Goal: Task Accomplishment & Management: Use online tool/utility

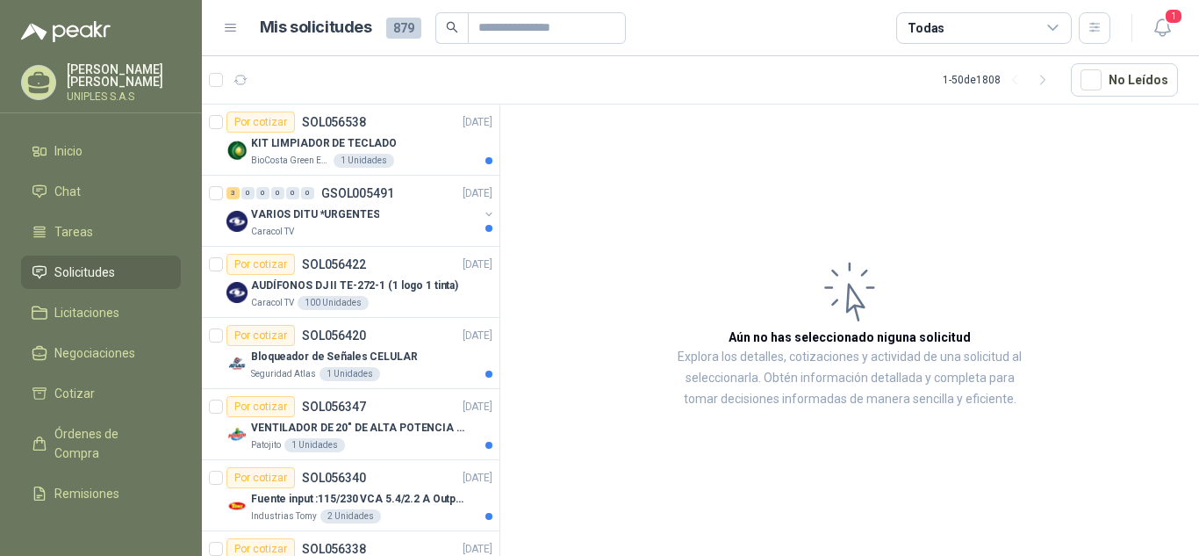
click at [1058, 28] on icon at bounding box center [1053, 28] width 16 height 16
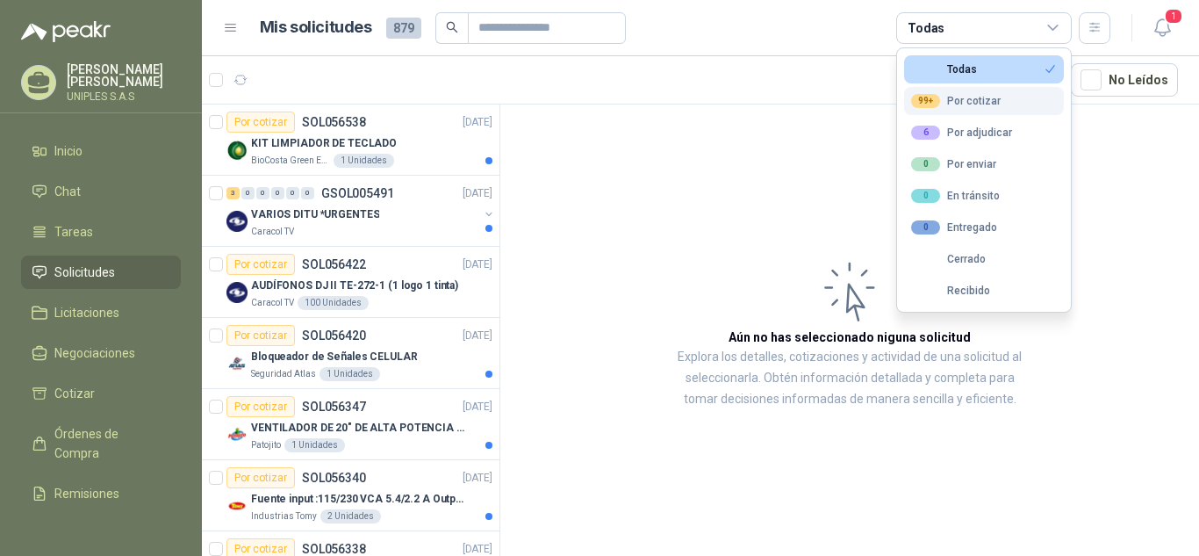
click at [970, 102] on div "99+ Por cotizar" at bounding box center [956, 101] width 90 height 14
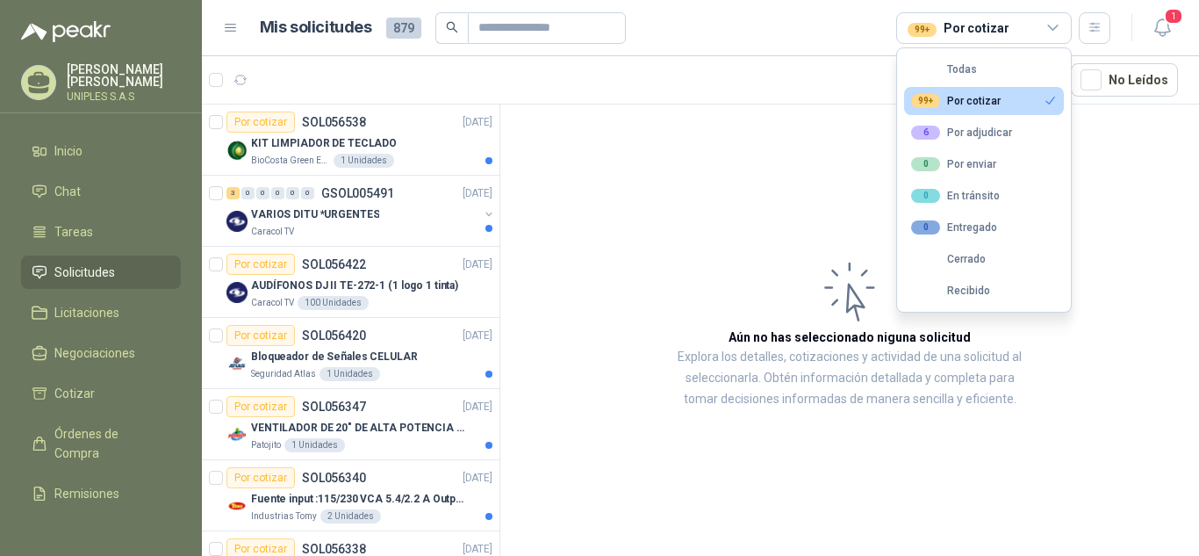
click at [970, 102] on div "99+ Por cotizar" at bounding box center [956, 101] width 90 height 14
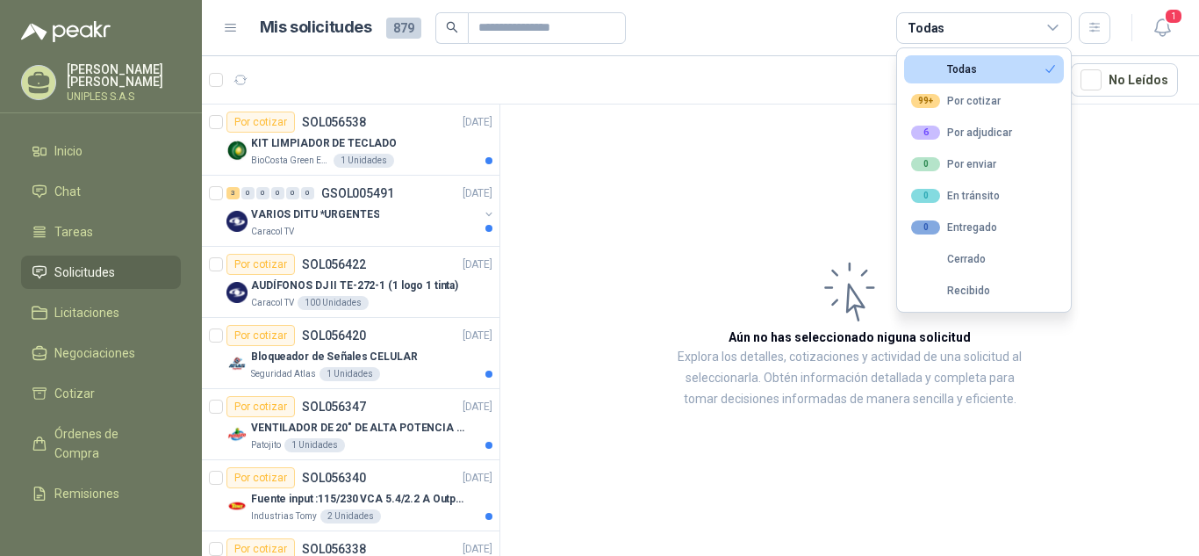
click at [631, 171] on article "Aún no has seleccionado niguna solicitud Explora los detalles, cotizaciones y a…" at bounding box center [849, 332] width 699 height 457
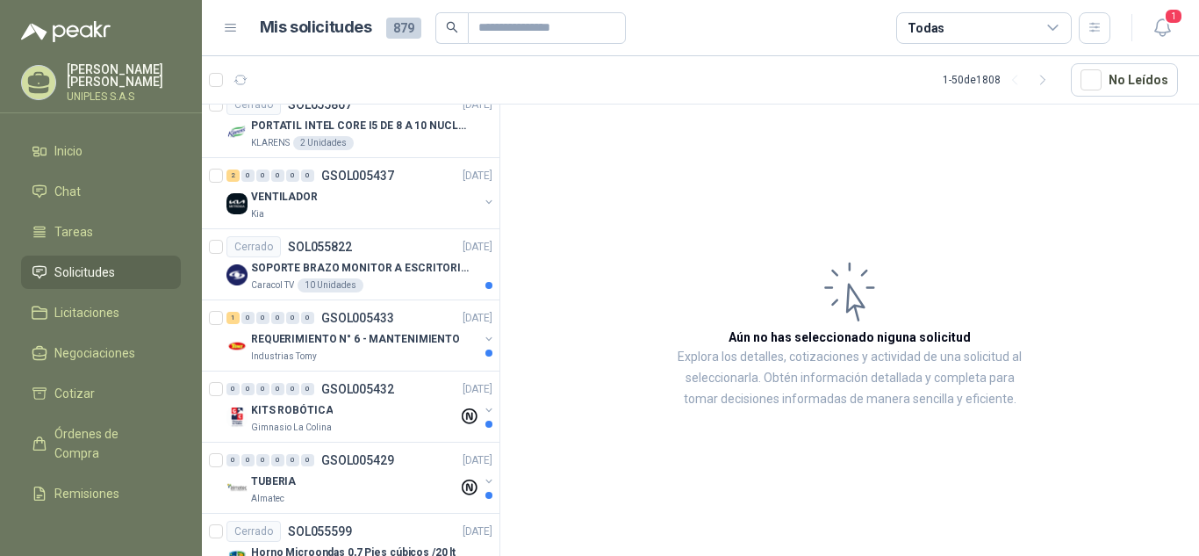
scroll to position [1731, 0]
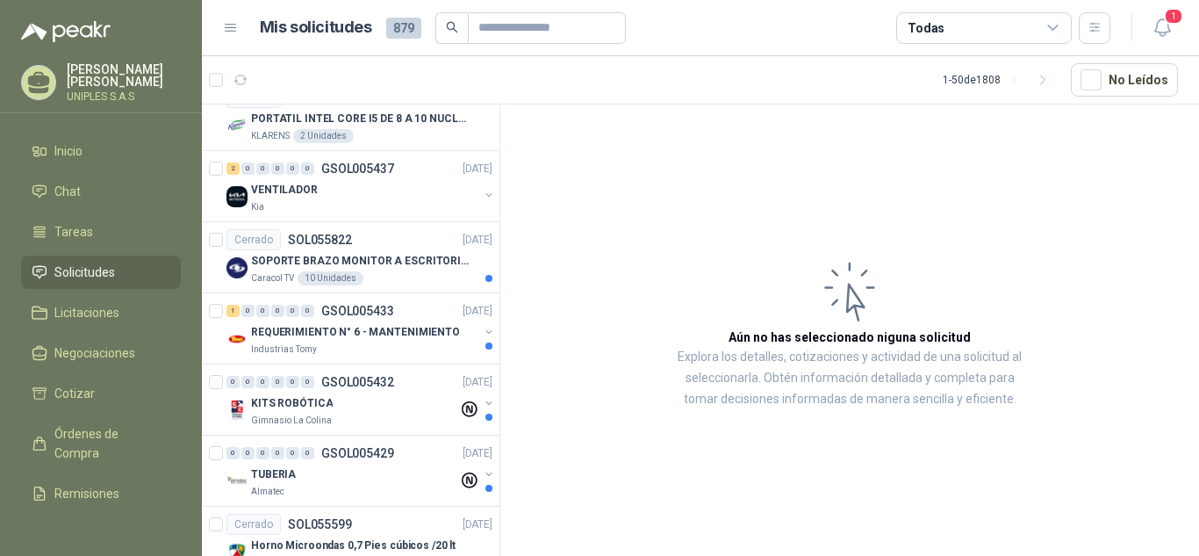
click at [1052, 30] on icon at bounding box center [1053, 27] width 10 height 4
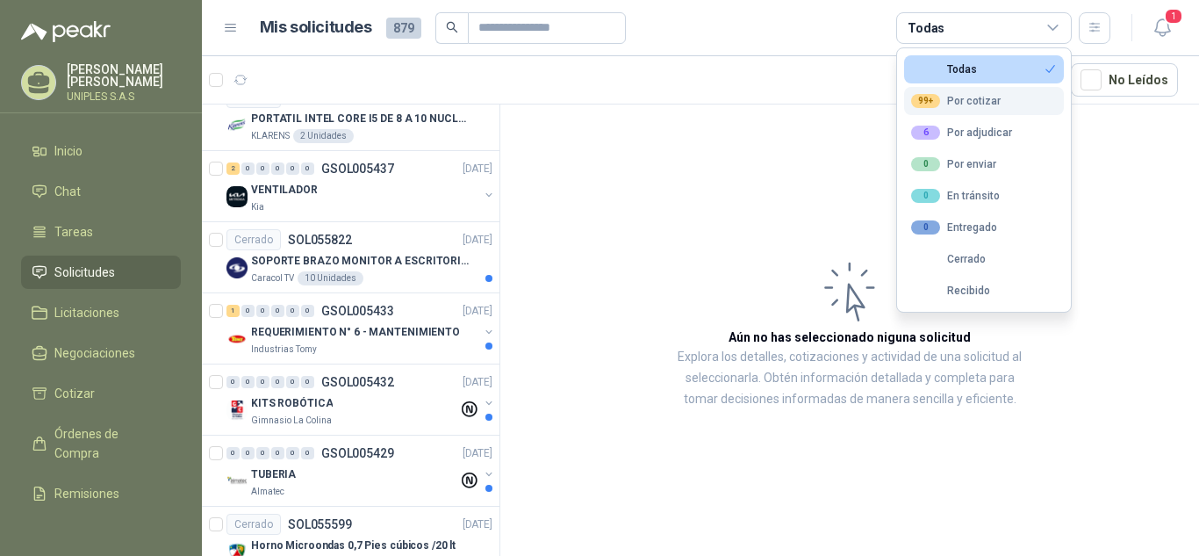
click at [992, 96] on div "99+ Por cotizar" at bounding box center [956, 101] width 90 height 14
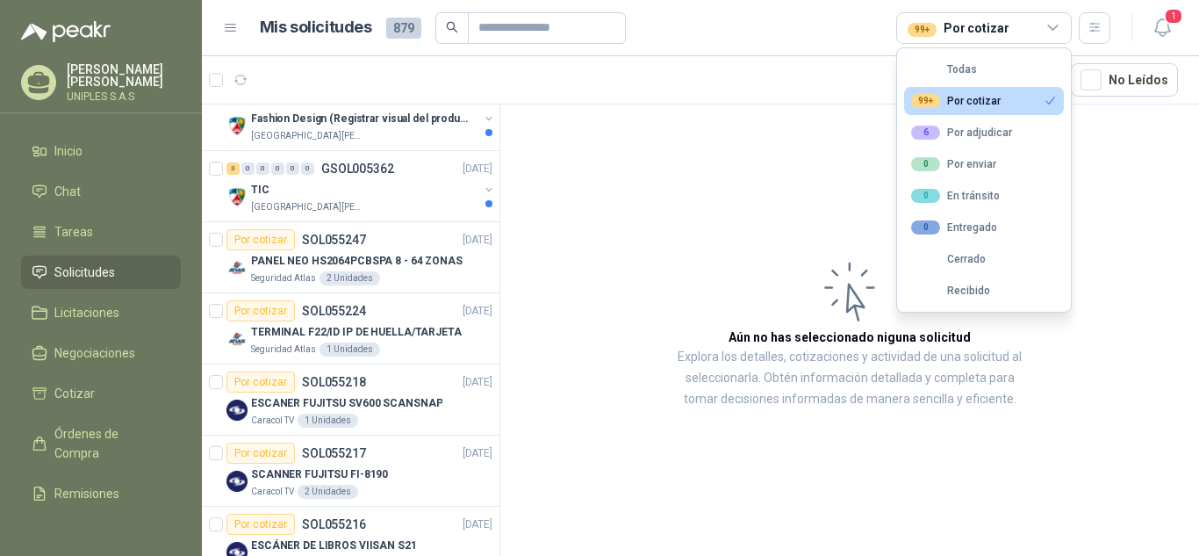
scroll to position [1446, 0]
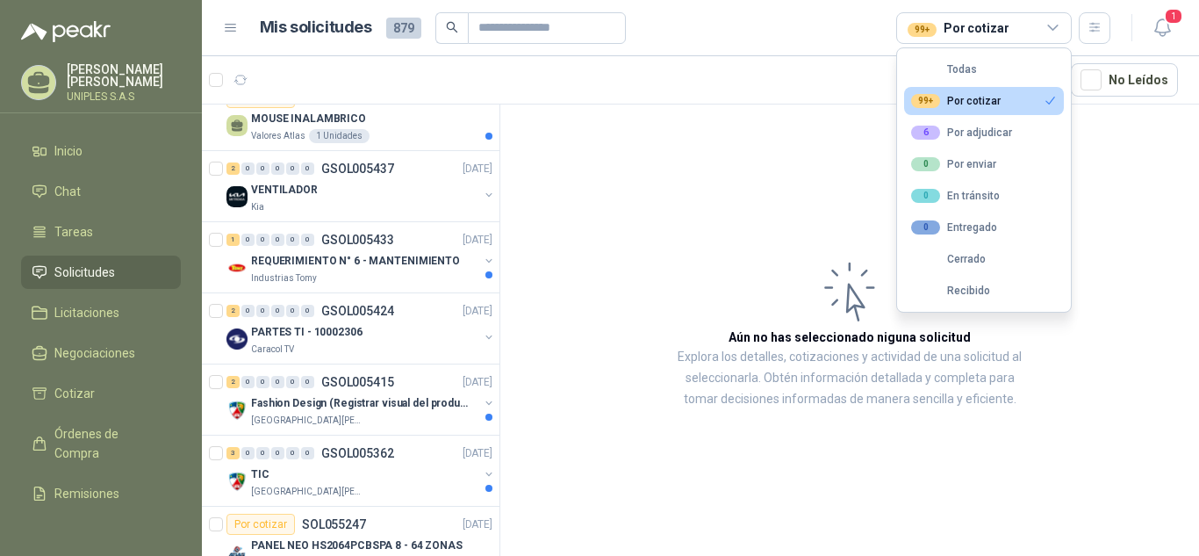
click at [694, 174] on article "Aún no has seleccionado niguna solicitud Explora los detalles, cotizaciones y a…" at bounding box center [849, 332] width 699 height 457
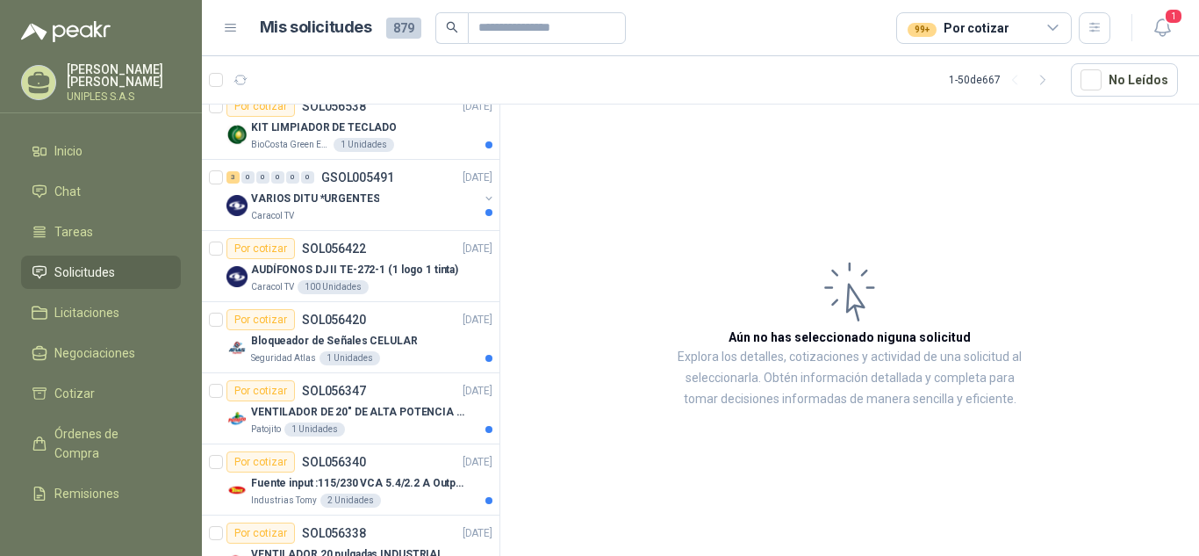
scroll to position [0, 0]
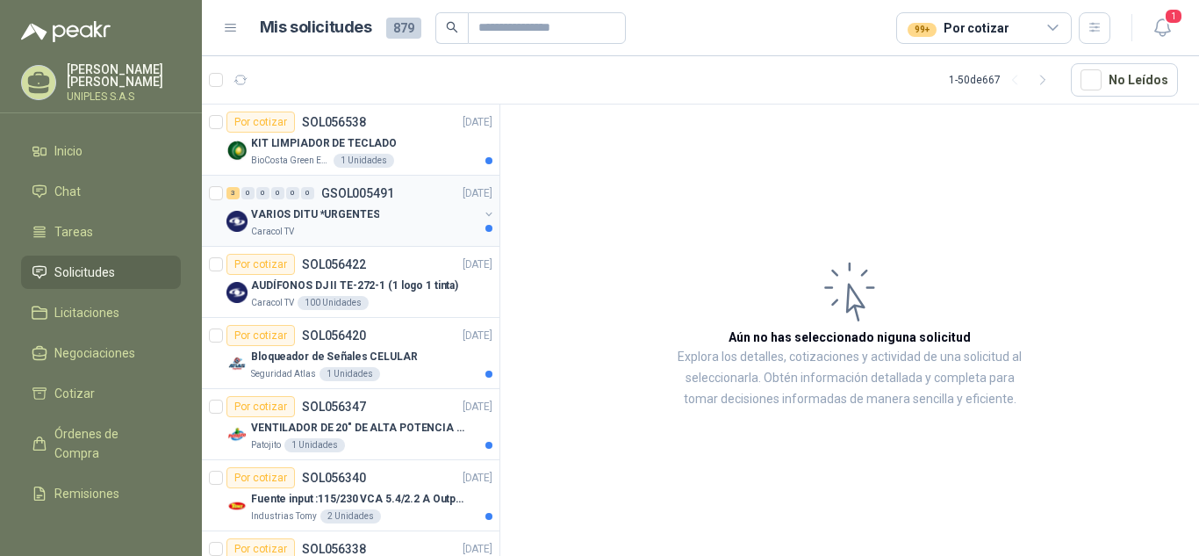
click at [295, 213] on p "VARIOS DITU *URGENTES" at bounding box center [315, 214] width 128 height 17
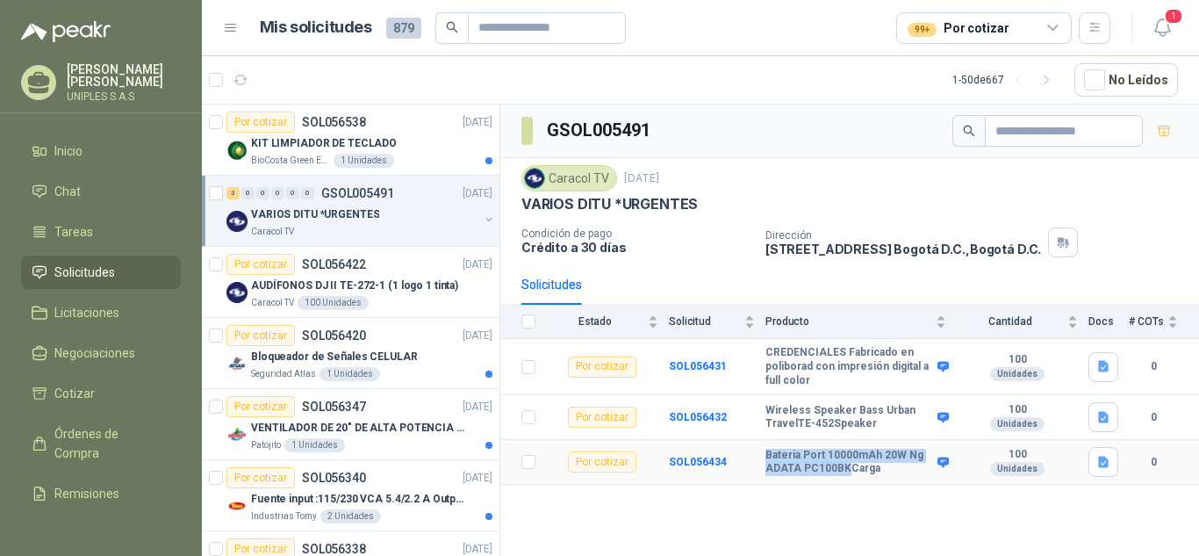
drag, startPoint x: 847, startPoint y: 464, endPoint x: 761, endPoint y: 452, distance: 86.9
click at [761, 452] on tr "Por cotizar SOL056434 Bateria Port 10000mAh 20W Ng ADATA PC100BKCarga 100 Unida…" at bounding box center [849, 462] width 699 height 45
copy tr "Bateria Port 10000mAh 20W Ng ADATA PC100BK"
click at [1172, 185] on div "Caracol TV [DATE]" at bounding box center [849, 178] width 656 height 26
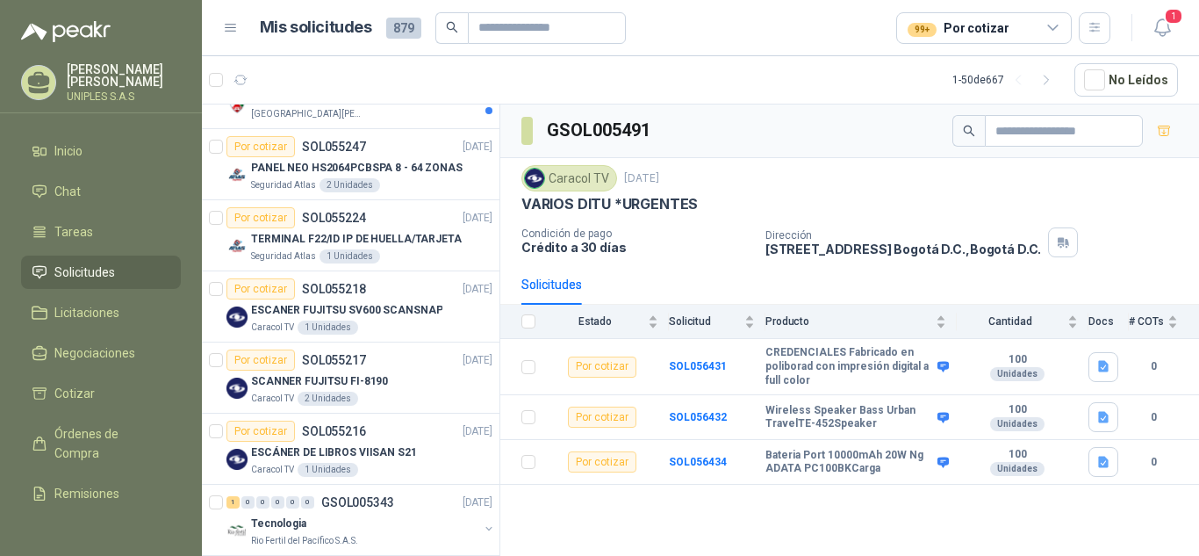
scroll to position [1859, 0]
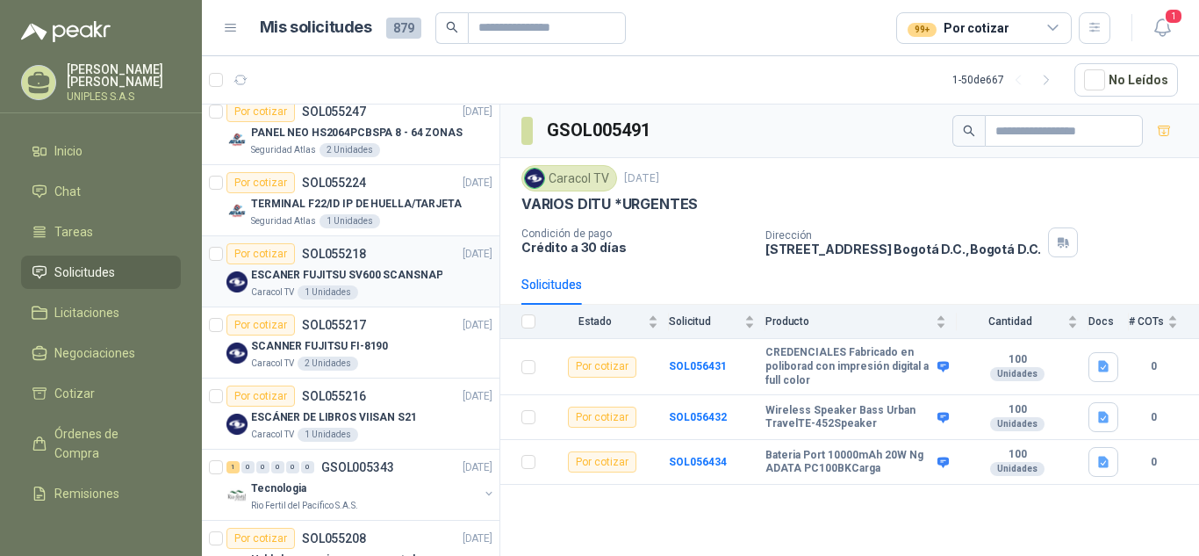
click at [326, 272] on p "ESCANER FUJITSU SV600 SCANSNAP" at bounding box center [346, 275] width 191 height 17
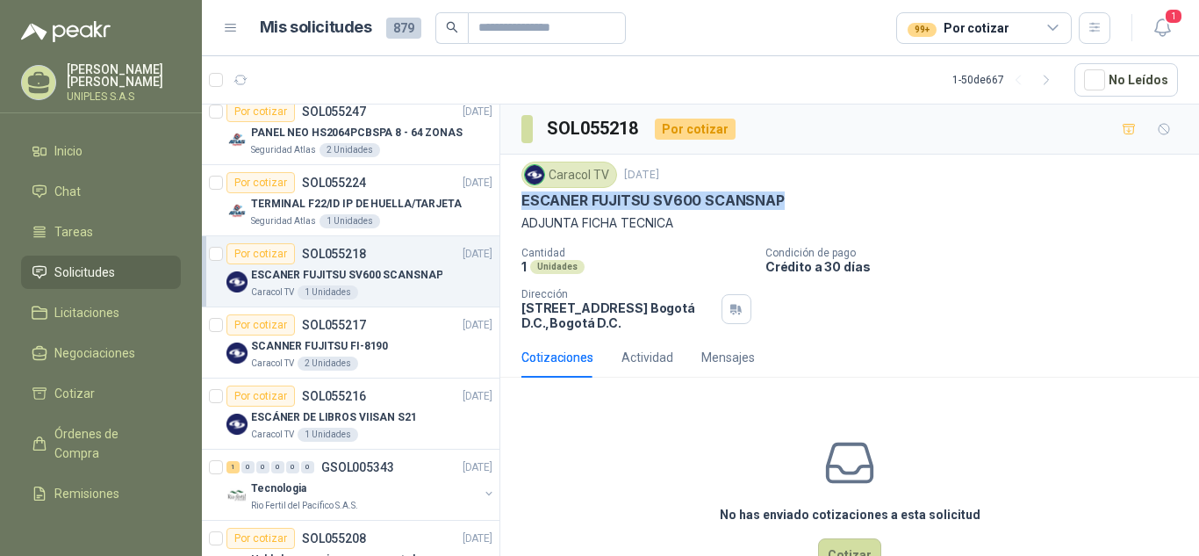
drag, startPoint x: 789, startPoint y: 198, endPoint x: 1006, endPoint y: 316, distance: 246.6
click at [524, 201] on div "ESCANER FUJITSU SV600 SCANSNAP" at bounding box center [849, 200] width 656 height 18
copy p "ESCANER FUJITSU SV600 SCANSNAP"
click at [332, 348] on p "SCANNER FUJITSU FI-8190" at bounding box center [319, 346] width 137 height 17
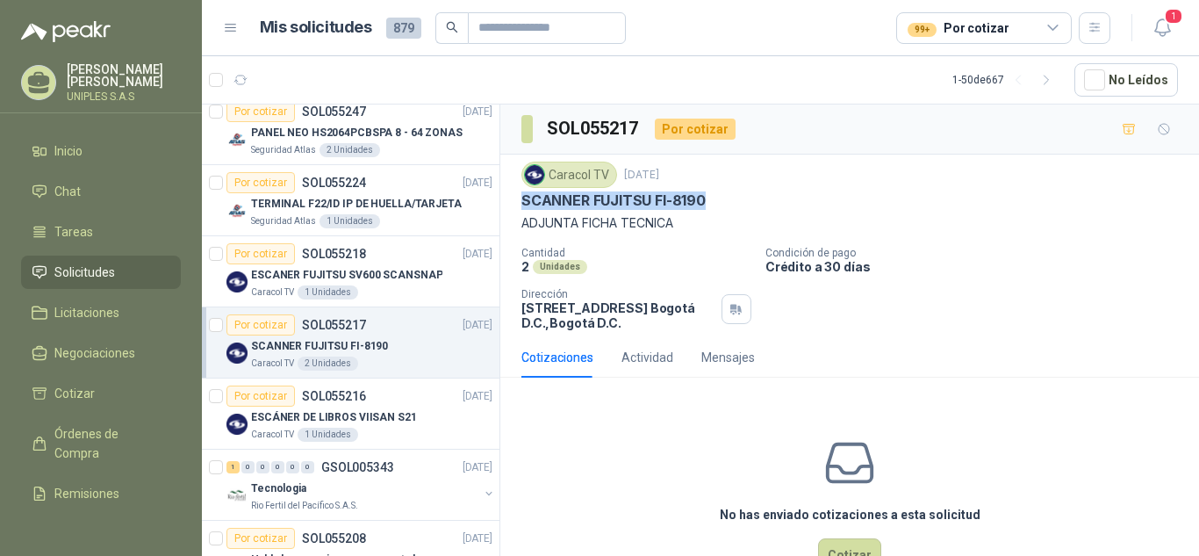
drag, startPoint x: 718, startPoint y: 202, endPoint x: 520, endPoint y: 205, distance: 197.5
click at [520, 205] on div "Caracol TV [DATE] SCANNER FUJITSU FI-8190 ADJUNTA FICHA TECNICA Cantidad 2 Unid…" at bounding box center [849, 245] width 699 height 183
copy p "SCANNER FUJITSU FI-8190"
click at [759, 200] on div "SCANNER FUJITSU FI-8190" at bounding box center [849, 200] width 656 height 18
drag, startPoint x: 714, startPoint y: 201, endPoint x: 509, endPoint y: 208, distance: 205.5
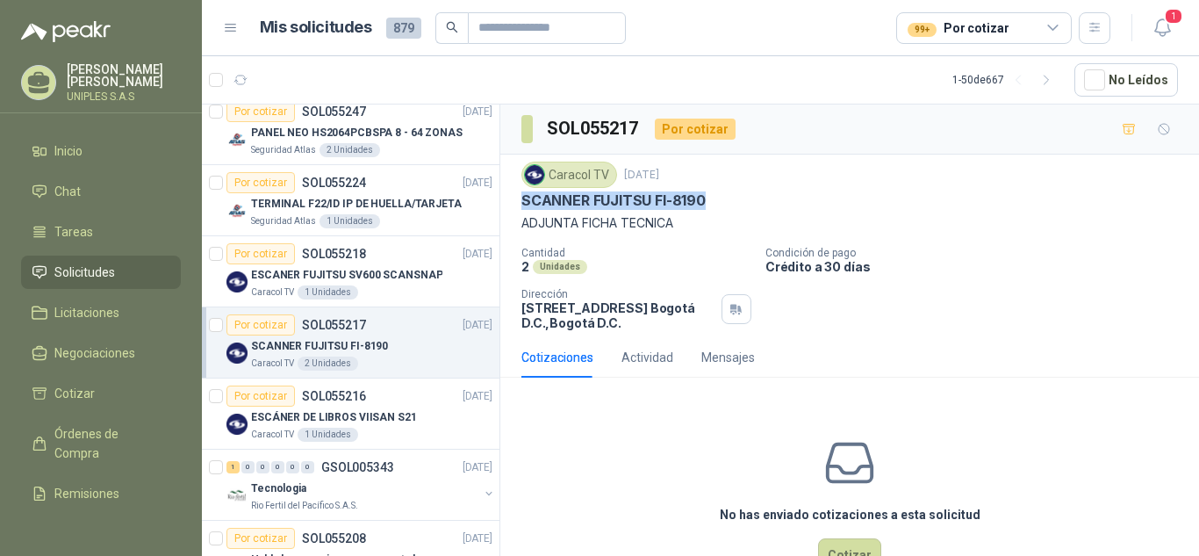
click at [509, 208] on div "Caracol TV [DATE] SCANNER FUJITSU FI-8190 ADJUNTA FICHA TECNICA Cantidad 2 Unid…" at bounding box center [849, 245] width 699 height 183
copy p "SCANNER FUJITSU FI-8190"
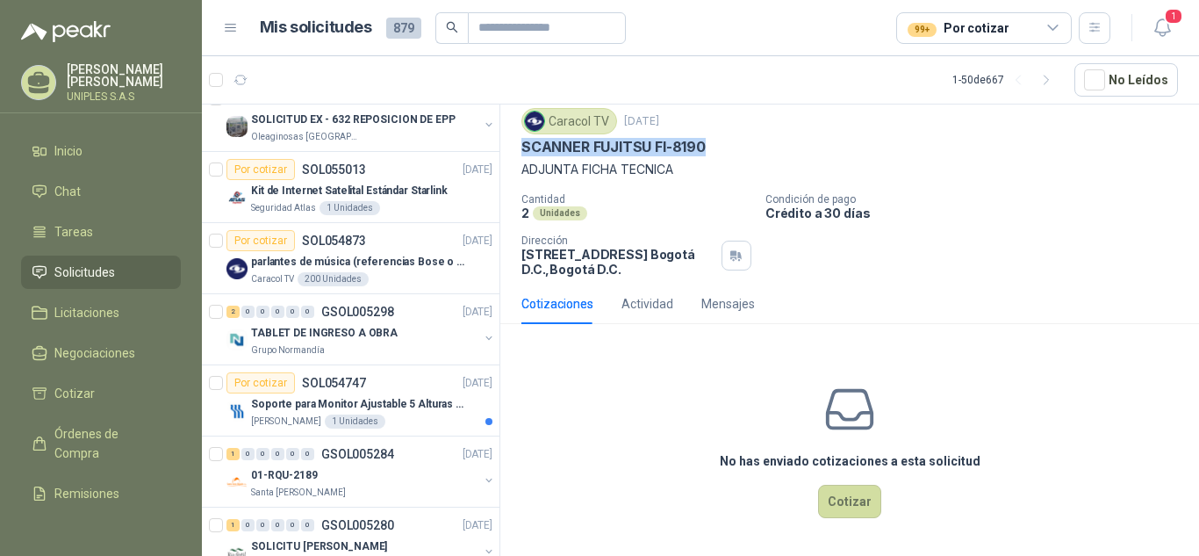
scroll to position [2448, 0]
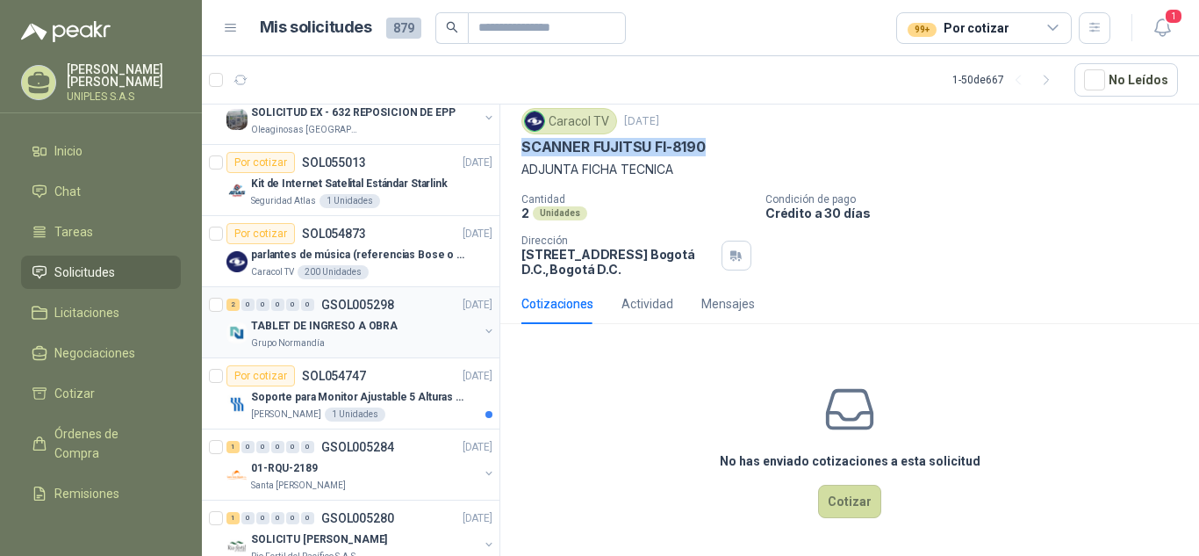
click at [353, 303] on p "GSOL005298" at bounding box center [357, 304] width 73 height 12
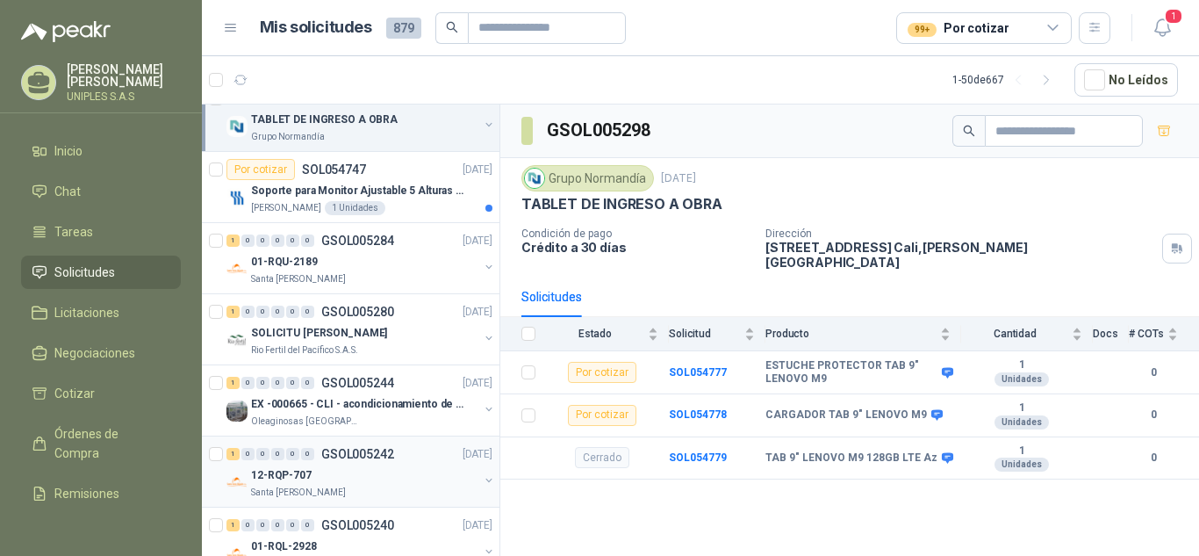
scroll to position [2660, 0]
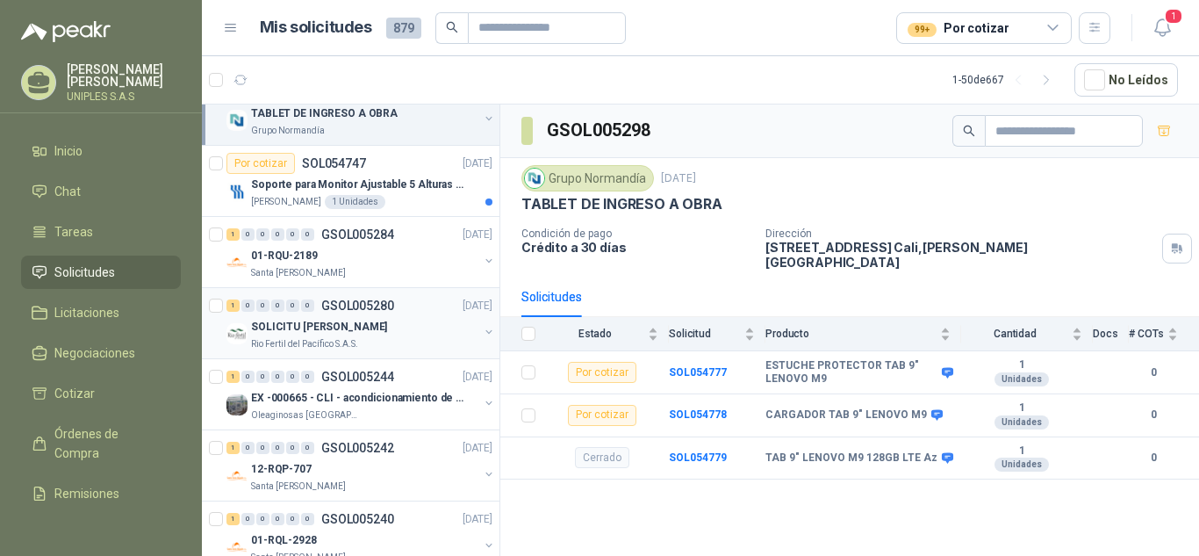
click at [354, 300] on p "GSOL005280" at bounding box center [357, 305] width 73 height 12
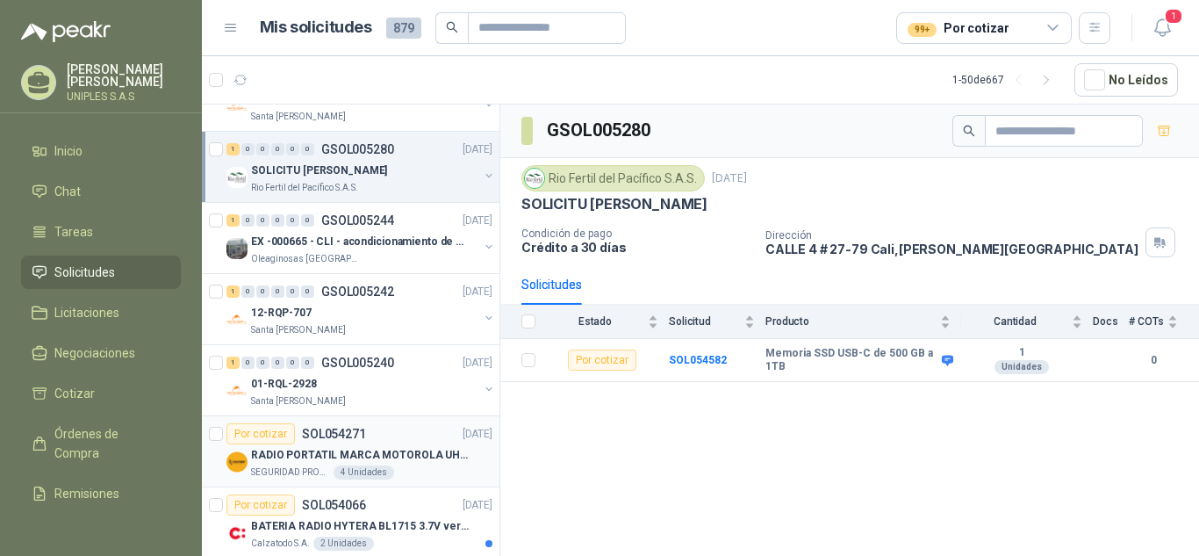
scroll to position [2823, 0]
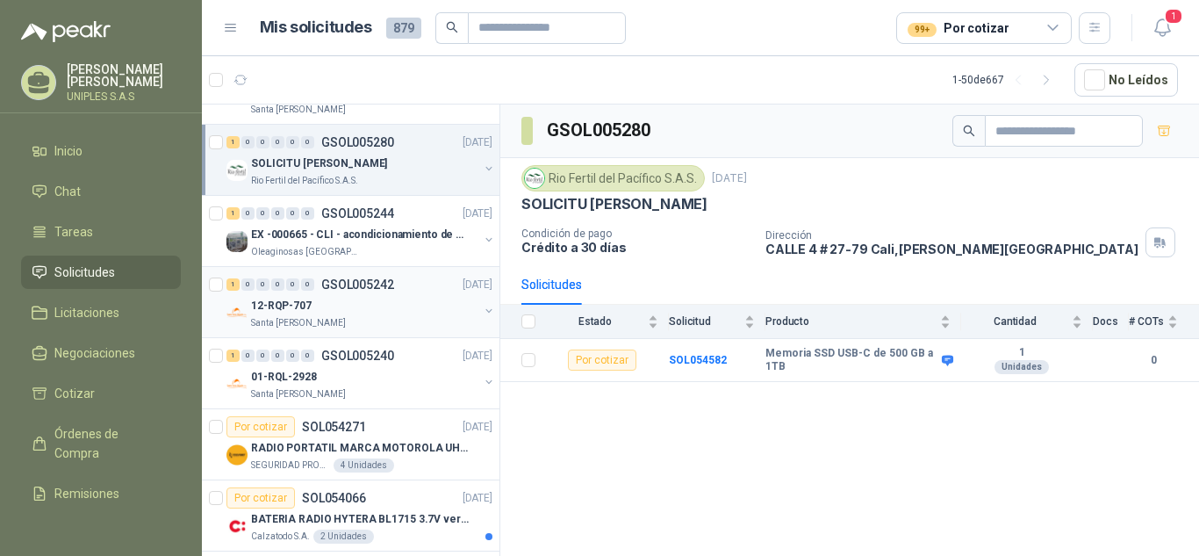
click at [355, 284] on p "GSOL005242" at bounding box center [357, 284] width 73 height 12
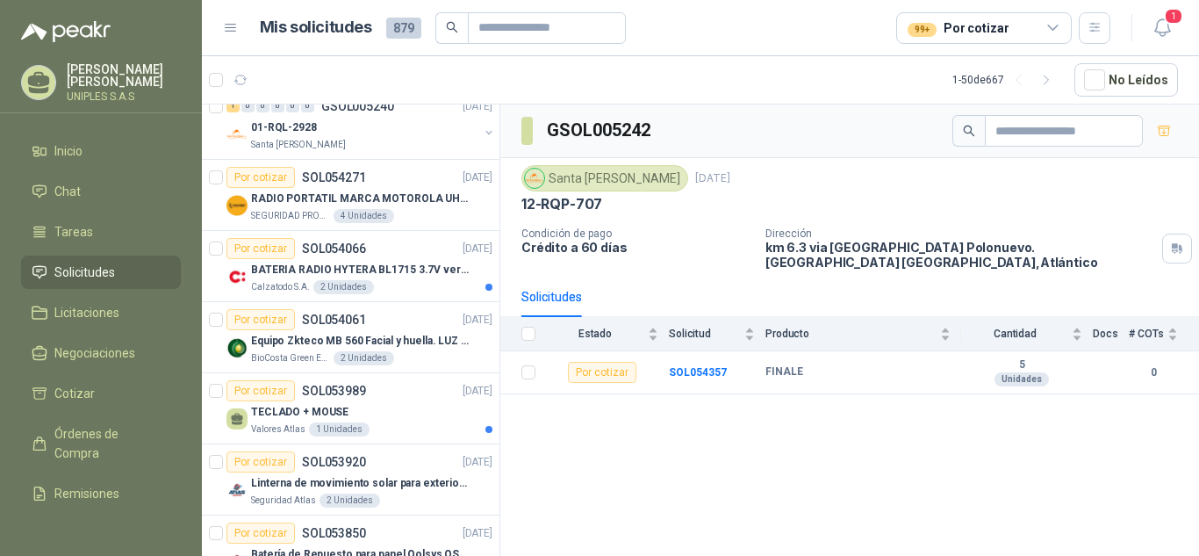
scroll to position [3079, 0]
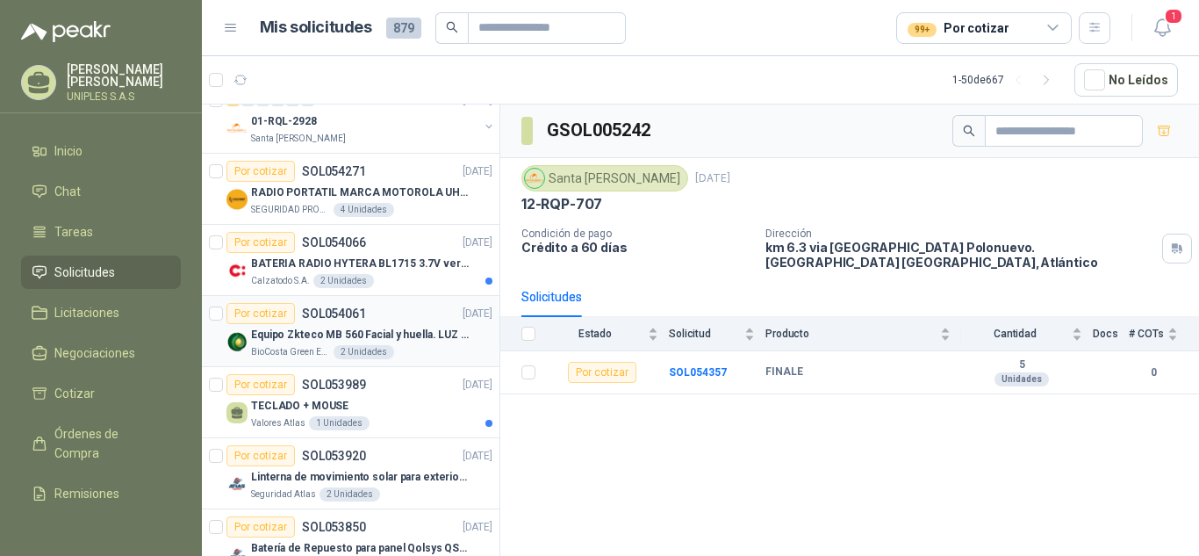
click at [319, 311] on p "SOL054061" at bounding box center [334, 313] width 64 height 12
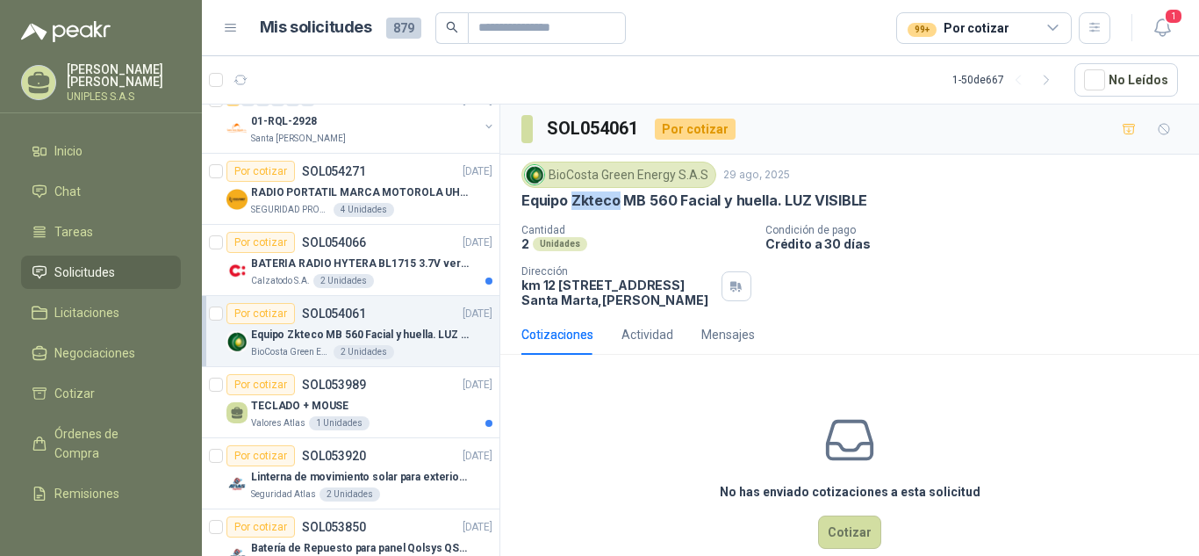
drag, startPoint x: 614, startPoint y: 203, endPoint x: 574, endPoint y: 197, distance: 40.7
click at [574, 197] on p "Equipo Zkteco MB 560 Facial y huella. LUZ VISIBLE" at bounding box center [694, 200] width 346 height 18
drag, startPoint x: 673, startPoint y: 202, endPoint x: 635, endPoint y: 264, distance: 73.3
click at [518, 196] on div "BioCosta [PERSON_NAME] Energy S.A.S [DATE] Equipo Zkteco MB 560 Facial y huella…" at bounding box center [849, 234] width 699 height 160
copy p "Equipo Zkteco MB 560"
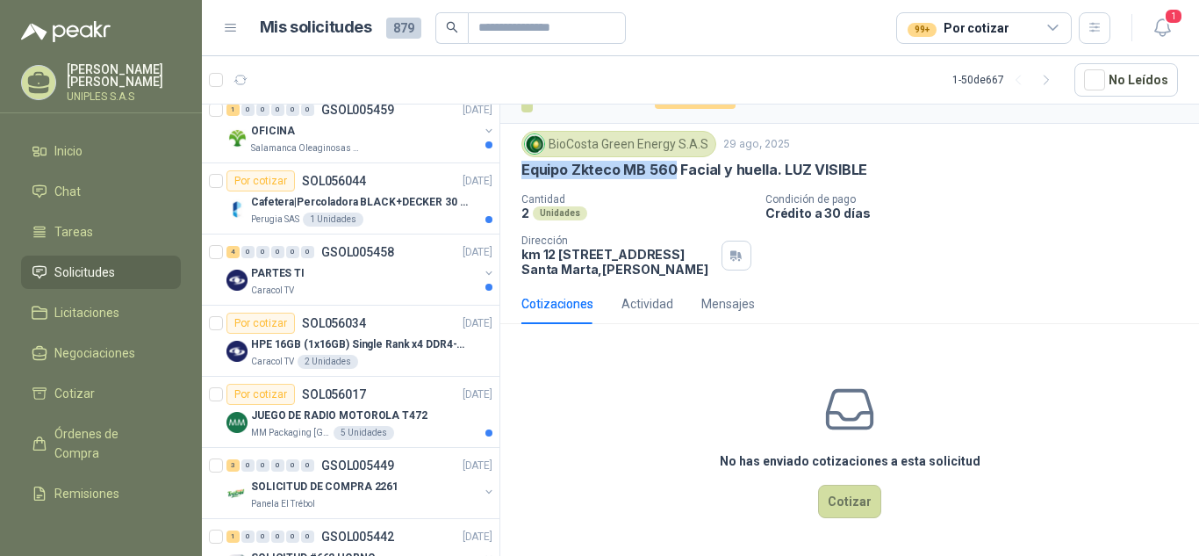
scroll to position [872, 0]
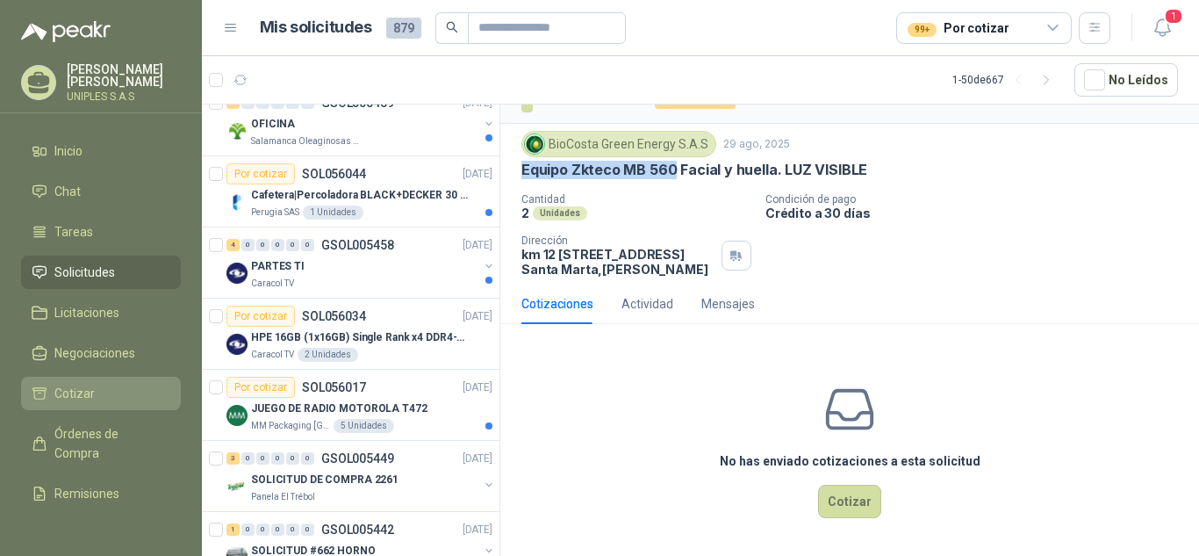
click at [70, 384] on span "Cotizar" at bounding box center [74, 393] width 40 height 19
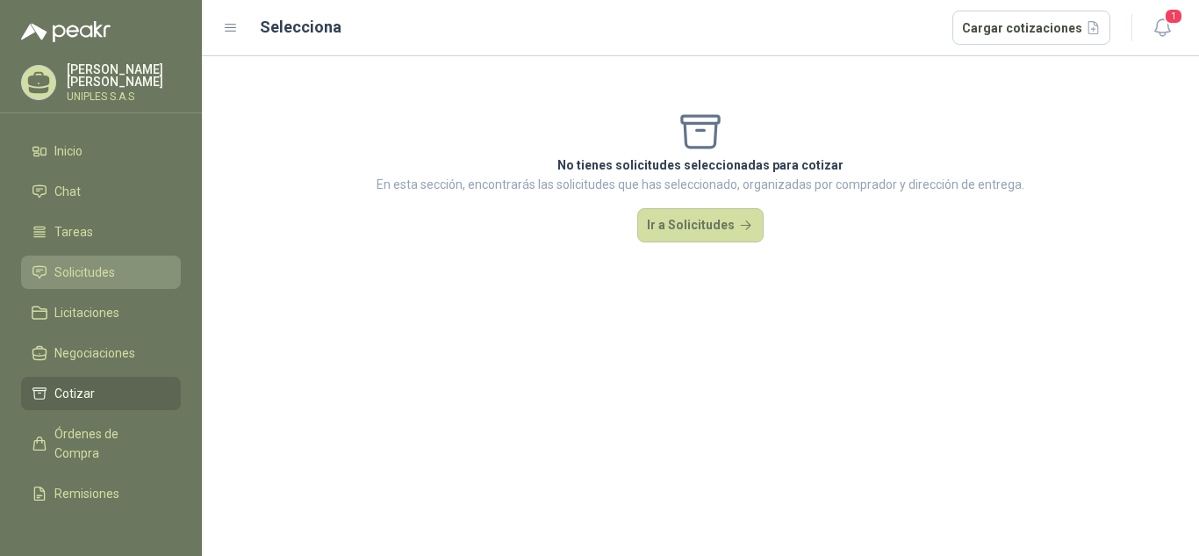
click at [80, 271] on span "Solicitudes" at bounding box center [84, 271] width 61 height 19
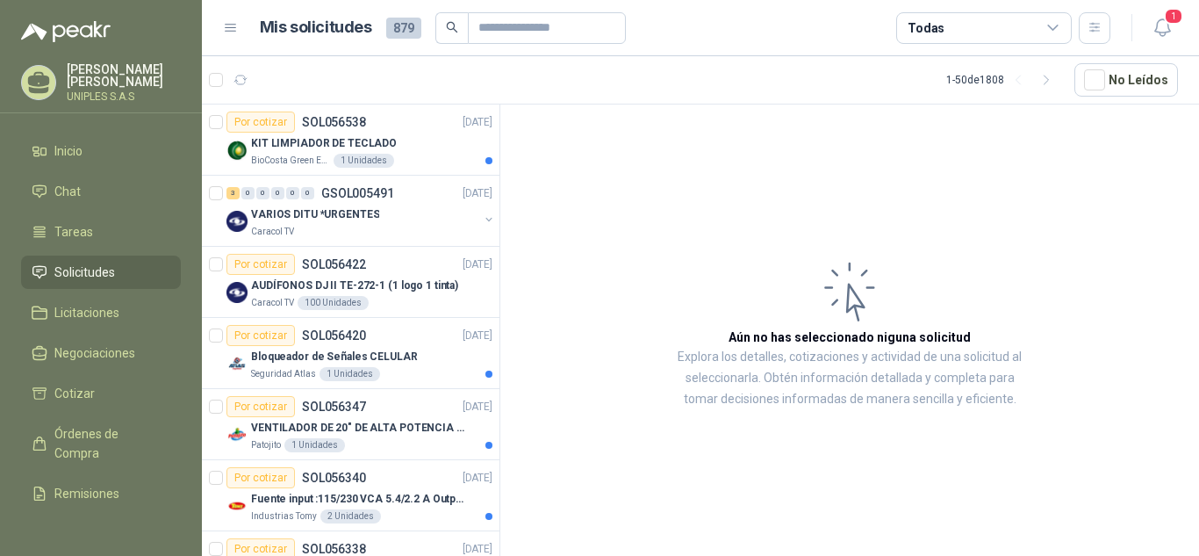
click at [1051, 28] on icon at bounding box center [1053, 27] width 10 height 4
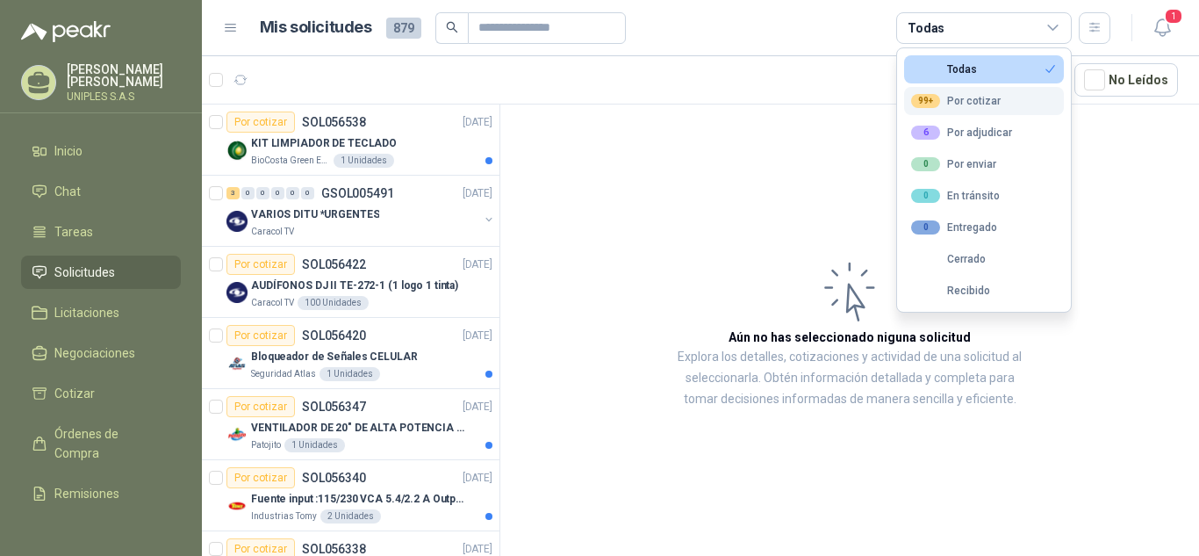
click at [985, 101] on div "99+ Por cotizar" at bounding box center [956, 101] width 90 height 14
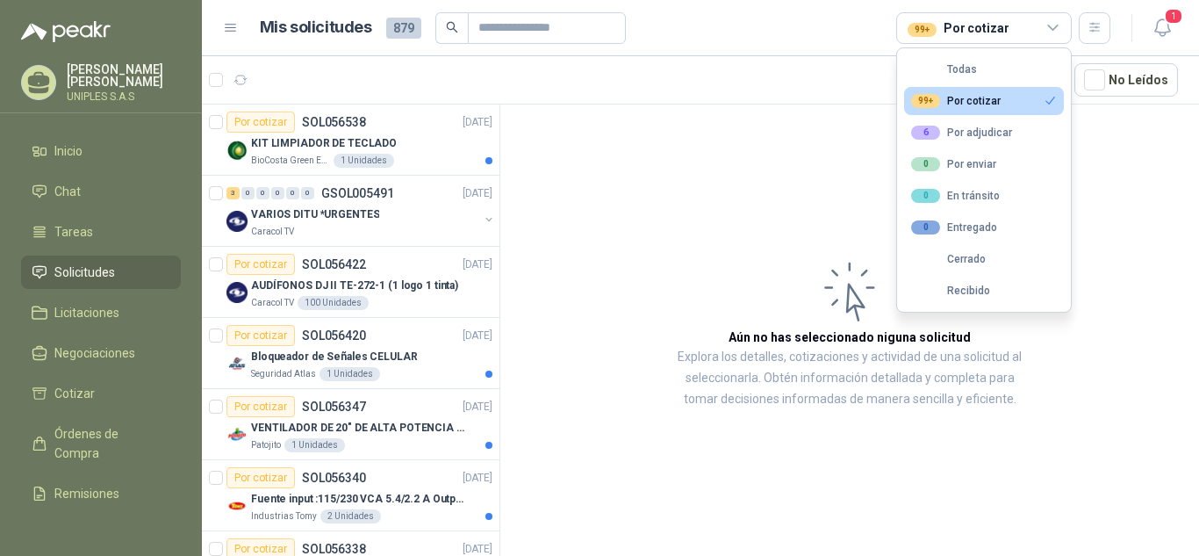
click at [657, 163] on article "Aún no has seleccionado niguna solicitud Explora los detalles, cotizaciones y a…" at bounding box center [849, 332] width 699 height 457
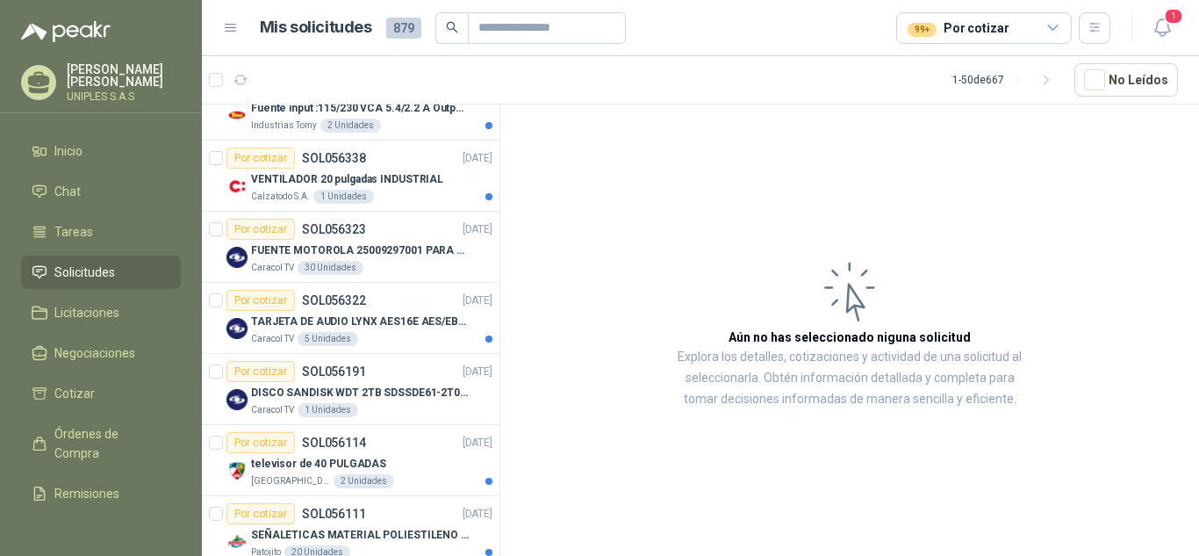
scroll to position [398, 0]
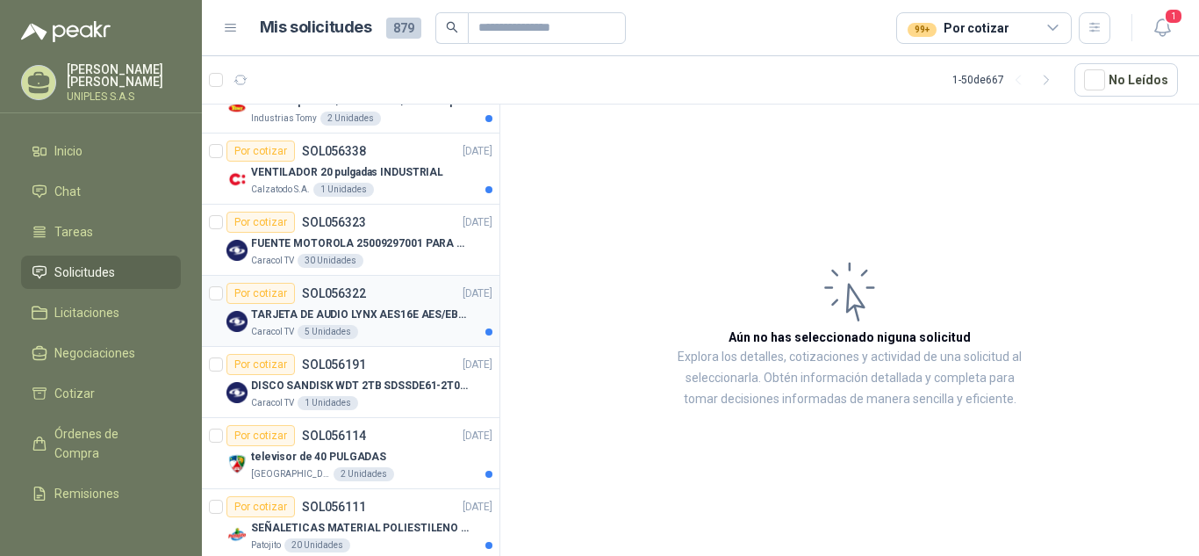
click at [340, 282] on article "Por cotizar SOL056322 [DATE] TARJETA DE AUDIO LYNX AES16E AES/EBU PCI Caracol T…" at bounding box center [351, 311] width 298 height 71
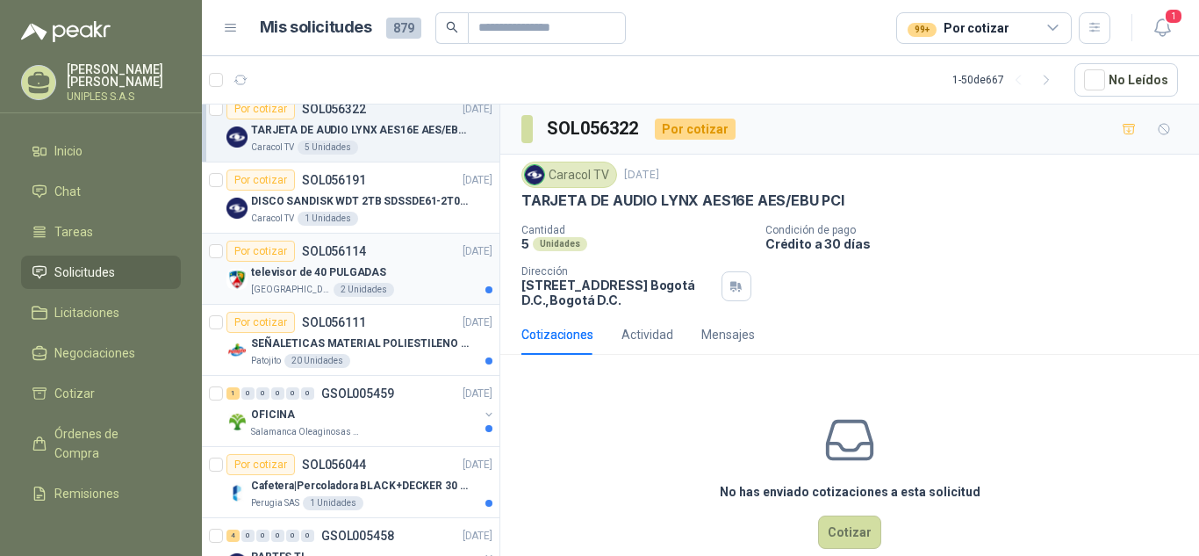
scroll to position [589, 0]
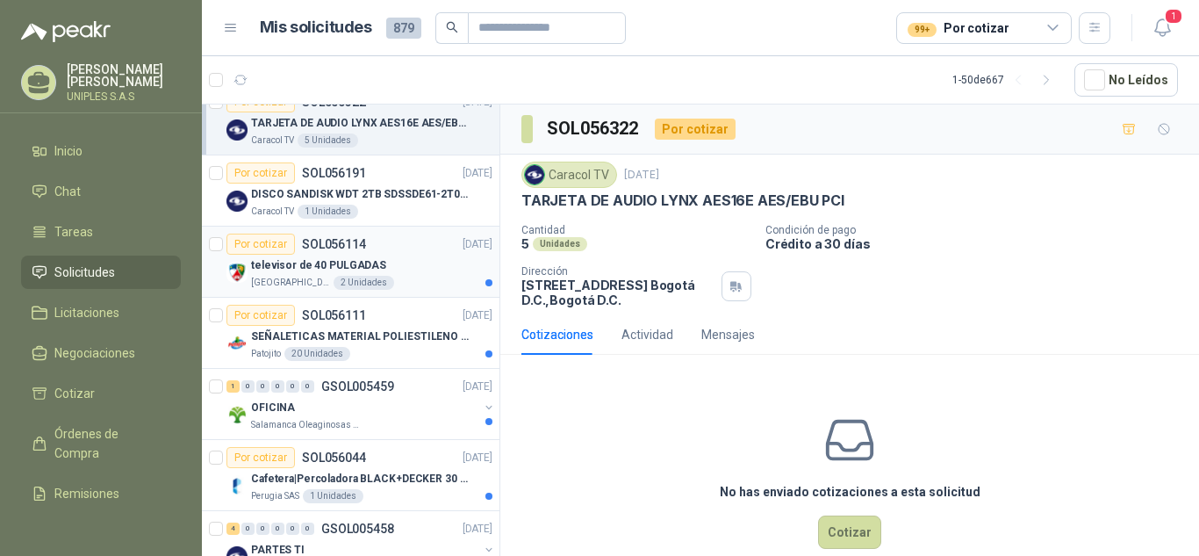
click at [339, 241] on p "SOL056114" at bounding box center [334, 244] width 64 height 12
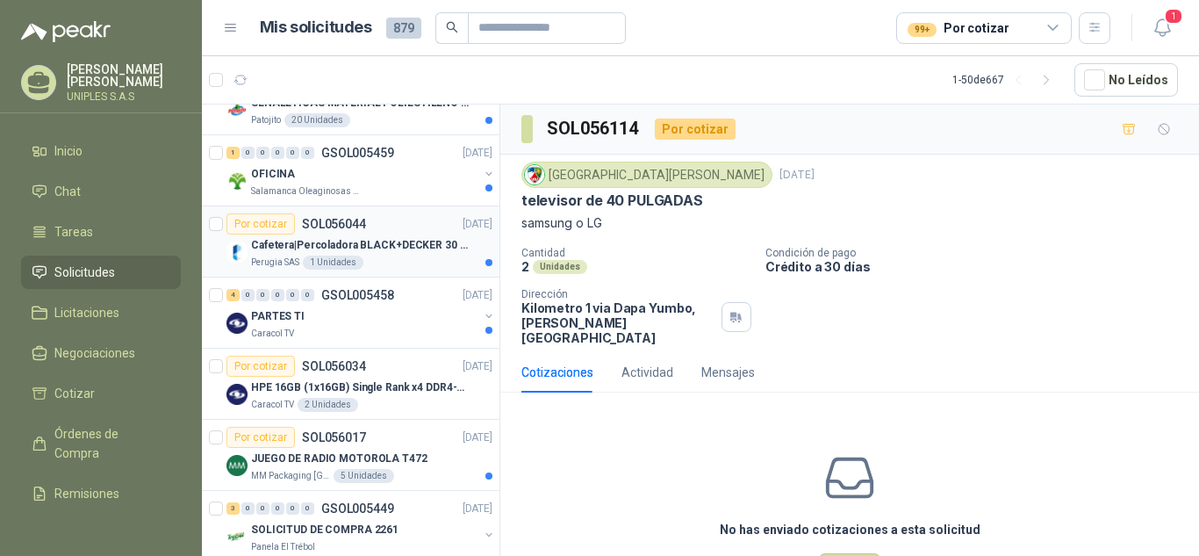
scroll to position [830, 0]
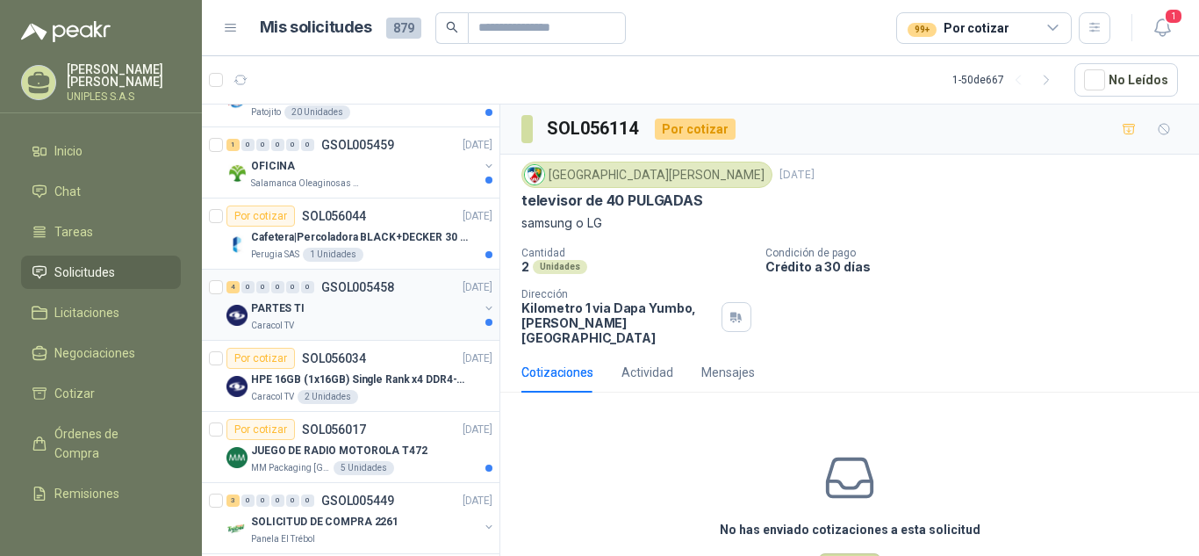
click at [355, 283] on p "GSOL005458" at bounding box center [357, 287] width 73 height 12
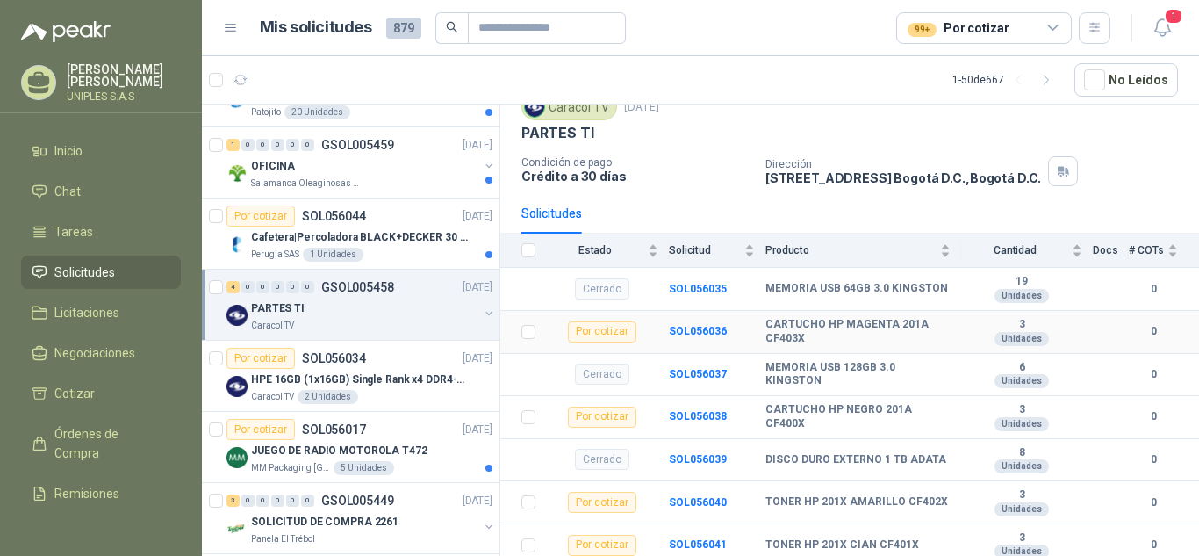
scroll to position [75, 0]
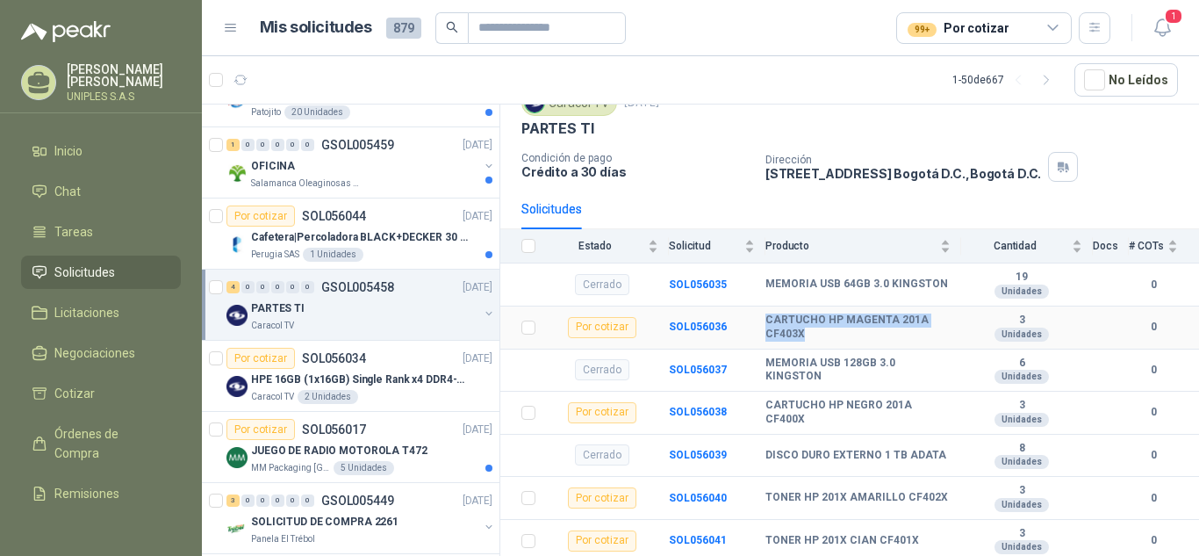
drag, startPoint x: 823, startPoint y: 336, endPoint x: 764, endPoint y: 319, distance: 61.4
click at [764, 319] on tr "Por cotizar SOL056036 CARTUCHO HP MAGENTA 201A CF403X 3 Unidades 0" at bounding box center [849, 327] width 699 height 43
copy tr "CARTUCHO HP MAGENTA 201A CF403X"
click at [814, 336] on b "CARTUCHO HP MAGENTA 201A CF403X" at bounding box center [857, 326] width 185 height 27
drag, startPoint x: 809, startPoint y: 334, endPoint x: 762, endPoint y: 319, distance: 49.4
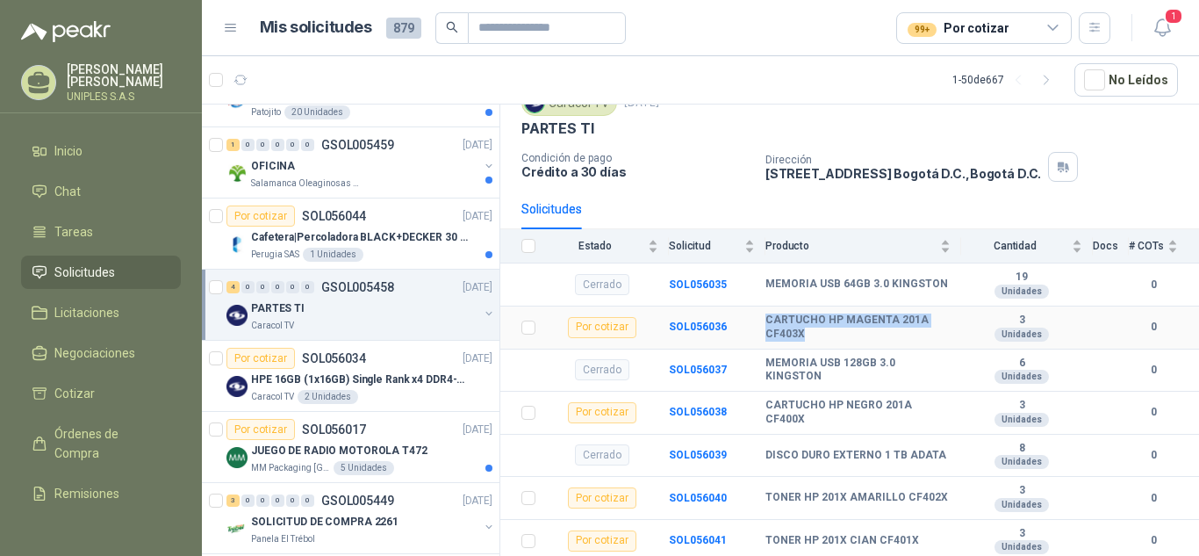
click at [762, 319] on tr "Por cotizar SOL056036 CARTUCHO HP MAGENTA 201A CF403X 3 Unidades 0" at bounding box center [849, 327] width 699 height 43
copy tr "CARTUCHO HP MAGENTA 201A CF403X"
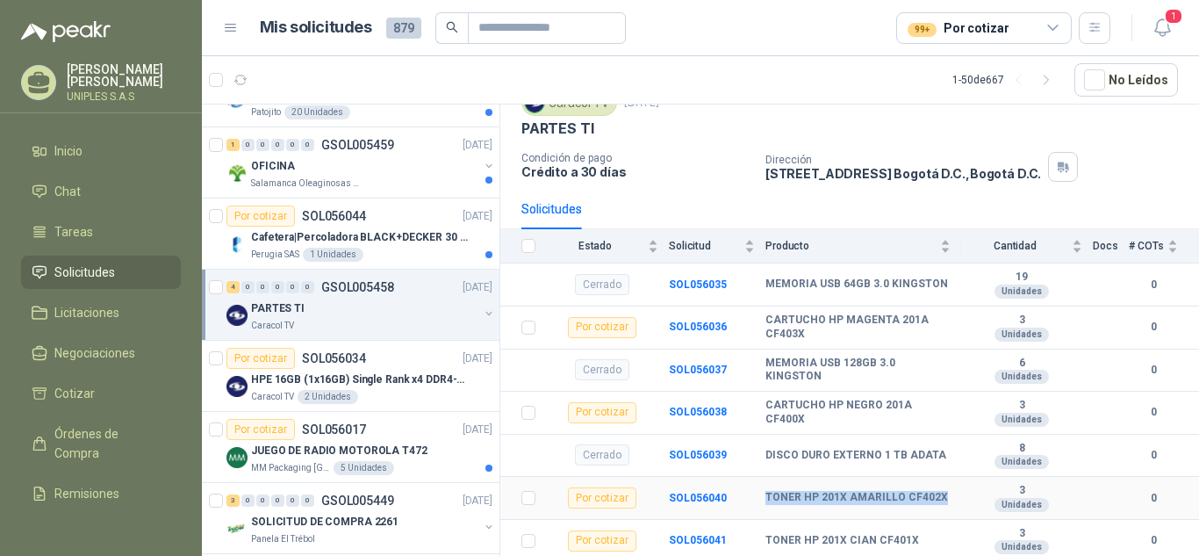
drag, startPoint x: 813, startPoint y: 510, endPoint x: 759, endPoint y: 494, distance: 55.8
click at [759, 494] on tr "Por cotizar SOL056040 TONER HP 201X AMARILLO CF402X 3 Unidades 0" at bounding box center [849, 498] width 699 height 43
copy tr "TONER HP 201X AMARILLO CF402X"
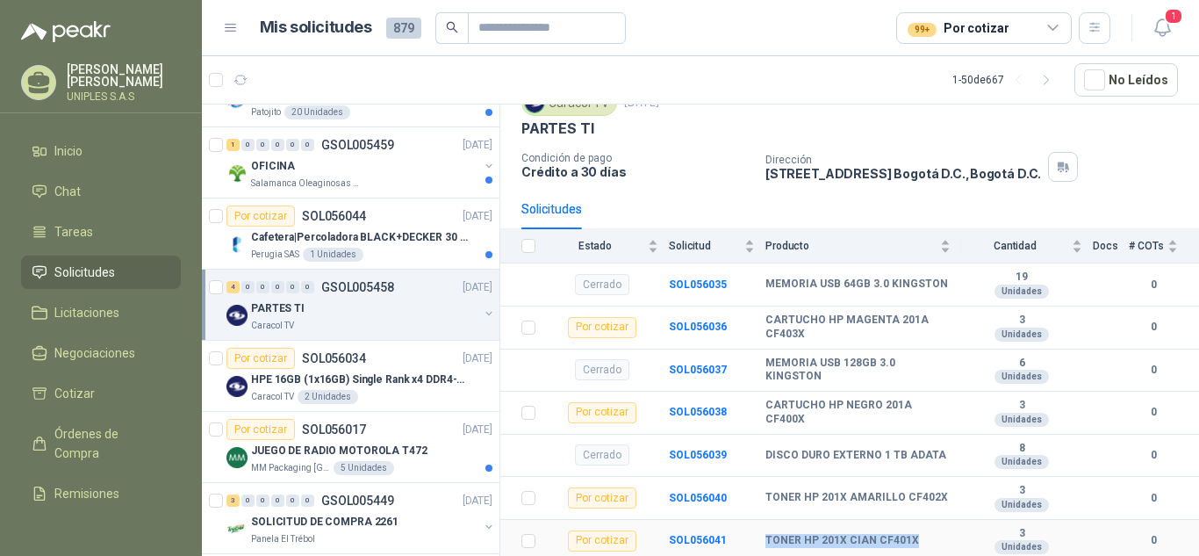
drag, startPoint x: 917, startPoint y: 532, endPoint x: 756, endPoint y: 542, distance: 161.8
click at [756, 542] on tr "Por cotizar SOL056041 TONER HP 201X CIAN CF401X 3 Unidades 0" at bounding box center [849, 541] width 699 height 43
copy tr "TONER HP 201X CIAN CF401X"
drag, startPoint x: 822, startPoint y: 426, endPoint x: 761, endPoint y: 411, distance: 63.2
click at [761, 411] on tr "Por cotizar SOL056038 CARTUCHO HP NEGRO 201A CF400X 3 Unidades 0" at bounding box center [849, 412] width 699 height 43
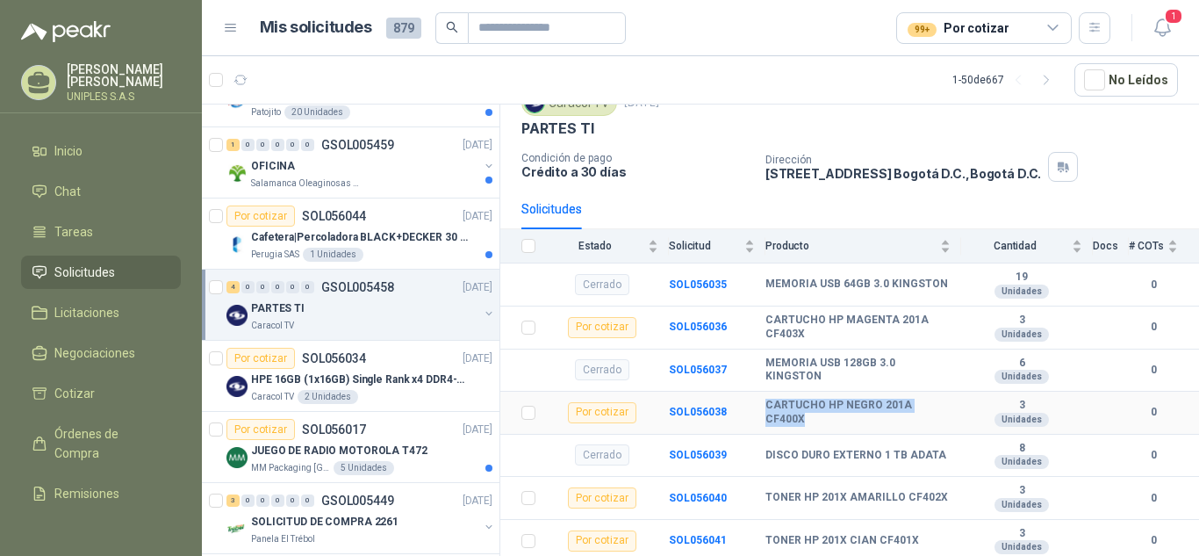
copy tr "CARTUCHO HP NEGRO 201A CF400X"
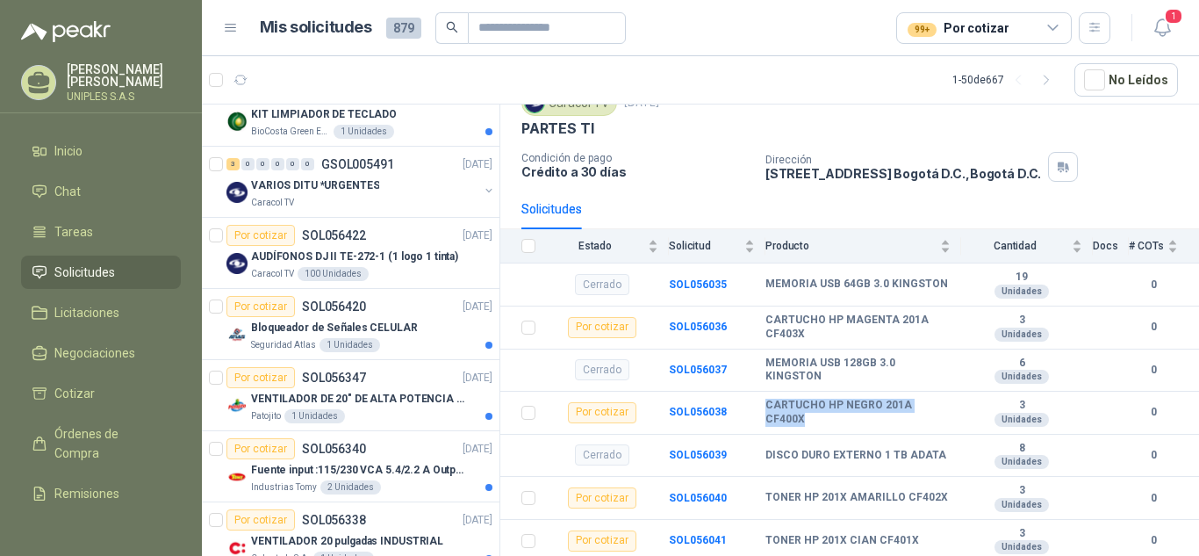
scroll to position [21, 0]
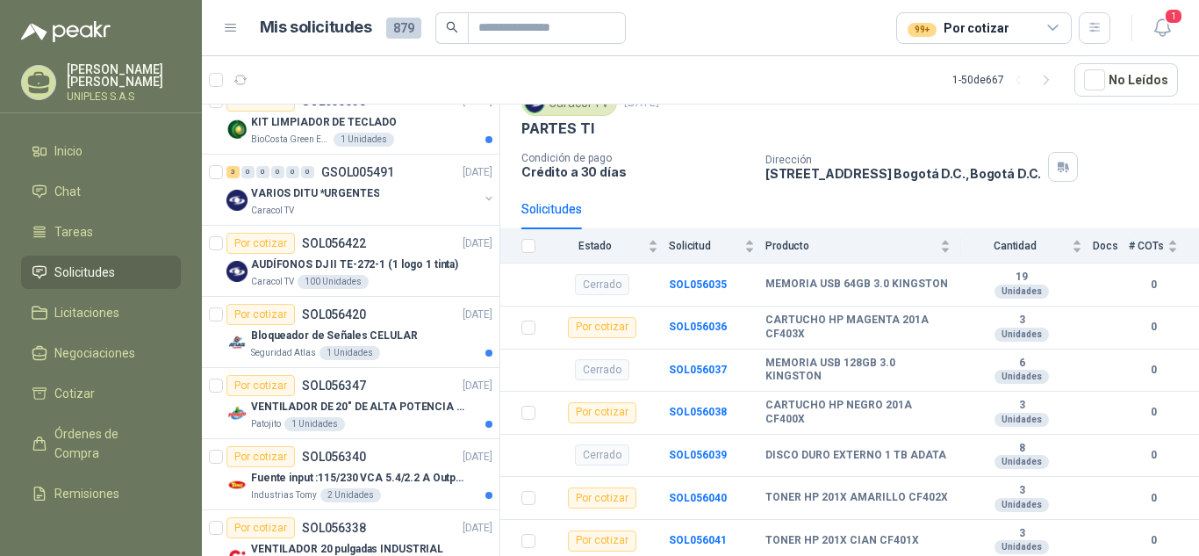
click at [1049, 25] on icon at bounding box center [1053, 27] width 10 height 4
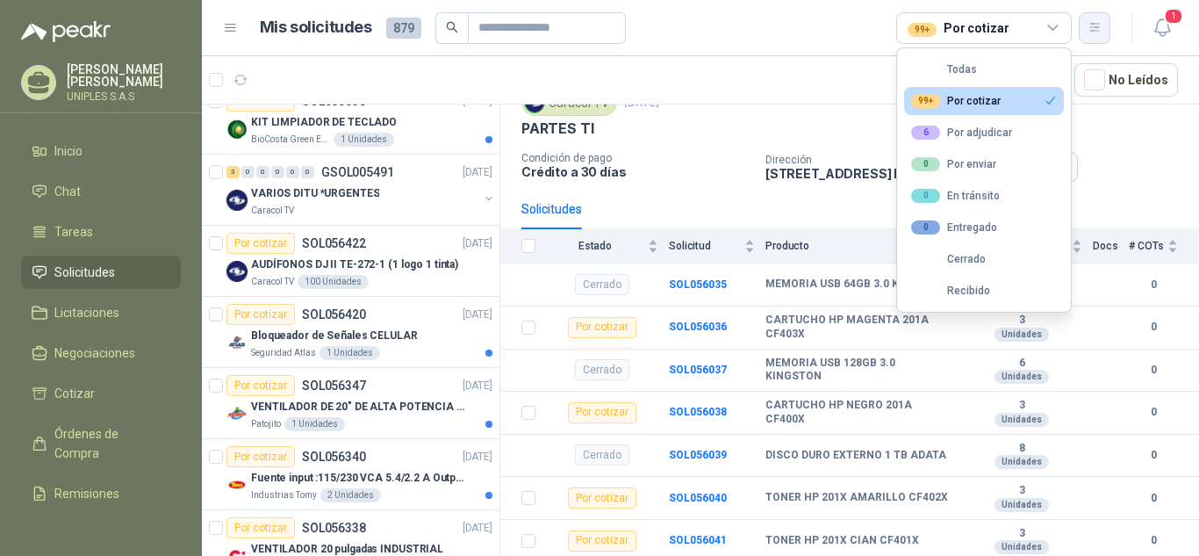
click at [1080, 32] on button "button" at bounding box center [1095, 28] width 32 height 32
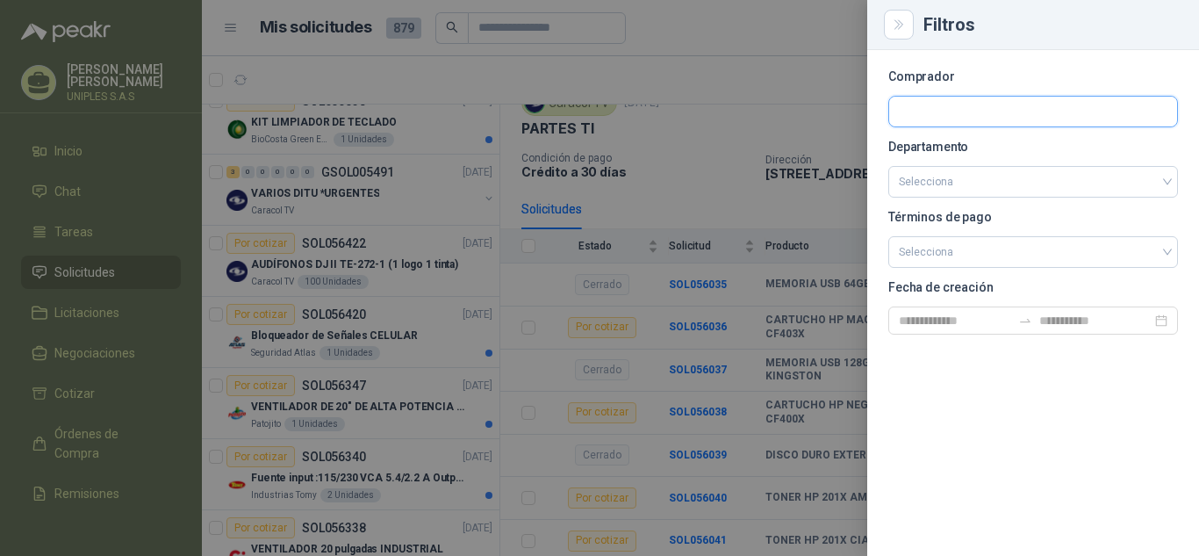
click at [981, 112] on input "text" at bounding box center [1033, 112] width 288 height 30
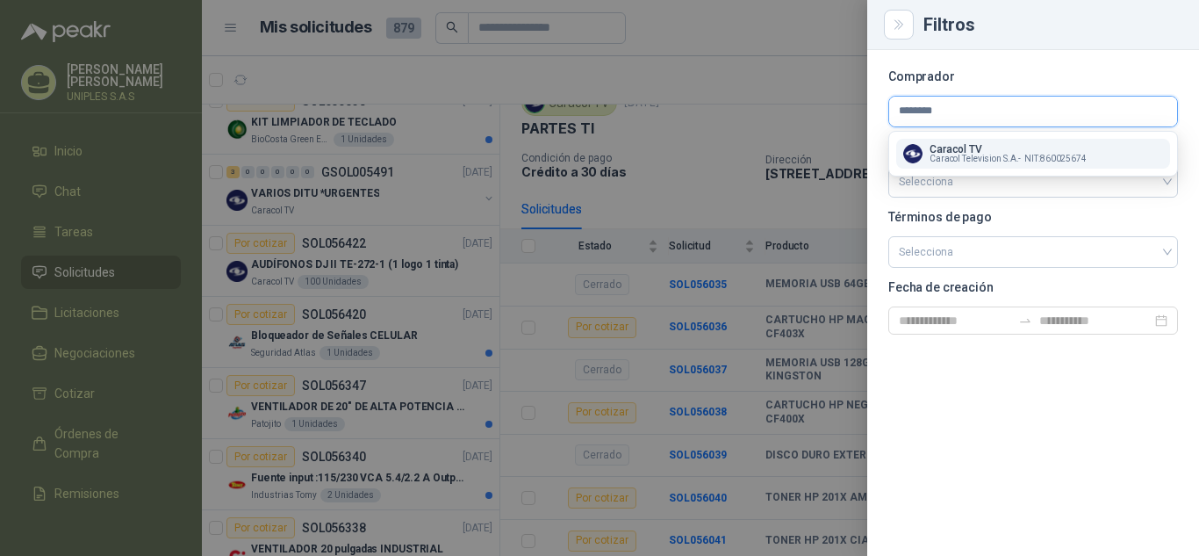
type input "*******"
click at [962, 157] on span "Caracol Television S.A. -" at bounding box center [974, 158] width 91 height 9
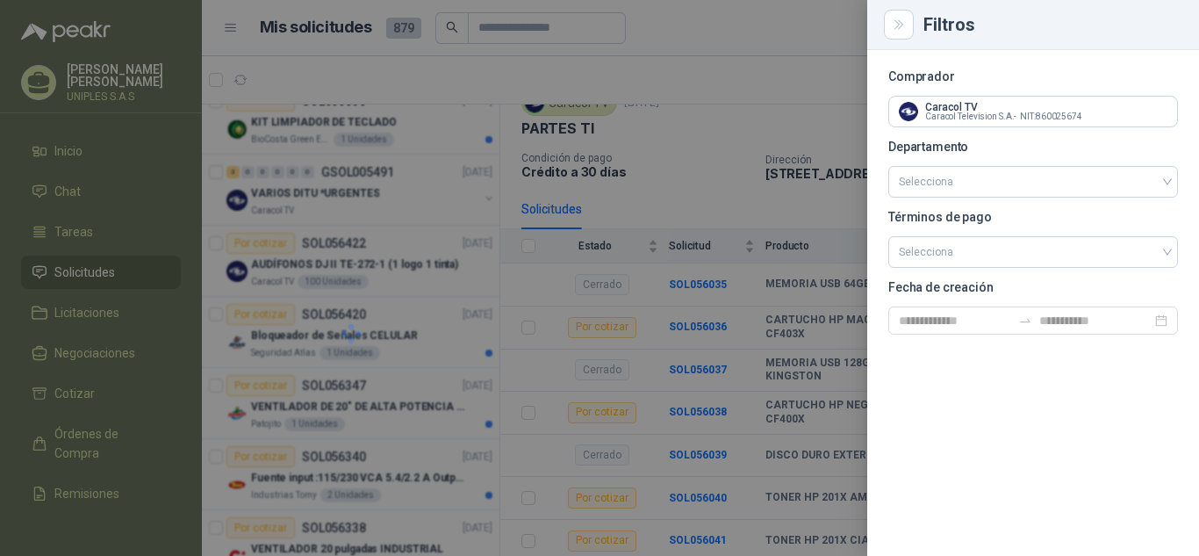
scroll to position [0, 0]
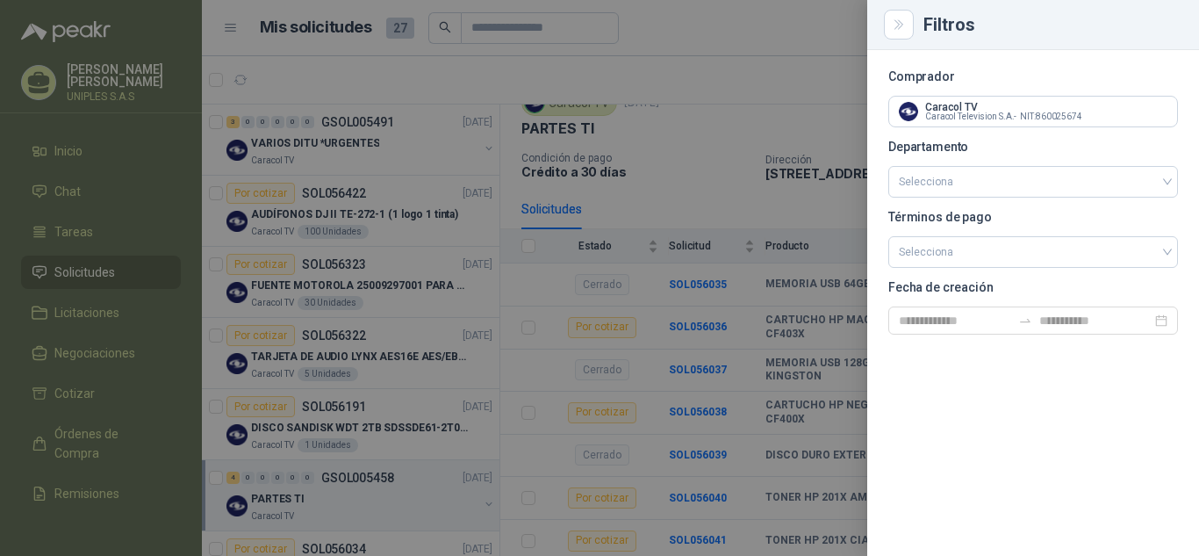
click at [754, 18] on div at bounding box center [599, 278] width 1199 height 556
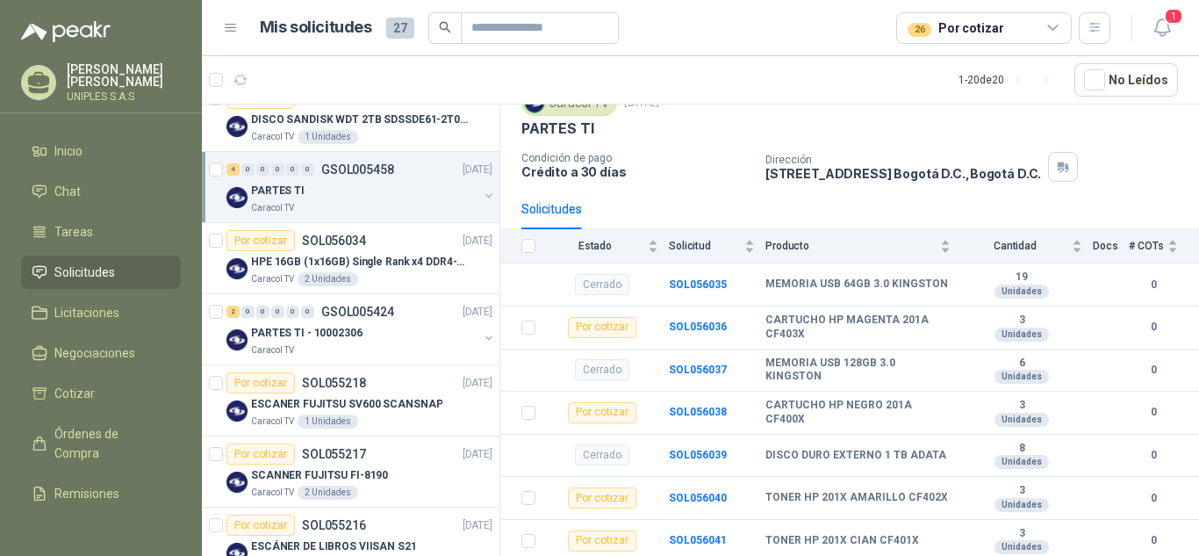
scroll to position [312, 0]
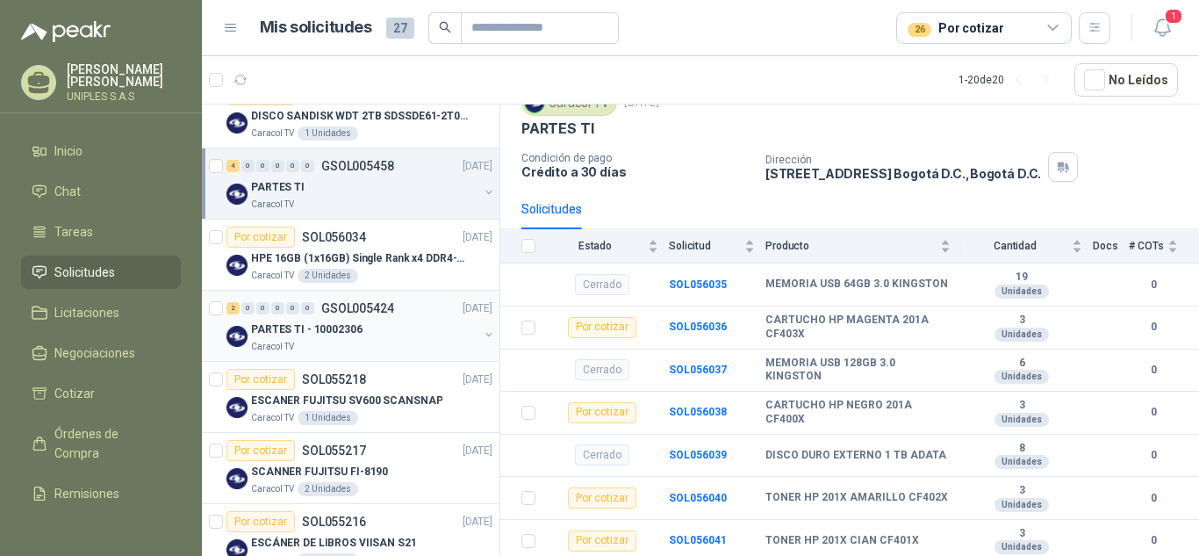
click at [361, 305] on p "GSOL005424" at bounding box center [357, 308] width 73 height 12
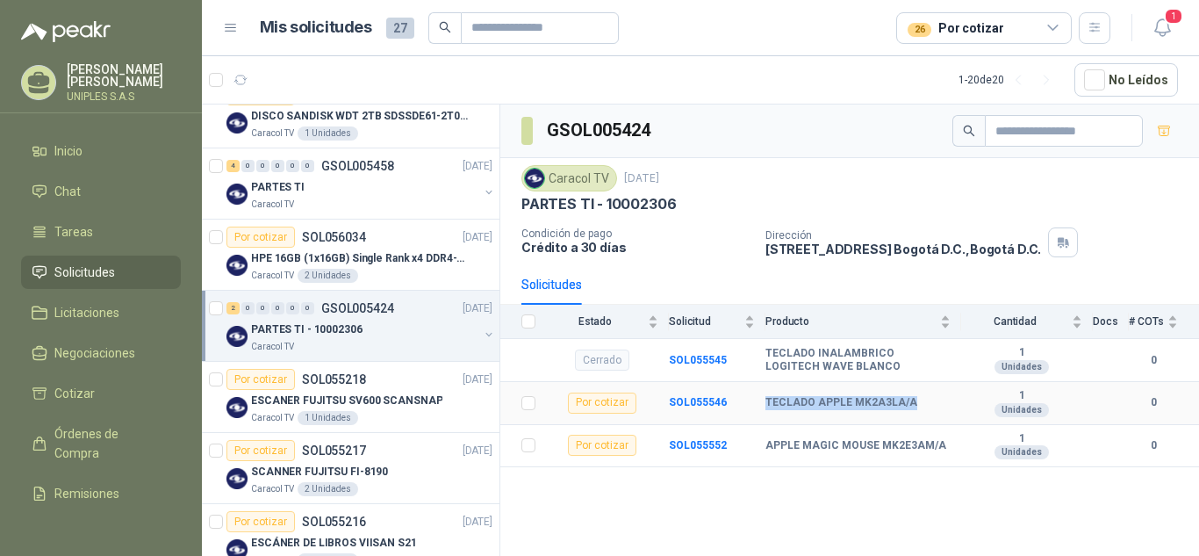
drag, startPoint x: 914, startPoint y: 406, endPoint x: 755, endPoint y: 403, distance: 158.9
click at [755, 403] on tr "Por cotizar SOL055546 TECLADO APPLE MK2A3LA/A 1 Unidades 0" at bounding box center [849, 403] width 699 height 43
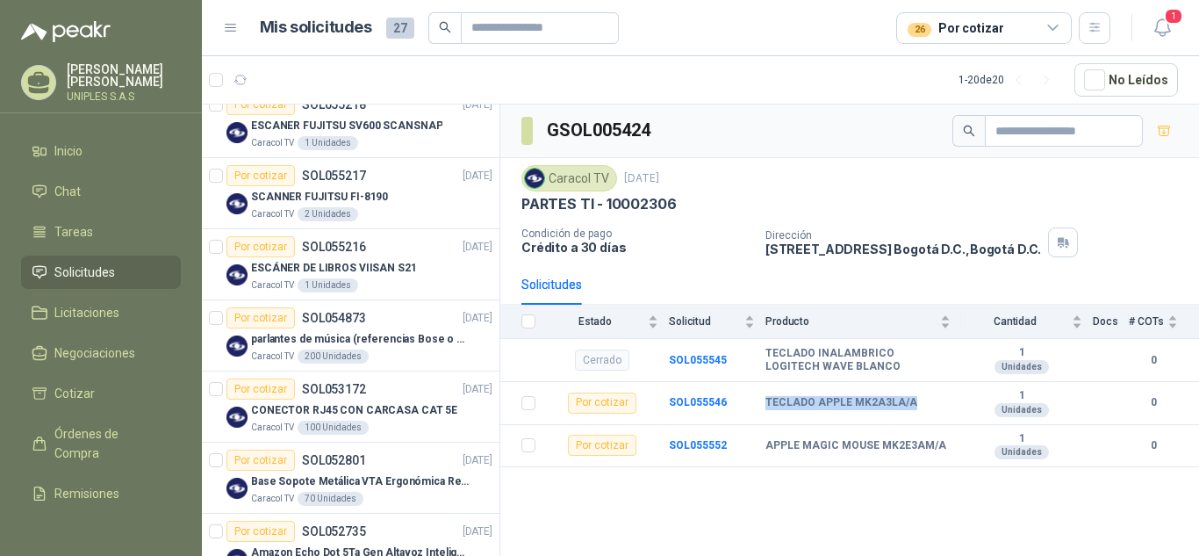
scroll to position [589, 0]
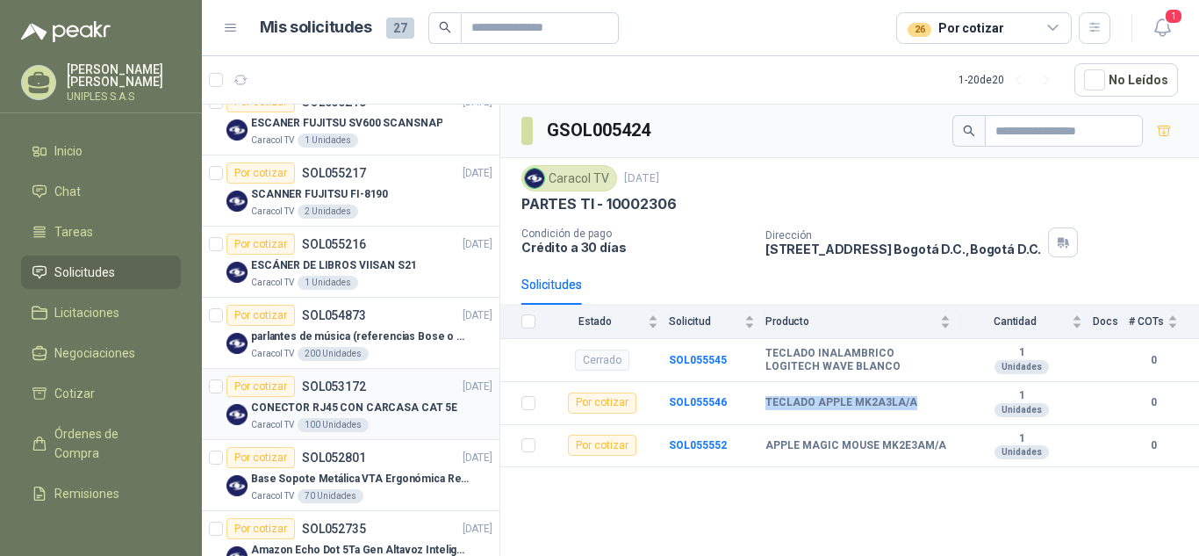
click at [322, 386] on p "SOL053172" at bounding box center [334, 386] width 64 height 12
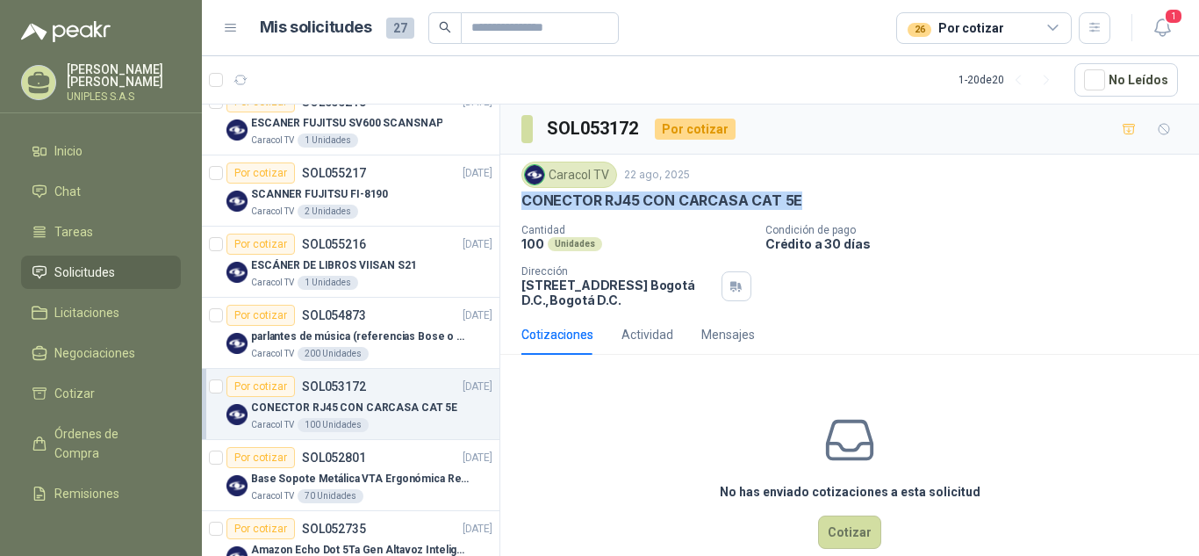
drag, startPoint x: 807, startPoint y: 201, endPoint x: 567, endPoint y: 235, distance: 242.0
click at [510, 197] on div "Caracol TV [DATE] CONECTOR RJ45 CON CARCASA CAT 5E Cantidad 100 Unidades Condic…" at bounding box center [849, 234] width 699 height 160
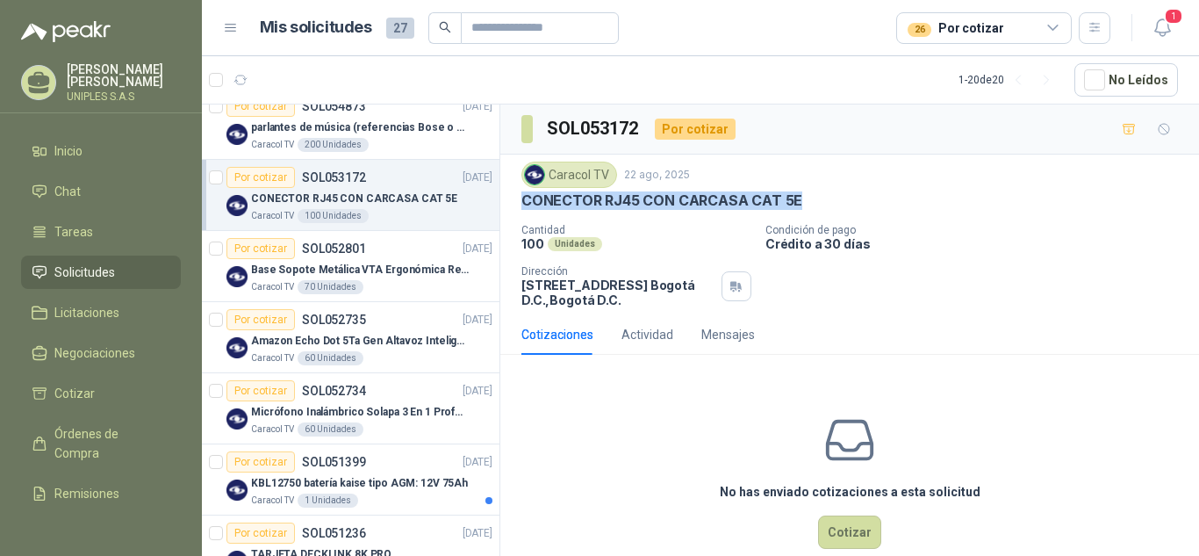
scroll to position [806, 0]
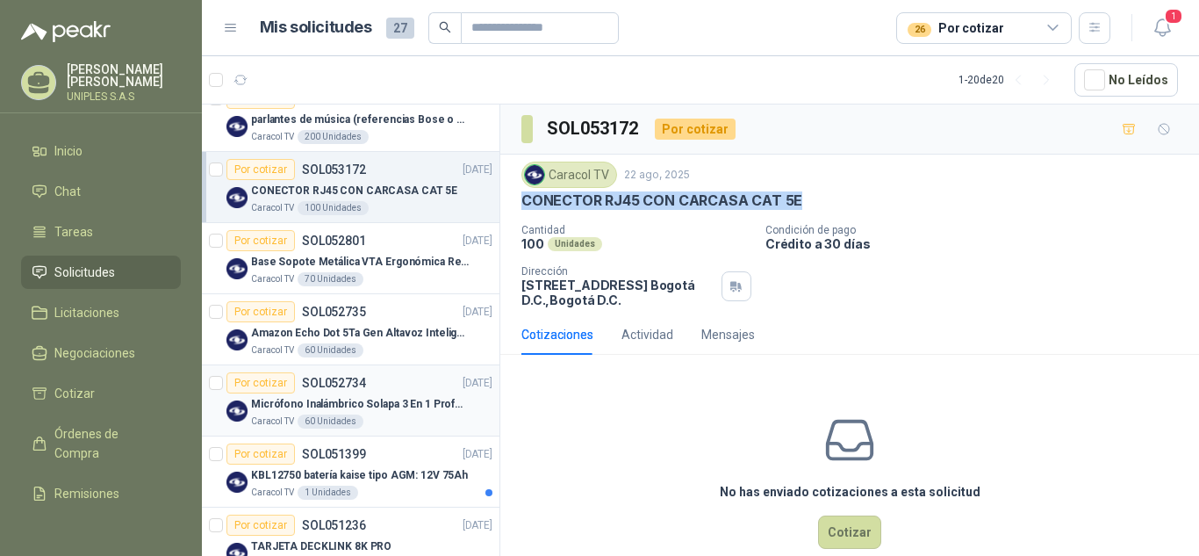
click at [312, 383] on p "SOL052734" at bounding box center [334, 383] width 64 height 12
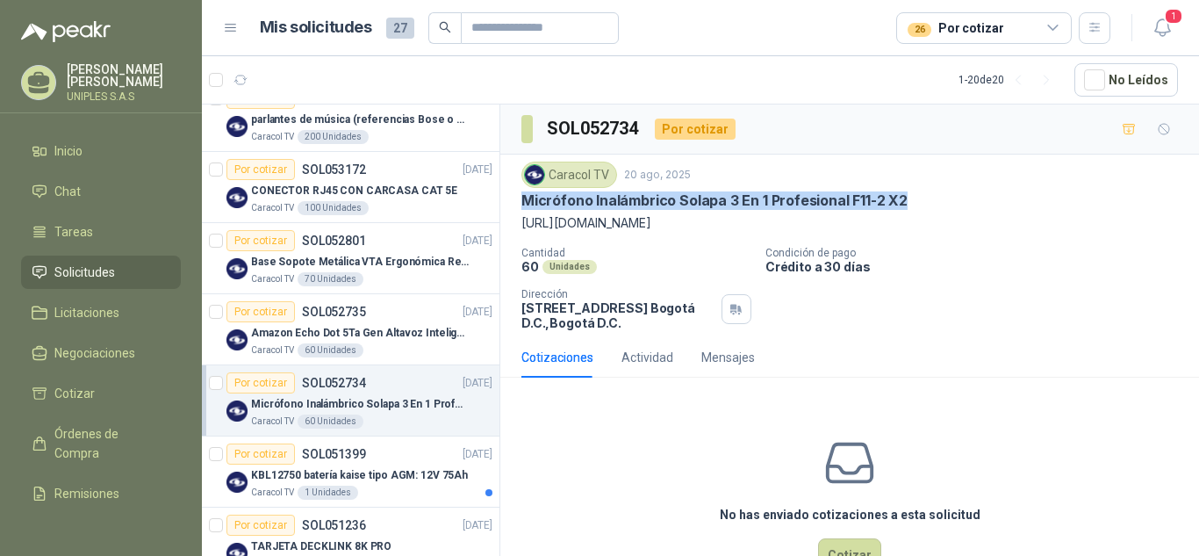
drag, startPoint x: 907, startPoint y: 203, endPoint x: 518, endPoint y: 198, distance: 389.7
click at [518, 198] on div "Caracol TV [DATE] Micrófono Inalámbrico Solapa 3 En 1 Profesional F11-2 X2 [URL…" at bounding box center [849, 245] width 699 height 183
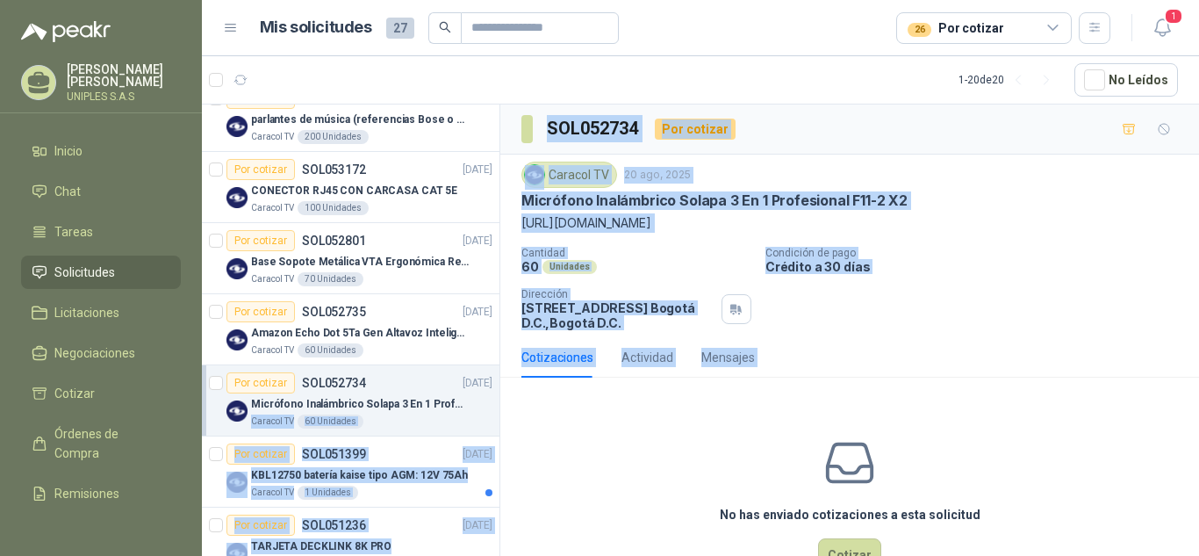
drag, startPoint x: 499, startPoint y: 402, endPoint x: 503, endPoint y: 452, distance: 50.1
click at [503, 452] on div "3 0 0 0 0 0 GSOL005491 [DATE] VARIOS DITU *URGENTES Caracol TV Por cotizar SOL0…" at bounding box center [700, 333] width 997 height 458
click at [592, 410] on div "No has enviado cotizaciones a esta solicitud Cotizar" at bounding box center [849, 503] width 699 height 224
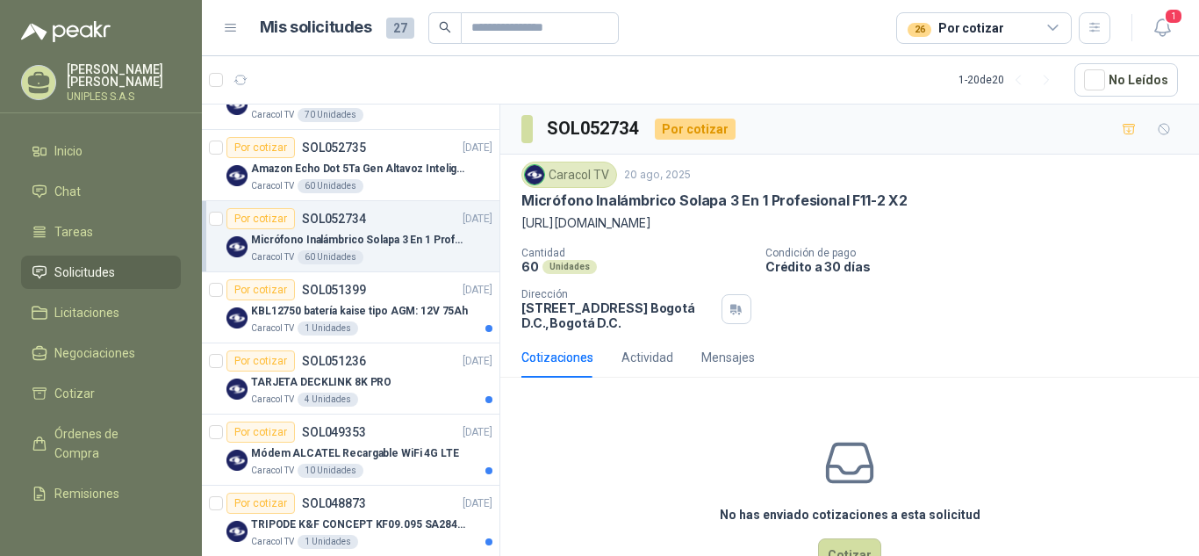
scroll to position [989, 0]
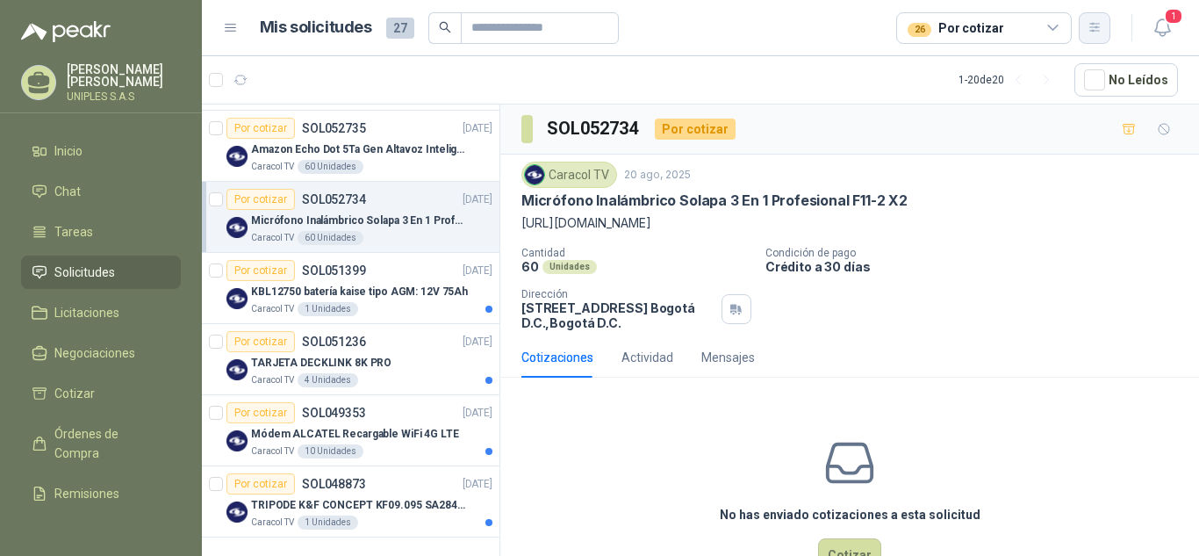
click at [1091, 23] on icon "button" at bounding box center [1094, 27] width 15 height 15
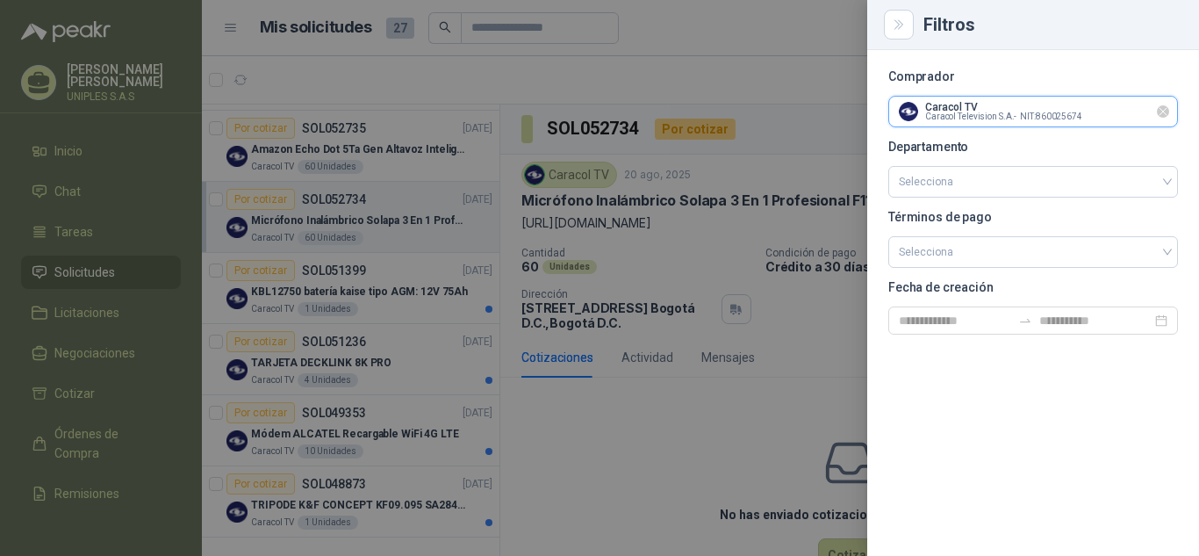
click at [1102, 118] on input "text" at bounding box center [1033, 112] width 288 height 30
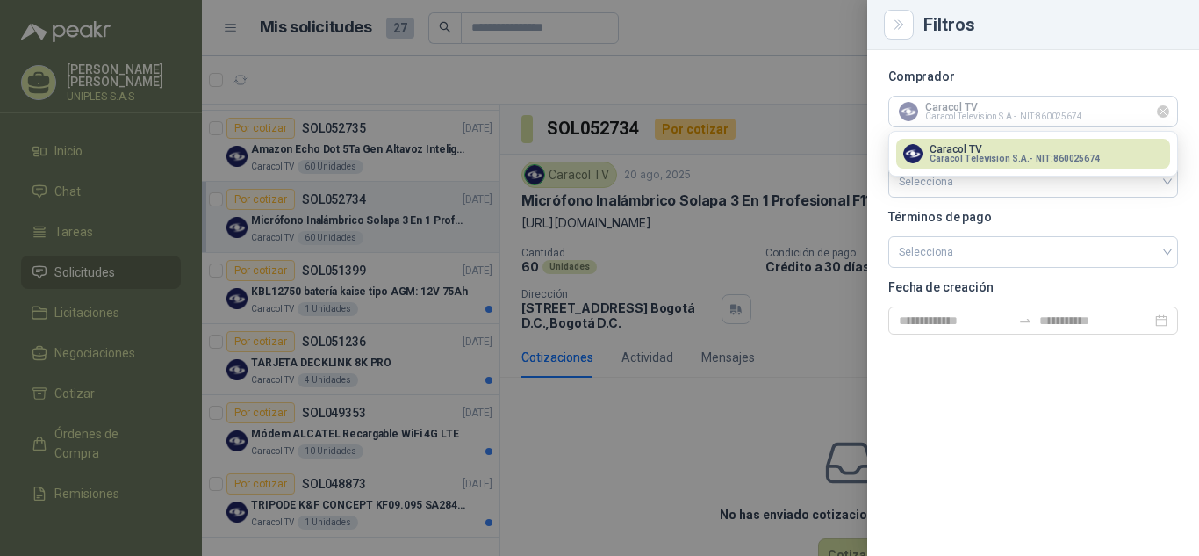
click at [1164, 111] on icon "Limpiar" at bounding box center [1162, 111] width 7 height 7
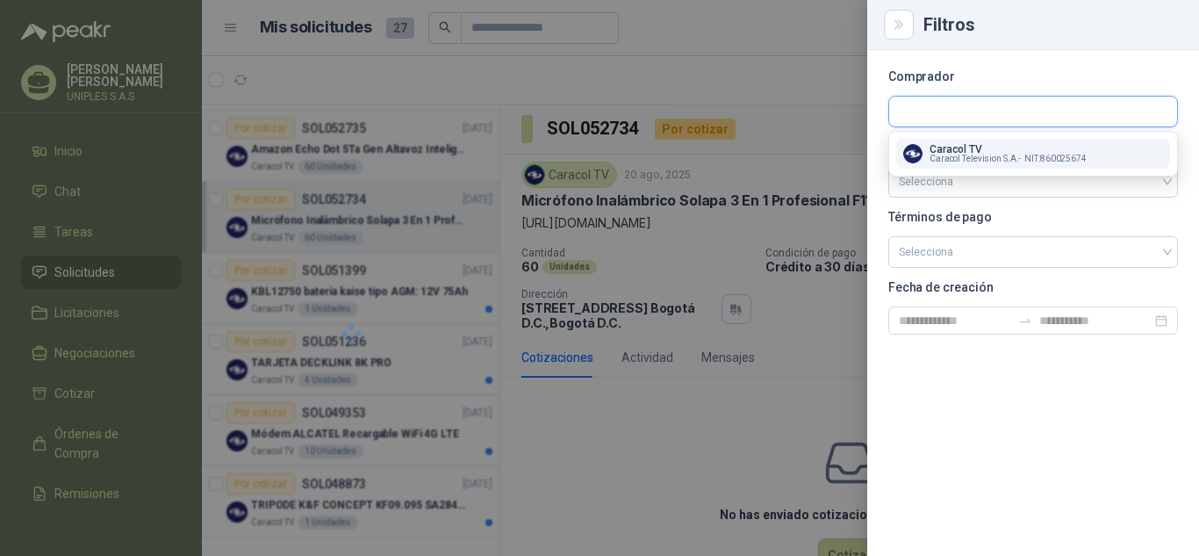
click at [1062, 111] on input "text" at bounding box center [1033, 112] width 288 height 30
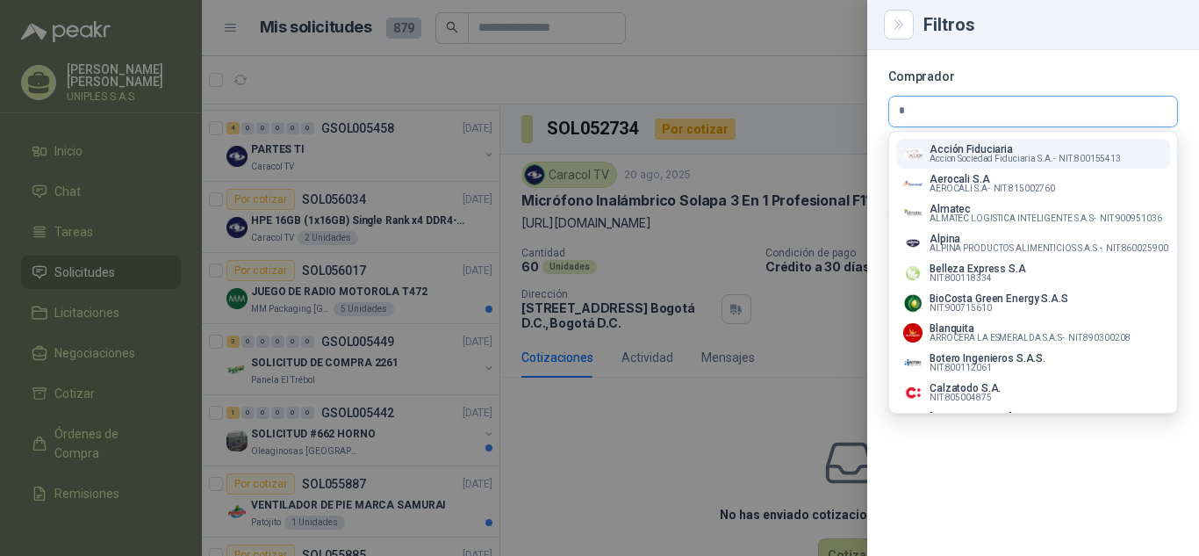
type input "*"
click at [989, 154] on span "Accion Sociedad Fiduciaria S.A. -" at bounding box center [992, 158] width 126 height 9
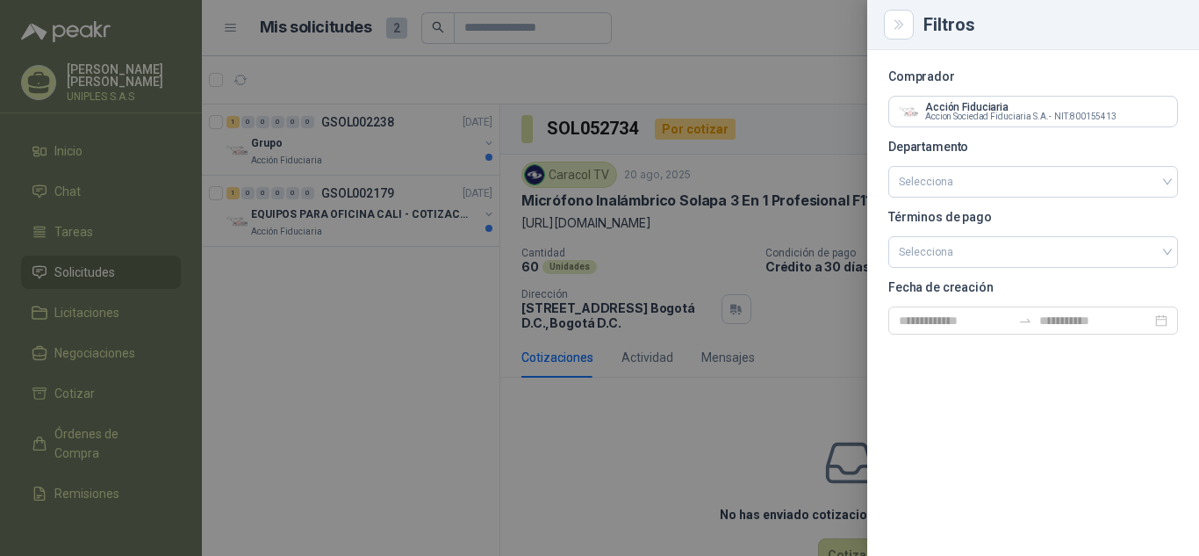
scroll to position [0, 0]
click at [615, 454] on div at bounding box center [599, 278] width 1199 height 556
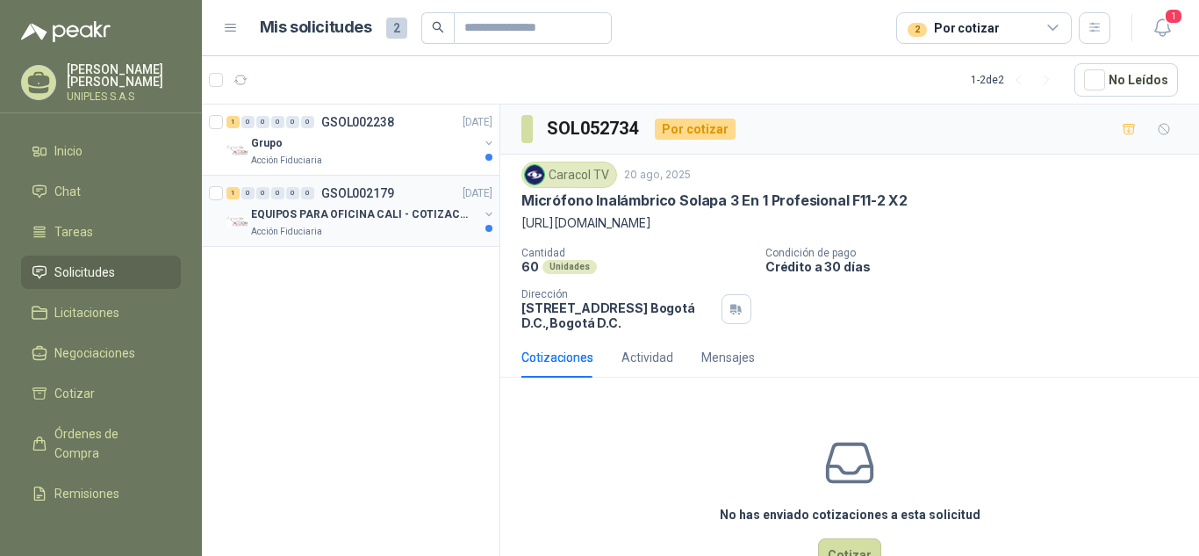
click at [367, 190] on p "GSOL002179" at bounding box center [357, 193] width 73 height 12
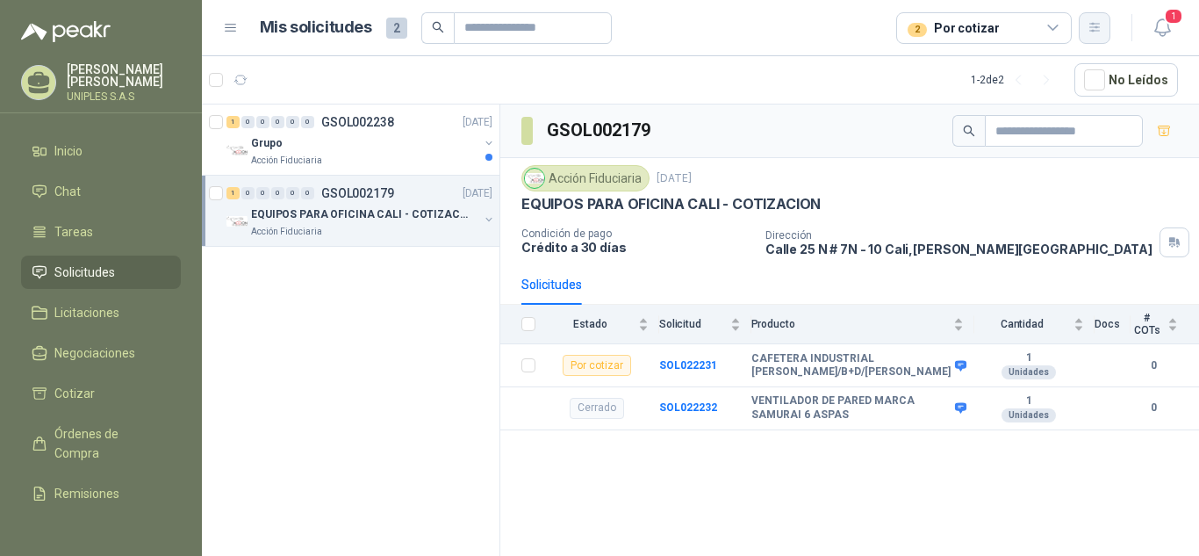
click at [1092, 27] on icon "button" at bounding box center [1094, 27] width 10 height 9
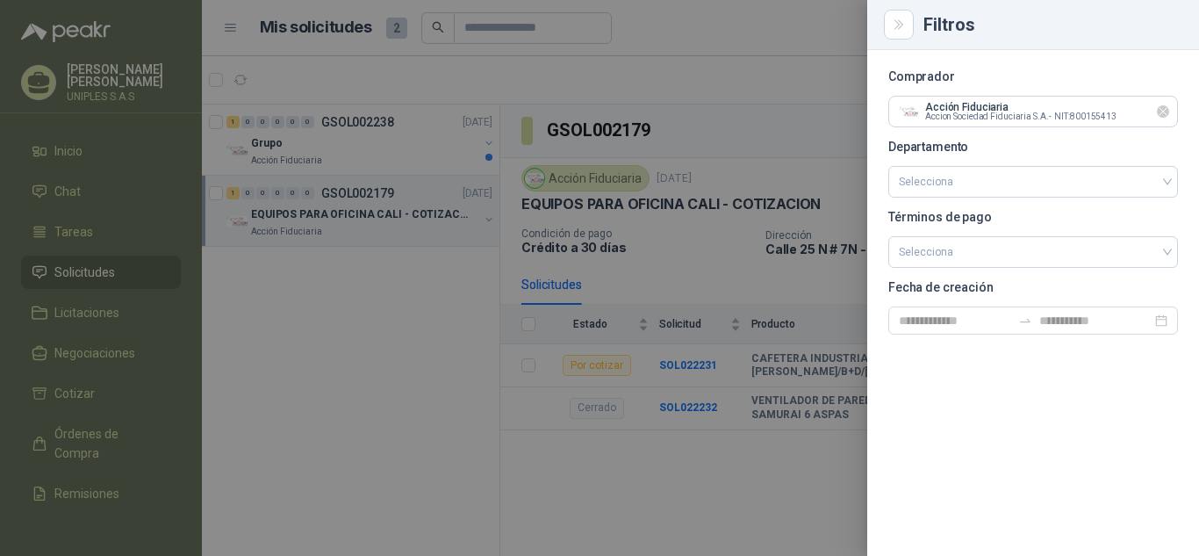
click at [1160, 112] on icon "Limpiar" at bounding box center [1163, 111] width 15 height 15
click at [1035, 114] on input "text" at bounding box center [1033, 112] width 288 height 30
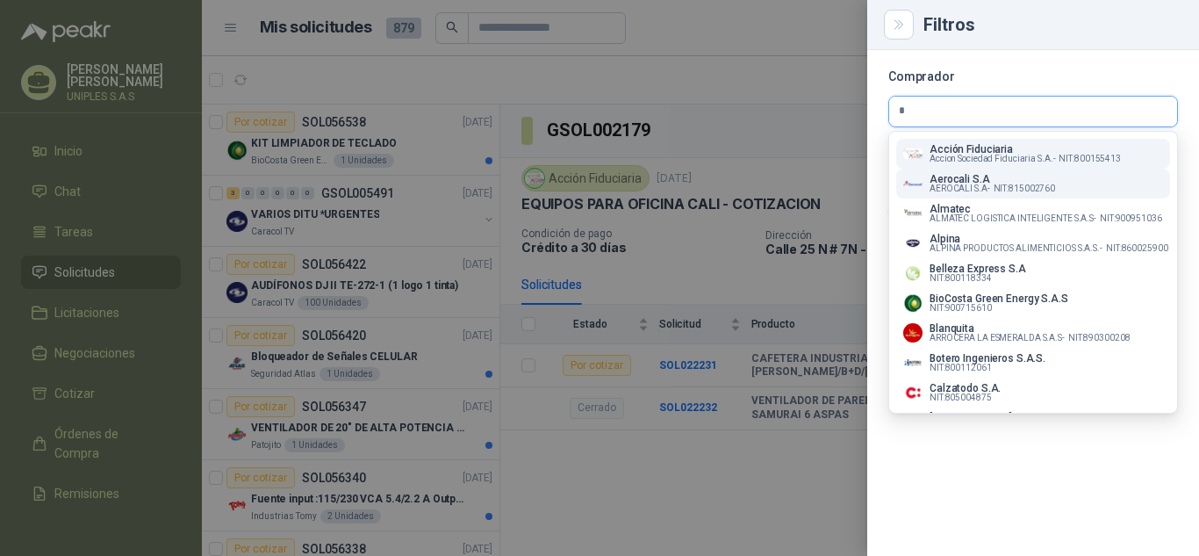
type input "*"
click at [959, 180] on p "Aerocali S.A" at bounding box center [992, 179] width 126 height 11
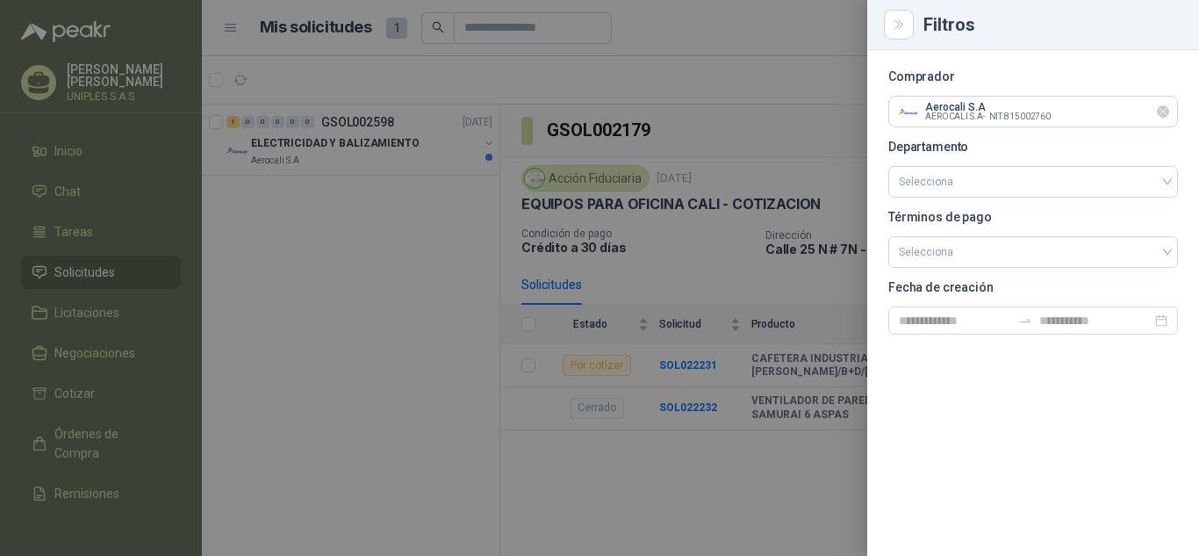
click at [1158, 113] on icon "Limpiar" at bounding box center [1163, 111] width 15 height 15
click at [1088, 121] on input "text" at bounding box center [1033, 112] width 288 height 30
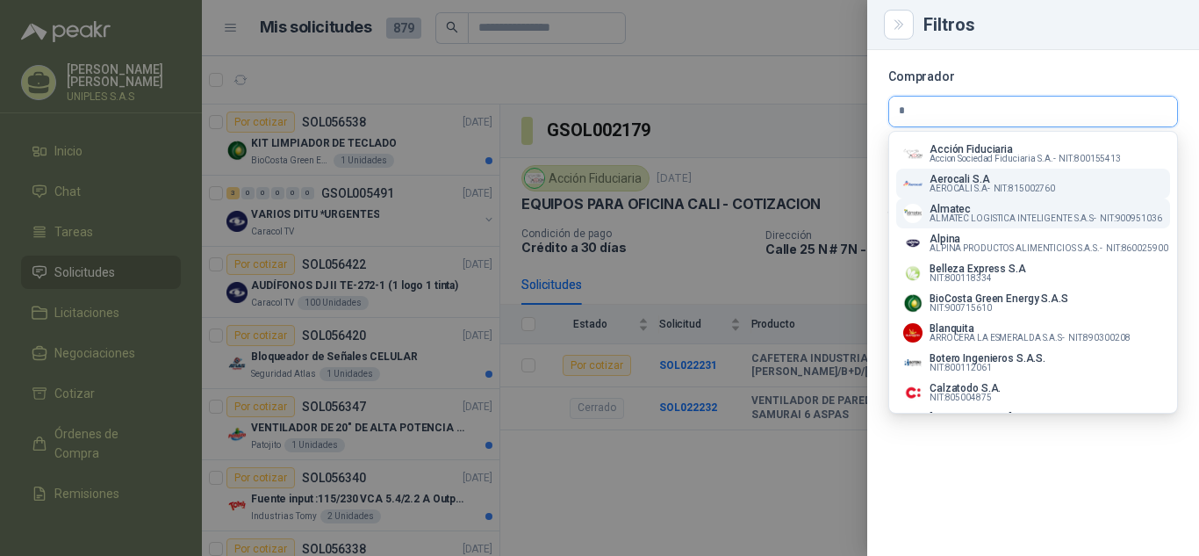
type input "*"
click at [953, 218] on span "ALMATEC LOGISTICA INTELIGENTE S.A.S -" at bounding box center [1012, 218] width 167 height 9
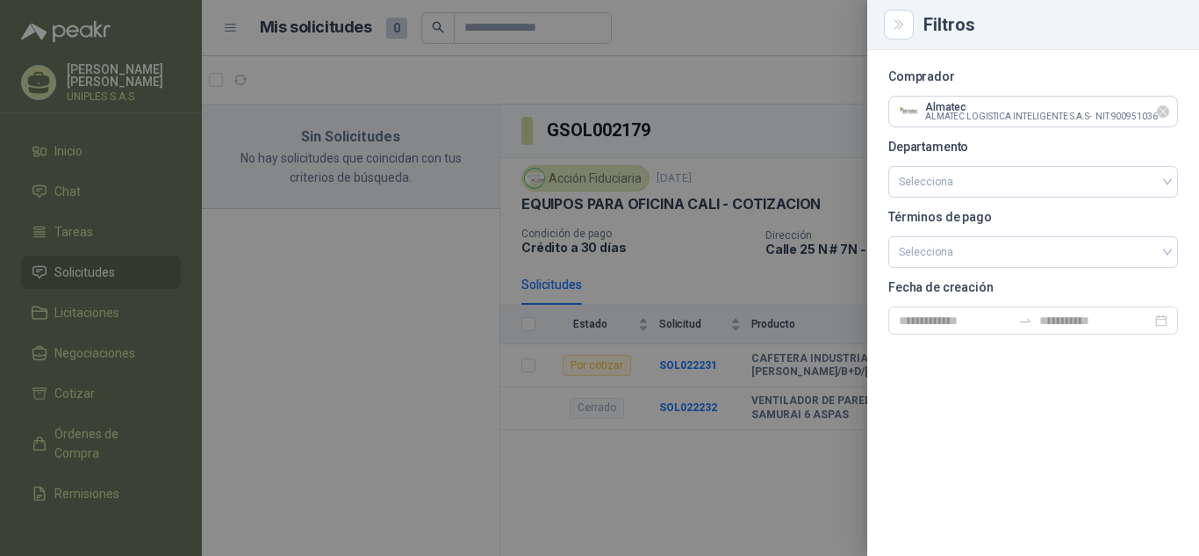
click at [1162, 113] on icon "Limpiar" at bounding box center [1163, 111] width 15 height 15
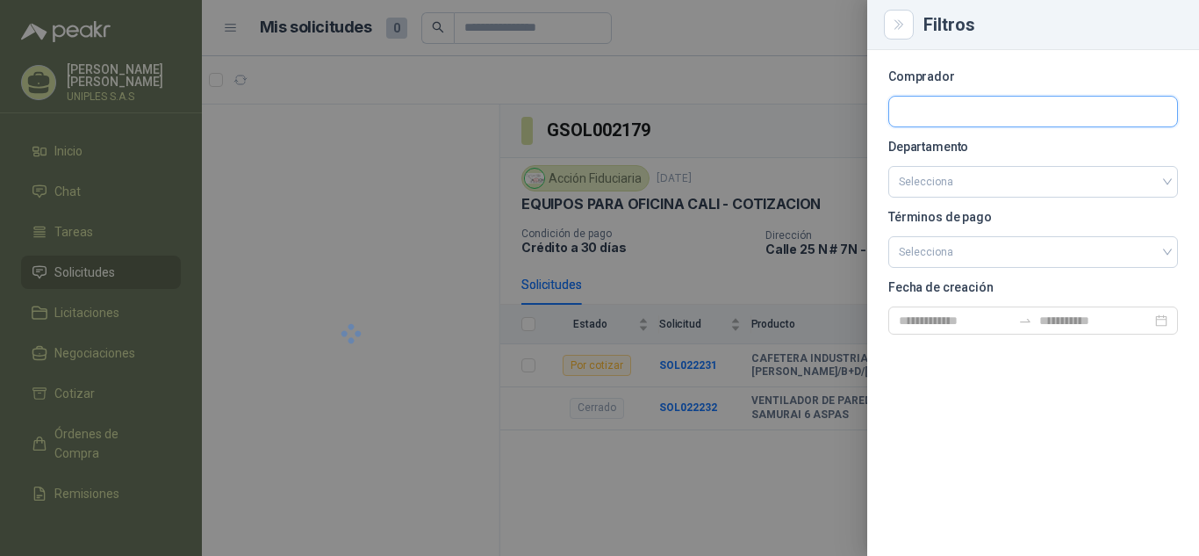
click at [1081, 114] on input "text" at bounding box center [1033, 112] width 288 height 30
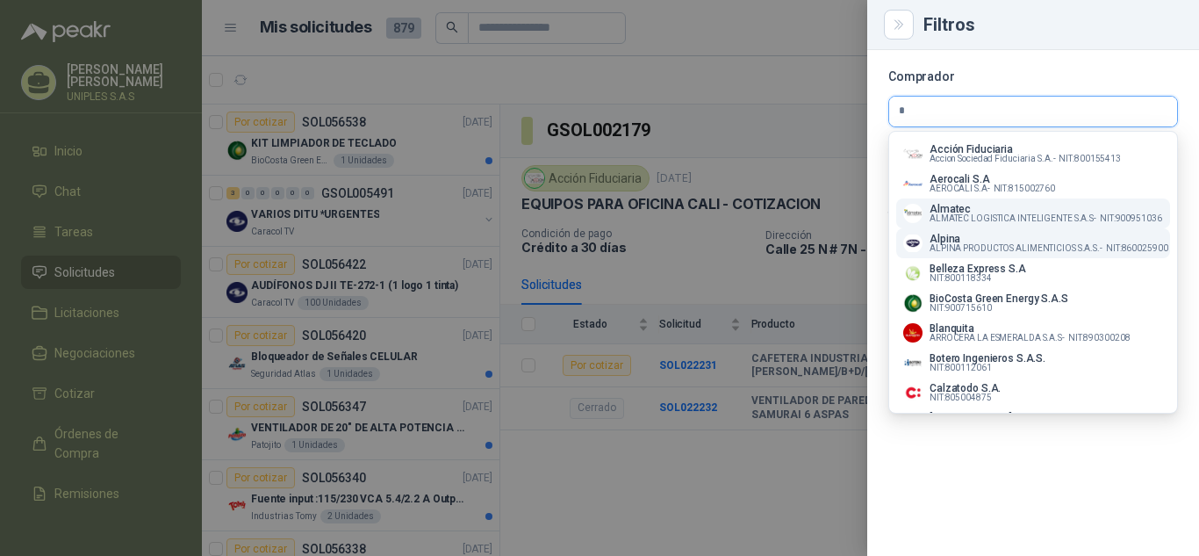
type input "*"
click at [959, 247] on span "ALPINA PRODUCTOS ALIMENTICIOS S.A.S. -" at bounding box center [1015, 248] width 173 height 9
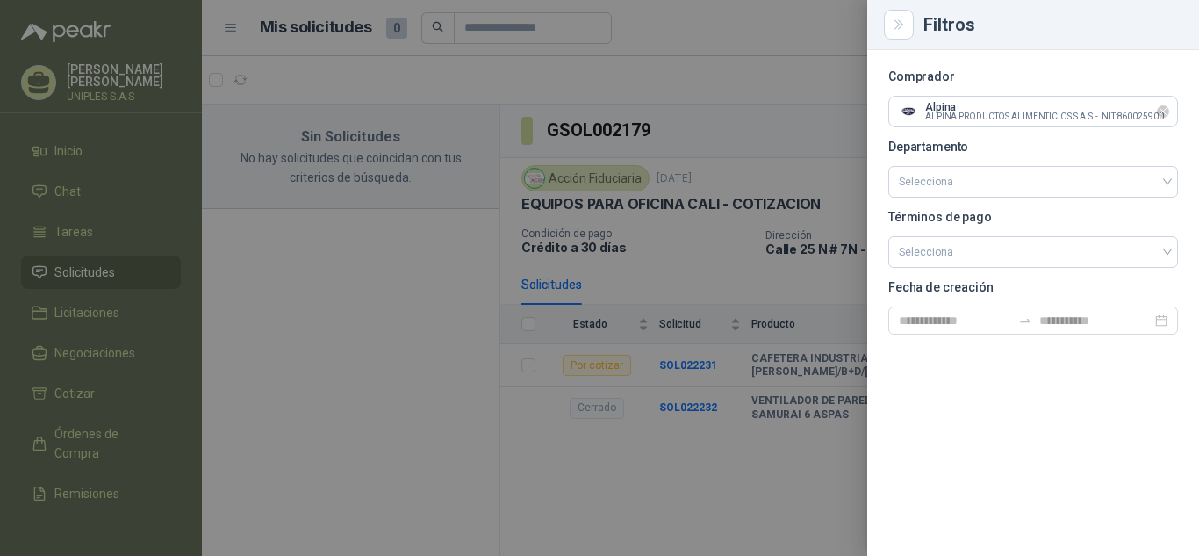
click at [1165, 112] on icon "Limpiar" at bounding box center [1163, 111] width 15 height 15
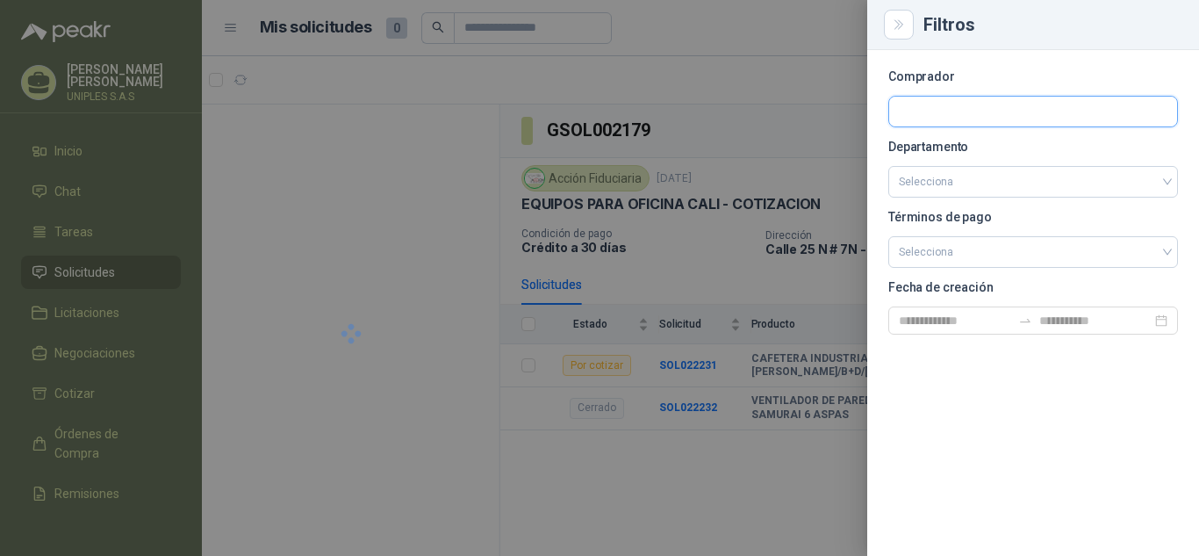
click at [1134, 112] on input "text" at bounding box center [1033, 112] width 288 height 30
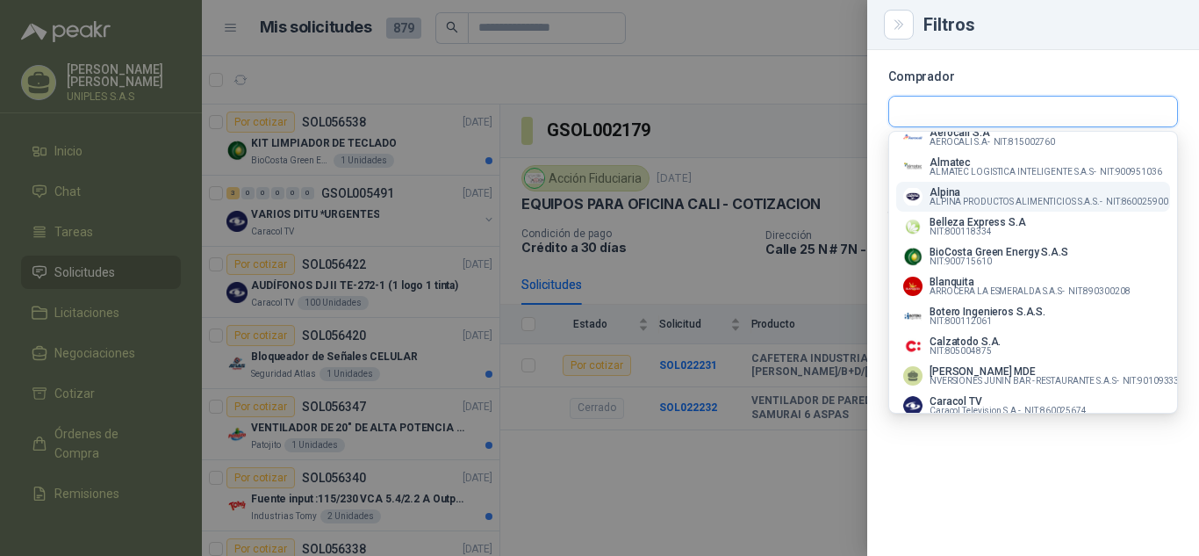
scroll to position [66, 0]
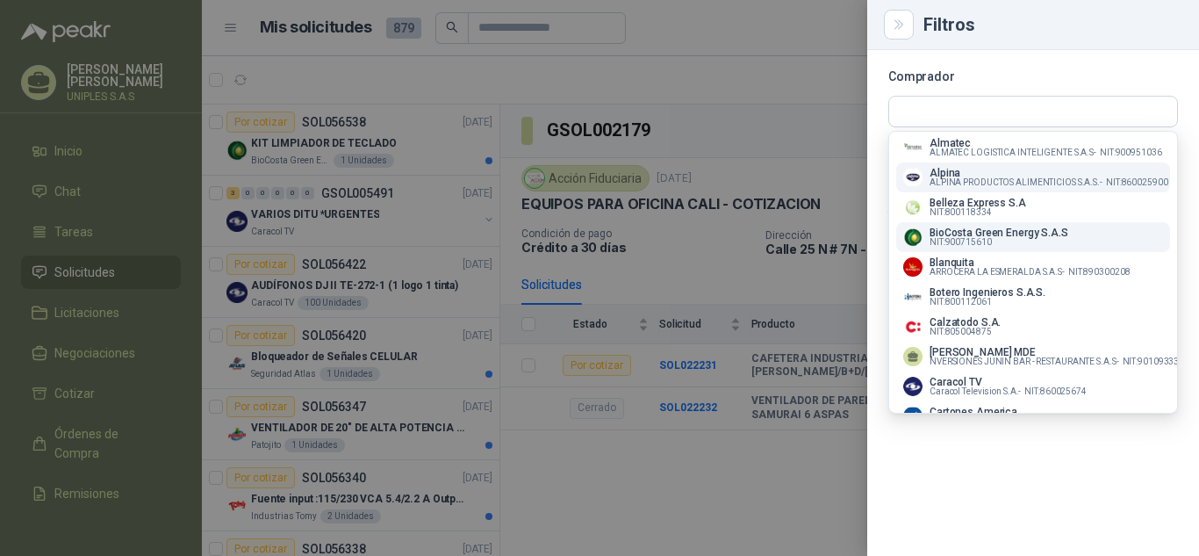
click at [953, 236] on p "BioCosta Green Energy S.A.S" at bounding box center [998, 232] width 139 height 11
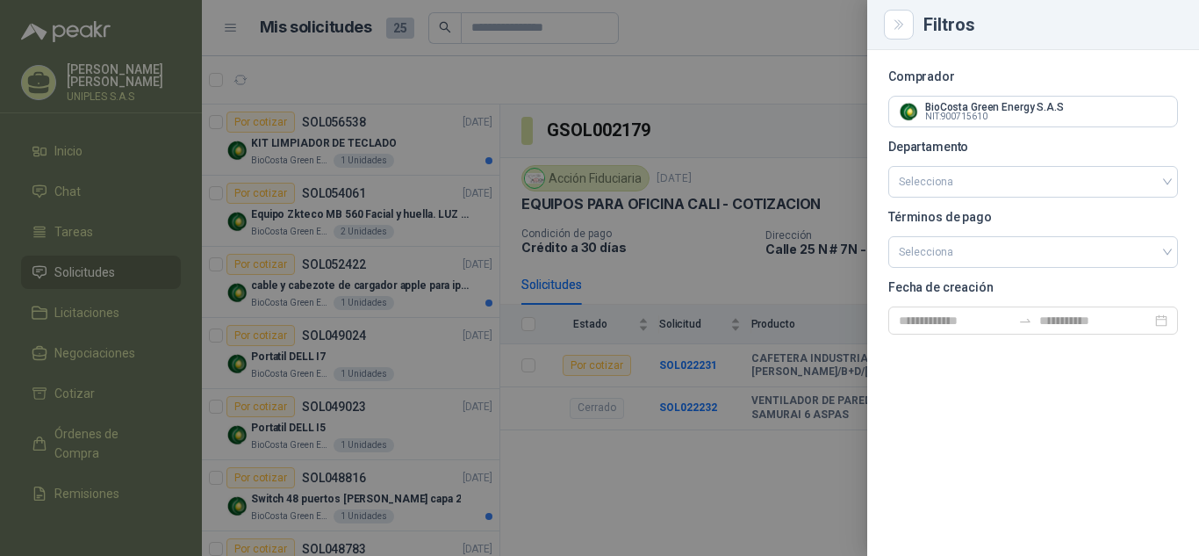
click at [742, 501] on div at bounding box center [599, 278] width 1199 height 556
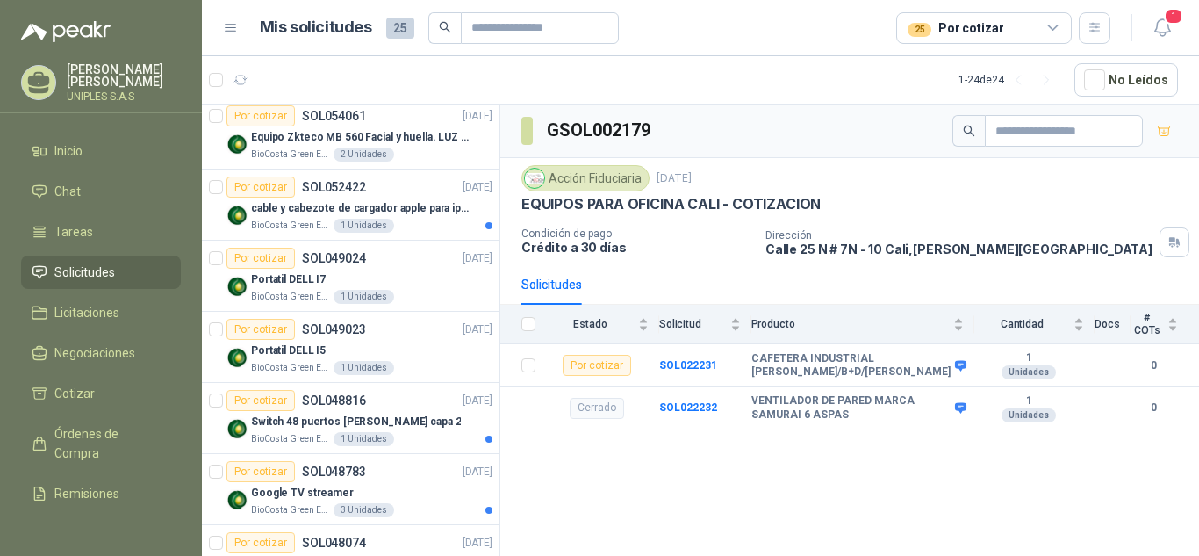
scroll to position [0, 0]
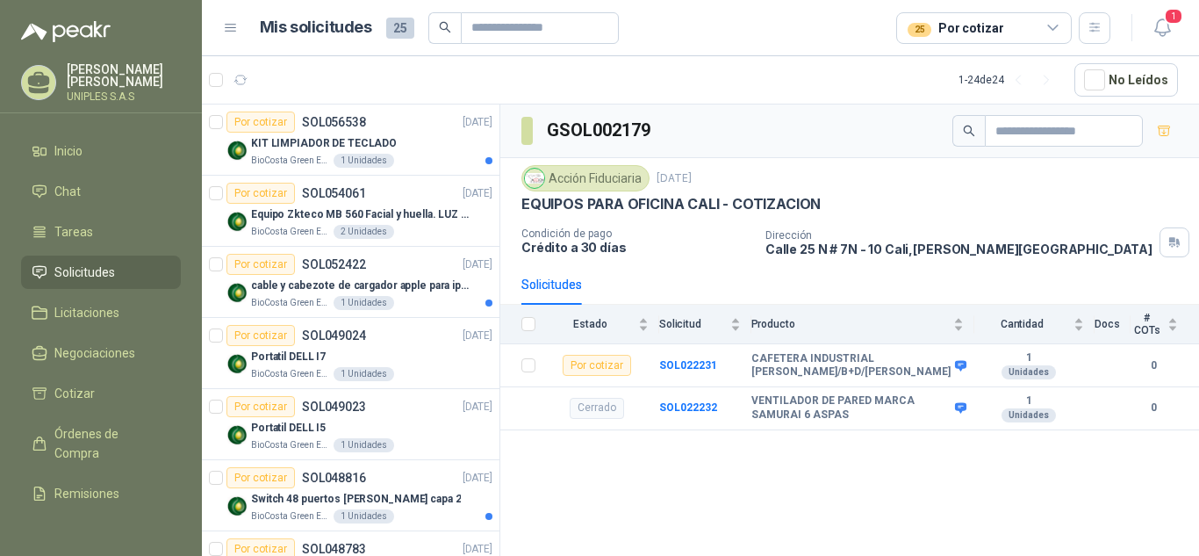
click at [850, 481] on div "GSOL002179 Acción Fiduciaria [DATE] EQUIPOS PARA OFICINA CALI - COTIZACION Cond…" at bounding box center [849, 332] width 699 height 457
click at [333, 326] on div "Por cotizar SOL049024" at bounding box center [296, 335] width 140 height 21
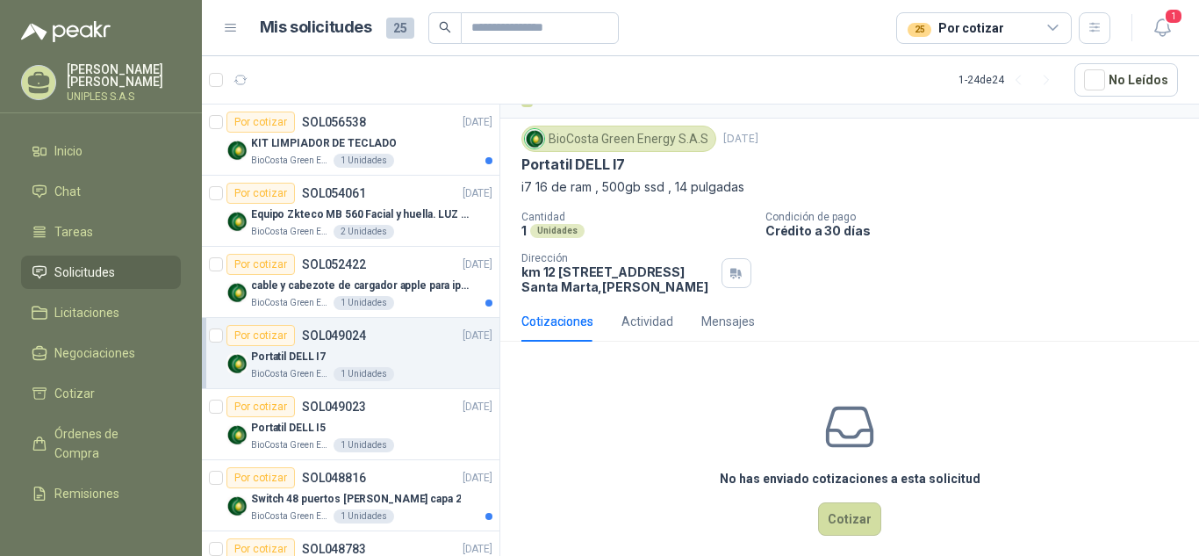
scroll to position [69, 0]
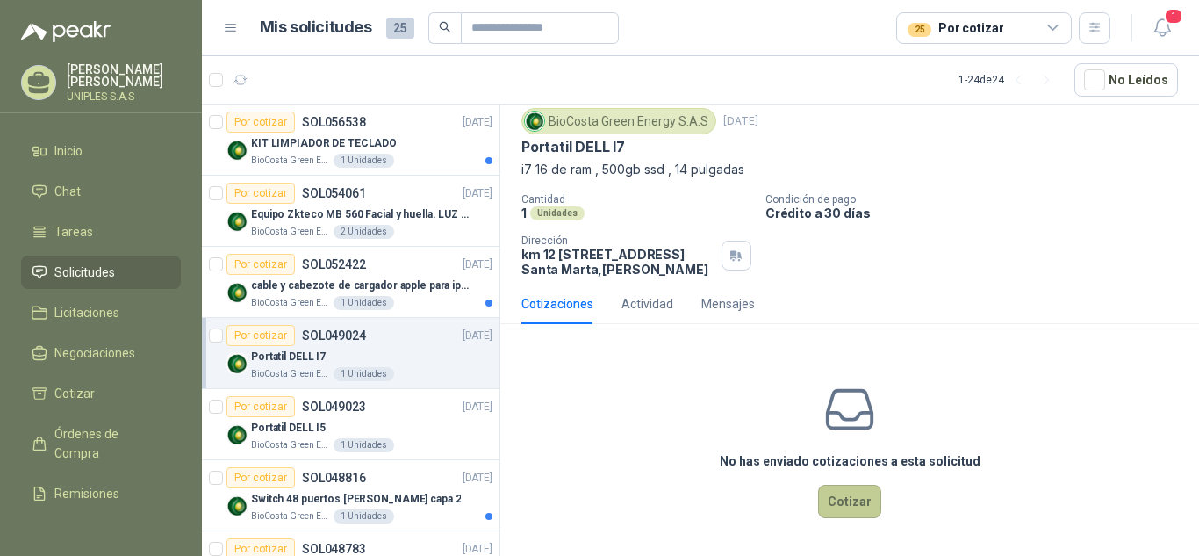
click at [845, 505] on button "Cotizar" at bounding box center [849, 500] width 63 height 33
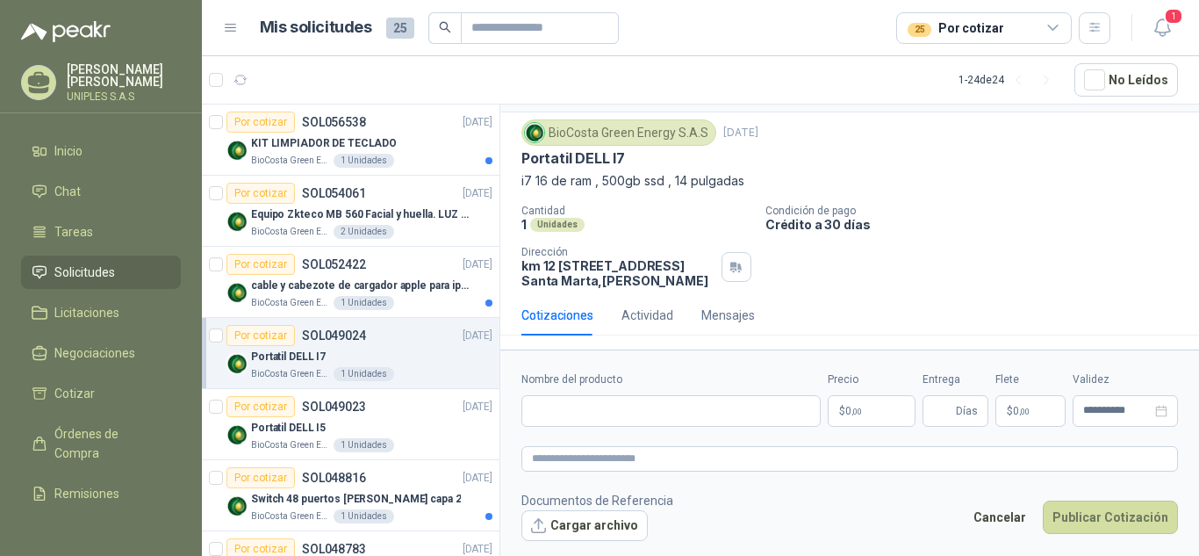
scroll to position [57, 0]
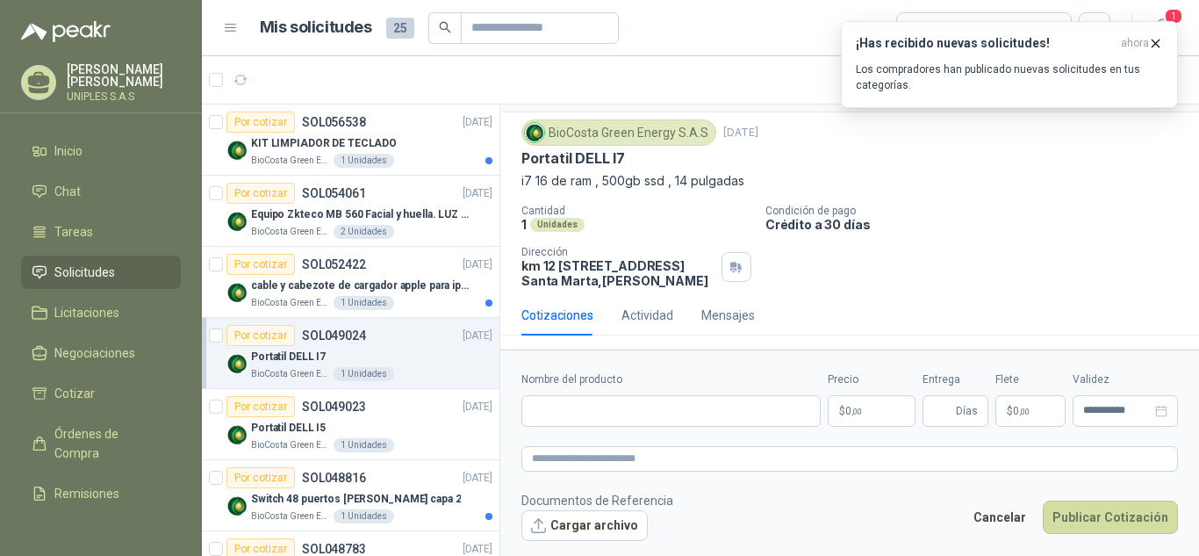
click at [1036, 204] on p "Condición de pago" at bounding box center [978, 210] width 427 height 12
click at [1159, 42] on icon "button" at bounding box center [1155, 43] width 15 height 15
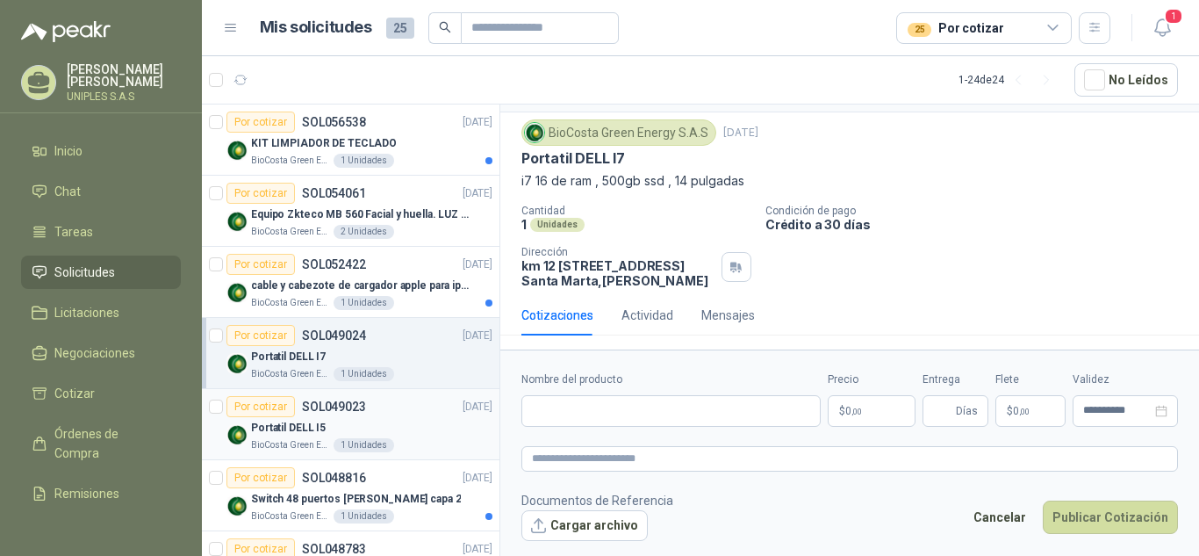
click at [329, 405] on p "SOL049023" at bounding box center [334, 406] width 64 height 12
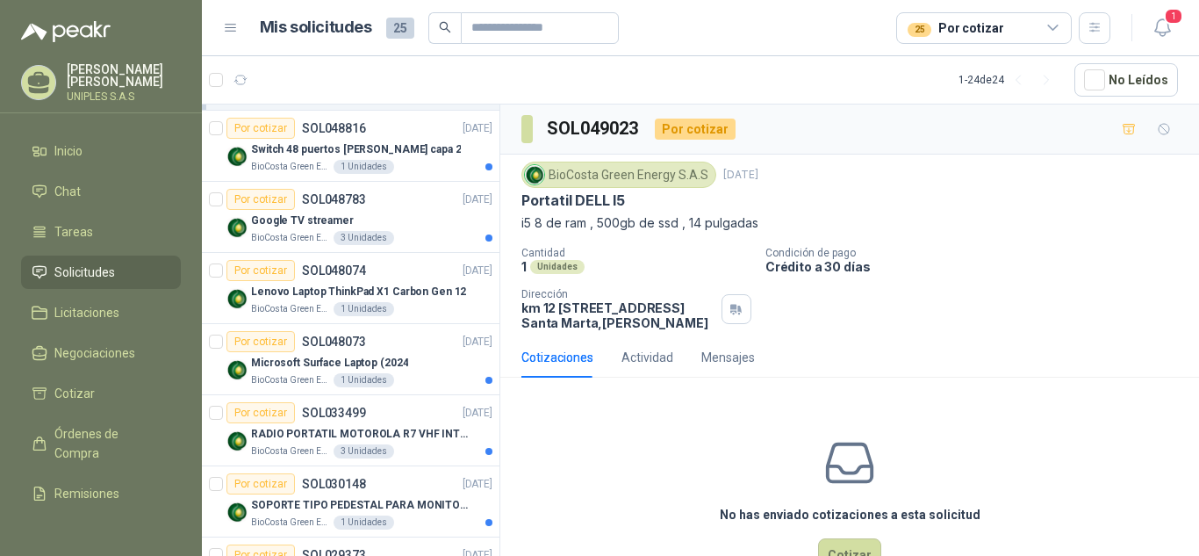
scroll to position [322, 0]
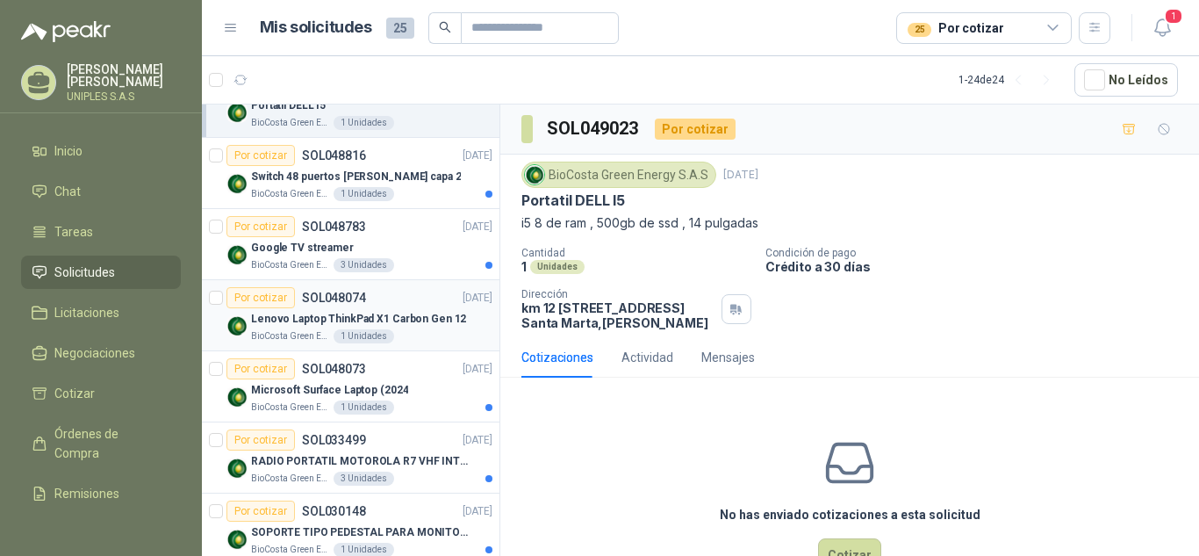
click at [324, 295] on p "SOL048074" at bounding box center [334, 297] width 64 height 12
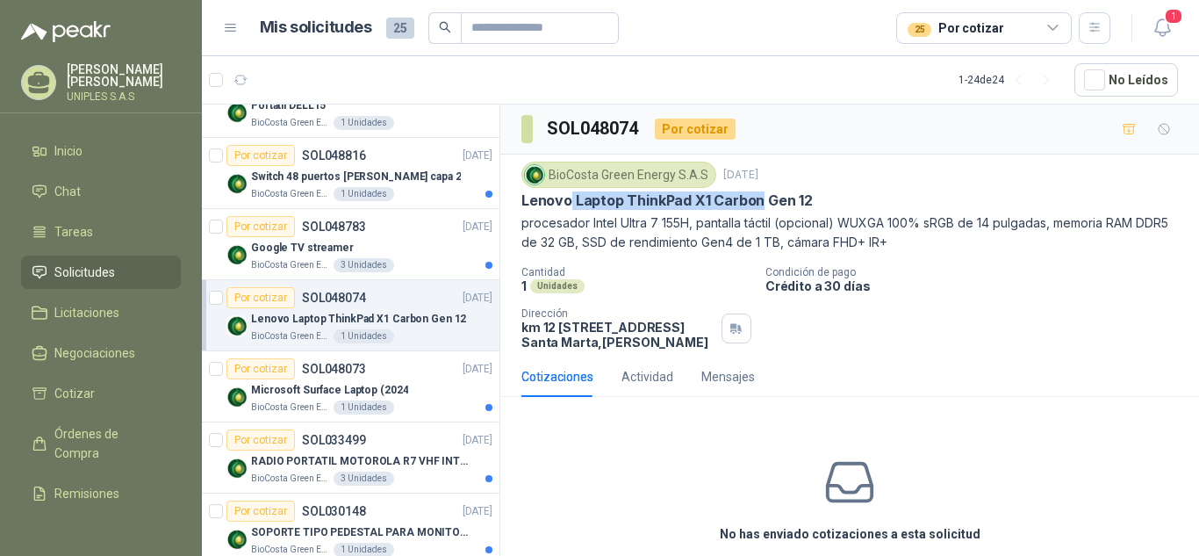
drag, startPoint x: 573, startPoint y: 196, endPoint x: 761, endPoint y: 205, distance: 188.1
click at [761, 205] on p "Lenovo Laptop ThinkPad X1 Carbon Gen 12" at bounding box center [666, 200] width 291 height 18
click at [934, 178] on div "BioCosta [PERSON_NAME] Energy S.A.S [DATE]" at bounding box center [849, 174] width 656 height 26
drag, startPoint x: 626, startPoint y: 201, endPoint x: 763, endPoint y: 196, distance: 137.0
click at [763, 196] on p "Lenovo Laptop ThinkPad X1 Carbon Gen 12" at bounding box center [666, 200] width 291 height 18
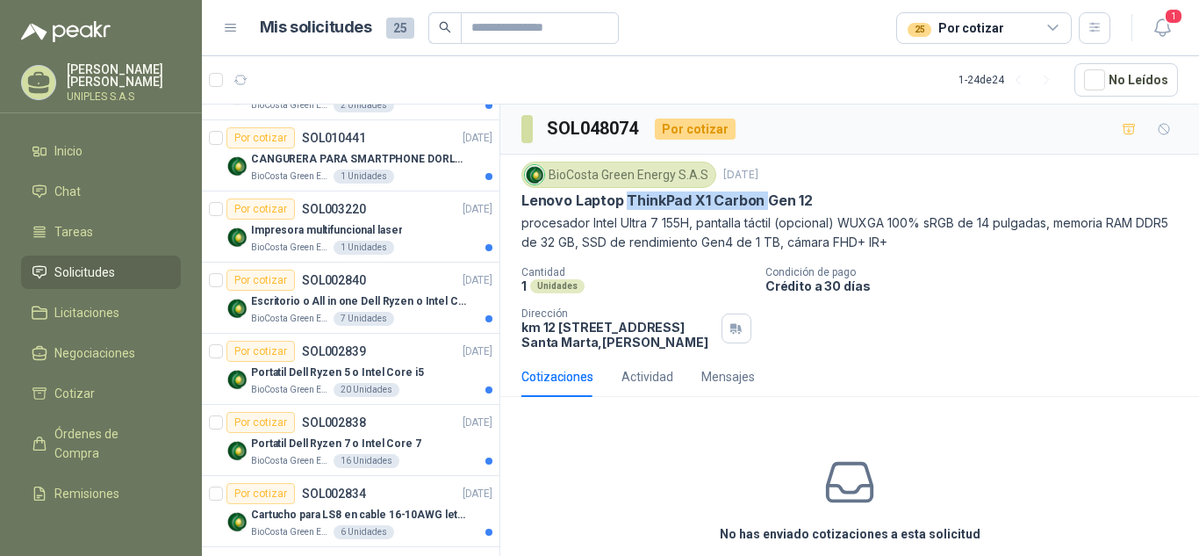
scroll to position [1273, 0]
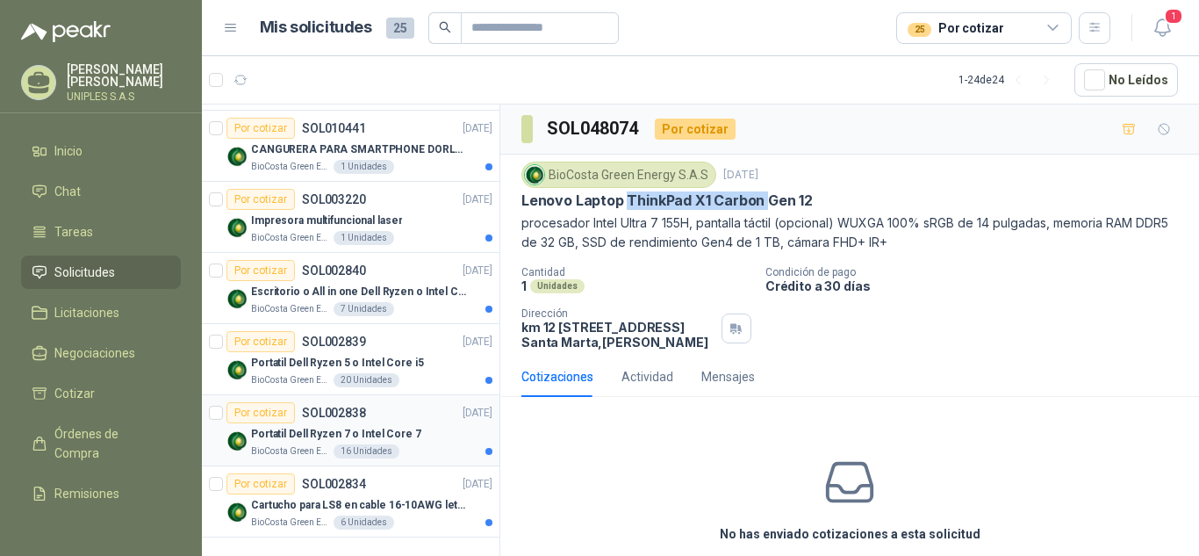
click at [324, 412] on p "SOL002838" at bounding box center [334, 412] width 64 height 12
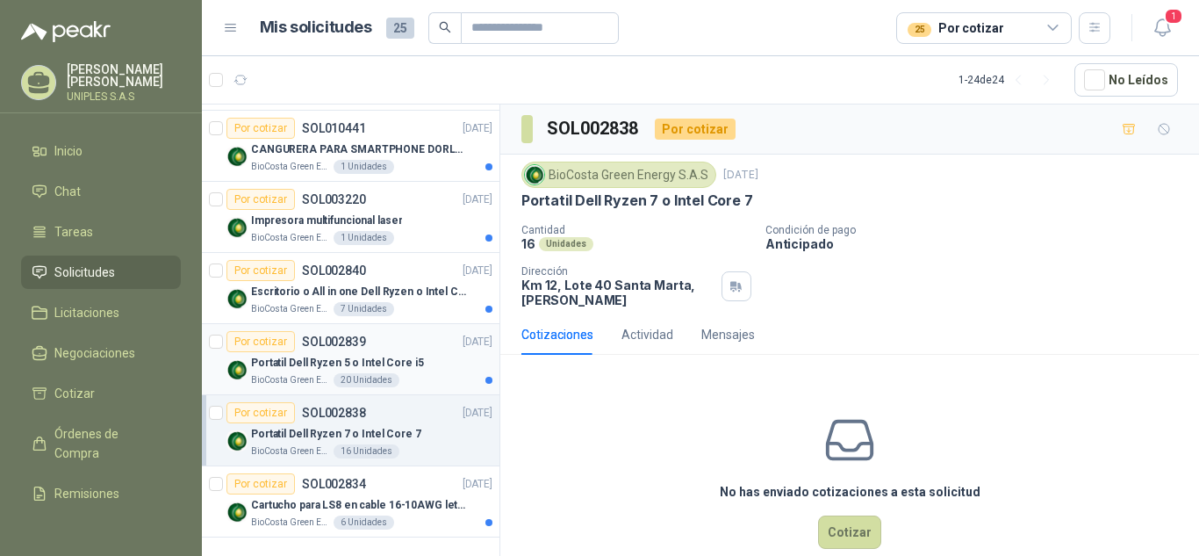
click at [329, 335] on p "SOL002839" at bounding box center [334, 341] width 64 height 12
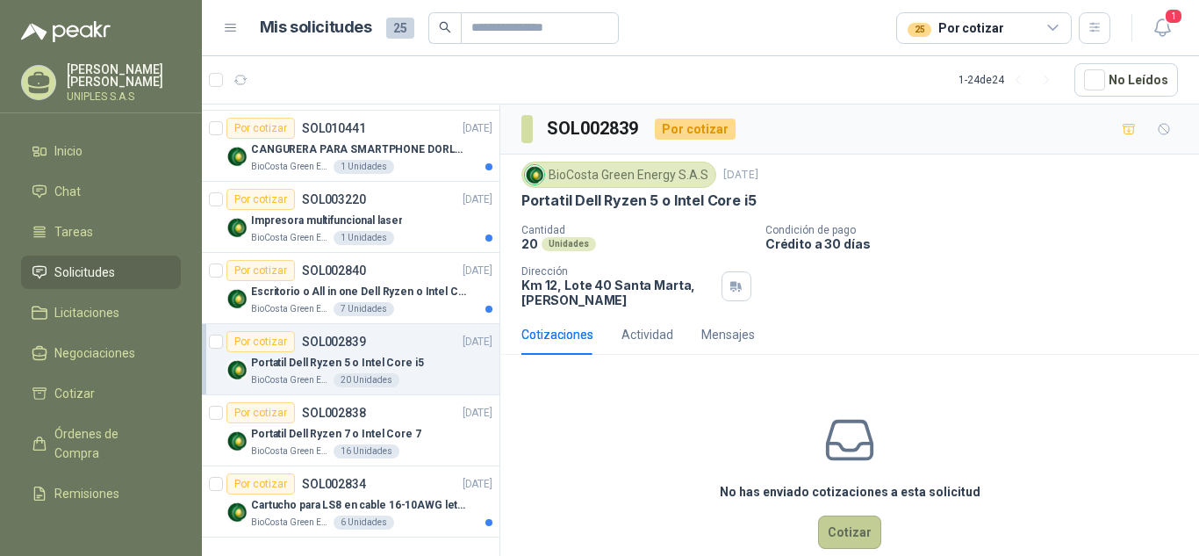
click at [839, 530] on button "Cotizar" at bounding box center [849, 531] width 63 height 33
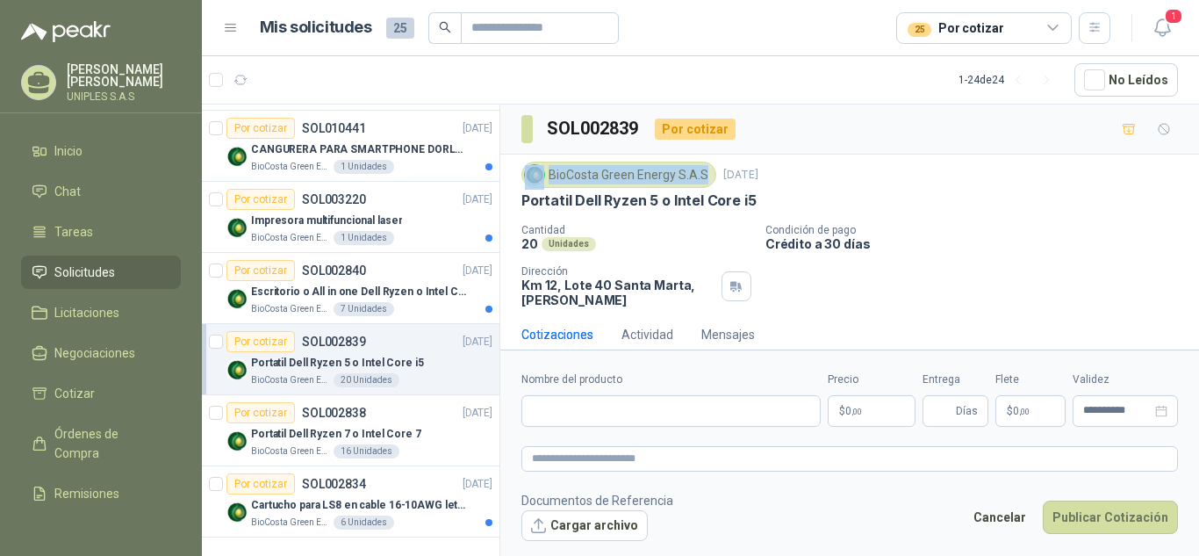
click at [706, 175] on div "BioCosta Green Energy S.A.S" at bounding box center [618, 174] width 195 height 26
drag, startPoint x: 705, startPoint y: 173, endPoint x: 549, endPoint y: 169, distance: 156.3
click at [549, 169] on div "BioCosta Green Energy S.A.S" at bounding box center [618, 174] width 195 height 26
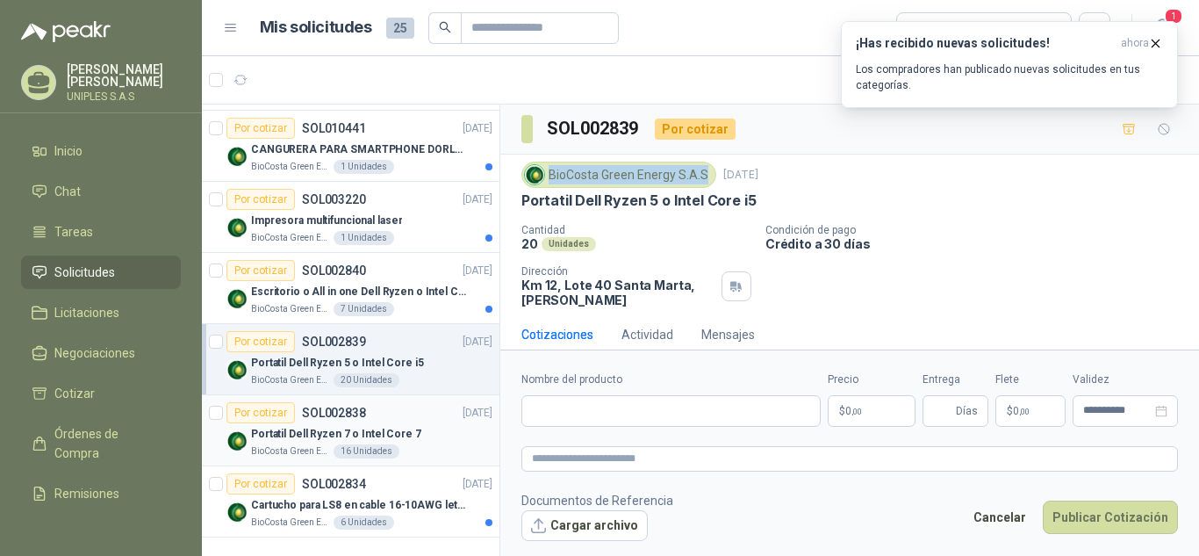
click at [339, 409] on p "SOL002838" at bounding box center [334, 412] width 64 height 12
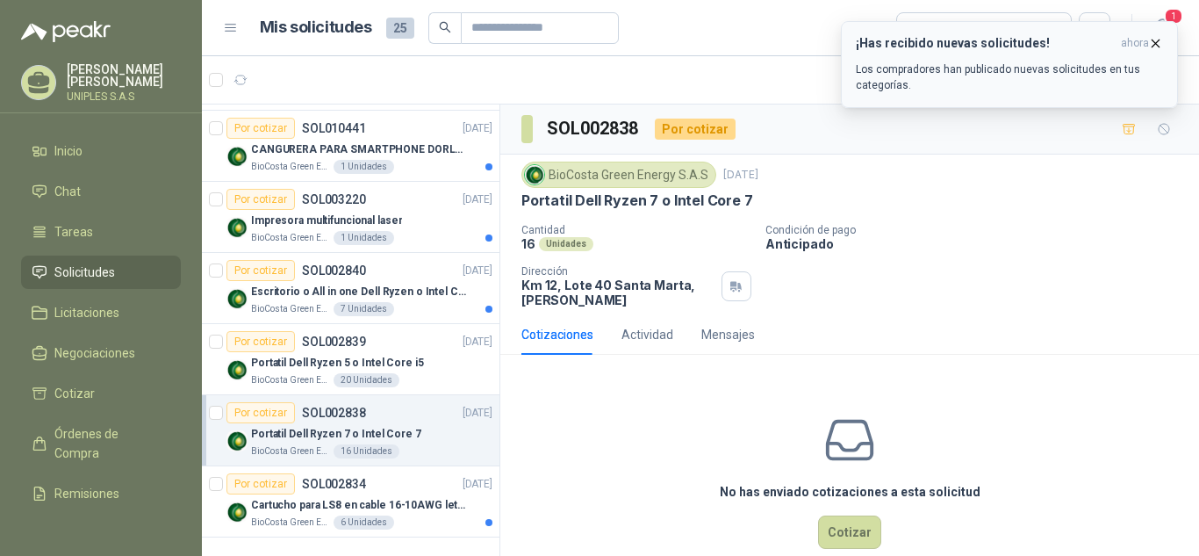
click at [1150, 47] on icon "button" at bounding box center [1155, 43] width 15 height 15
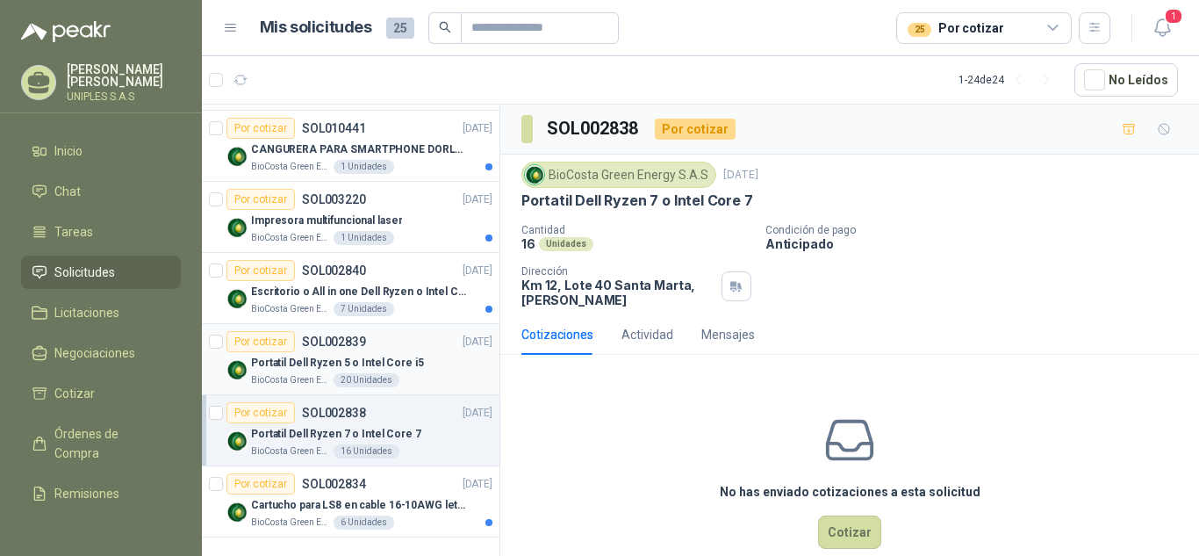
click at [332, 336] on p "SOL002839" at bounding box center [334, 341] width 64 height 12
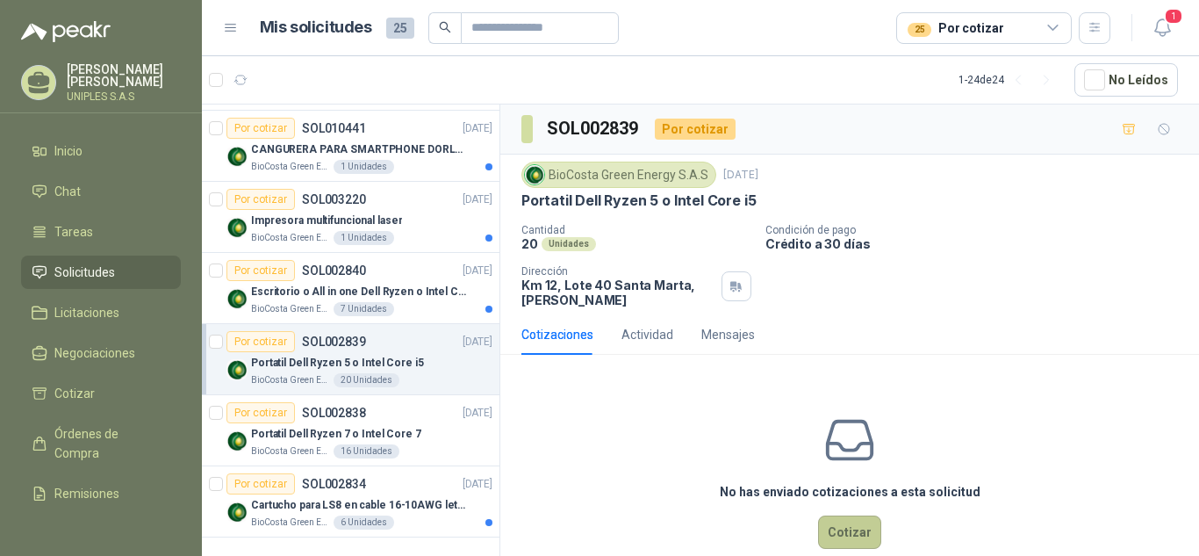
click at [846, 530] on button "Cotizar" at bounding box center [849, 531] width 63 height 33
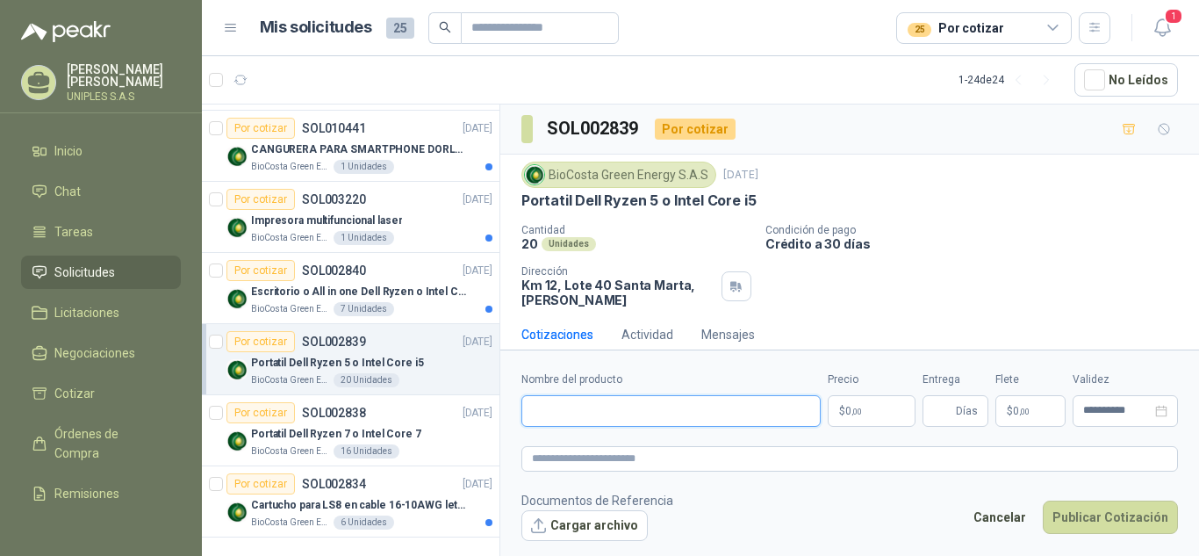
click at [669, 412] on input "Nombre del producto" at bounding box center [670, 411] width 299 height 32
click at [1004, 230] on p "Condición de pago" at bounding box center [978, 230] width 427 height 12
drag, startPoint x: 597, startPoint y: 405, endPoint x: 614, endPoint y: 441, distance: 40.8
click at [597, 405] on input "Nombre del producto" at bounding box center [670, 411] width 299 height 32
paste input "**********"
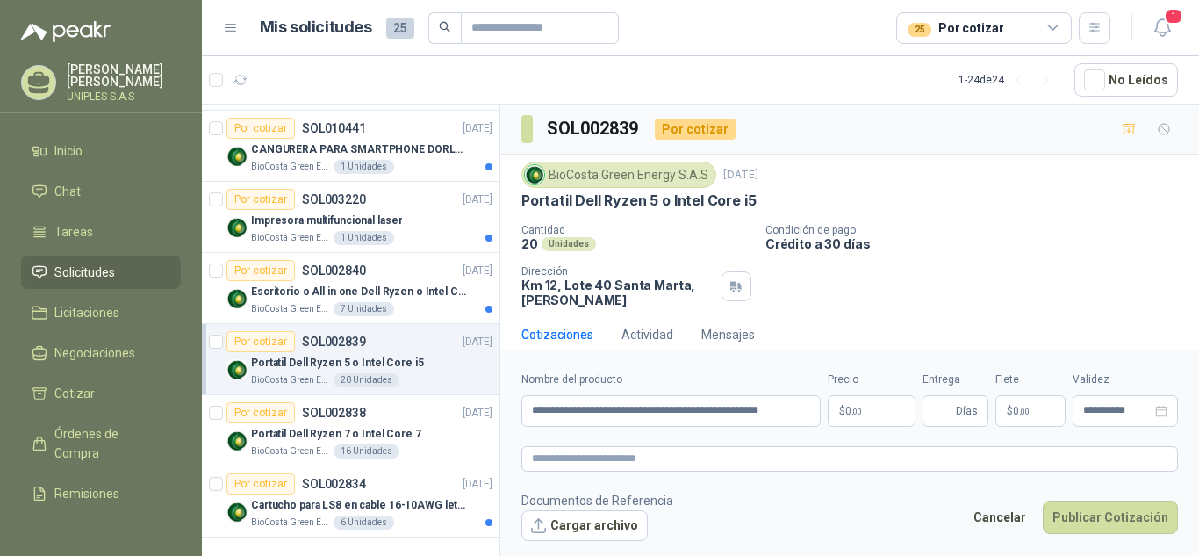
click at [1005, 240] on p "Crédito a 30 días" at bounding box center [978, 243] width 427 height 15
click at [807, 416] on input "**********" at bounding box center [670, 411] width 299 height 32
type input "**********"
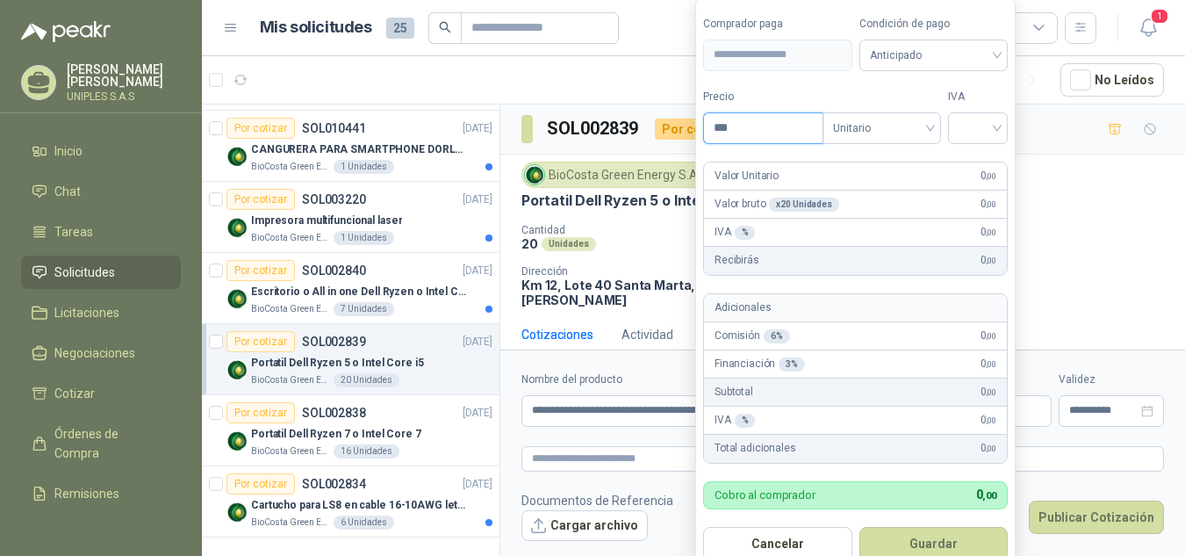
click at [779, 128] on input "***" at bounding box center [763, 128] width 118 height 30
type input "**********"
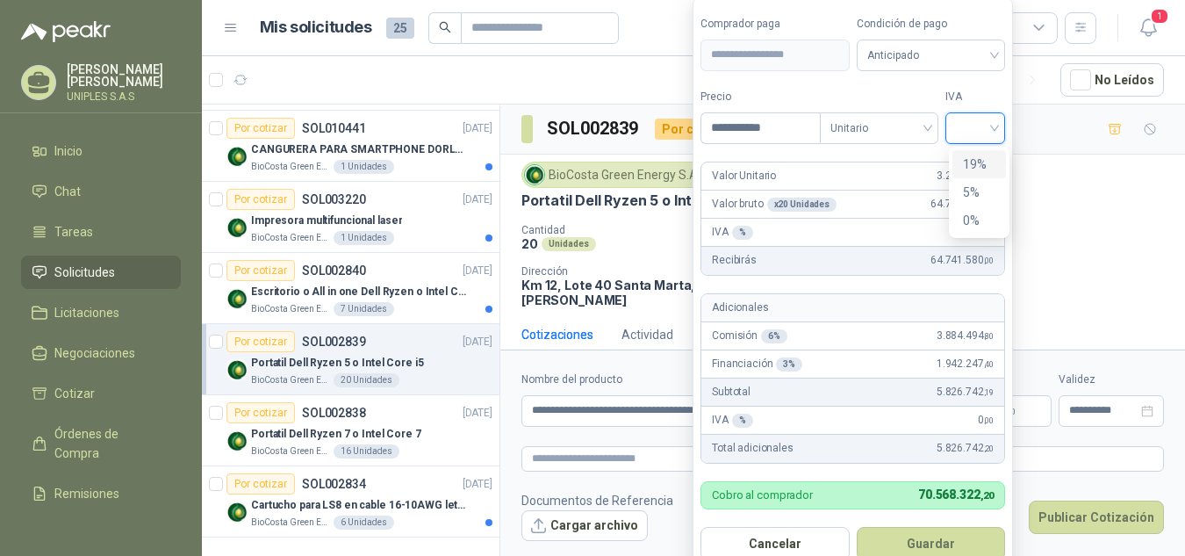
click at [994, 124] on input "search" at bounding box center [975, 126] width 39 height 26
click at [977, 161] on div "19%" at bounding box center [979, 163] width 32 height 19
click at [1001, 53] on div "Anticipado" at bounding box center [933, 55] width 151 height 32
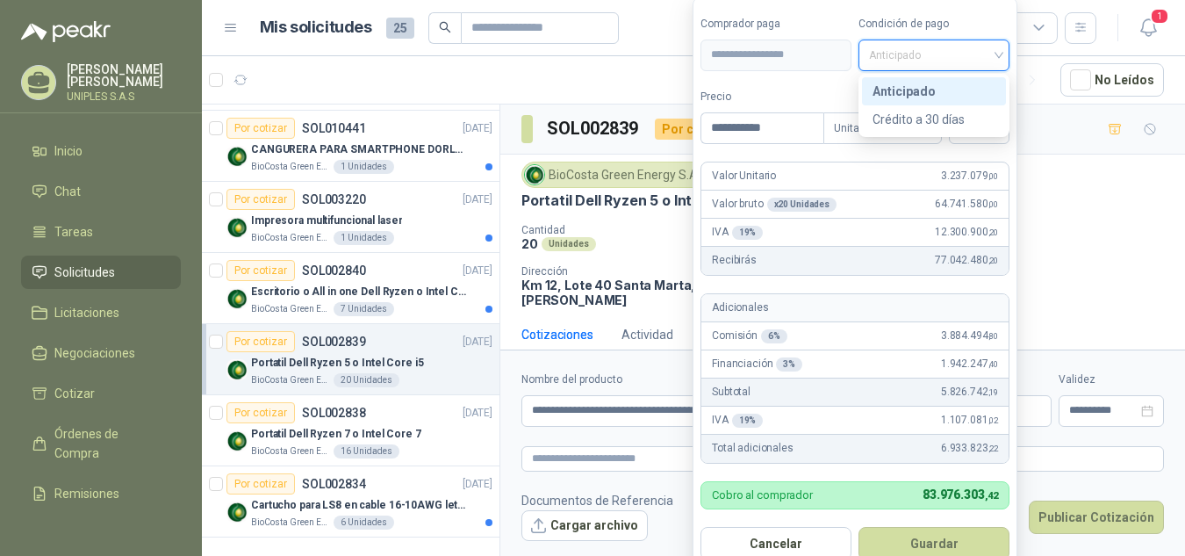
click at [914, 95] on div "Anticipado" at bounding box center [933, 91] width 123 height 19
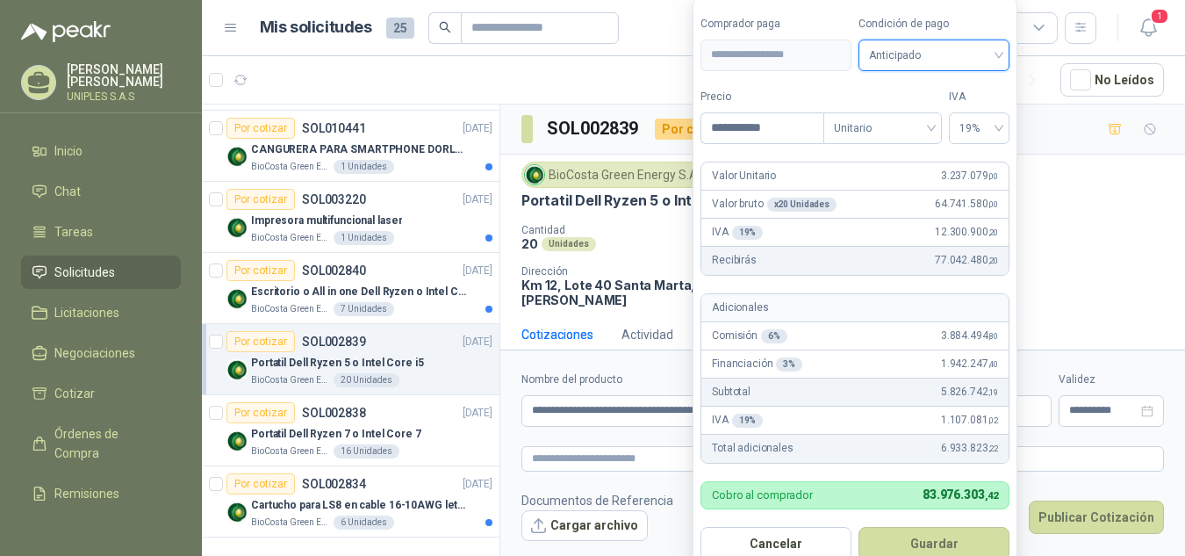
click at [1003, 55] on div "Anticipado" at bounding box center [933, 55] width 151 height 32
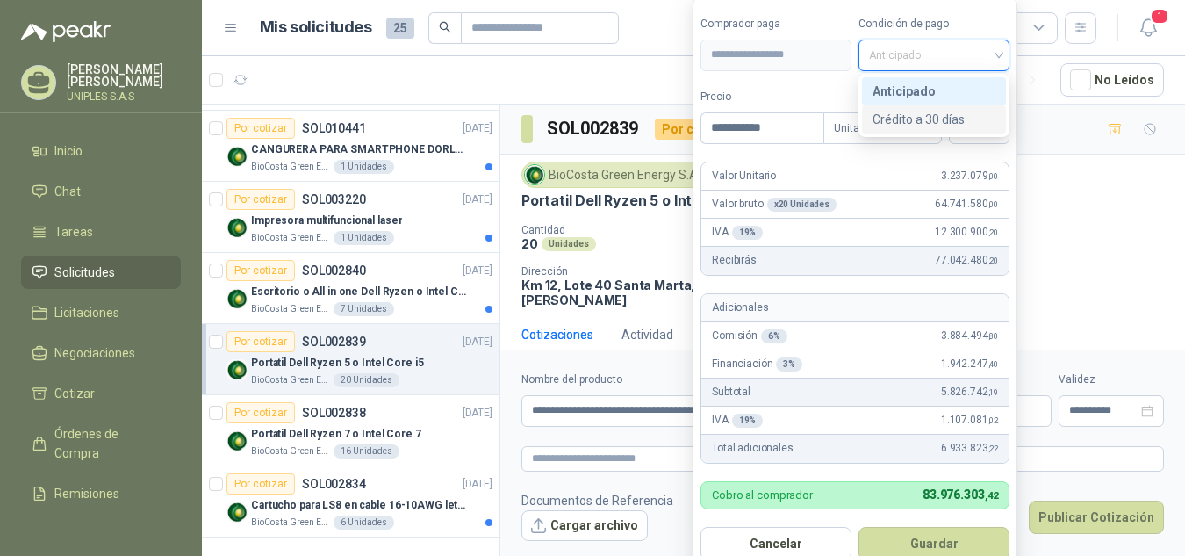
click at [939, 113] on div "Crédito a 30 días" at bounding box center [933, 119] width 123 height 19
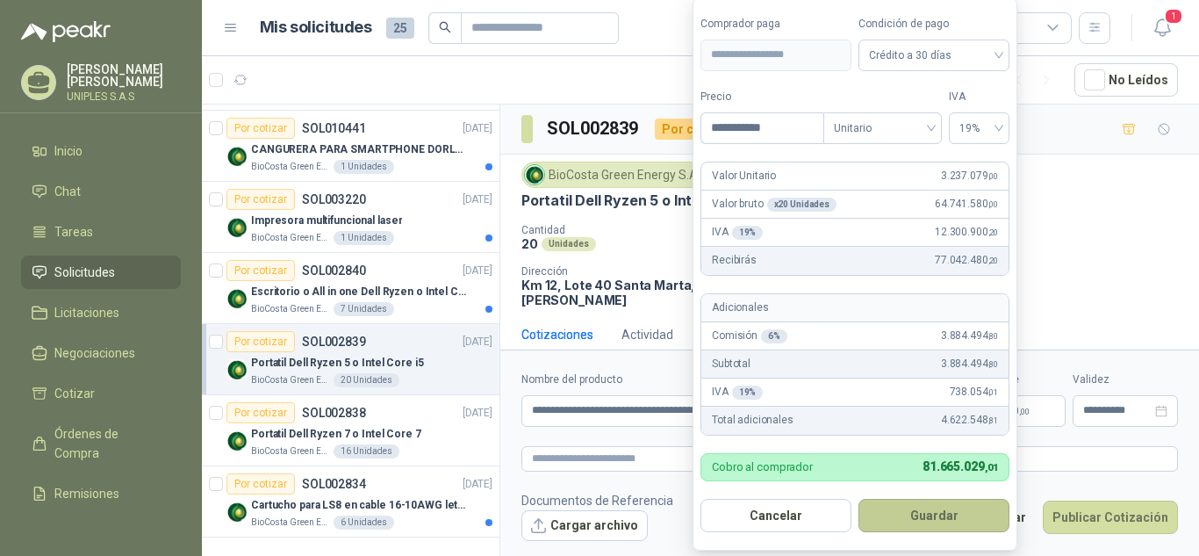
click at [934, 512] on button "Guardar" at bounding box center [933, 514] width 151 height 33
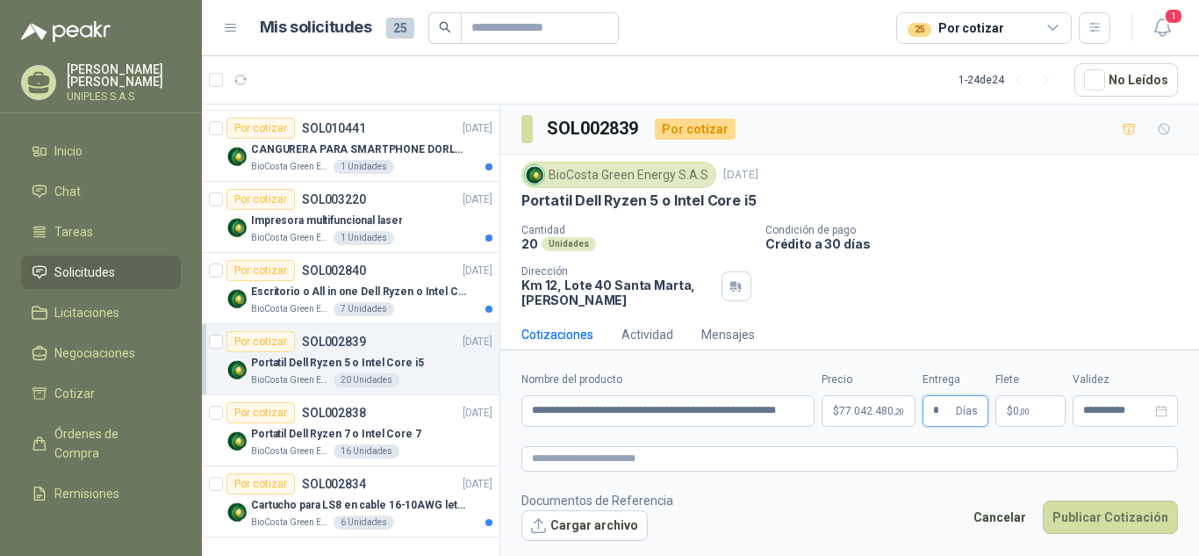
type input "*"
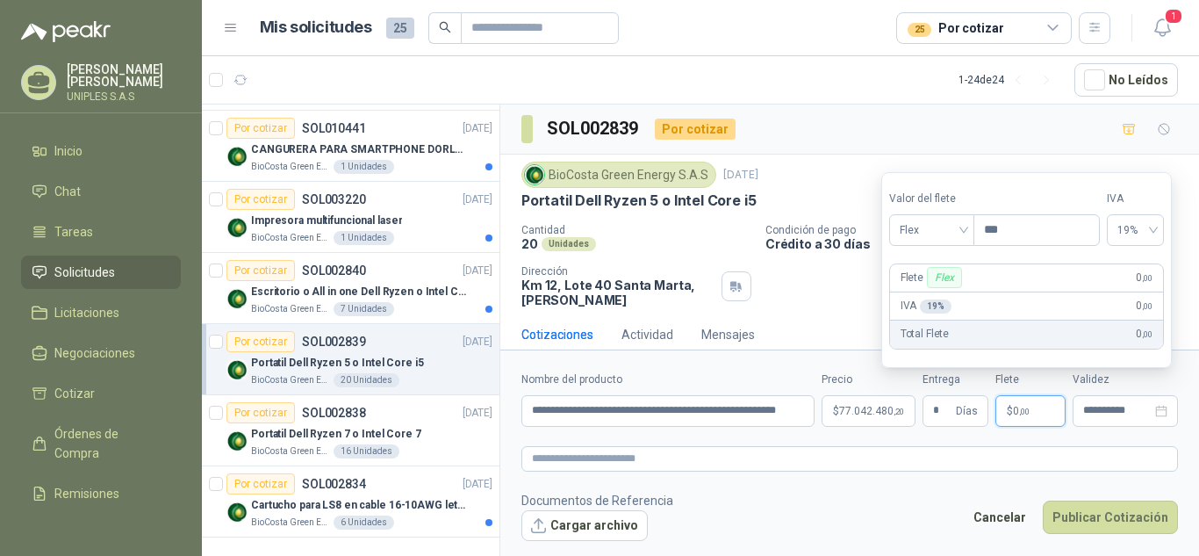
click at [961, 529] on footer "Documentos de Referencia Cargar archivo Cancelar Publicar Cotización" at bounding box center [849, 516] width 656 height 51
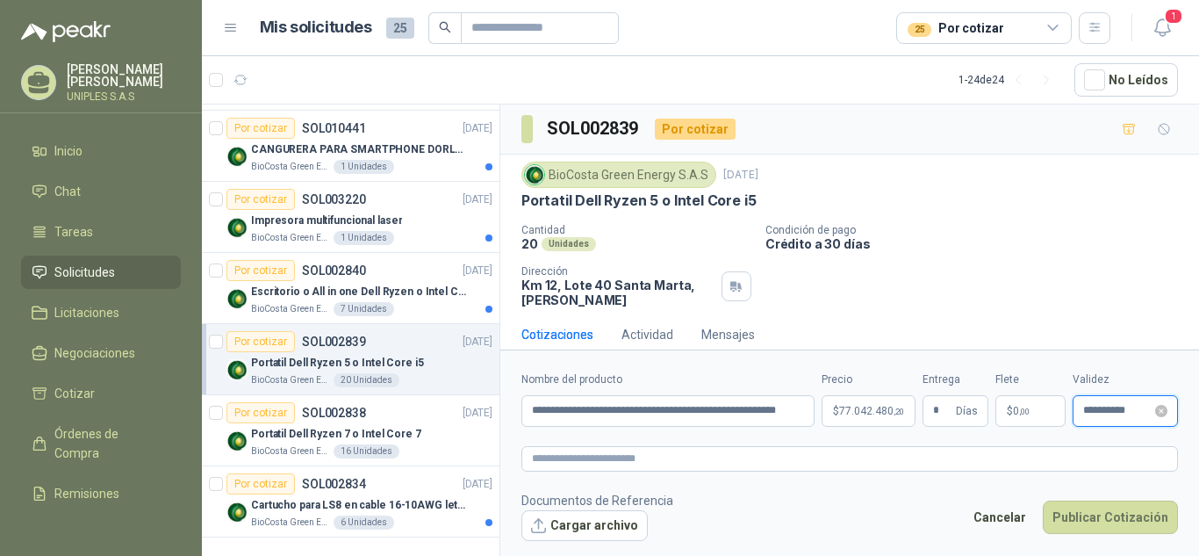
click at [1142, 409] on input "**********" at bounding box center [1117, 410] width 68 height 11
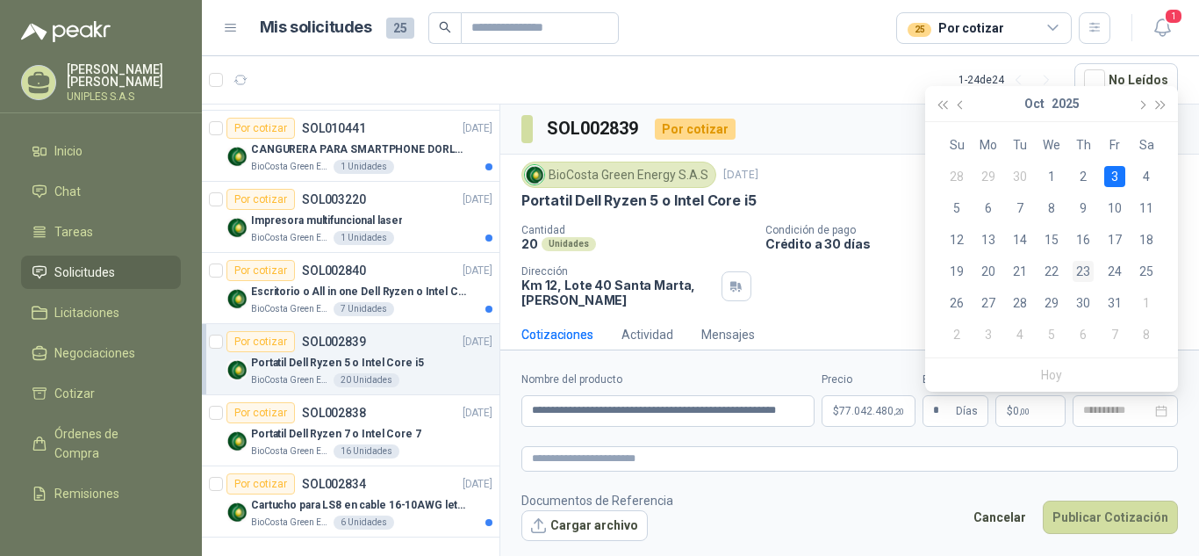
click at [1075, 274] on div "23" at bounding box center [1082, 271] width 21 height 21
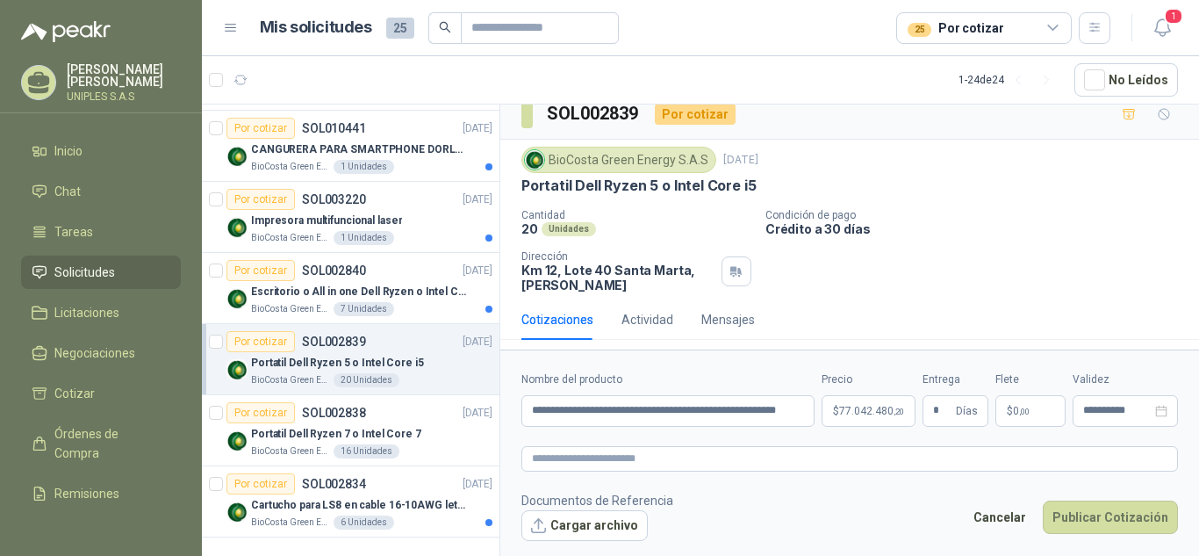
scroll to position [19, 0]
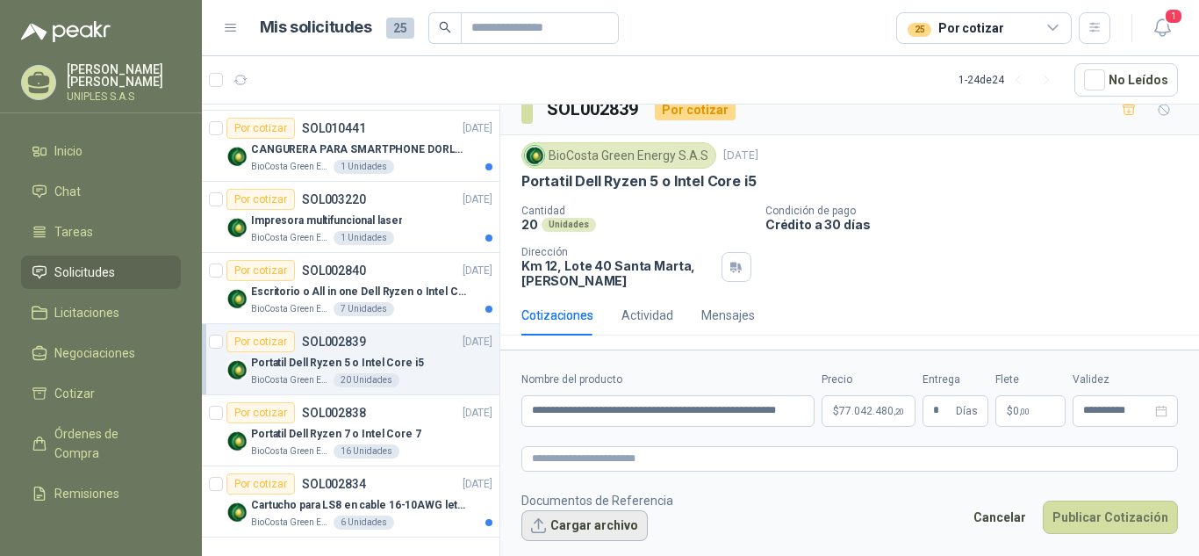
click at [598, 526] on button "Cargar archivo" at bounding box center [584, 526] width 126 height 32
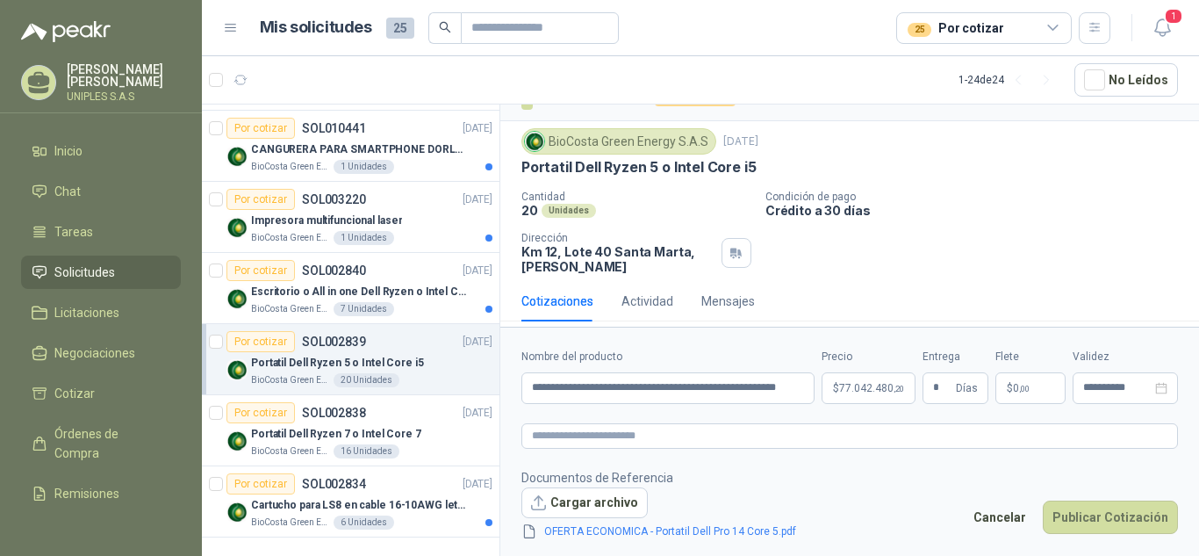
scroll to position [42, 0]
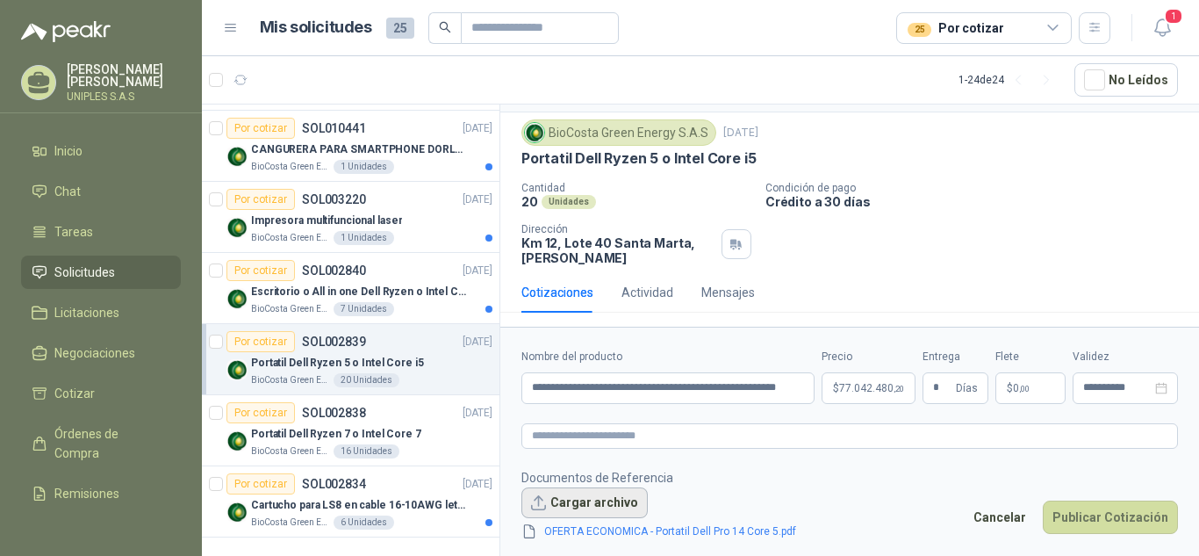
click at [586, 501] on button "Cargar archivo" at bounding box center [584, 503] width 126 height 32
click at [865, 388] on body "[PERSON_NAME] UNIPLES S.A.S Inicio Chat Tareas Solicitudes Licitaciones Negocia…" at bounding box center [599, 278] width 1199 height 556
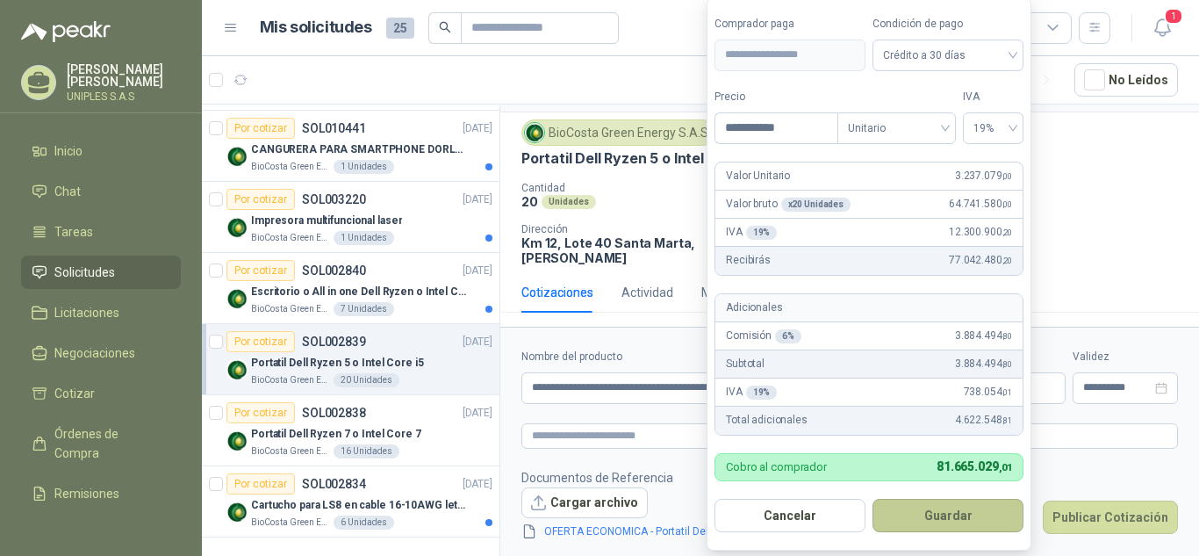
click at [953, 513] on button "Guardar" at bounding box center [947, 514] width 151 height 33
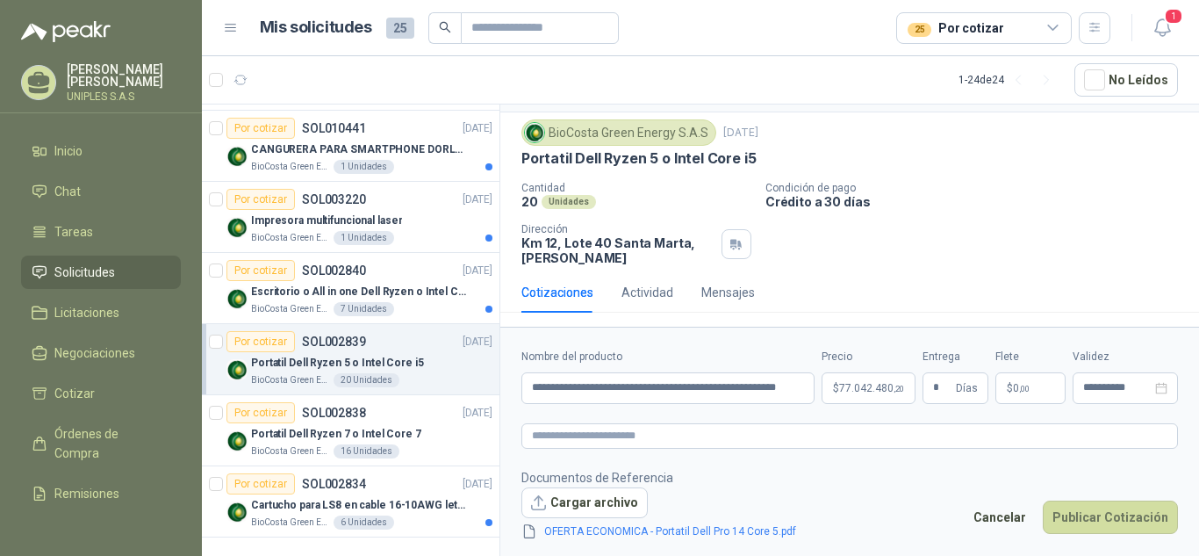
click at [926, 485] on footer "Documentos de Referencia Cargar archivo OFERTA ECONOMICA - Portatil Dell Pro 14…" at bounding box center [849, 505] width 656 height 74
click at [1120, 389] on input "**********" at bounding box center [1117, 387] width 68 height 11
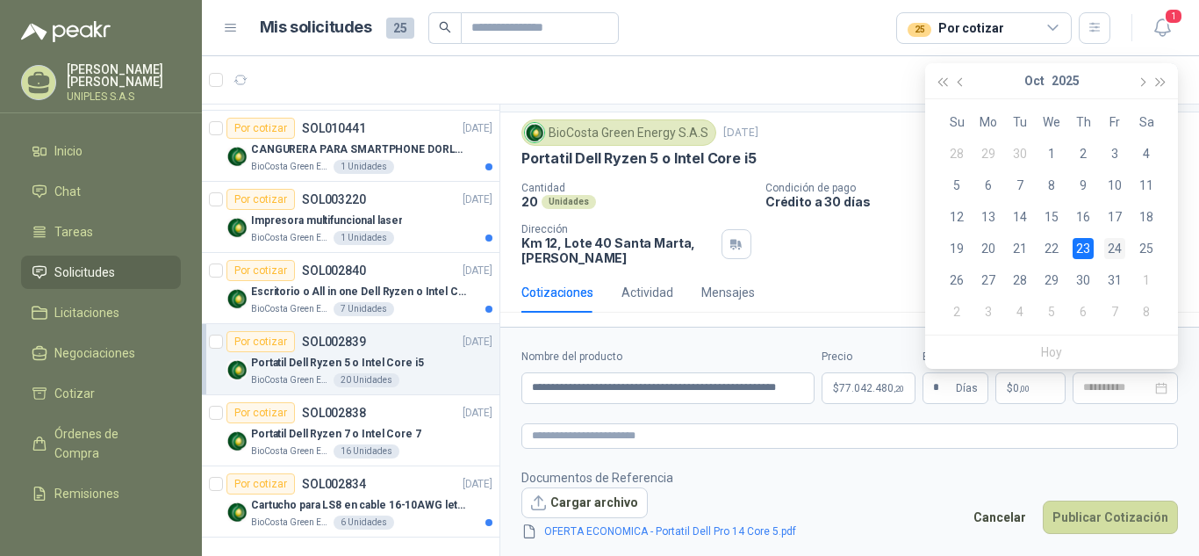
click at [1109, 247] on div "24" at bounding box center [1114, 248] width 21 height 21
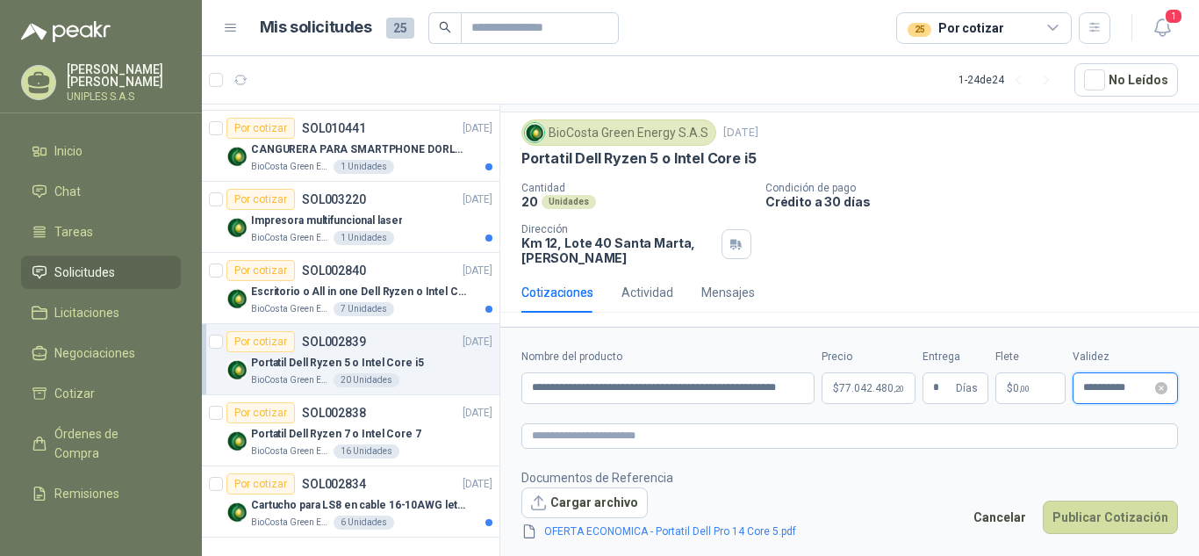
click at [1116, 387] on input "**********" at bounding box center [1117, 387] width 68 height 11
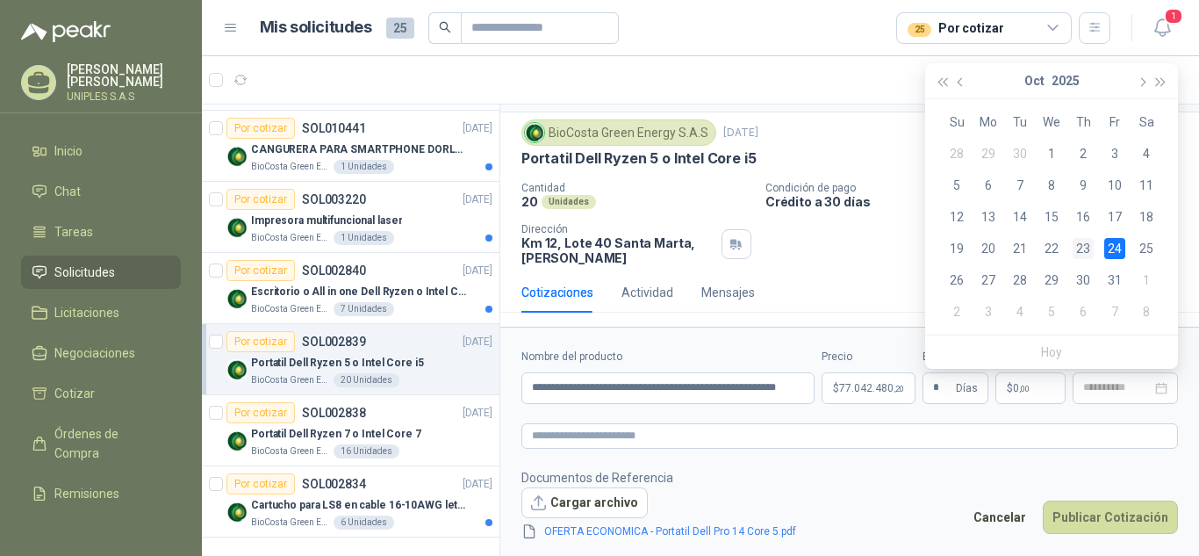
click at [1078, 252] on div "23" at bounding box center [1082, 248] width 21 height 21
type input "**********"
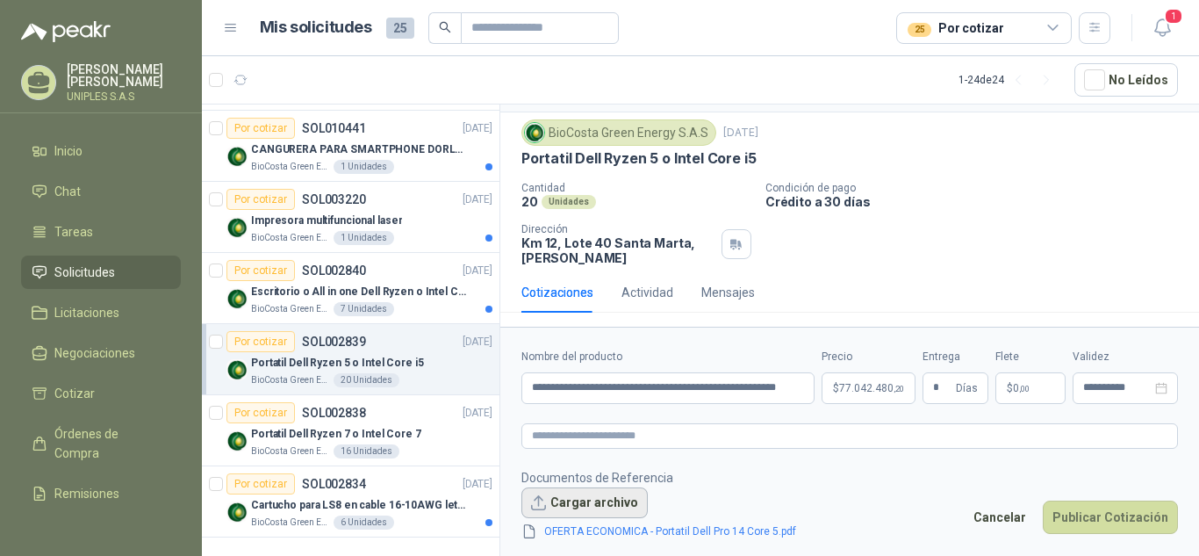
click at [595, 506] on button "Cargar archivo" at bounding box center [584, 503] width 126 height 32
click at [1102, 517] on button "Publicar Cotización" at bounding box center [1110, 516] width 135 height 33
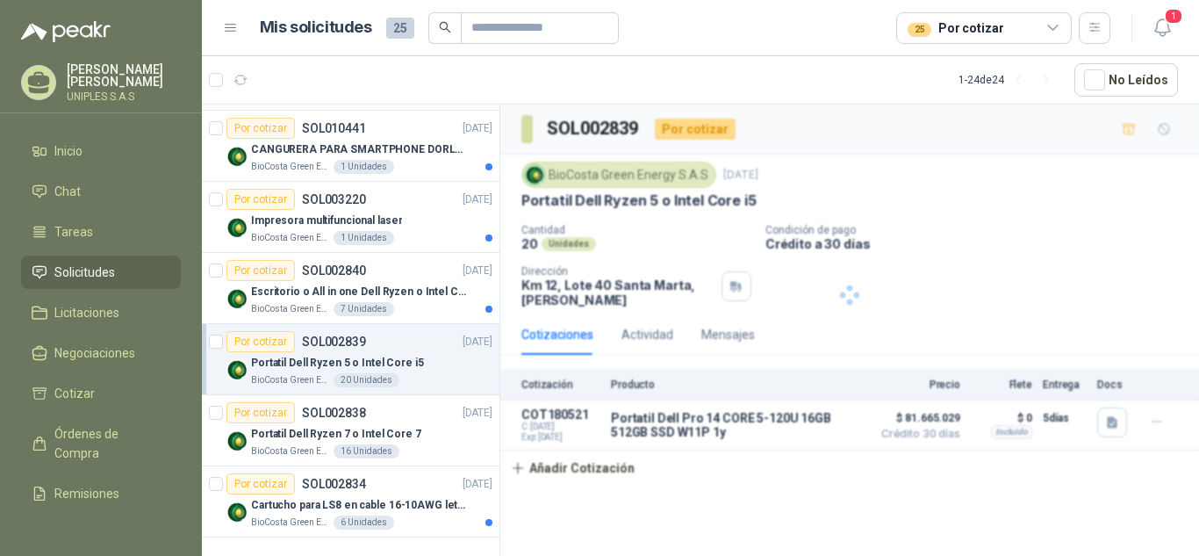
scroll to position [0, 0]
click at [727, 339] on div "Mensajes" at bounding box center [728, 334] width 54 height 19
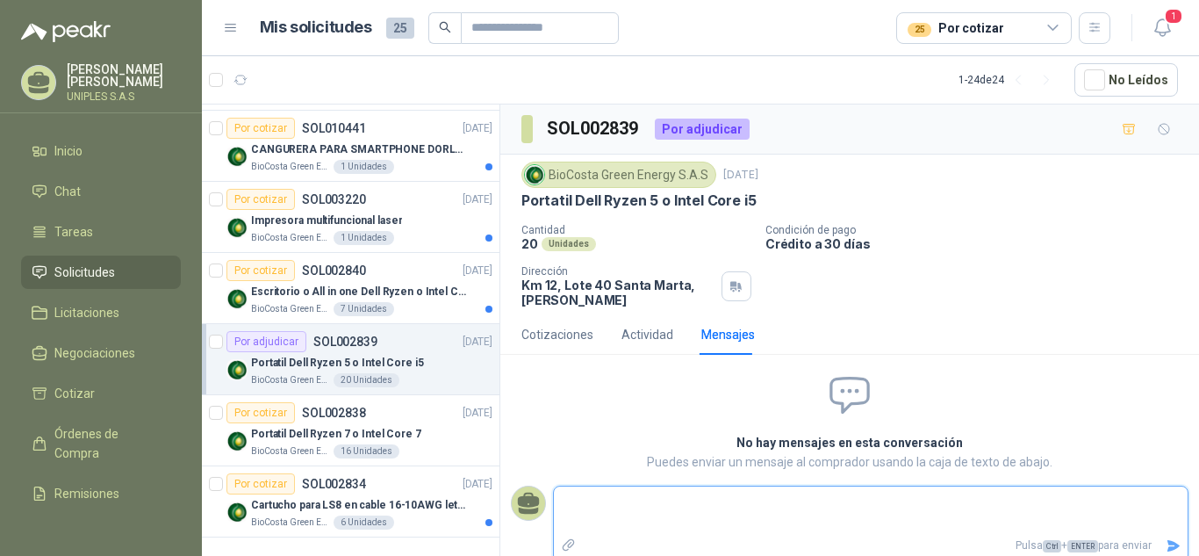
click at [576, 504] on textarea at bounding box center [871, 510] width 634 height 40
paste textarea "**********"
type textarea "**********"
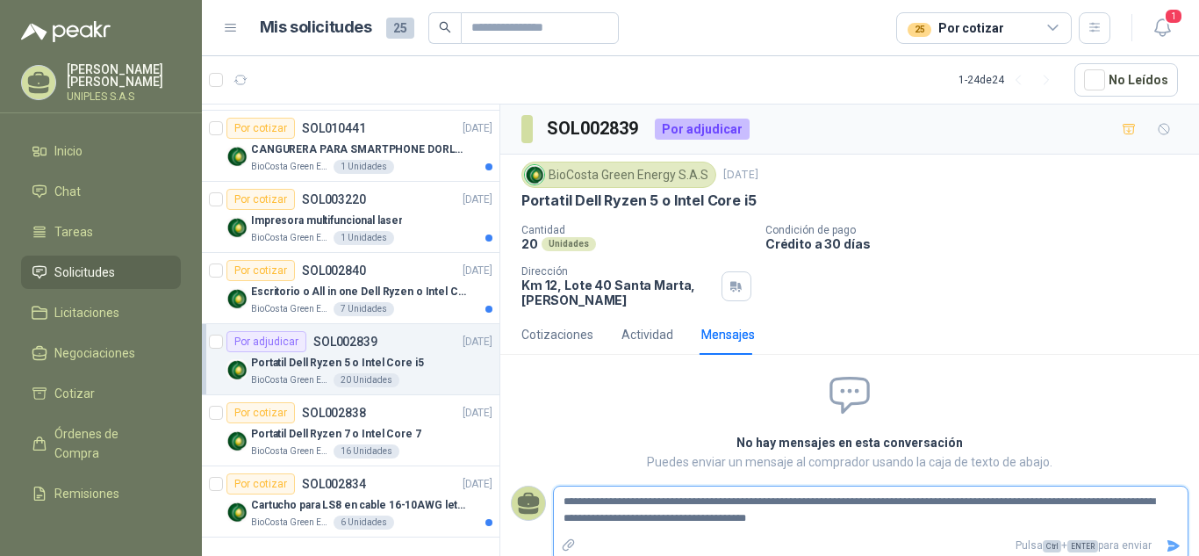
type textarea "**********"
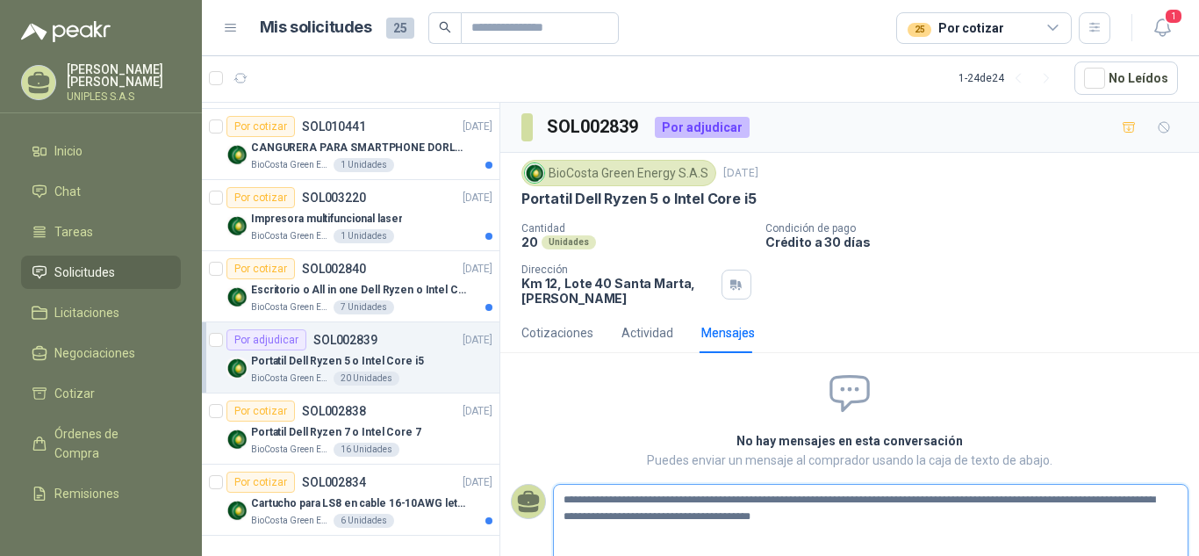
type textarea "**********"
click at [828, 527] on textarea "**********" at bounding box center [864, 524] width 620 height 73
click at [802, 510] on textarea "**********" at bounding box center [864, 524] width 620 height 73
type textarea "**********"
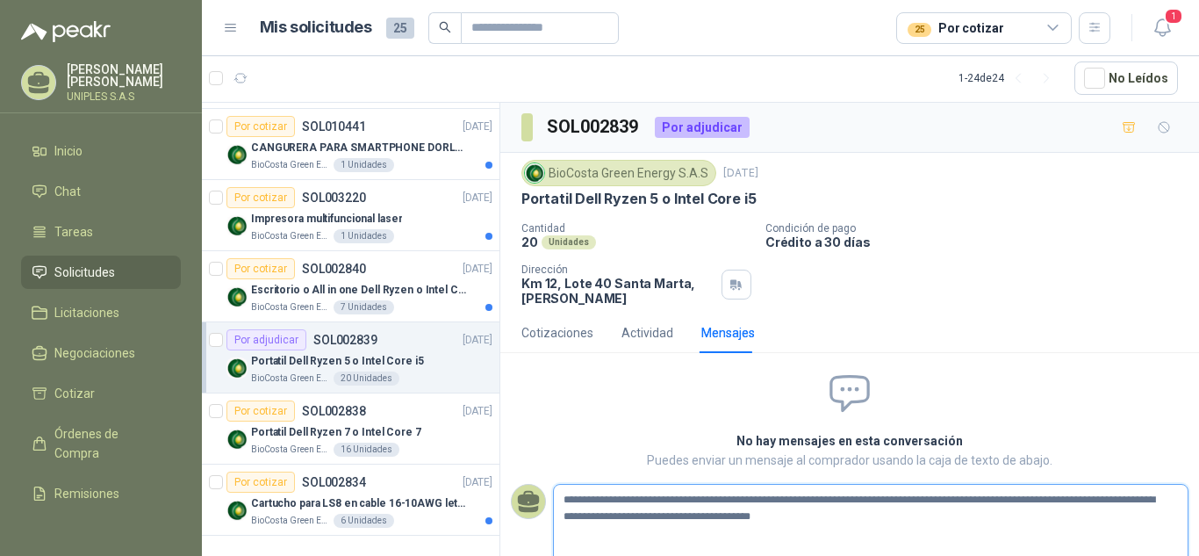
type textarea "**********"
paste textarea "**********"
type textarea "**********"
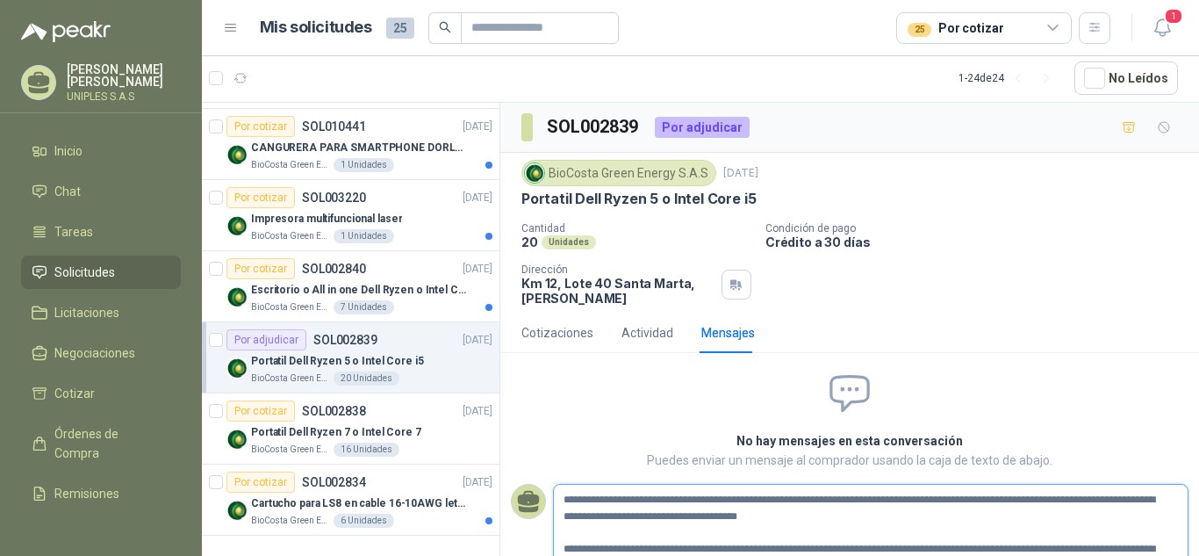
scroll to position [6, 0]
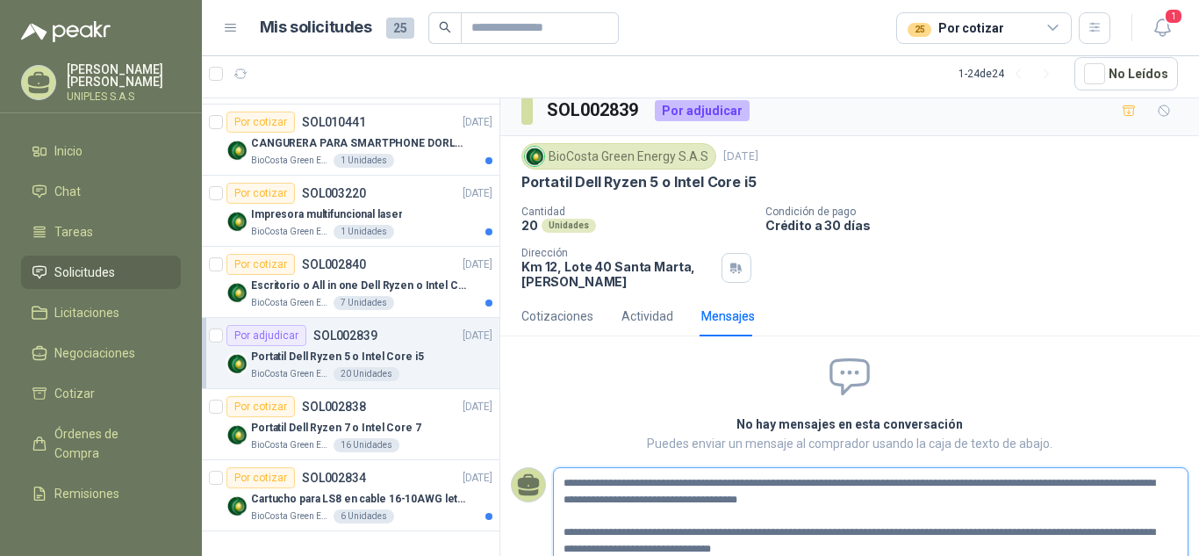
type textarea "**********"
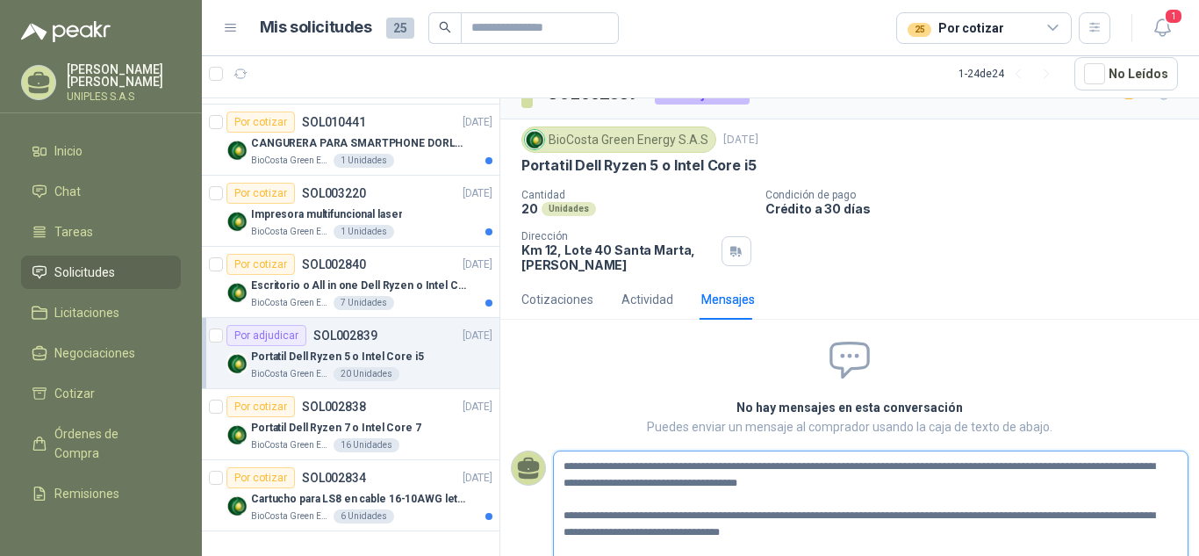
scroll to position [35, 0]
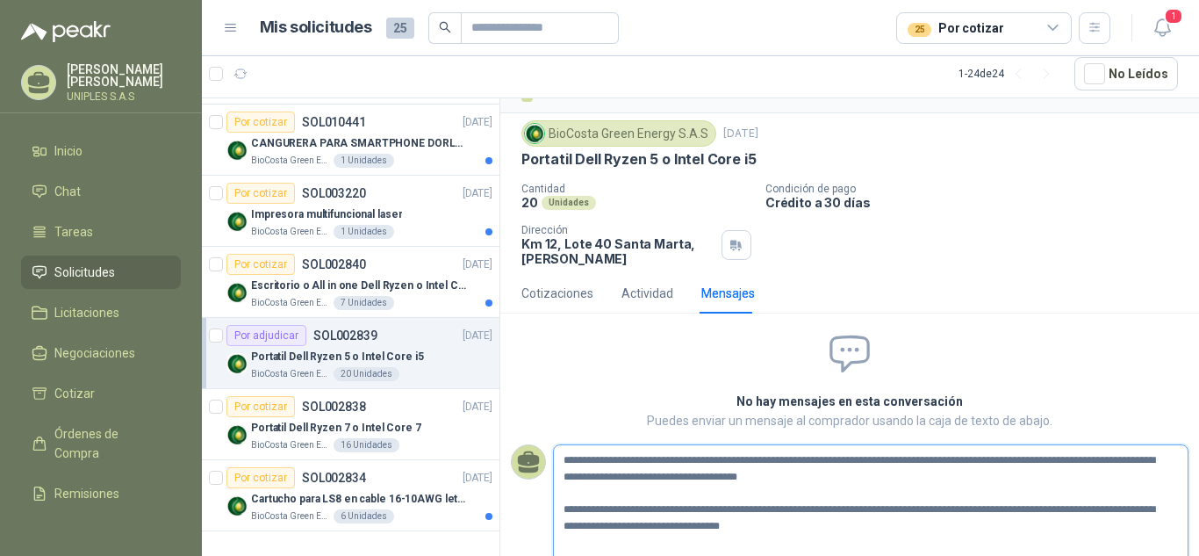
type textarea "**********"
click at [821, 517] on textarea "**********" at bounding box center [864, 501] width 620 height 107
type textarea "**********"
paste textarea "**********"
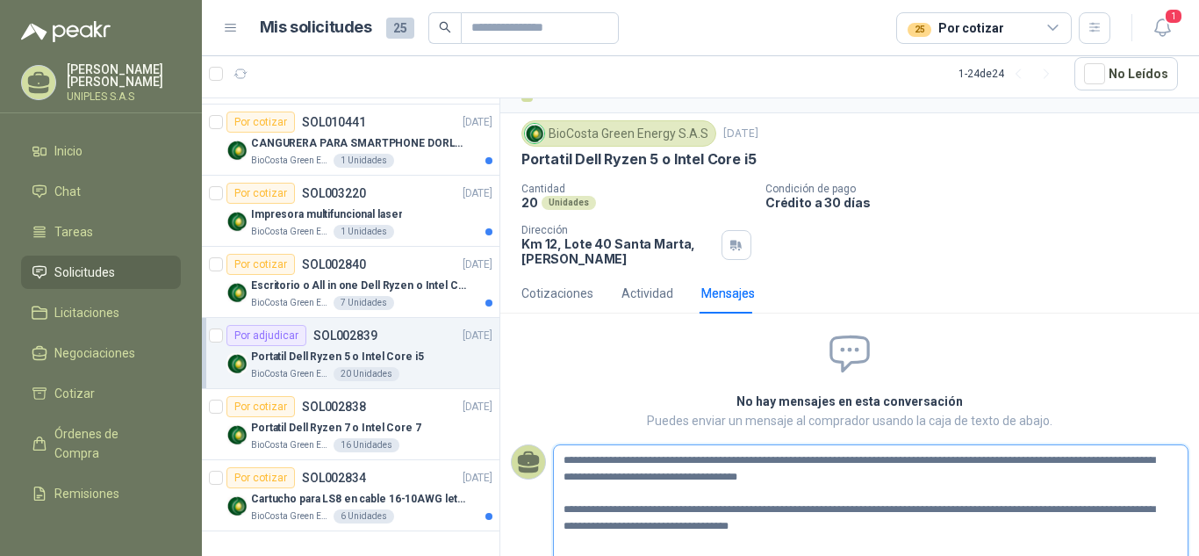
type textarea "**********"
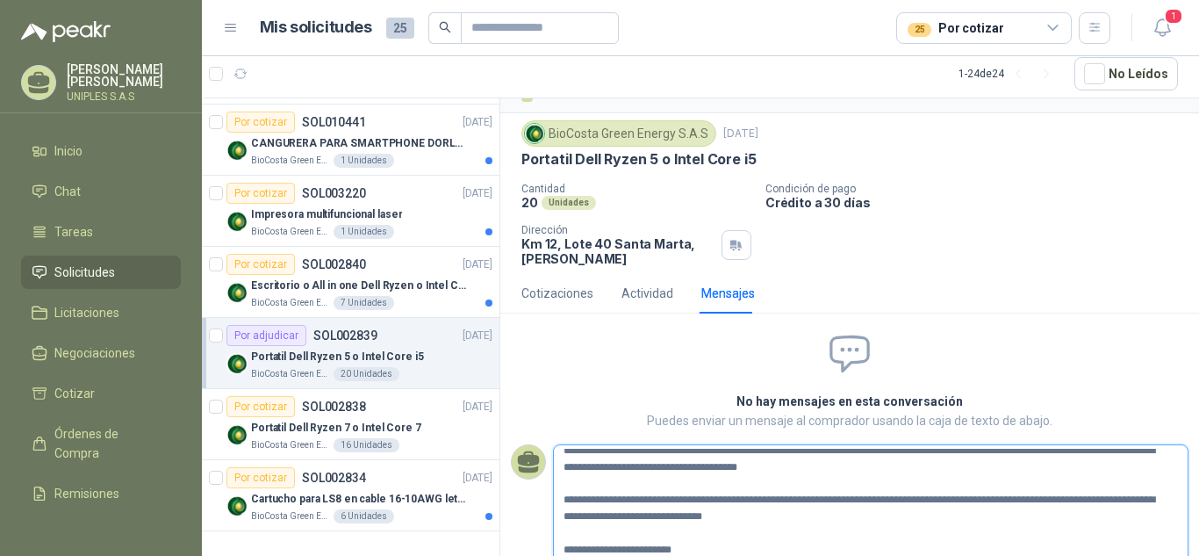
scroll to position [76, 0]
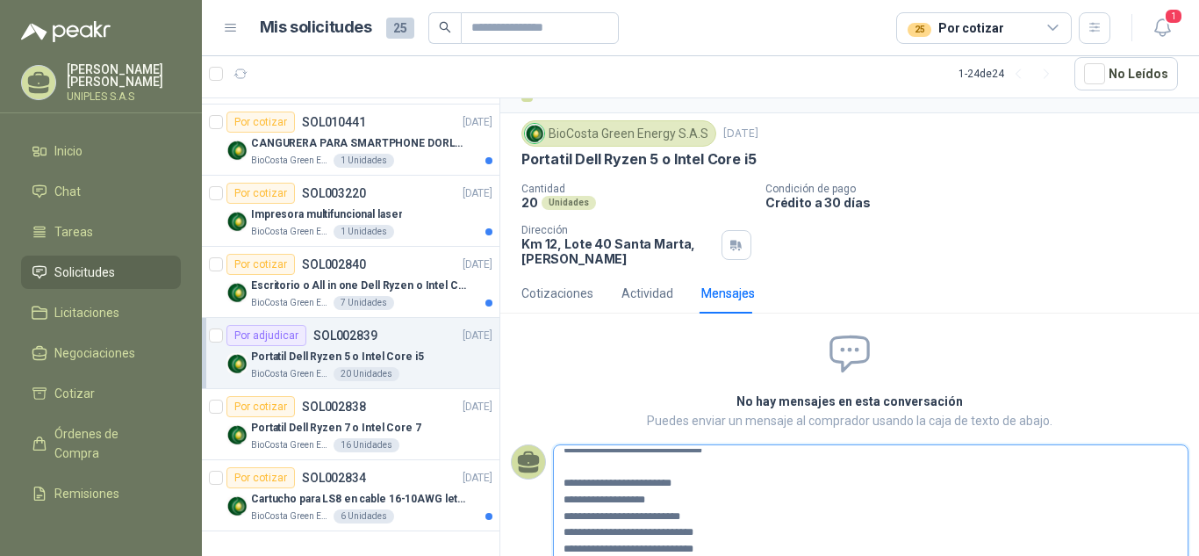
type textarea "**********"
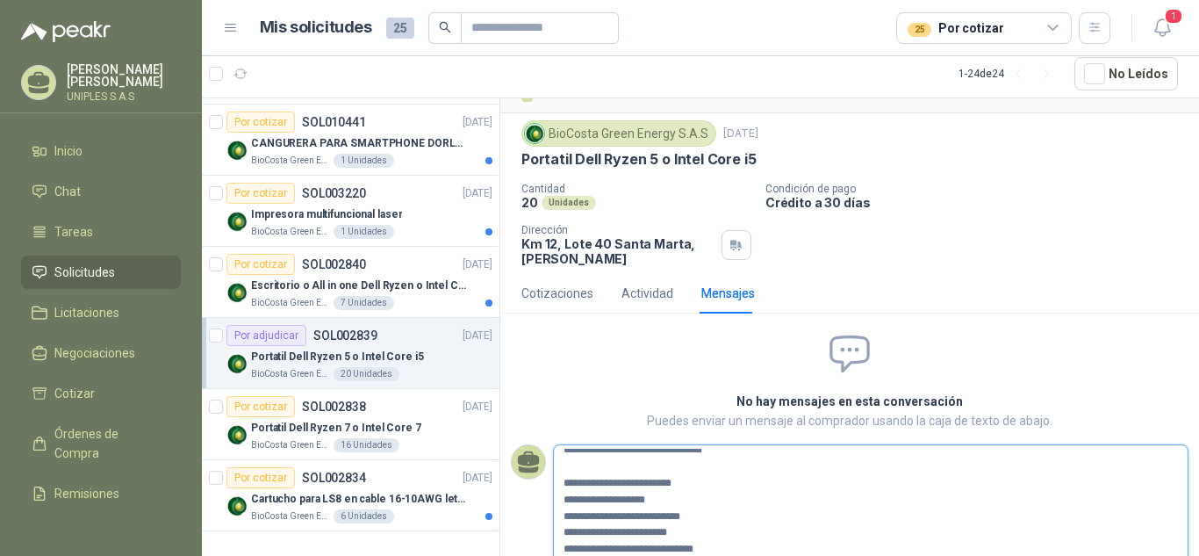
type textarea "**********"
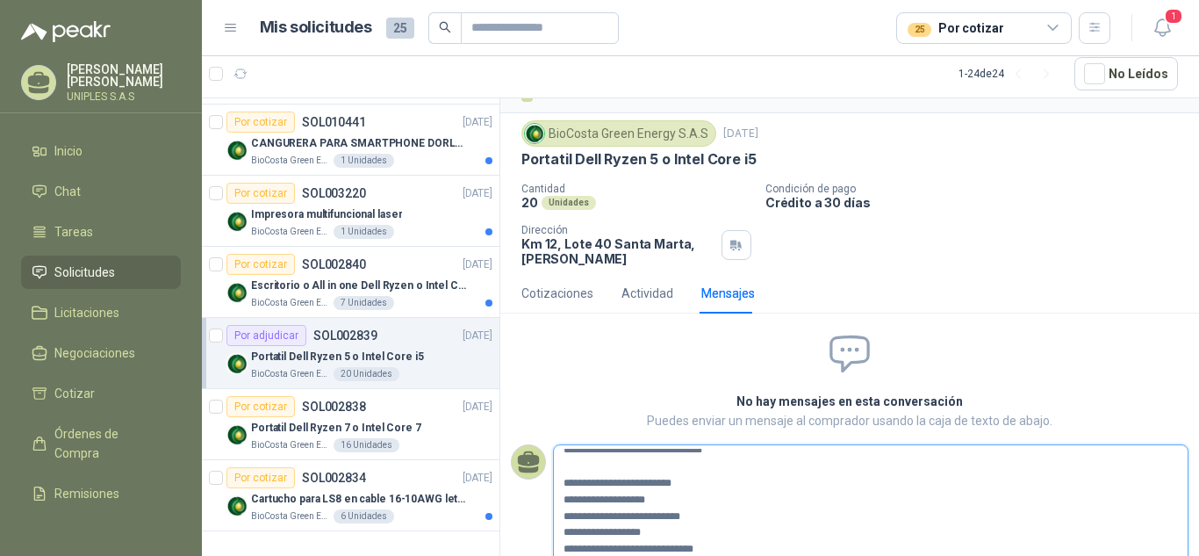
type textarea "**********"
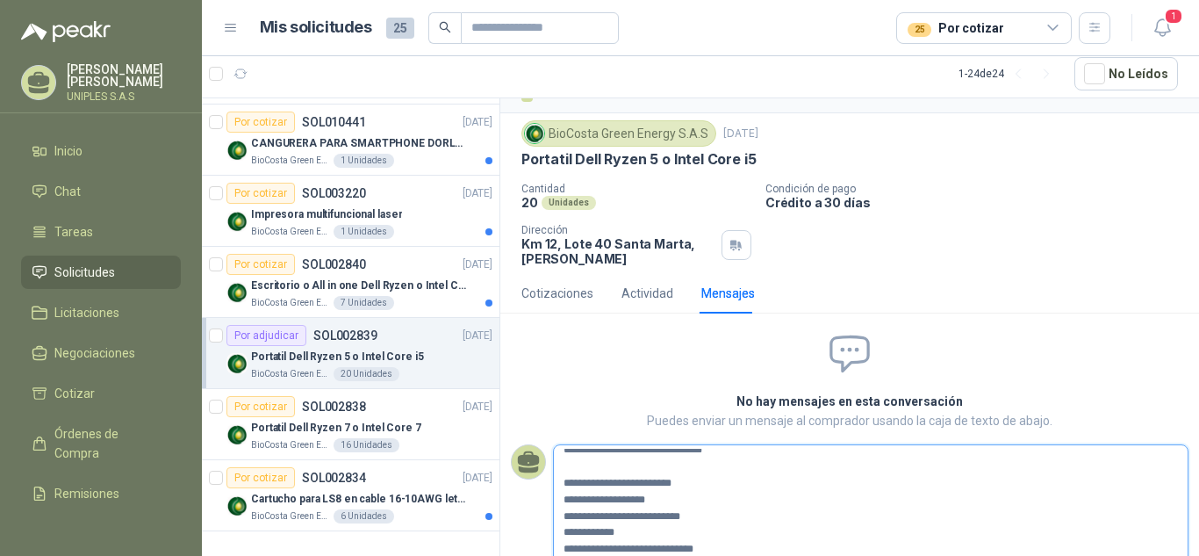
type textarea "**********"
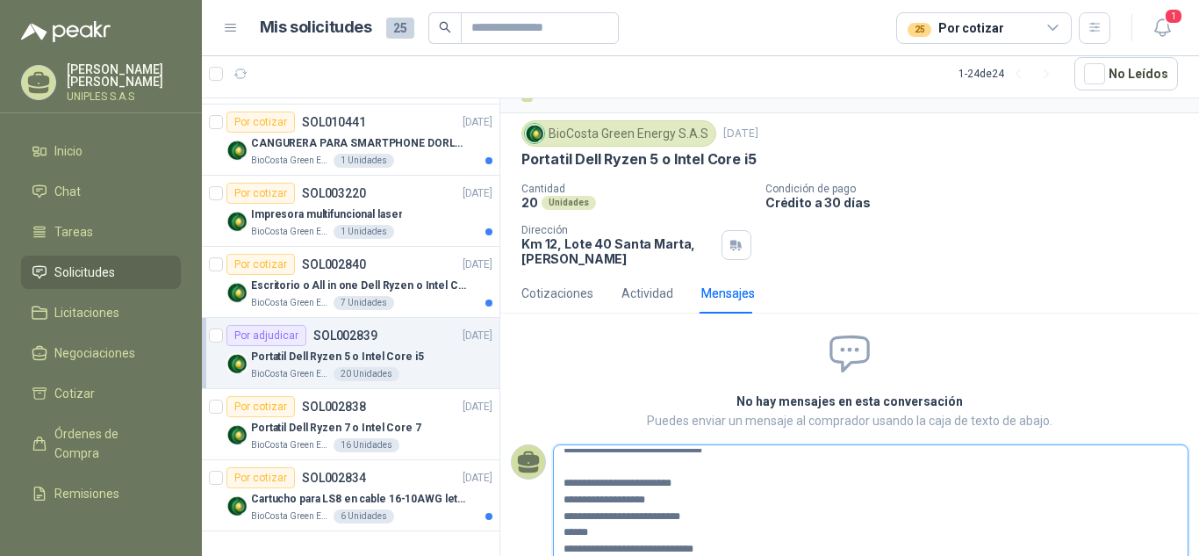
type textarea "**********"
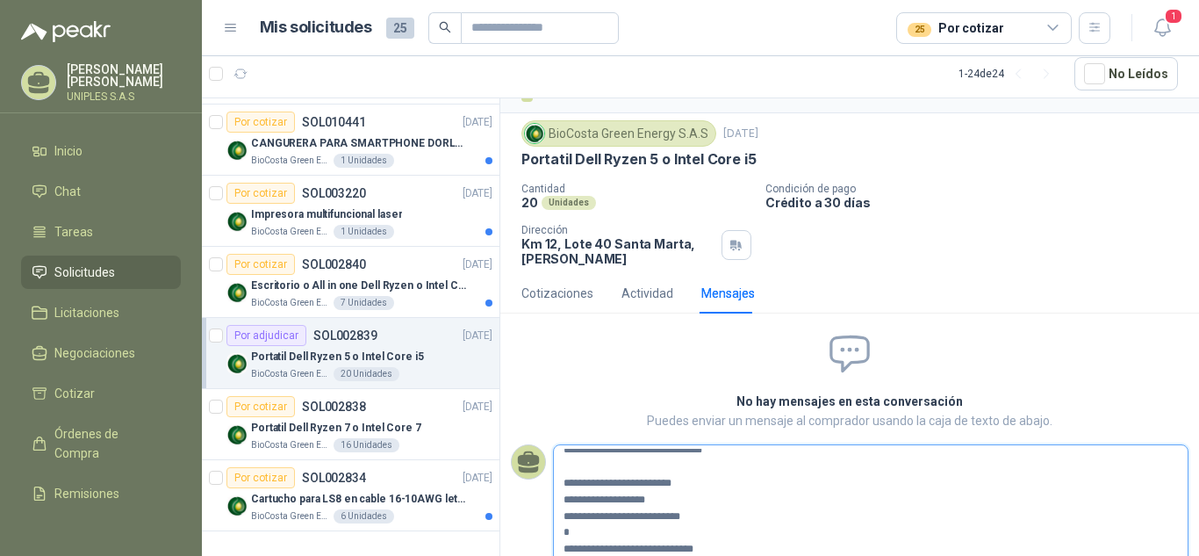
type textarea "**********"
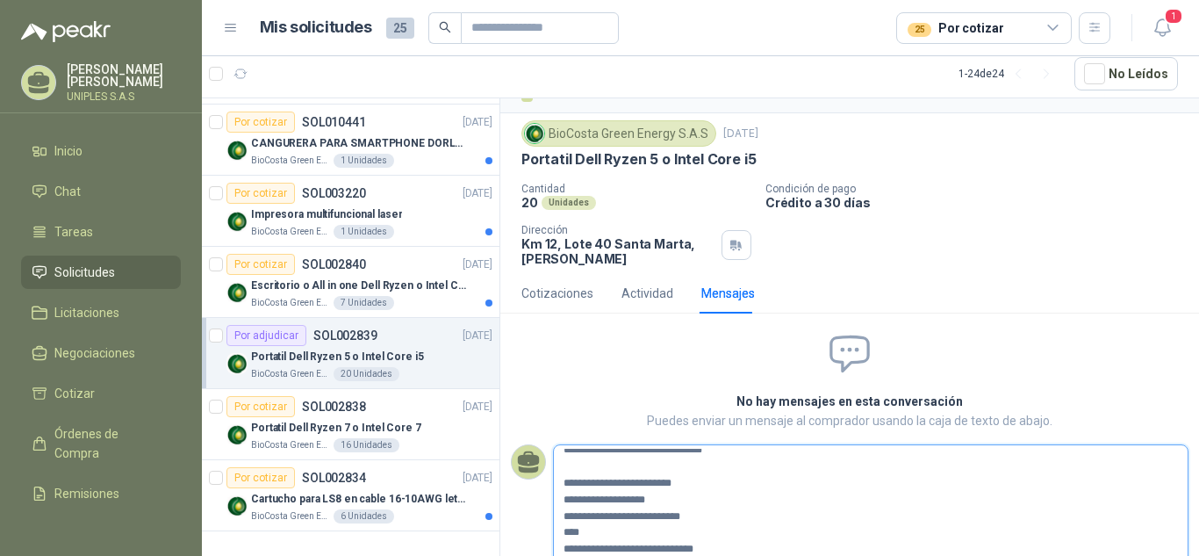
type textarea "**********"
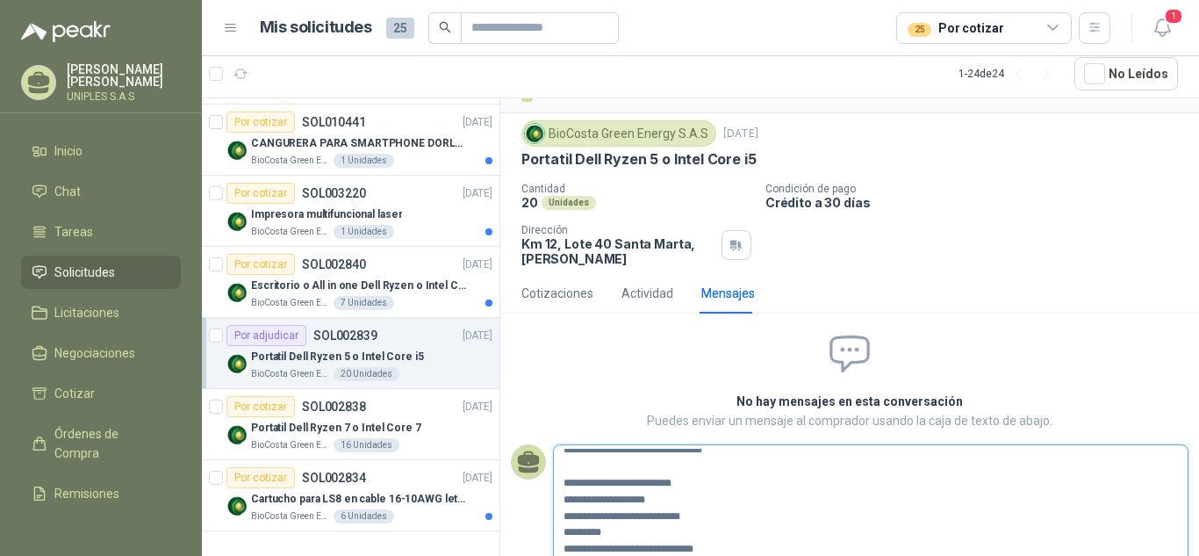
type textarea "**********"
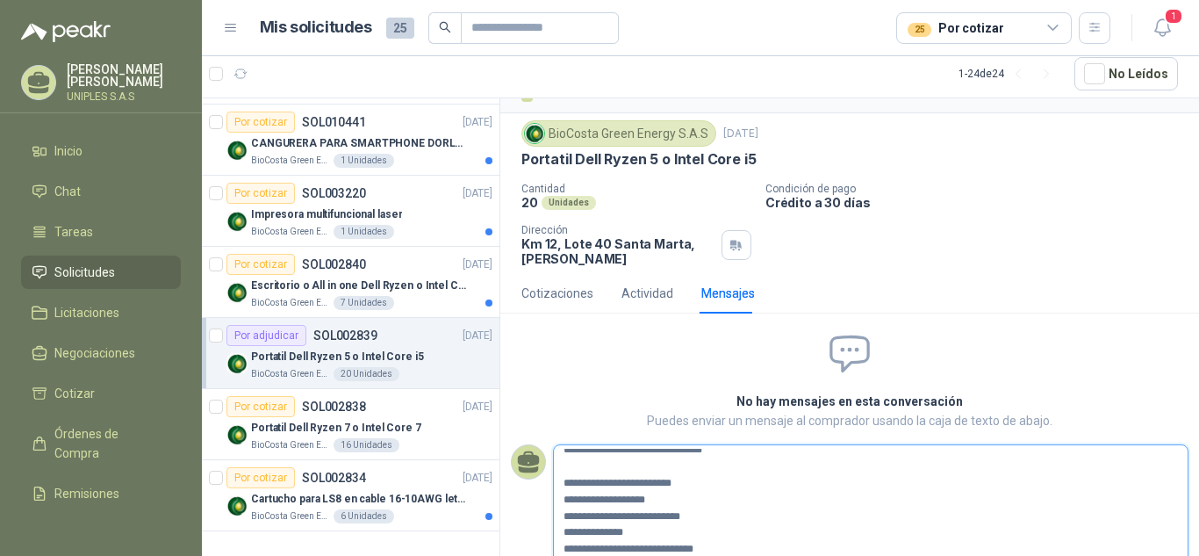
type textarea "**********"
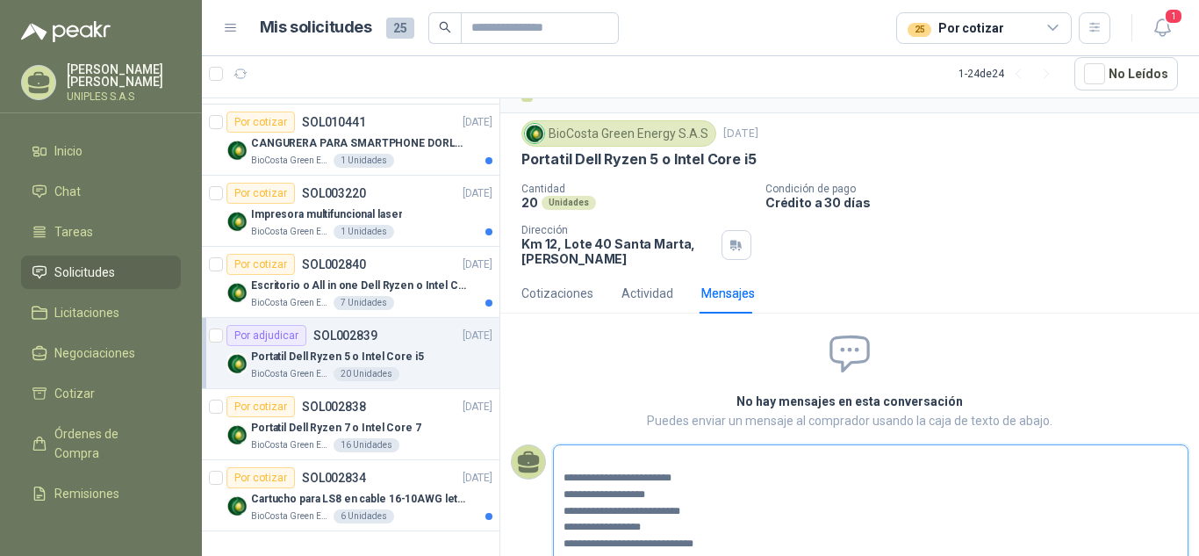
scroll to position [77, 0]
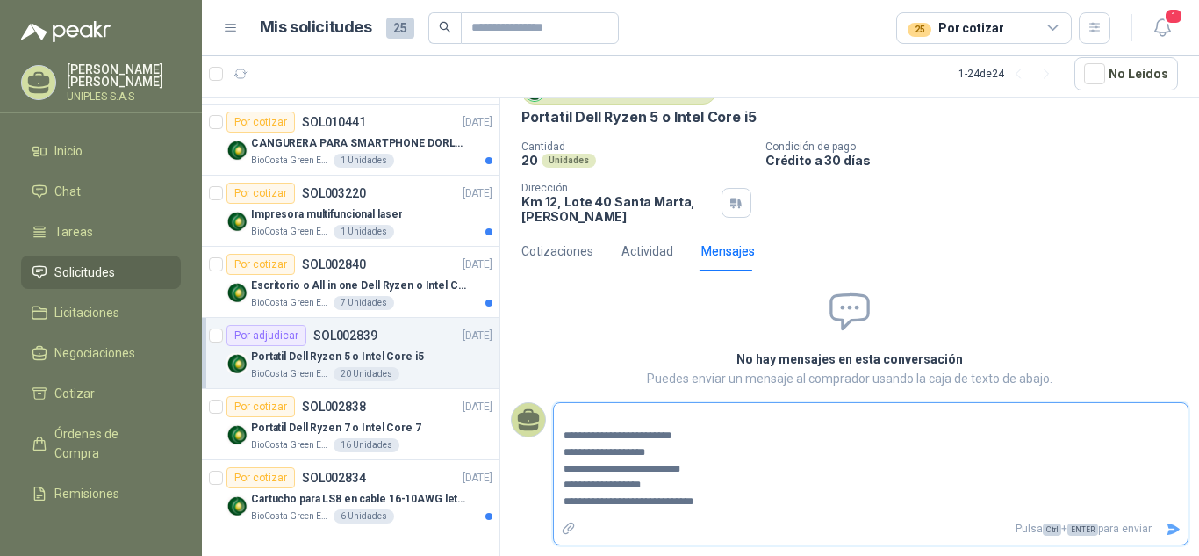
drag, startPoint x: 700, startPoint y: 541, endPoint x: 562, endPoint y: 560, distance: 140.0
click at [562, 555] on html "[PERSON_NAME] UNIPLES S.A.S Inicio Chat Tareas Solicitudes Licitaciones Negocia…" at bounding box center [599, 278] width 1199 height 556
type textarea "**********"
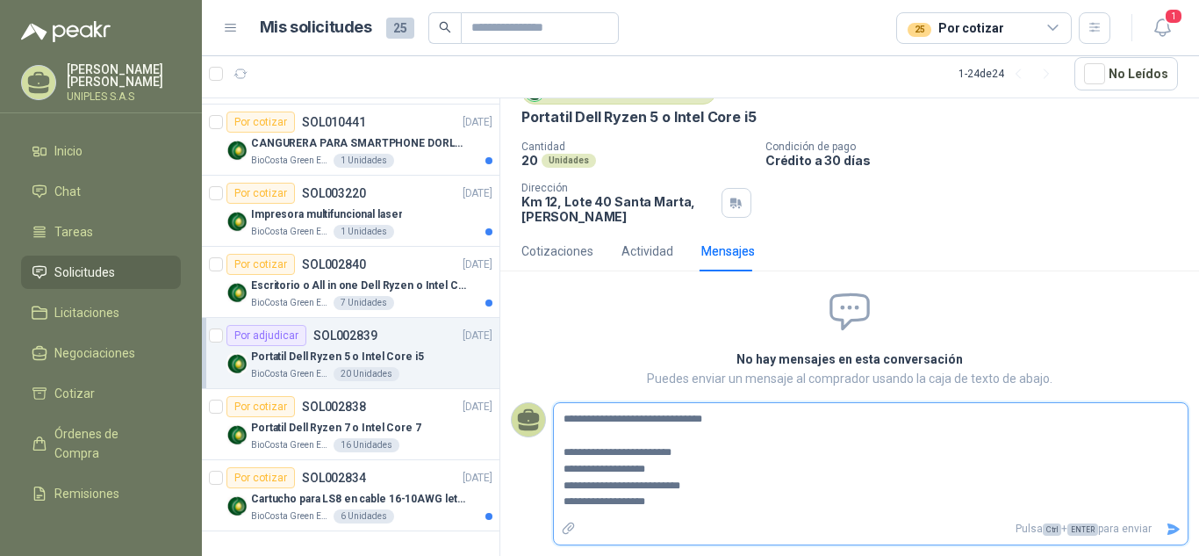
scroll to position [82, 0]
type textarea "**********"
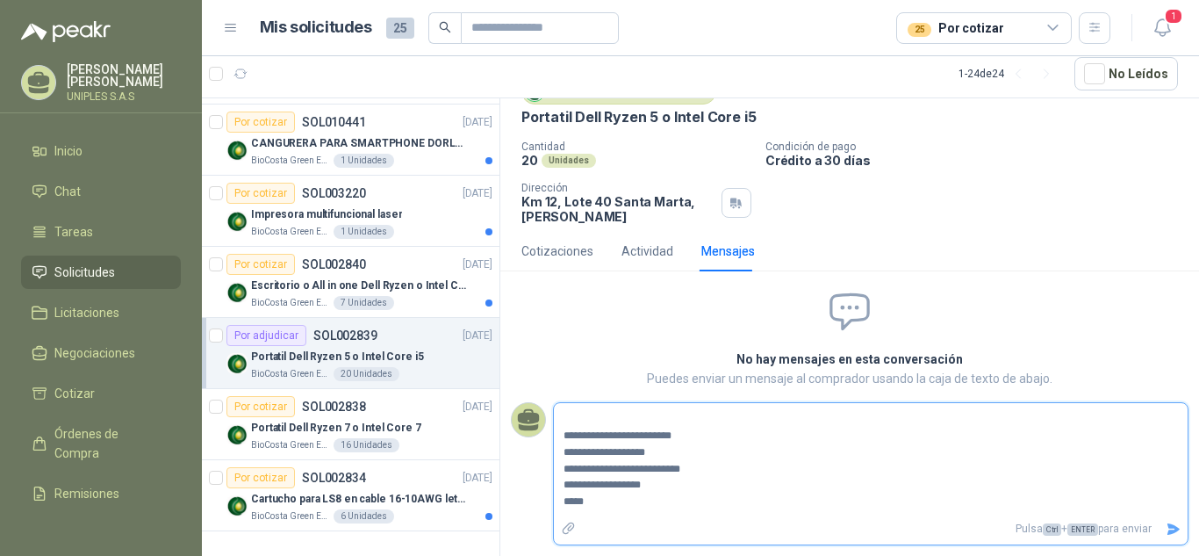
type textarea "**********"
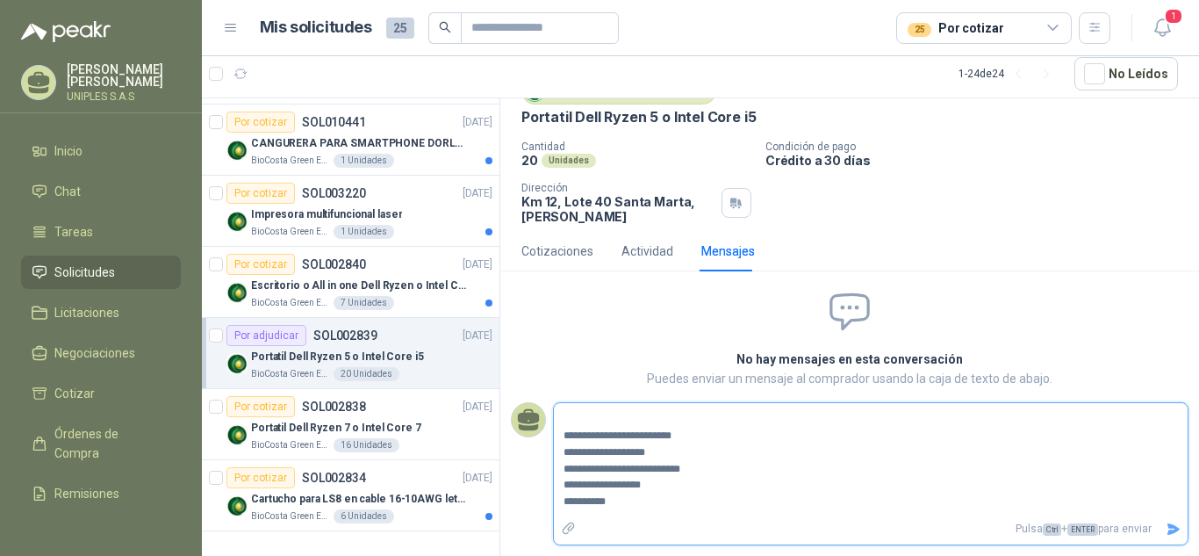
type textarea "**********"
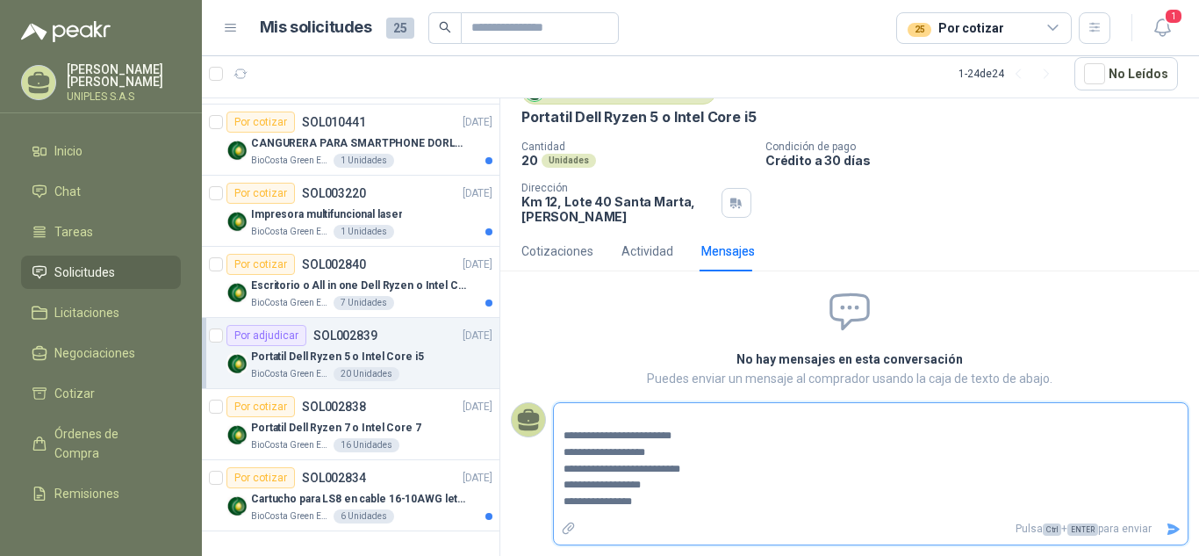
type textarea "**********"
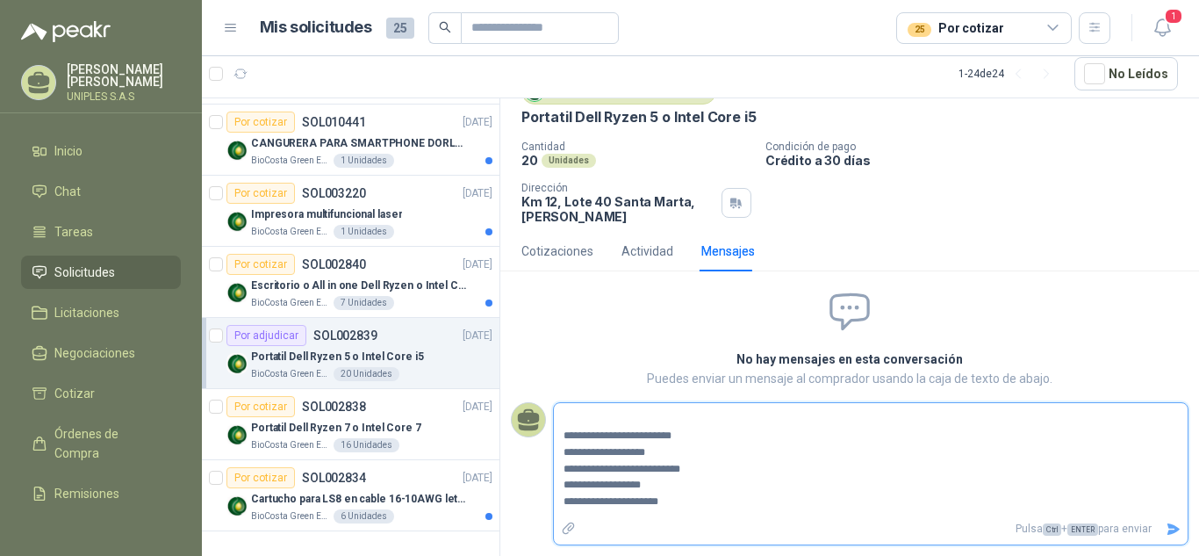
type textarea "**********"
drag, startPoint x: 589, startPoint y: 469, endPoint x: 945, endPoint y: 484, distance: 356.7
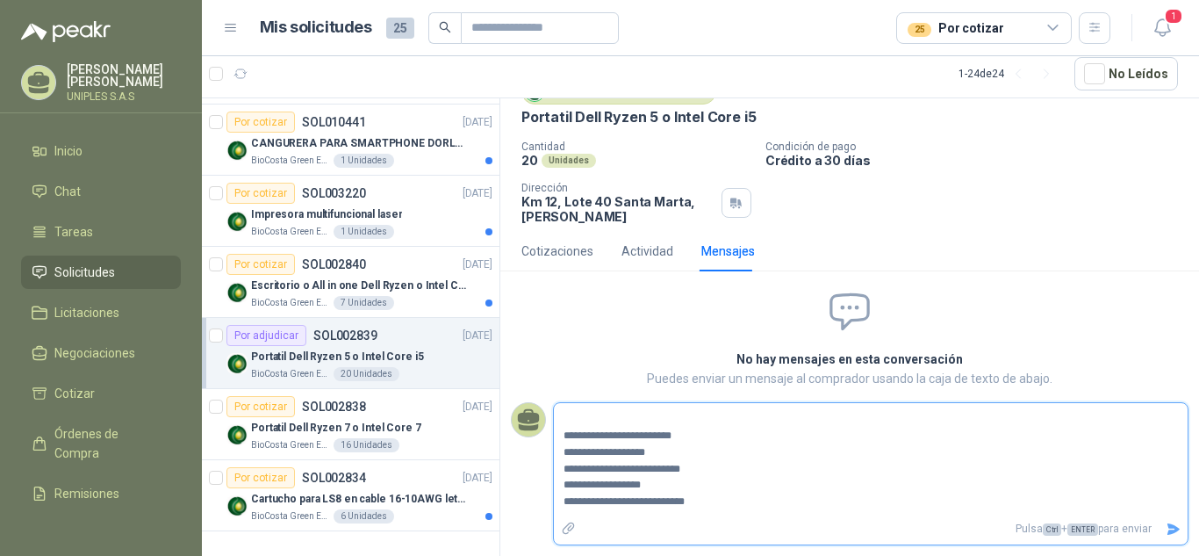
click at [945, 484] on textarea "**********" at bounding box center [864, 459] width 620 height 107
type textarea "**********"
click at [1167, 531] on icon "Enviar" at bounding box center [1173, 528] width 12 height 11
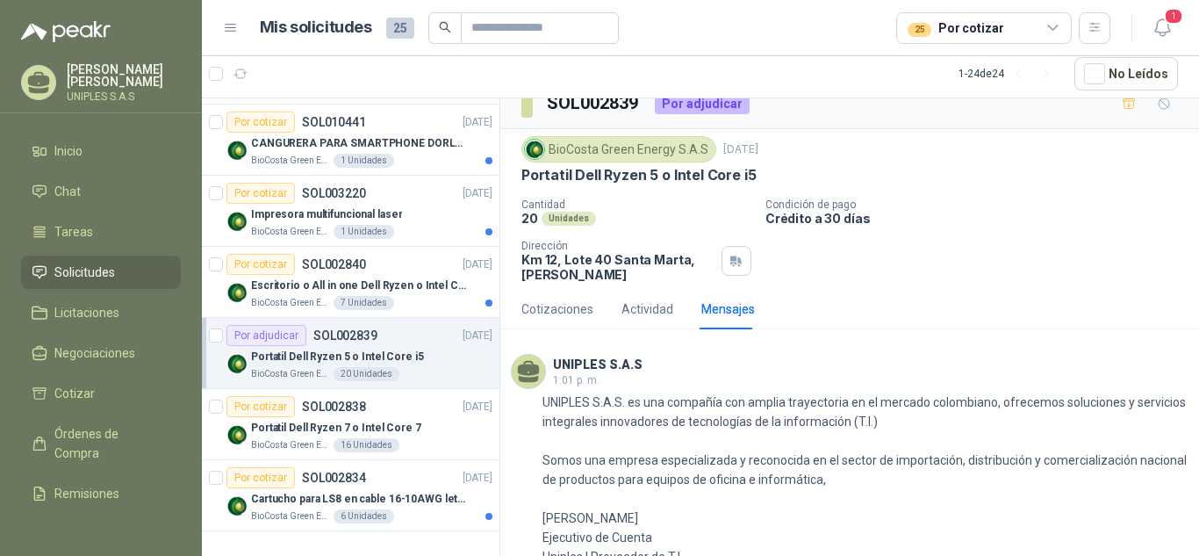
scroll to position [0, 0]
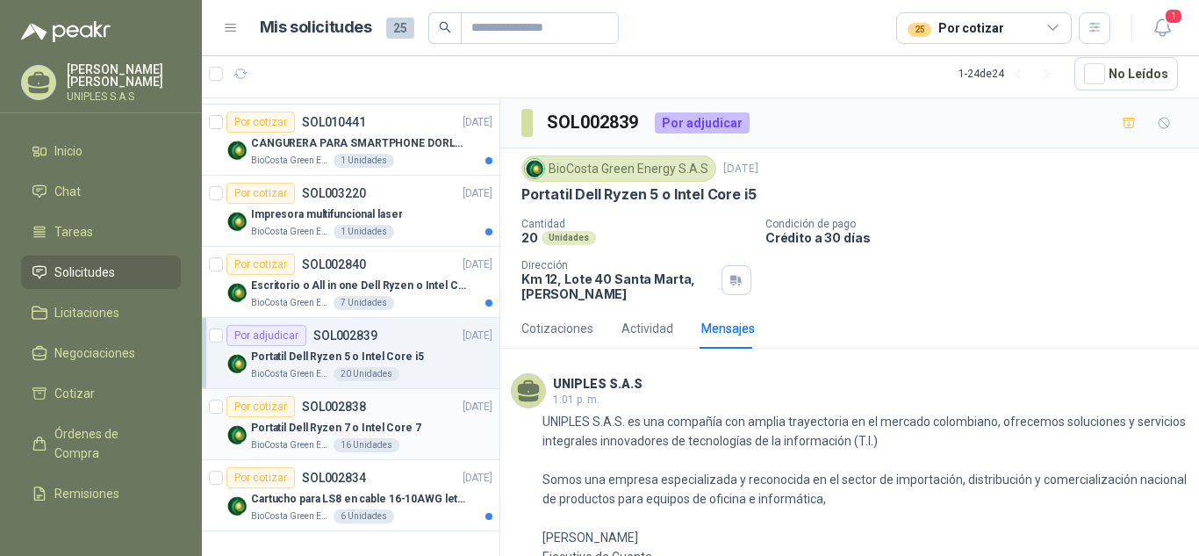
click at [356, 402] on p "SOL002838" at bounding box center [334, 406] width 64 height 12
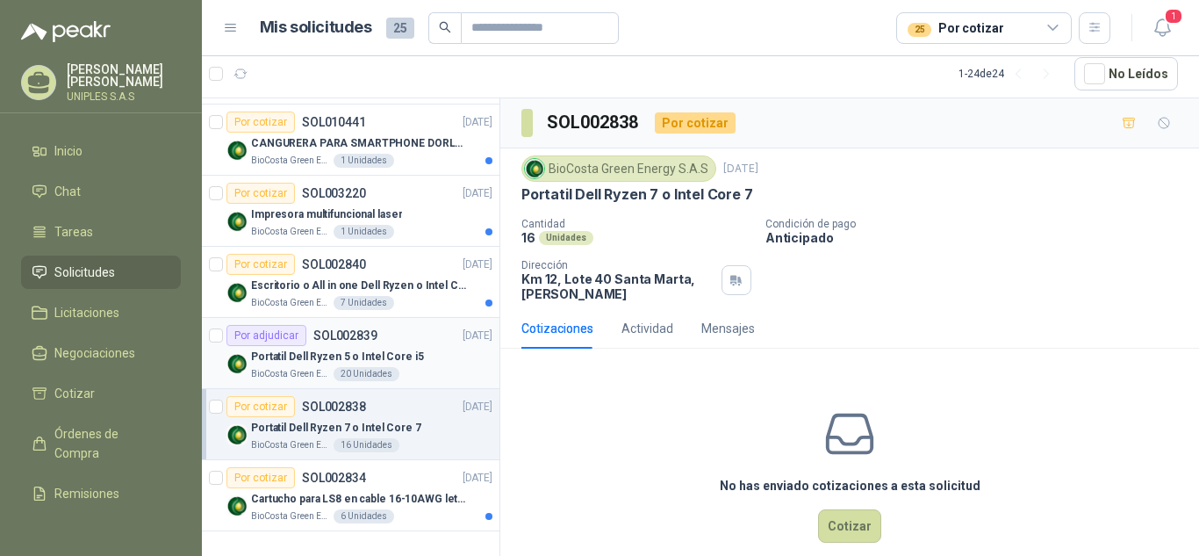
click at [344, 329] on p "SOL002839" at bounding box center [345, 335] width 64 height 12
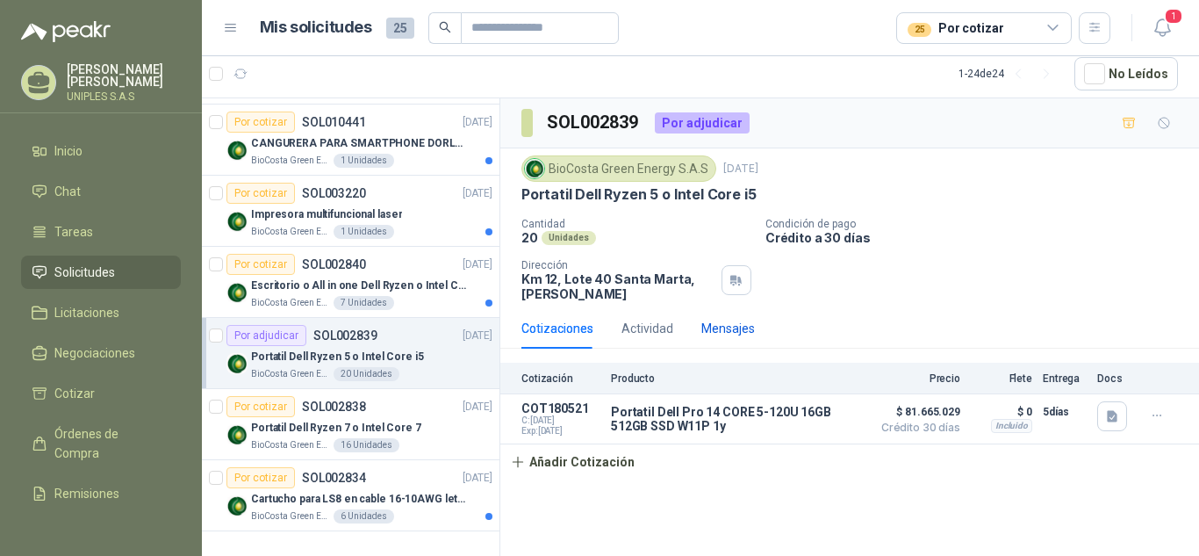
click at [724, 327] on div "Mensajes" at bounding box center [728, 328] width 54 height 19
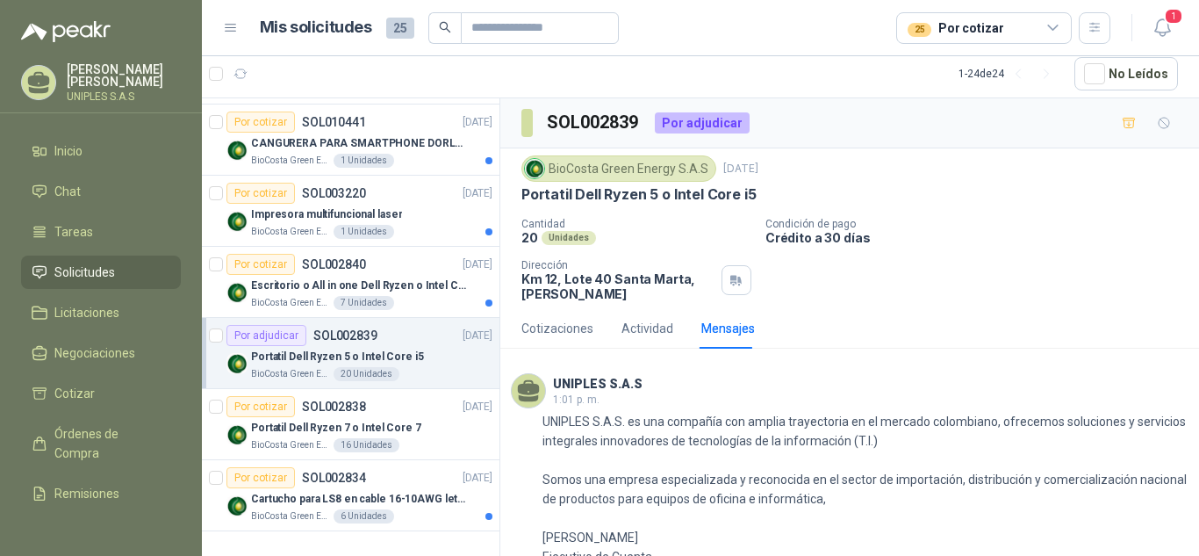
scroll to position [168, 0]
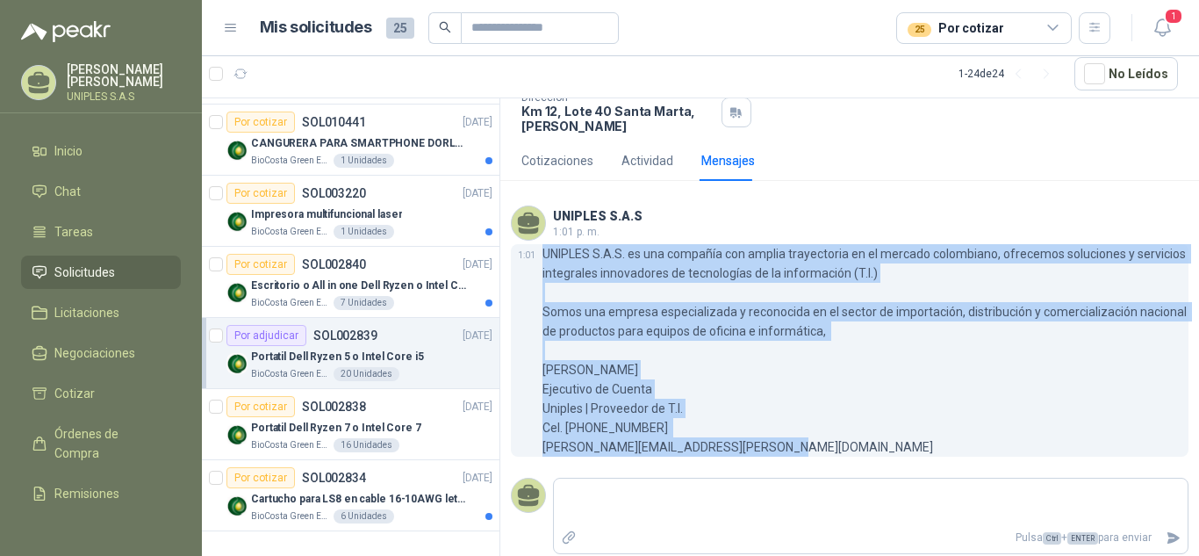
drag, startPoint x: 709, startPoint y: 448, endPoint x: 540, endPoint y: 252, distance: 258.8
click at [540, 252] on div "1:01 UNIPLES S.A.S. es una compañía con amplia trayectoria en el mercado colomb…" at bounding box center [850, 350] width 678 height 212
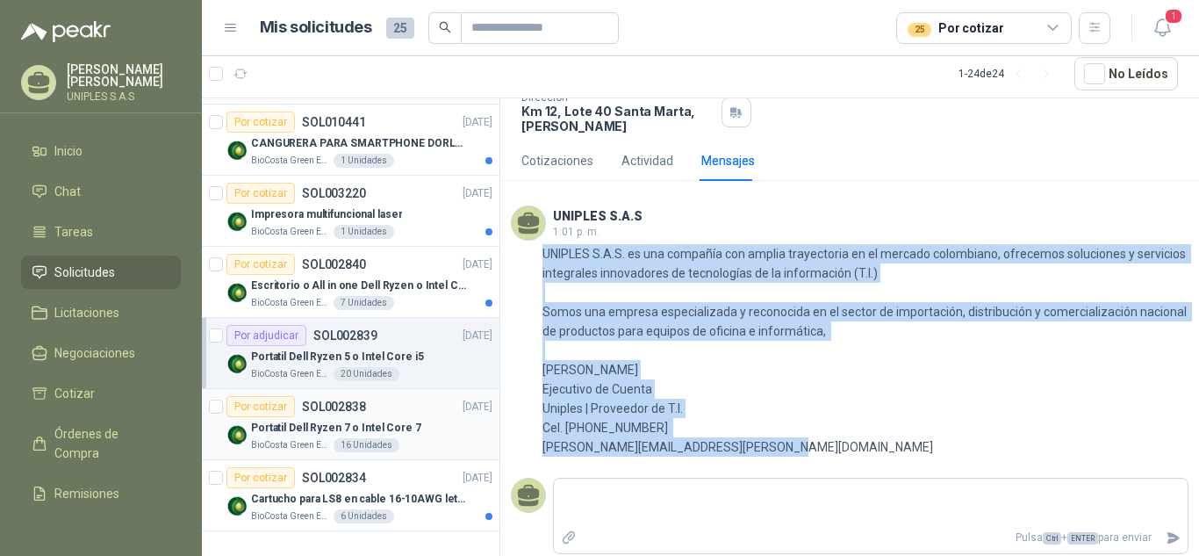
click at [341, 401] on p "SOL002838" at bounding box center [334, 406] width 64 height 12
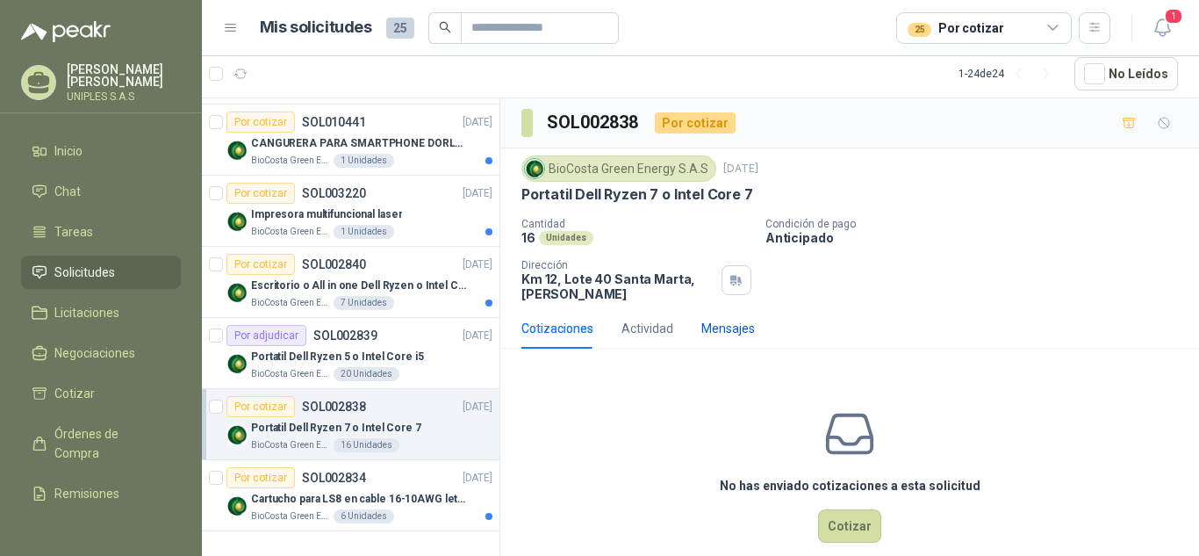
click at [726, 334] on div "Mensajes" at bounding box center [728, 328] width 54 height 19
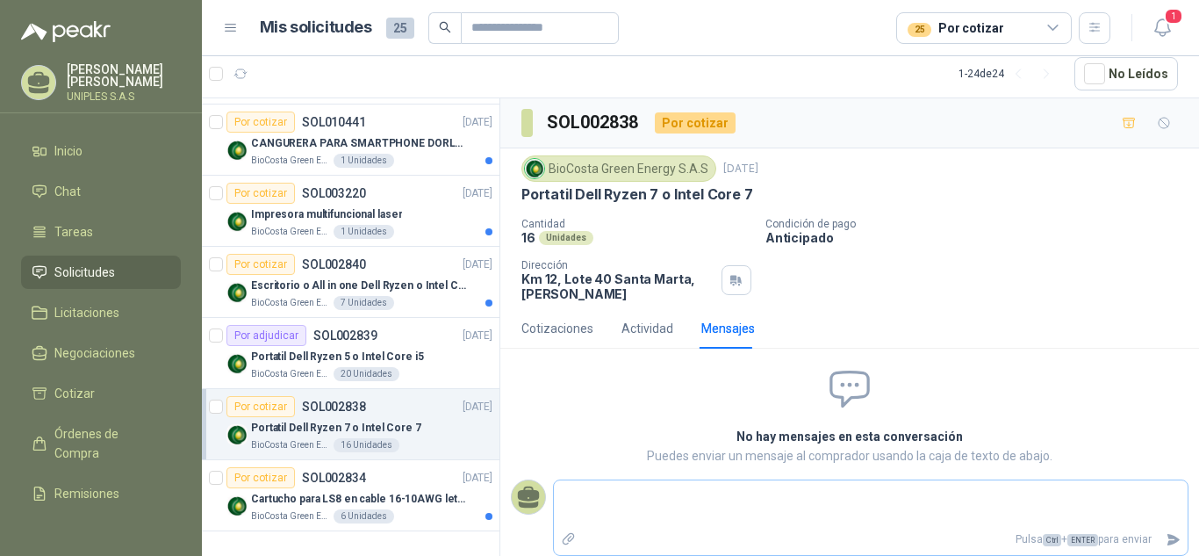
click at [629, 498] on textarea at bounding box center [871, 504] width 634 height 40
type textarea "**********"
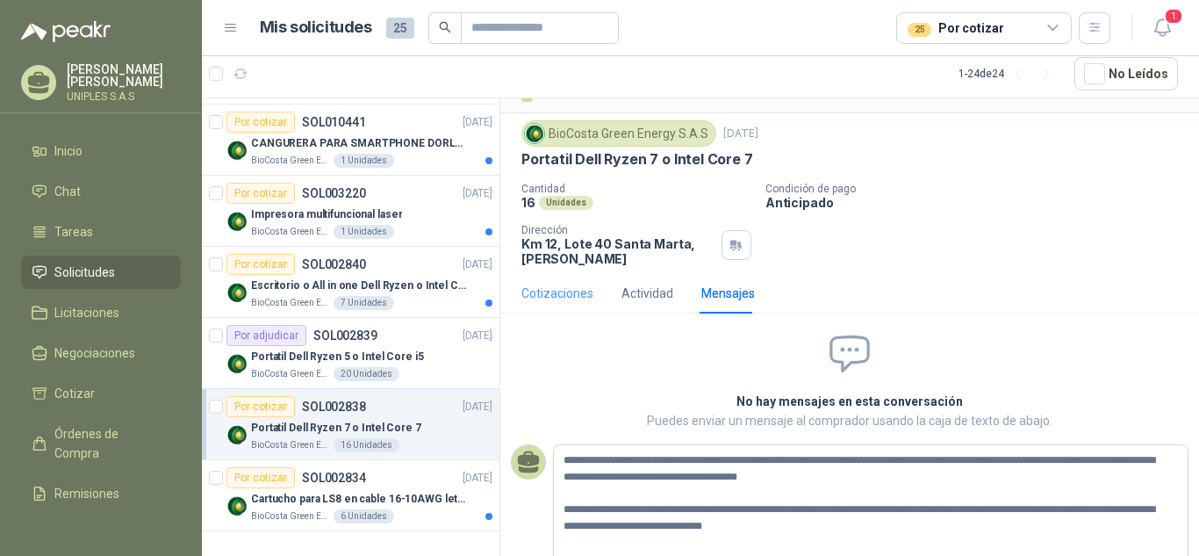
type textarea "**********"
click at [542, 289] on div "Cotizaciones" at bounding box center [557, 292] width 72 height 19
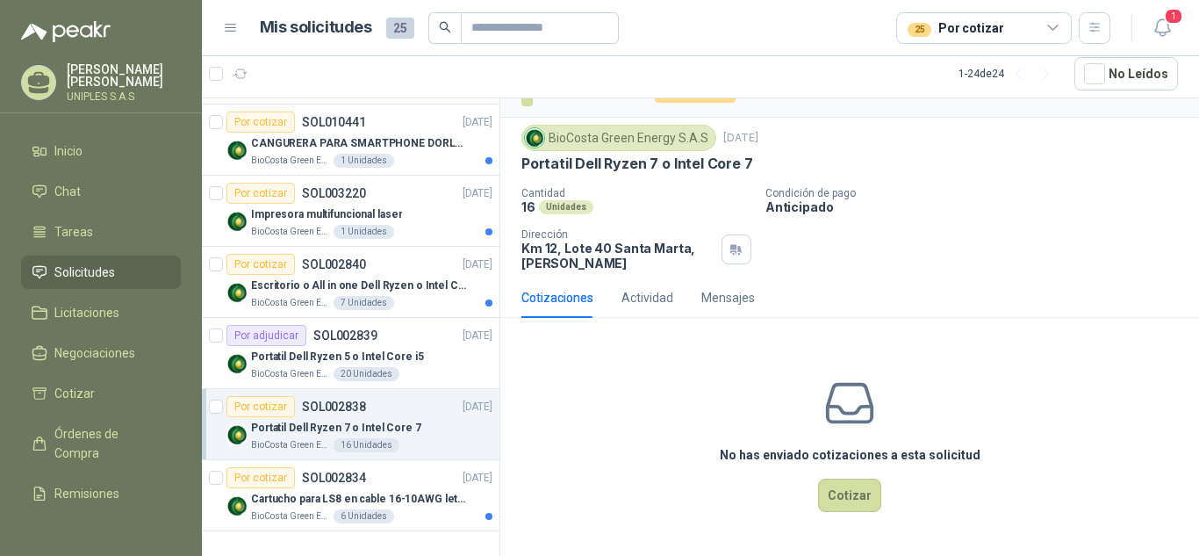
scroll to position [32, 0]
click at [728, 291] on div "Mensajes" at bounding box center [728, 297] width 54 height 19
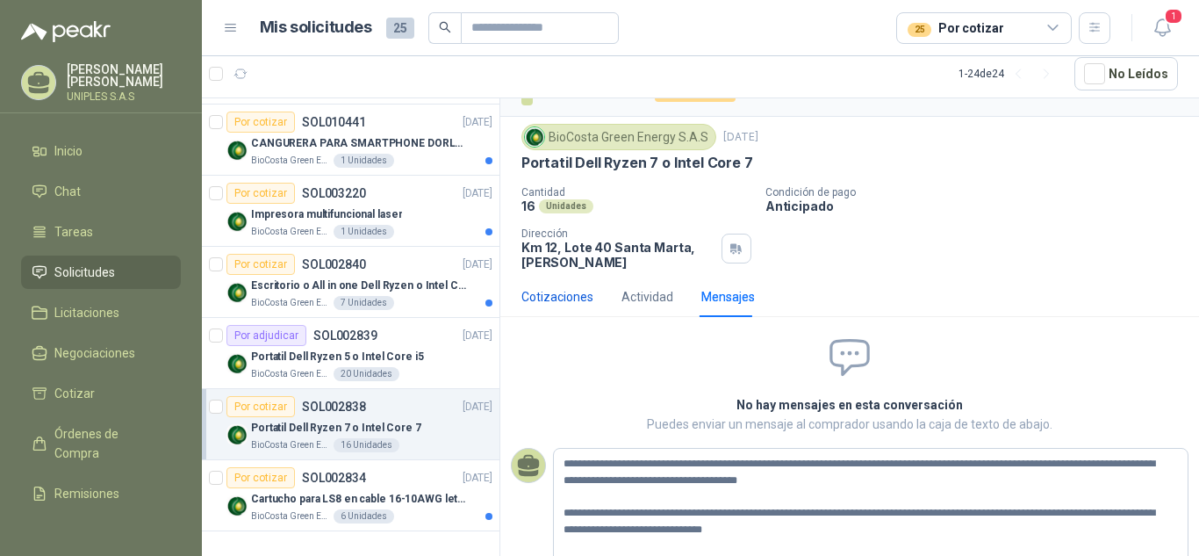
click at [558, 293] on div "Cotizaciones" at bounding box center [557, 296] width 72 height 19
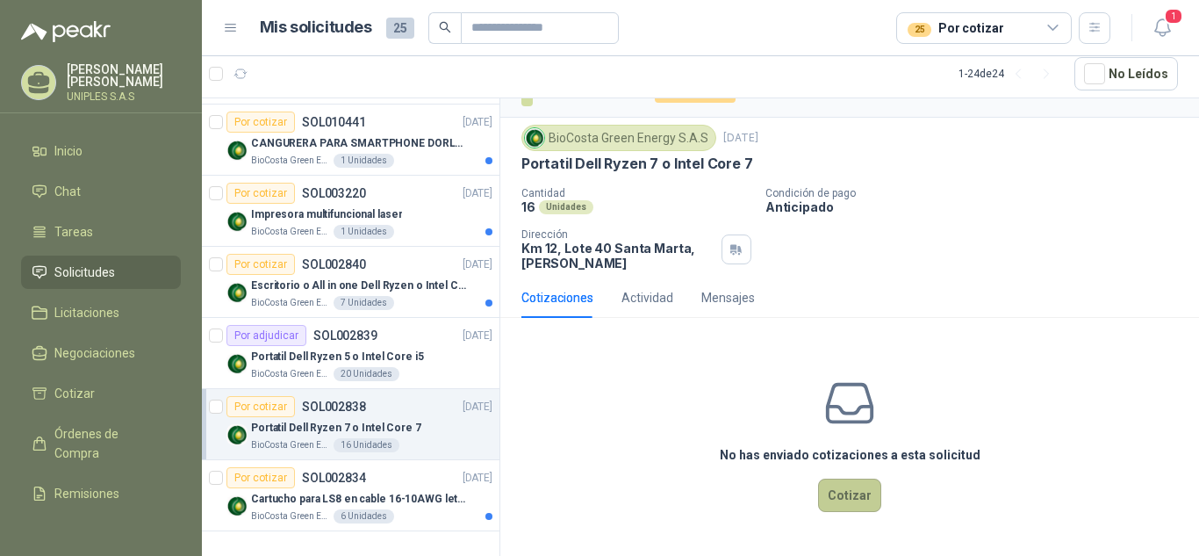
click at [830, 487] on button "Cotizar" at bounding box center [849, 494] width 63 height 33
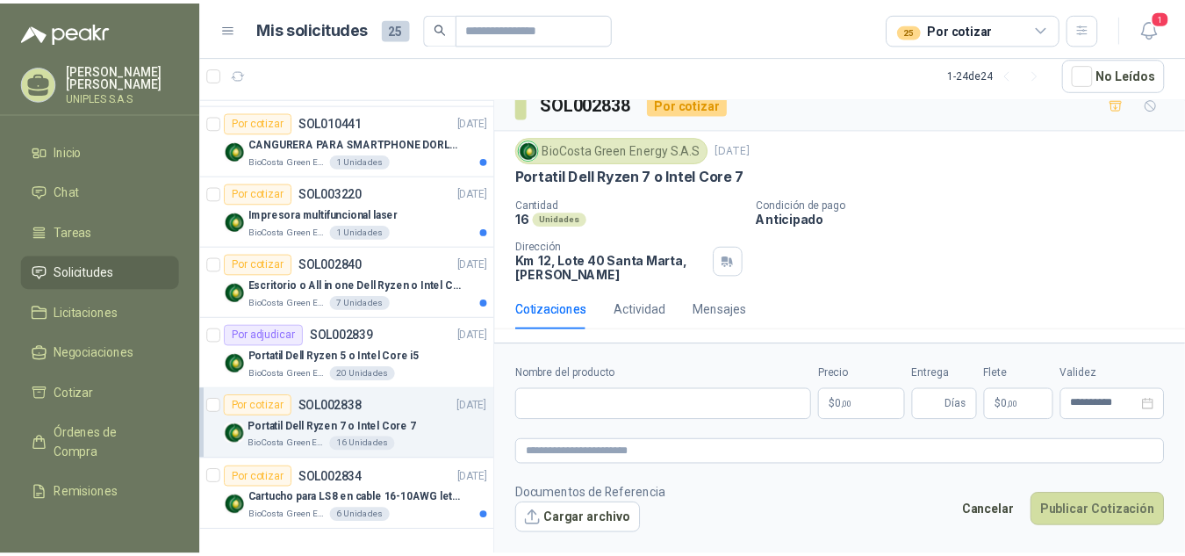
scroll to position [19, 0]
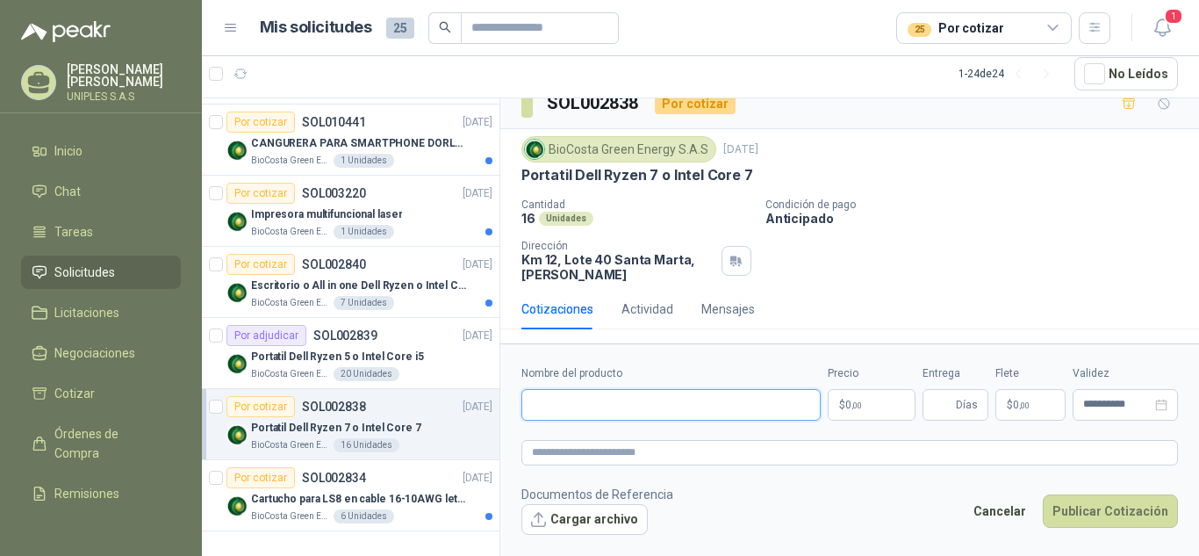
drag, startPoint x: 534, startPoint y: 402, endPoint x: 545, endPoint y: 428, distance: 28.7
click at [534, 402] on input "Nombre del producto" at bounding box center [670, 405] width 299 height 32
paste input "**********"
type input "**********"
click at [863, 409] on p "$ 0 ,00" at bounding box center [872, 405] width 88 height 32
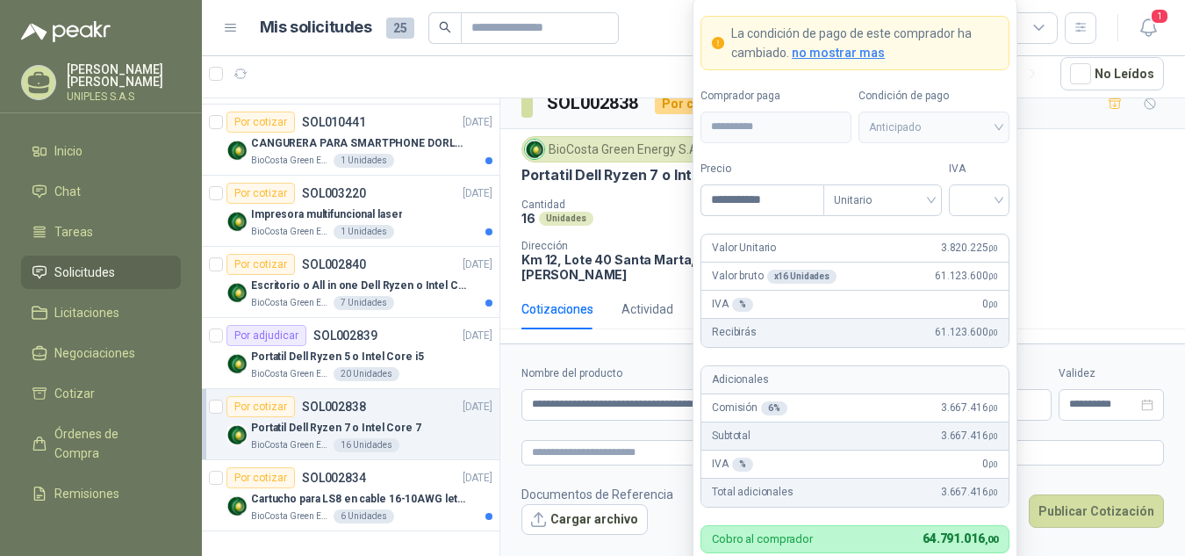
type input "**********"
click at [1003, 126] on div "Anticipado" at bounding box center [933, 127] width 151 height 32
click at [952, 123] on span "Anticipado" at bounding box center [934, 127] width 130 height 26
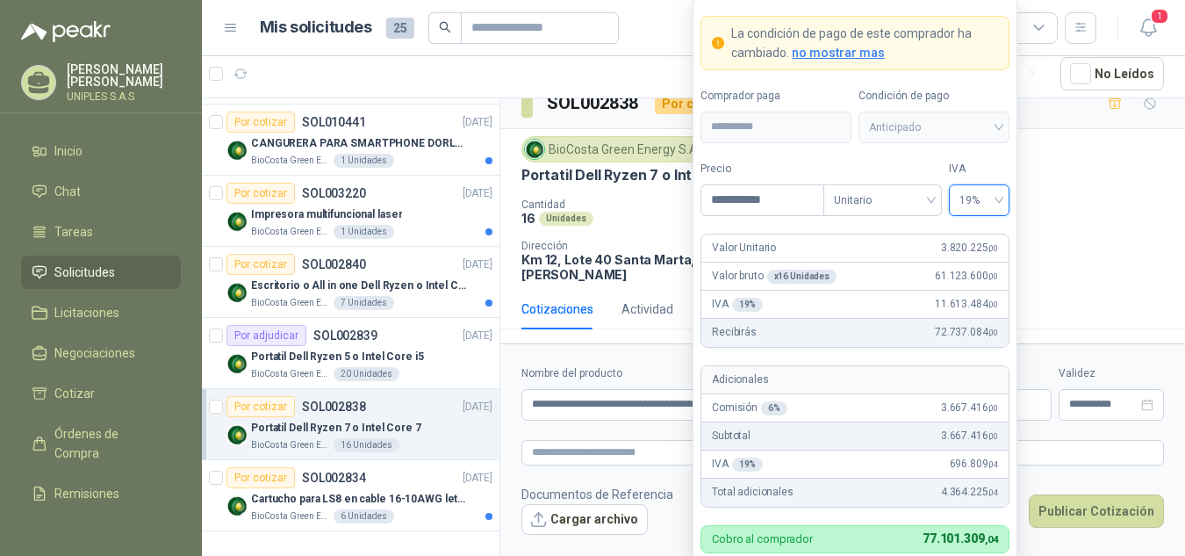
click at [952, 123] on span "Anticipado" at bounding box center [934, 127] width 130 height 26
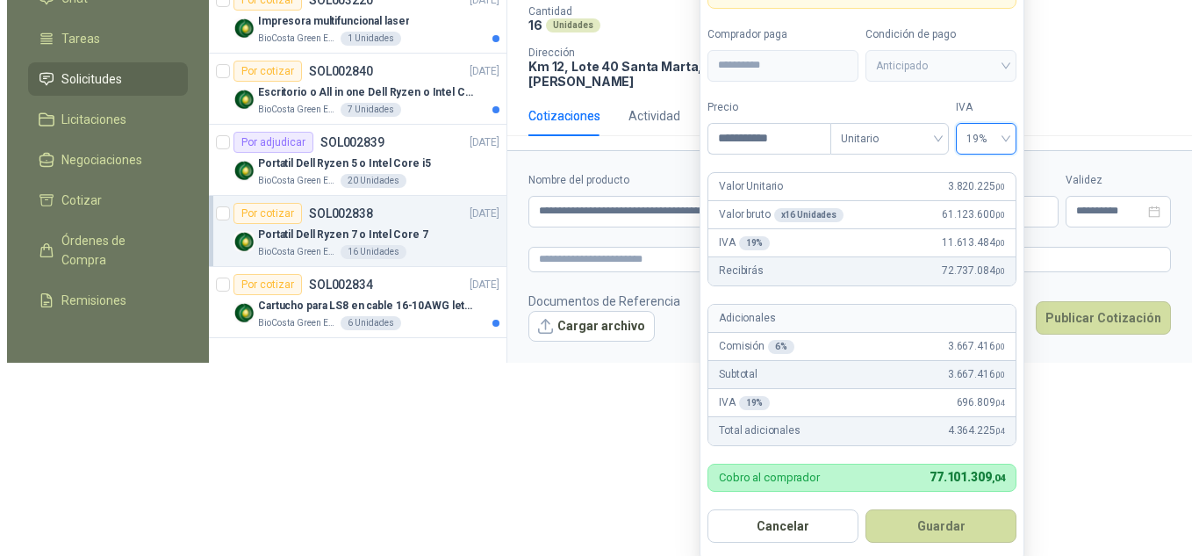
scroll to position [0, 0]
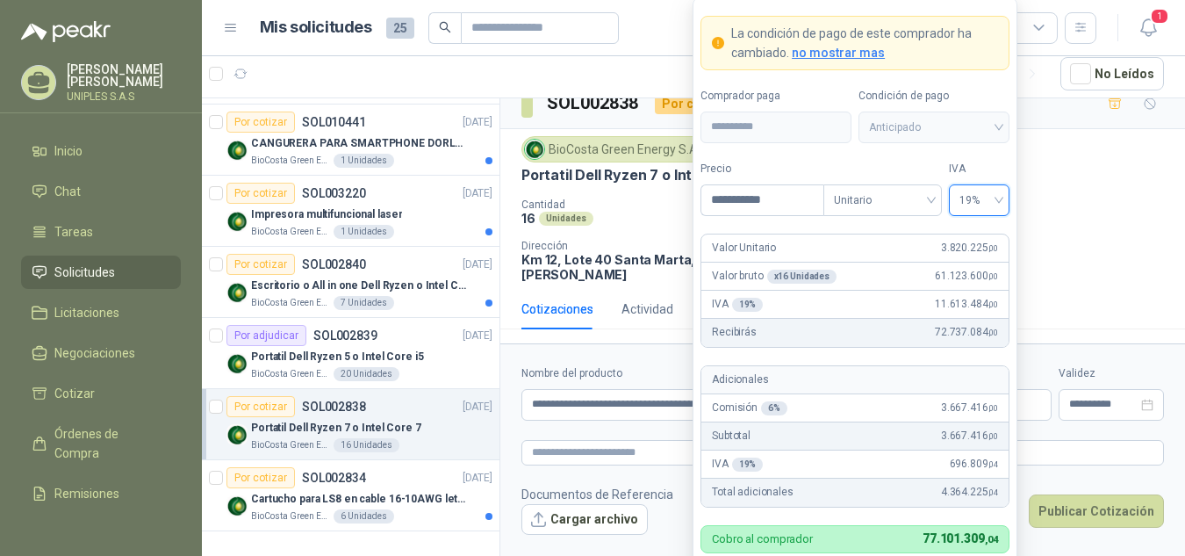
click at [838, 46] on span "no mostrar mas" at bounding box center [838, 53] width 93 height 14
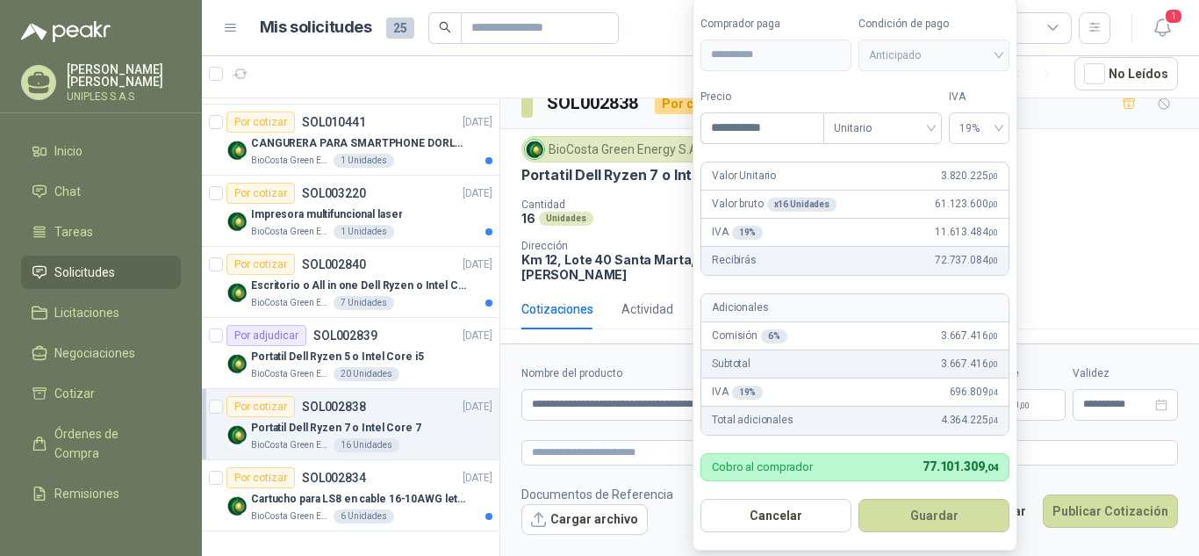
click at [961, 61] on span "Anticipado" at bounding box center [934, 55] width 130 height 26
click at [928, 508] on button "Guardar" at bounding box center [933, 514] width 151 height 33
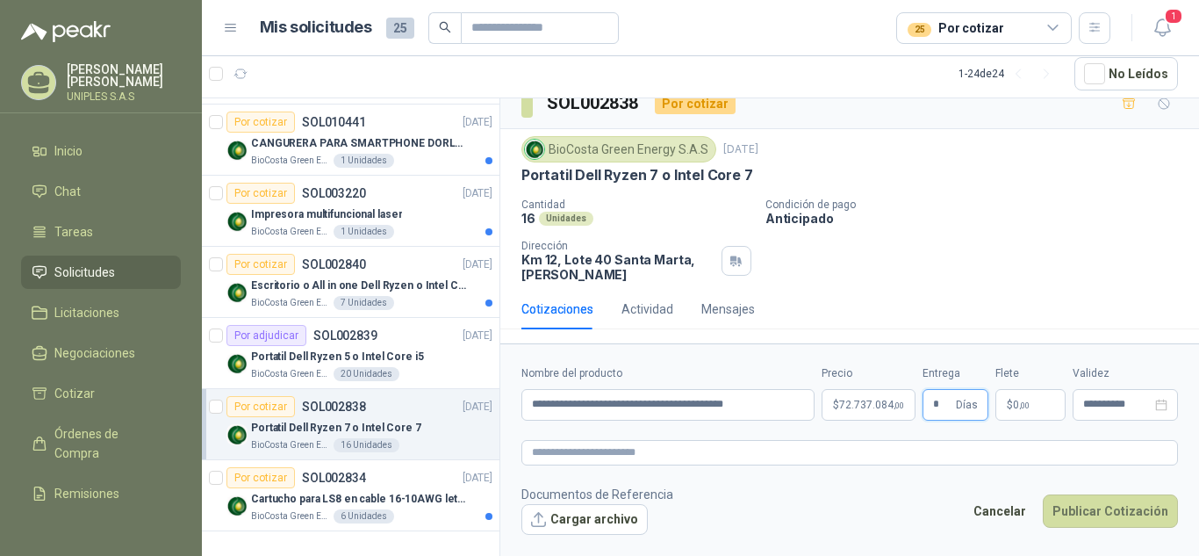
type input "*"
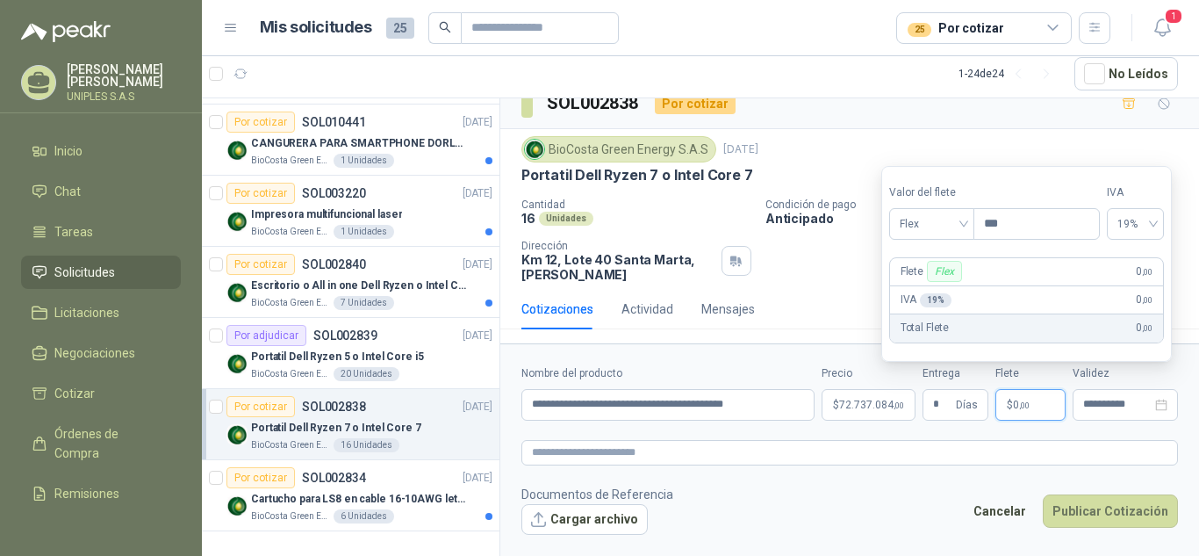
click at [1034, 431] on form "**********" at bounding box center [849, 449] width 699 height 212
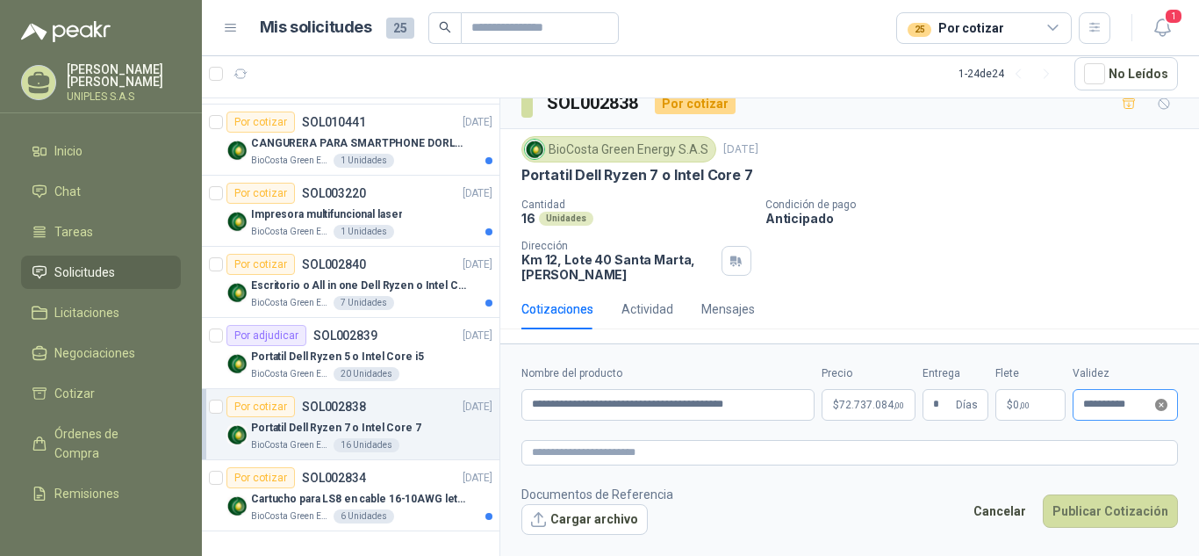
click at [1161, 406] on icon "close-circle" at bounding box center [1161, 404] width 12 height 12
click at [1135, 407] on input at bounding box center [1117, 403] width 68 height 11
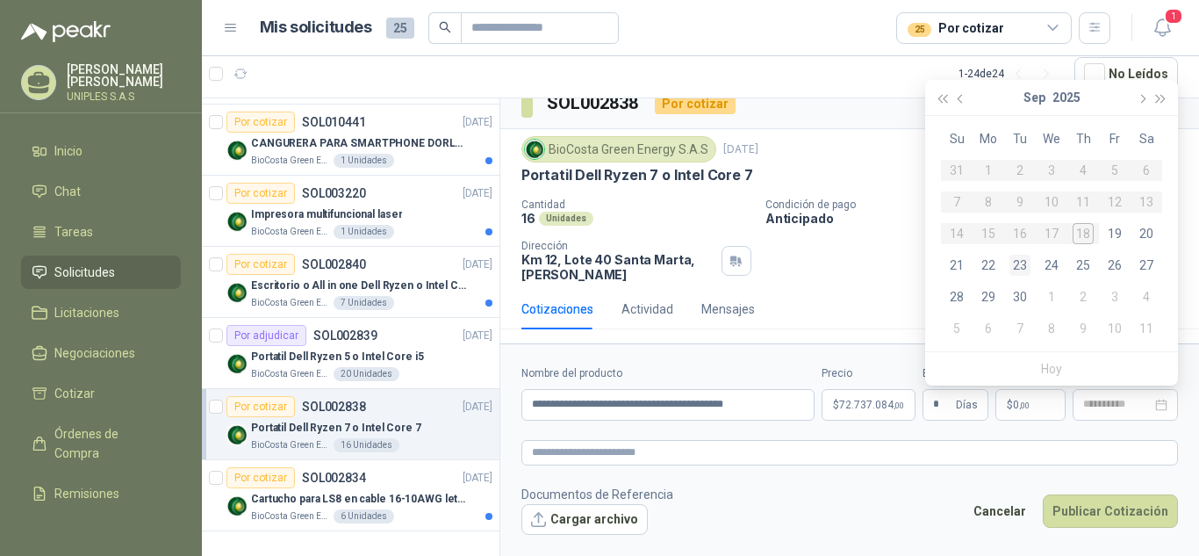
click at [1020, 262] on div "23" at bounding box center [1019, 265] width 21 height 21
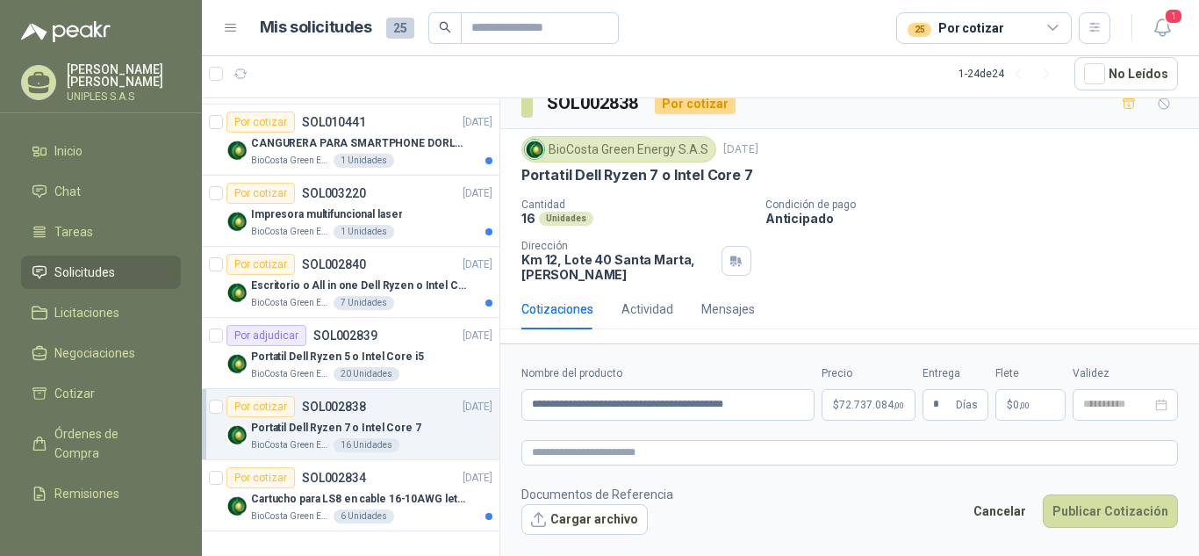
type input "**********"
click at [599, 516] on button "Cargar archivo" at bounding box center [584, 520] width 126 height 32
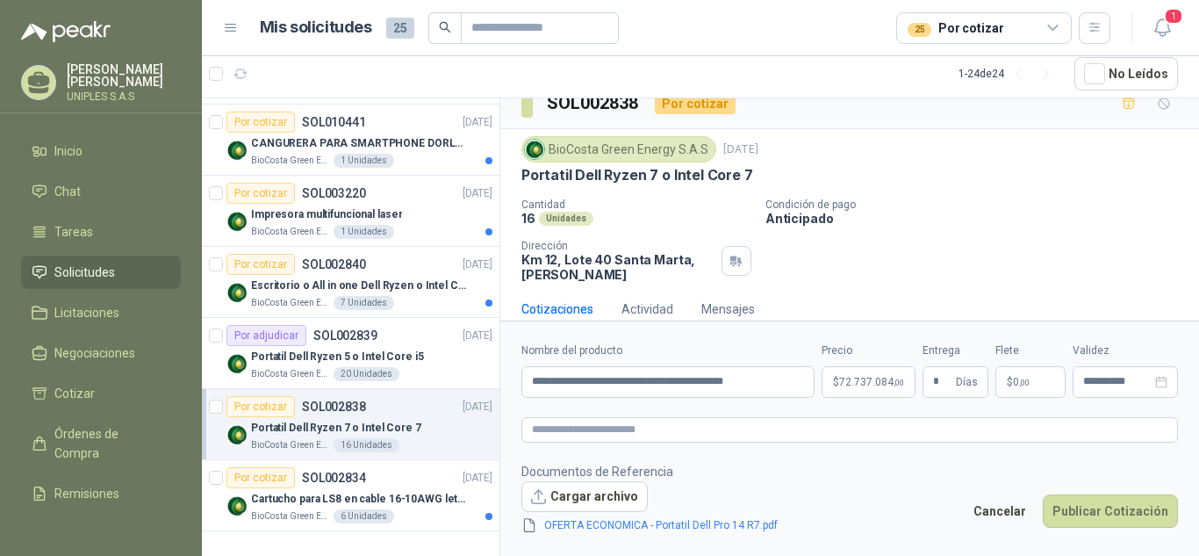
scroll to position [32, 0]
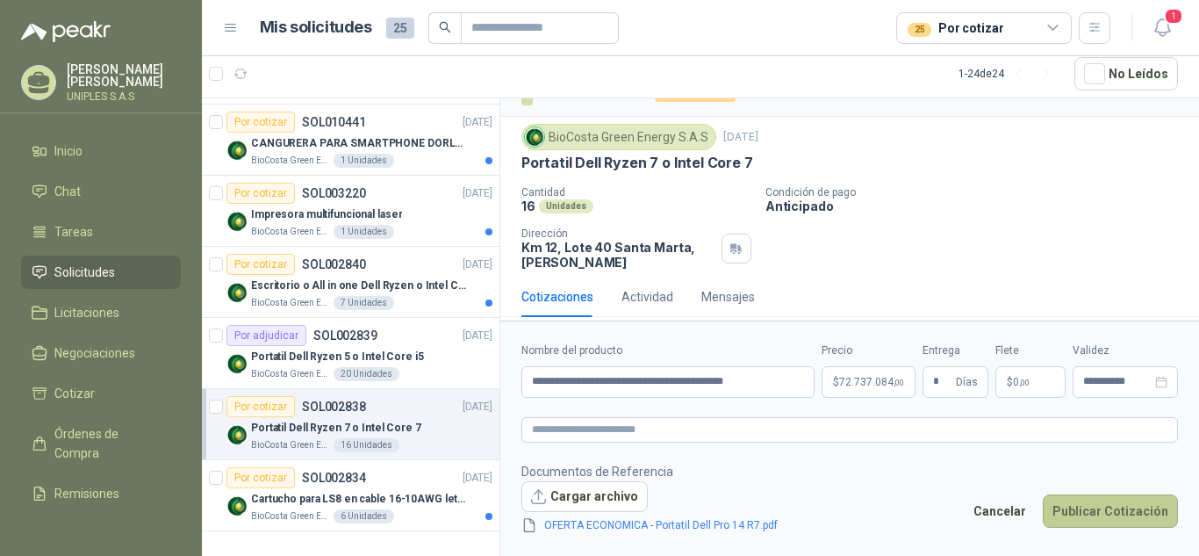
click at [1105, 510] on button "Publicar Cotización" at bounding box center [1110, 510] width 135 height 33
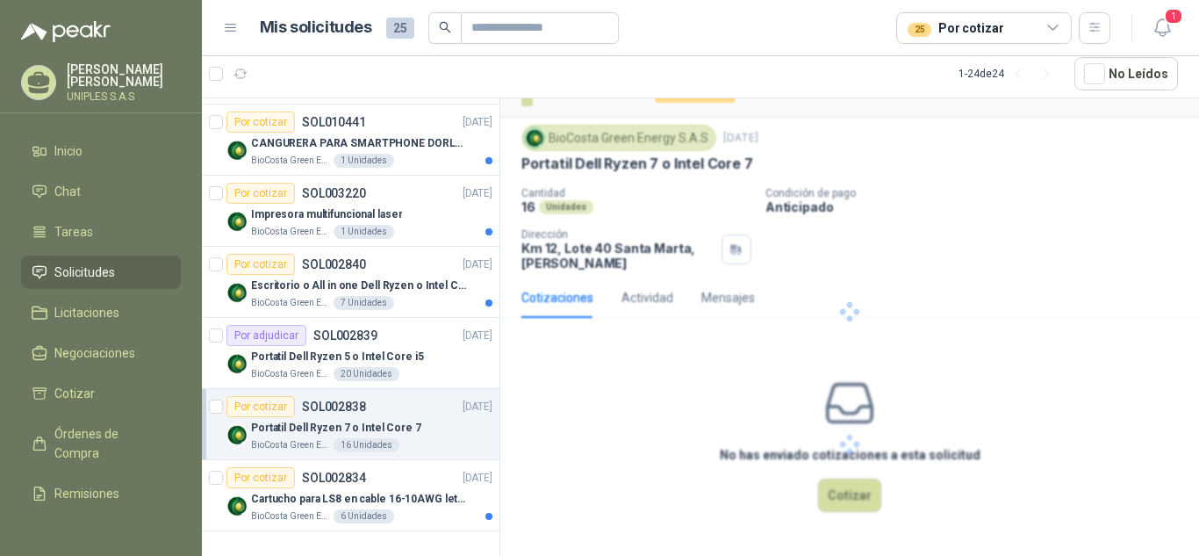
scroll to position [0, 0]
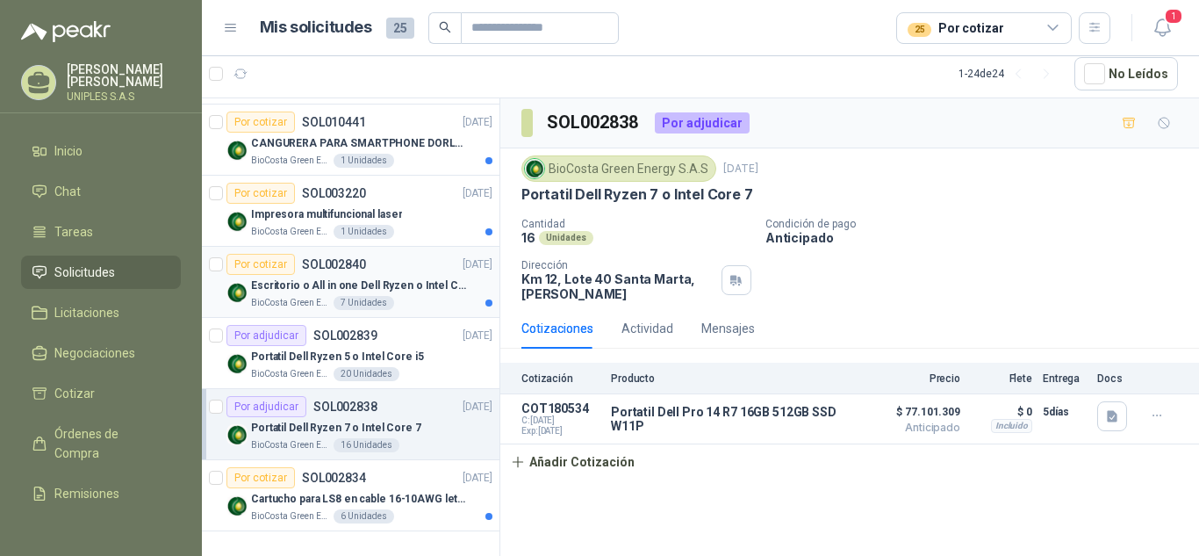
click at [336, 262] on p "SOL002840" at bounding box center [334, 264] width 64 height 12
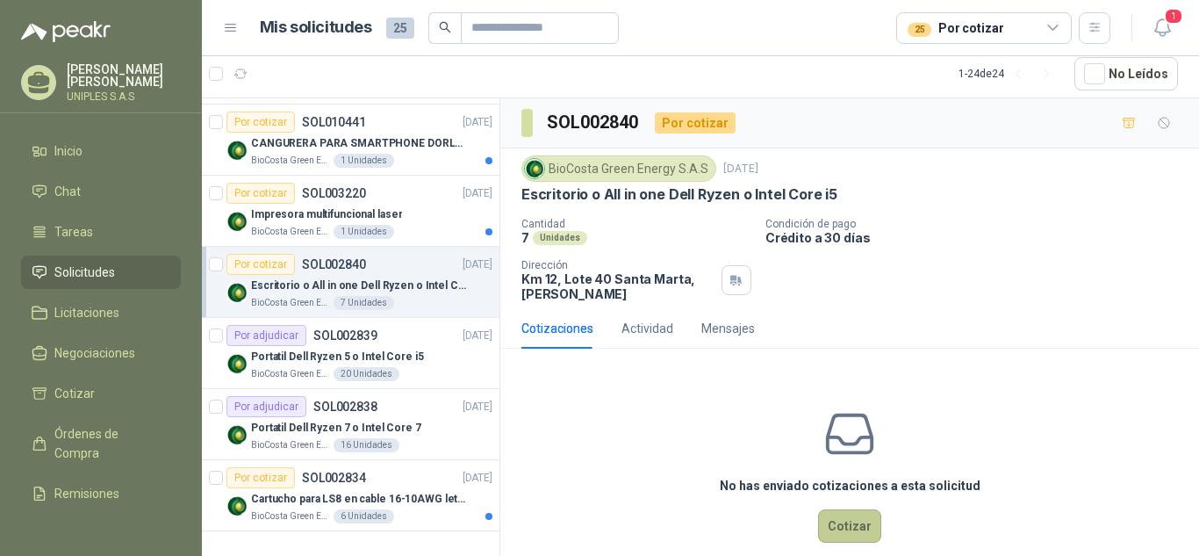
click at [837, 524] on button "Cotizar" at bounding box center [849, 525] width 63 height 33
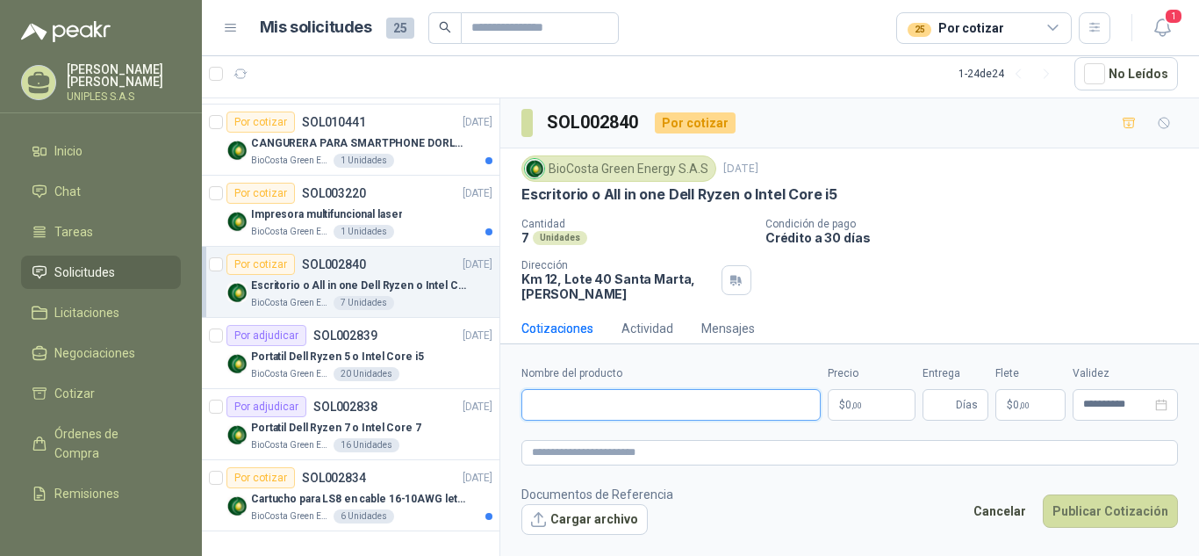
click at [602, 406] on input "Nombre del producto" at bounding box center [670, 405] width 299 height 32
type input "*"
click at [624, 398] on input "**********" at bounding box center [670, 405] width 299 height 32
paste input "**********"
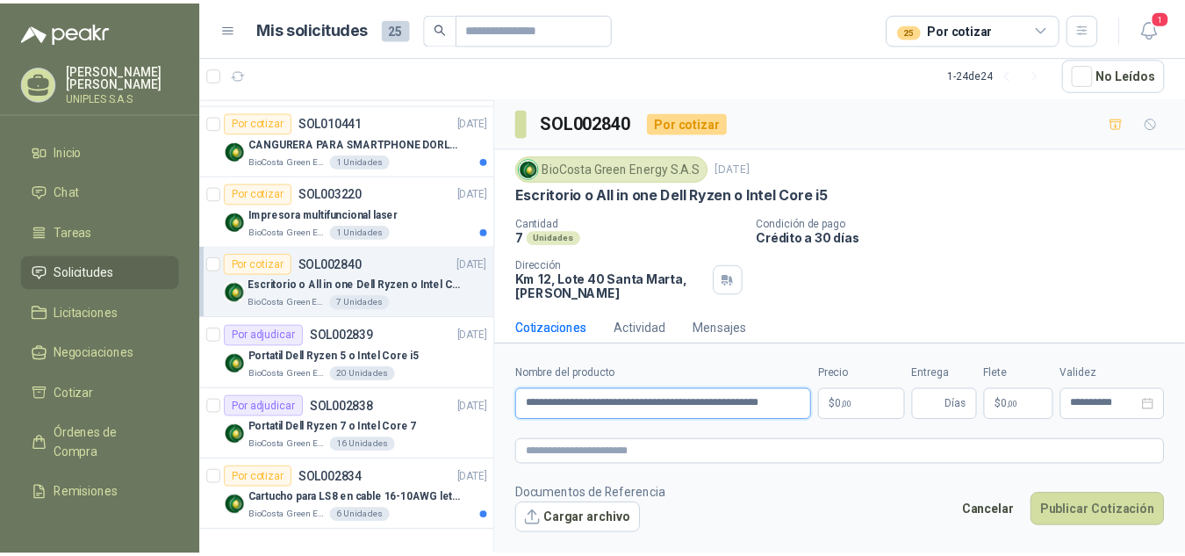
scroll to position [0, 15]
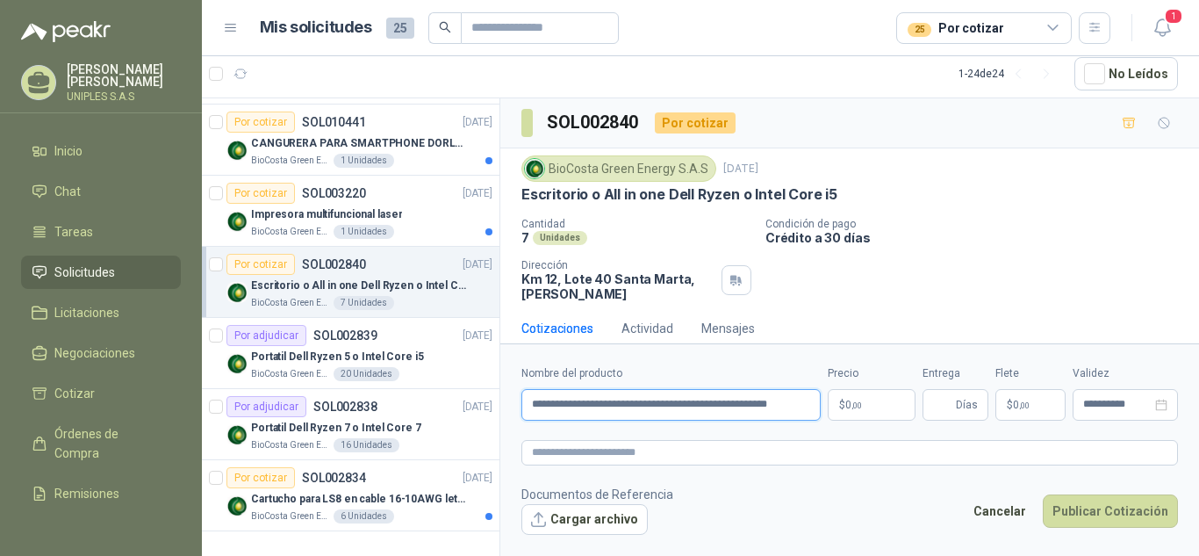
type input "**********"
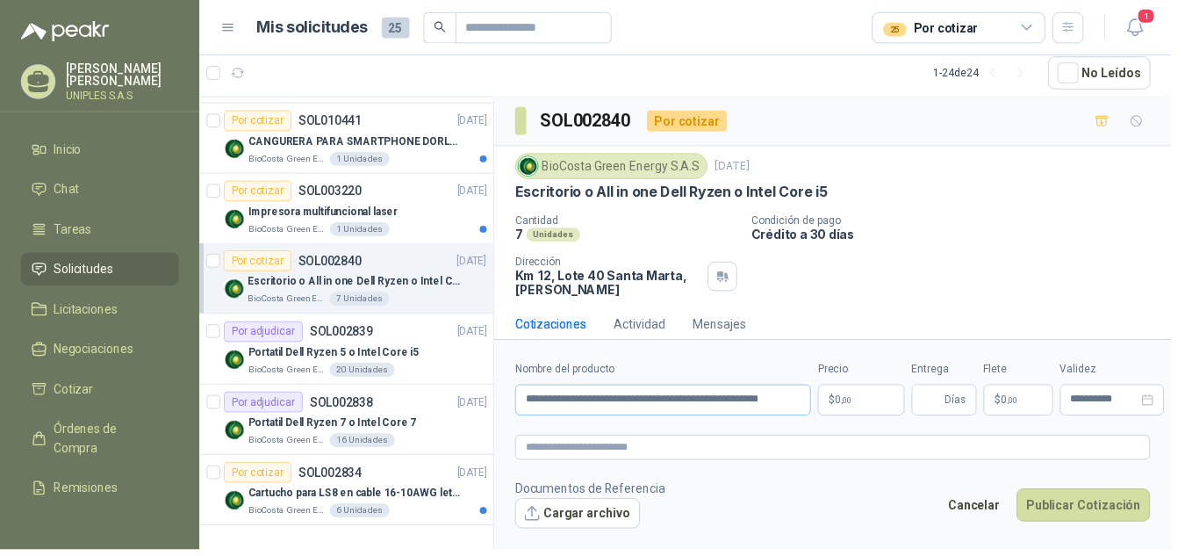
scroll to position [0, 0]
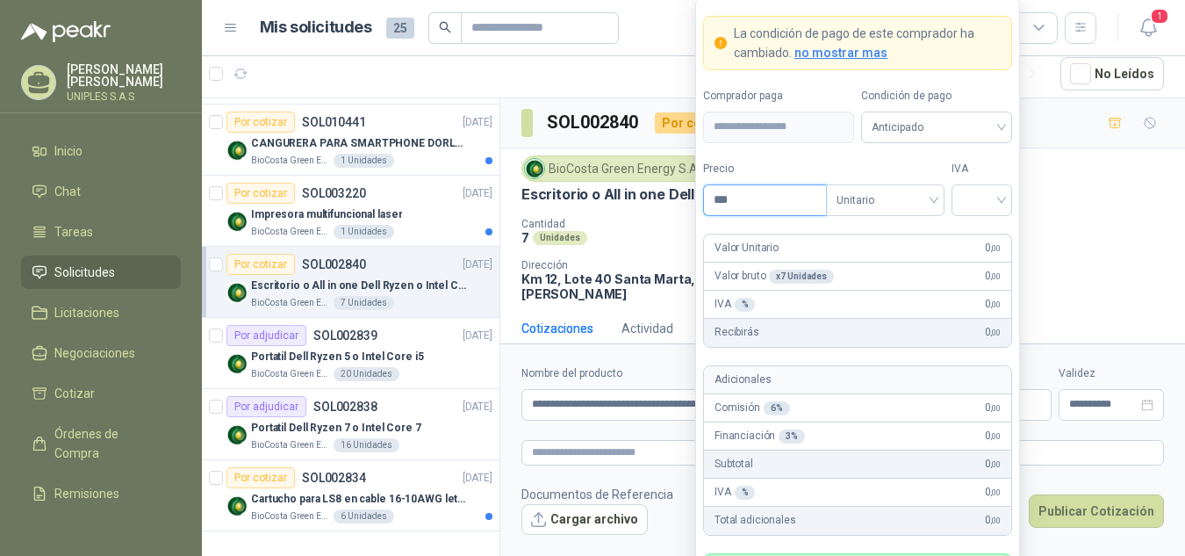
click at [757, 201] on input "***" at bounding box center [765, 200] width 122 height 30
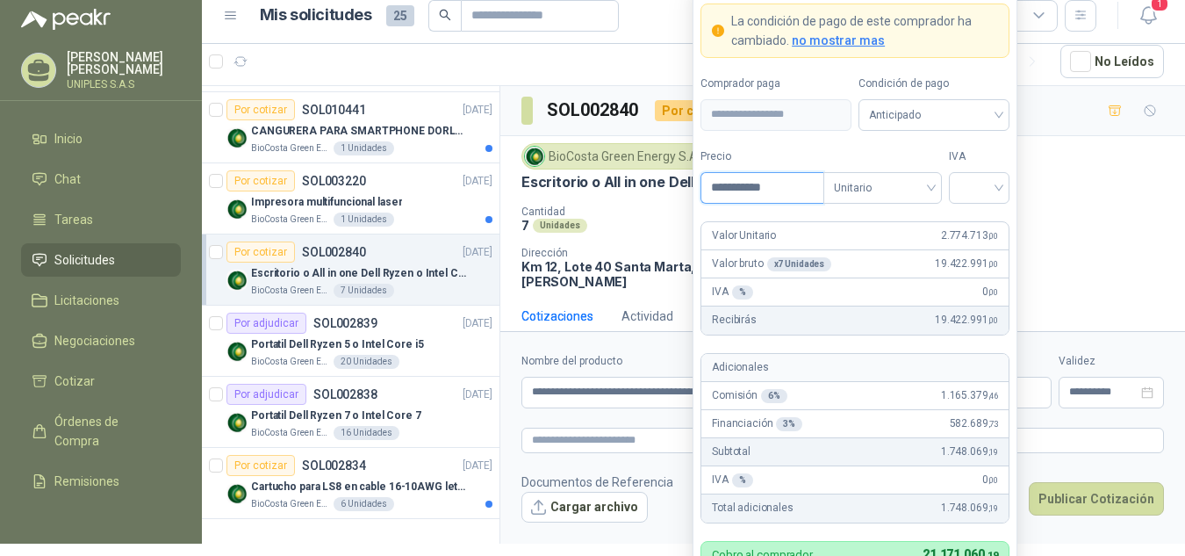
scroll to position [95, 0]
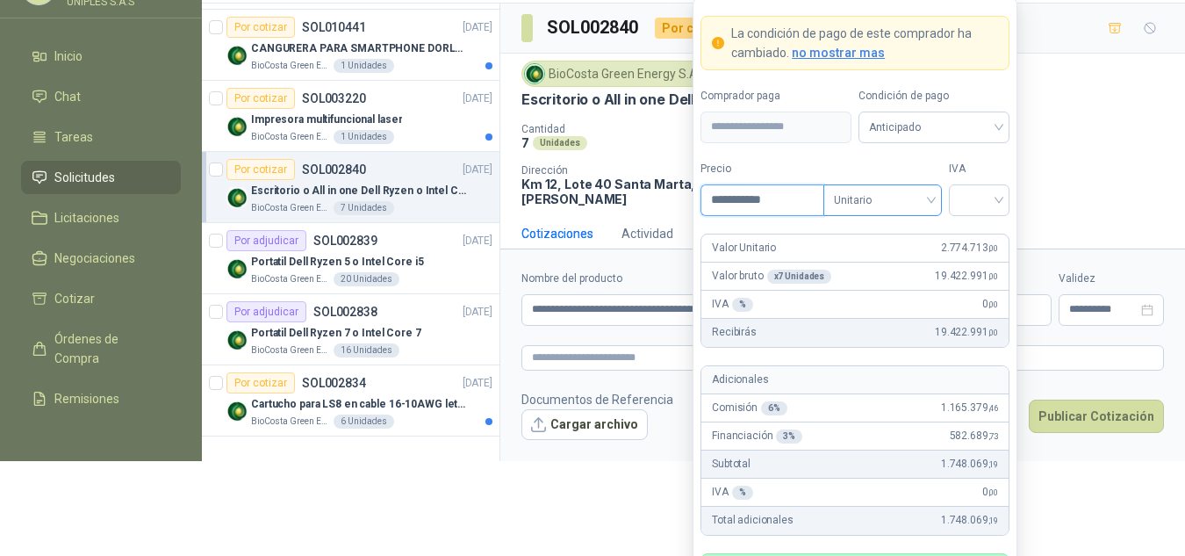
click at [917, 197] on span "Unitario" at bounding box center [882, 200] width 97 height 26
type input "**********"
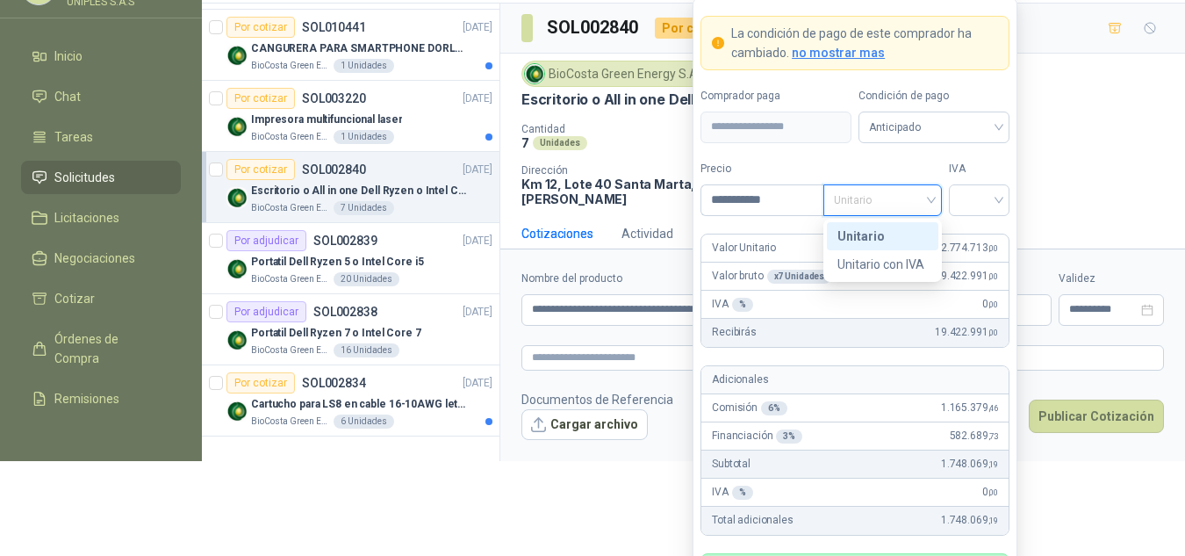
click at [864, 239] on div "Unitario" at bounding box center [882, 235] width 90 height 19
click at [964, 194] on input "search" at bounding box center [978, 198] width 39 height 26
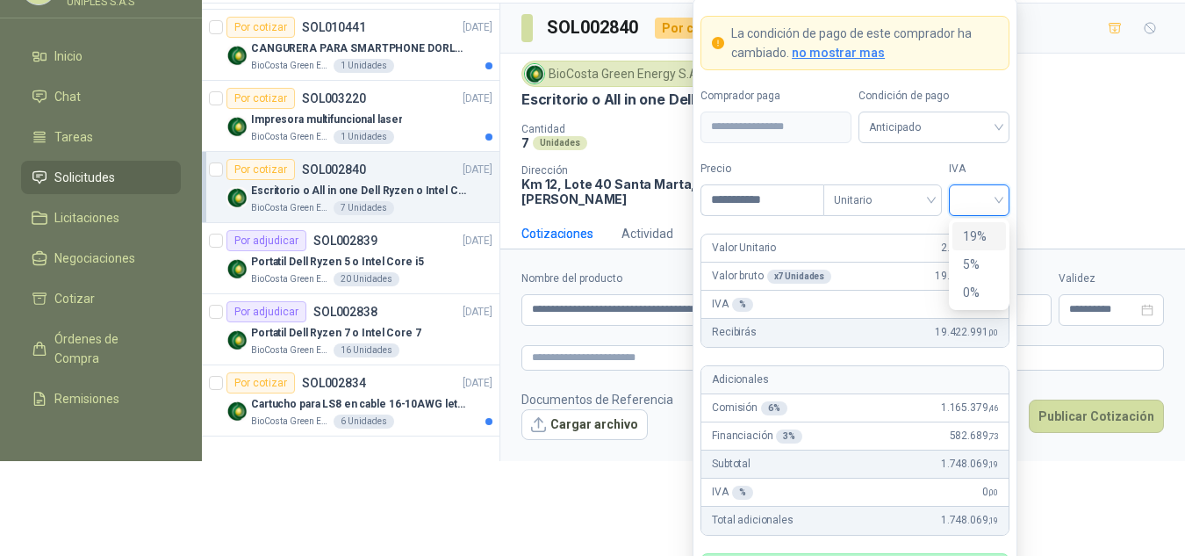
click at [975, 234] on div "19%" at bounding box center [979, 235] width 32 height 19
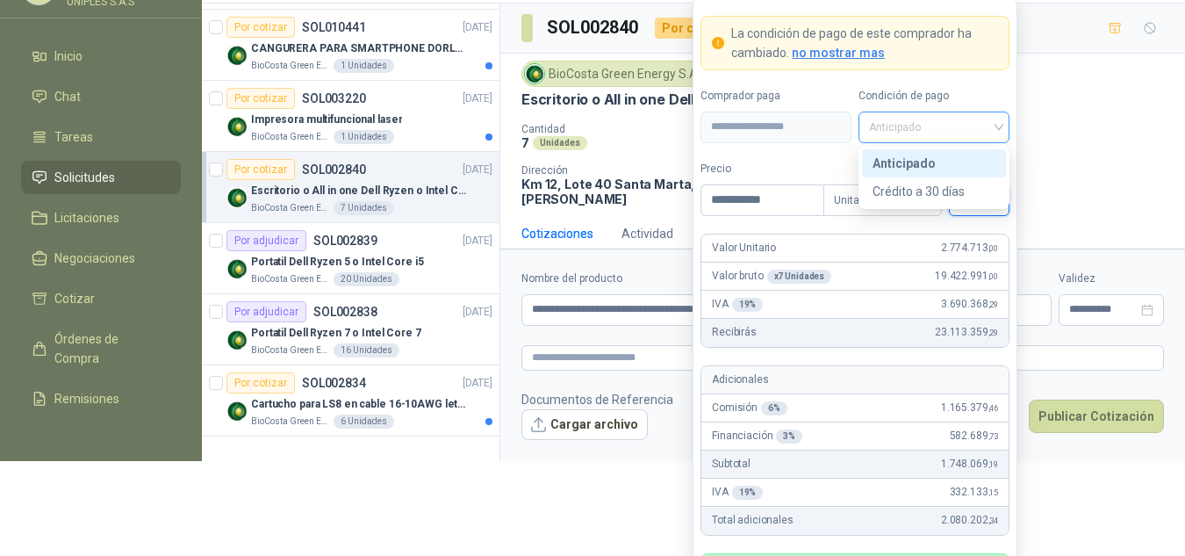
click at [1001, 126] on div "Anticipado" at bounding box center [933, 127] width 151 height 32
click at [910, 187] on div "Crédito a 30 días" at bounding box center [933, 191] width 123 height 19
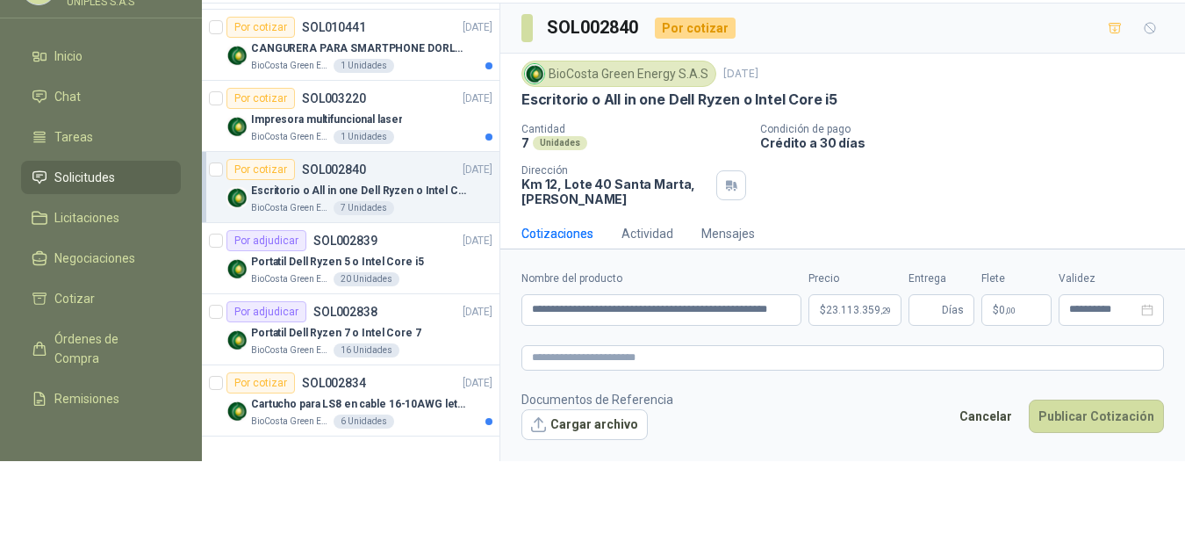
click at [1087, 172] on div "Cantidad 7 Unidades Condición de pago Crédito a 30 días Dirección Km 12, Lote […" at bounding box center [842, 164] width 642 height 83
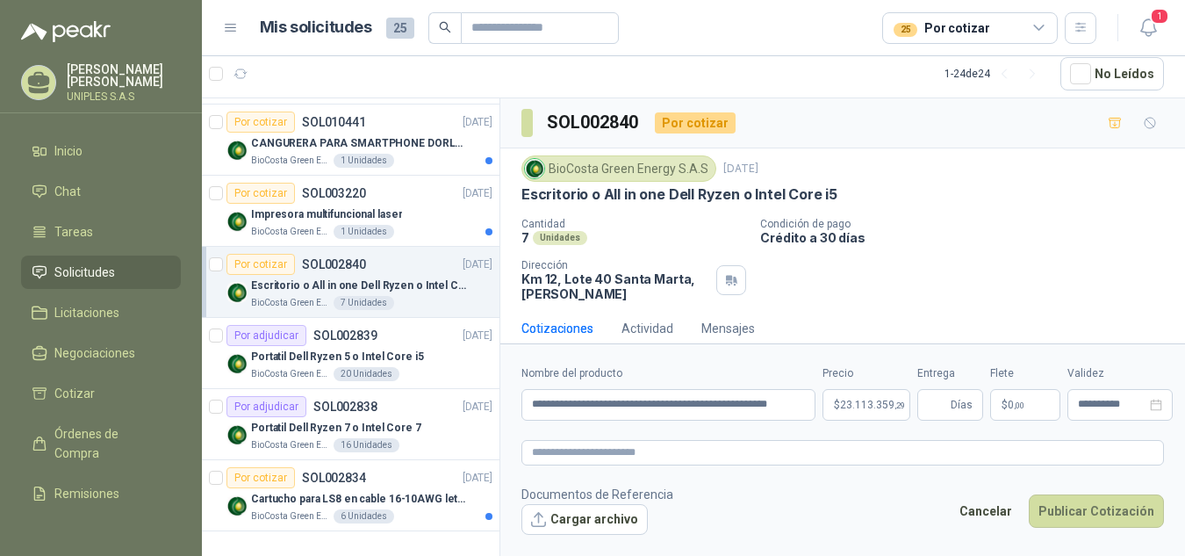
scroll to position [0, 0]
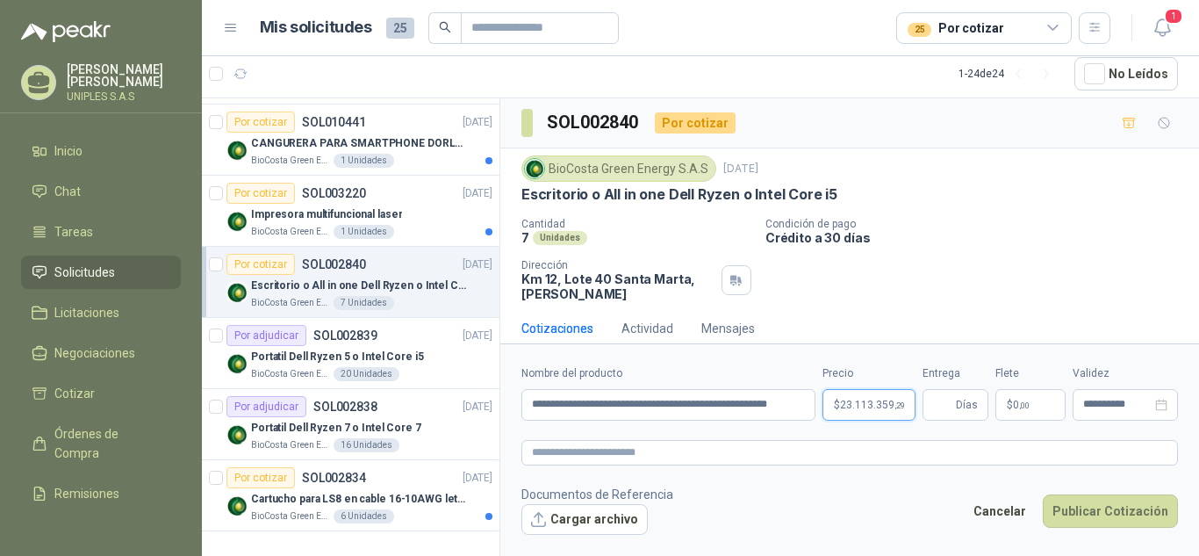
click at [847, 403] on span "23.113.359 ,29" at bounding box center [872, 404] width 65 height 11
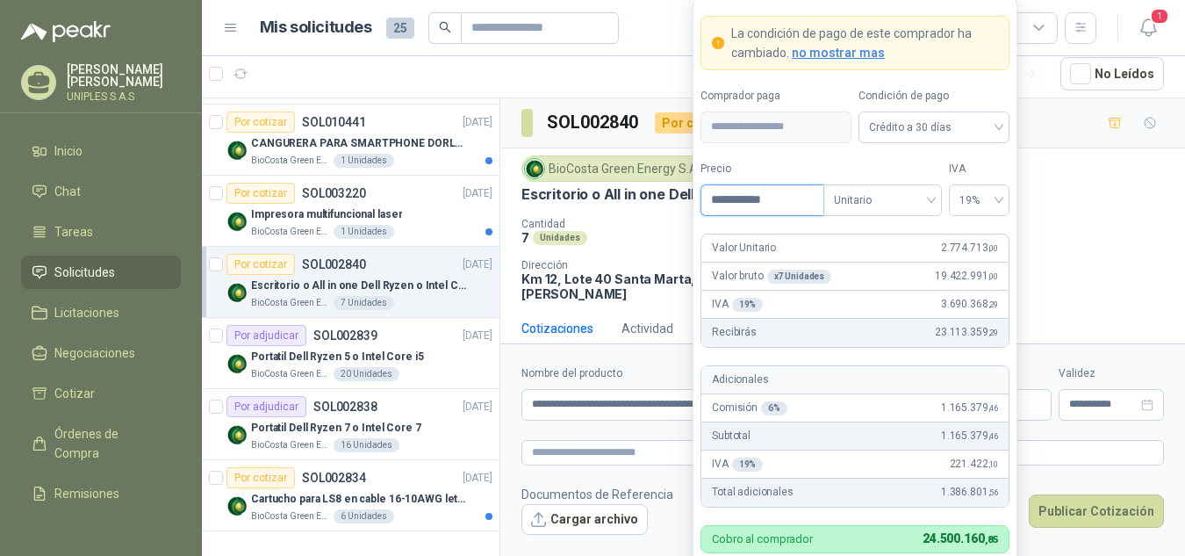
click at [782, 197] on input "**********" at bounding box center [762, 200] width 122 height 30
drag, startPoint x: 782, startPoint y: 197, endPoint x: 699, endPoint y: 198, distance: 83.4
click at [699, 198] on form "**********" at bounding box center [854, 309] width 325 height 625
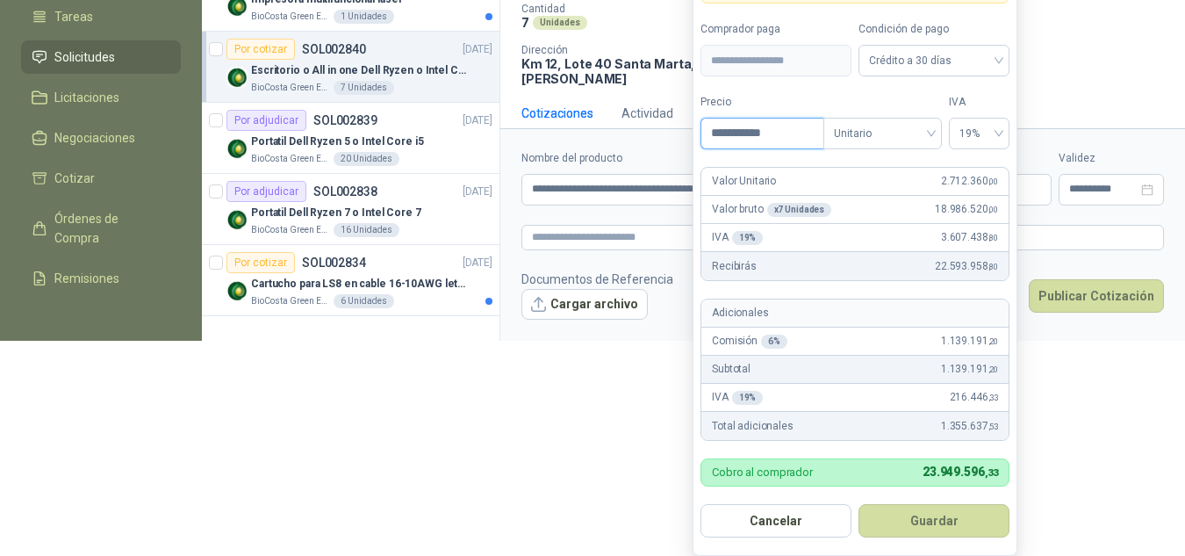
scroll to position [219, 0]
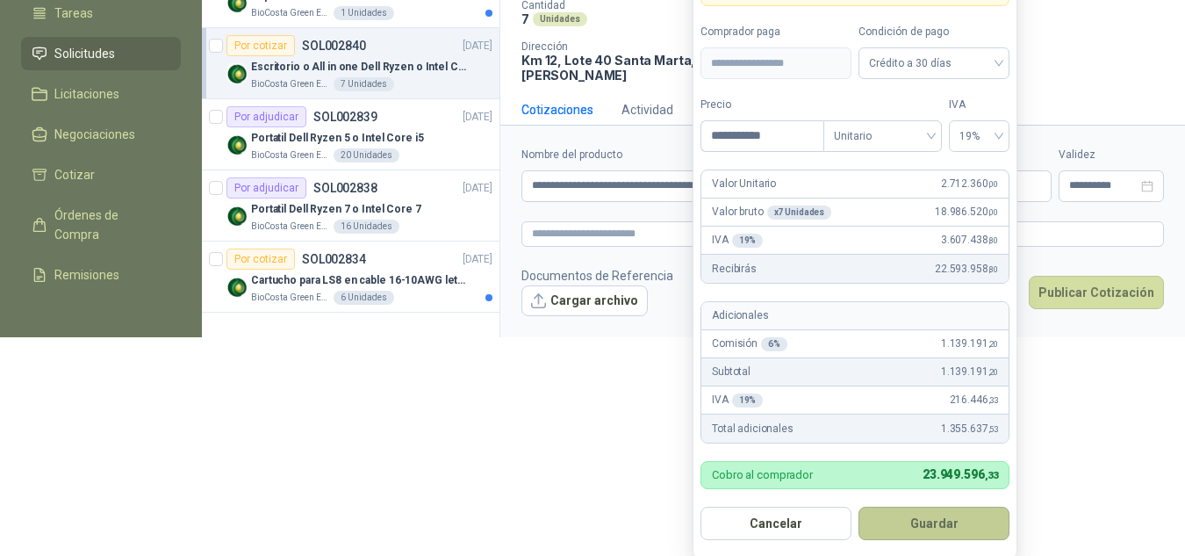
click at [926, 527] on button "Guardar" at bounding box center [933, 522] width 151 height 33
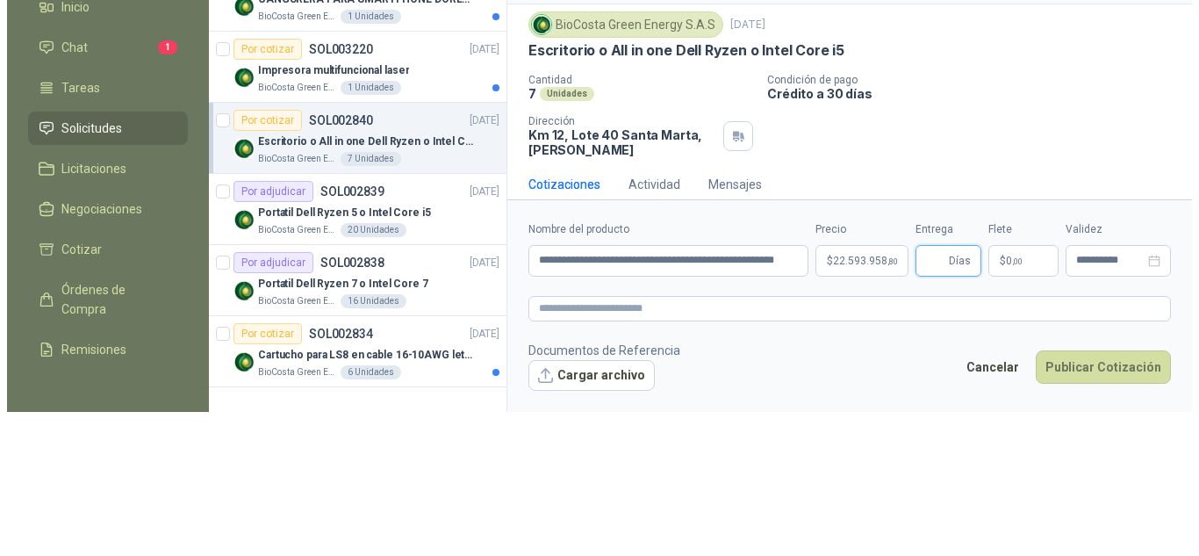
scroll to position [0, 0]
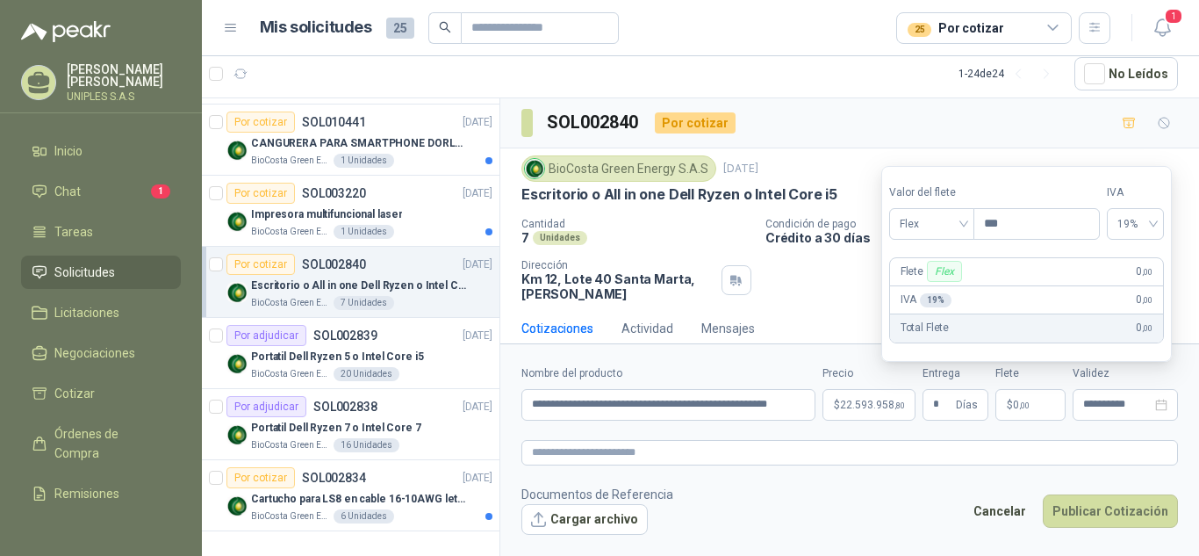
click at [1110, 431] on form "**********" at bounding box center [849, 449] width 699 height 212
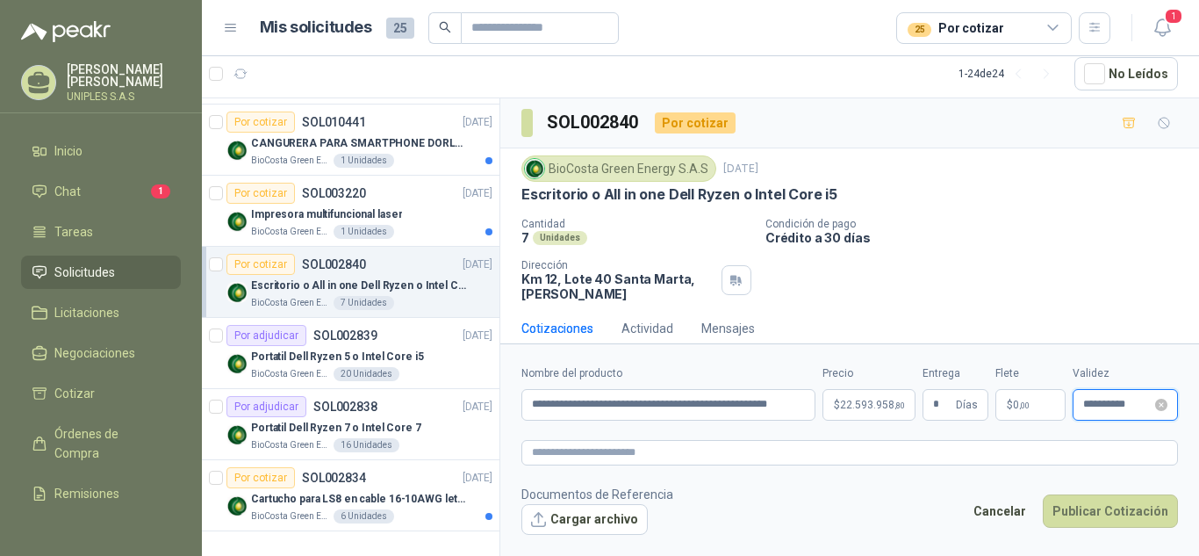
click at [1105, 405] on input "**********" at bounding box center [1117, 403] width 68 height 11
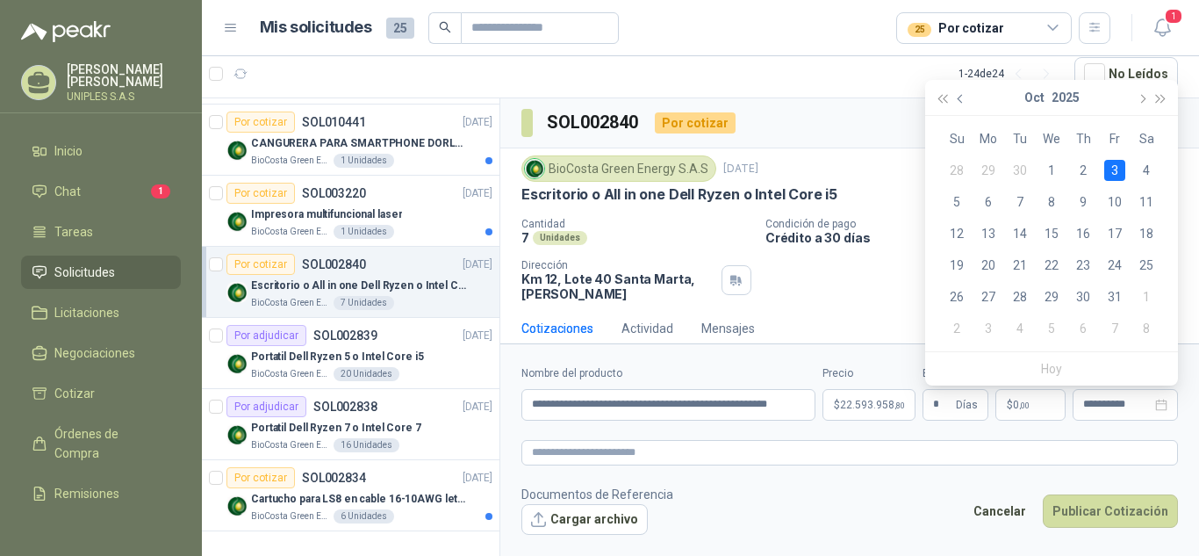
click at [958, 97] on span "button" at bounding box center [962, 98] width 9 height 9
click at [958, 98] on span "button" at bounding box center [962, 98] width 9 height 9
click at [1144, 97] on span "button" at bounding box center [1141, 98] width 9 height 9
click at [1024, 263] on div "23" at bounding box center [1019, 265] width 21 height 21
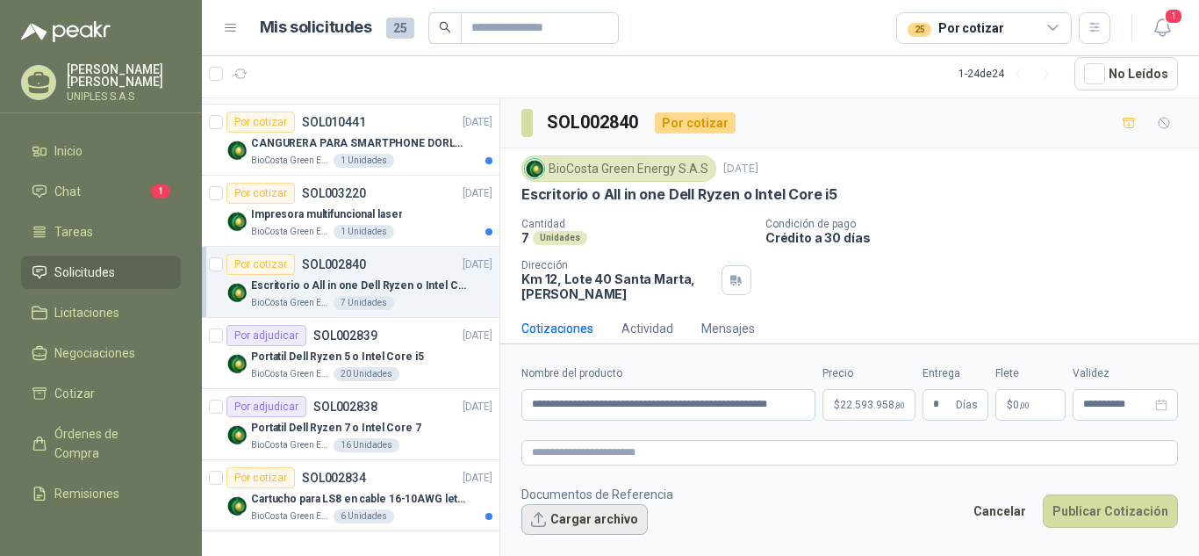
click at [597, 520] on button "Cargar archivo" at bounding box center [584, 520] width 126 height 32
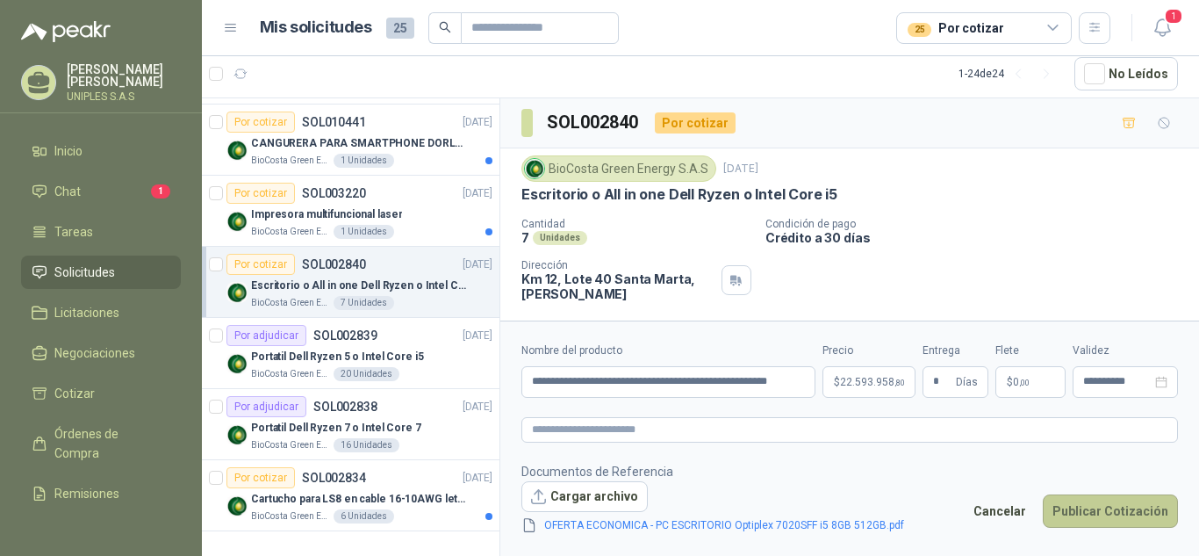
click at [1114, 508] on button "Publicar Cotización" at bounding box center [1110, 510] width 135 height 33
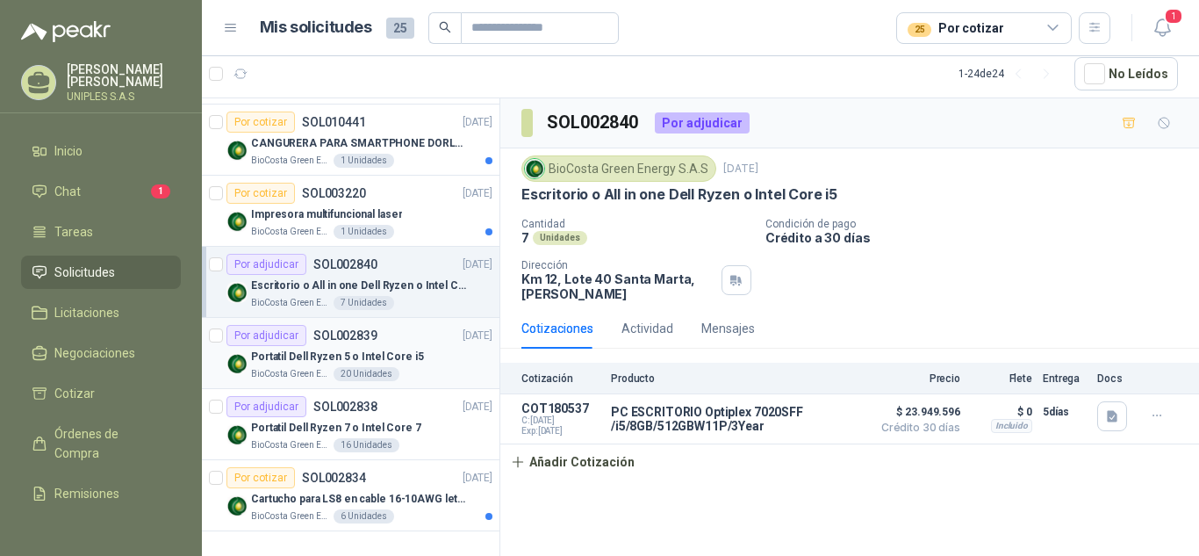
click at [348, 330] on p "SOL002839" at bounding box center [345, 335] width 64 height 12
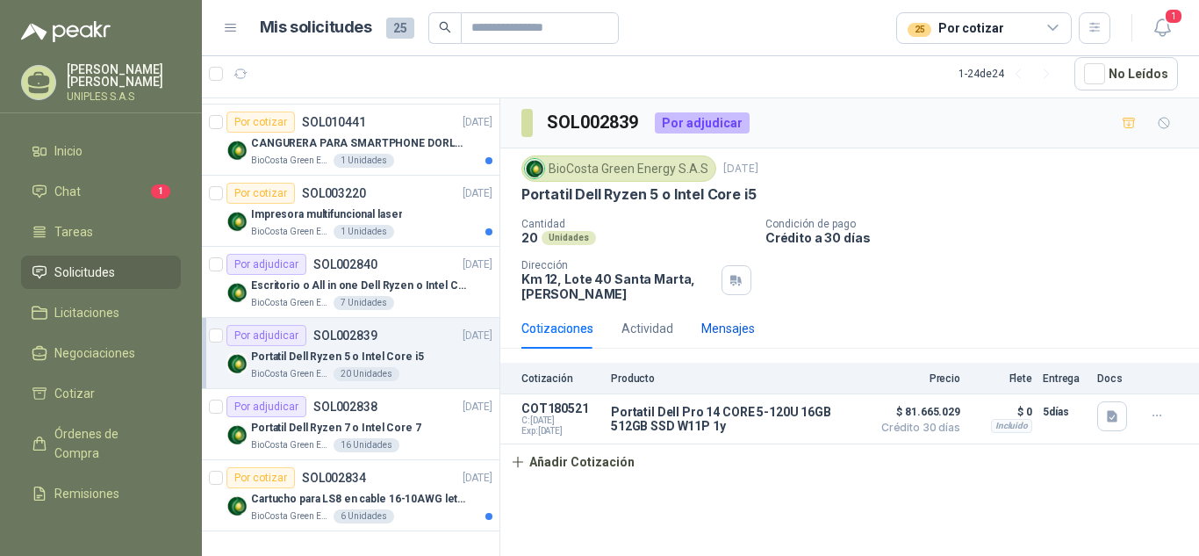
click at [721, 328] on div "Mensajes" at bounding box center [728, 328] width 54 height 19
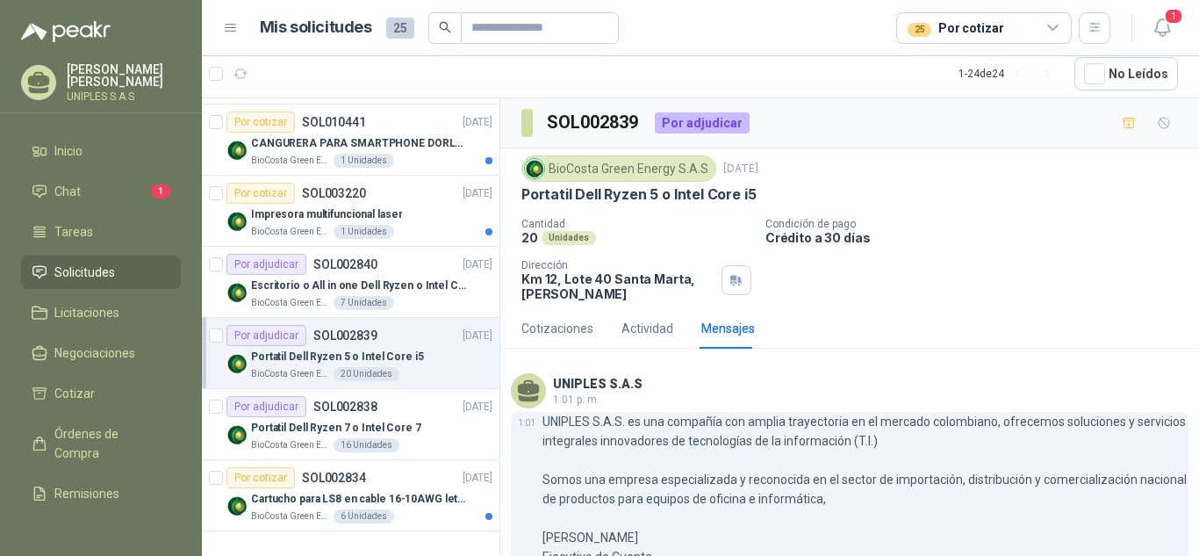
scroll to position [168, 0]
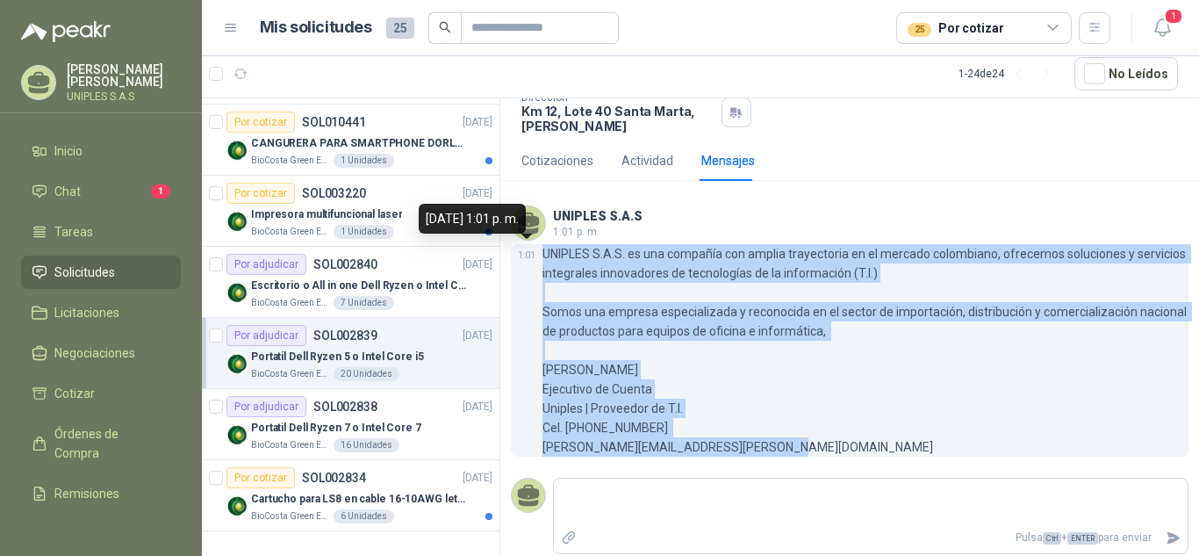
drag, startPoint x: 712, startPoint y: 442, endPoint x: 534, endPoint y: 250, distance: 261.5
click at [534, 250] on div "1:01 UNIPLES S.A.S. es una compañía con amplia trayectoria en el mercado colomb…" at bounding box center [850, 350] width 678 height 212
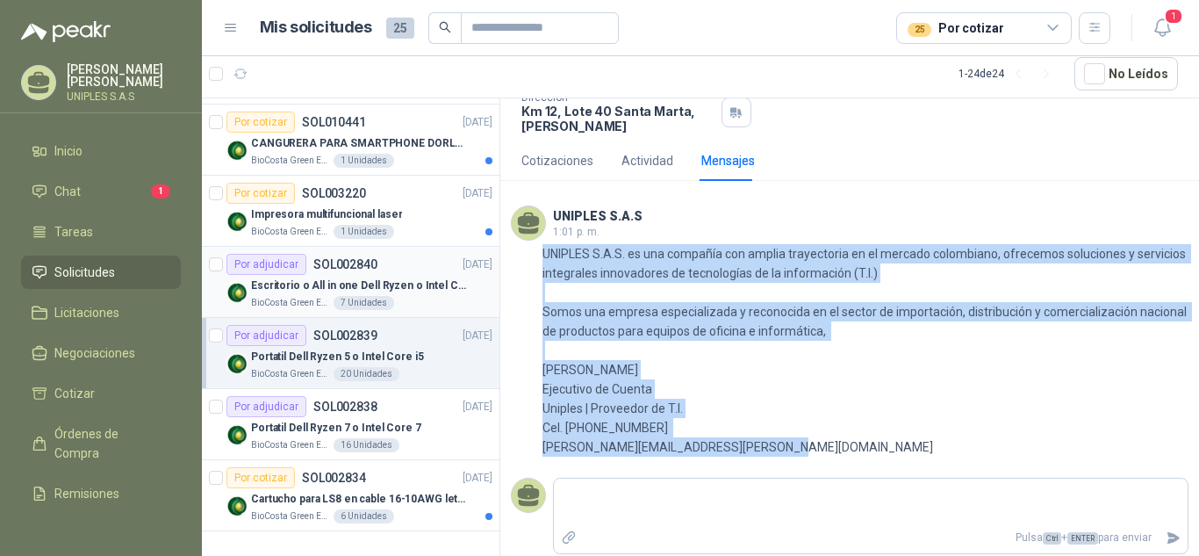
click at [343, 262] on p "SOL002840" at bounding box center [345, 264] width 64 height 12
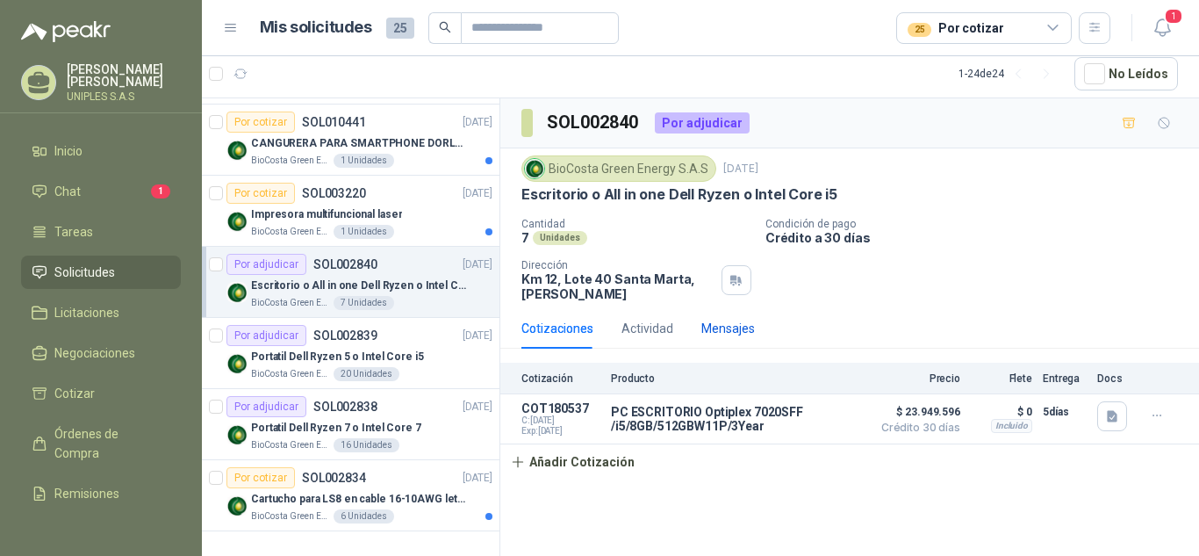
click at [730, 326] on div "Mensajes" at bounding box center [728, 328] width 54 height 19
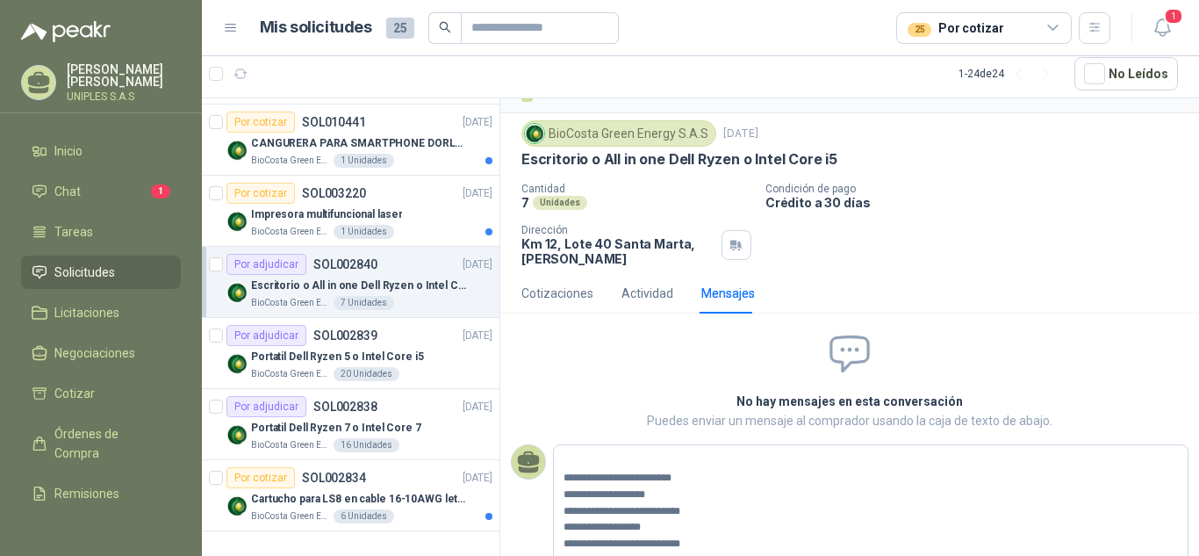
scroll to position [77, 0]
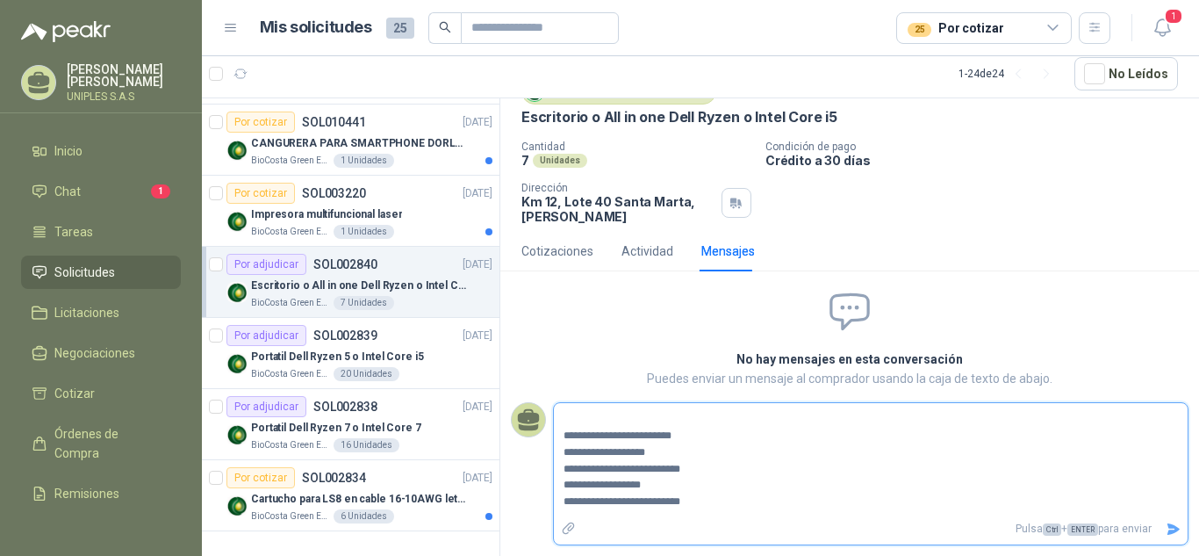
click at [1167, 524] on icon "Enviar" at bounding box center [1173, 528] width 12 height 11
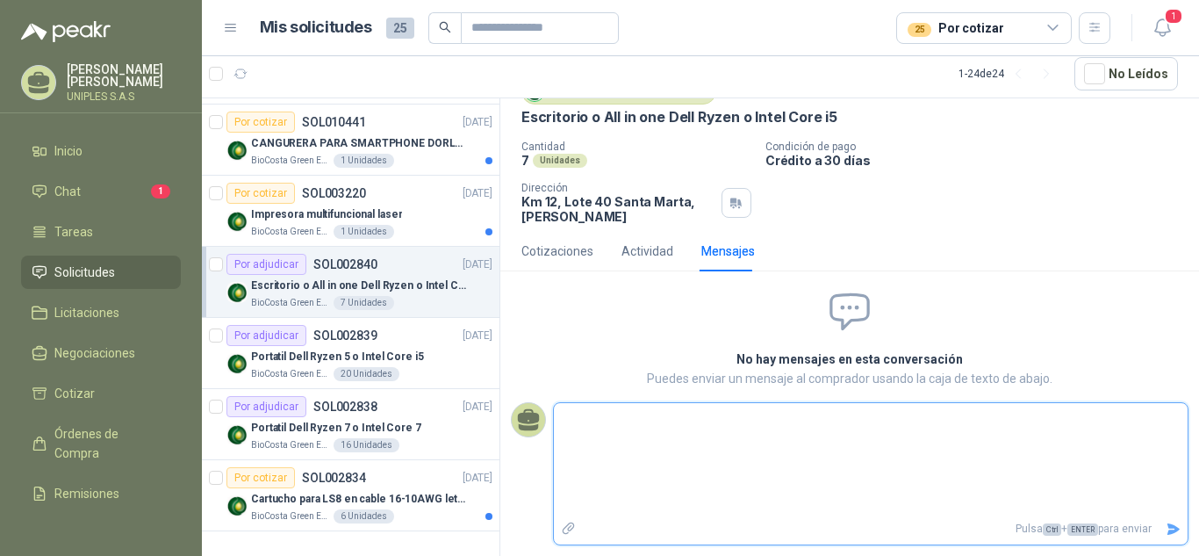
scroll to position [0, 0]
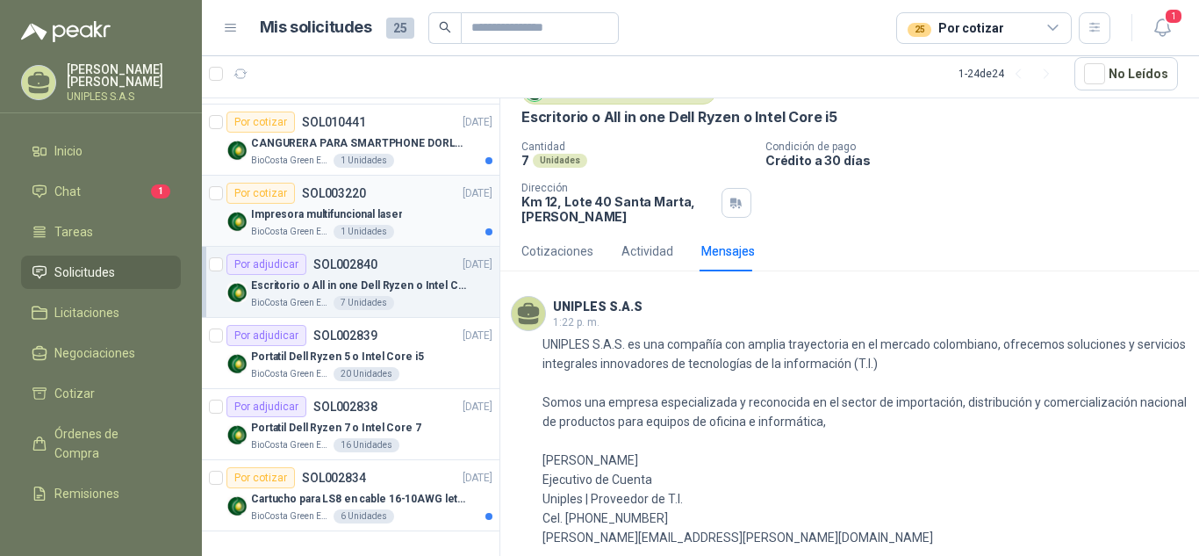
click at [333, 190] on p "SOL003220" at bounding box center [334, 193] width 64 height 12
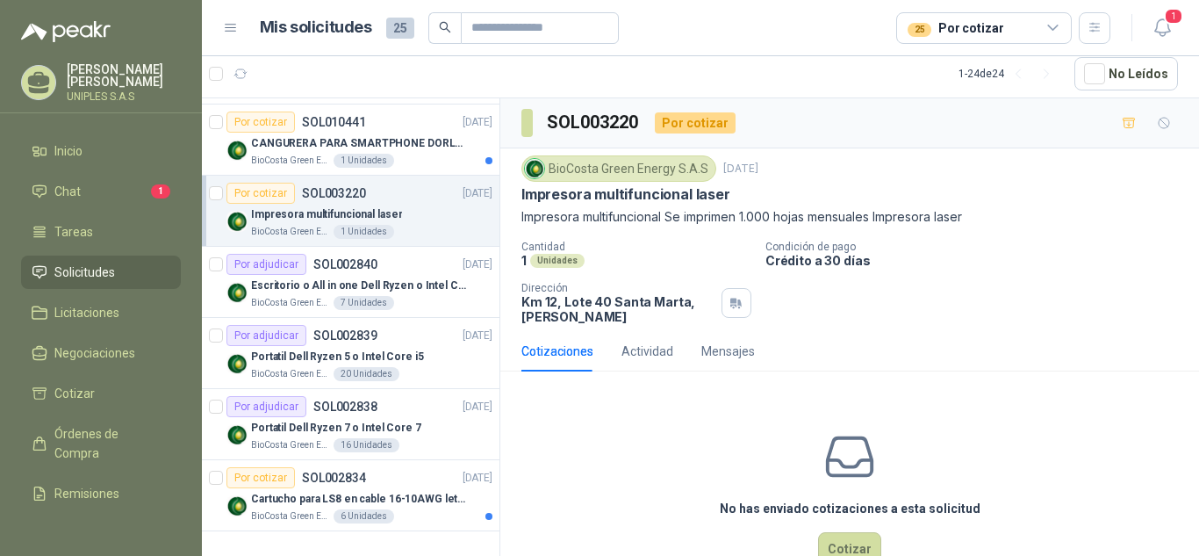
drag, startPoint x: 11, startPoint y: 548, endPoint x: 11, endPoint y: 563, distance: 15.8
click at [11, 555] on html "[PERSON_NAME] UNIPLES S.A.S Inicio Chat 1 Tareas Solicitudes Licitaciones Negoc…" at bounding box center [599, 278] width 1199 height 556
click at [72, 184] on span "Chat" at bounding box center [67, 191] width 26 height 19
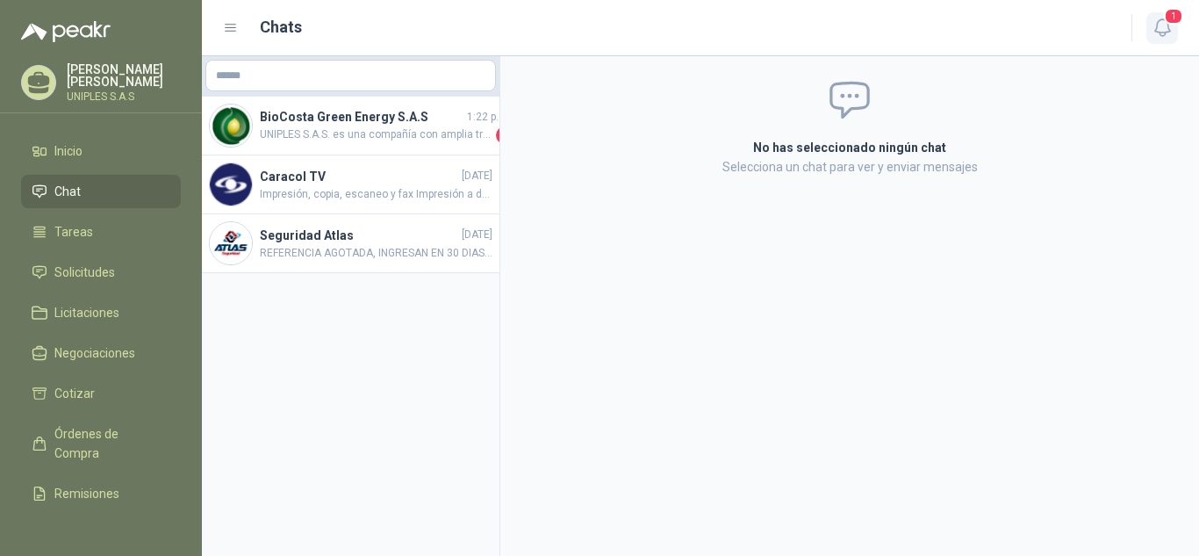
click at [1173, 26] on icon "button" at bounding box center [1162, 28] width 22 height 22
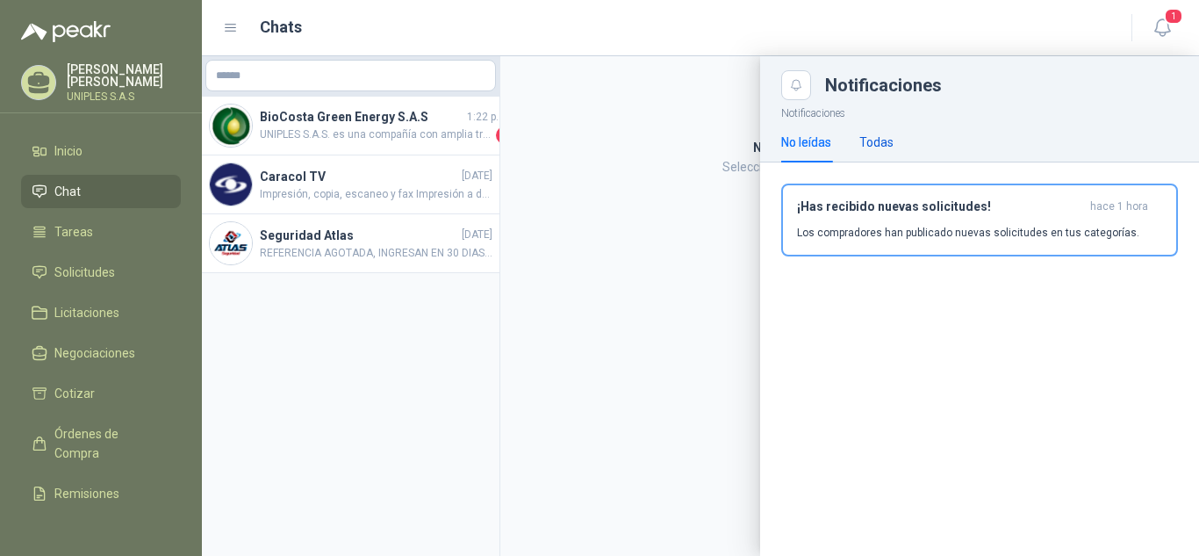
click at [890, 140] on div "Todas" at bounding box center [876, 142] width 34 height 19
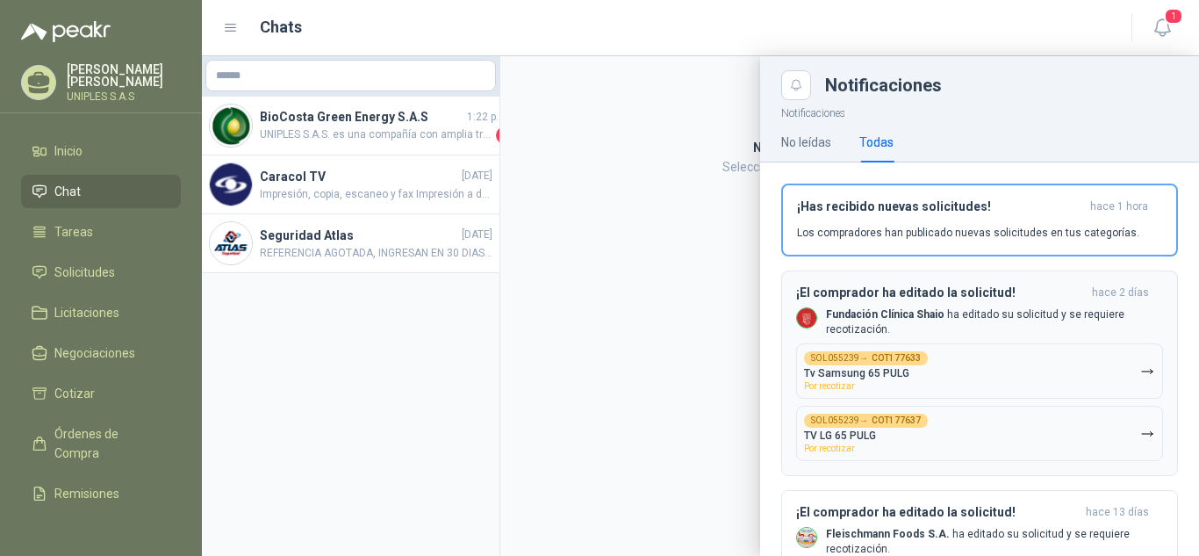
click at [908, 317] on b "Fundación Clínica Shaio" at bounding box center [885, 314] width 118 height 12
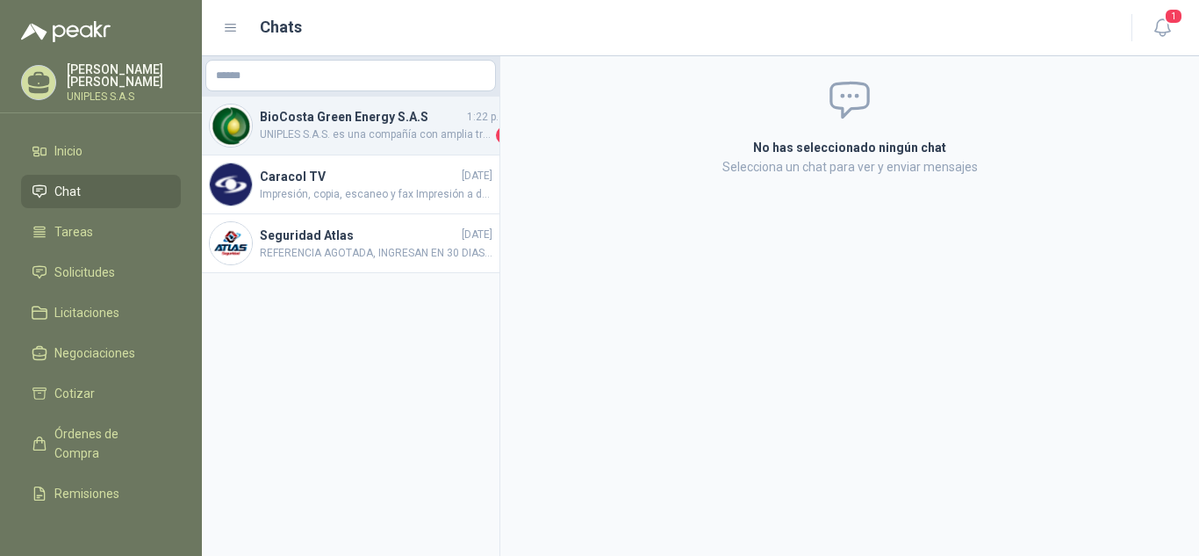
click at [369, 137] on span "UNIPLES S.A.S. es una compañía con amplia trayectoria en el mercado colombiano,…" at bounding box center [376, 135] width 233 height 18
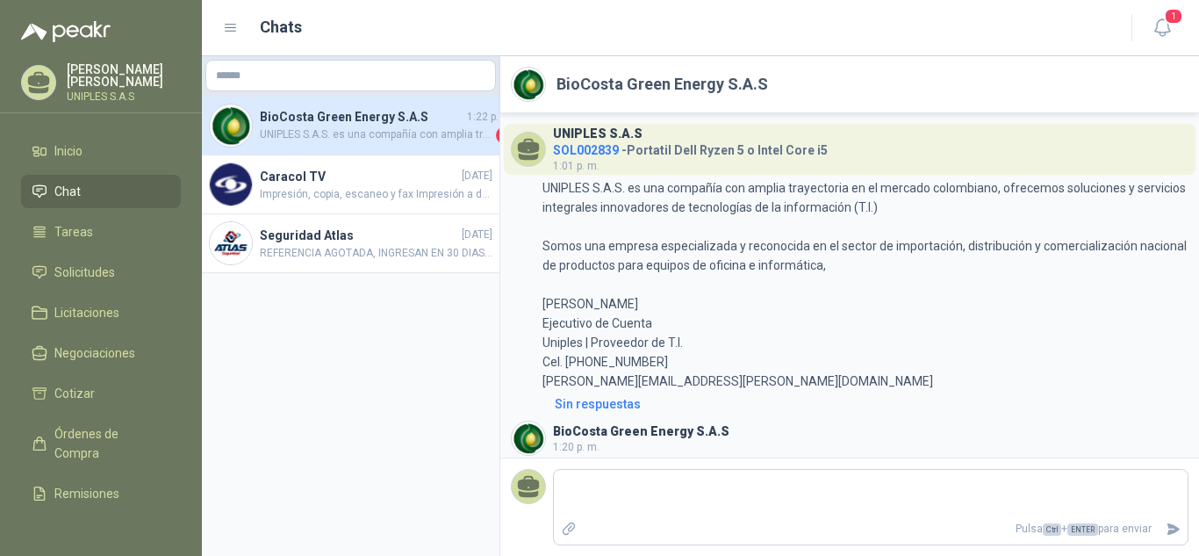
scroll to position [329, 0]
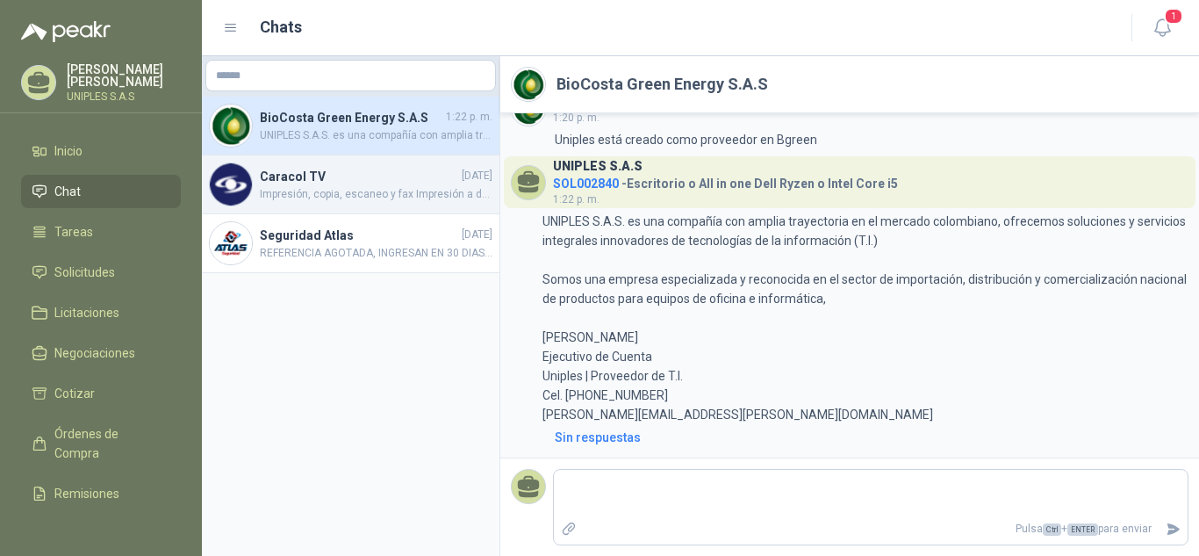
click at [351, 188] on span "Impresión, copia, escaneo y fax Impresión a doble cara automática Escaneo dúple…" at bounding box center [376, 194] width 233 height 17
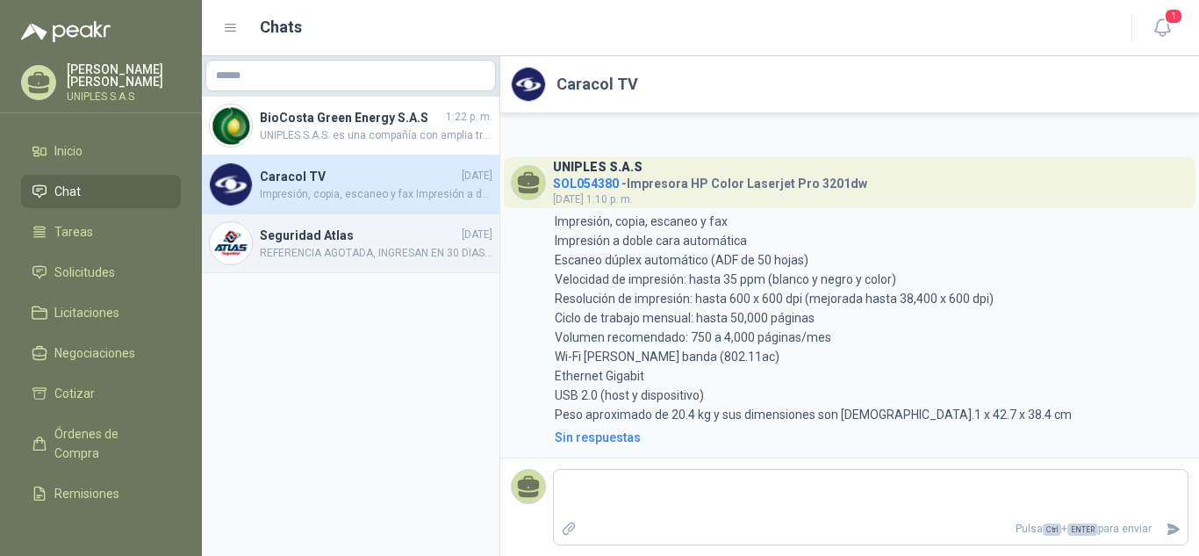
click at [362, 247] on span "REFERENCIA AGOTADA, INGRESAN EN 30 DIAS APROXIMADAMENTE." at bounding box center [376, 253] width 233 height 17
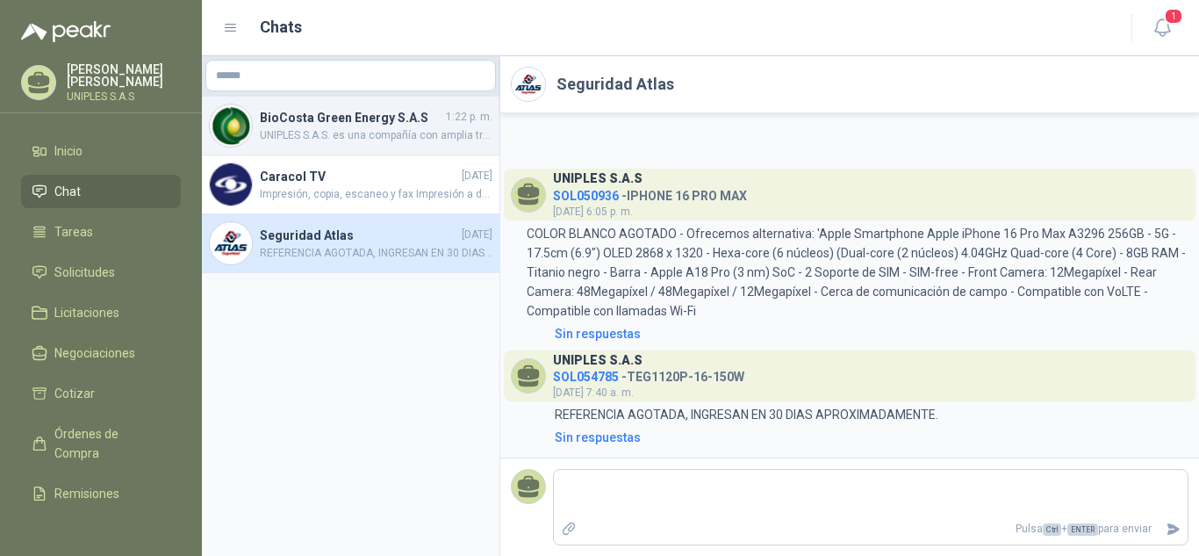
click at [351, 139] on span "UNIPLES S.A.S. es una compañía con amplia trayectoria en el mercado colombiano,…" at bounding box center [376, 135] width 233 height 17
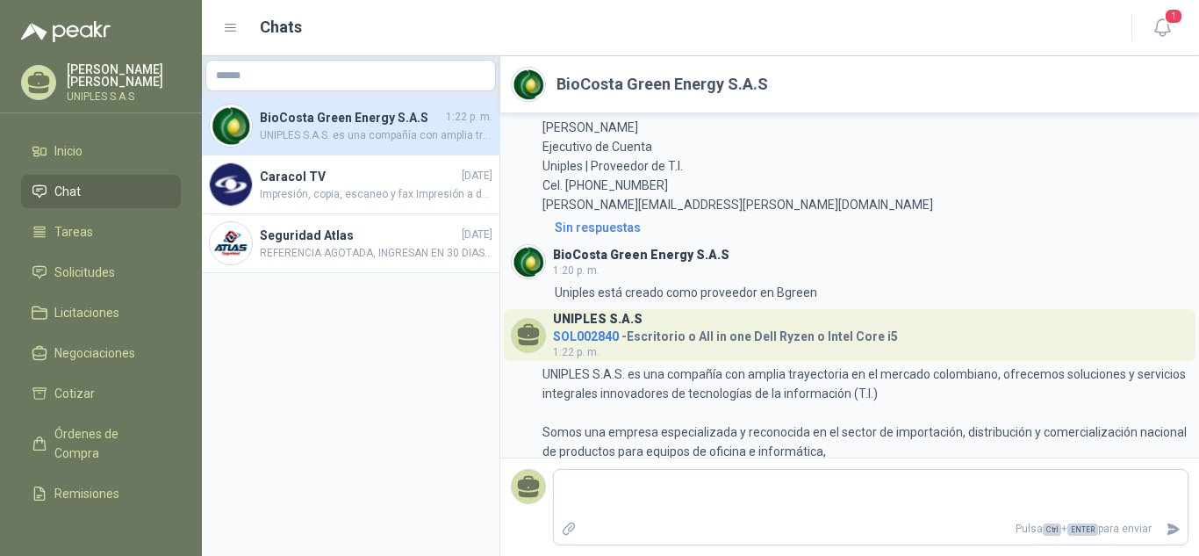
scroll to position [166, 0]
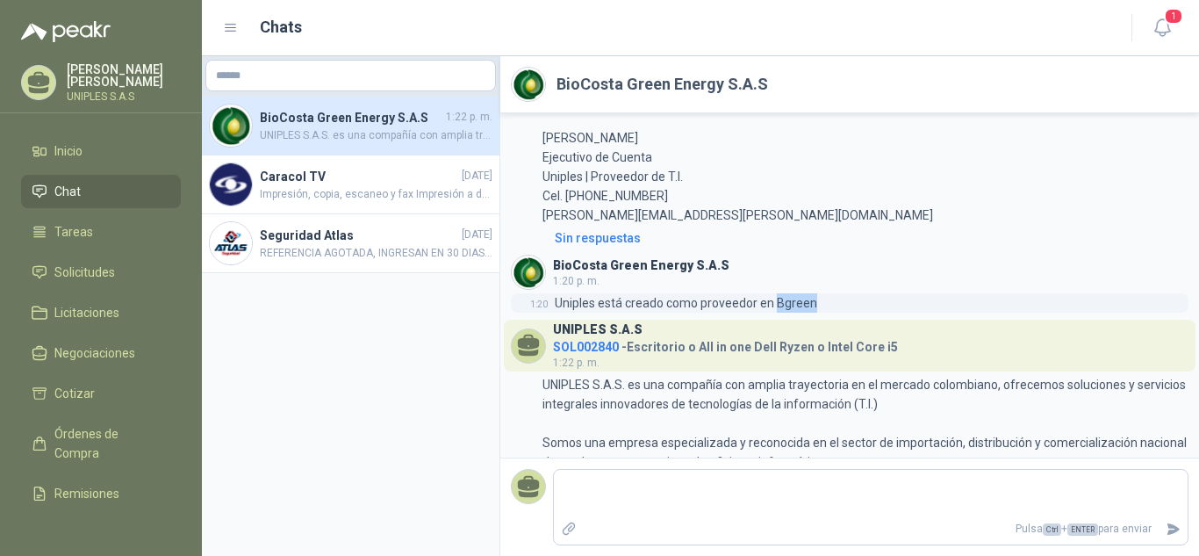
drag, startPoint x: 773, startPoint y: 302, endPoint x: 821, endPoint y: 301, distance: 48.3
click at [821, 301] on div "1:20 Uniples está creado como proveedor en Bgreen" at bounding box center [850, 302] width 678 height 19
drag, startPoint x: 684, startPoint y: 266, endPoint x: 765, endPoint y: 265, distance: 81.6
click at [555, 262] on h3 "BioCosta Green Energy S.A.S" at bounding box center [641, 266] width 176 height 10
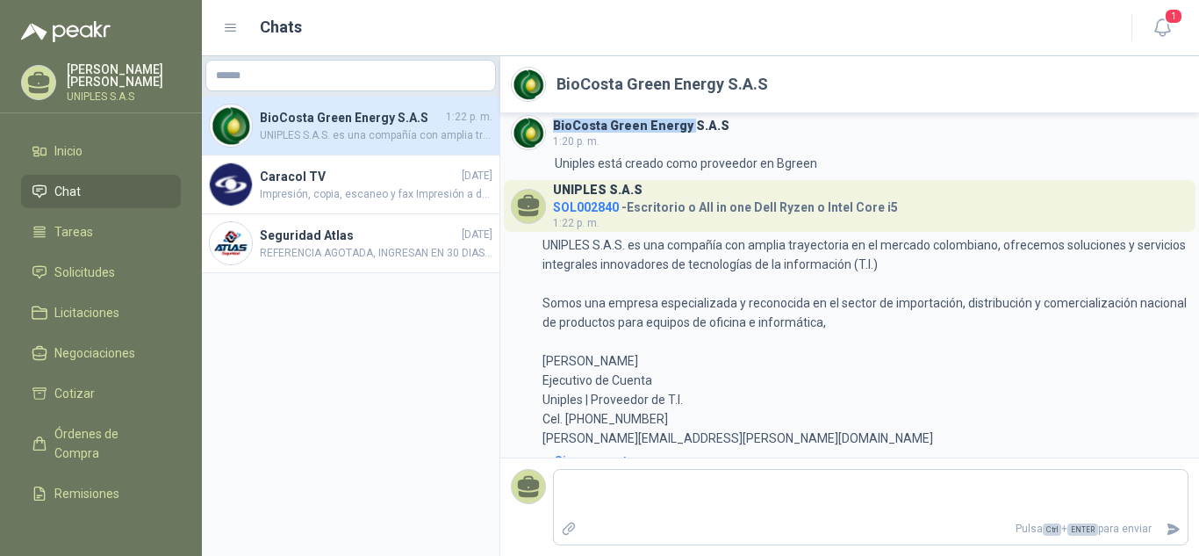
scroll to position [329, 0]
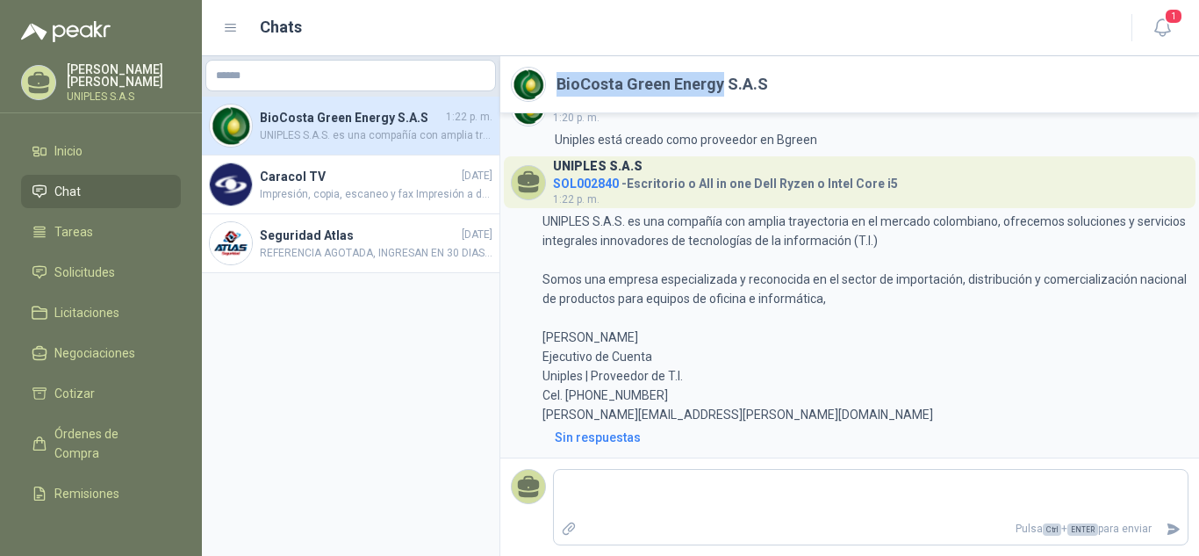
drag, startPoint x: 718, startPoint y: 90, endPoint x: 555, endPoint y: 76, distance: 163.8
click at [555, 76] on header "BioCosta Green Energy S.A.S" at bounding box center [849, 84] width 699 height 57
click at [620, 84] on h2 "BioCosta Green Energy S.A.S" at bounding box center [662, 84] width 212 height 25
click at [620, 82] on h2 "BioCosta Green Energy S.A.S" at bounding box center [662, 84] width 212 height 25
drag, startPoint x: 619, startPoint y: 87, endPoint x: 566, endPoint y: 85, distance: 52.7
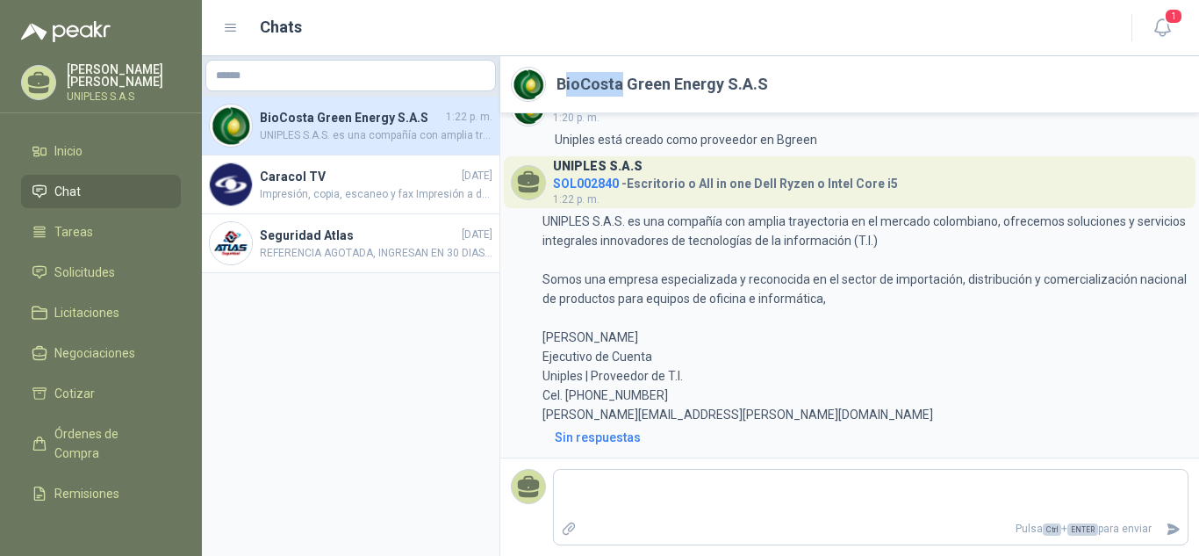
click at [566, 85] on h2 "BioCosta Green Energy S.A.S" at bounding box center [662, 84] width 212 height 25
click at [625, 91] on h2 "BioCosta Green Energy S.A.S" at bounding box center [662, 84] width 212 height 25
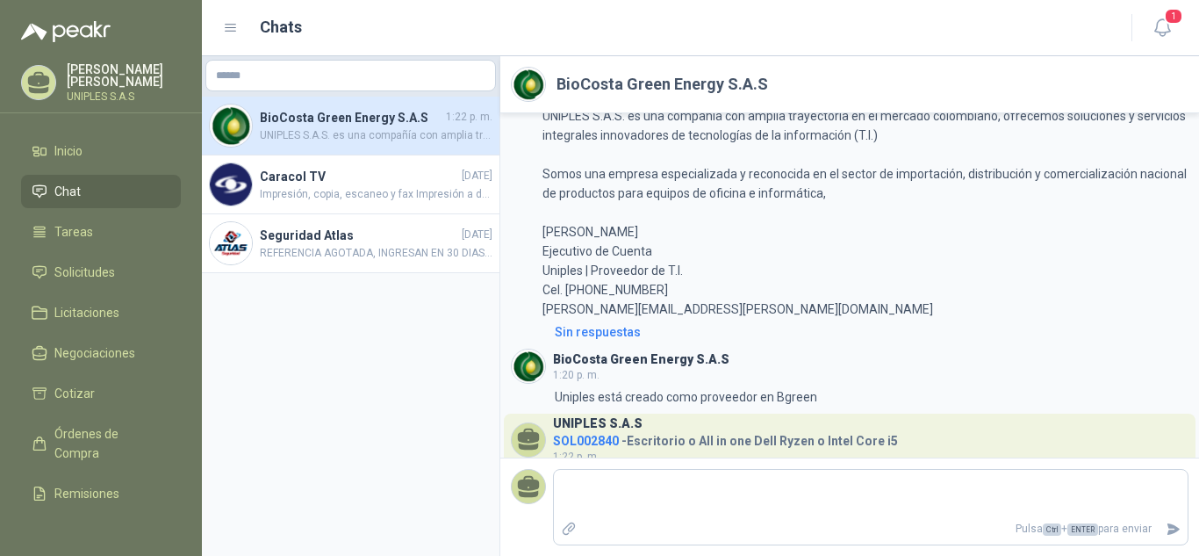
scroll to position [68, 0]
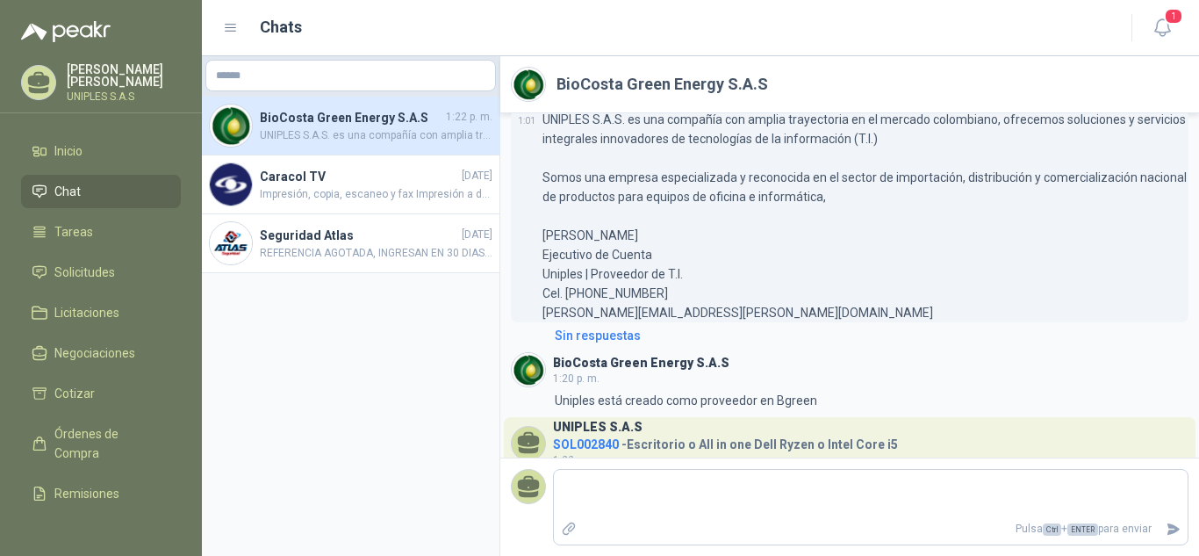
click at [1061, 245] on p "UNIPLES S.A.S. es una compañía con amplia trayectoria en el mercado colombiano,…" at bounding box center [865, 216] width 646 height 212
click at [1161, 33] on icon "button" at bounding box center [1162, 28] width 22 height 22
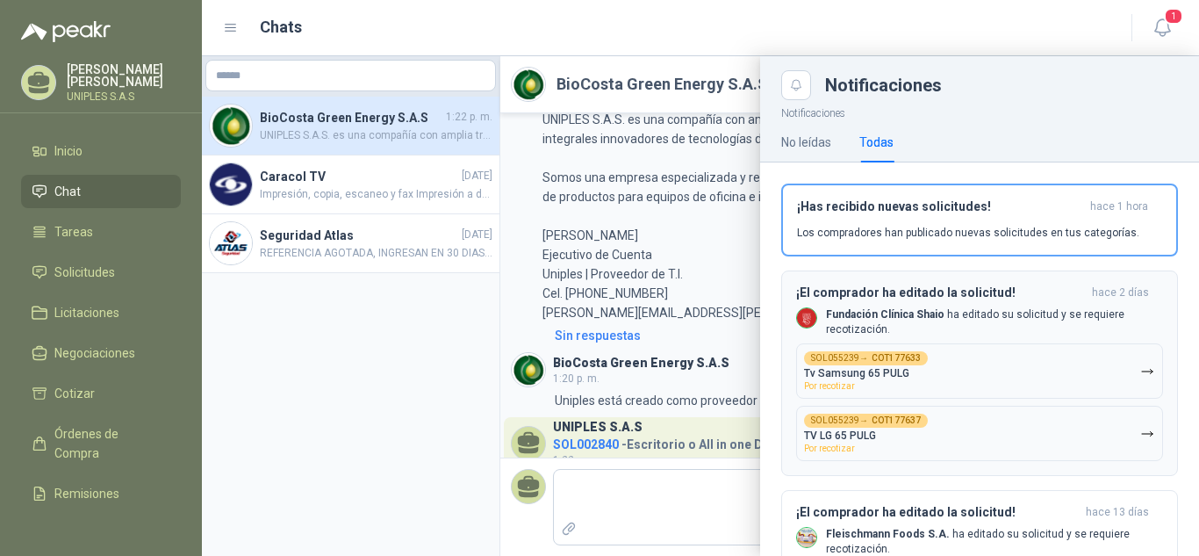
click at [838, 384] on span "Por recotizar" at bounding box center [829, 386] width 51 height 10
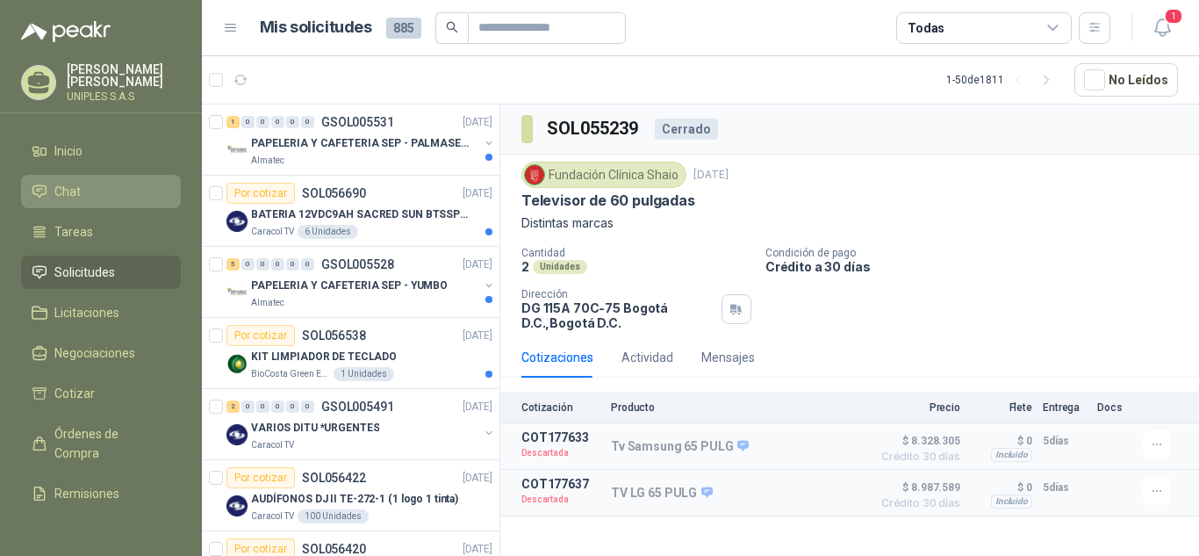
click at [82, 186] on li "Chat" at bounding box center [101, 191] width 139 height 19
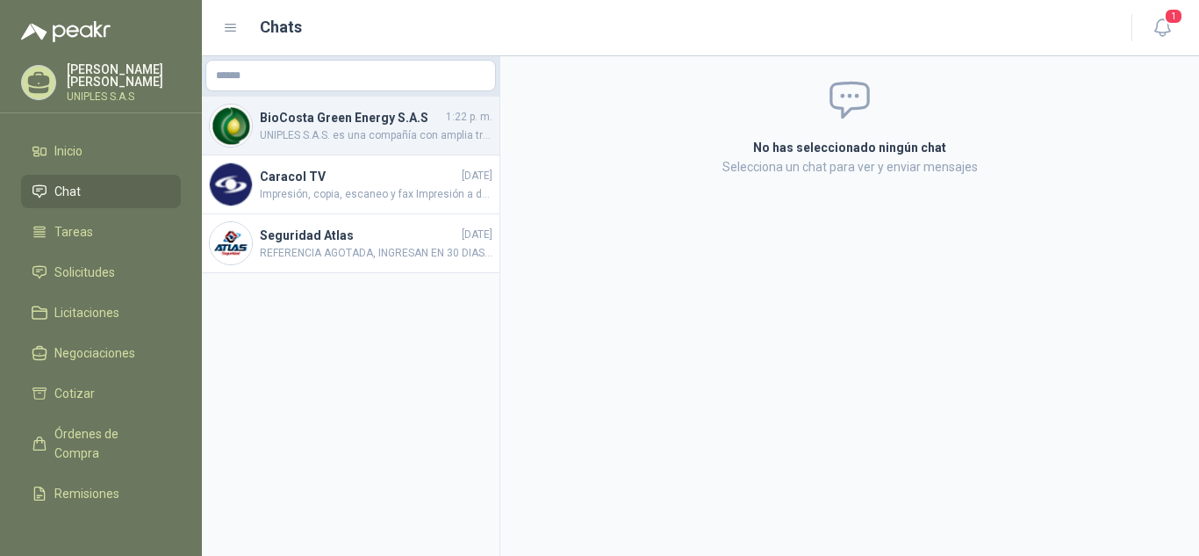
click at [324, 127] on span "UNIPLES S.A.S. es una compañía con amplia trayectoria en el mercado colombiano,…" at bounding box center [376, 135] width 233 height 17
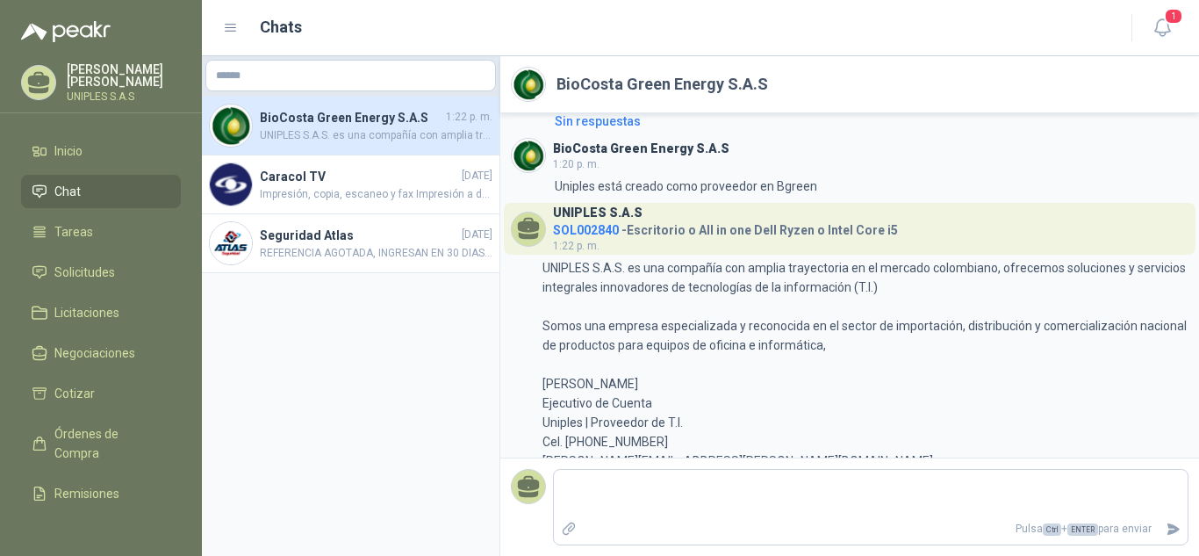
scroll to position [329, 0]
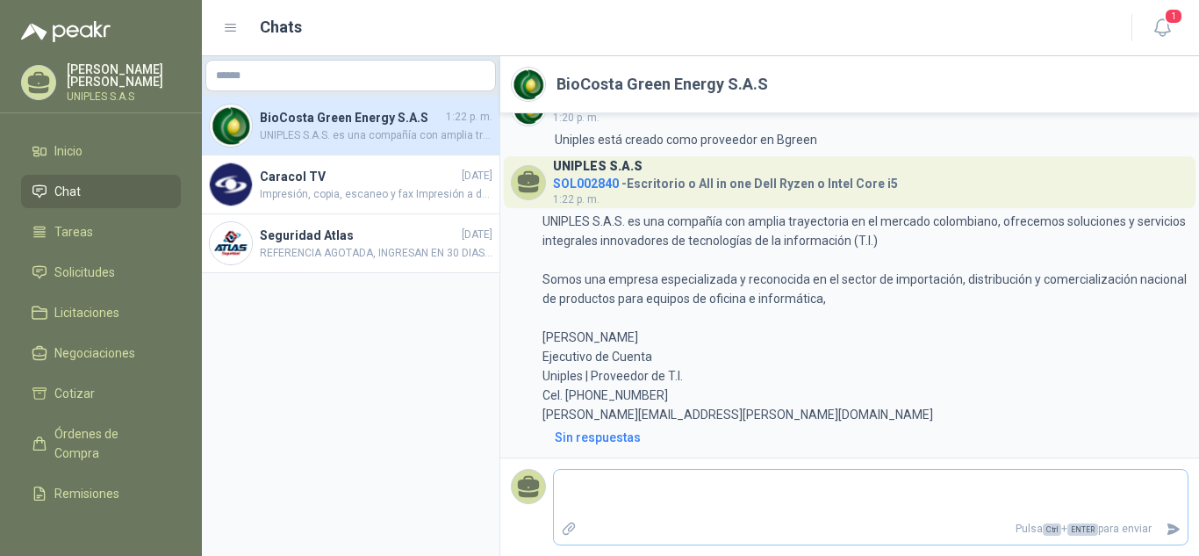
click at [662, 490] on textarea at bounding box center [871, 493] width 634 height 40
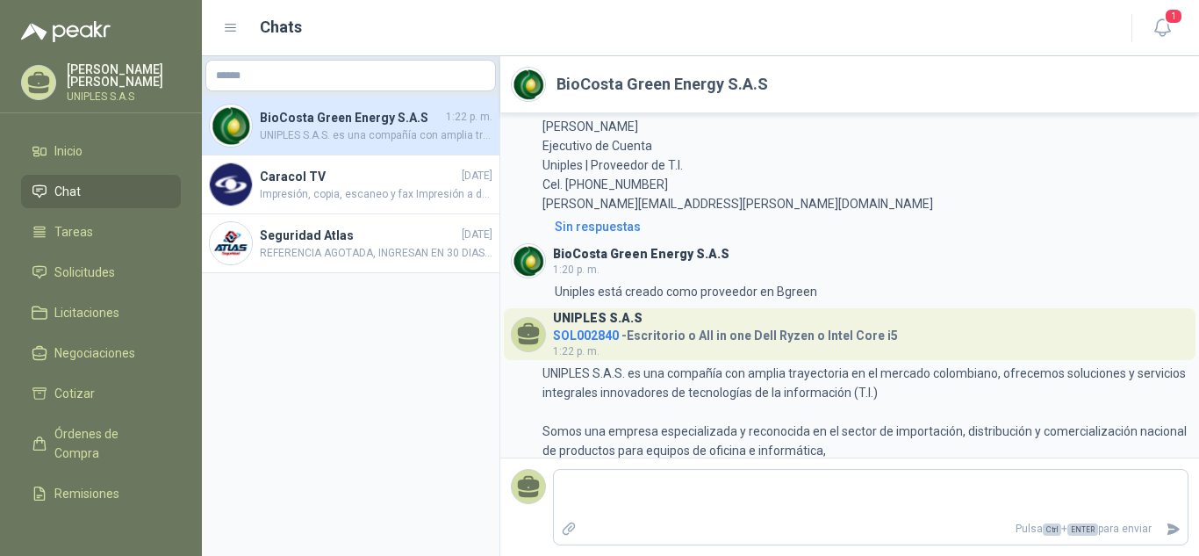
scroll to position [182, 0]
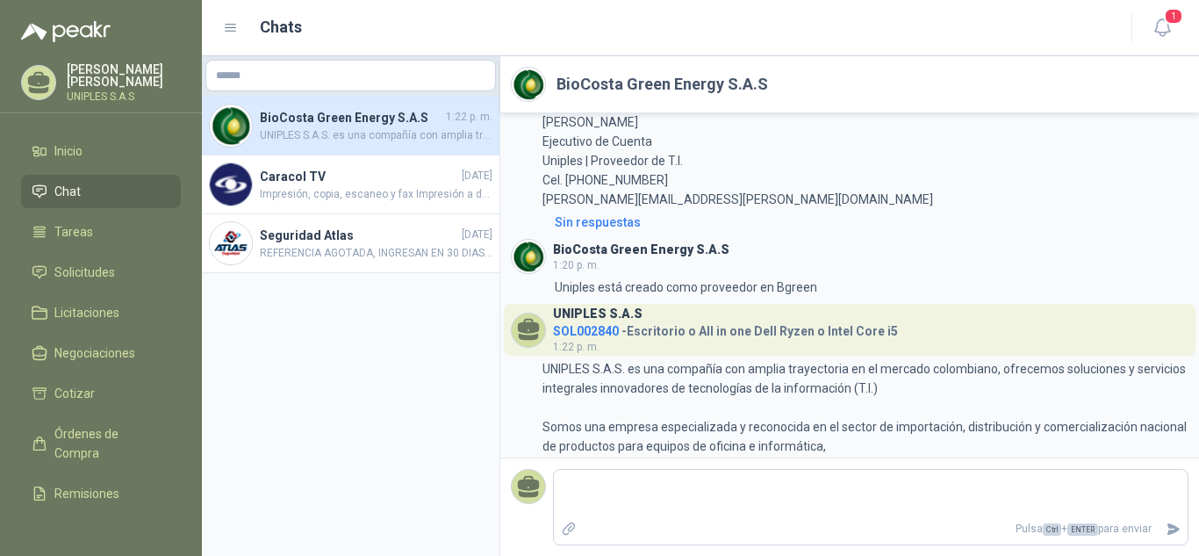
drag, startPoint x: 795, startPoint y: 287, endPoint x: 757, endPoint y: 235, distance: 64.1
click at [757, 235] on div "UNIPLES S.A.S SOL002839 - Portatil Dell Ryzen 5 o Intel Core i5 1:01 p. m. 1:01…" at bounding box center [849, 285] width 699 height 344
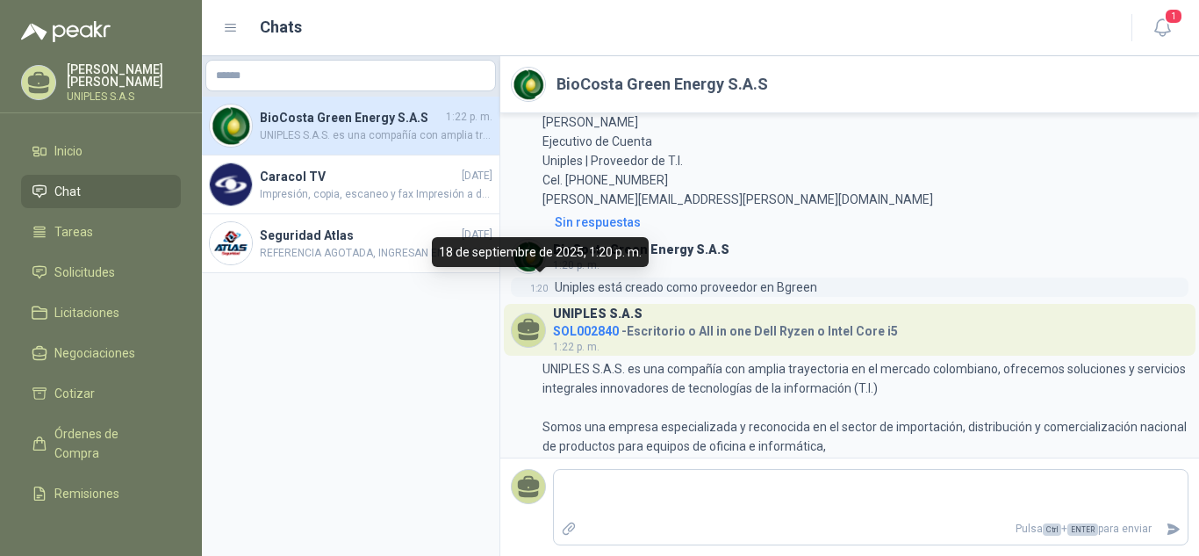
click at [539, 285] on span "1:20" at bounding box center [539, 288] width 18 height 10
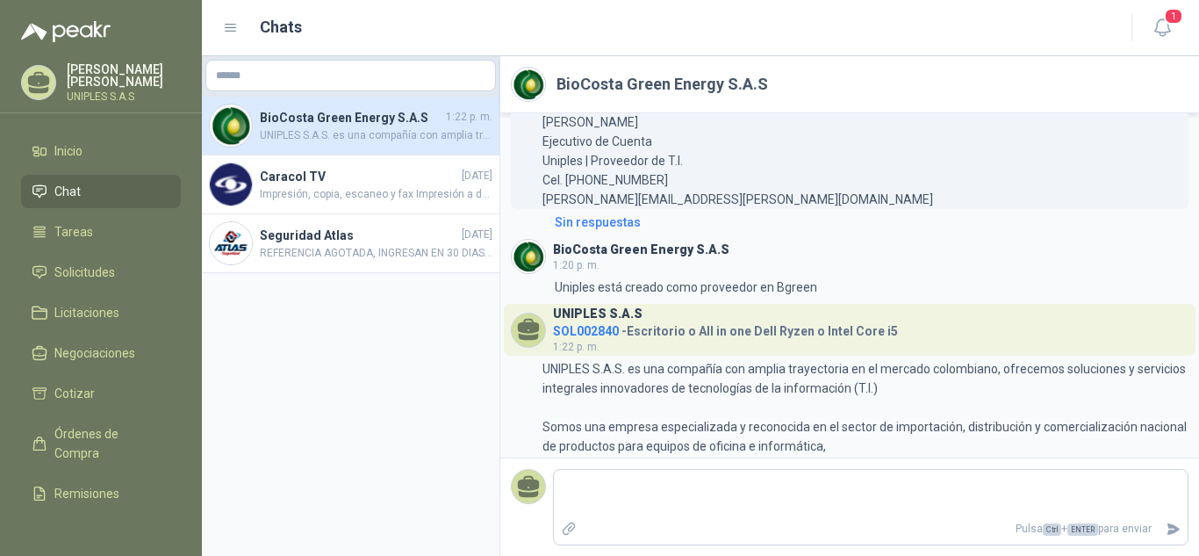
click at [924, 198] on p "UNIPLES S.A.S. es una compañía con amplia trayectoria en el mercado colombiano,…" at bounding box center [865, 102] width 646 height 212
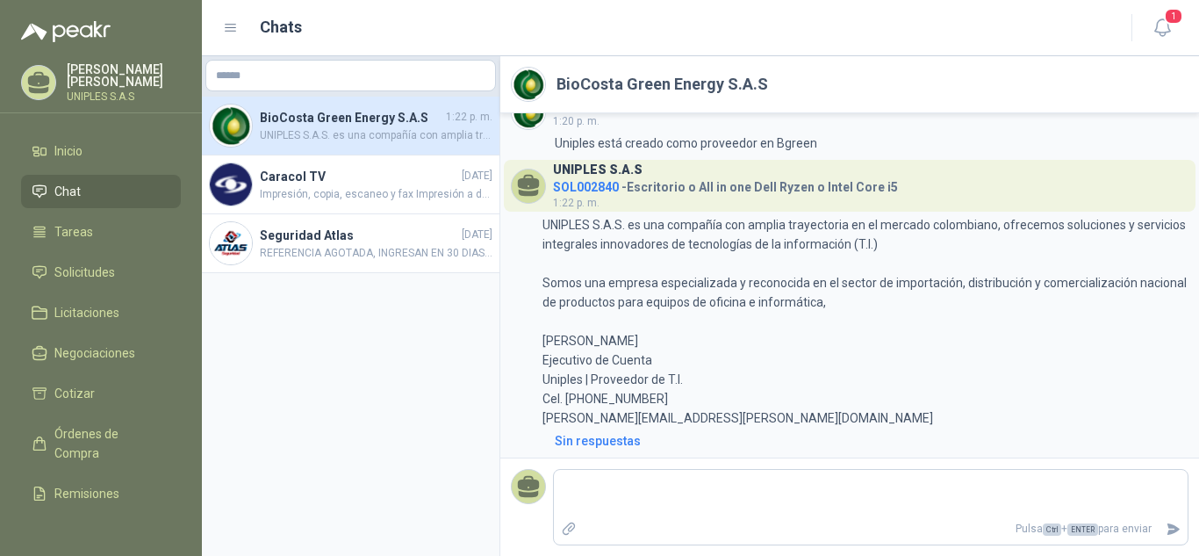
scroll to position [329, 0]
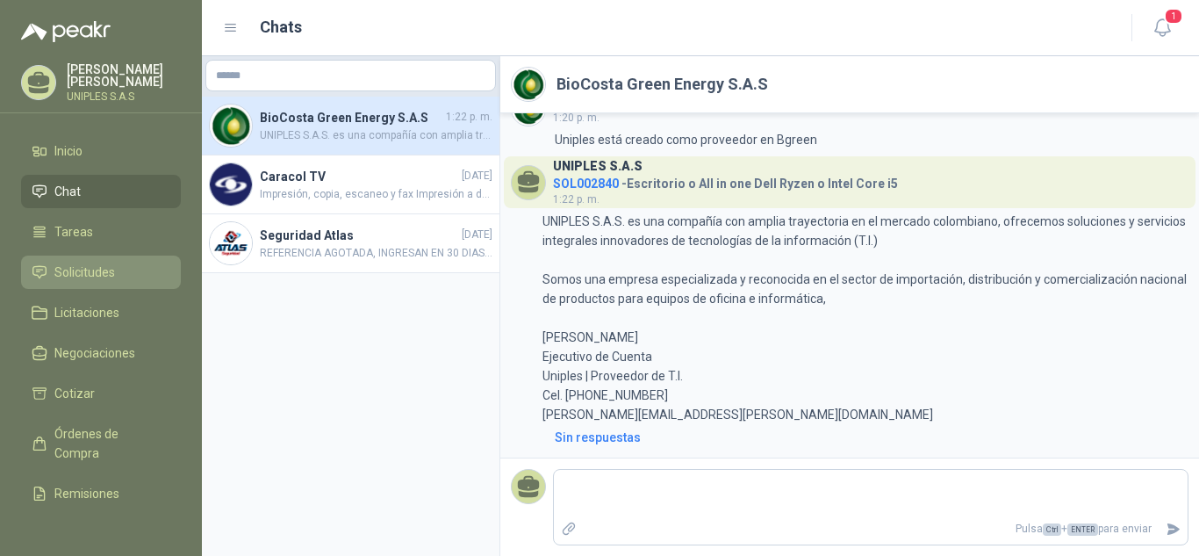
click at [85, 268] on span "Solicitudes" at bounding box center [84, 271] width 61 height 19
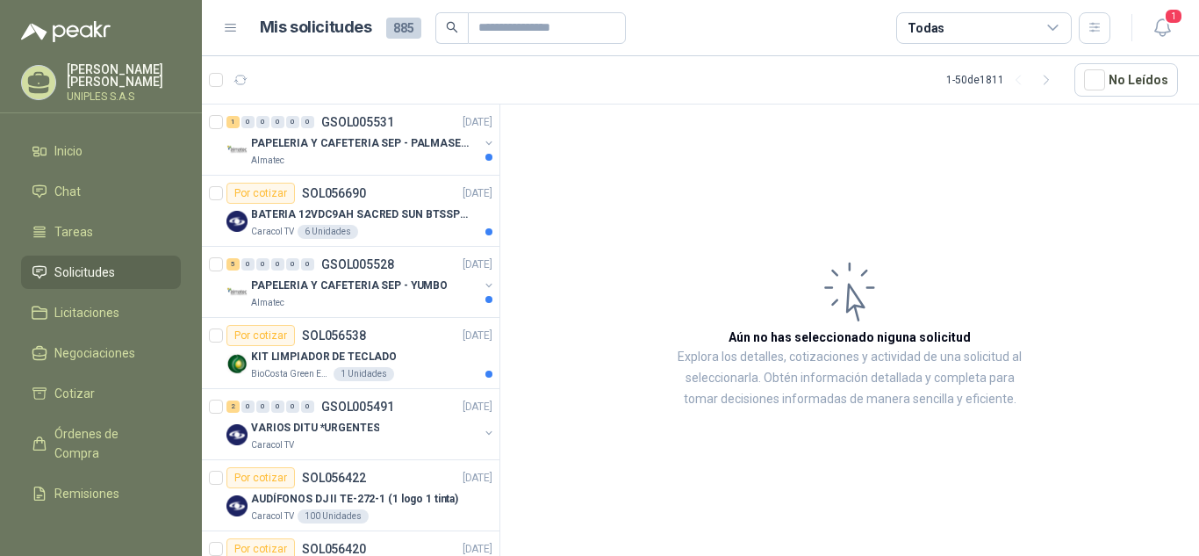
click at [1055, 25] on icon at bounding box center [1053, 28] width 16 height 16
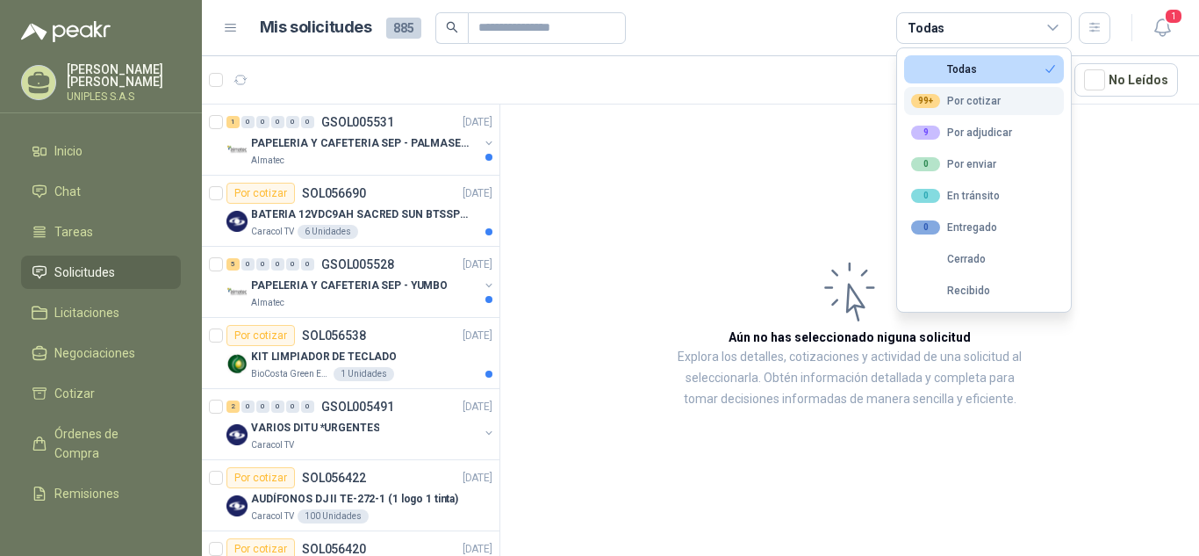
click at [966, 96] on div "99+ Por cotizar" at bounding box center [956, 101] width 90 height 14
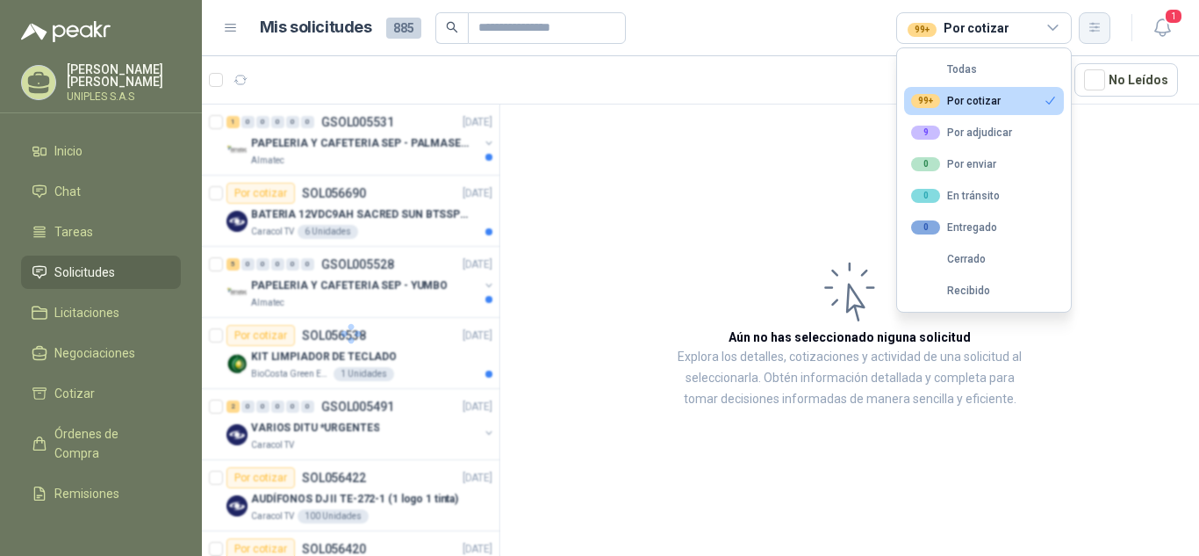
click at [1085, 34] on button "button" at bounding box center [1095, 28] width 32 height 32
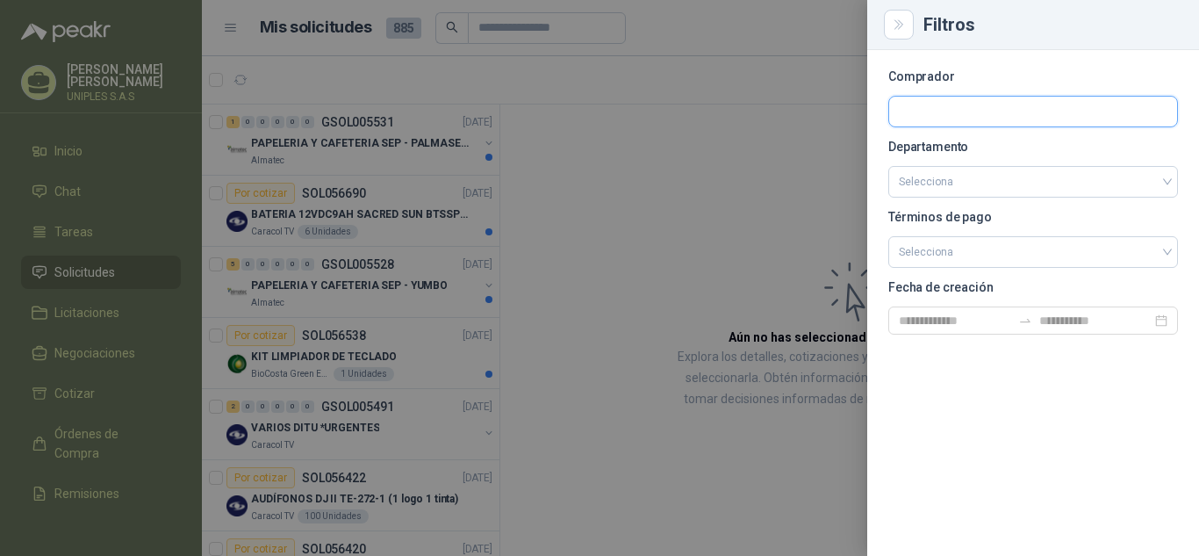
click at [1028, 117] on input "text" at bounding box center [1033, 112] width 288 height 30
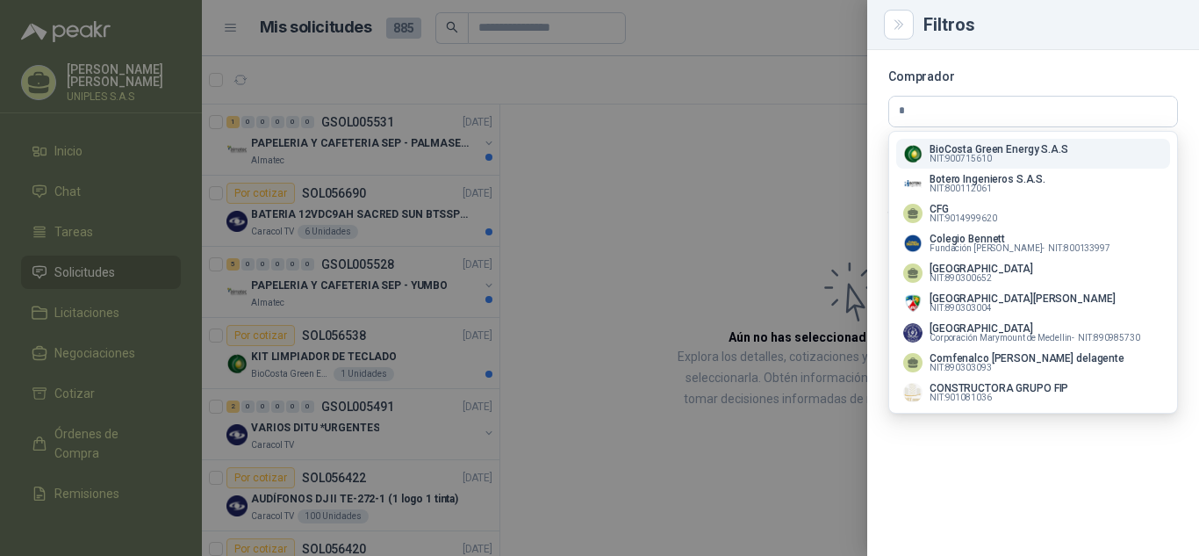
click at [976, 151] on p "BioCosta Green Energy S.A.S" at bounding box center [998, 149] width 139 height 11
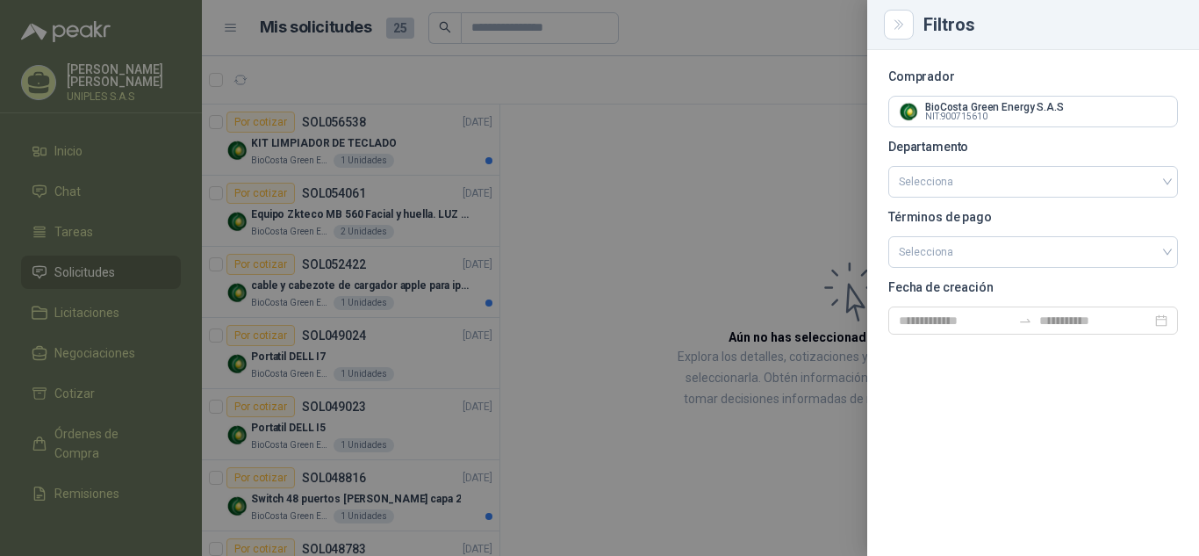
click at [656, 166] on div at bounding box center [599, 278] width 1199 height 556
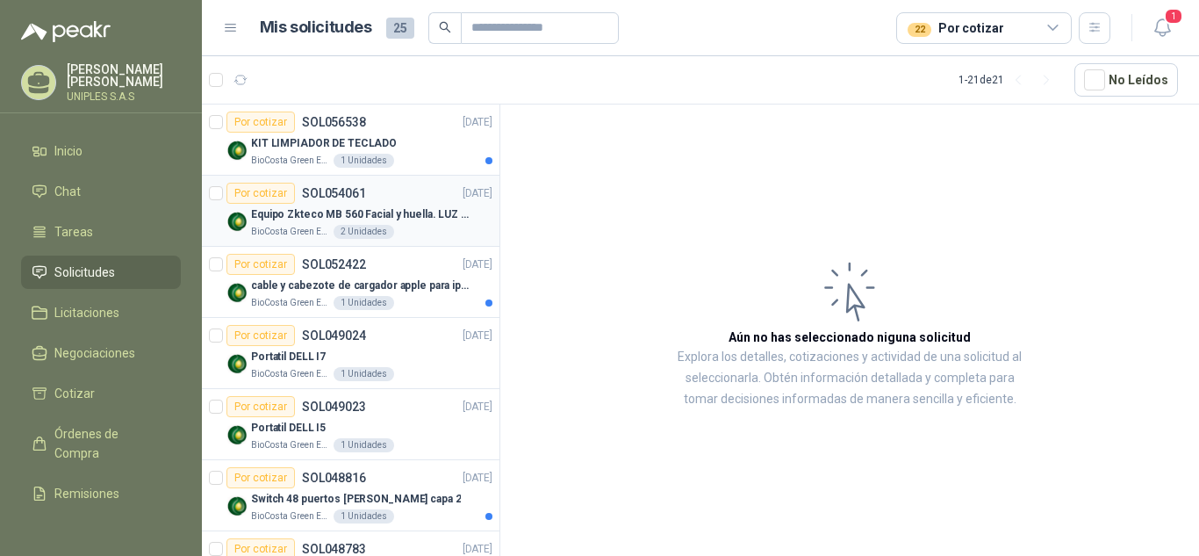
click at [312, 189] on p "SOL054061" at bounding box center [334, 193] width 64 height 12
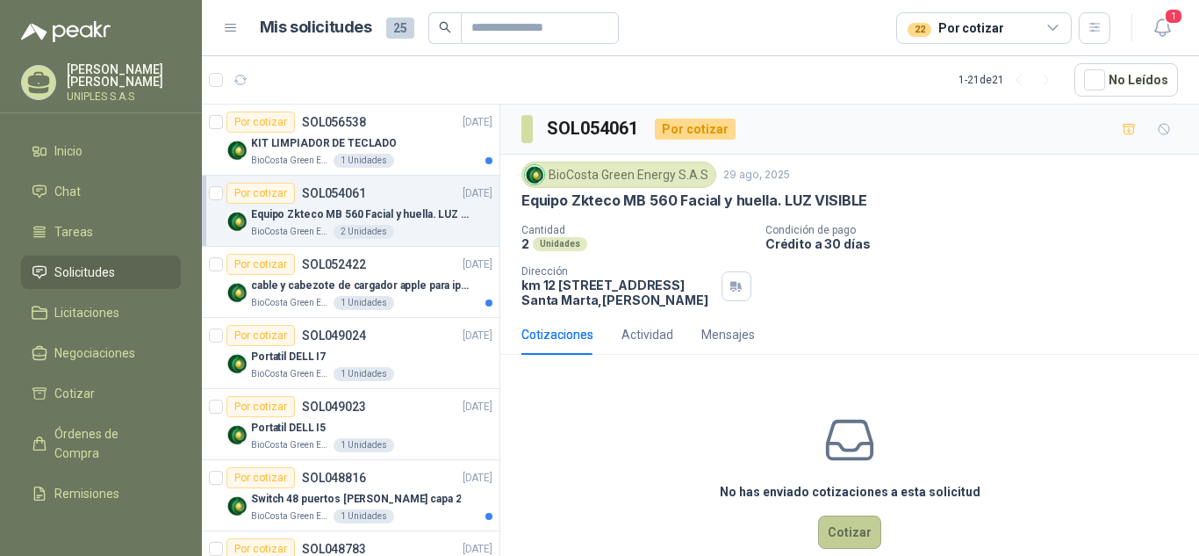
click at [845, 540] on button "Cotizar" at bounding box center [849, 531] width 63 height 33
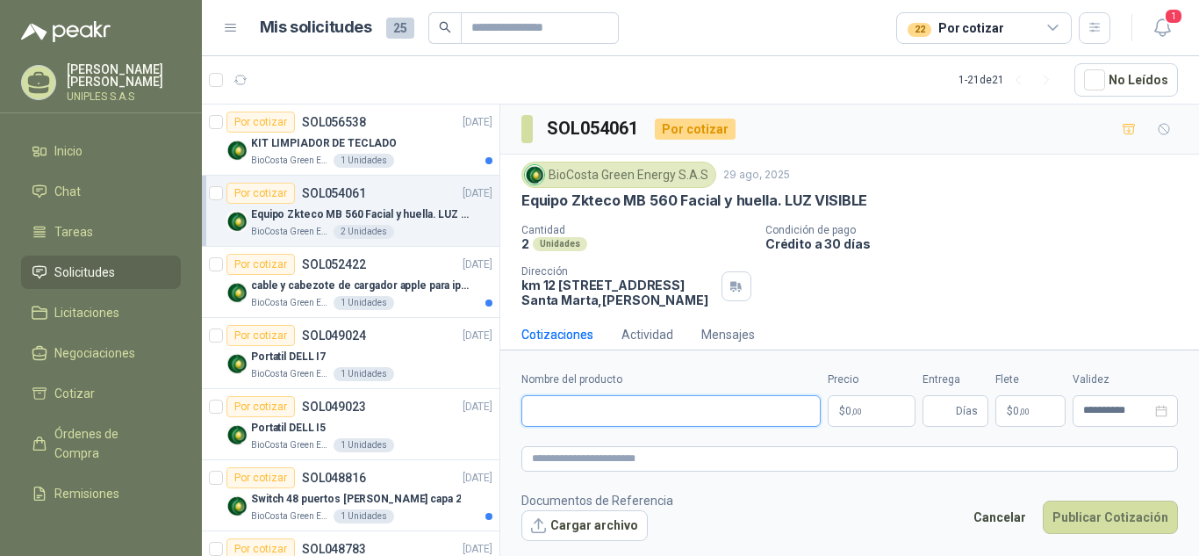
click at [642, 412] on input "Nombre del producto" at bounding box center [670, 411] width 299 height 32
click at [986, 251] on p "Crédito a 30 días" at bounding box center [978, 243] width 427 height 15
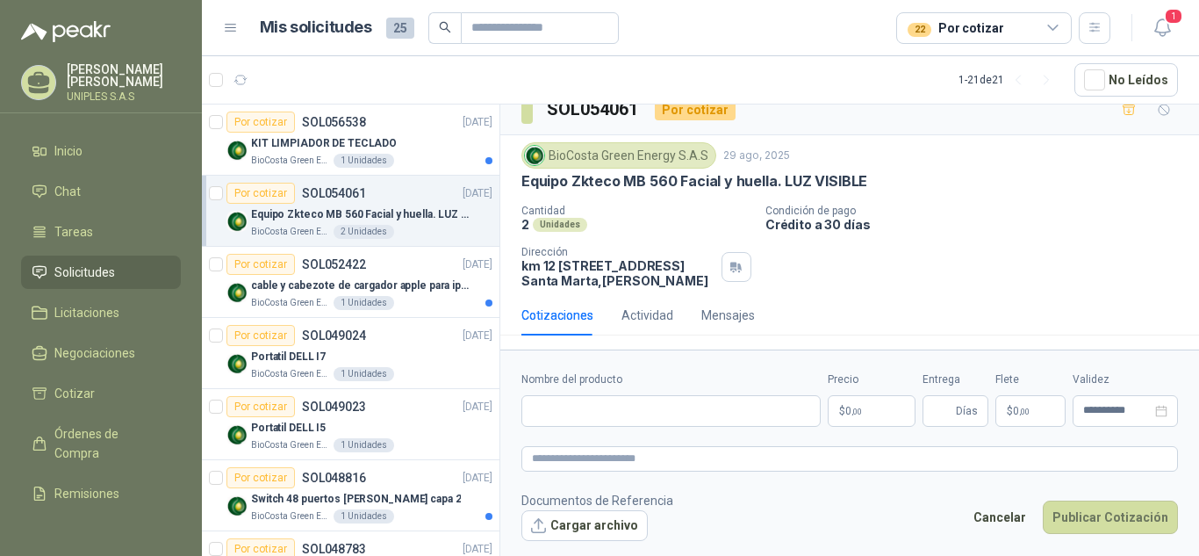
scroll to position [34, 0]
click at [1171, 25] on span "1" at bounding box center [1173, 16] width 19 height 17
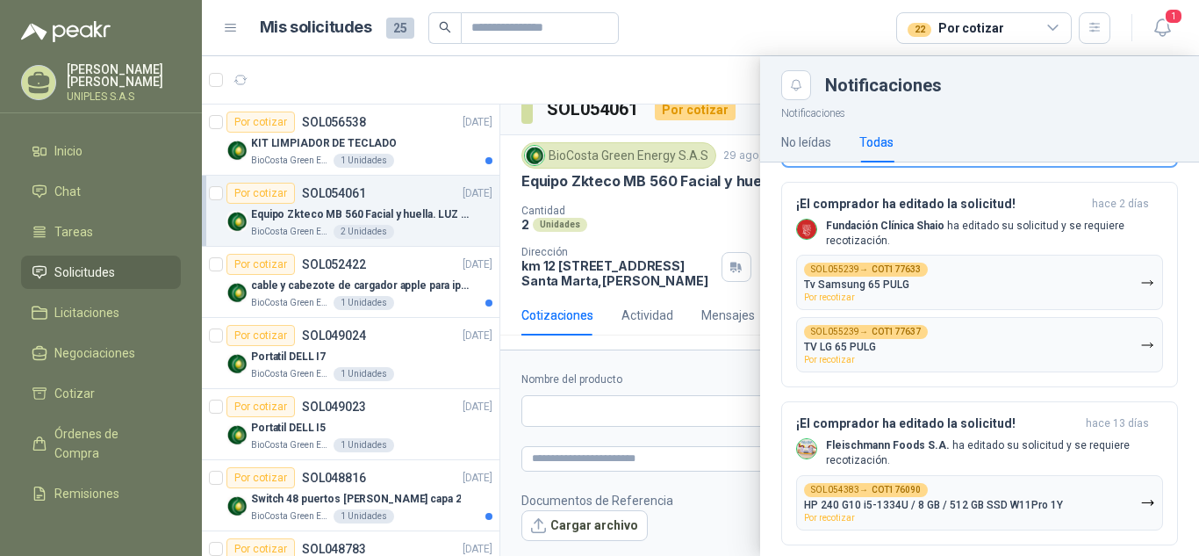
scroll to position [118, 0]
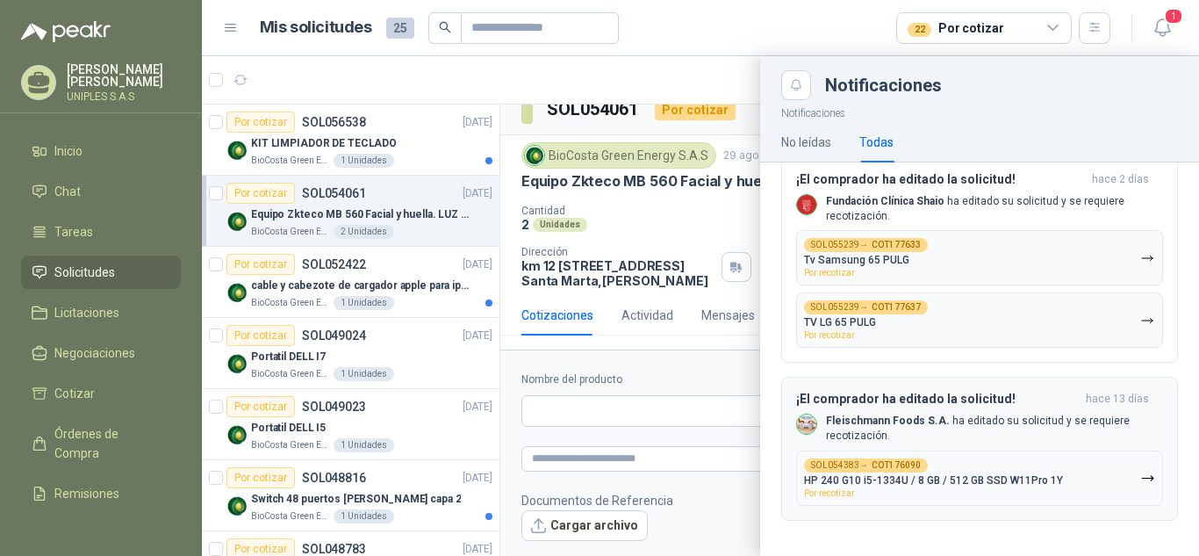
click at [1140, 473] on icon "button" at bounding box center [1147, 477] width 15 height 15
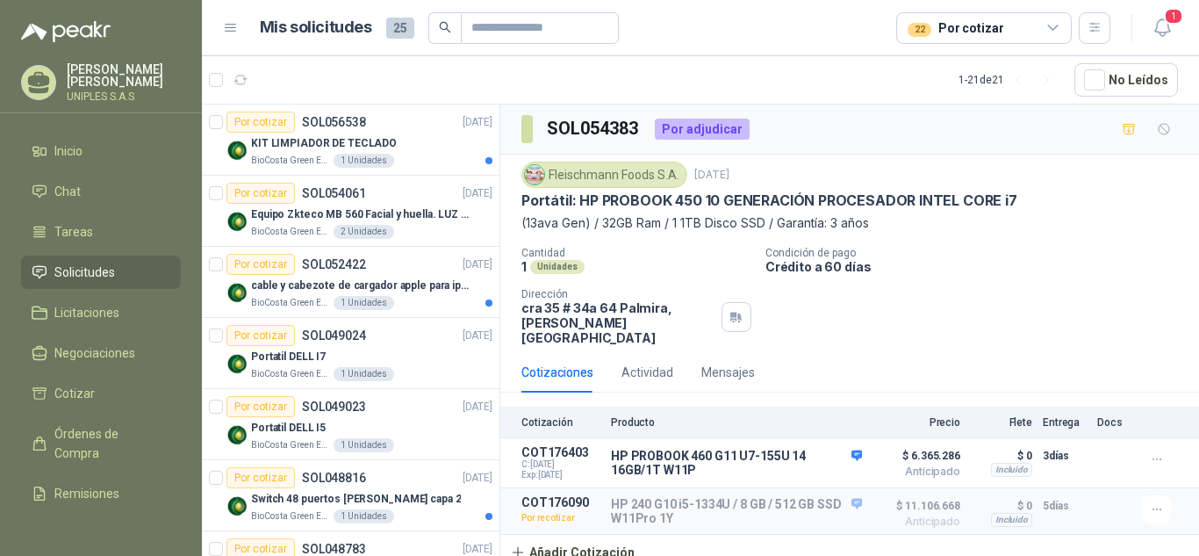
click at [1155, 212] on div "[PERSON_NAME] Foods [DATE] Portátil: HP PROBOOK 450 10 GENERACIÓN PROCESADOR IN…" at bounding box center [849, 196] width 656 height 71
click at [538, 509] on p "Por recotizar" at bounding box center [560, 518] width 79 height 18
click at [734, 362] on div "Mensajes" at bounding box center [728, 371] width 54 height 19
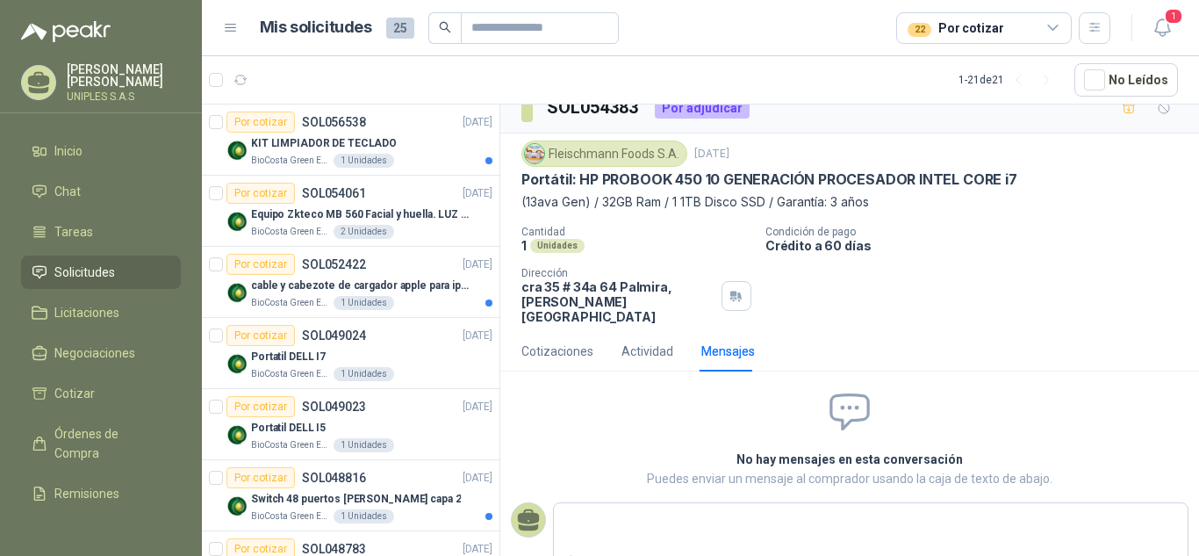
scroll to position [33, 0]
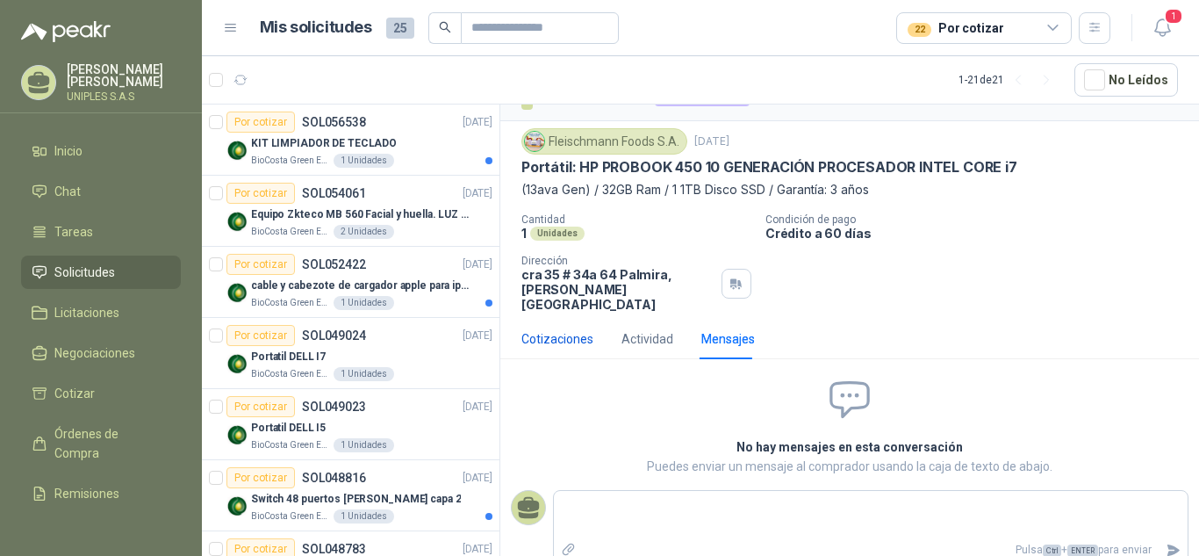
click at [570, 329] on div "Cotizaciones" at bounding box center [557, 338] width 72 height 19
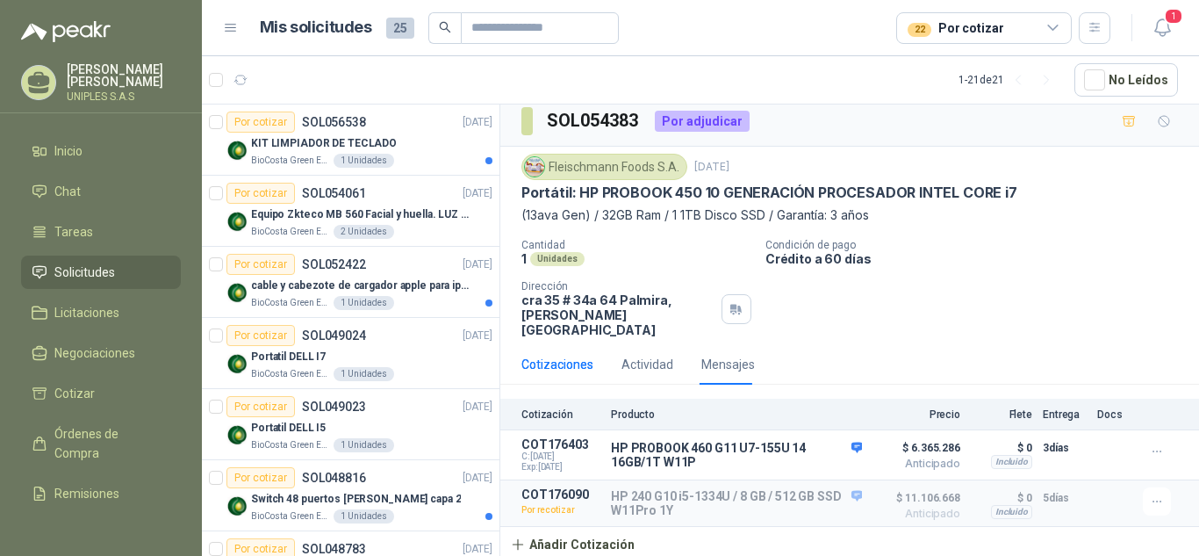
scroll to position [0, 0]
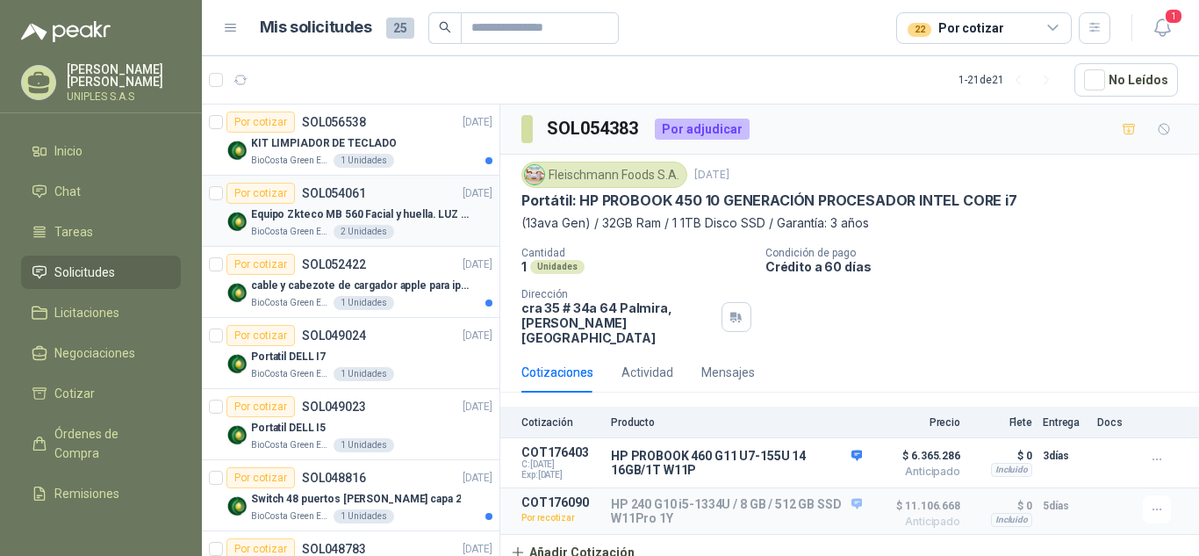
click at [348, 191] on p "SOL054061" at bounding box center [334, 193] width 64 height 12
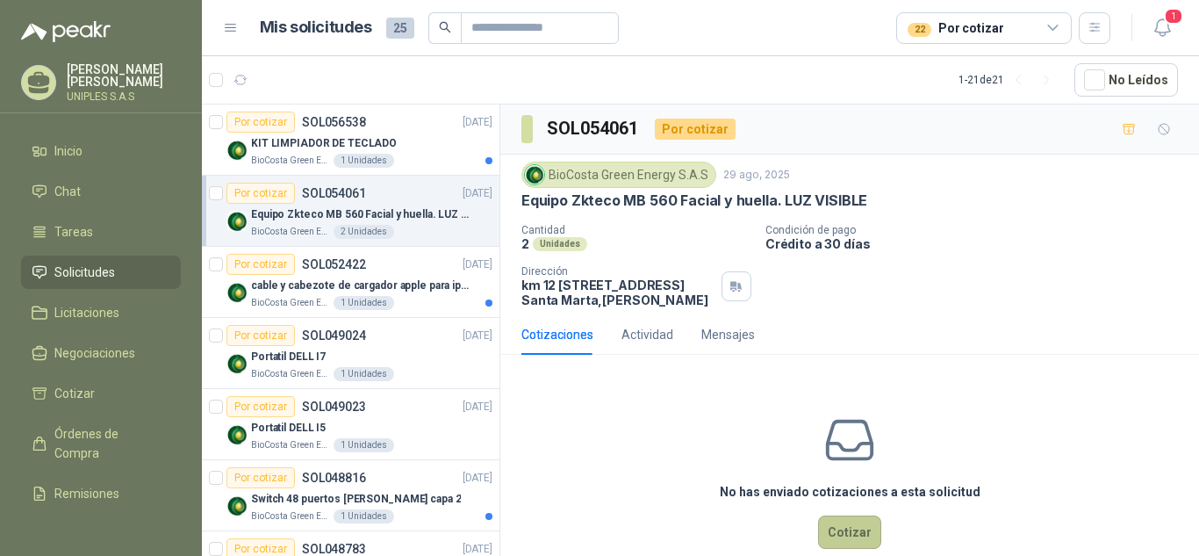
click at [848, 542] on button "Cotizar" at bounding box center [849, 531] width 63 height 33
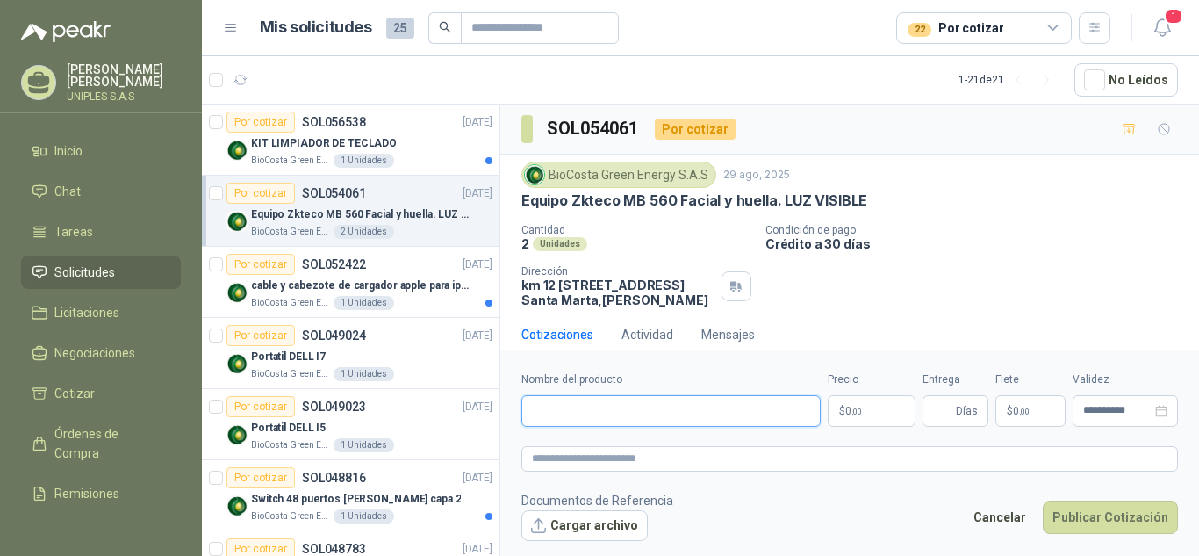
click at [671, 411] on input "Nombre del producto" at bounding box center [670, 411] width 299 height 32
click at [627, 410] on input "Nombre del producto" at bounding box center [670, 411] width 299 height 32
paste input "**********"
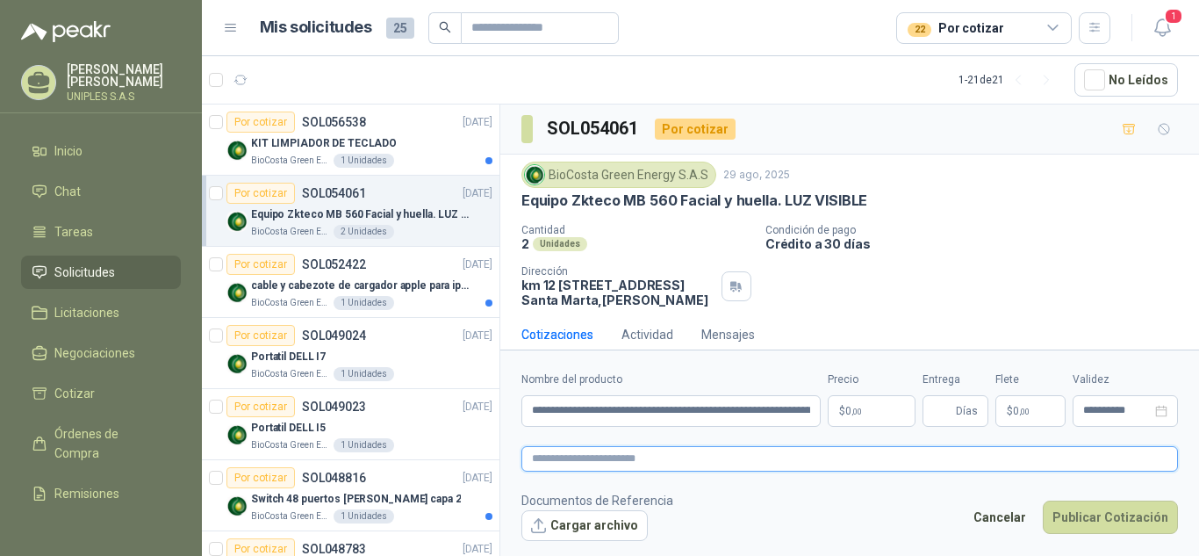
click at [642, 461] on textarea at bounding box center [849, 458] width 656 height 25
paste textarea "**********"
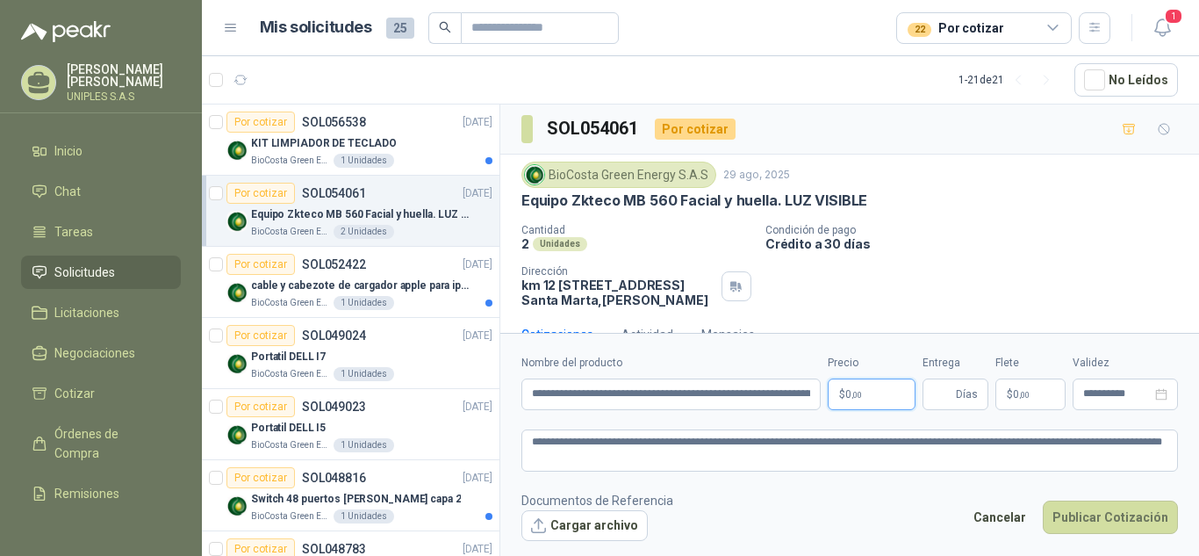
click at [882, 390] on body "[PERSON_NAME] UNIPLES S.A.S Inicio Chat Tareas Solicitudes Licitaciones Negocia…" at bounding box center [599, 278] width 1199 height 556
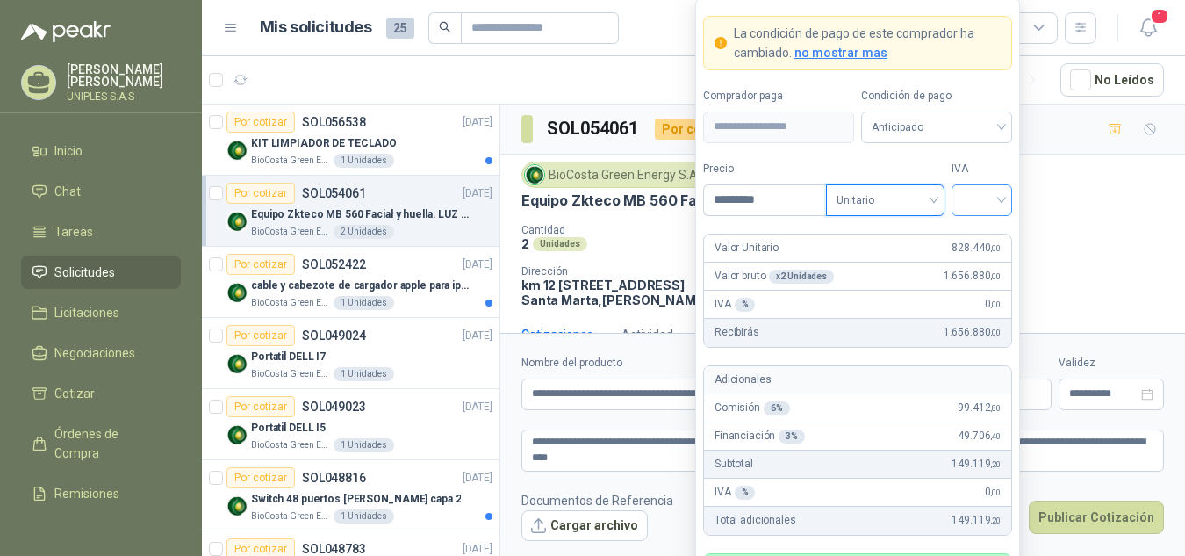
click at [1008, 190] on div at bounding box center [981, 200] width 61 height 32
click at [989, 238] on div "19%" at bounding box center [981, 235] width 32 height 19
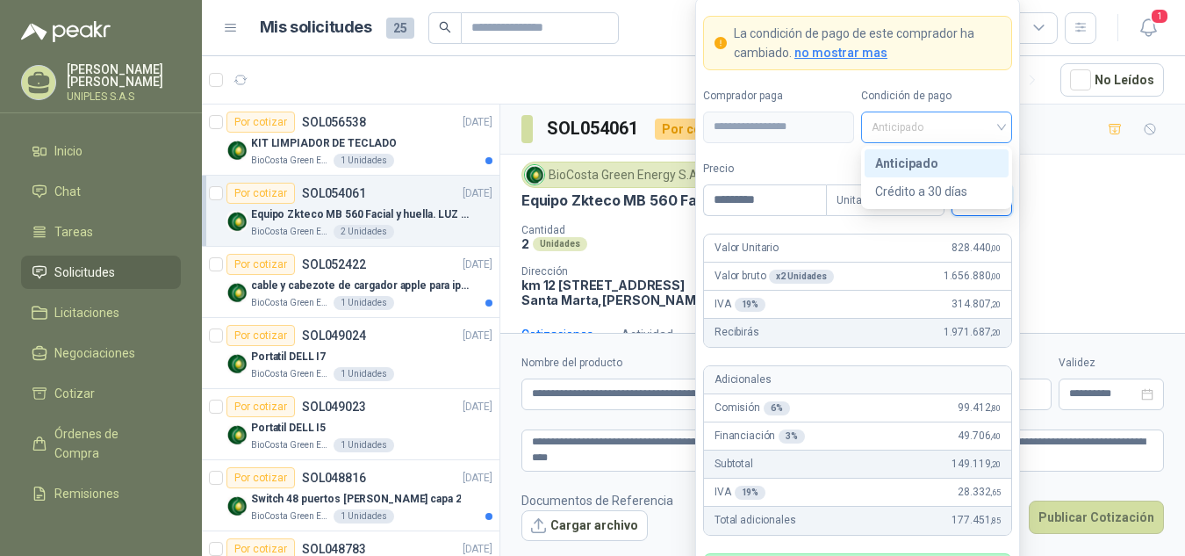
click at [979, 132] on span "Anticipado" at bounding box center [936, 127] width 130 height 26
click at [928, 190] on div "Crédito a 30 días" at bounding box center [936, 191] width 123 height 19
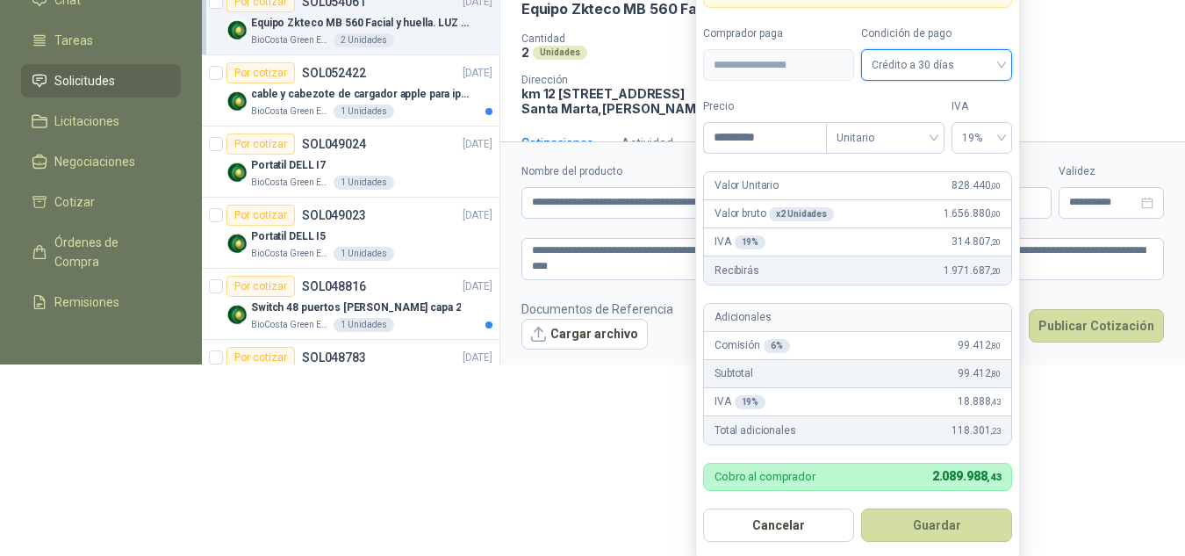
scroll to position [193, 0]
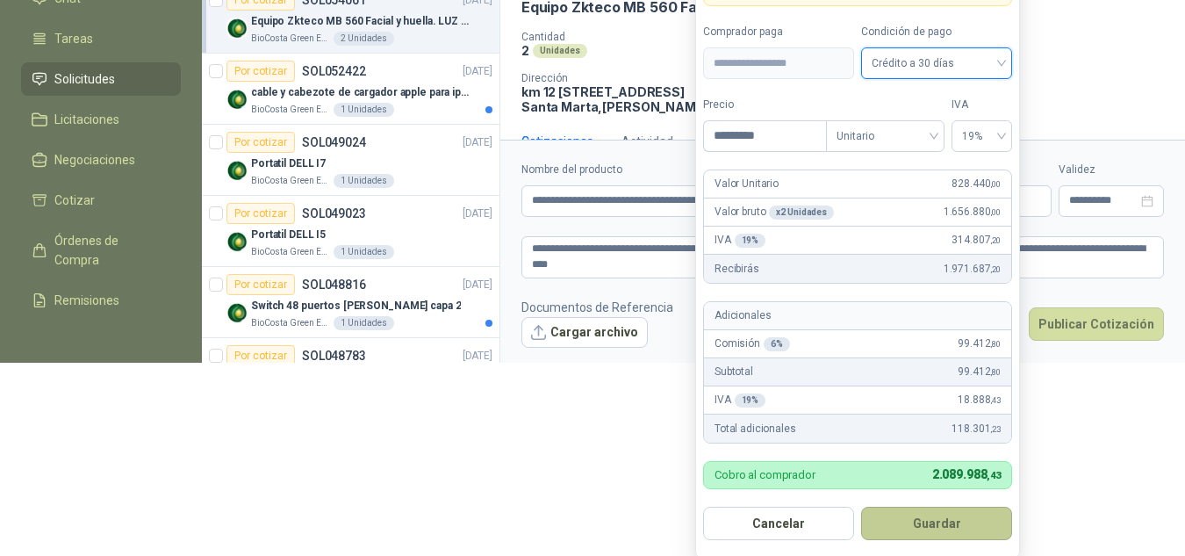
click at [931, 520] on button "Guardar" at bounding box center [936, 522] width 151 height 33
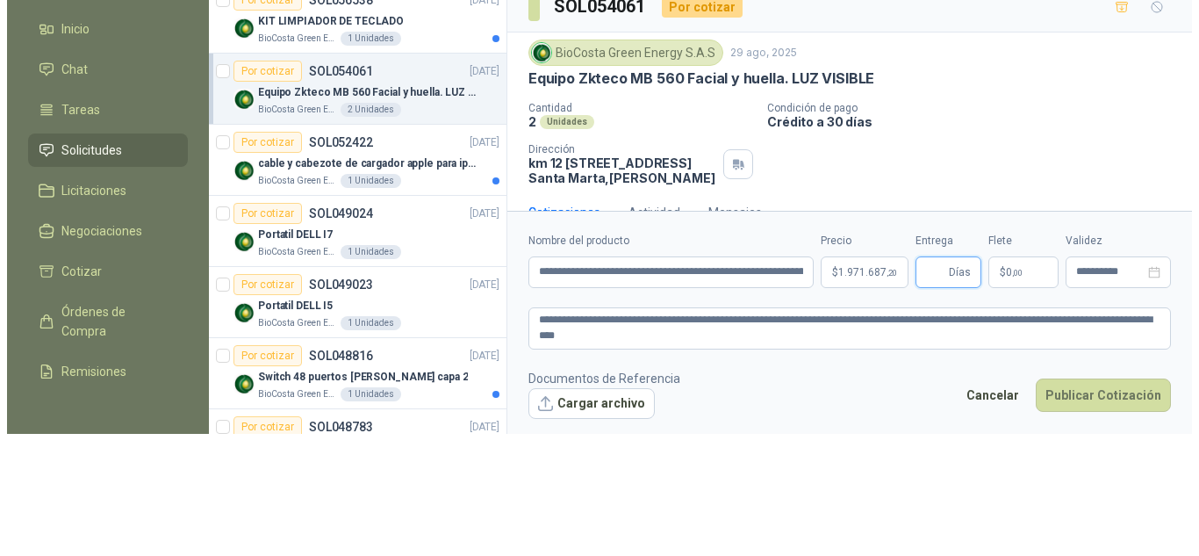
scroll to position [0, 0]
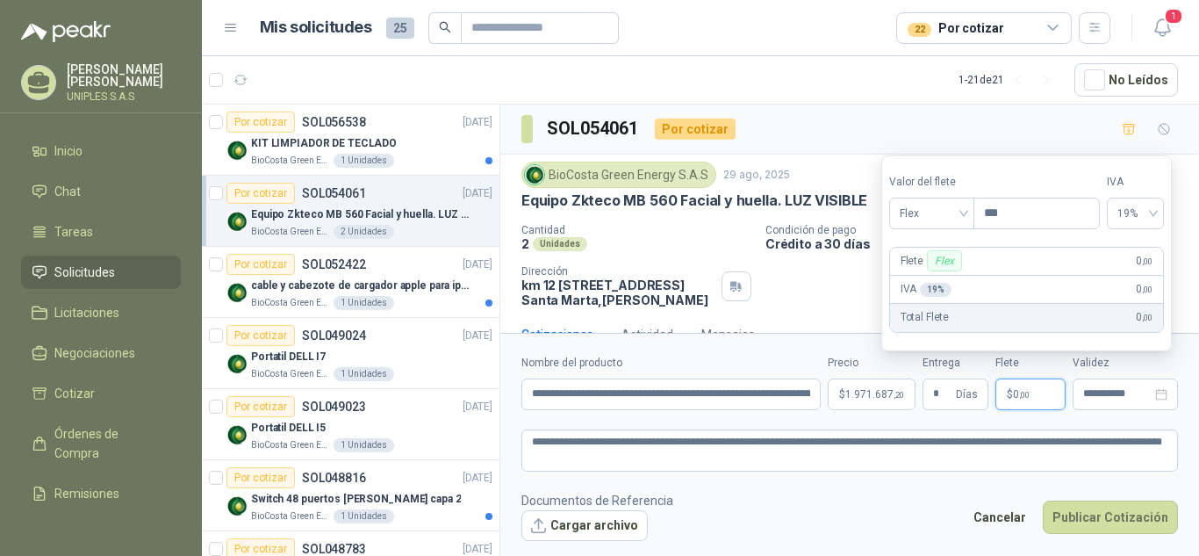
click at [958, 489] on form "**********" at bounding box center [849, 447] width 699 height 229
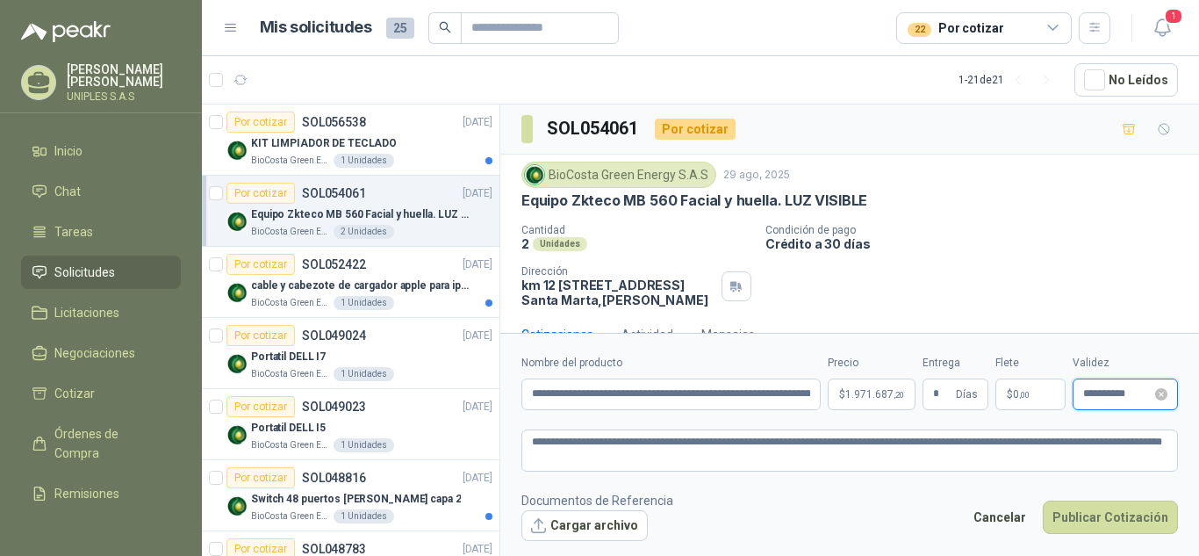
click at [1130, 396] on input "**********" at bounding box center [1117, 393] width 68 height 11
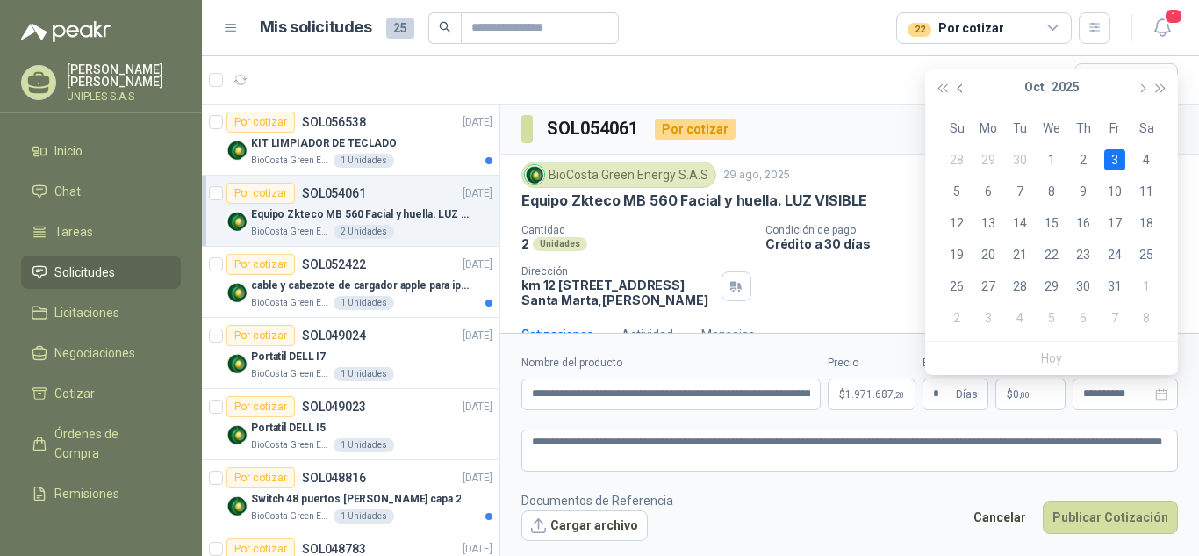
click at [958, 87] on span "button" at bounding box center [962, 87] width 9 height 9
click at [1026, 255] on div "23" at bounding box center [1019, 254] width 21 height 21
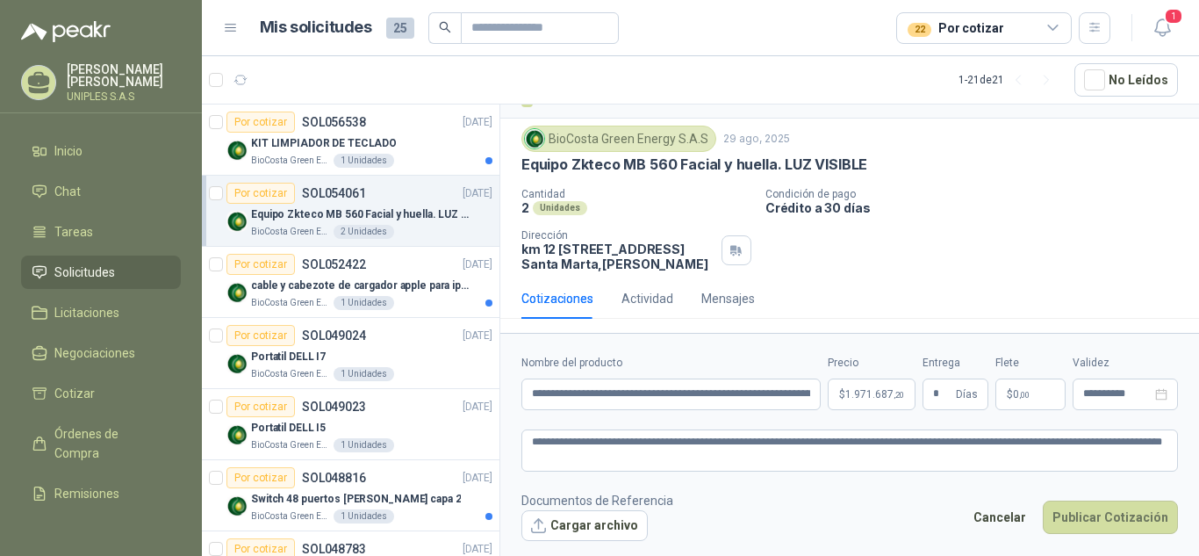
scroll to position [51, 0]
click at [1111, 516] on button "Publicar Cotización" at bounding box center [1110, 516] width 135 height 33
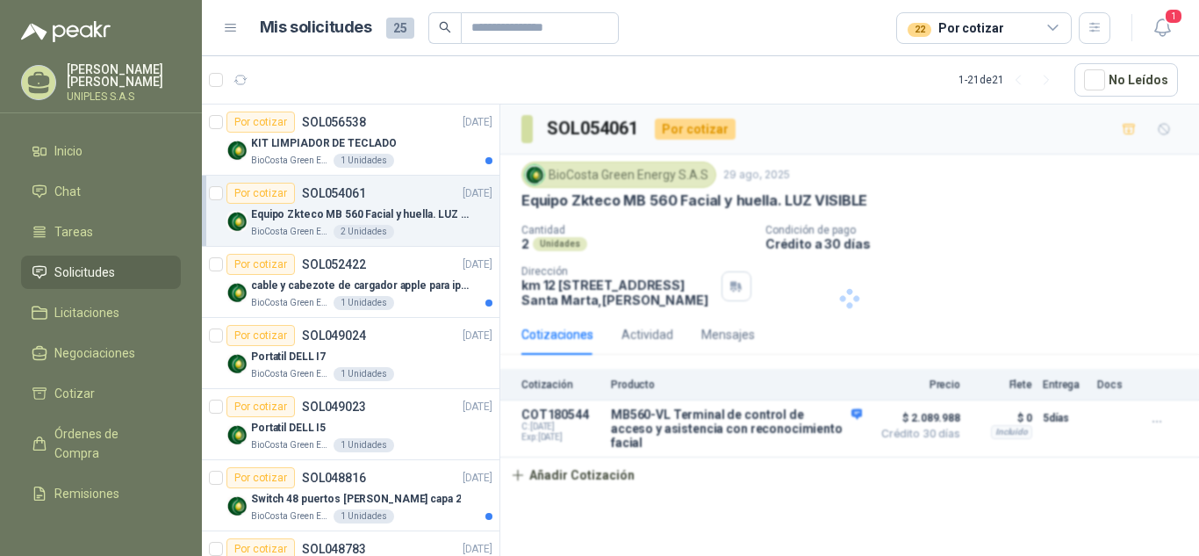
scroll to position [0, 0]
click at [1049, 25] on icon at bounding box center [1053, 27] width 10 height 4
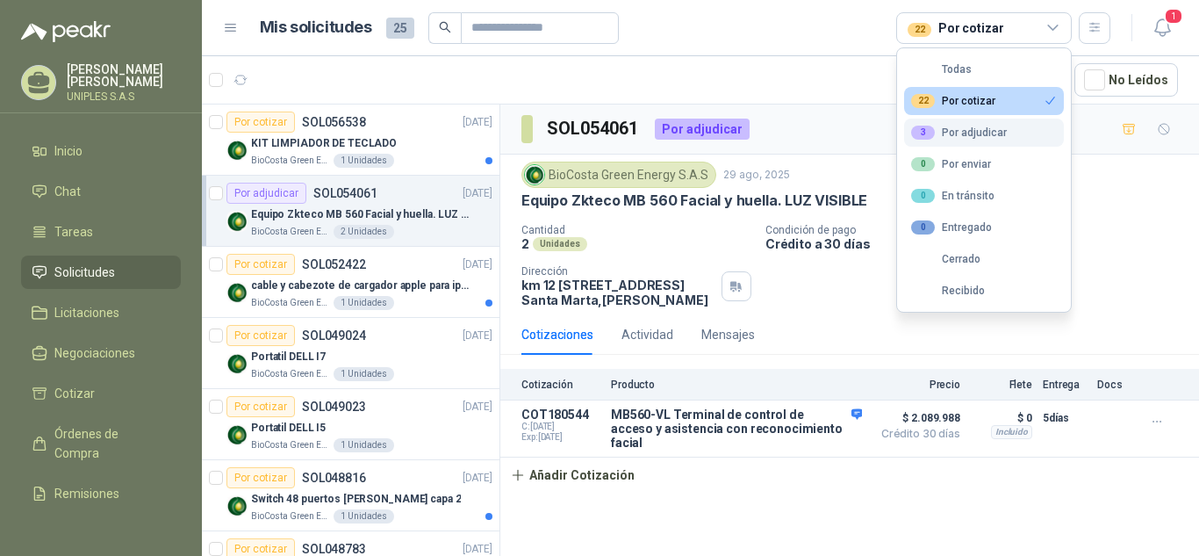
click at [973, 128] on div "3 Por adjudicar" at bounding box center [959, 133] width 96 height 14
click at [1018, 98] on button "21 Por cotizar" at bounding box center [984, 101] width 160 height 28
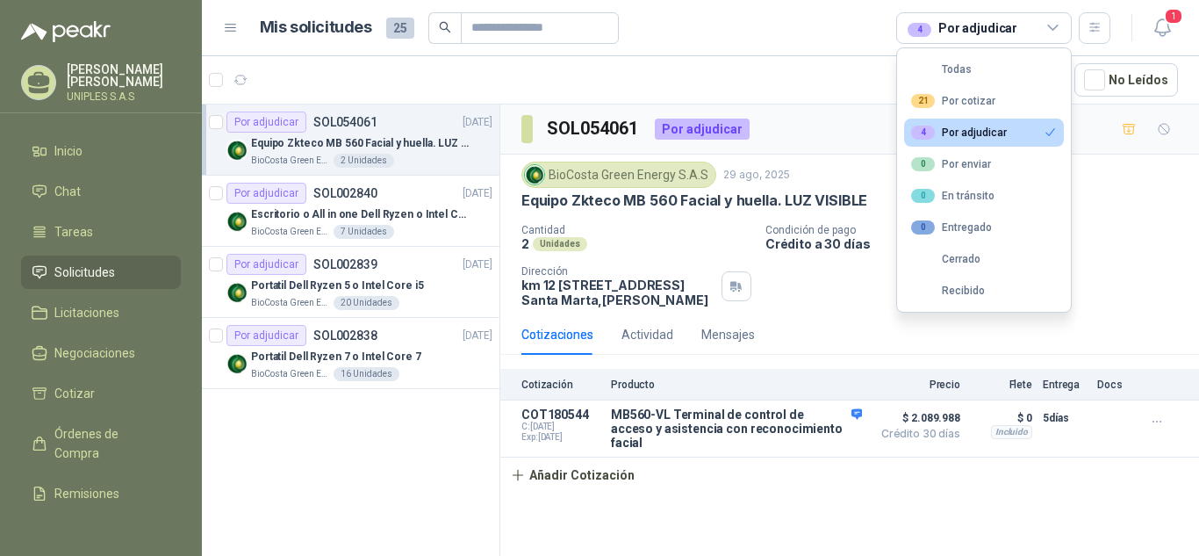
click at [368, 532] on div "Por adjudicar SOL054061 [DATE] Equipo Zkteco MB 560 Facial y huella. LUZ VISIBL…" at bounding box center [351, 332] width 298 height 457
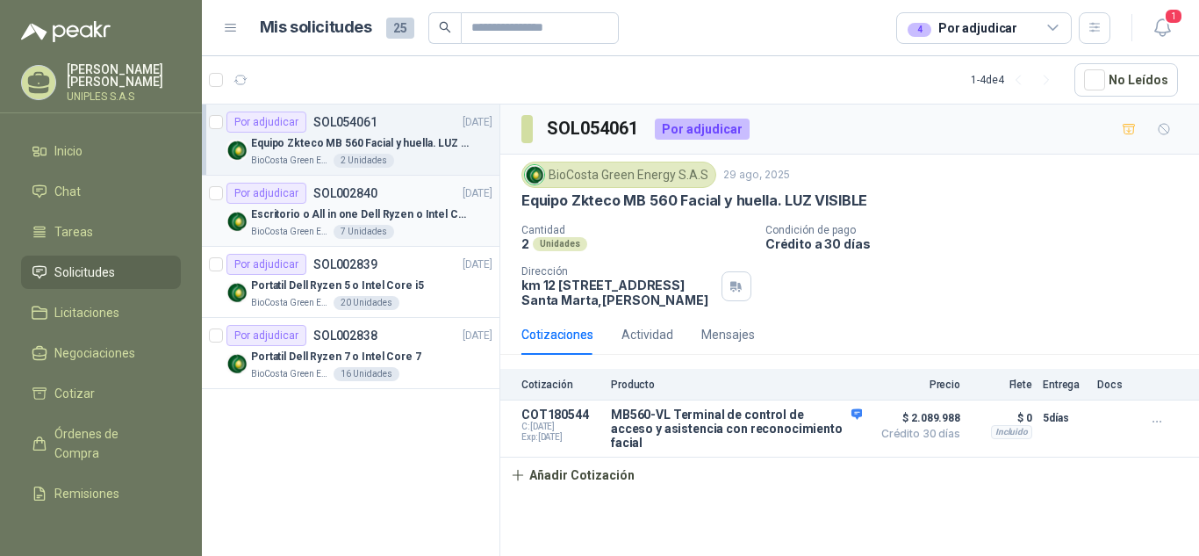
click at [283, 195] on div "Por adjudicar" at bounding box center [266, 193] width 80 height 21
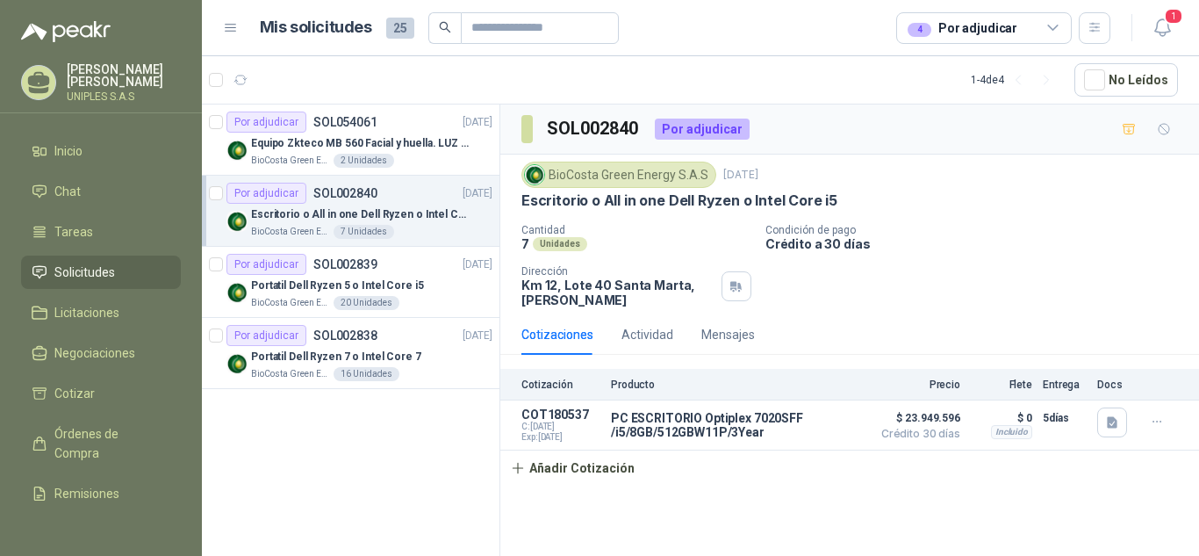
click at [1049, 29] on icon at bounding box center [1053, 28] width 16 height 16
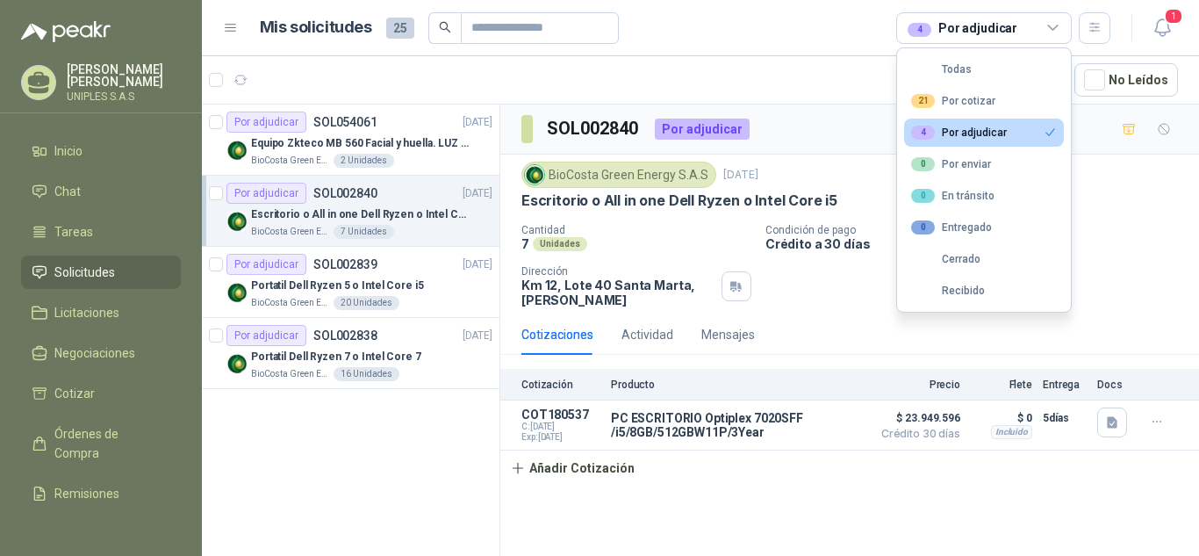
click at [928, 126] on div "4" at bounding box center [923, 133] width 24 height 14
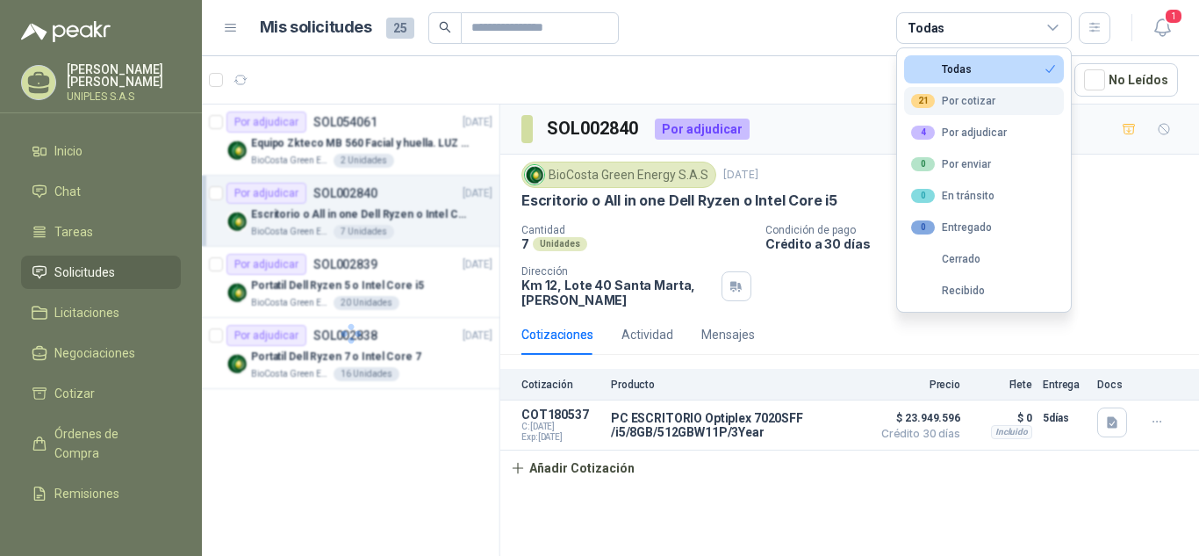
click at [970, 97] on div "21 Por cotizar" at bounding box center [953, 101] width 84 height 14
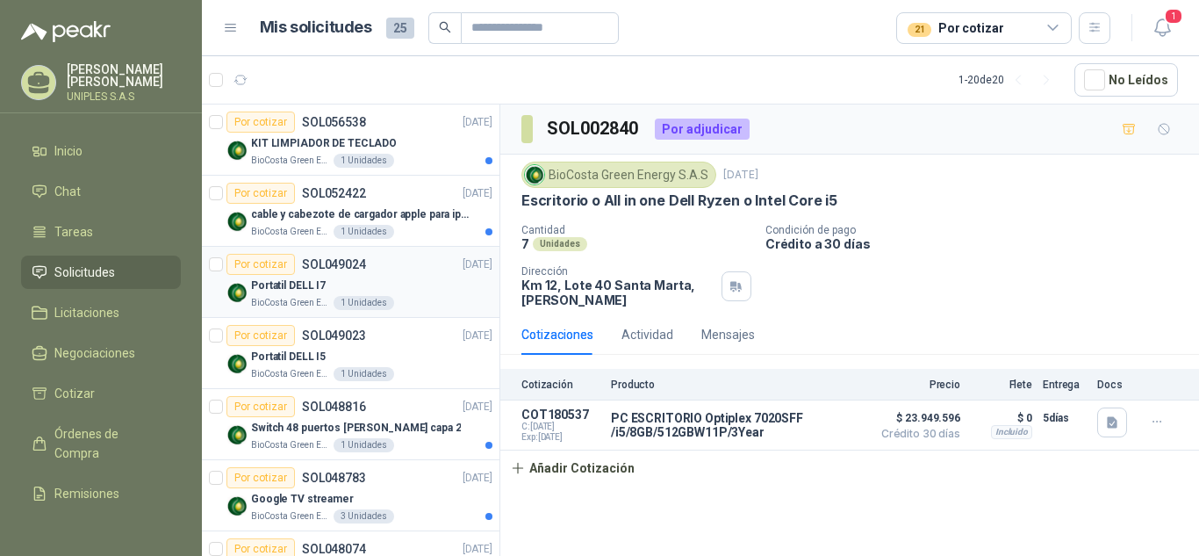
click at [358, 263] on p "SOL049024" at bounding box center [334, 264] width 64 height 12
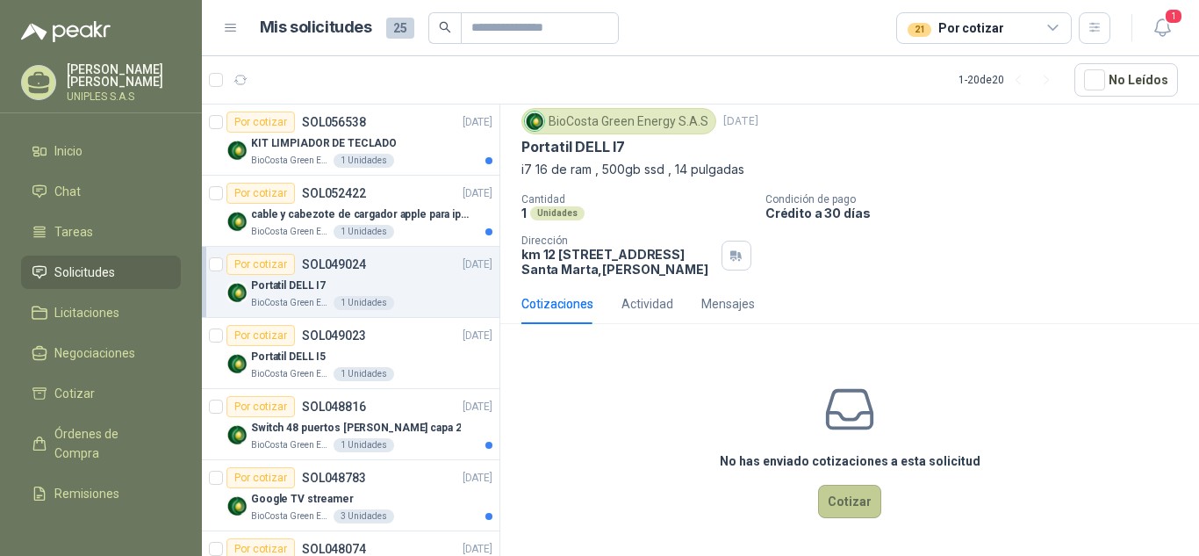
click at [854, 497] on button "Cotizar" at bounding box center [849, 500] width 63 height 33
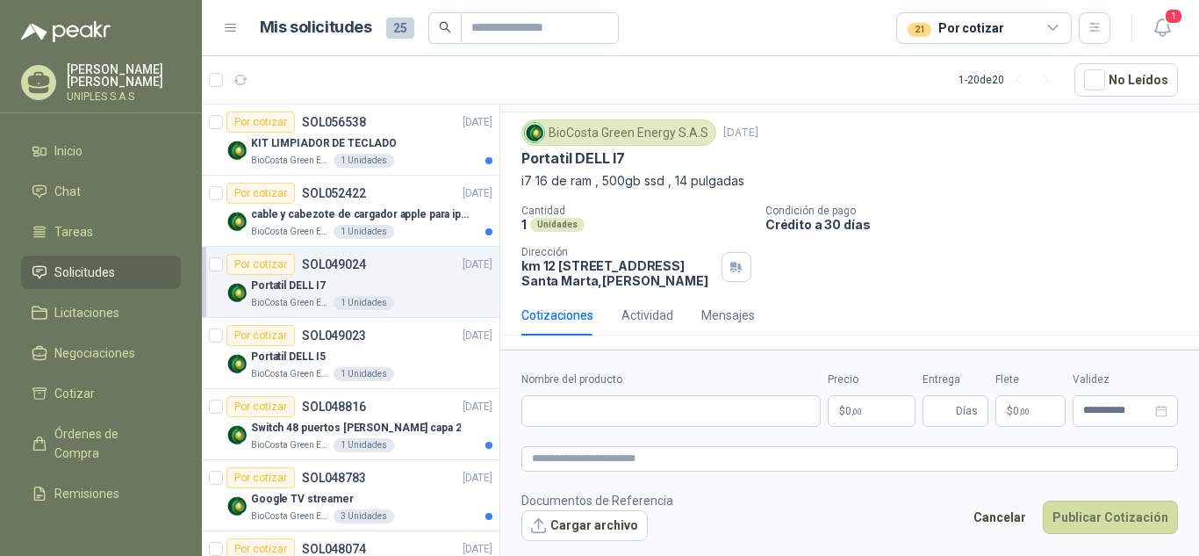
scroll to position [57, 0]
click at [538, 408] on input "Nombre del producto" at bounding box center [670, 411] width 299 height 32
paste input "**********"
click at [754, 414] on input "**********" at bounding box center [670, 411] width 299 height 32
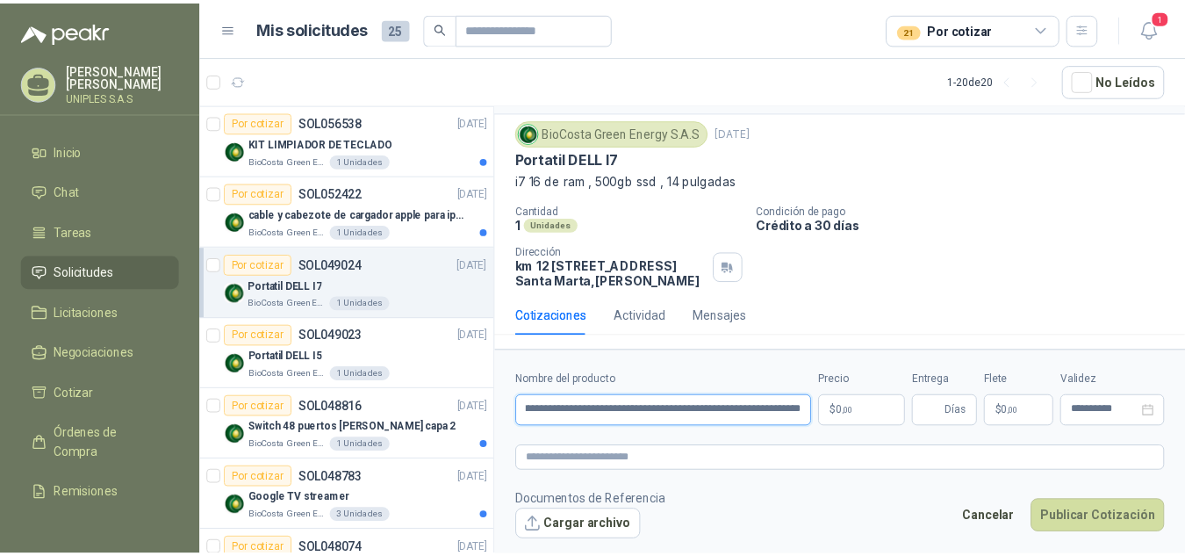
scroll to position [0, 41]
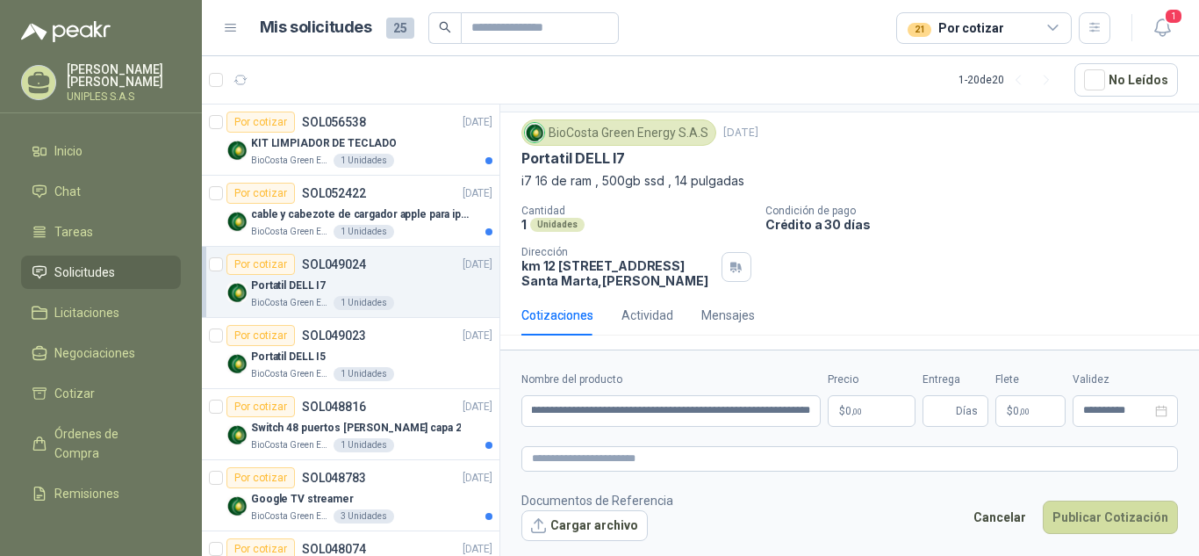
click at [897, 407] on body "[PERSON_NAME] UNIPLES S.A.S Inicio Chat Tareas Solicitudes Licitaciones Negocia…" at bounding box center [599, 278] width 1199 height 556
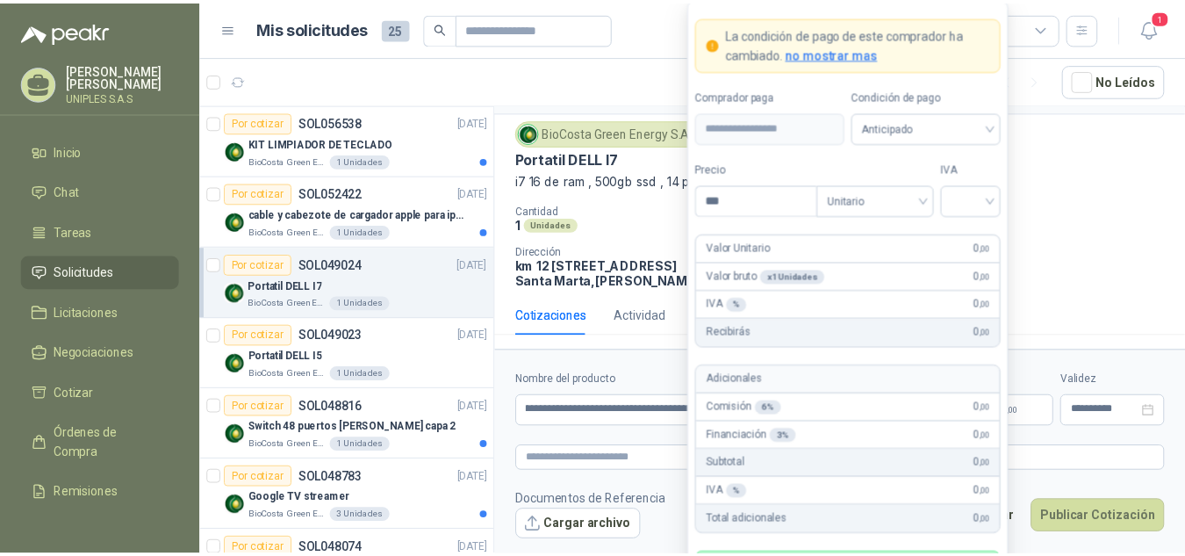
scroll to position [0, 0]
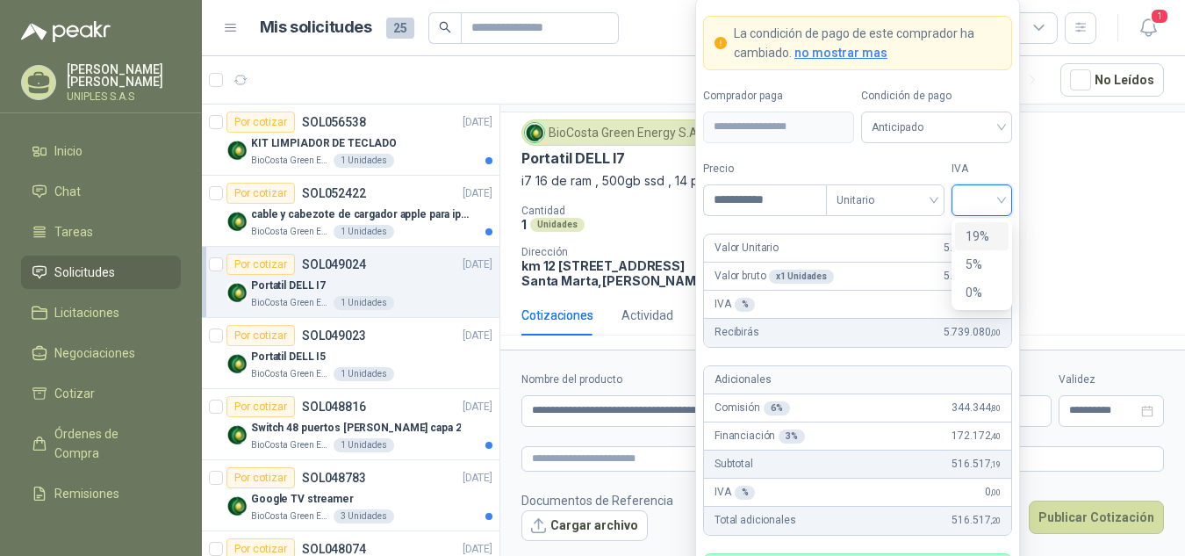
click at [972, 191] on input "search" at bounding box center [981, 198] width 39 height 26
click at [983, 230] on div "19%" at bounding box center [981, 235] width 32 height 19
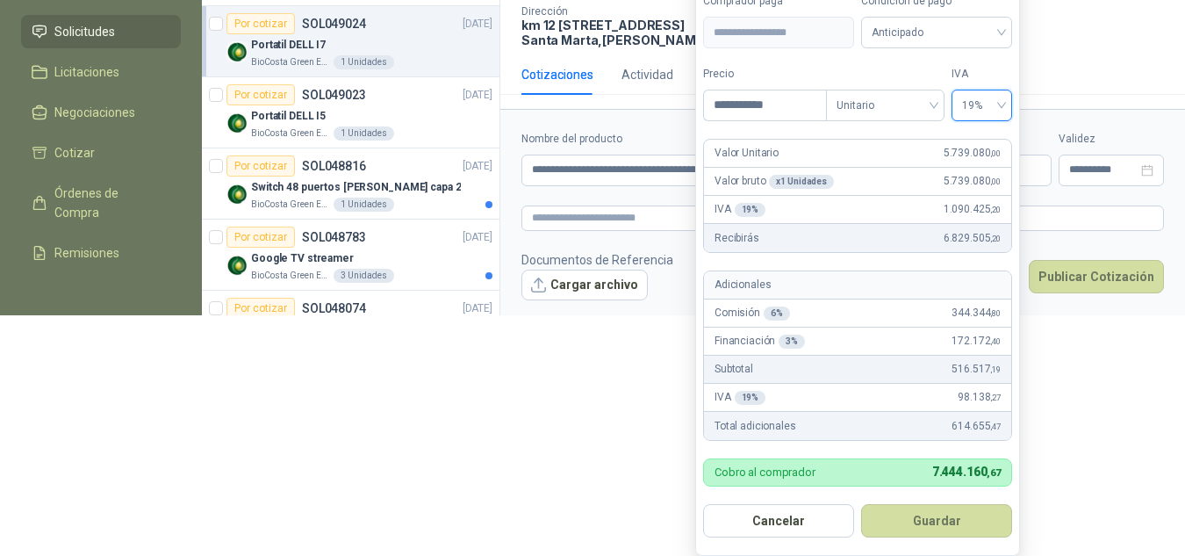
scroll to position [233, 0]
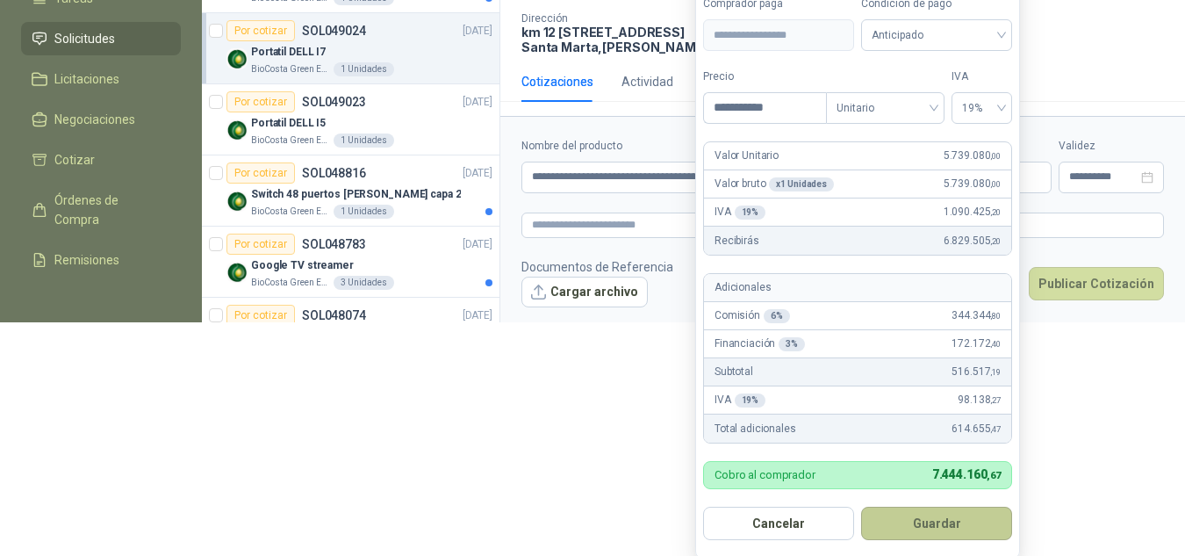
click at [929, 520] on button "Guardar" at bounding box center [936, 522] width 151 height 33
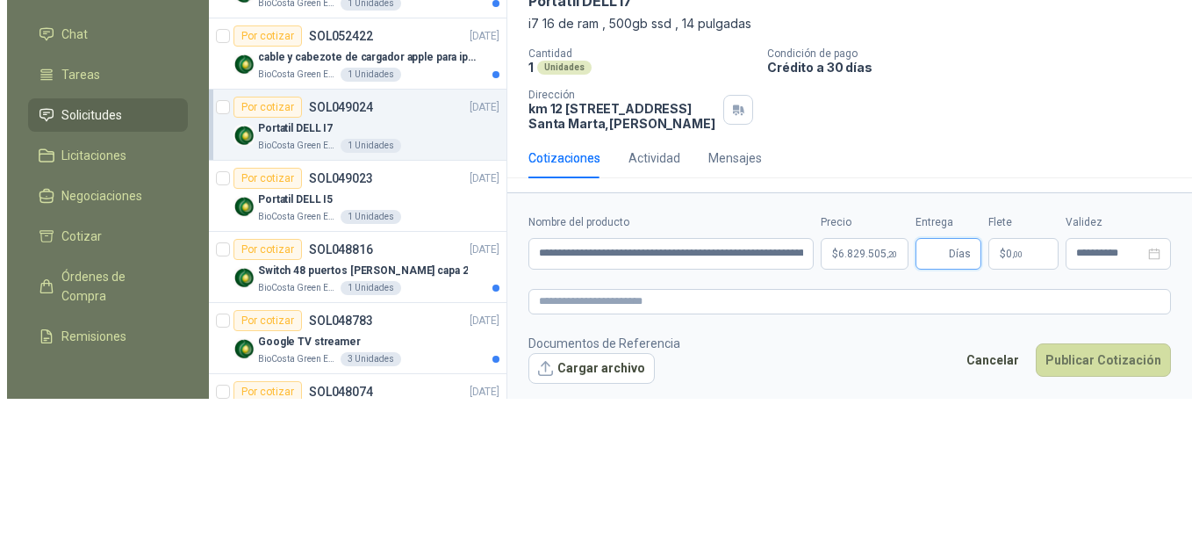
scroll to position [0, 0]
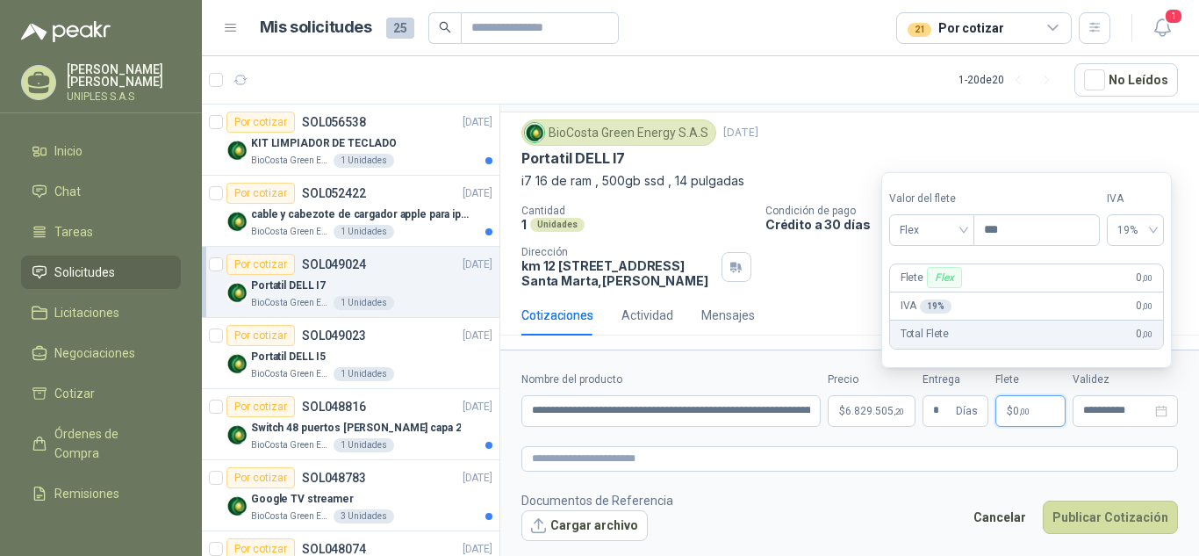
click at [1040, 410] on p "$ 0 ,00" at bounding box center [1030, 411] width 70 height 32
click at [1113, 411] on input "**********" at bounding box center [1117, 410] width 68 height 11
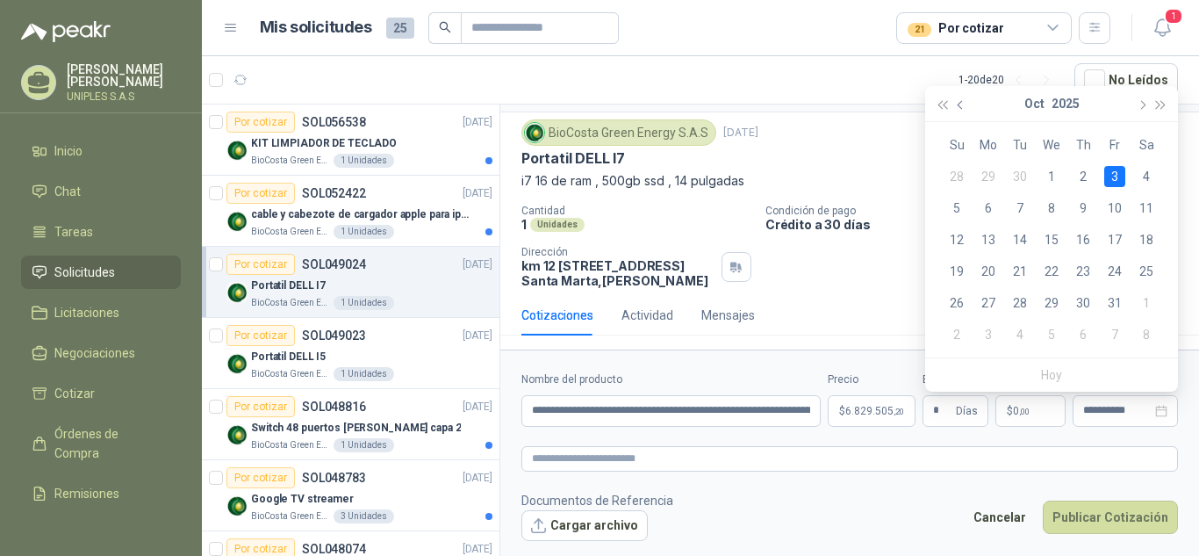
click at [954, 105] on button "button" at bounding box center [960, 103] width 19 height 35
click at [1017, 265] on div "23" at bounding box center [1019, 271] width 21 height 21
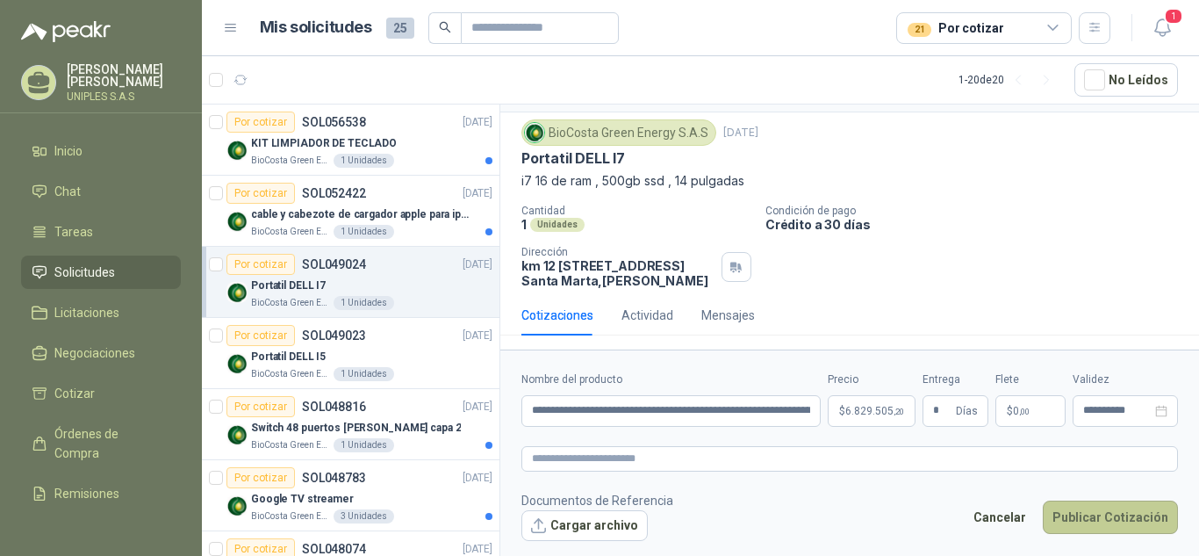
click at [1112, 510] on button "Publicar Cotización" at bounding box center [1110, 516] width 135 height 33
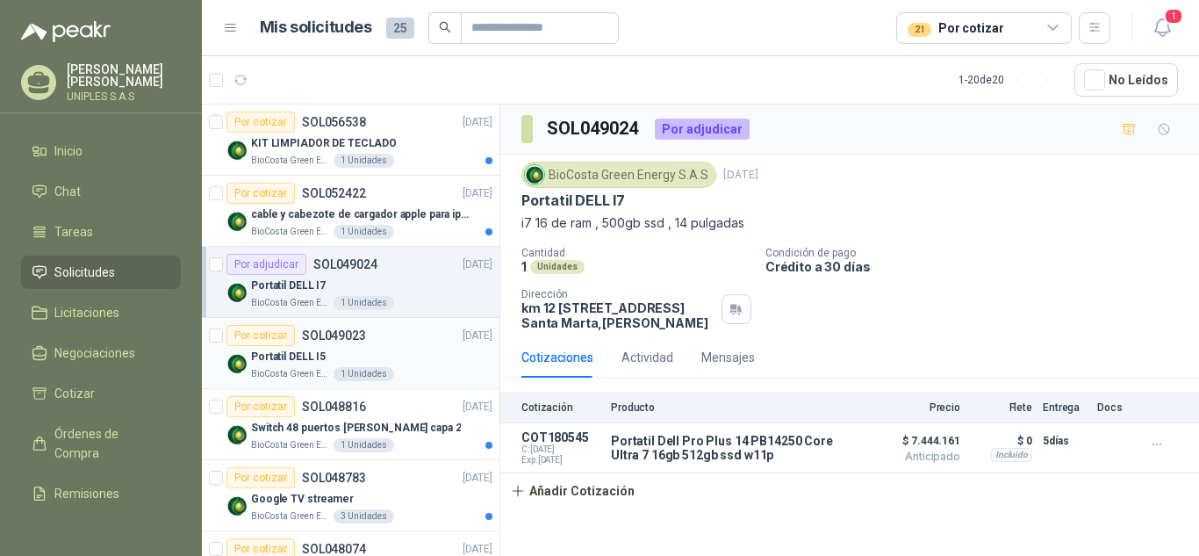
click at [327, 334] on p "SOL049023" at bounding box center [334, 335] width 64 height 12
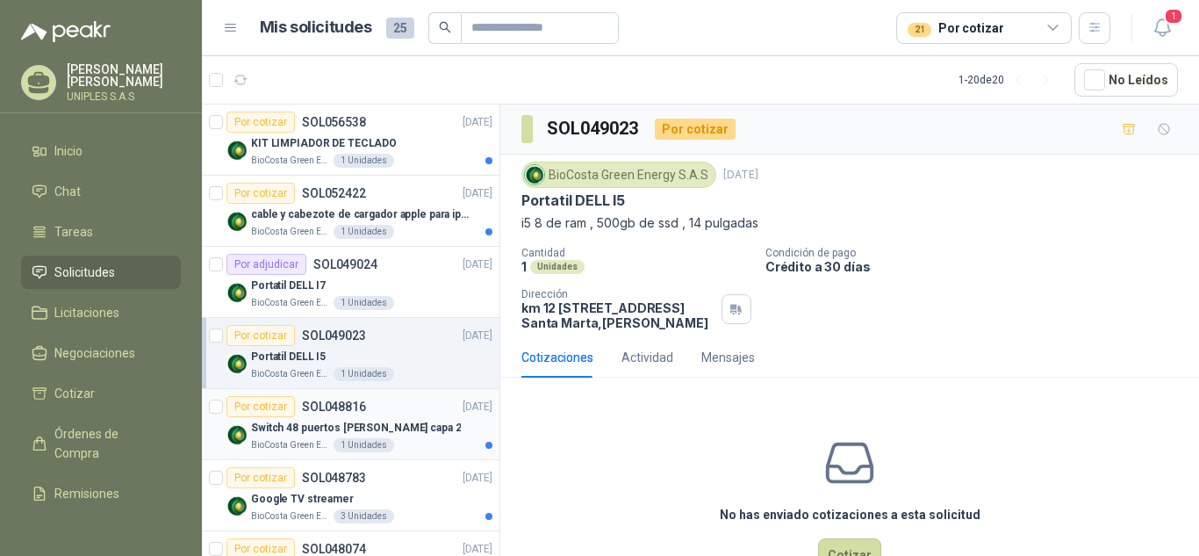
click at [317, 408] on p "SOL048816" at bounding box center [334, 406] width 64 height 12
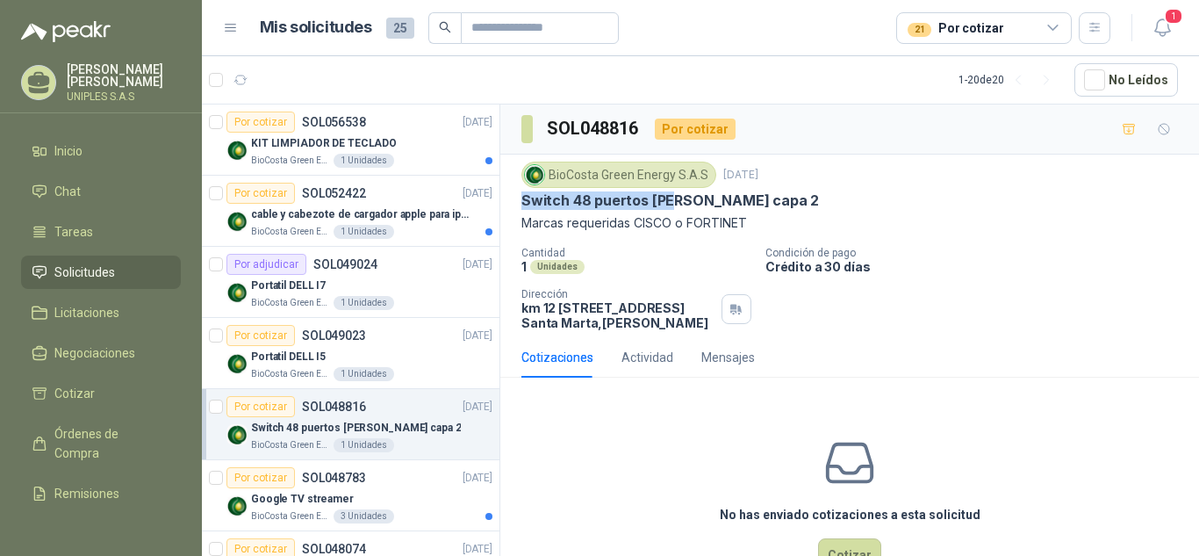
drag, startPoint x: 673, startPoint y: 200, endPoint x: 672, endPoint y: 269, distance: 68.5
click at [520, 208] on div "BioCosta [PERSON_NAME] Energy S.A.S [DATE] Switch 48 puertos [PERSON_NAME] capa…" at bounding box center [849, 245] width 699 height 183
click at [924, 276] on div "Cantidad 1 Unidades Condición de pago Crédito a 30 días Dirección km 12 [STREET…" at bounding box center [849, 288] width 656 height 83
click at [1162, 26] on icon "button" at bounding box center [1162, 28] width 22 height 22
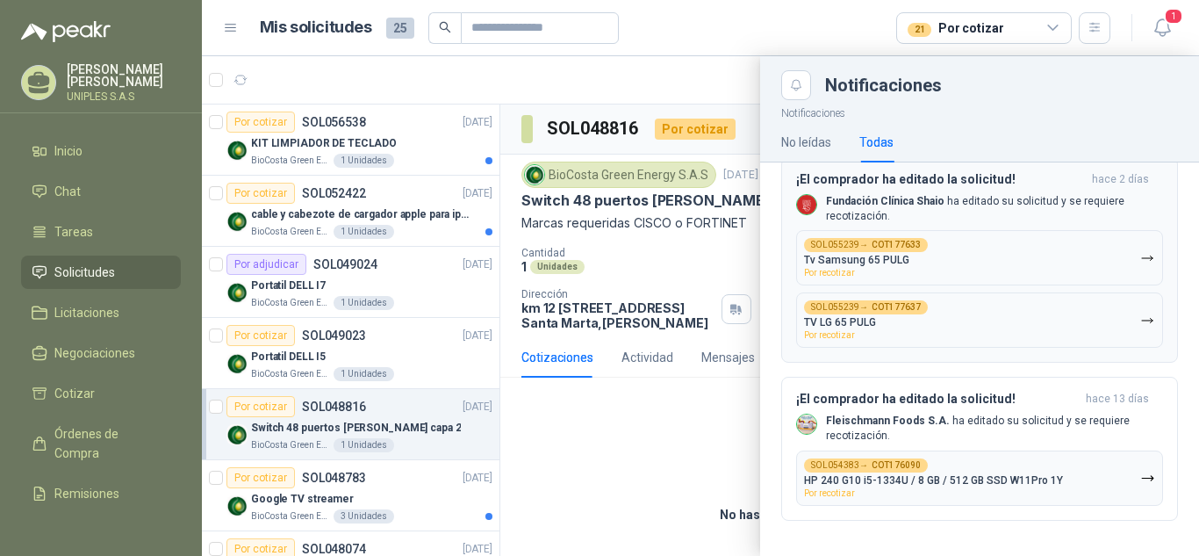
click at [845, 254] on p "Tv Samsung 65 PULG" at bounding box center [856, 260] width 105 height 12
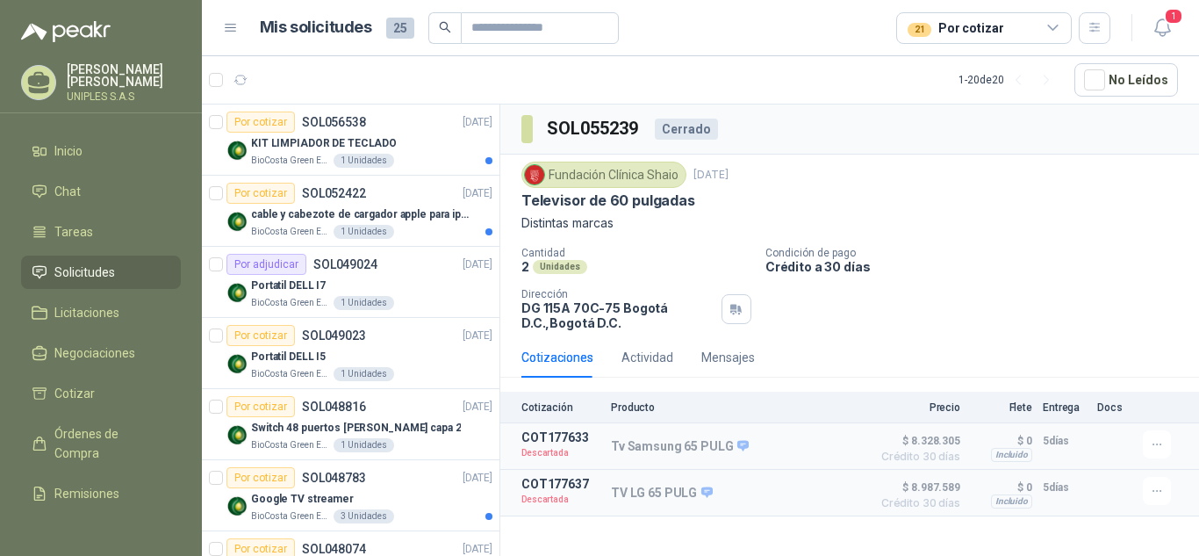
click at [1055, 25] on icon at bounding box center [1053, 28] width 16 height 16
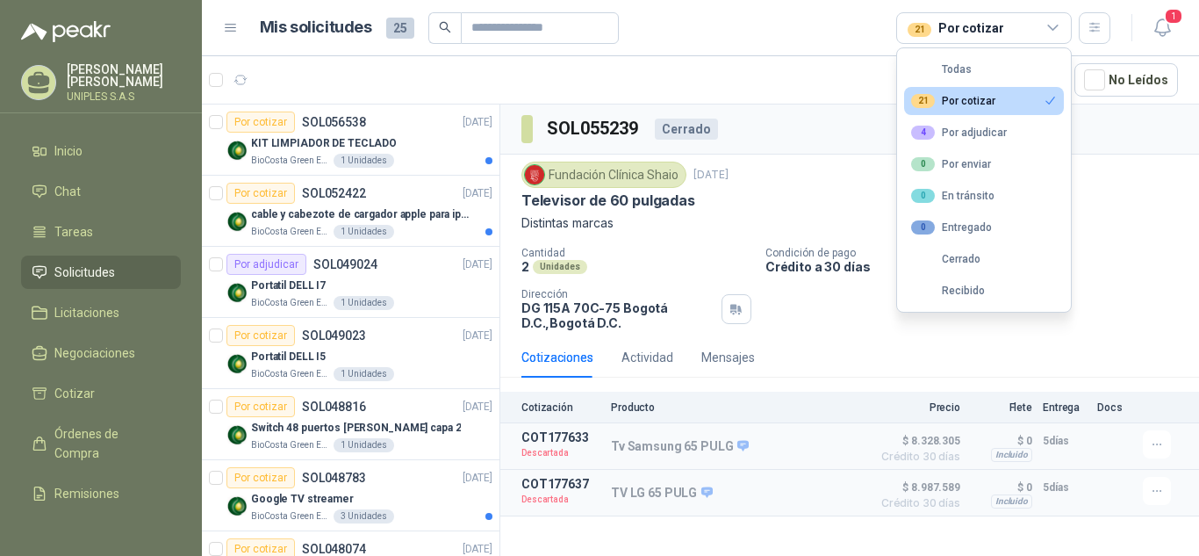
click at [979, 103] on div "21 Por cotizar" at bounding box center [953, 101] width 84 height 14
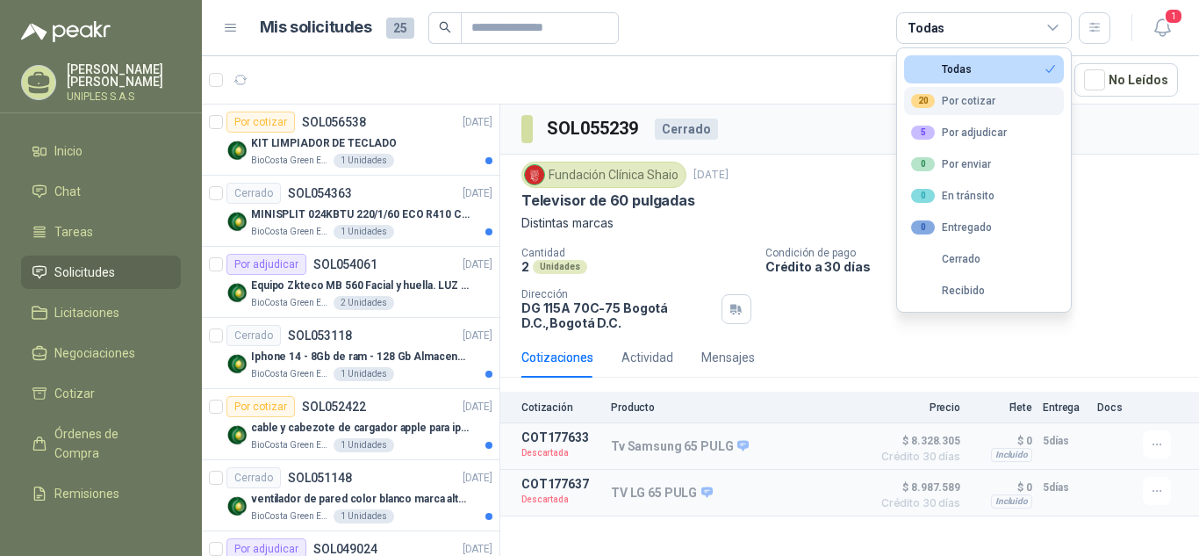
click at [955, 102] on div "20 Por cotizar" at bounding box center [953, 101] width 84 height 14
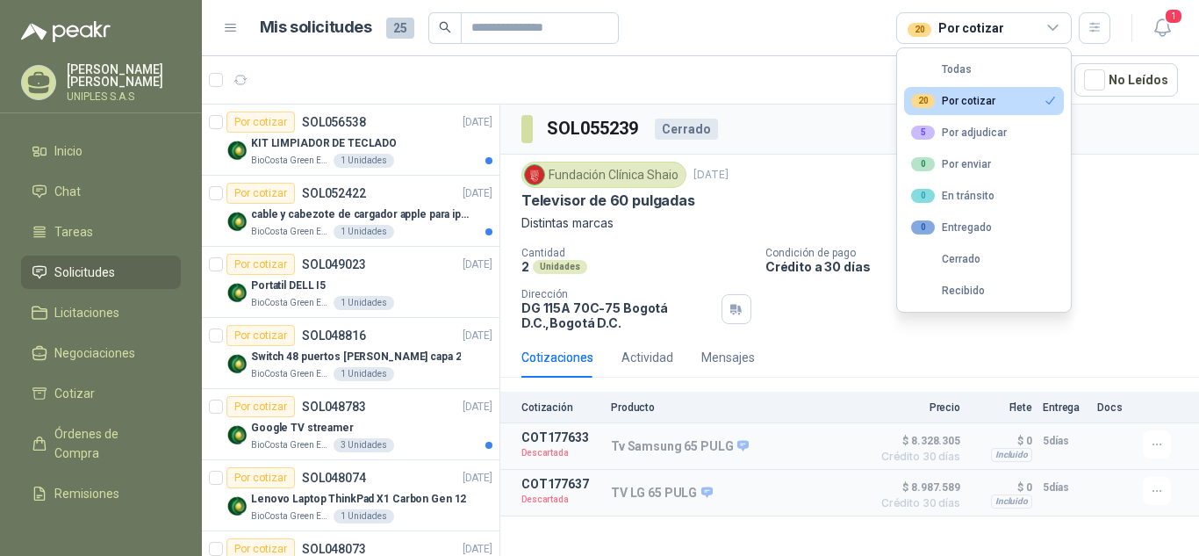
click at [1101, 235] on div "Fundación Clínica Shaio [DATE] Televisor de 60 pulgadas Distintas marcas Cantid…" at bounding box center [849, 245] width 656 height 169
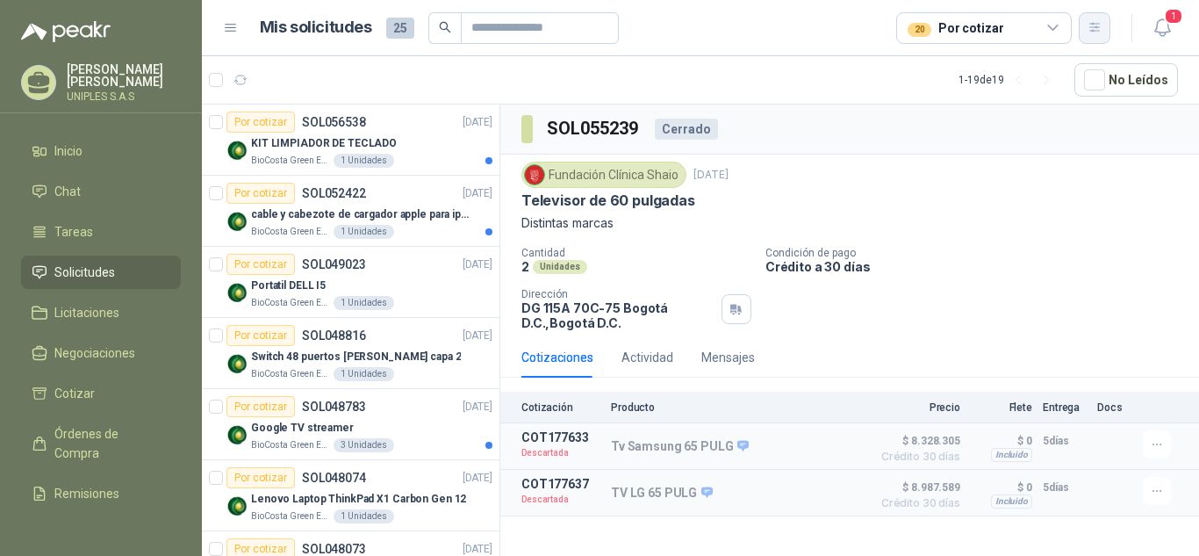
click at [1091, 25] on icon "button" at bounding box center [1094, 27] width 15 height 15
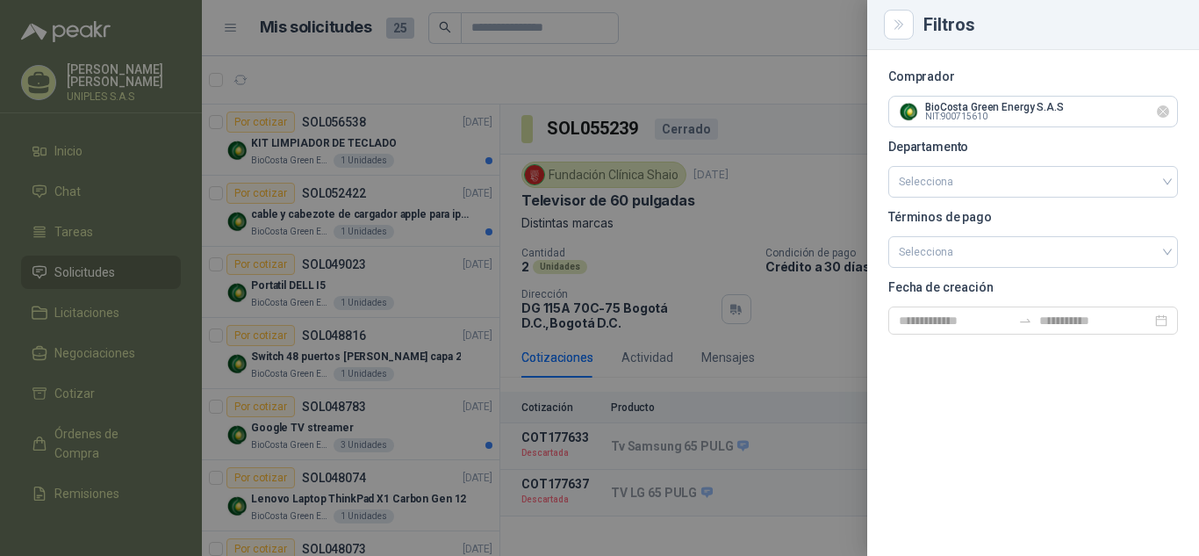
click at [1160, 111] on icon "Limpiar" at bounding box center [1163, 111] width 15 height 15
click at [1086, 109] on input "text" at bounding box center [1033, 112] width 288 height 30
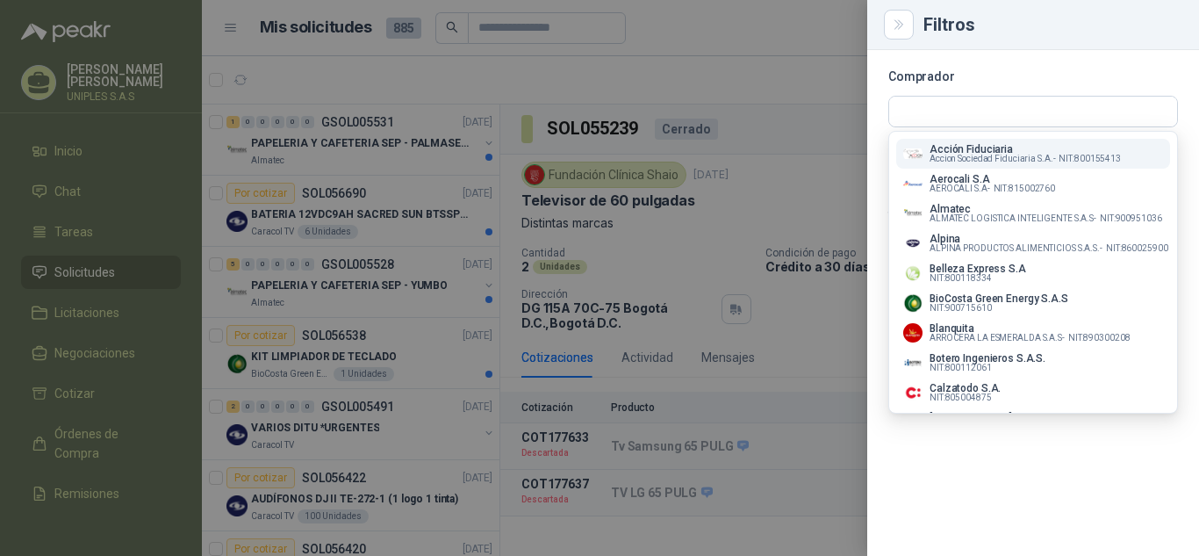
click at [1110, 480] on div "Comprador Departamento Selecciona Términos de pago Selecciona Fecha de creación" at bounding box center [1033, 303] width 332 height 506
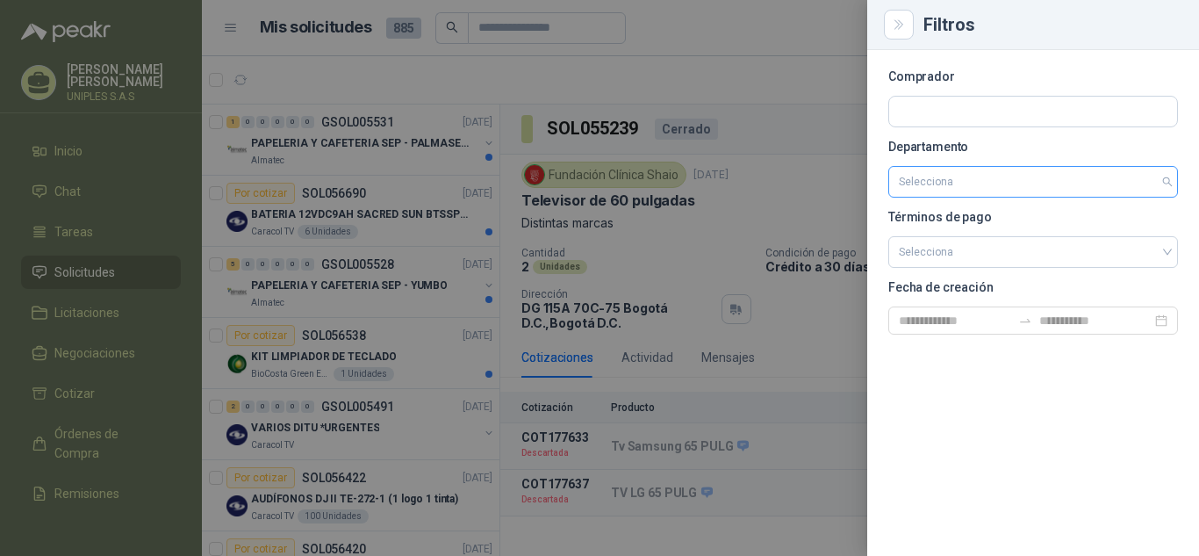
click at [972, 187] on input "search" at bounding box center [1033, 182] width 269 height 30
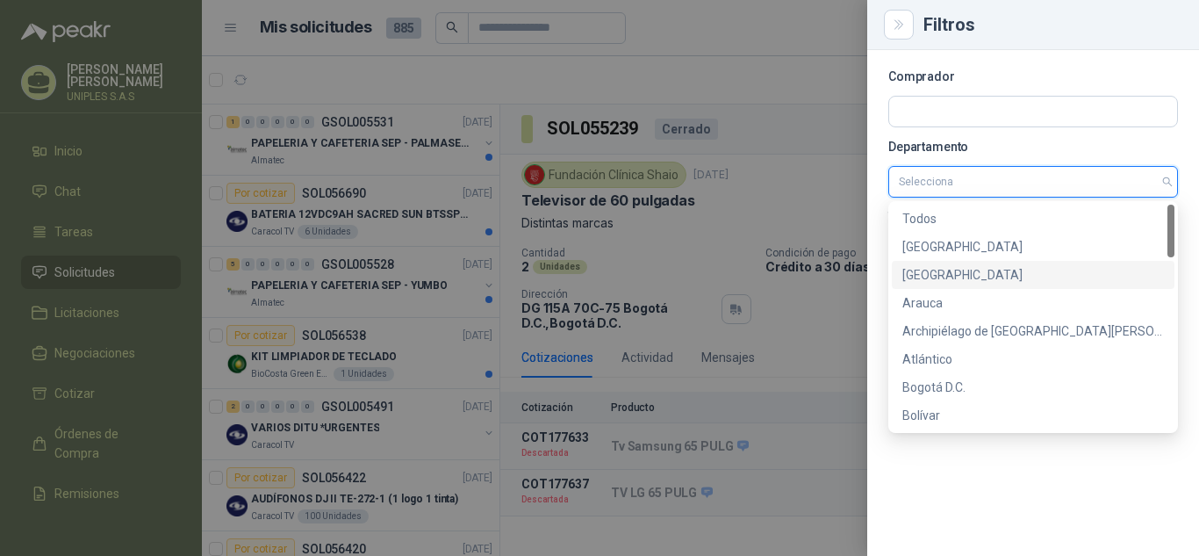
click at [931, 276] on div "[GEOGRAPHIC_DATA]" at bounding box center [1033, 274] width 262 height 19
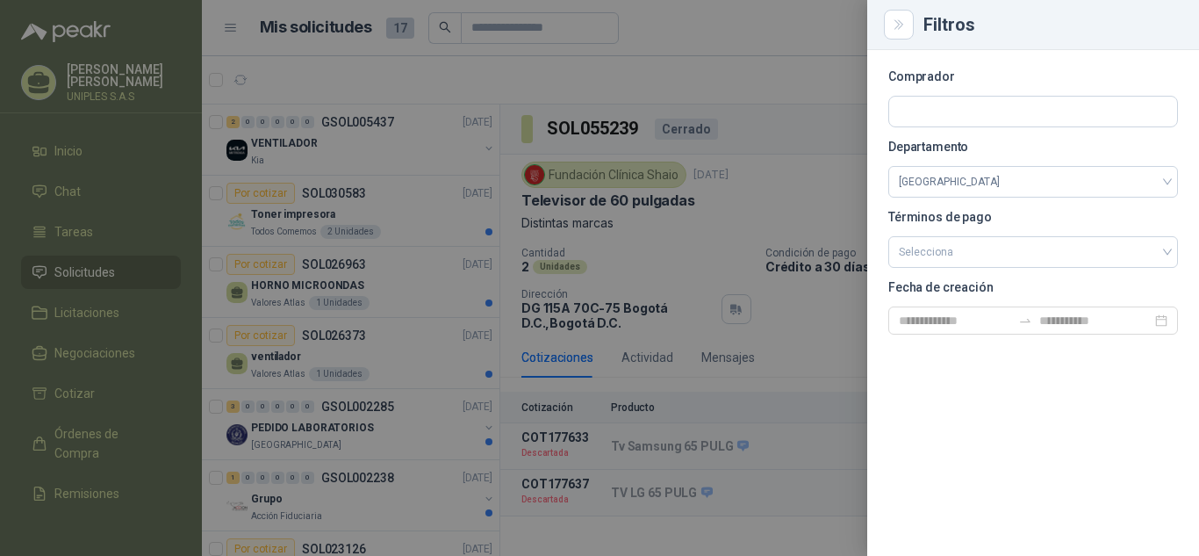
click at [793, 35] on div at bounding box center [599, 278] width 1199 height 556
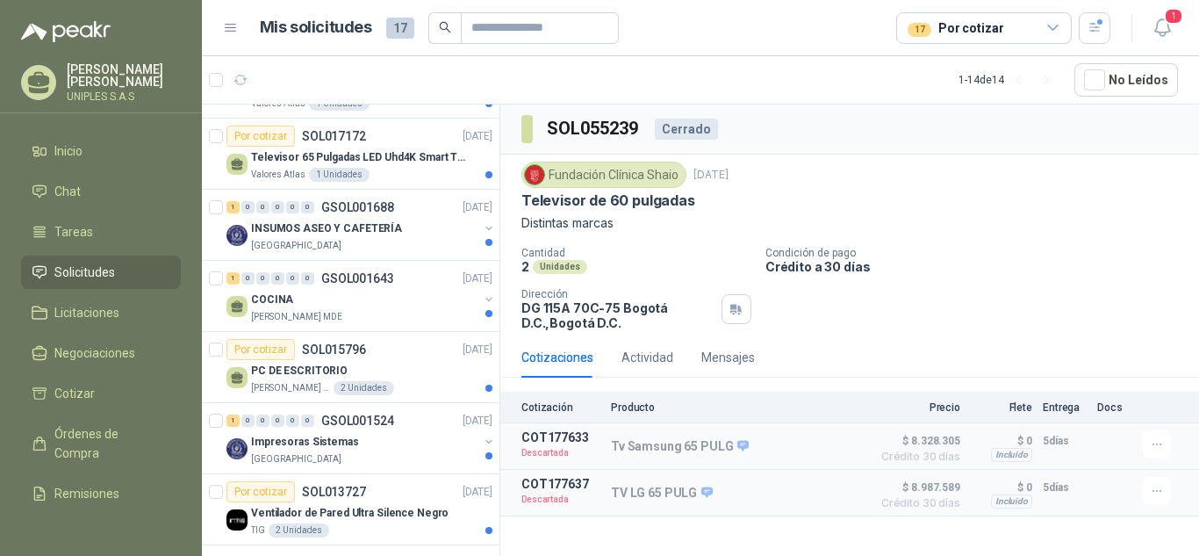
scroll to position [563, 0]
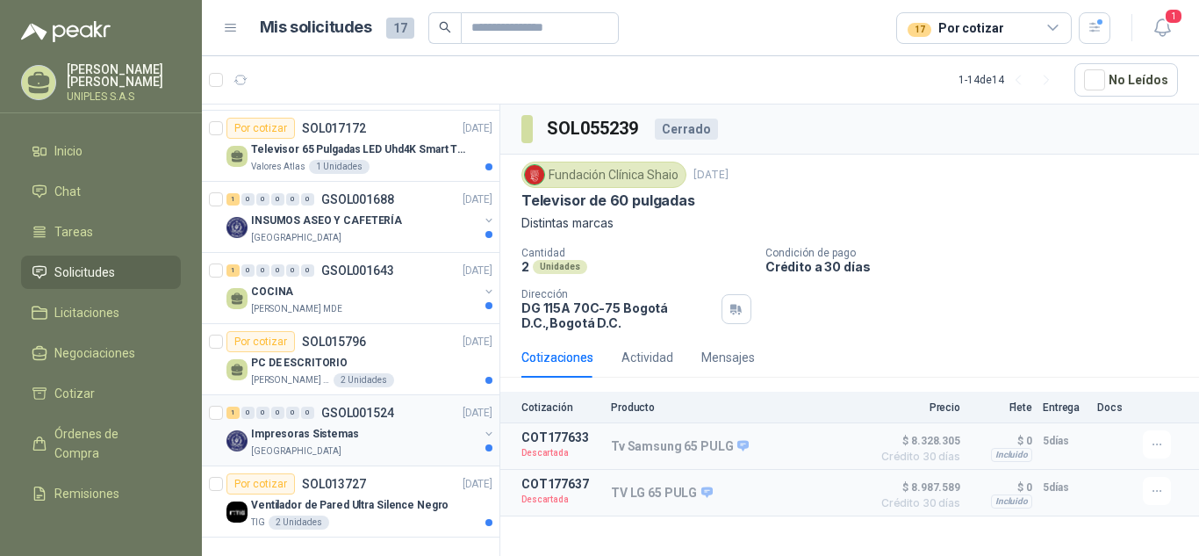
click at [306, 430] on p "Impresoras Sistemas" at bounding box center [305, 434] width 108 height 17
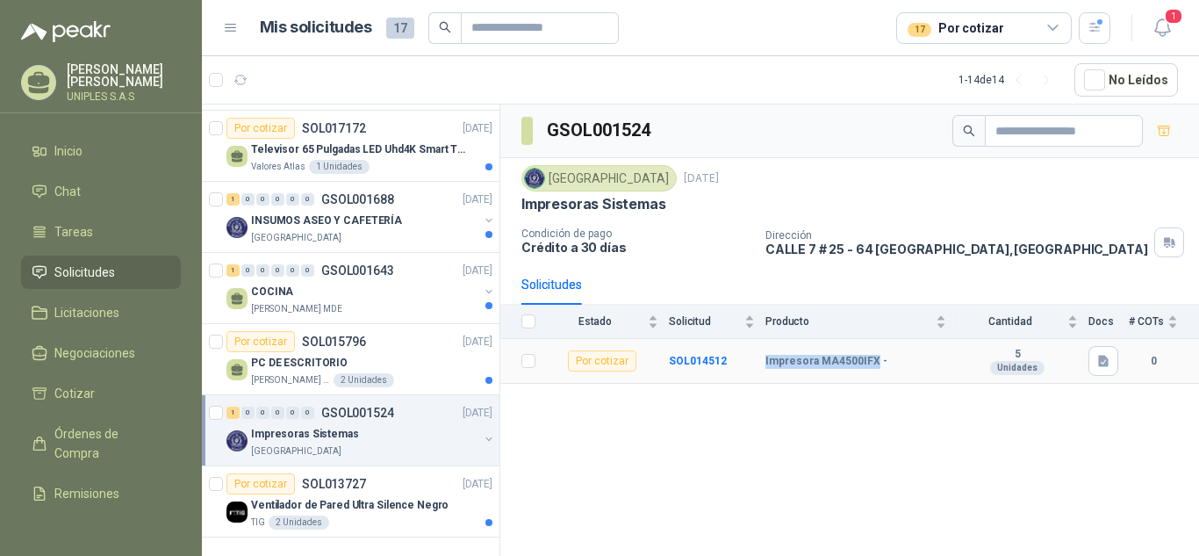
drag, startPoint x: 764, startPoint y: 362, endPoint x: 873, endPoint y: 363, distance: 109.7
click at [873, 363] on tr "Por cotizar SOL014512 Impresora MA4500IFX - 5 Unidades 0" at bounding box center [849, 361] width 699 height 45
click at [692, 358] on b "SOL014512" at bounding box center [698, 361] width 58 height 12
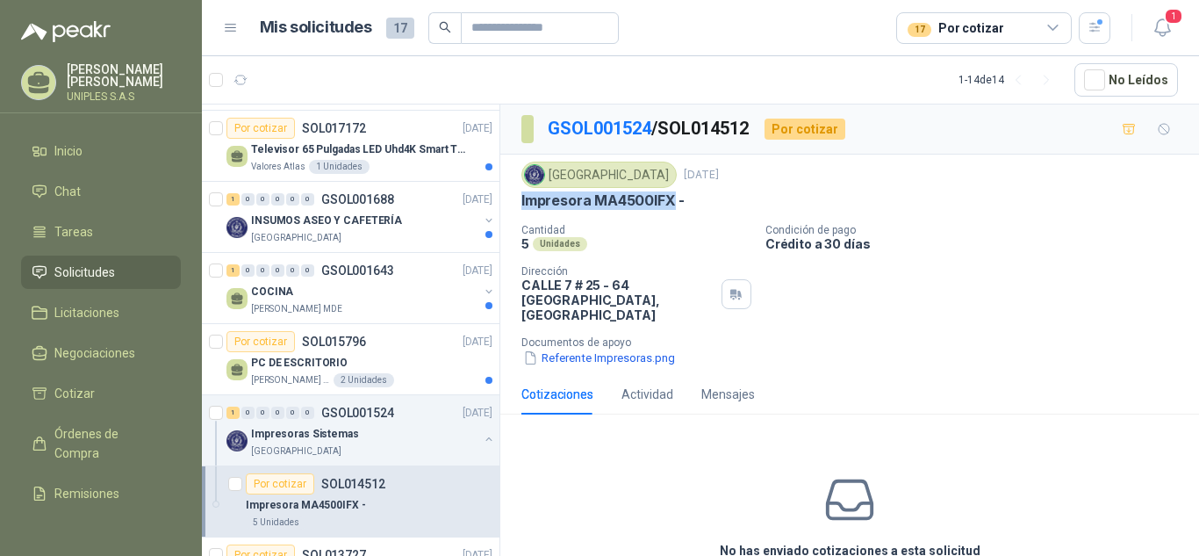
drag, startPoint x: 674, startPoint y: 198, endPoint x: 523, endPoint y: 200, distance: 151.0
click at [520, 197] on div "[GEOGRAPHIC_DATA] [DATE] Impresora MA4500IFX - Cantidad 5 Unidades Condición de…" at bounding box center [849, 263] width 699 height 219
click at [940, 317] on div "Cantidad 5 Unidades Condición de pago Crédito a 30 días Dirección [STREET_ADDRE…" at bounding box center [849, 295] width 656 height 143
click at [584, 348] on button "Referente Impresoras.png" at bounding box center [598, 357] width 155 height 18
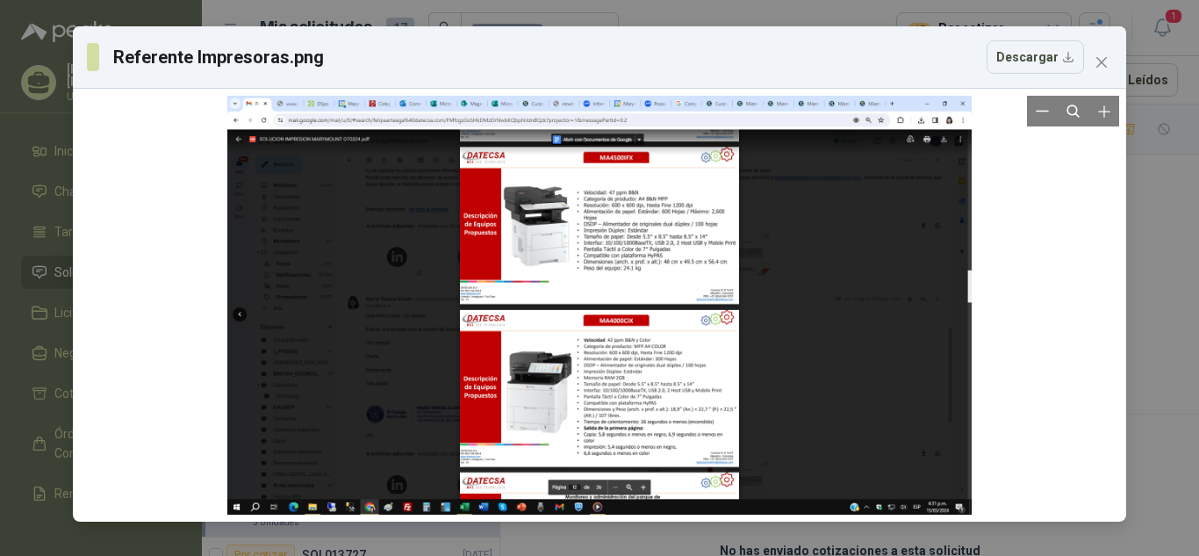
click at [568, 240] on div at bounding box center [599, 305] width 744 height 419
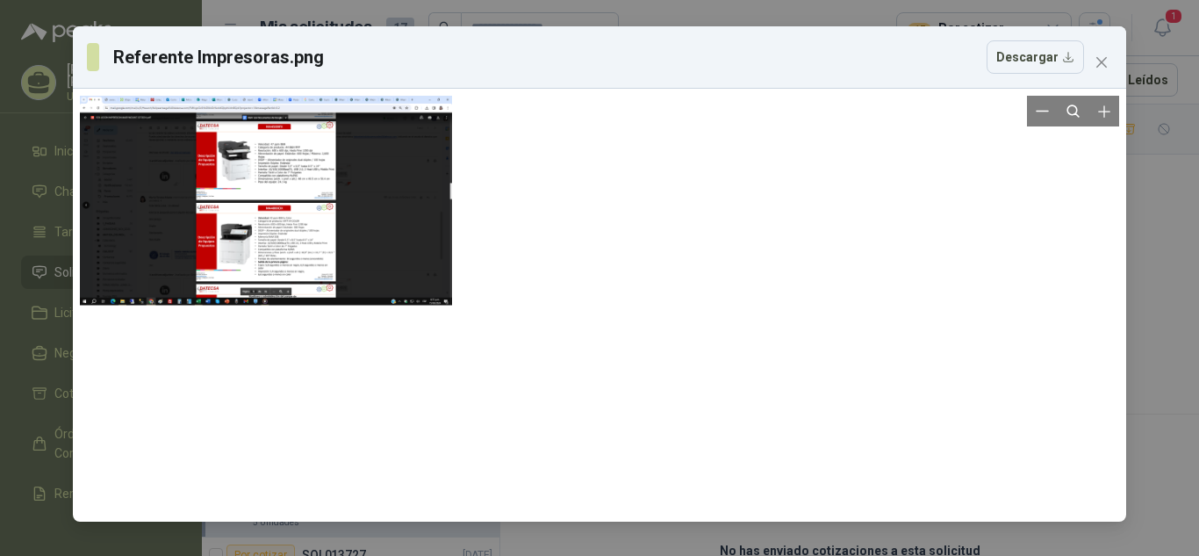
click at [310, 254] on div at bounding box center [266, 201] width 372 height 210
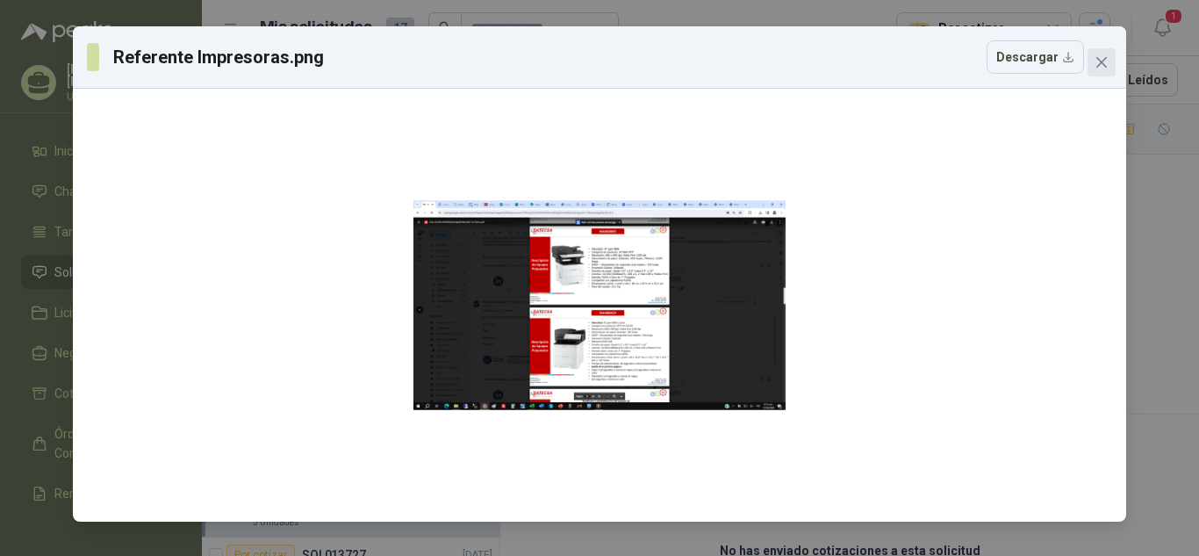
click at [1100, 69] on button "Close" at bounding box center [1101, 62] width 28 height 28
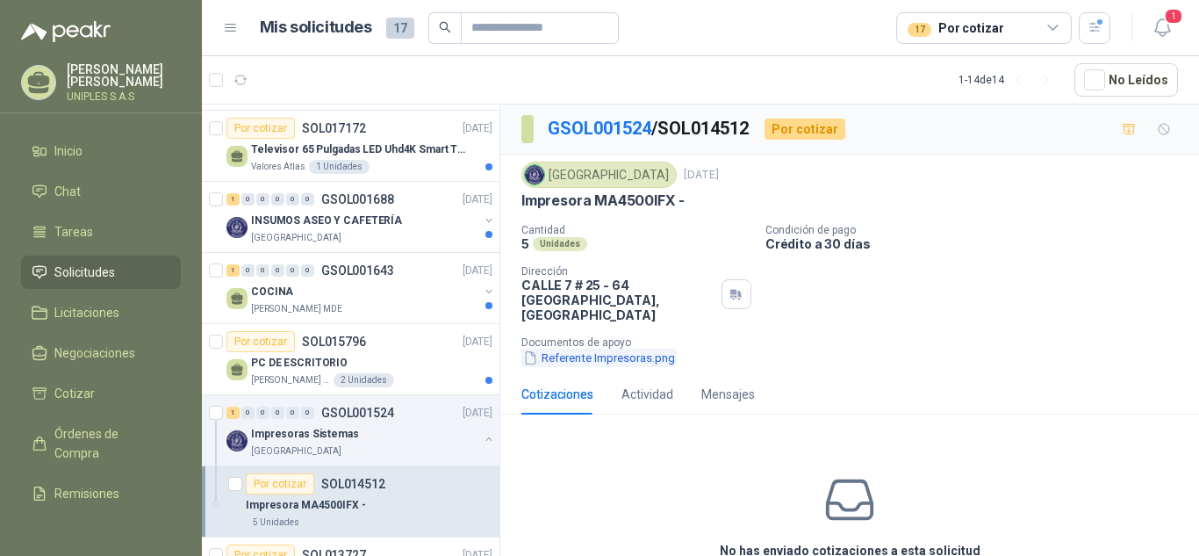
click at [601, 348] on button "Referente Impresoras.png" at bounding box center [598, 357] width 155 height 18
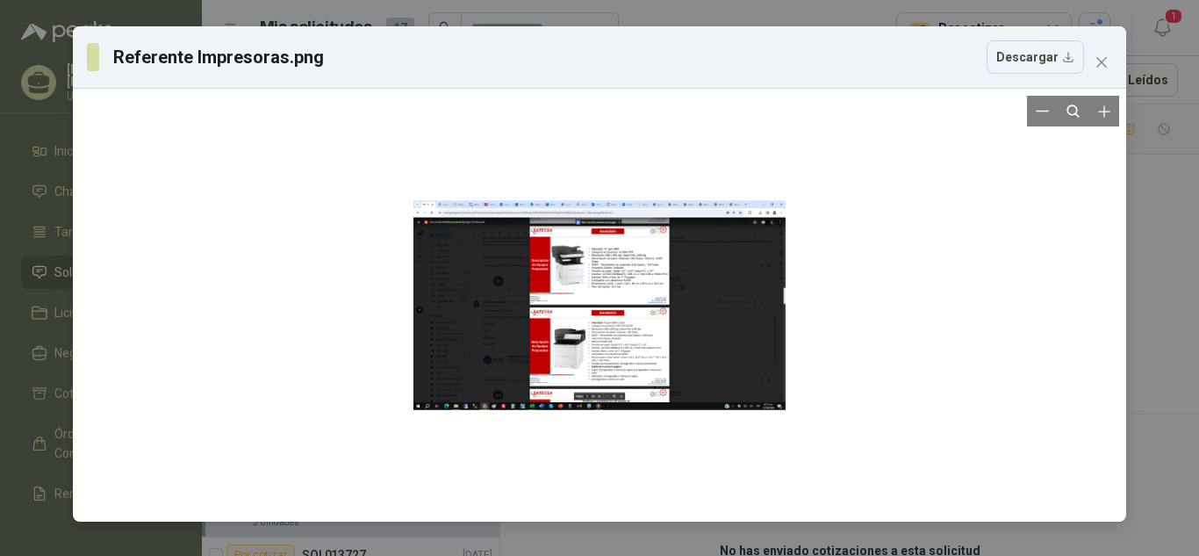
click at [676, 310] on div at bounding box center [599, 305] width 372 height 210
drag, startPoint x: 676, startPoint y: 310, endPoint x: 577, endPoint y: 327, distance: 99.9
click at [577, 327] on div at bounding box center [599, 305] width 372 height 210
click at [678, 320] on div at bounding box center [600, 305] width 372 height 210
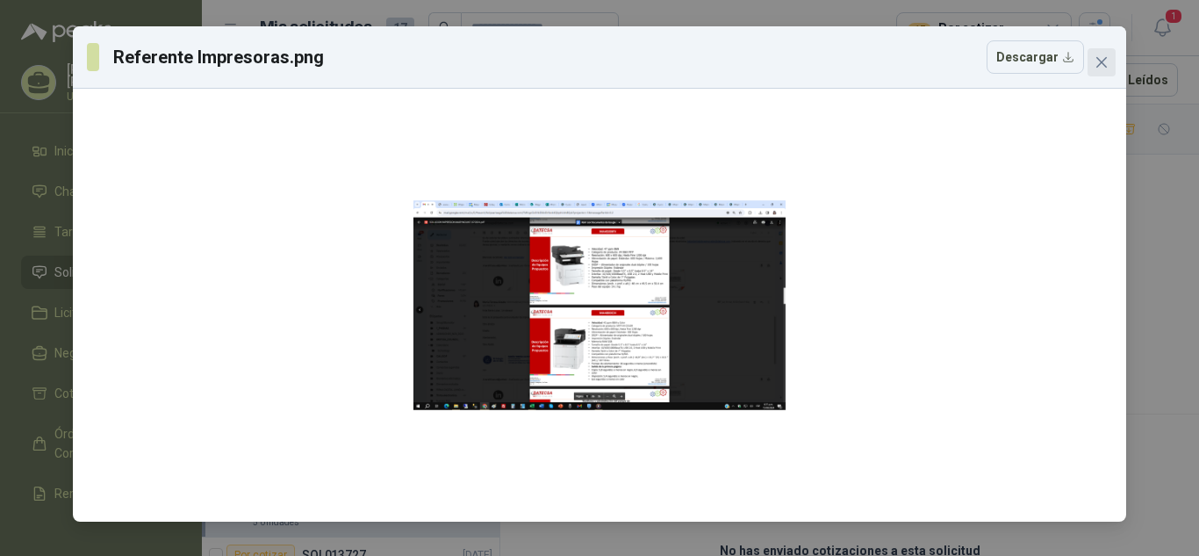
click at [1108, 66] on icon "close" at bounding box center [1101, 62] width 14 height 14
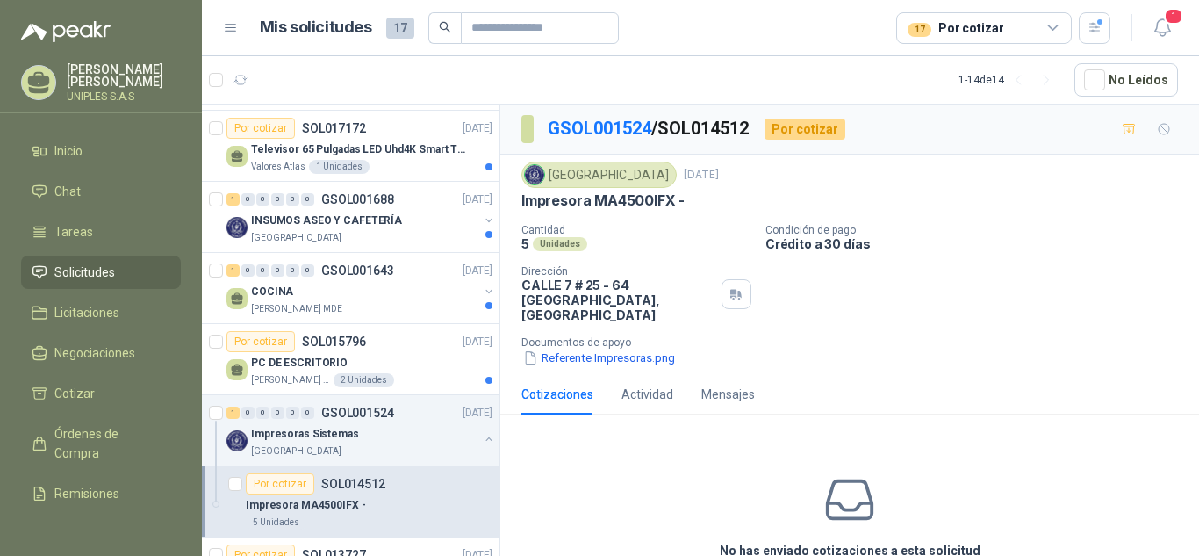
scroll to position [634, 0]
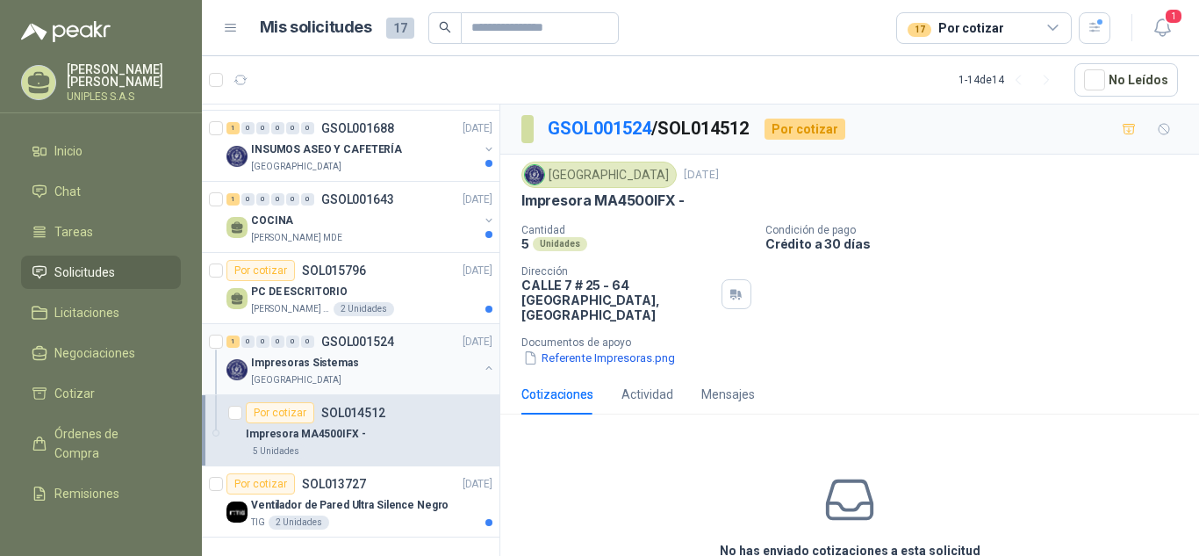
click at [341, 343] on p "GSOL001524" at bounding box center [357, 341] width 73 height 12
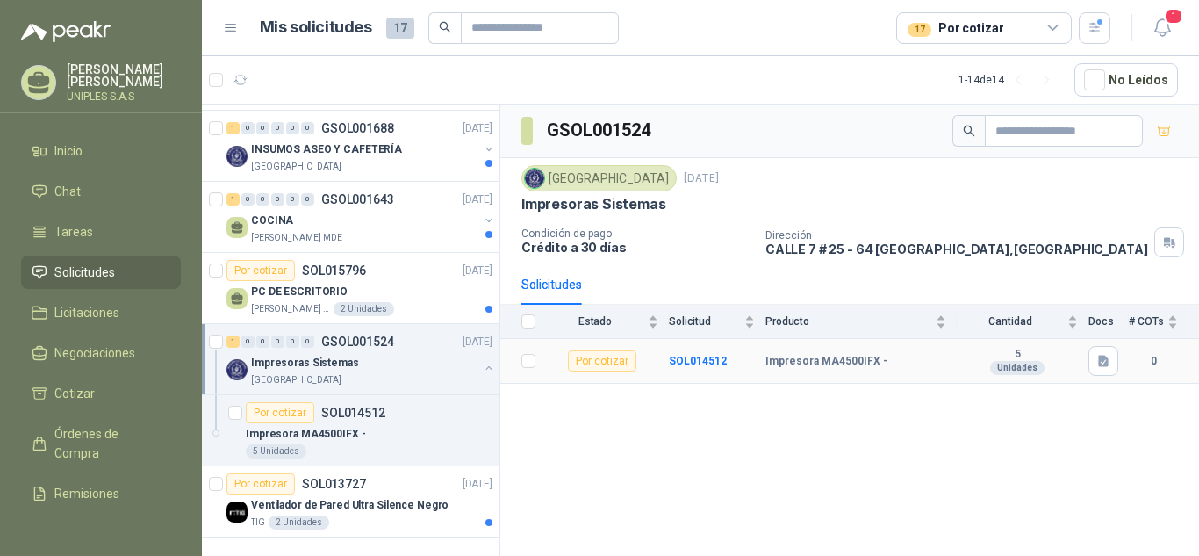
click at [597, 363] on div "Por cotizar" at bounding box center [602, 360] width 68 height 21
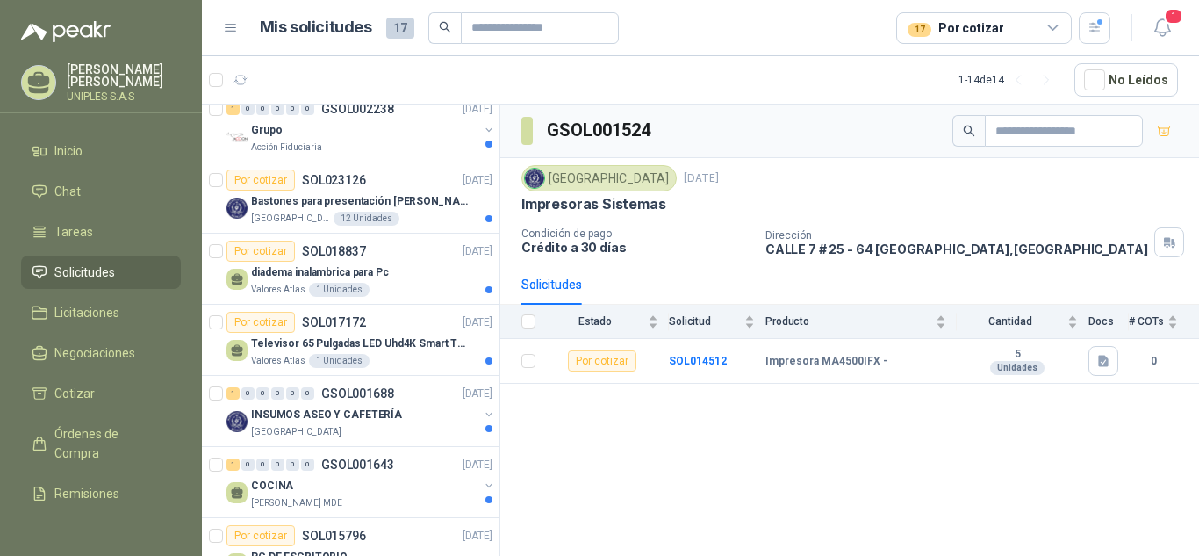
scroll to position [366, 0]
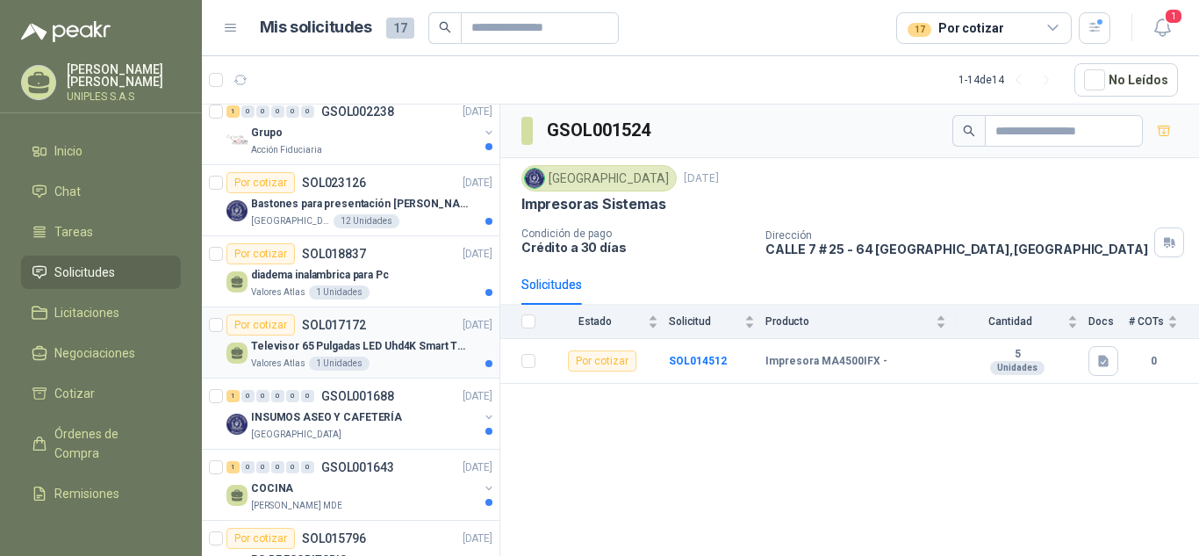
click at [357, 324] on p "SOL017172" at bounding box center [334, 325] width 64 height 12
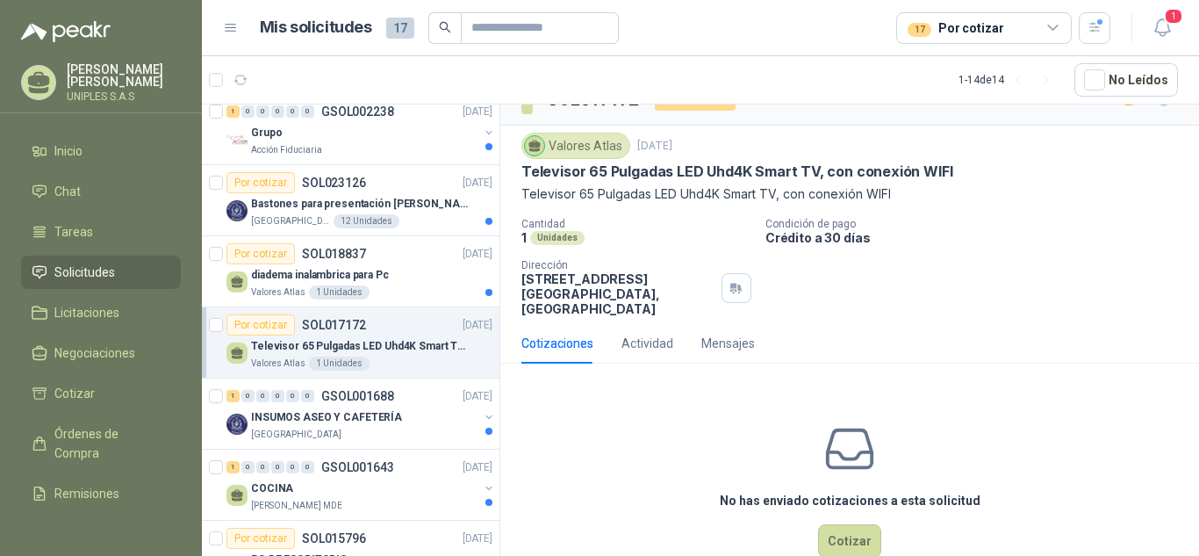
scroll to position [54, 0]
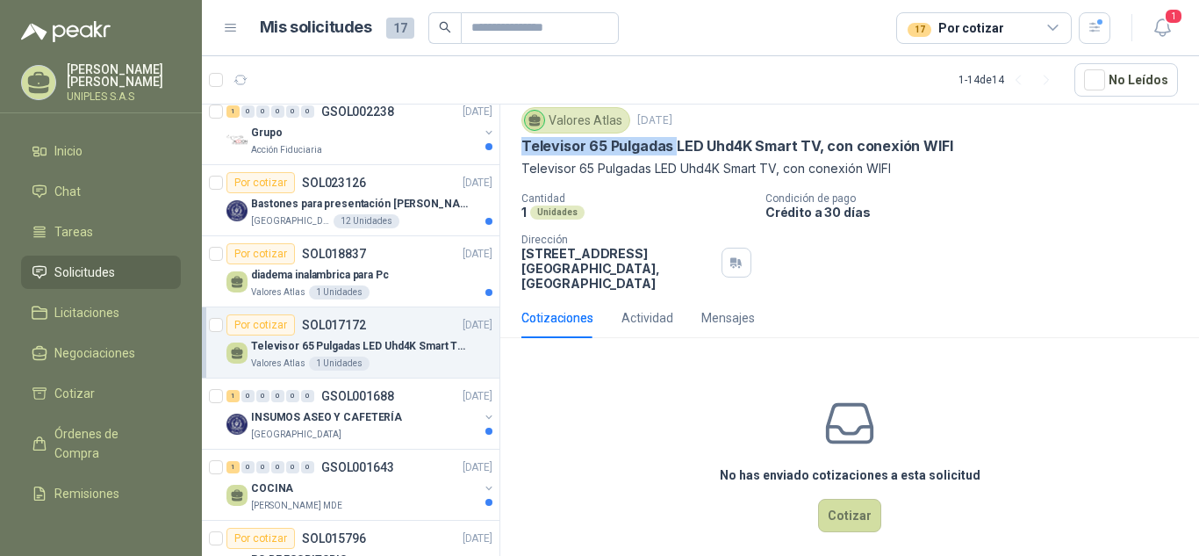
drag, startPoint x: 672, startPoint y: 146, endPoint x: 524, endPoint y: 150, distance: 148.4
click at [524, 150] on p "Televisor 65 Pulgadas LED Uhd4K Smart TV, con conexión WIFI" at bounding box center [736, 146] width 431 height 18
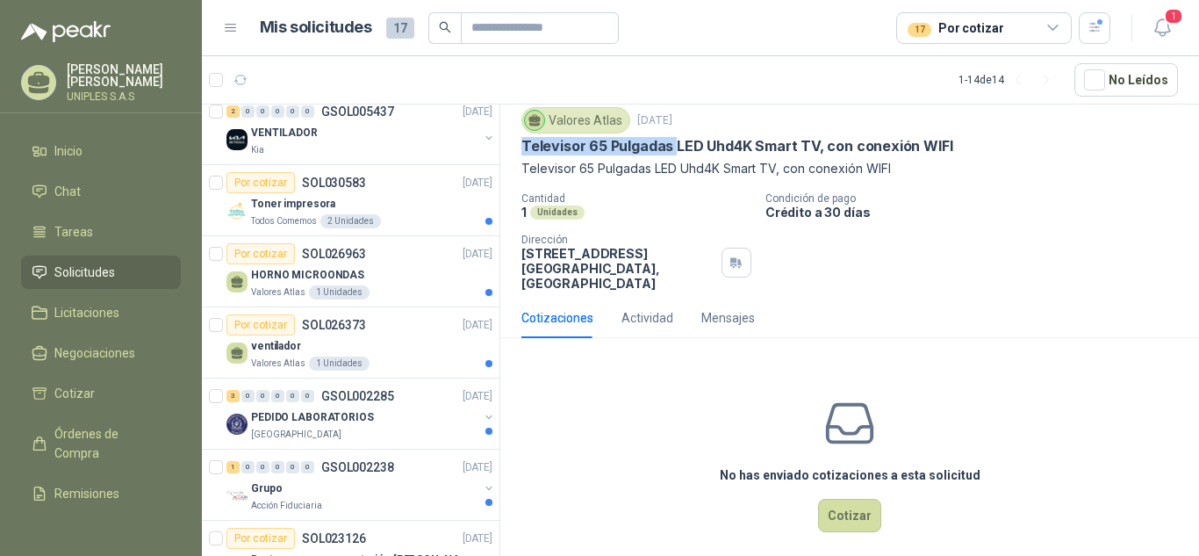
scroll to position [0, 0]
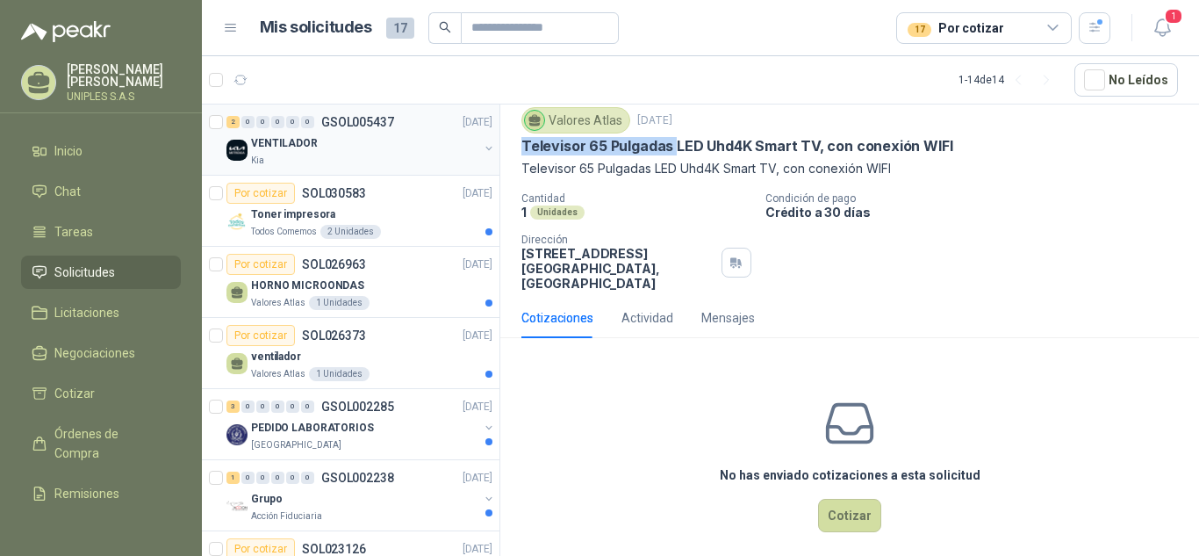
click at [352, 123] on p "GSOL005437" at bounding box center [357, 122] width 73 height 12
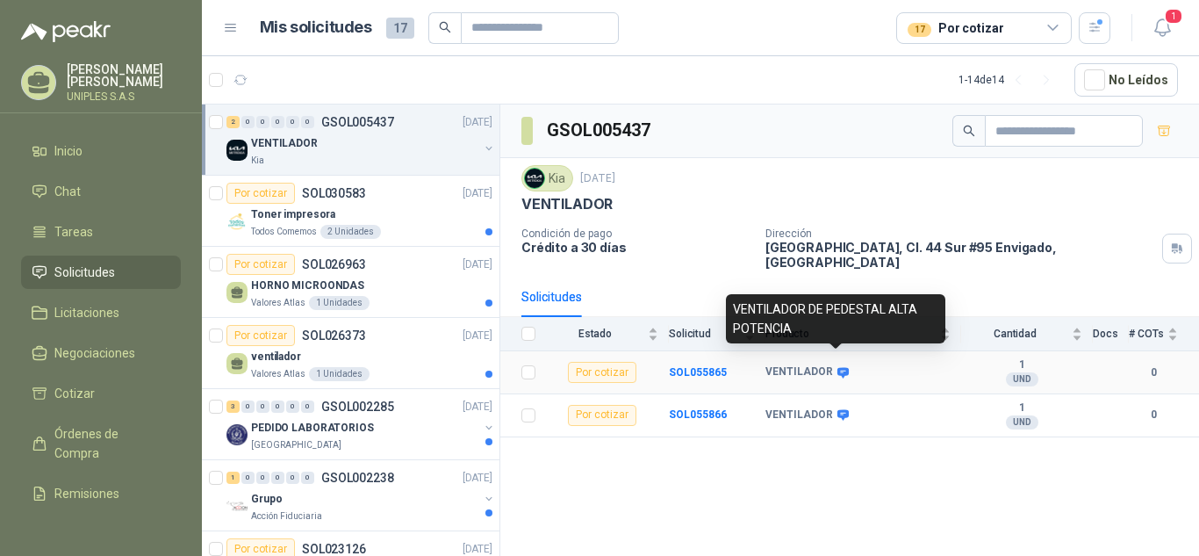
click at [840, 367] on icon at bounding box center [842, 372] width 11 height 11
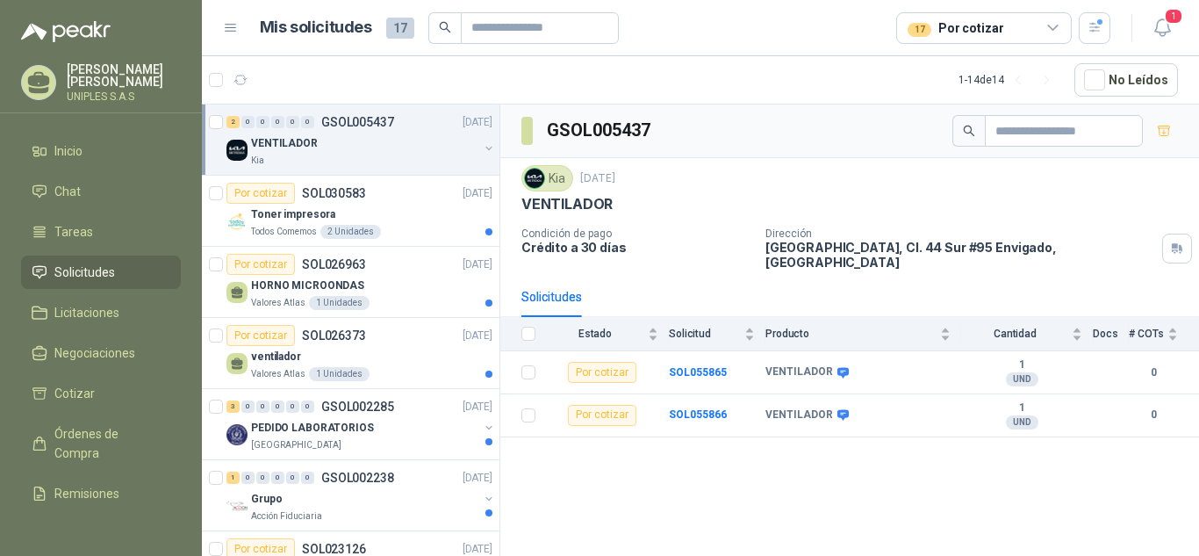
click at [860, 555] on div "GSOL005437 Kia [DATE] VENTILADOR Condición de pago Crédito a 30 días Dirección …" at bounding box center [849, 332] width 699 height 457
click at [702, 366] on b "SOL055865" at bounding box center [698, 372] width 58 height 12
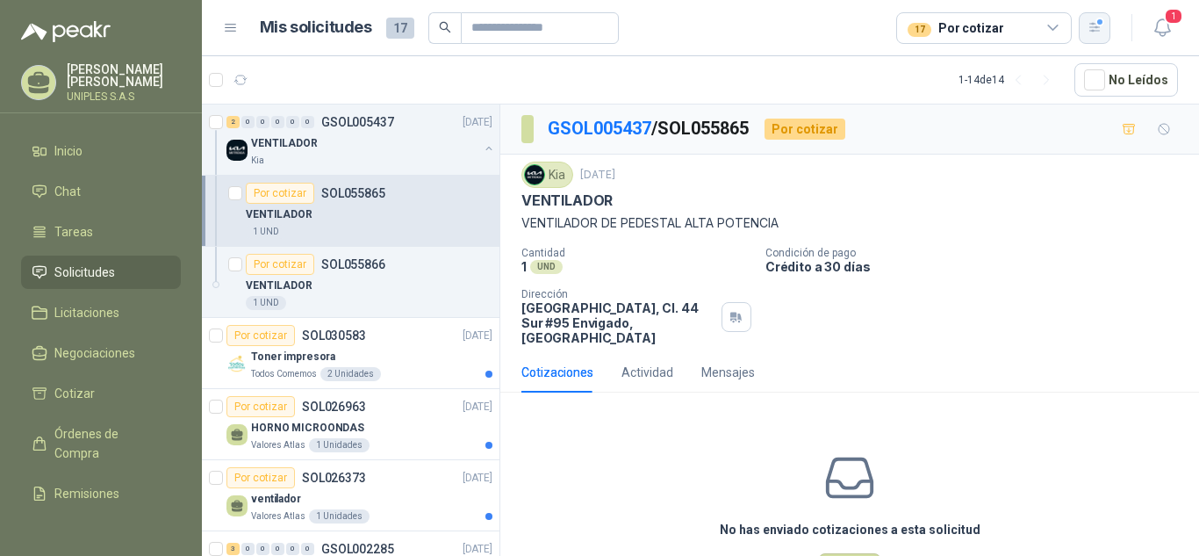
click at [1097, 20] on div "button" at bounding box center [1094, 27] width 15 height 15
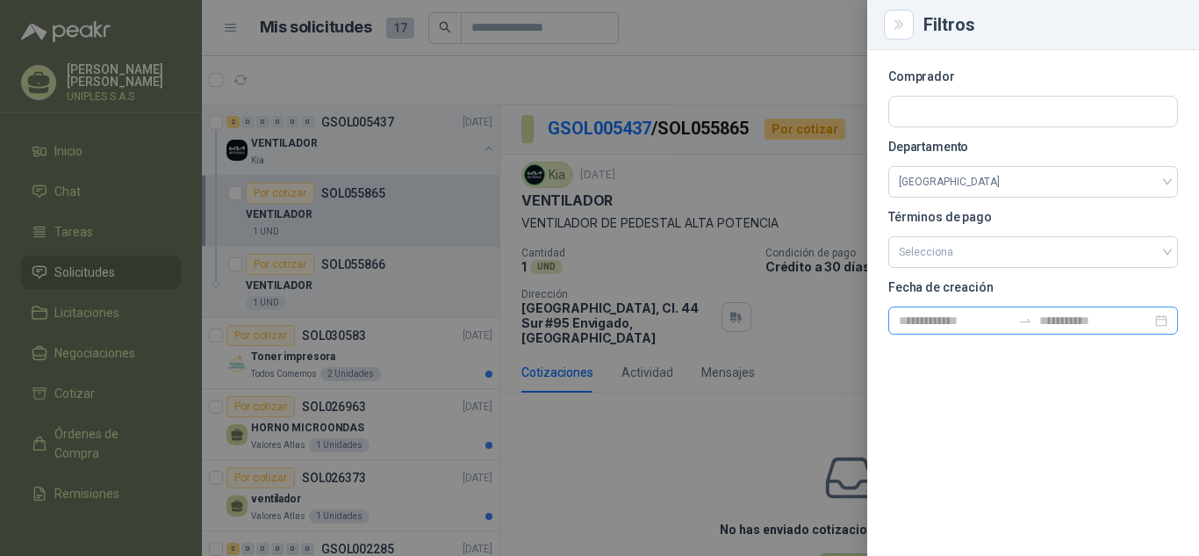
click at [1156, 323] on div at bounding box center [1033, 320] width 290 height 28
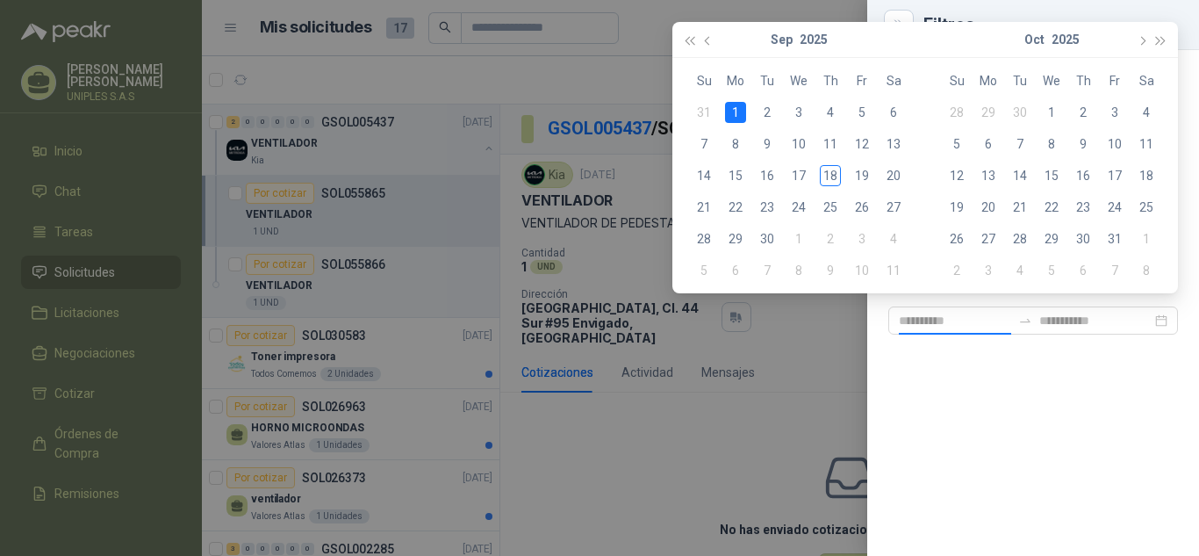
click at [737, 111] on div "1" at bounding box center [735, 112] width 21 height 21
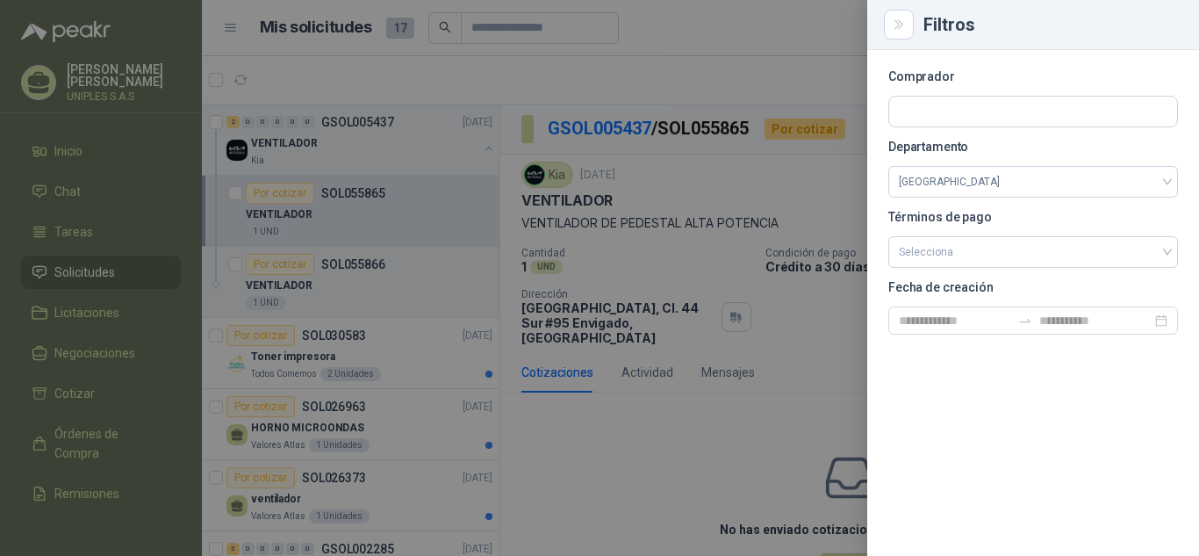
click at [1109, 392] on div "Comprador Departamento [GEOGRAPHIC_DATA] Términos de pago Selecciona Fecha de c…" at bounding box center [1033, 303] width 332 height 506
click at [646, 432] on div at bounding box center [599, 278] width 1199 height 556
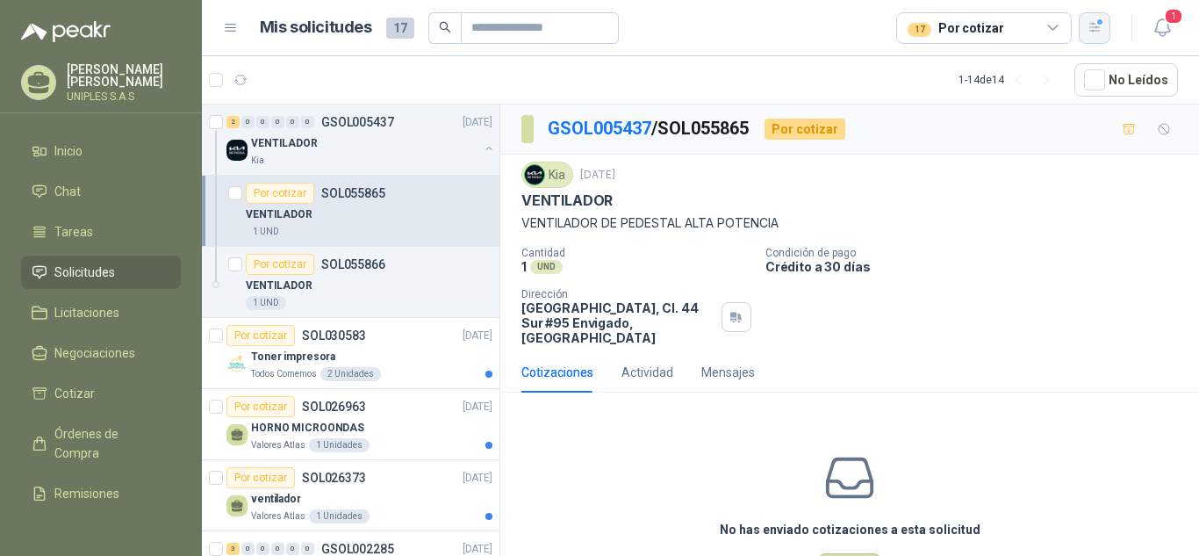
click at [1092, 28] on icon "button" at bounding box center [1094, 27] width 10 height 9
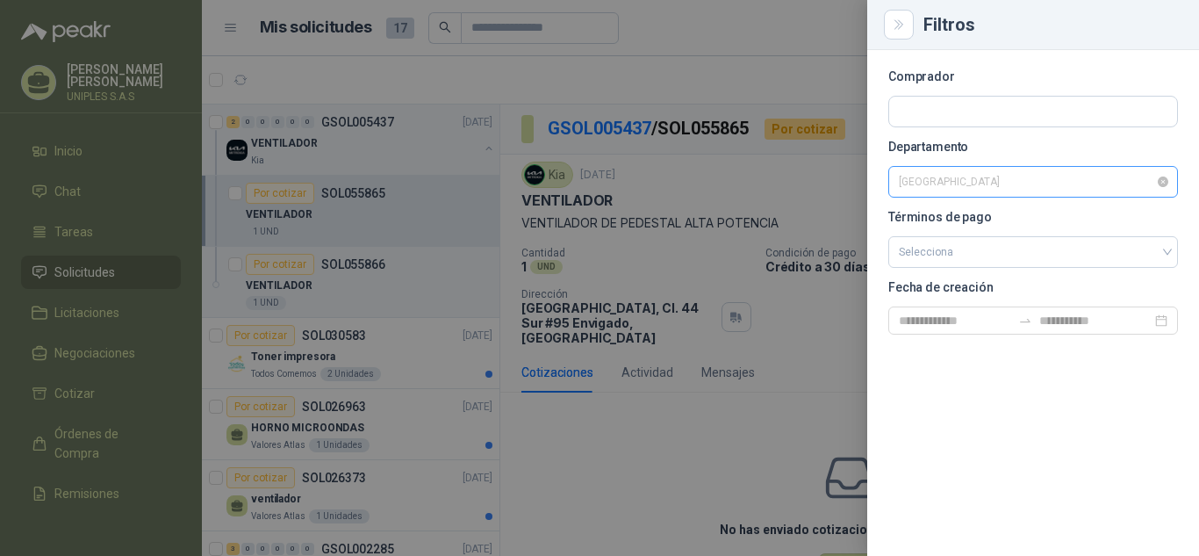
click at [1128, 180] on span "[GEOGRAPHIC_DATA]" at bounding box center [1033, 182] width 269 height 26
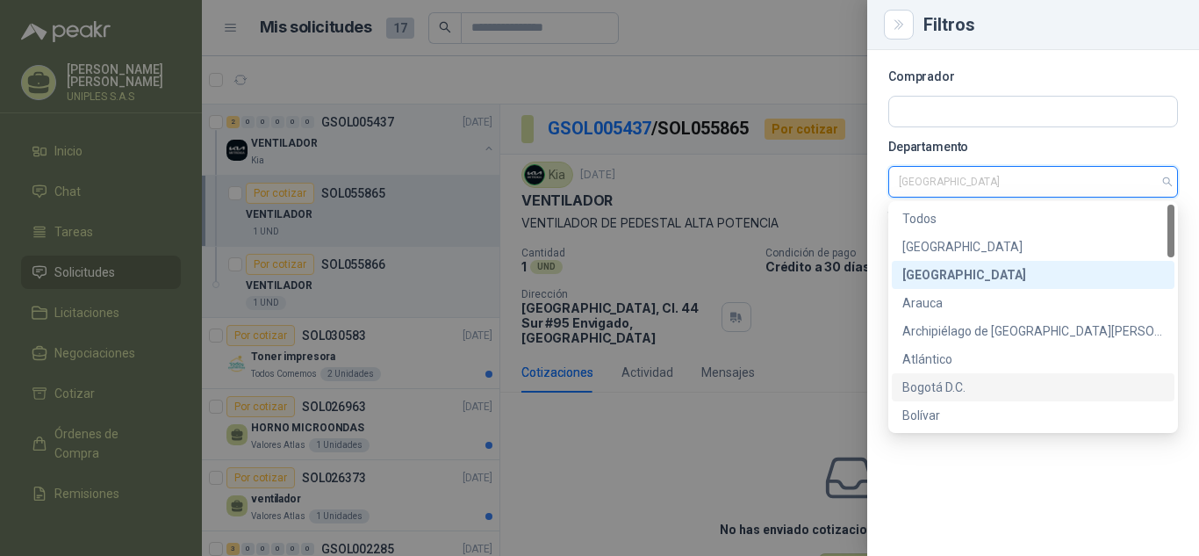
click at [929, 388] on div "Bogotá D.C." at bounding box center [1033, 386] width 262 height 19
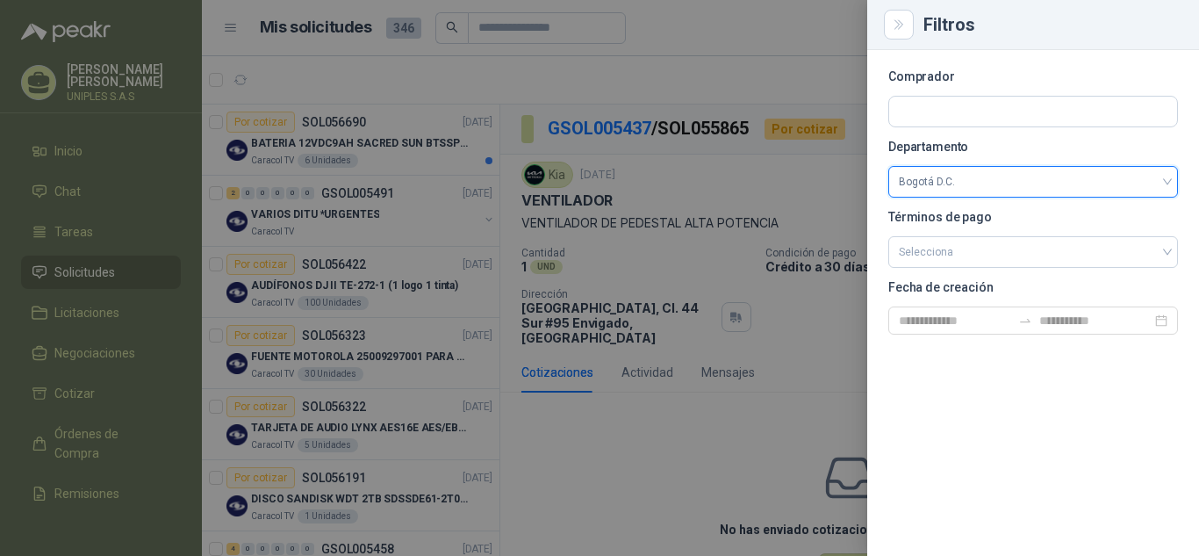
click at [798, 329] on div at bounding box center [599, 278] width 1199 height 556
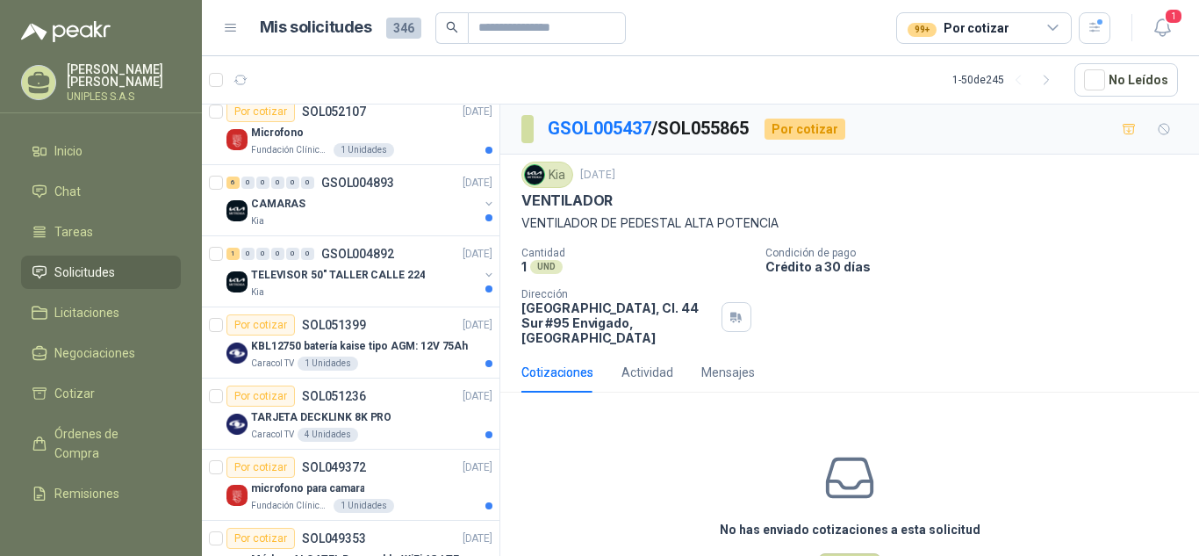
scroll to position [1368, 0]
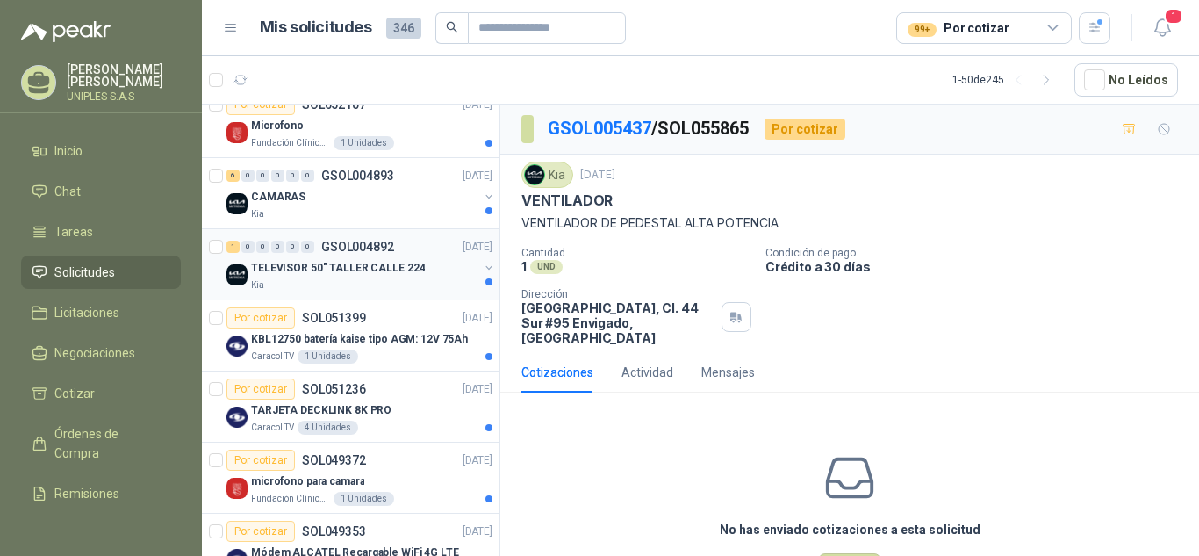
click at [334, 248] on p "GSOL004892" at bounding box center [357, 246] width 73 height 12
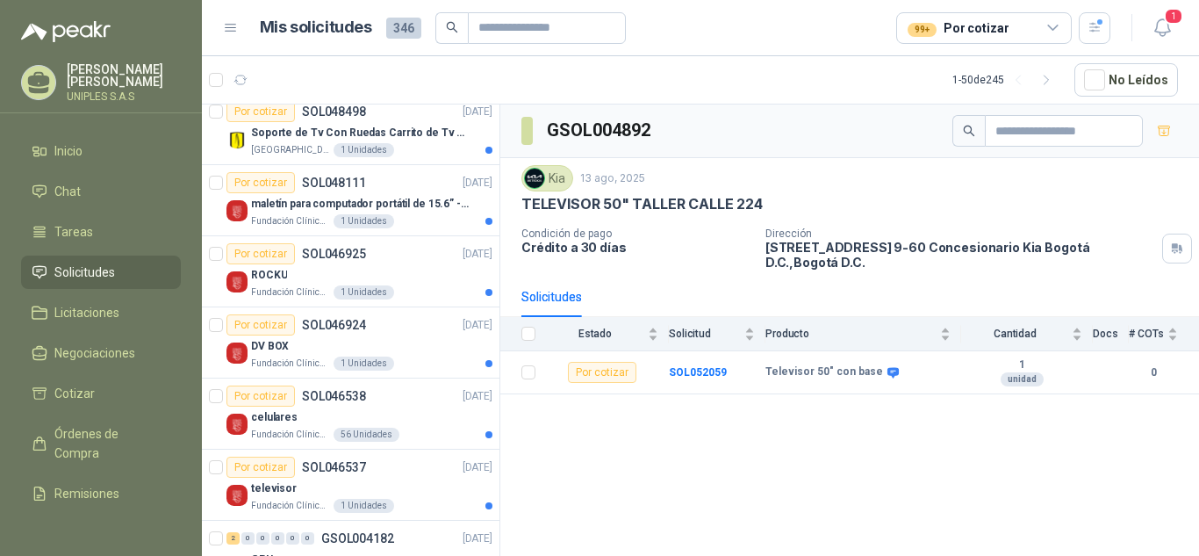
scroll to position [2021, 0]
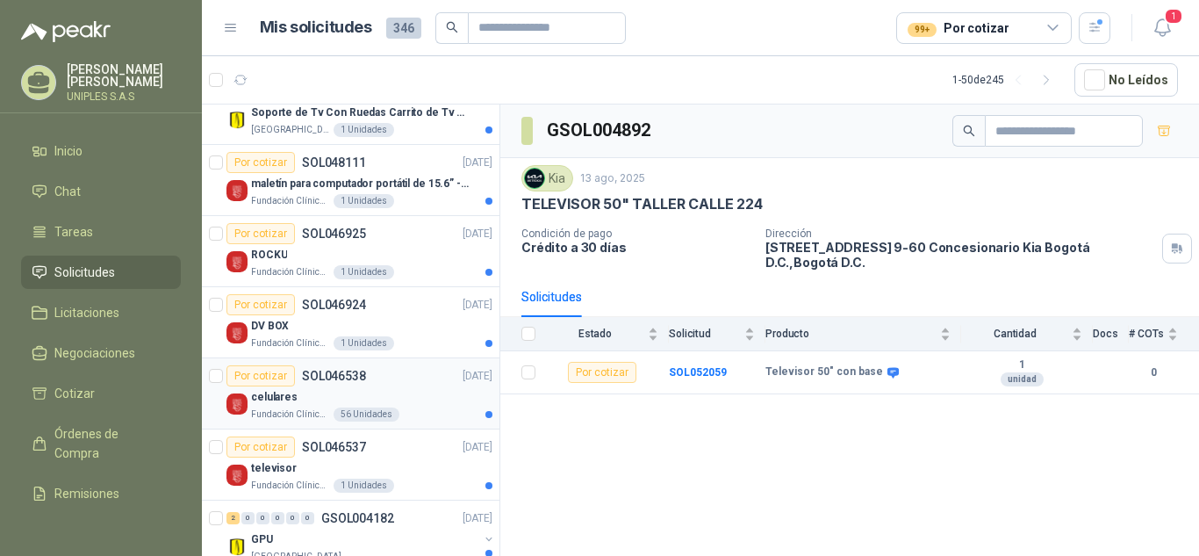
click at [337, 379] on p "SOL046538" at bounding box center [334, 375] width 64 height 12
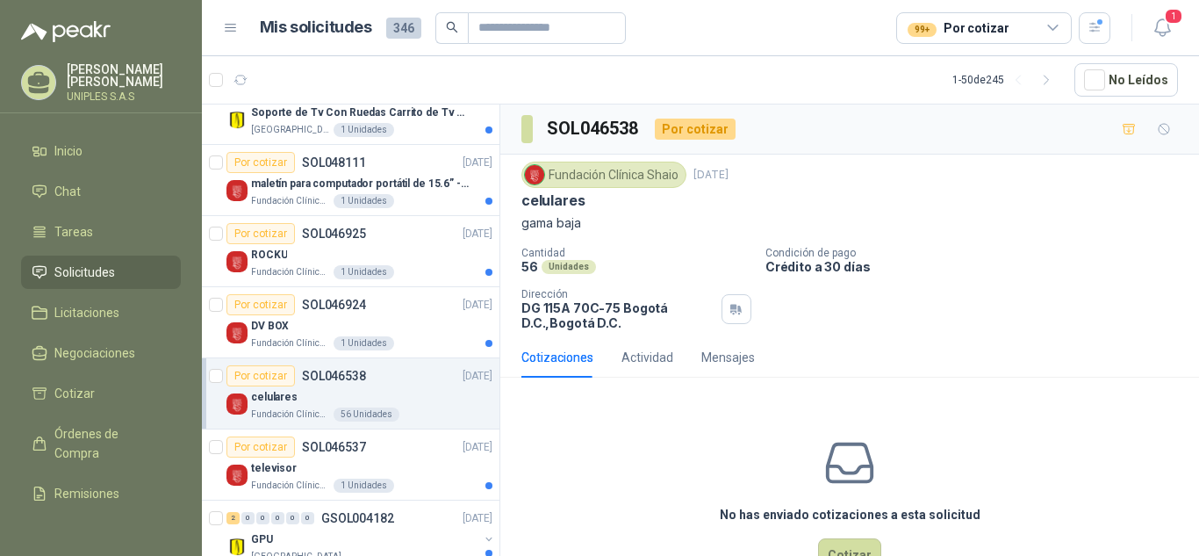
scroll to position [54, 0]
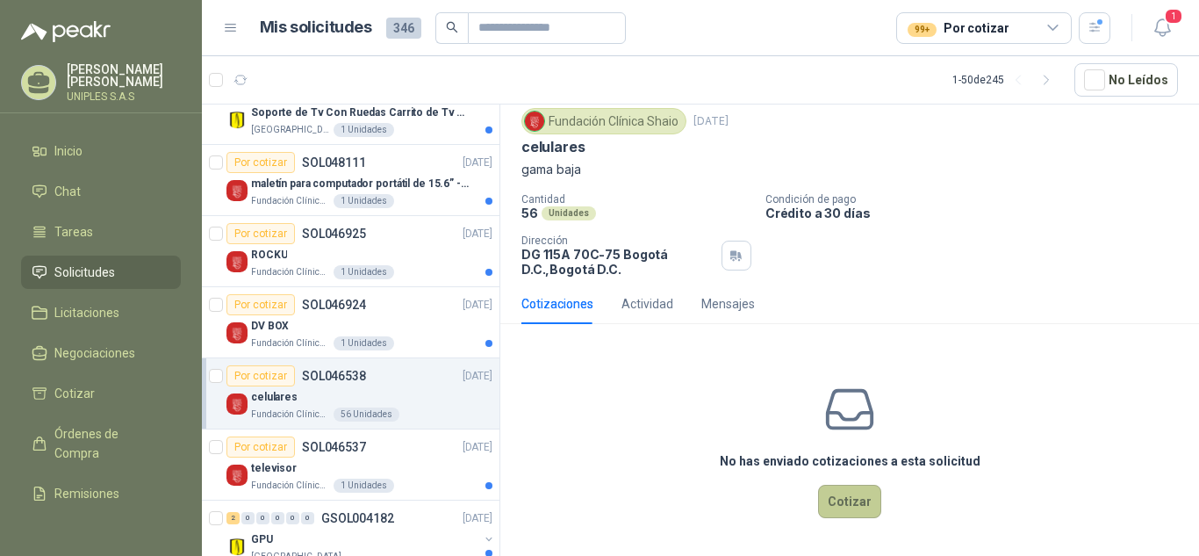
click at [847, 498] on button "Cotizar" at bounding box center [849, 500] width 63 height 33
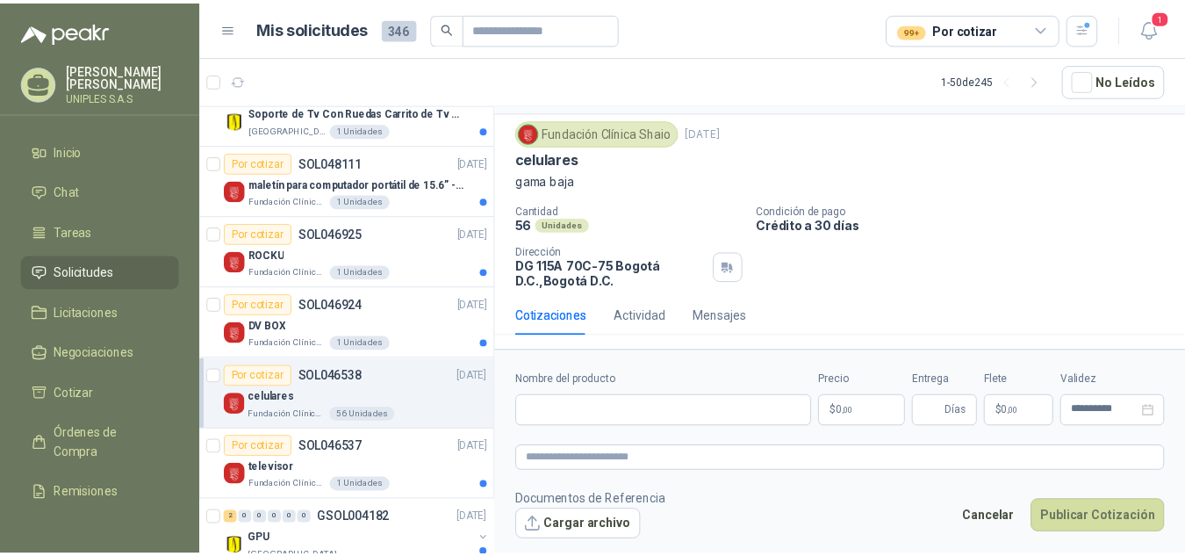
scroll to position [42, 0]
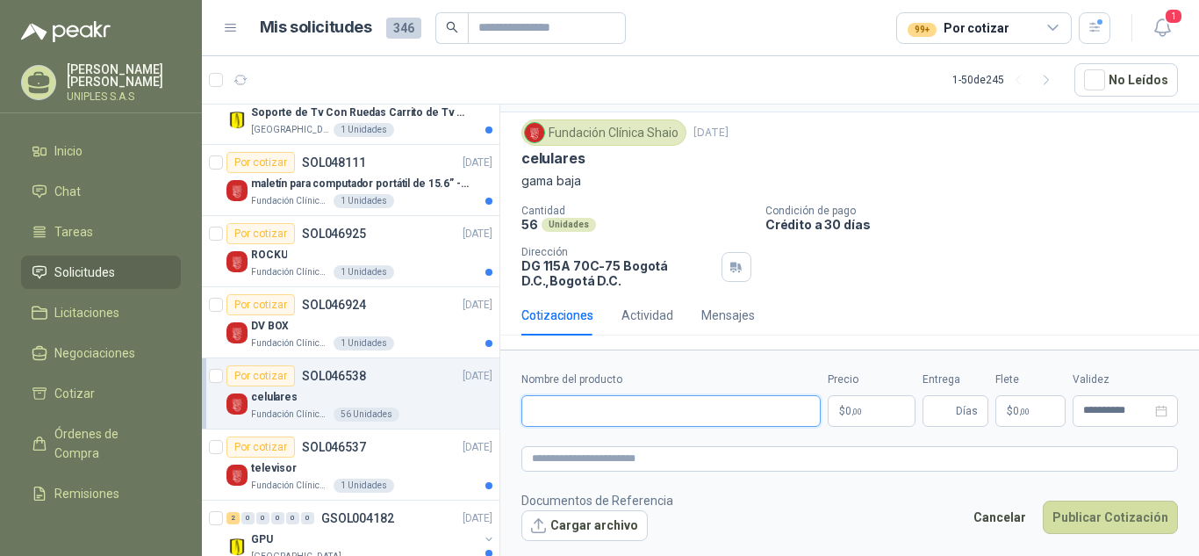
drag, startPoint x: 571, startPoint y: 411, endPoint x: 577, endPoint y: 423, distance: 13.7
click at [571, 411] on input "Nombre del producto" at bounding box center [670, 411] width 299 height 32
paste input "**********"
click at [1029, 236] on div "Cantidad 56 Unidades Condición de pago Crédito a 30 días Dirección DG 115A 70C-…" at bounding box center [849, 245] width 656 height 83
click at [896, 409] on body "[PERSON_NAME] UNIPLES S.A.S Inicio Chat Tareas Solicitudes Licitaciones Negocia…" at bounding box center [599, 278] width 1199 height 556
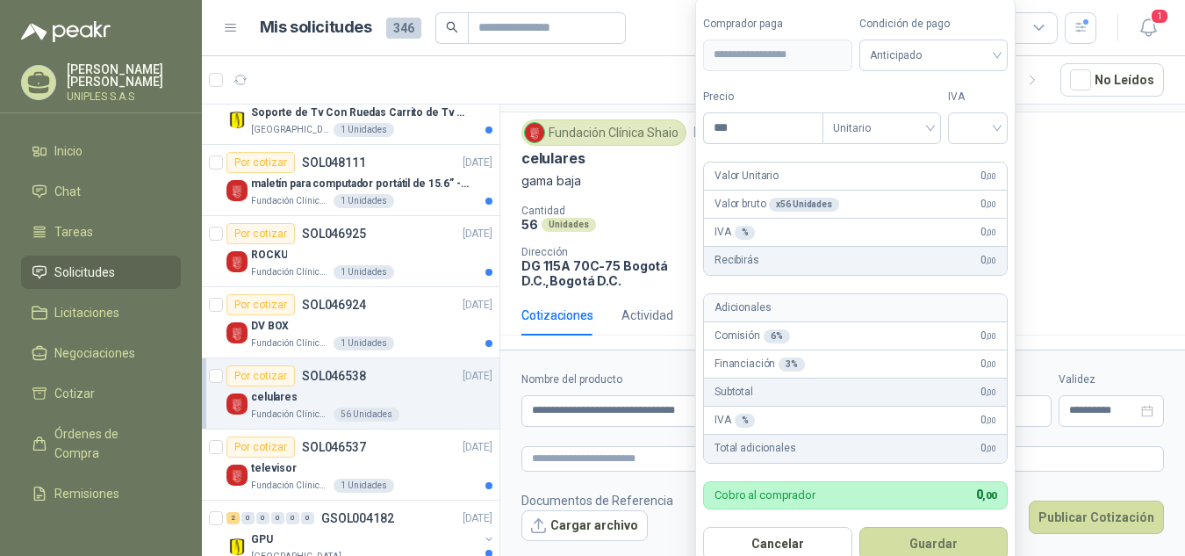
drag, startPoint x: 794, startPoint y: 128, endPoint x: 603, endPoint y: 156, distance: 193.4
click at [603, 156] on body "[PERSON_NAME] UNIPLES S.A.S Inicio Chat Tareas Solicitudes Licitaciones Negocia…" at bounding box center [592, 278] width 1185 height 556
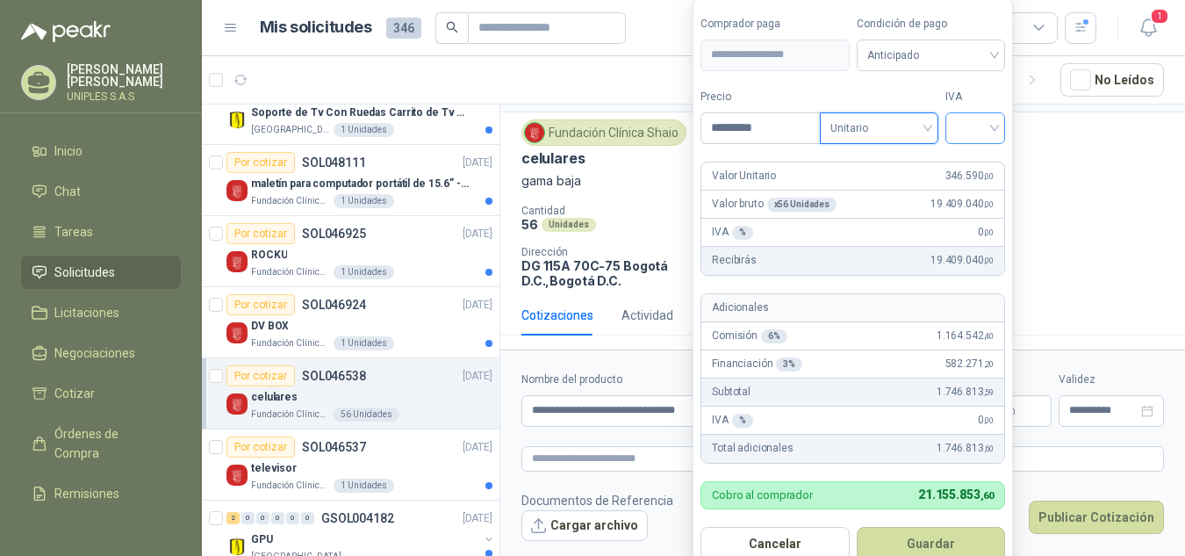
click at [1003, 118] on div at bounding box center [975, 128] width 60 height 32
click at [983, 214] on div "0%" at bounding box center [979, 220] width 32 height 19
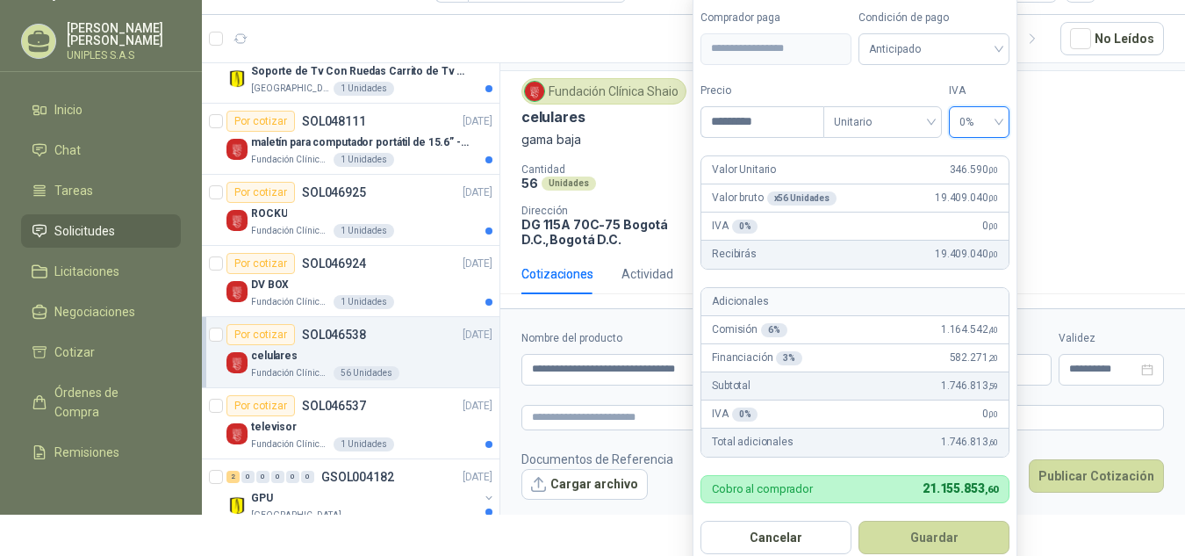
scroll to position [46, 0]
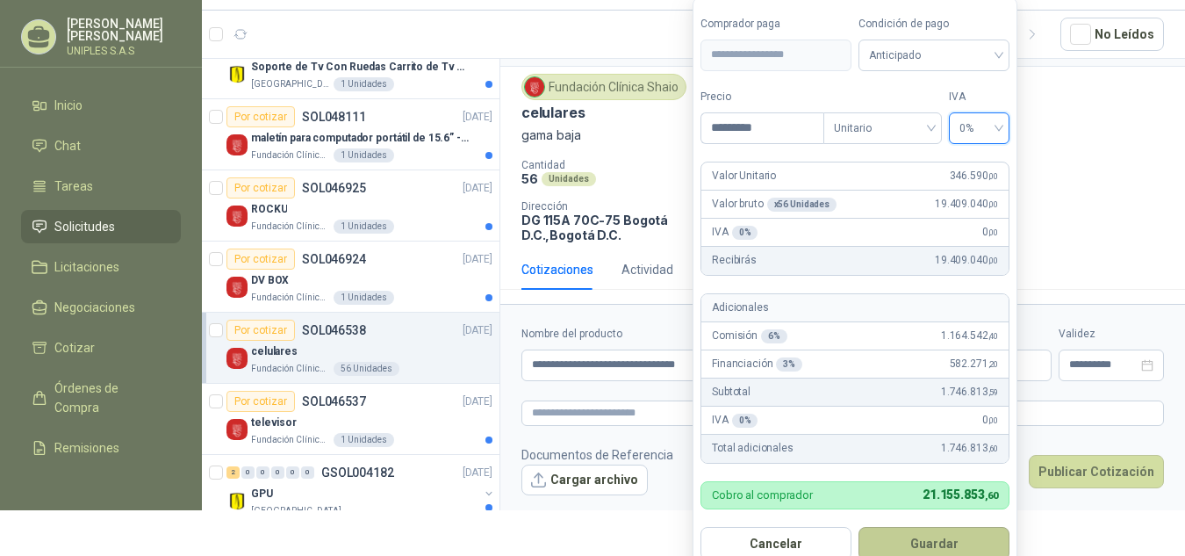
click at [938, 538] on button "Guardar" at bounding box center [933, 543] width 151 height 33
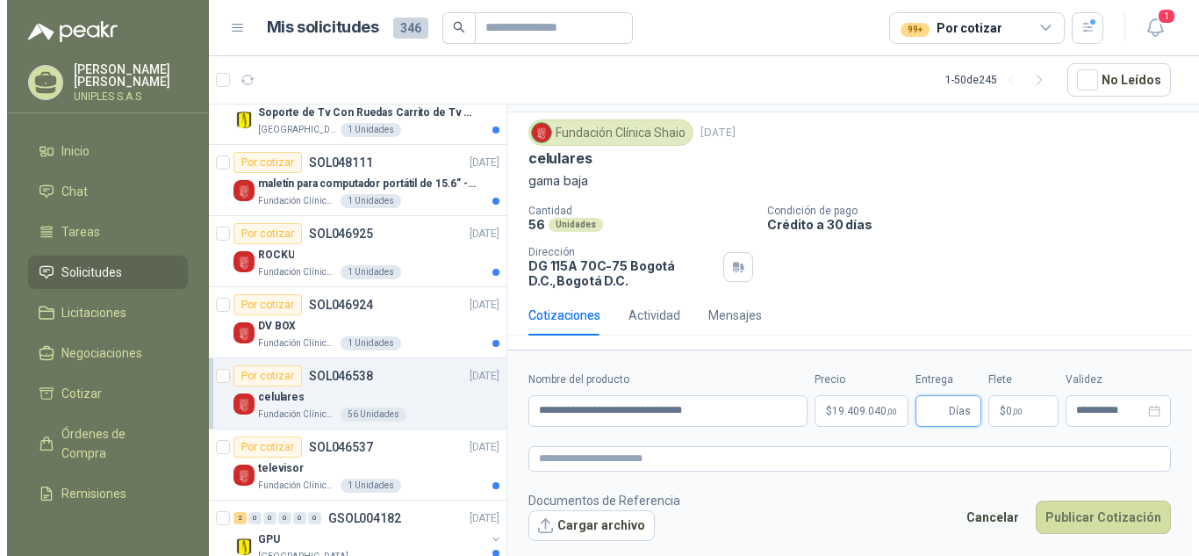
scroll to position [0, 0]
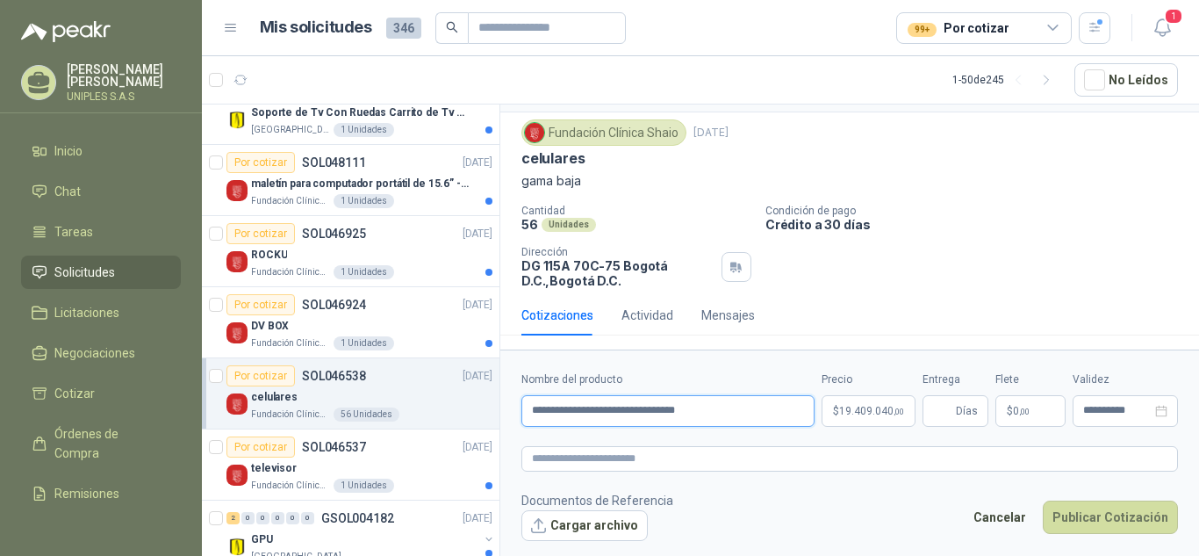
click at [762, 407] on input "**********" at bounding box center [667, 411] width 293 height 32
click at [954, 410] on span "Días" at bounding box center [955, 411] width 66 height 32
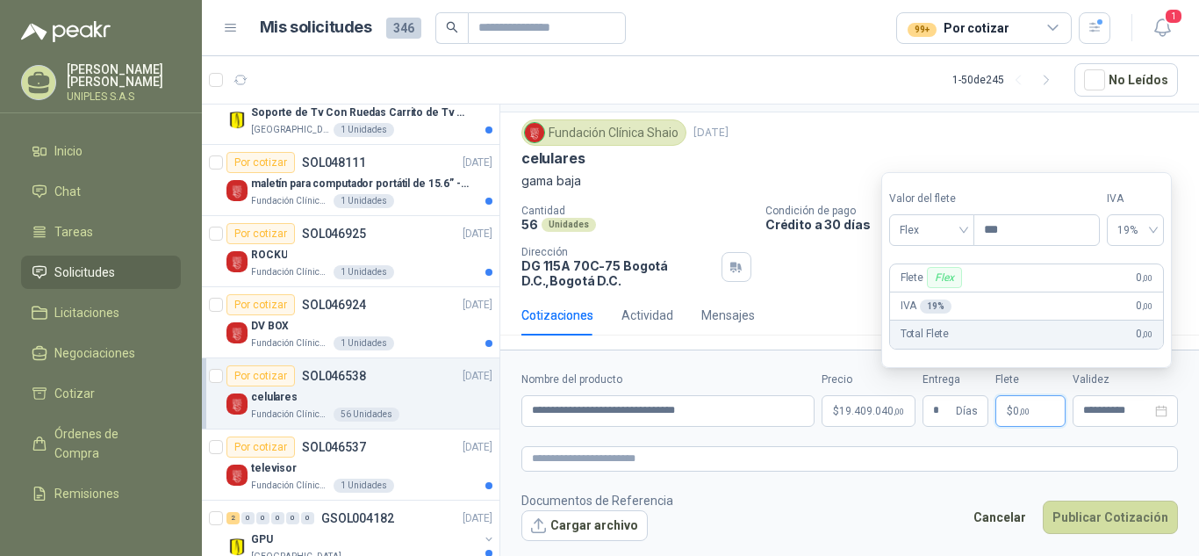
click at [1017, 440] on form "**********" at bounding box center [849, 455] width 699 height 212
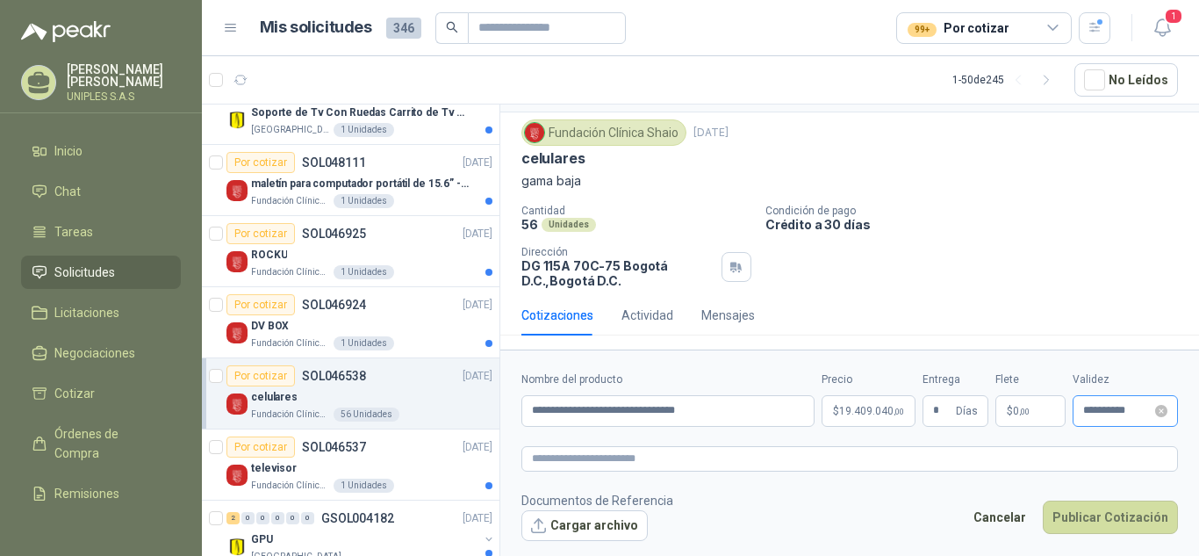
click at [1122, 402] on div "**********" at bounding box center [1124, 411] width 105 height 32
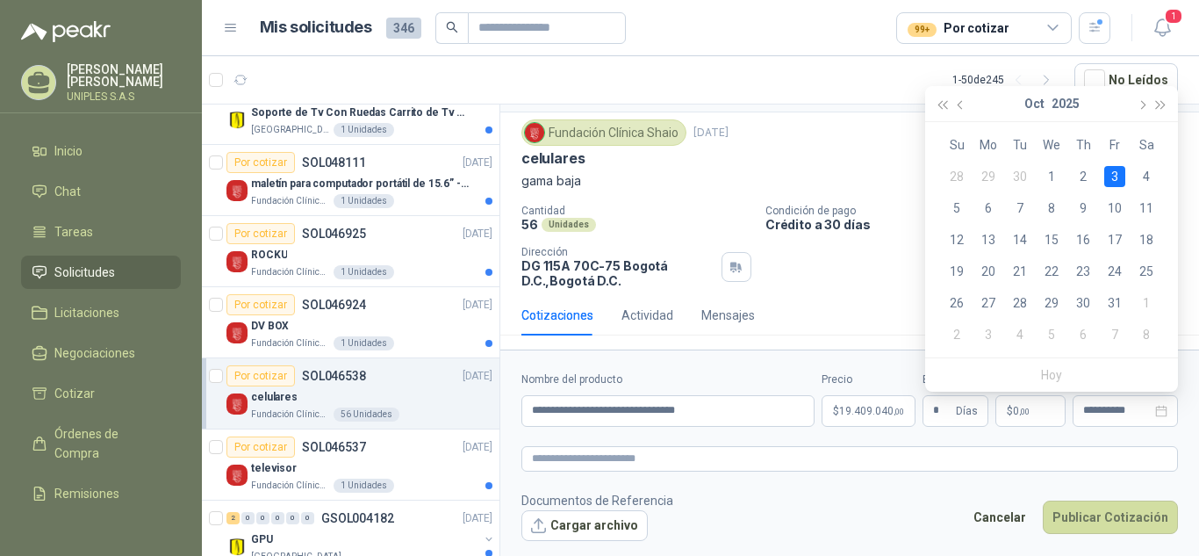
click at [795, 162] on div "celulares" at bounding box center [849, 158] width 656 height 18
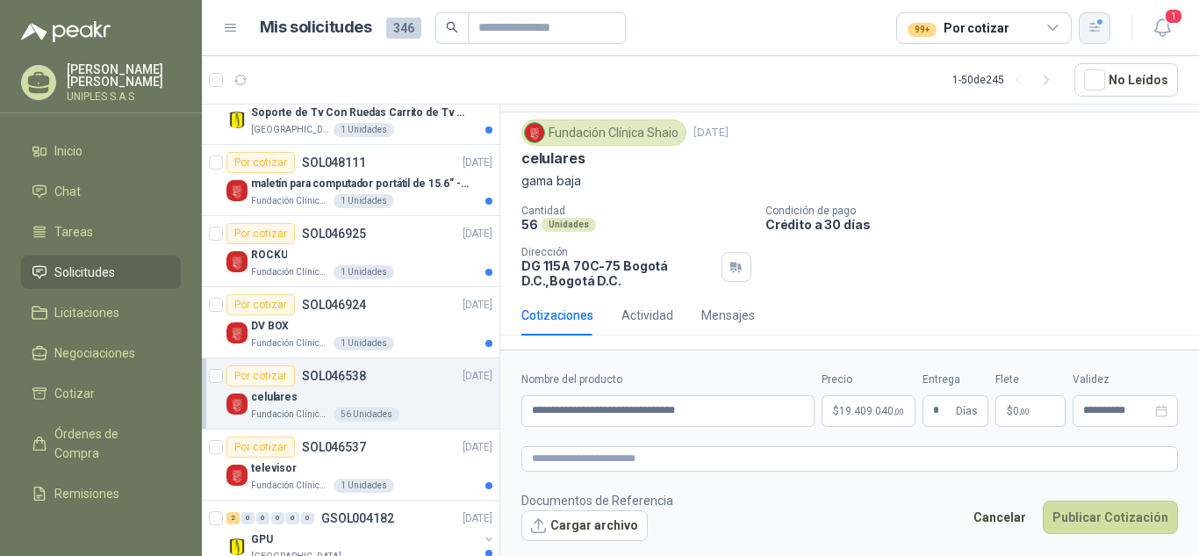
click at [1104, 32] on button "button" at bounding box center [1095, 28] width 32 height 32
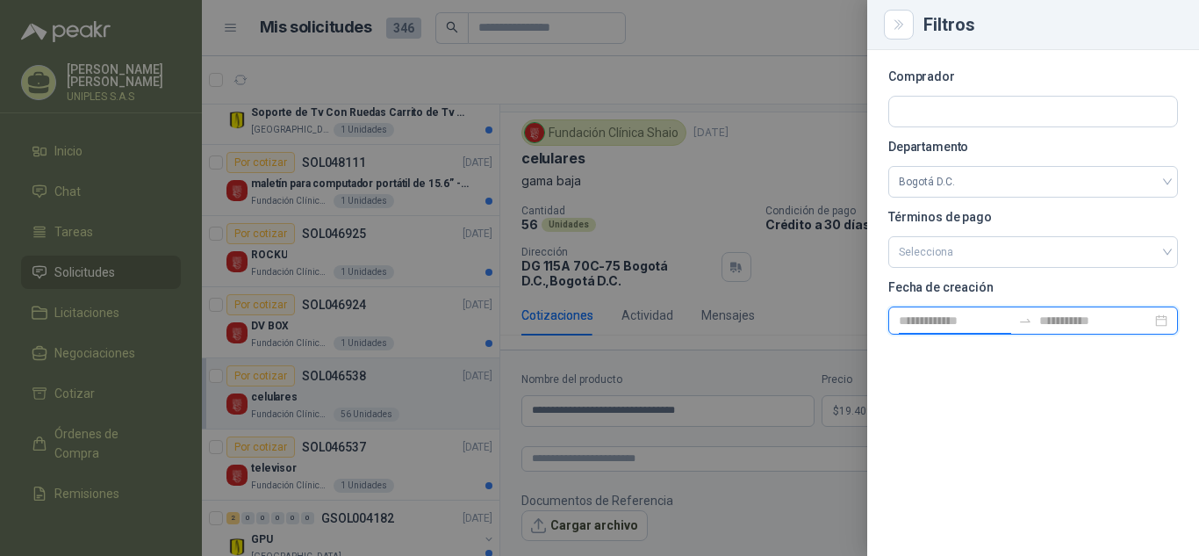
click at [969, 319] on input at bounding box center [955, 320] width 112 height 19
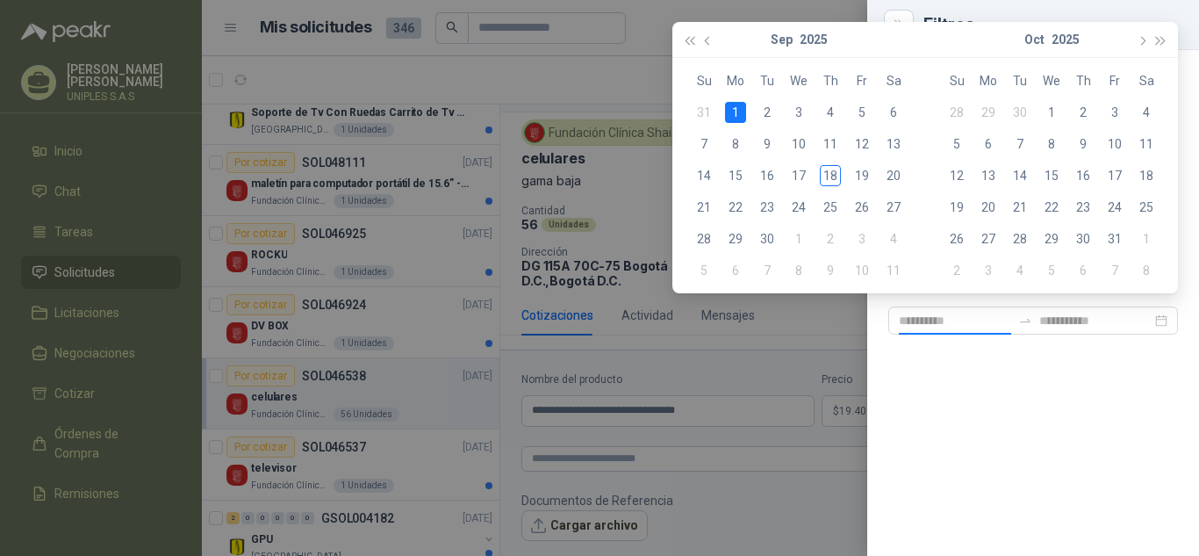
click at [742, 115] on div "1" at bounding box center [735, 112] width 21 height 21
click at [1139, 37] on span "button" at bounding box center [1141, 41] width 9 height 9
click at [711, 44] on button "button" at bounding box center [708, 39] width 19 height 35
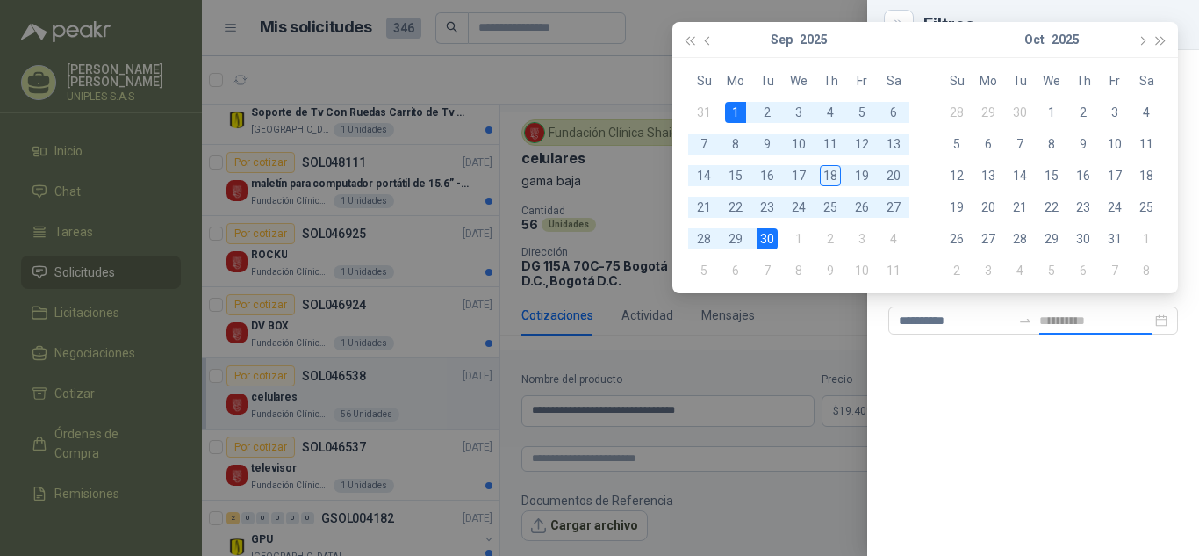
click at [764, 240] on div "30" at bounding box center [767, 238] width 21 height 21
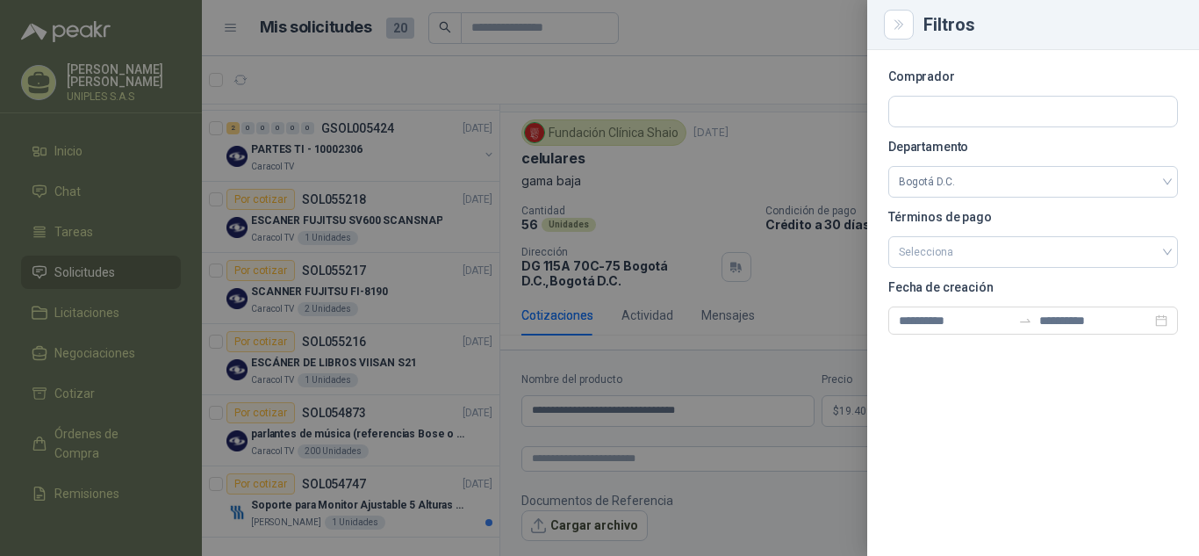
scroll to position [563, 0]
click at [812, 126] on div at bounding box center [599, 278] width 1199 height 556
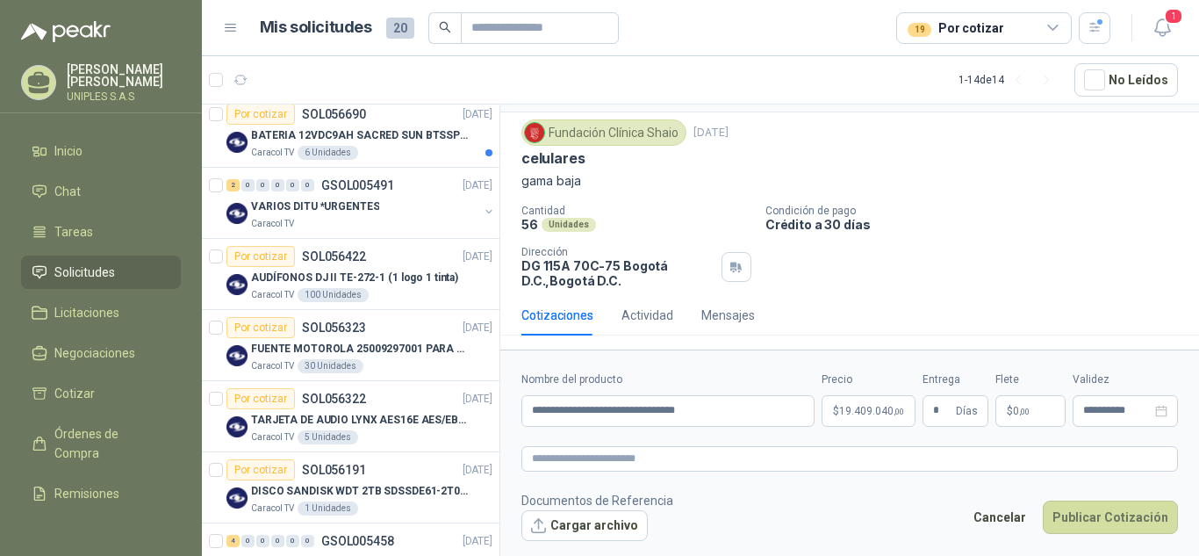
scroll to position [0, 0]
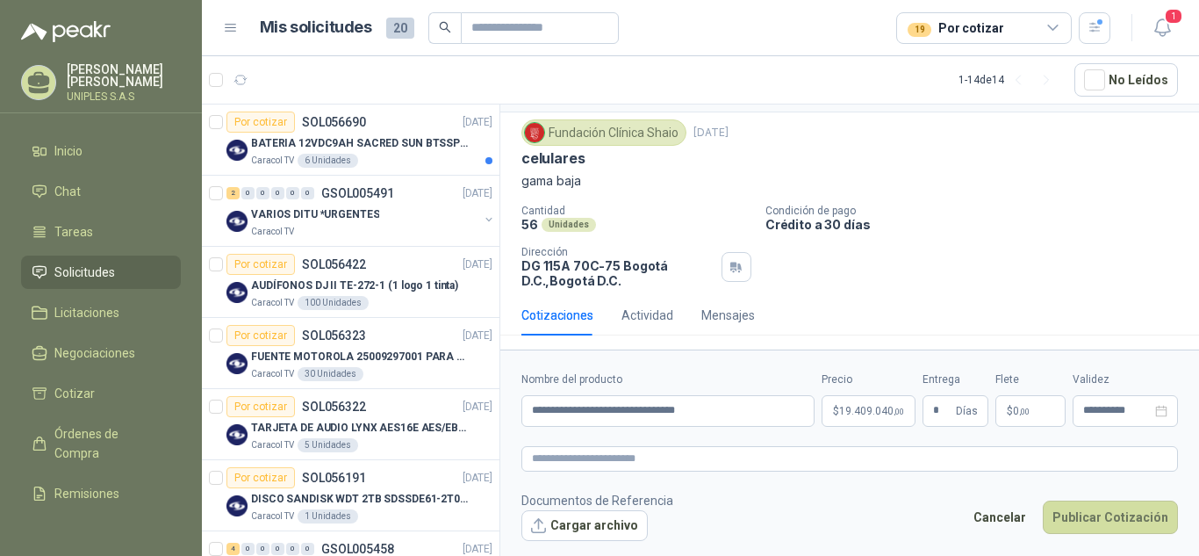
click at [1020, 187] on p "gama baja" at bounding box center [849, 180] width 656 height 19
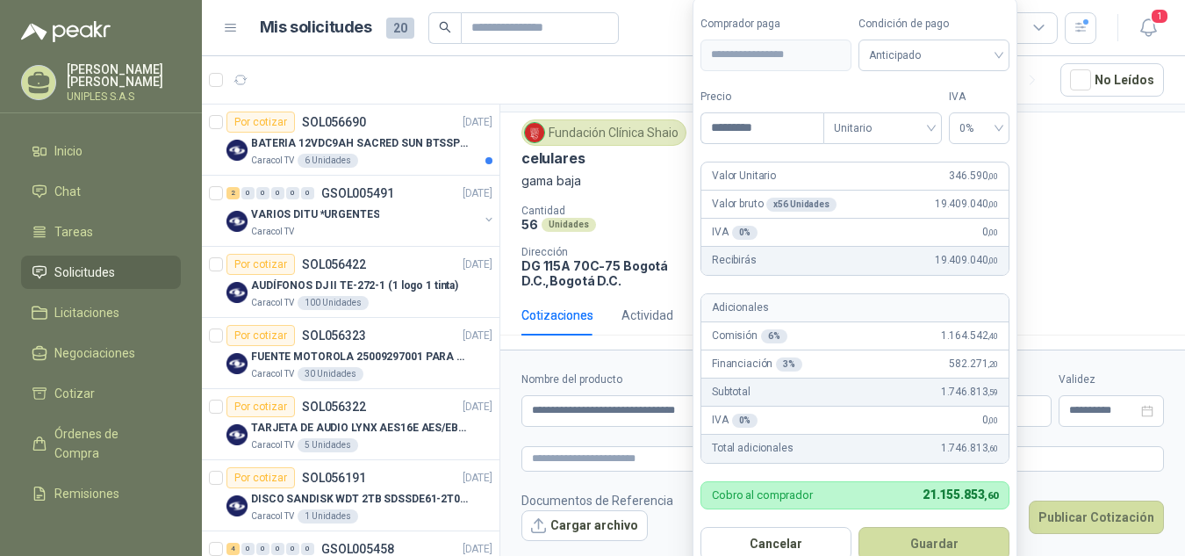
click at [882, 410] on body "[PERSON_NAME] UNIPLES S.A.S Inicio Chat Tareas Solicitudes Licitaciones Negocia…" at bounding box center [592, 278] width 1185 height 556
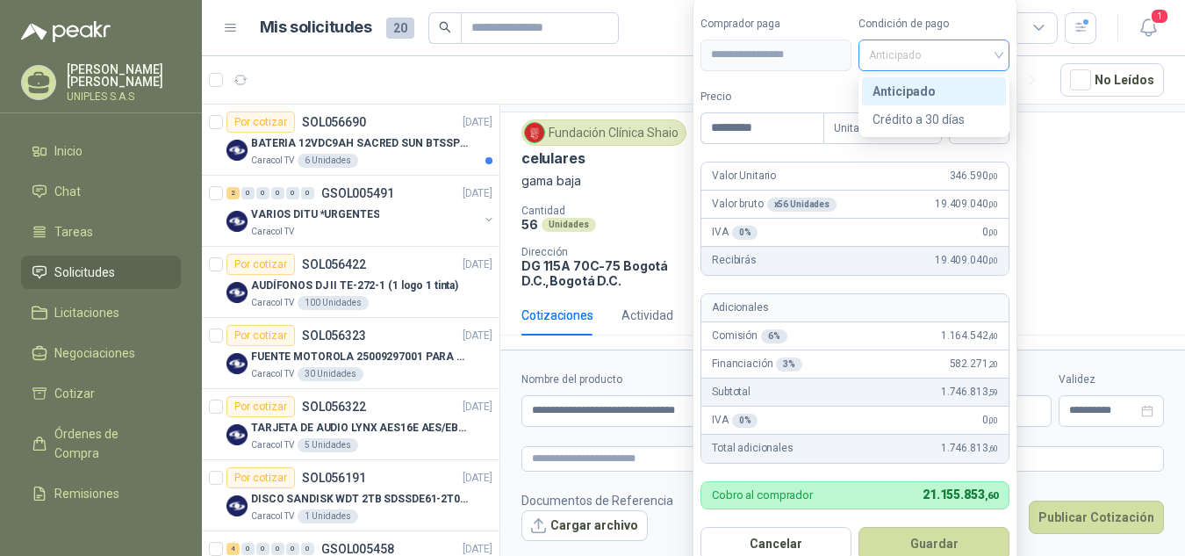
click at [999, 54] on div "Anticipado" at bounding box center [933, 55] width 151 height 32
click at [948, 114] on div "Crédito a 30 días" at bounding box center [933, 119] width 123 height 19
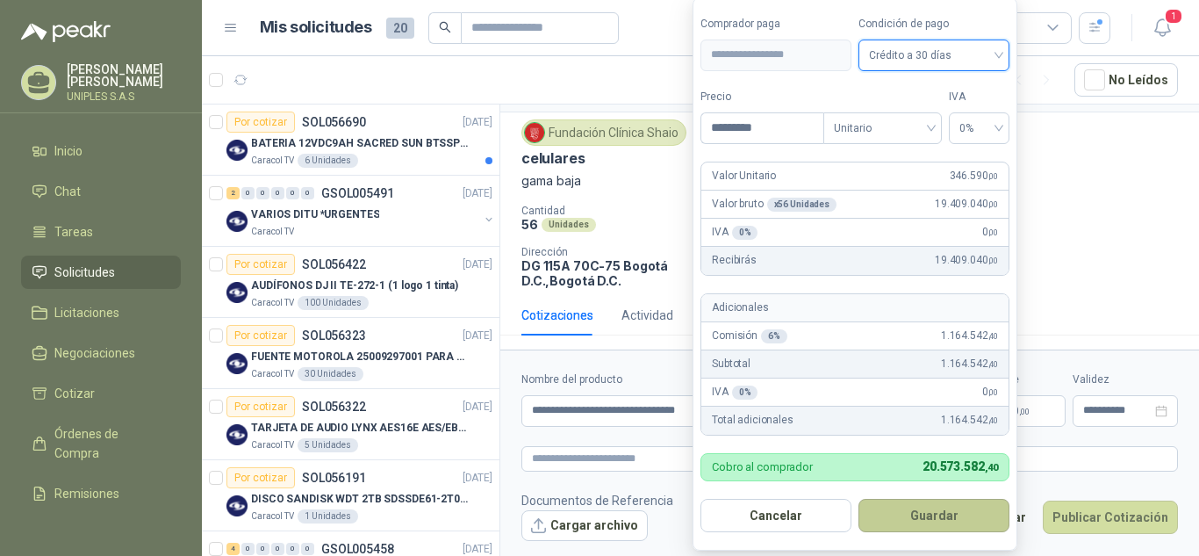
click at [947, 513] on button "Guardar" at bounding box center [933, 514] width 151 height 33
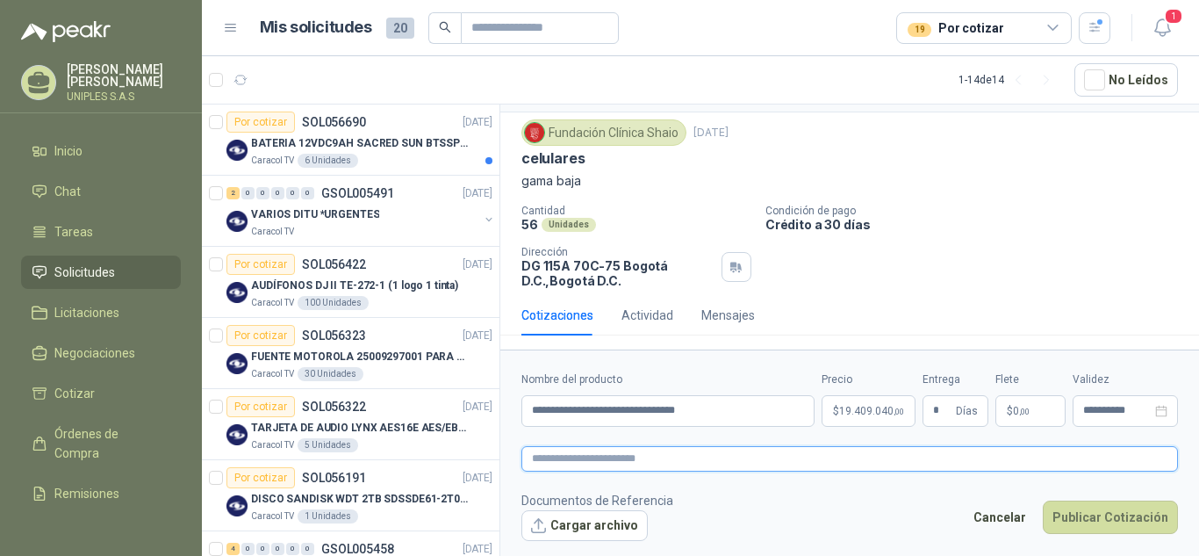
click at [589, 459] on textarea at bounding box center [849, 458] width 656 height 25
paste textarea "**********"
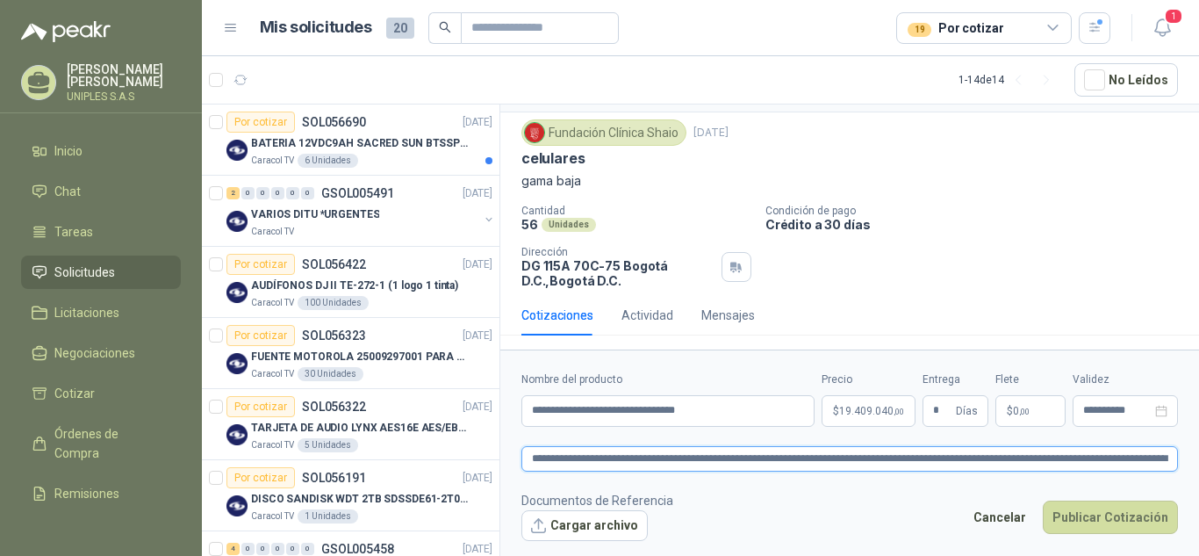
scroll to position [54, 0]
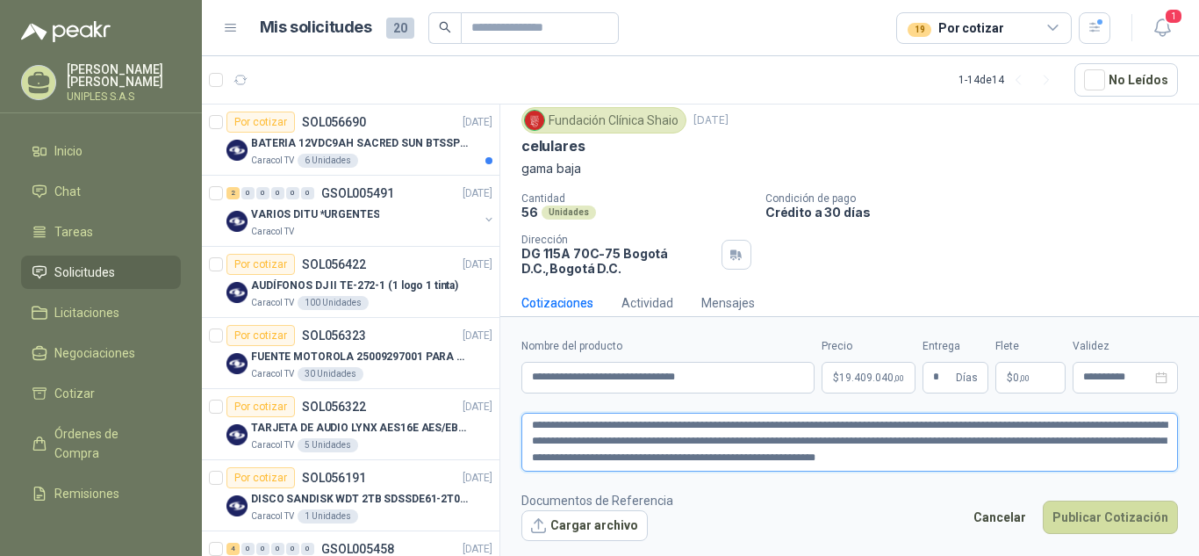
click at [634, 427] on textarea "**********" at bounding box center [849, 441] width 656 height 59
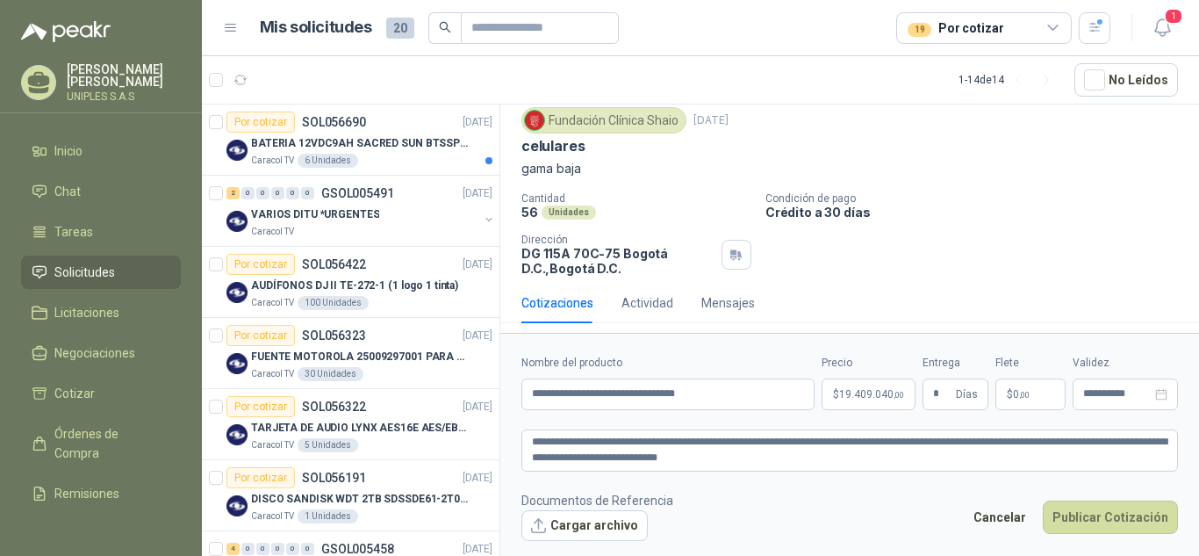
click at [1047, 231] on div "Cantidad 56 Unidades Condición de pago Crédito a 30 días Dirección DG 115A 70C-…" at bounding box center [849, 233] width 656 height 83
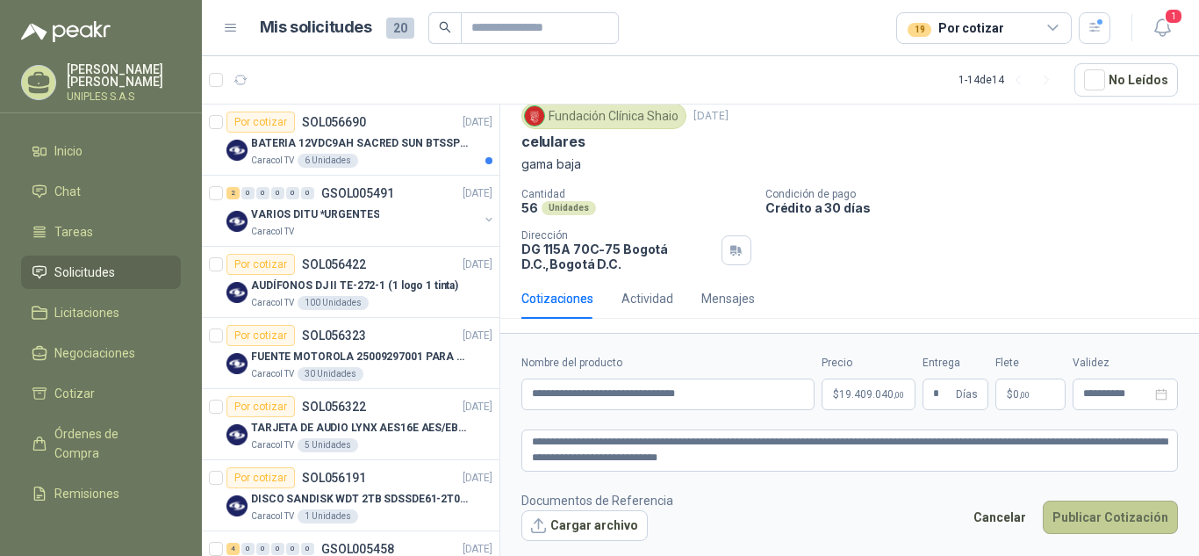
click at [1113, 519] on button "Publicar Cotización" at bounding box center [1110, 516] width 135 height 33
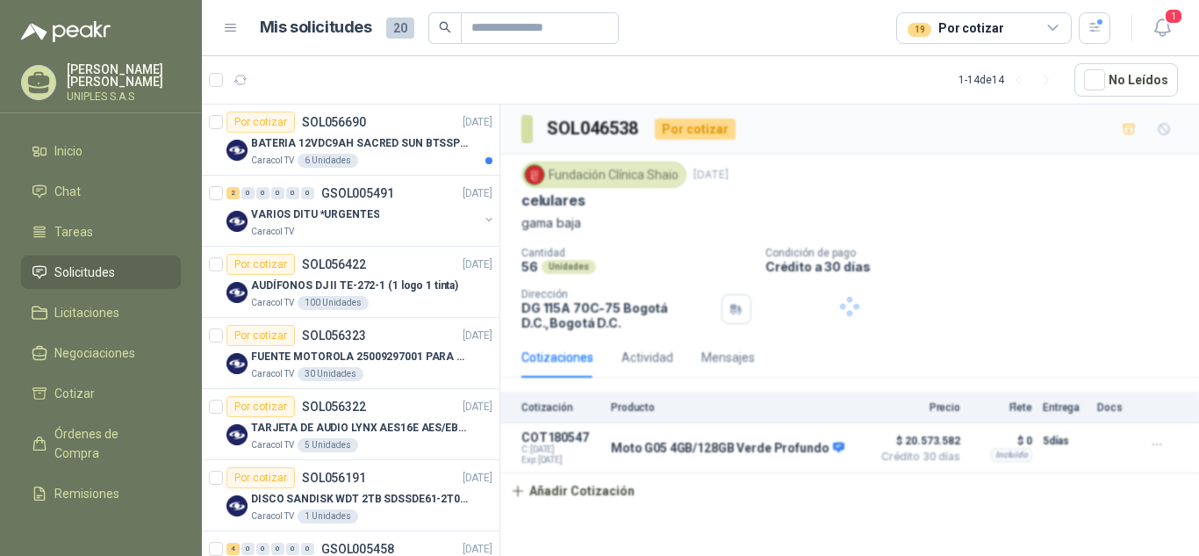
scroll to position [0, 0]
click at [729, 362] on div "Mensajes" at bounding box center [728, 357] width 54 height 19
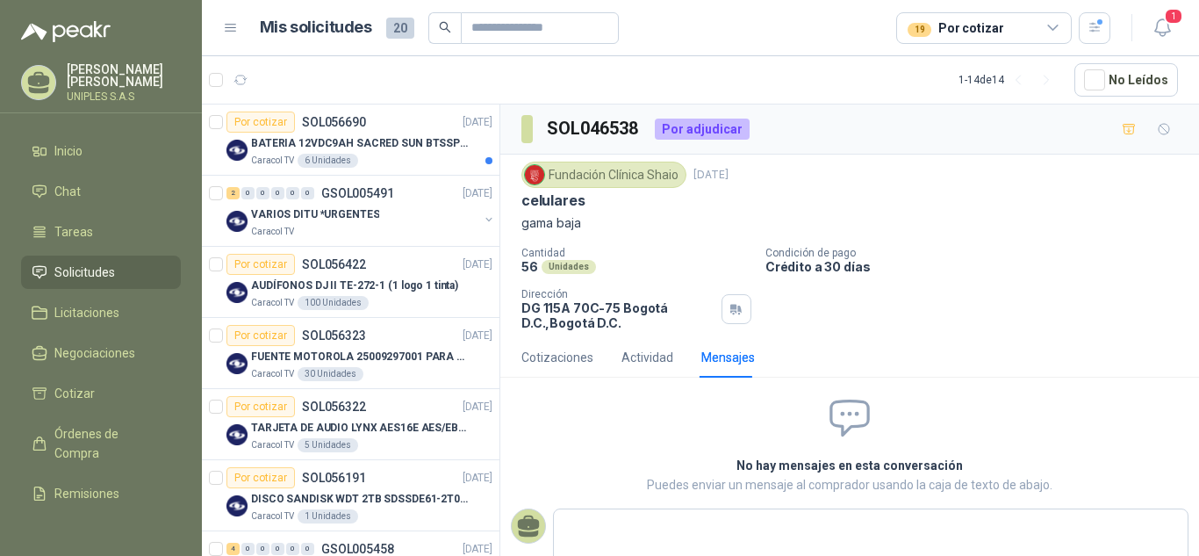
click at [1050, 26] on icon at bounding box center [1053, 27] width 10 height 4
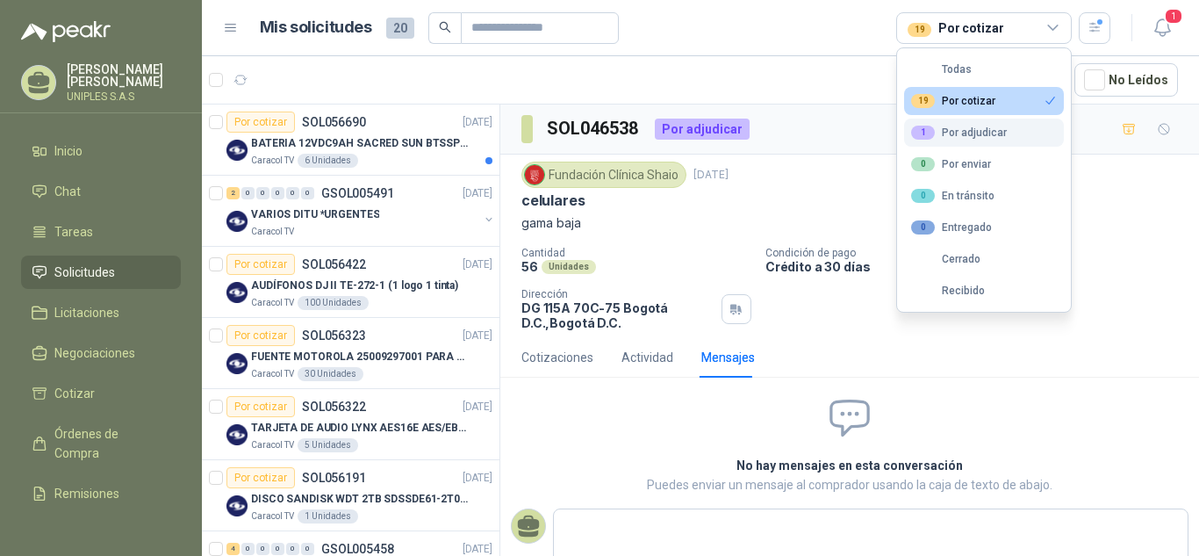
click at [970, 129] on div "1 Por adjudicar" at bounding box center [959, 133] width 96 height 14
click at [1087, 28] on icon "button" at bounding box center [1094, 27] width 15 height 15
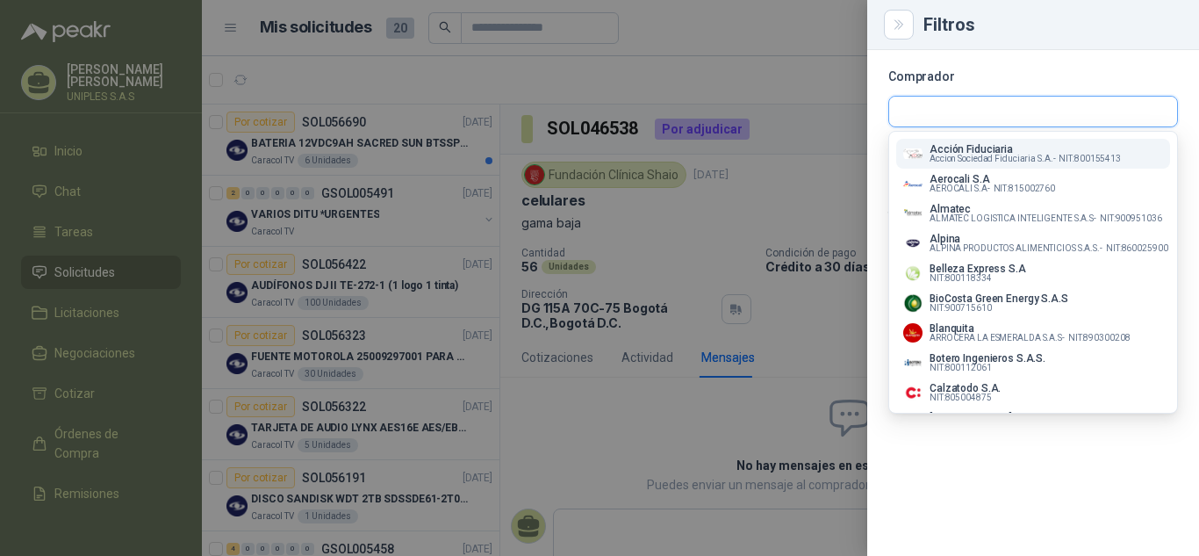
click at [937, 109] on input "text" at bounding box center [1033, 112] width 288 height 30
click at [972, 312] on span "NIT : 900715610" at bounding box center [960, 308] width 62 height 9
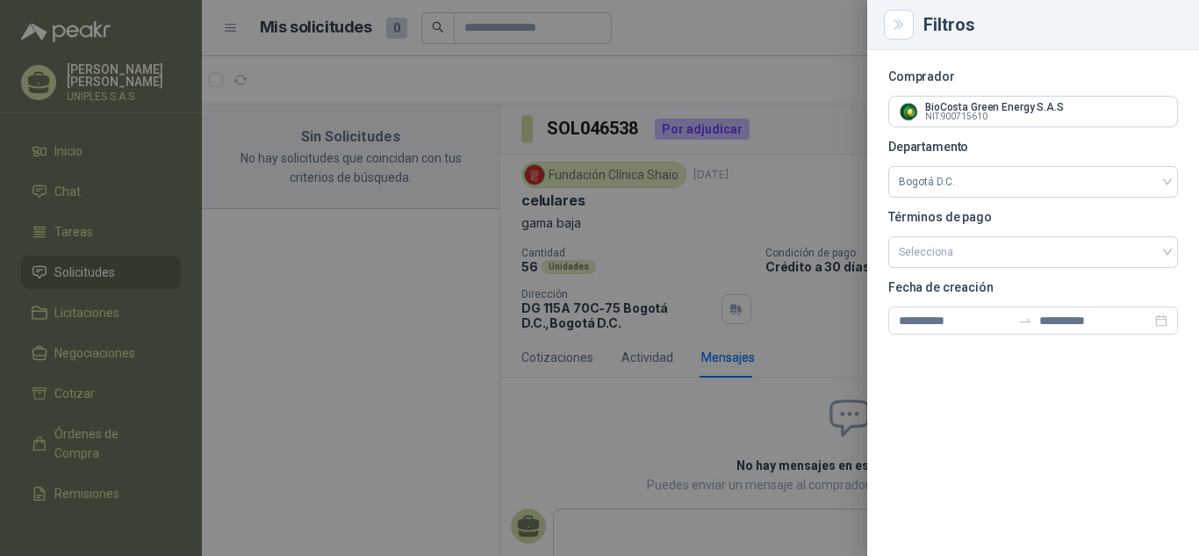
click at [810, 176] on div at bounding box center [599, 278] width 1199 height 556
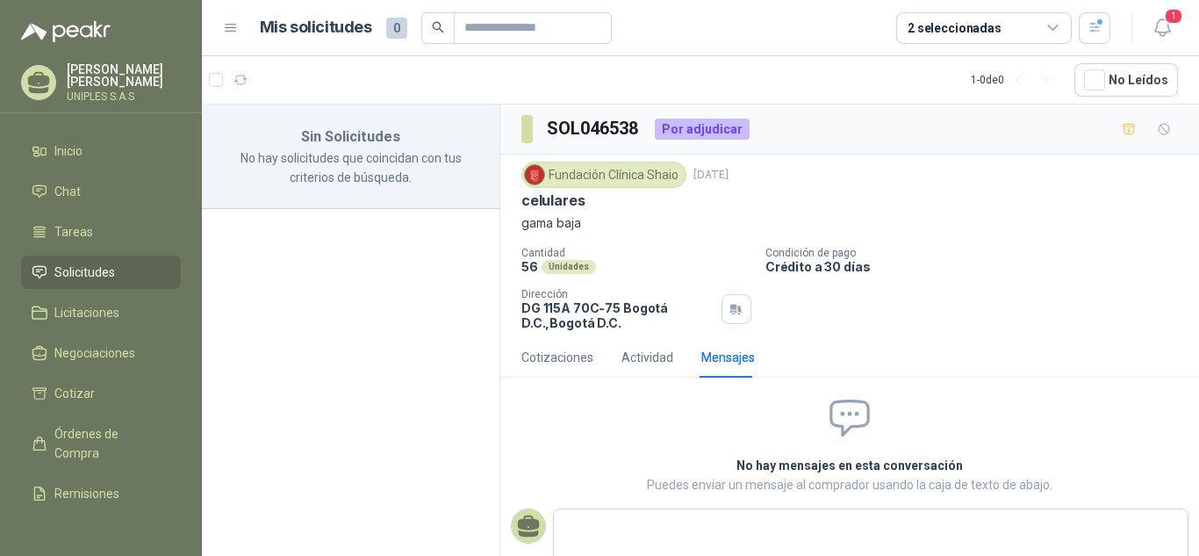
click at [1049, 30] on icon at bounding box center [1053, 28] width 16 height 16
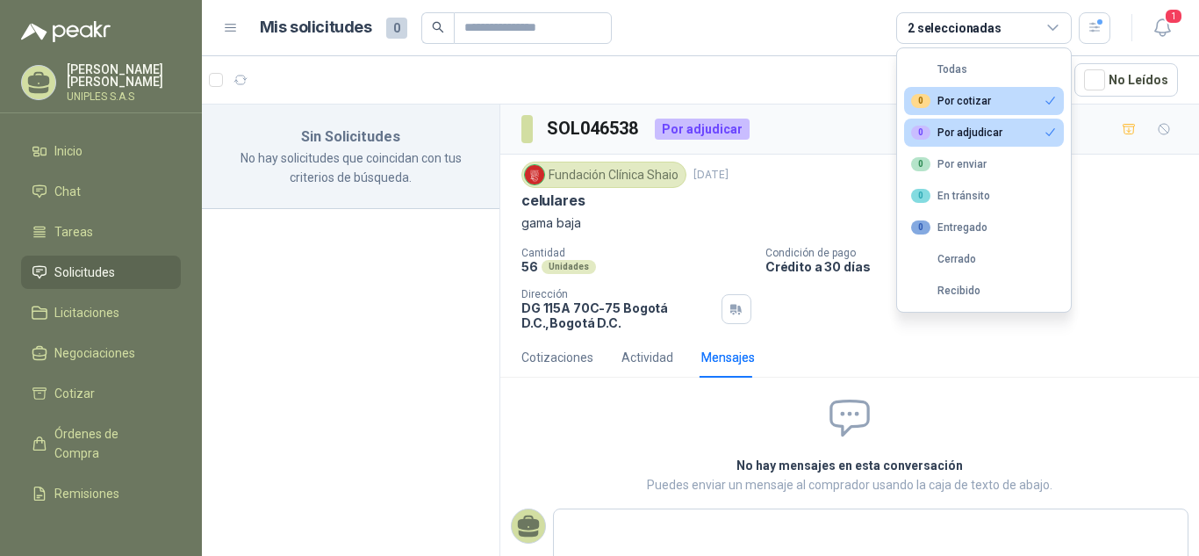
click at [1130, 211] on div "Fundación Clínica Shaio [DATE] celulares gama baja" at bounding box center [849, 196] width 656 height 71
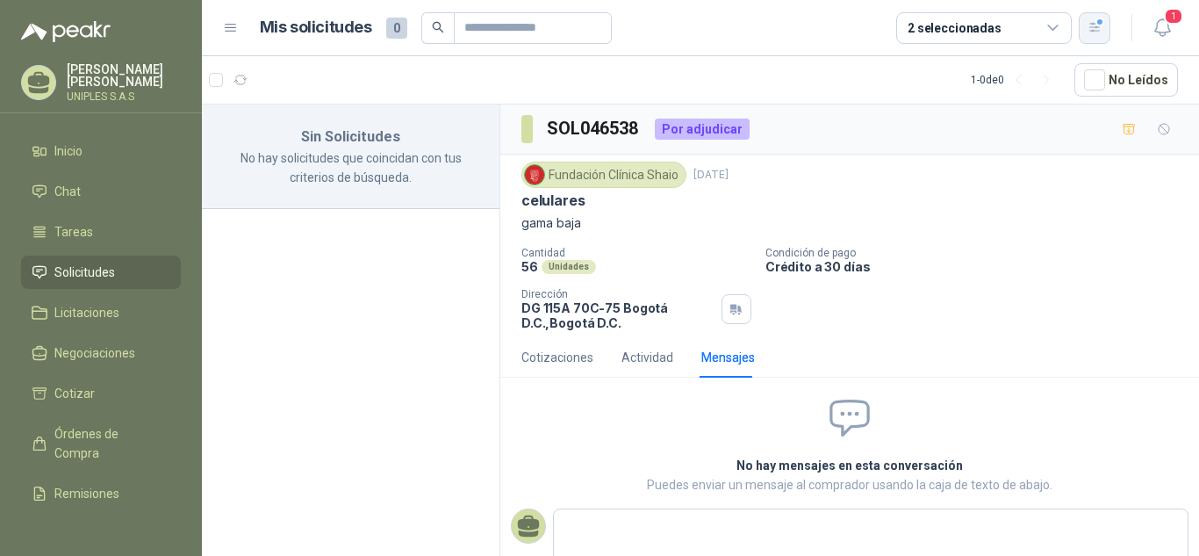
click at [1095, 36] on button "button" at bounding box center [1095, 28] width 32 height 32
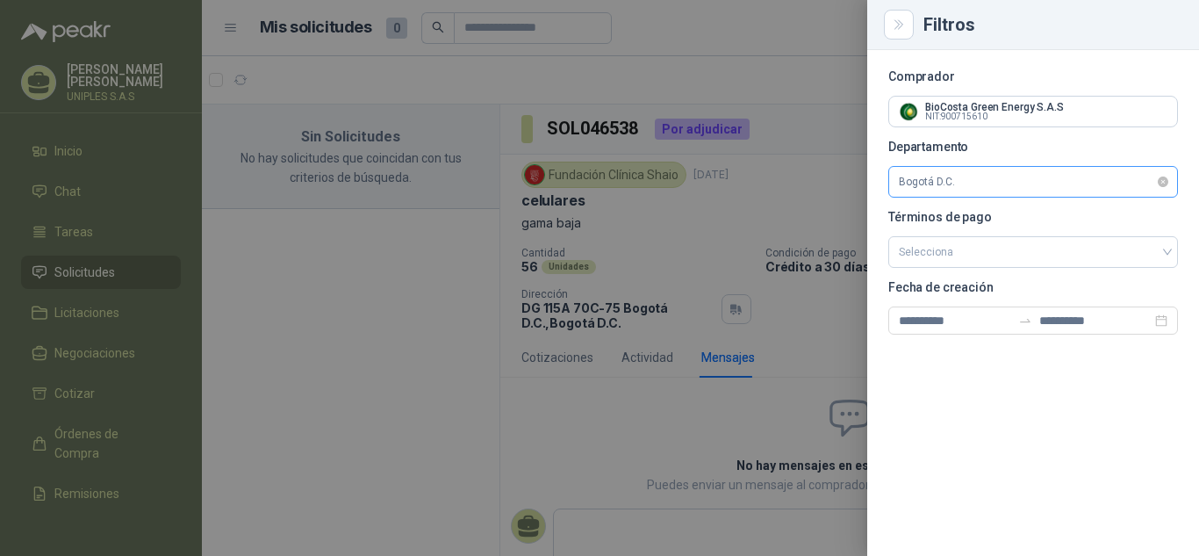
click span "Bogotá D.C."
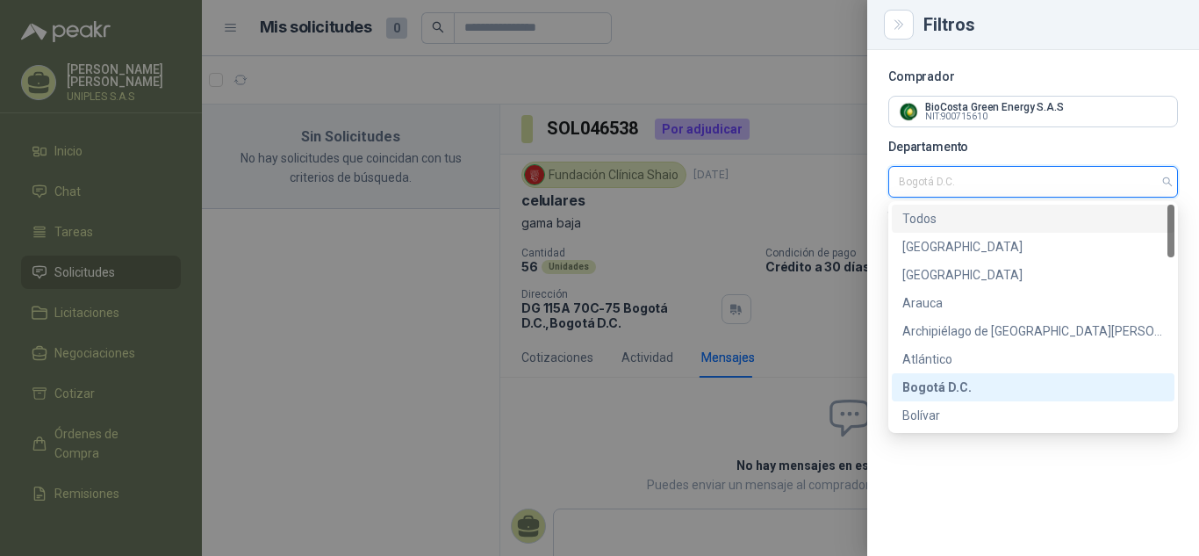
click div "Todos"
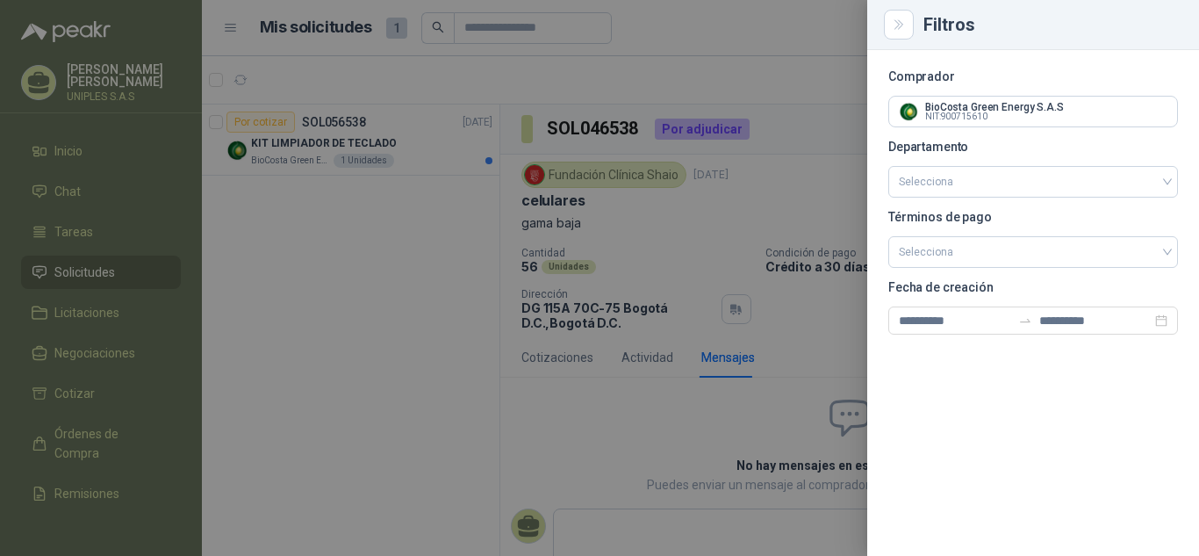
click div
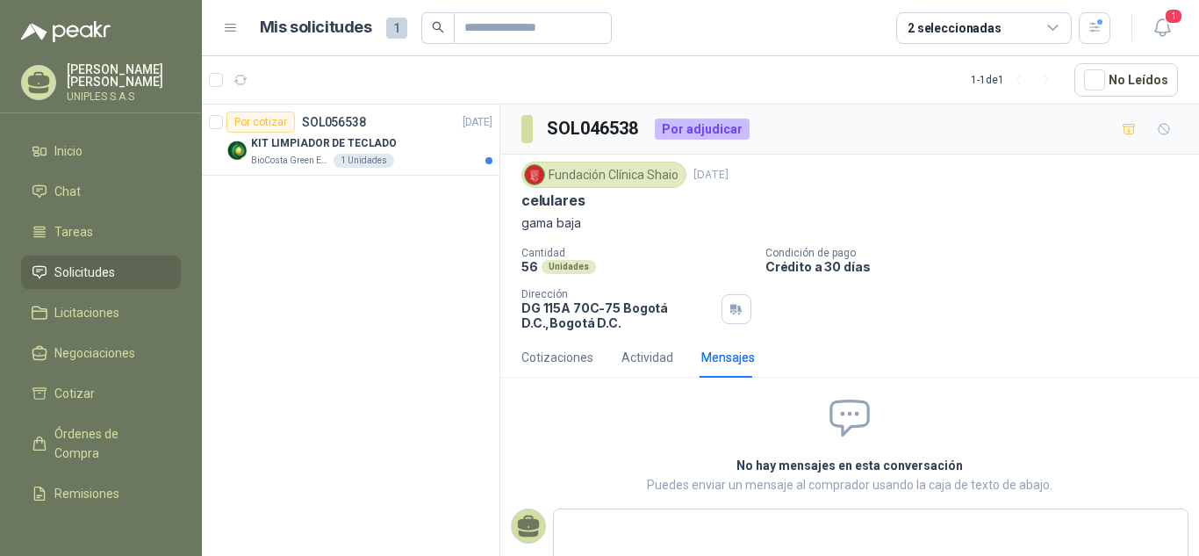
click div "2 seleccionadas"
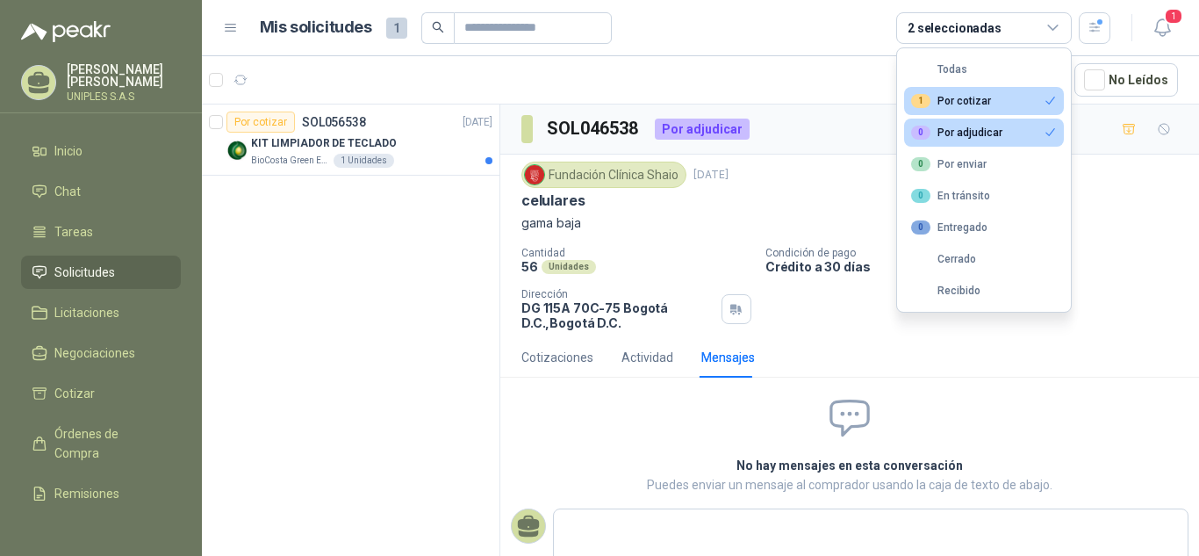
click div "1 Por cotizar"
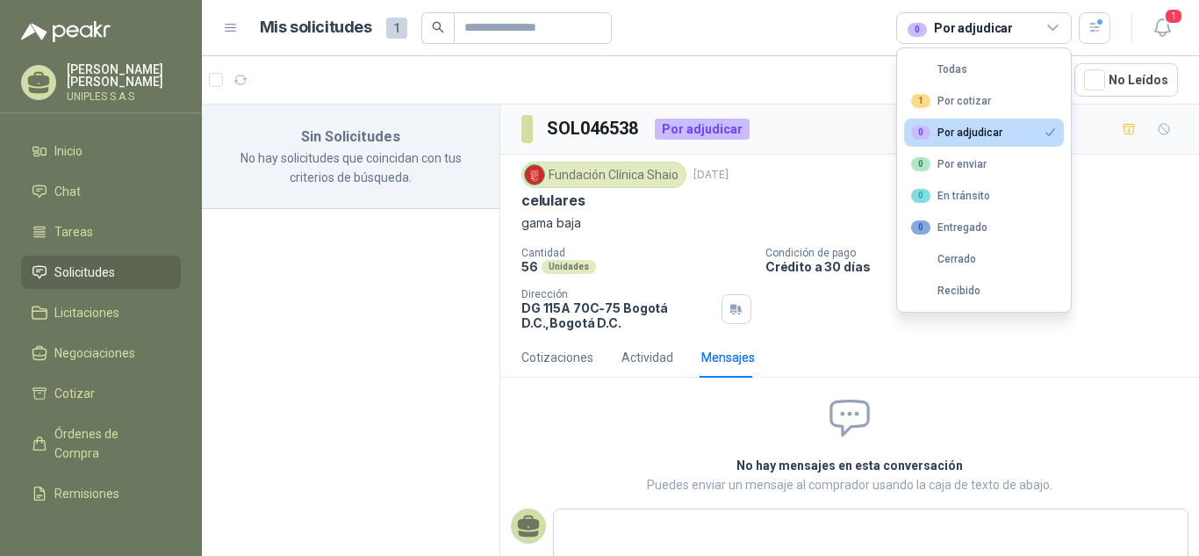
click div "0 Por adjudicar"
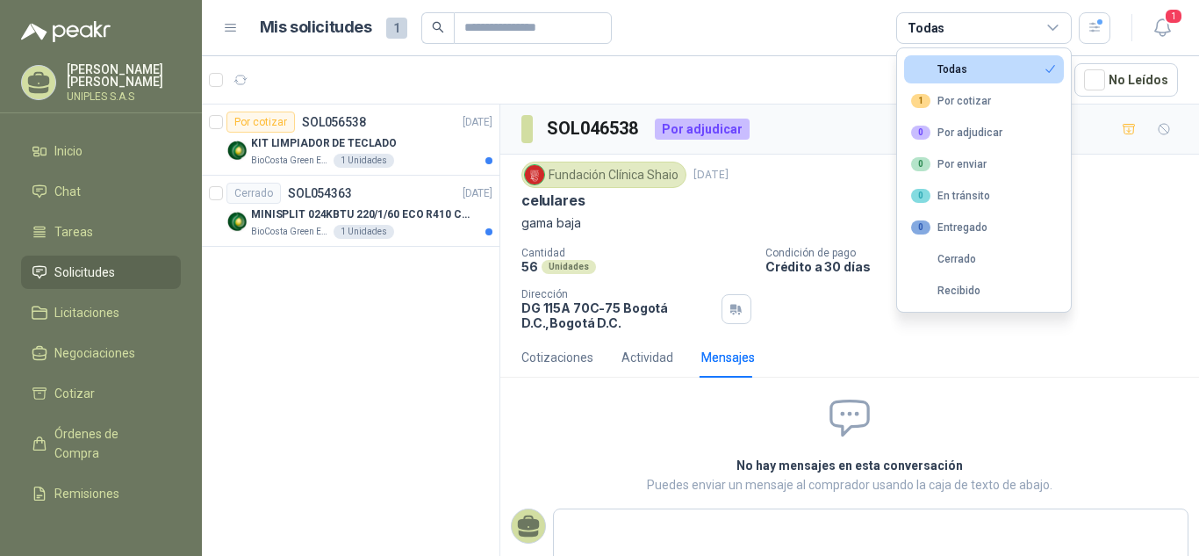
click p "gama baja"
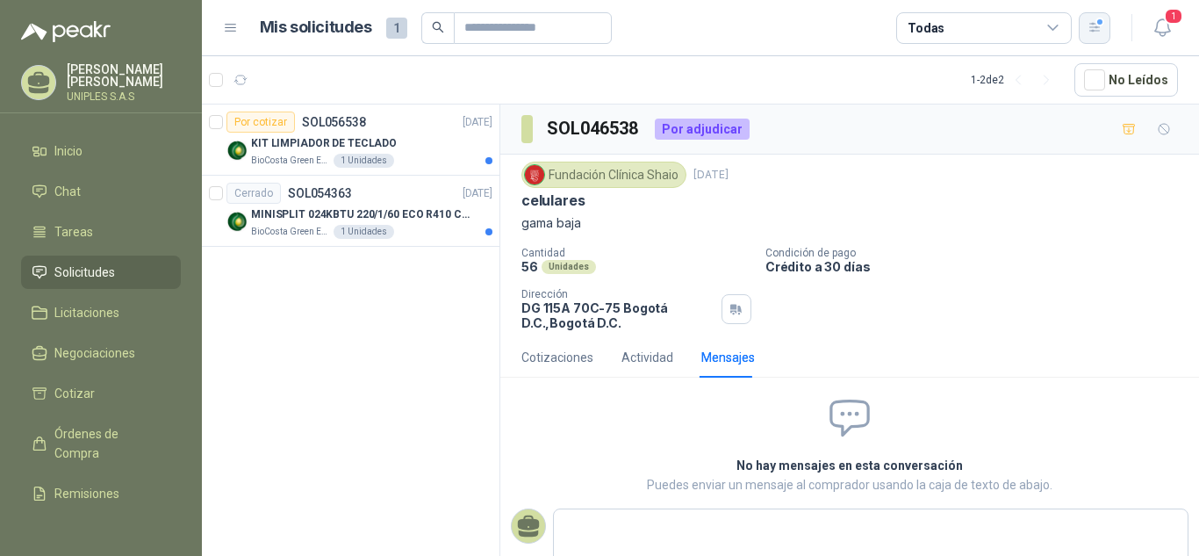
click button "button"
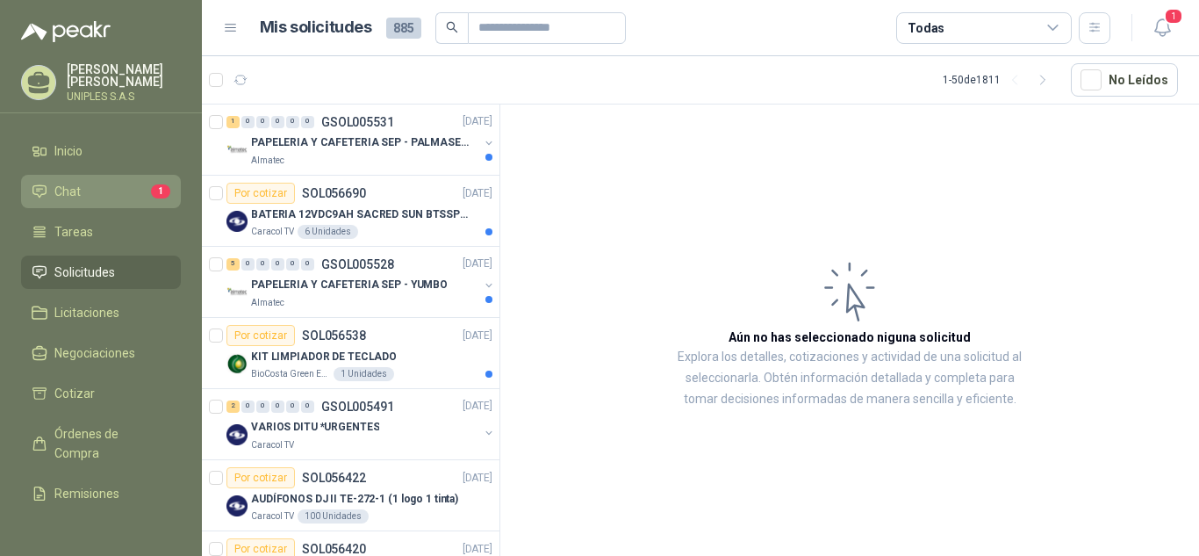
click at [61, 186] on span "Chat" at bounding box center [67, 191] width 26 height 19
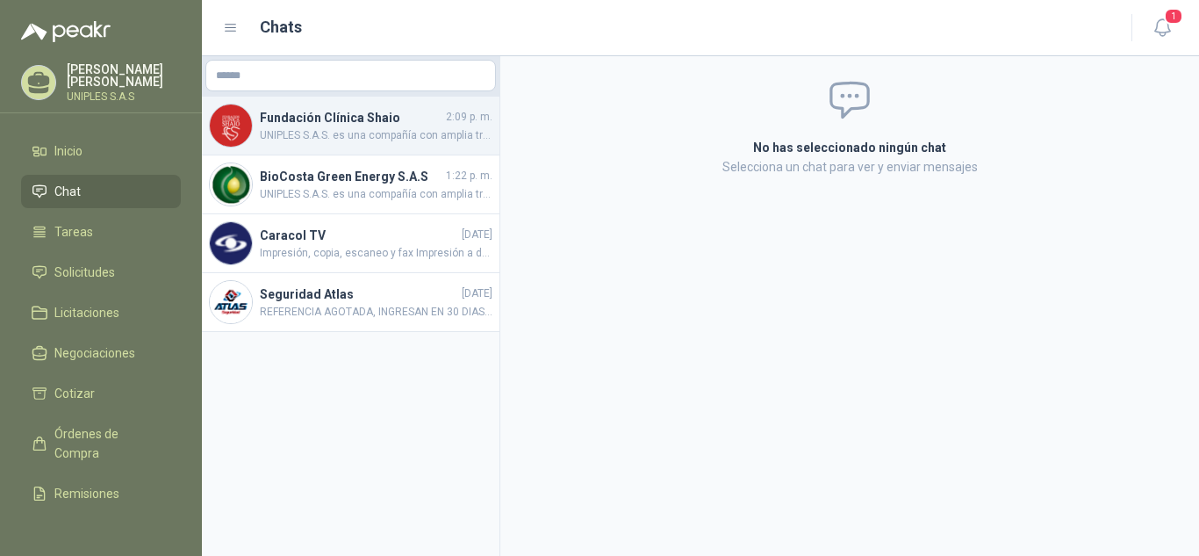
click at [349, 140] on span "UNIPLES S.A.S. es una compañía con amplia trayectoria en el mercado colombiano,…" at bounding box center [376, 135] width 233 height 17
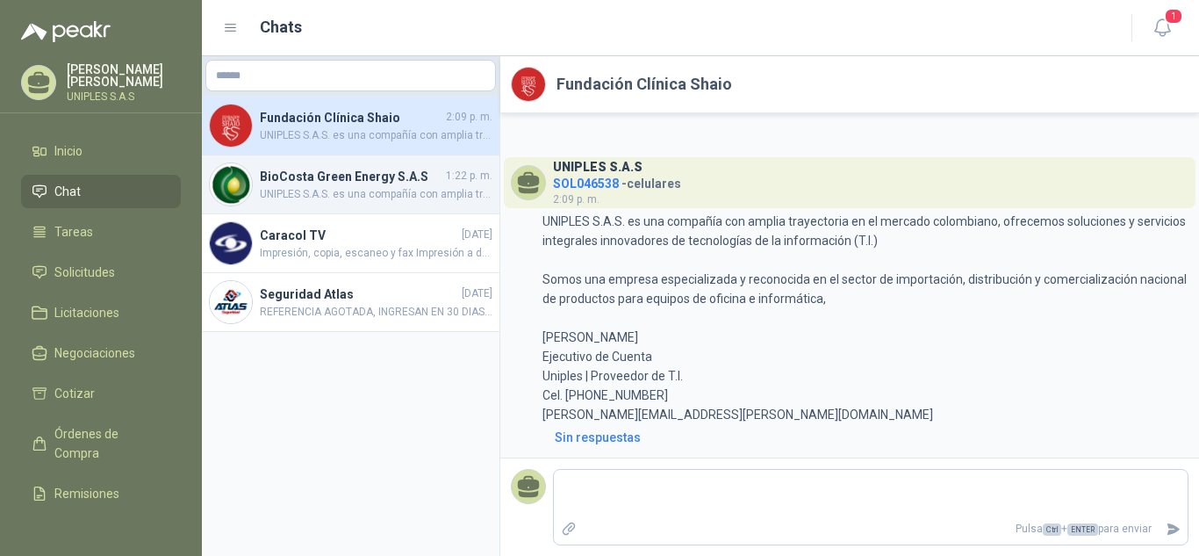
click at [357, 179] on h4 "BioCosta Green Energy S.A.S" at bounding box center [351, 176] width 183 height 19
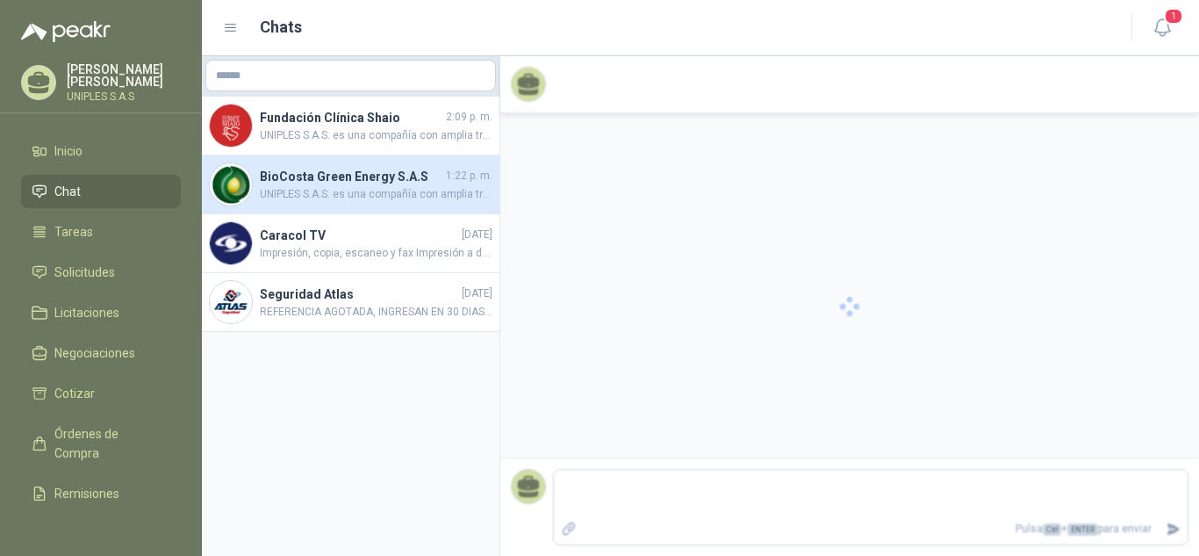
scroll to position [329, 0]
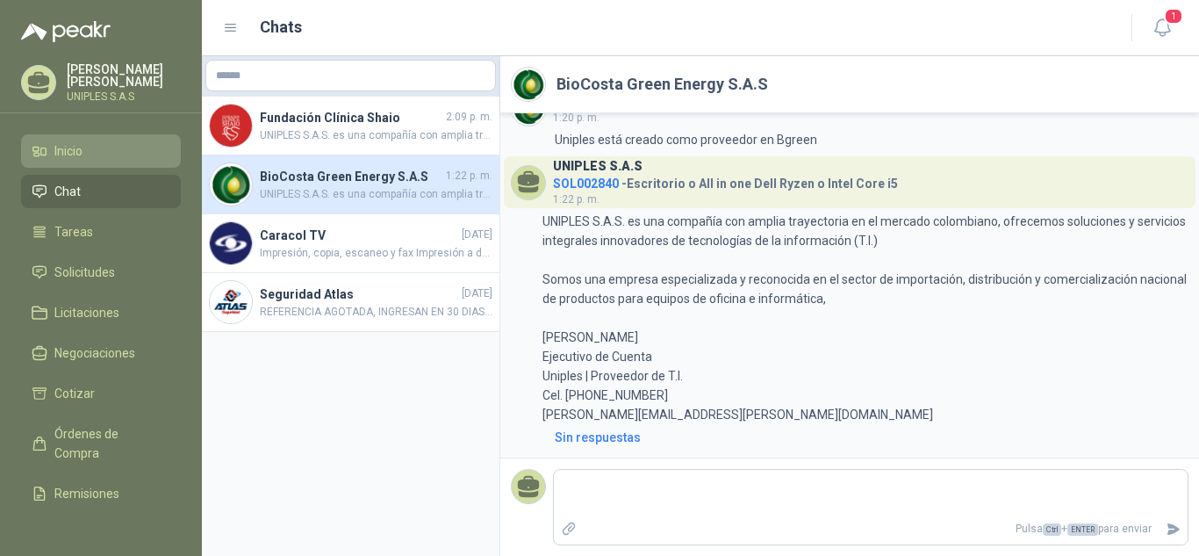
click at [73, 144] on span "Inicio" at bounding box center [68, 150] width 28 height 19
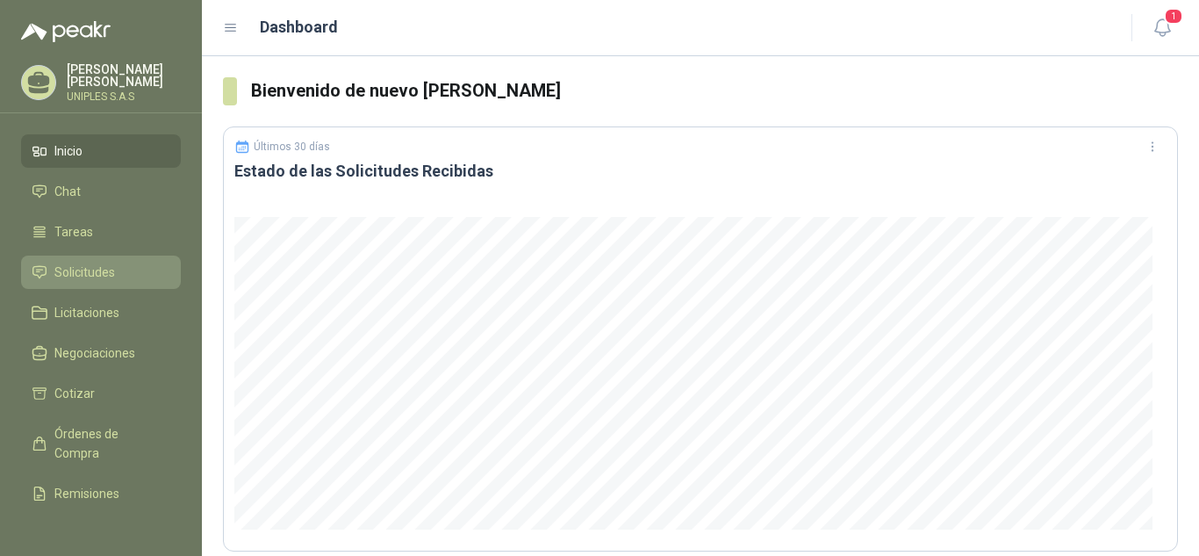
click at [83, 263] on span "Solicitudes" at bounding box center [84, 271] width 61 height 19
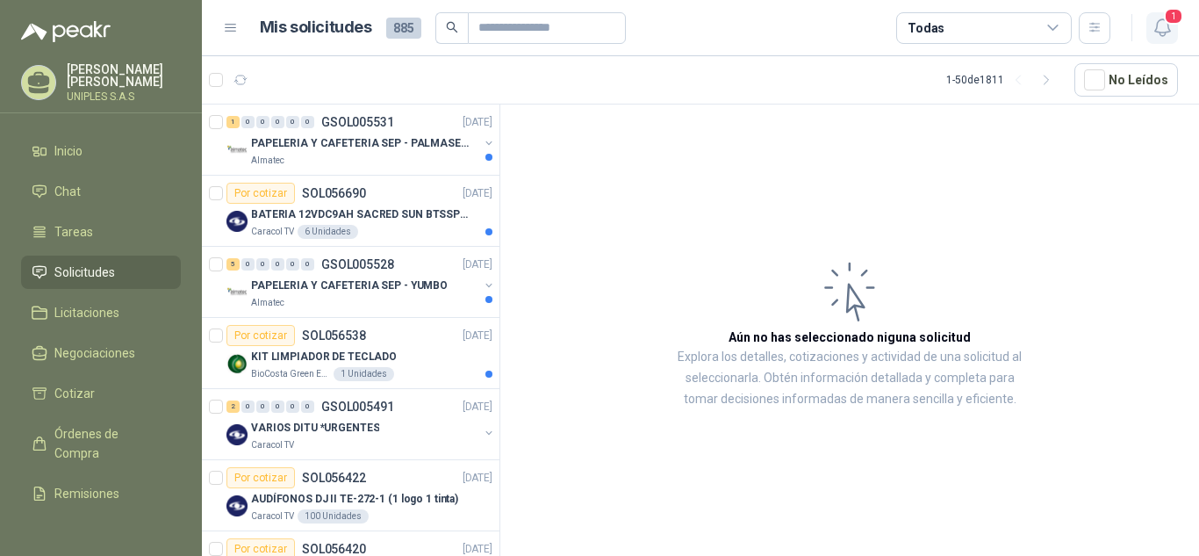
click at [1173, 32] on button "1" at bounding box center [1162, 28] width 32 height 32
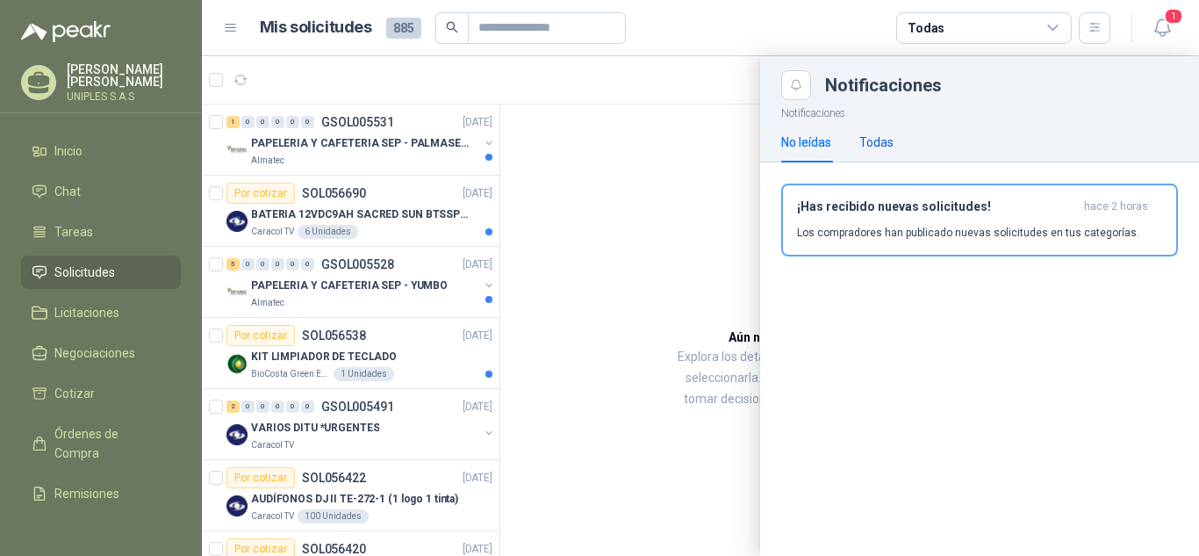
click at [879, 147] on div "Todas" at bounding box center [876, 142] width 34 height 19
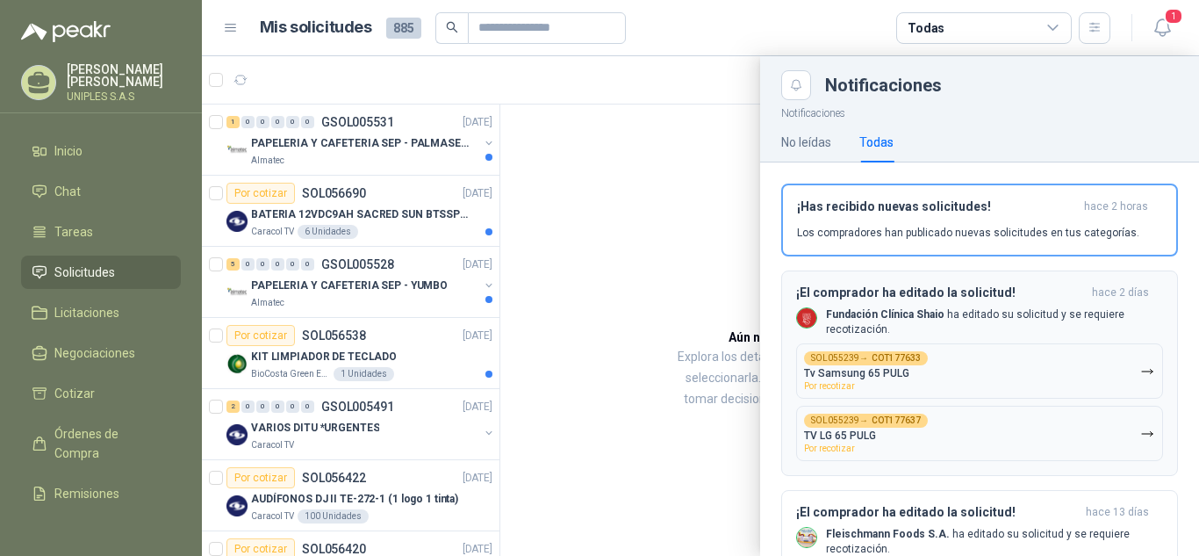
click at [868, 315] on b "Fundación Clínica Shaio" at bounding box center [885, 314] width 118 height 12
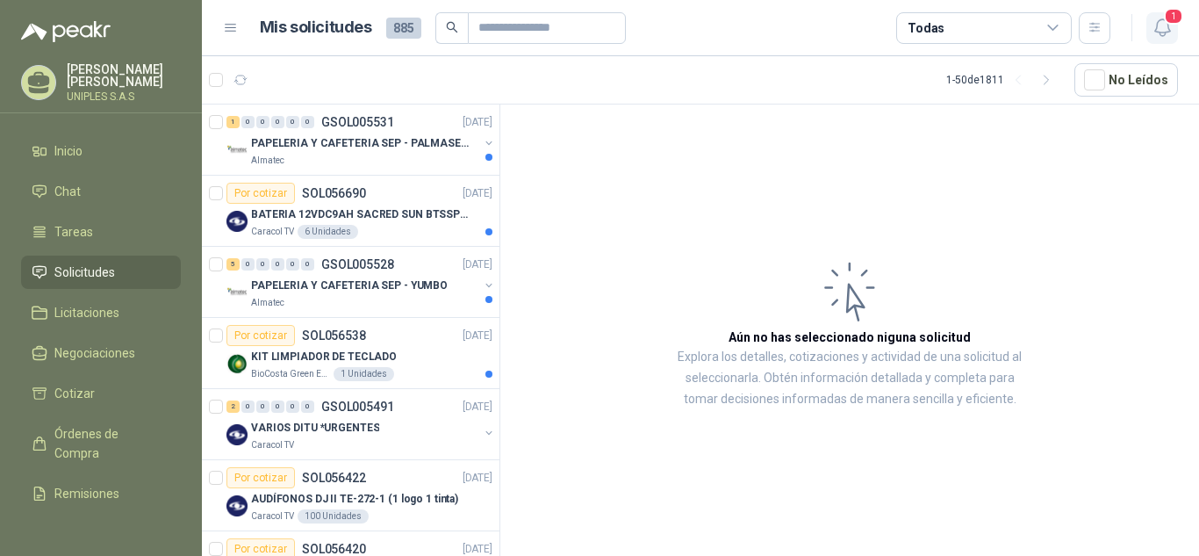
click at [1156, 28] on icon "button" at bounding box center [1161, 27] width 15 height 17
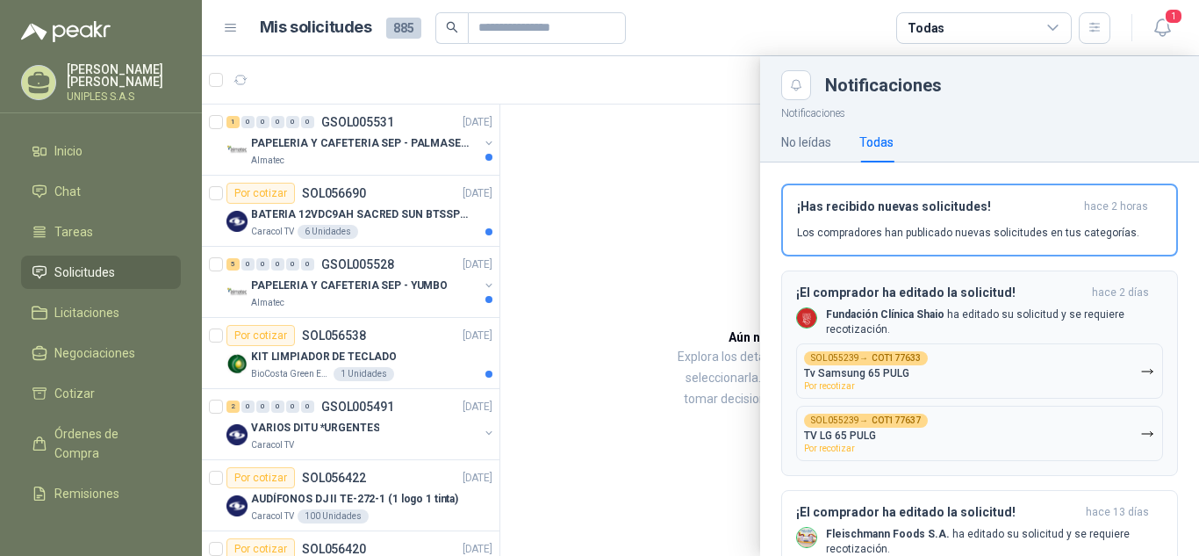
click at [1140, 377] on icon "button" at bounding box center [1147, 371] width 15 height 15
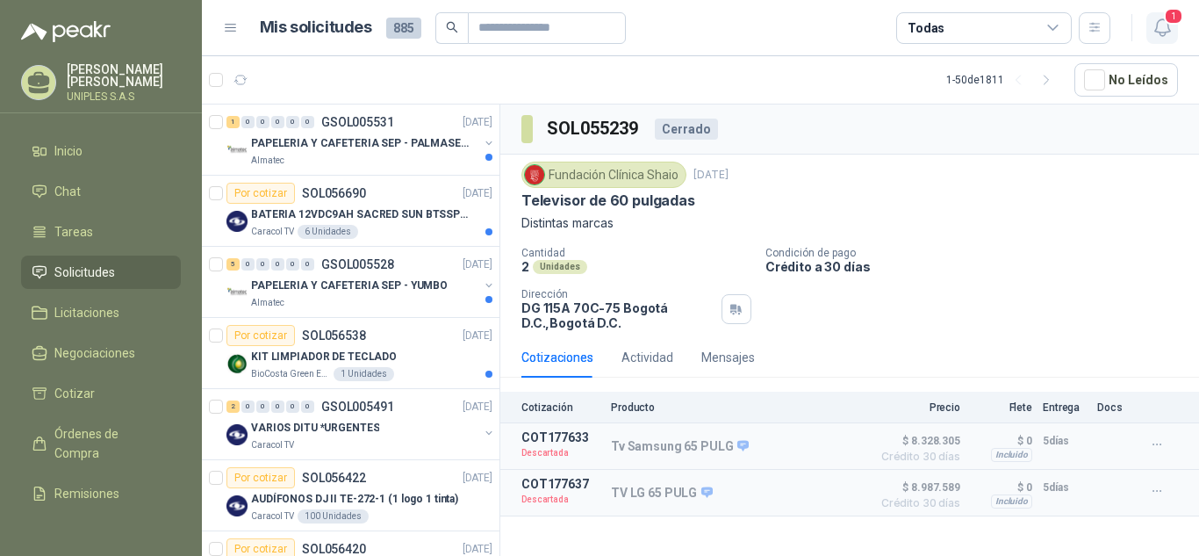
click at [1169, 32] on icon "button" at bounding box center [1161, 27] width 15 height 17
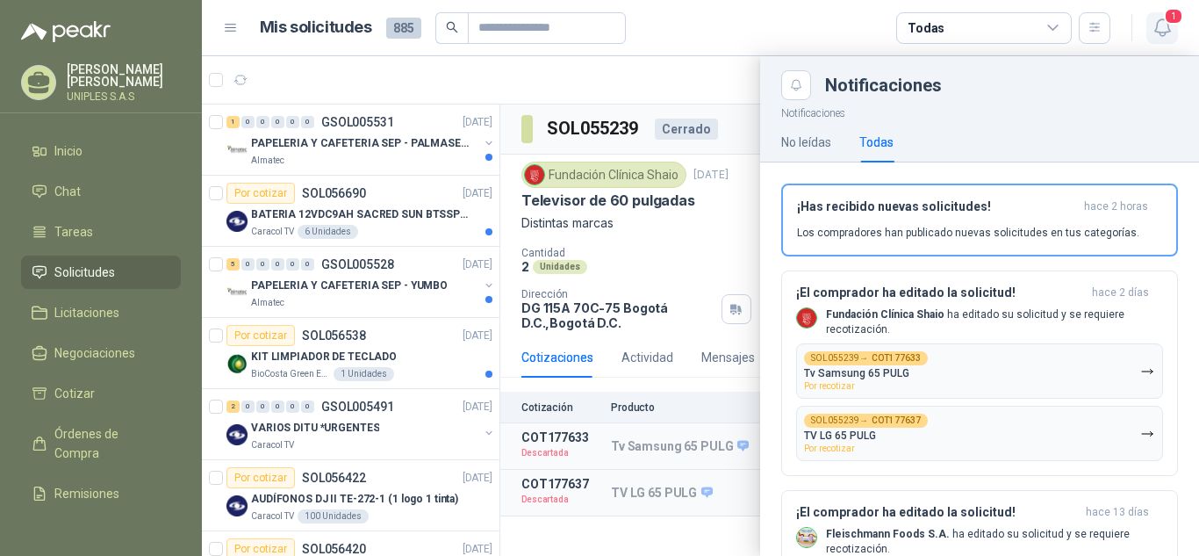
click at [1158, 29] on icon "button" at bounding box center [1162, 28] width 22 height 22
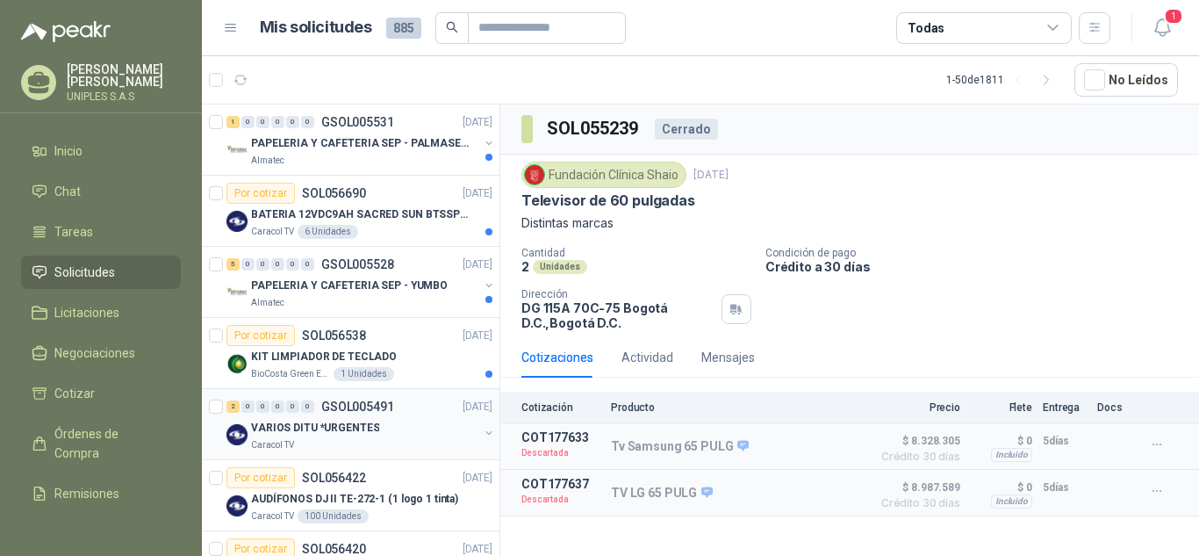
click at [377, 404] on p "GSOL005491" at bounding box center [357, 406] width 73 height 12
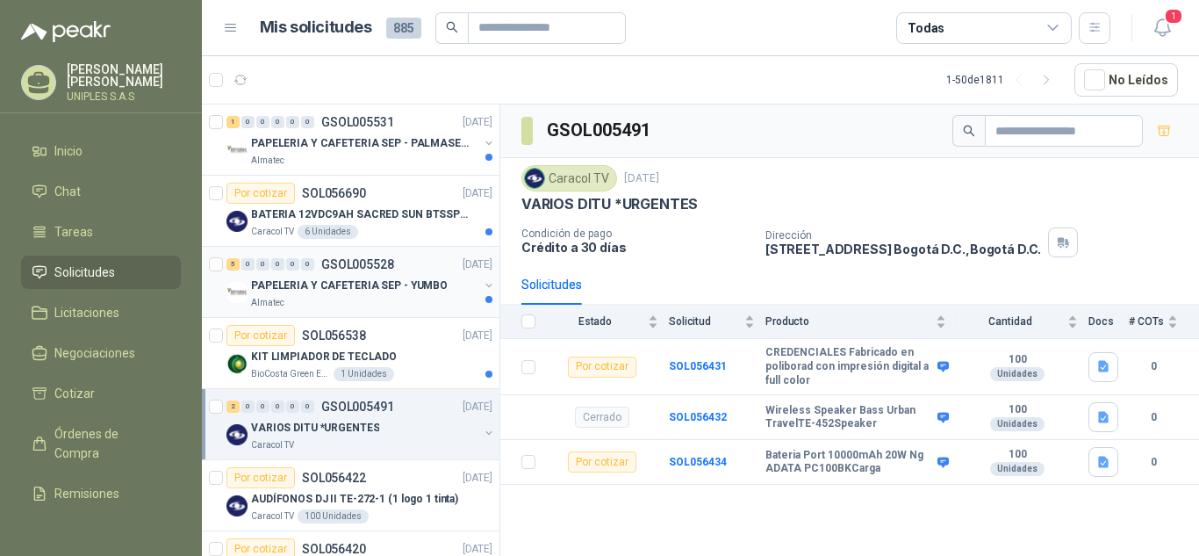
click at [361, 258] on p "GSOL005528" at bounding box center [357, 264] width 73 height 12
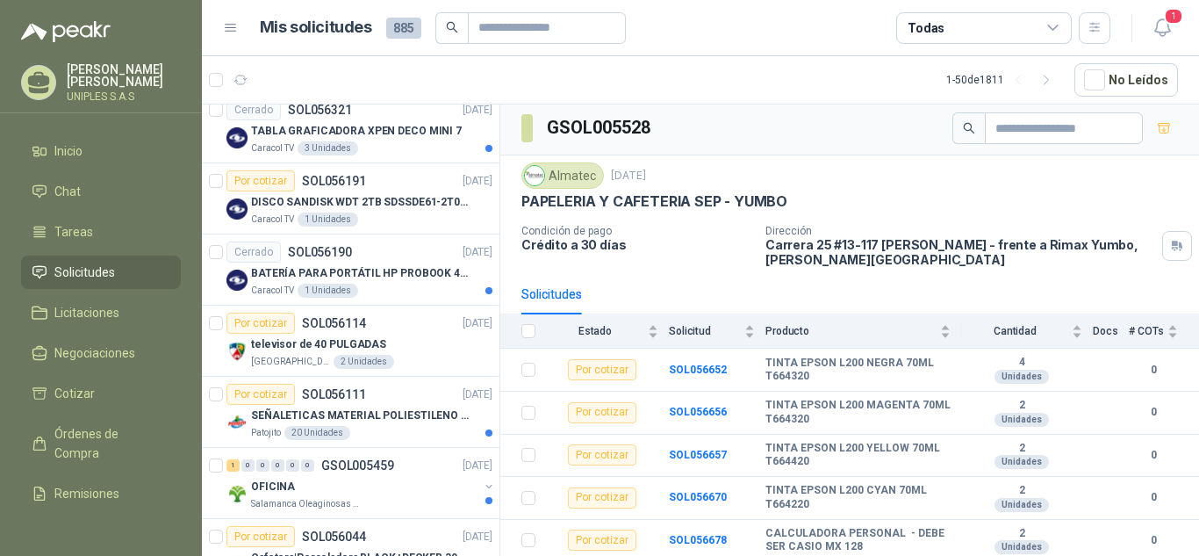
scroll to position [873, 0]
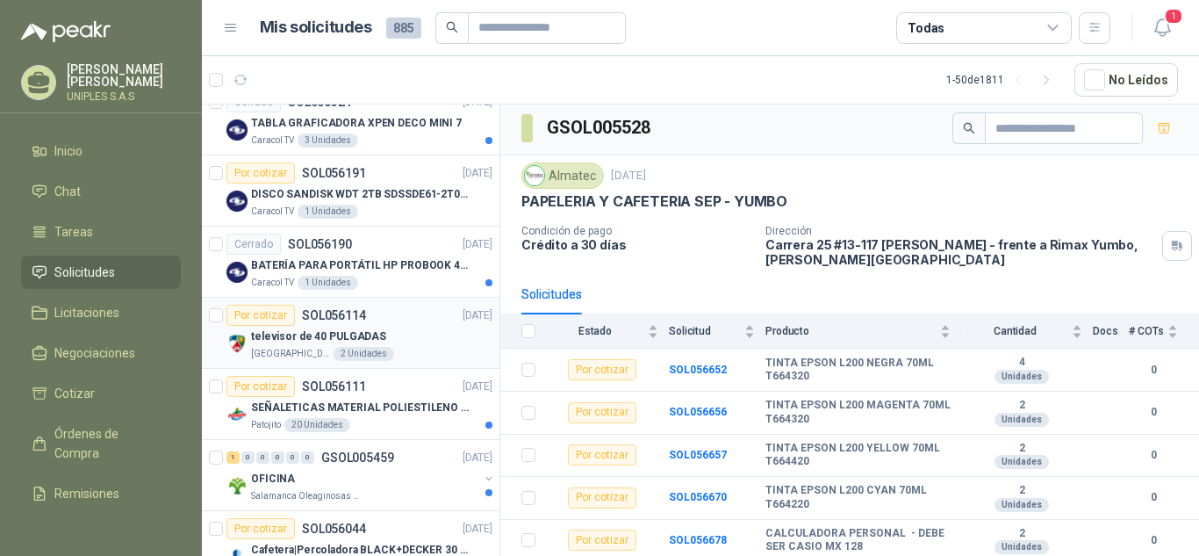
click at [334, 312] on p "SOL056114" at bounding box center [334, 315] width 64 height 12
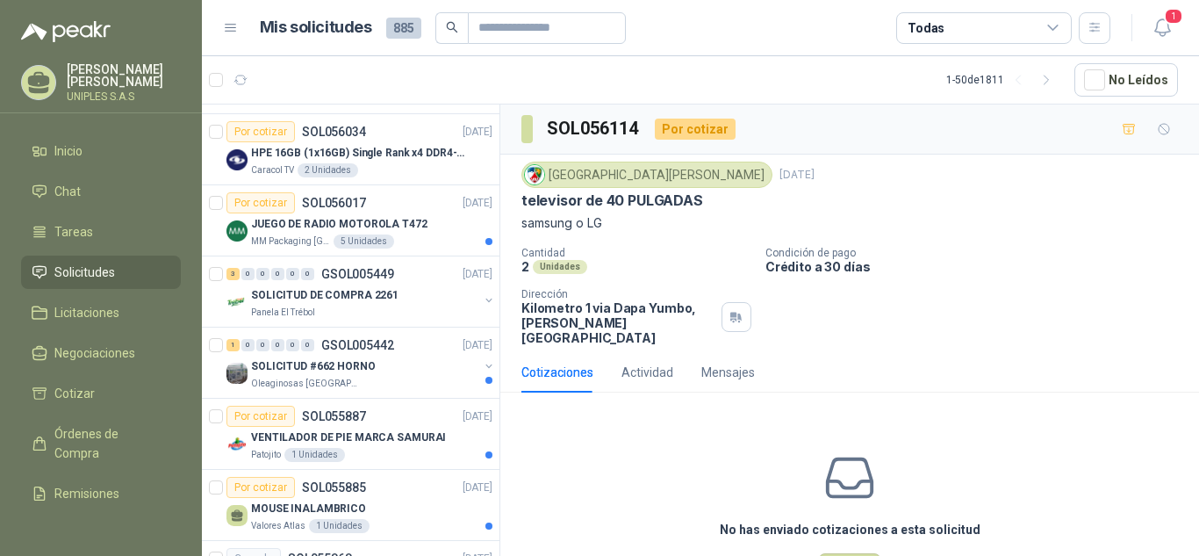
scroll to position [1419, 0]
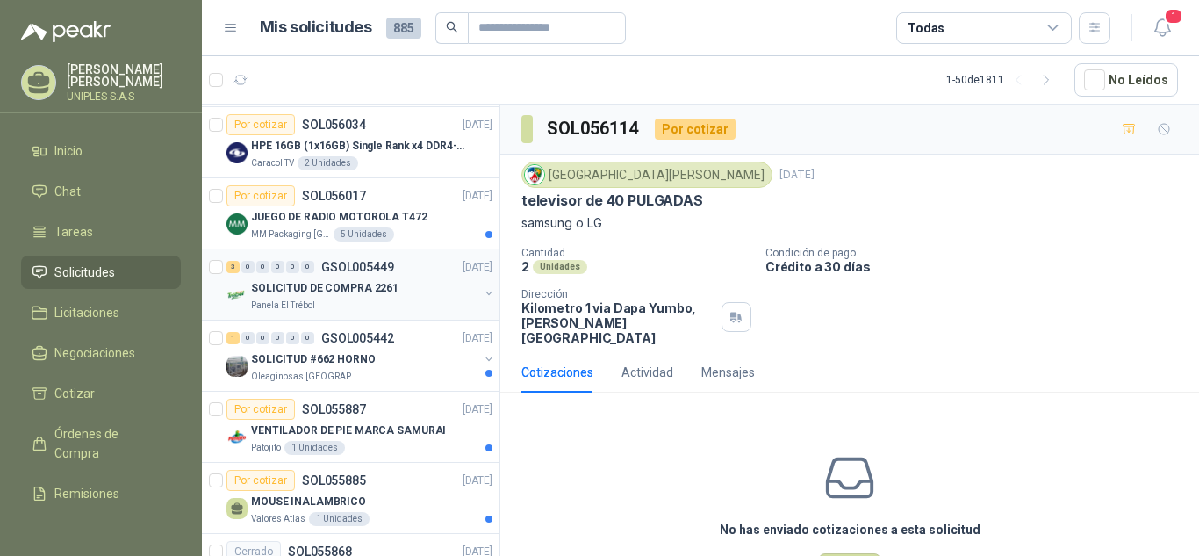
click at [343, 268] on p "GSOL005449" at bounding box center [357, 267] width 73 height 12
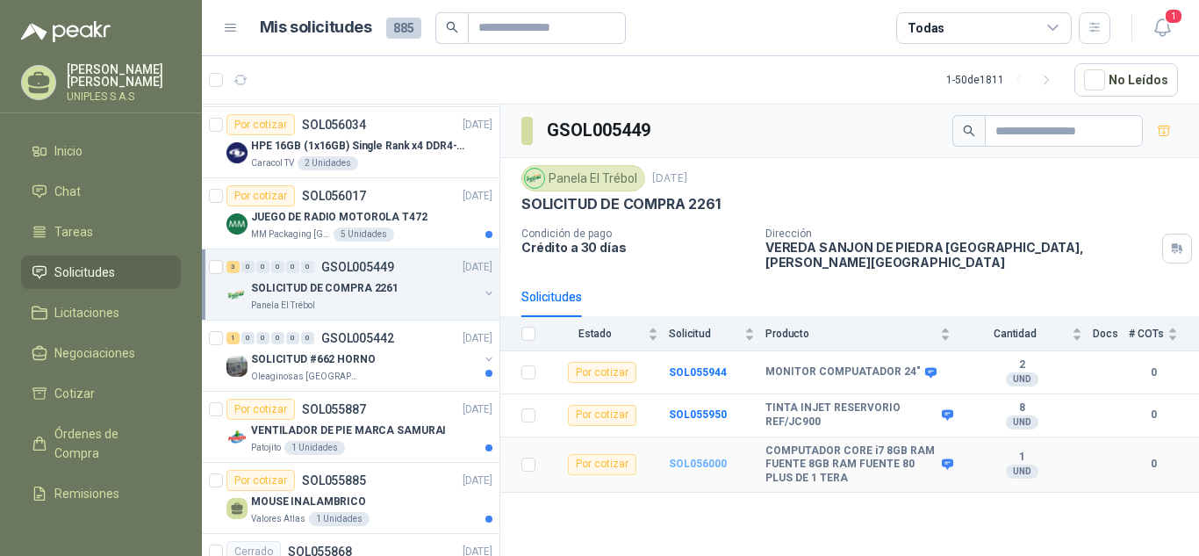
click at [698, 457] on b "SOL056000" at bounding box center [698, 463] width 58 height 12
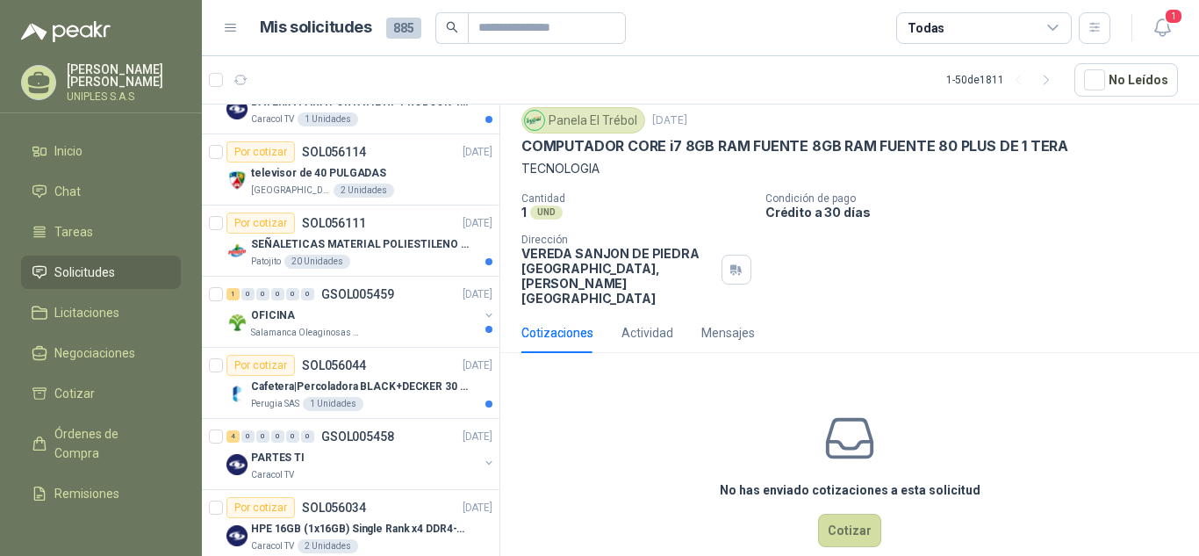
scroll to position [661, 0]
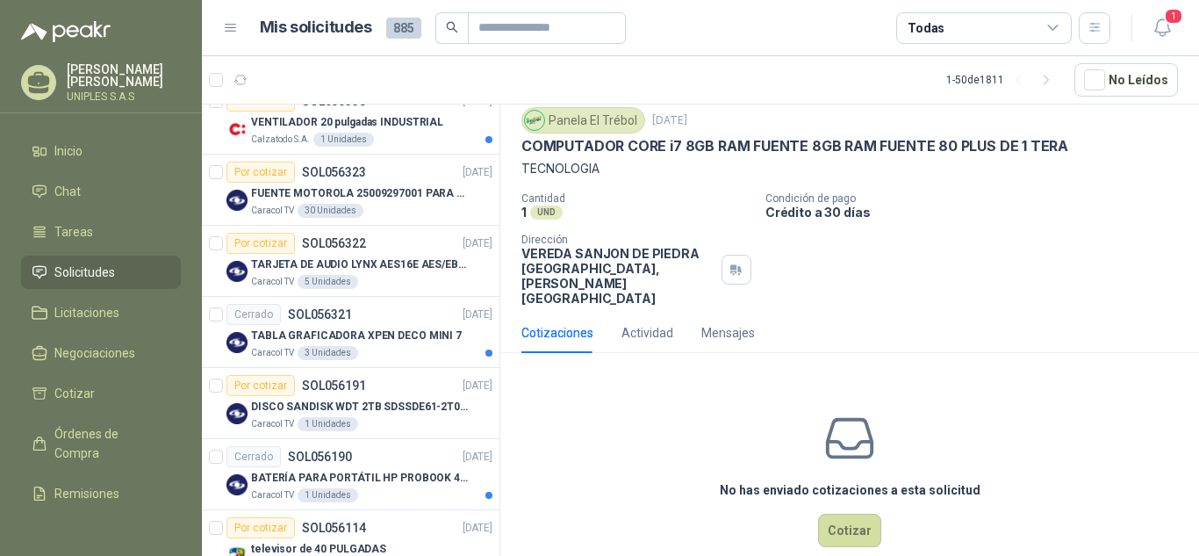
click at [1047, 28] on icon at bounding box center [1053, 28] width 16 height 16
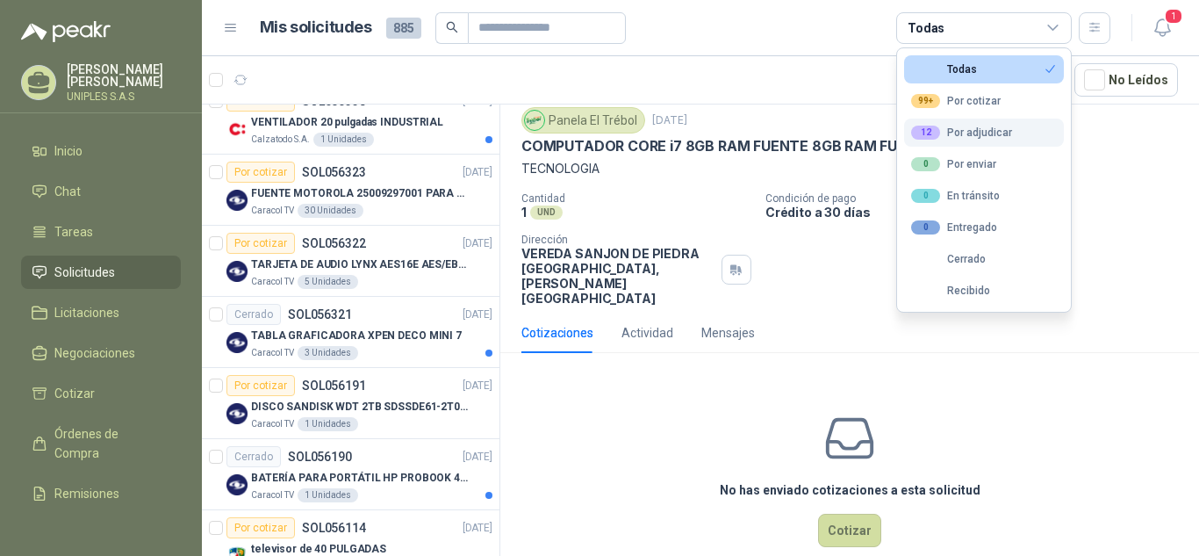
click at [972, 130] on div "12 Por adjudicar" at bounding box center [961, 133] width 101 height 14
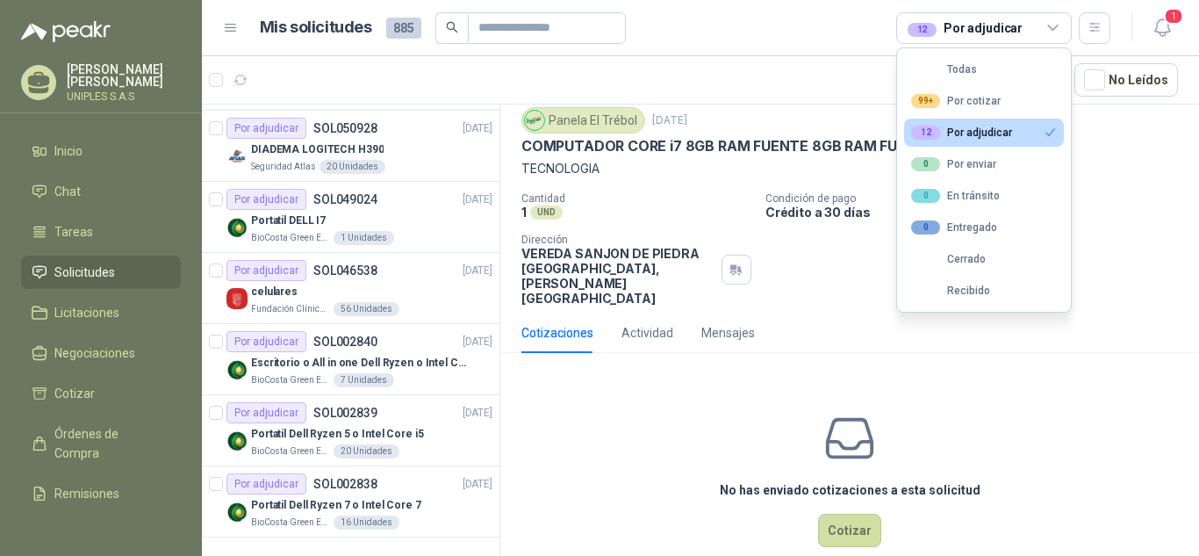
scroll to position [420, 0]
click at [1109, 214] on p "Crédito a 30 días" at bounding box center [978, 211] width 427 height 15
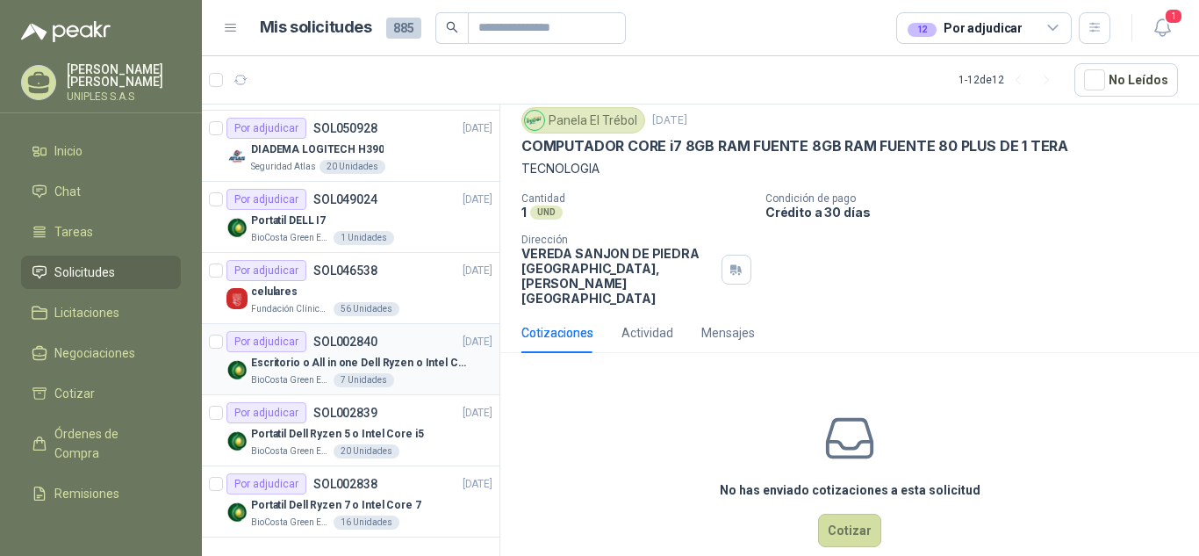
scroll to position [0, 0]
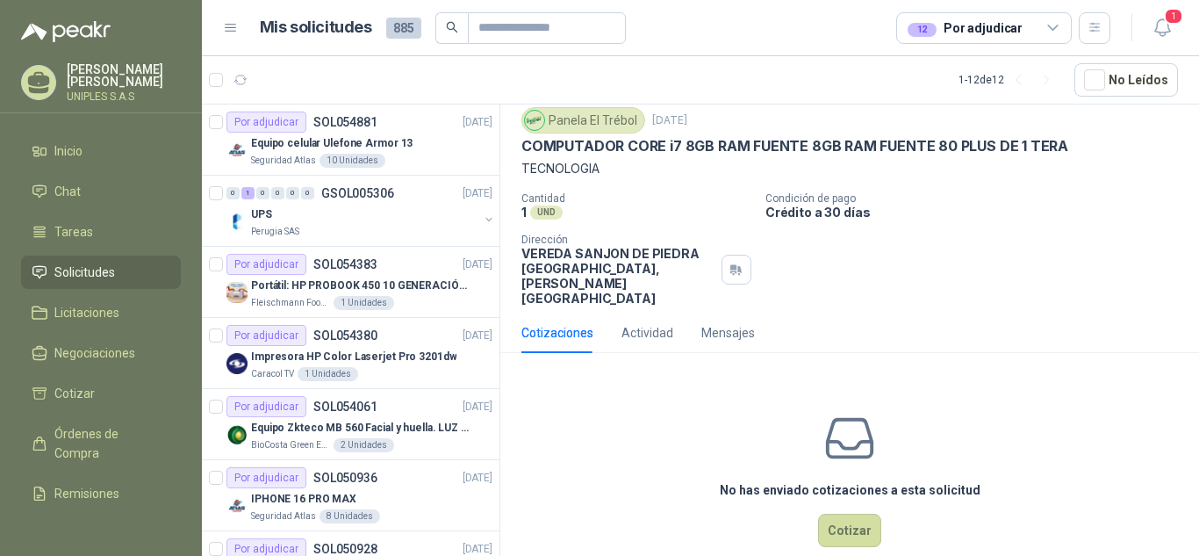
click at [1065, 183] on div "Panela El Trébol 15 sept, 2025 COMPUTADOR CORE i7 8GB RAM FUENTE 8GB RAM FUENTE…" at bounding box center [849, 206] width 656 height 198
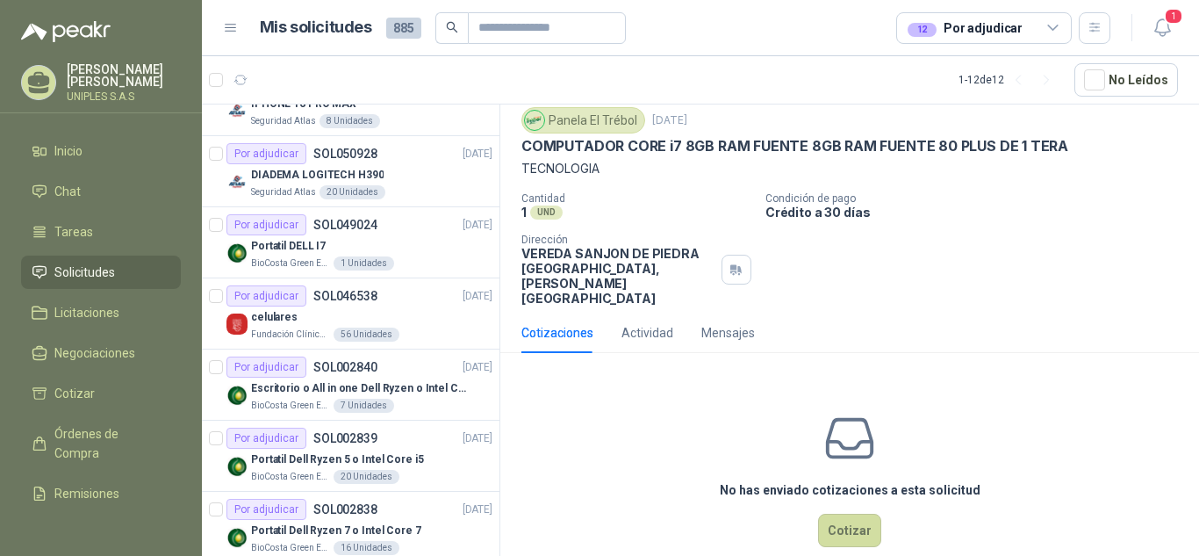
scroll to position [420, 0]
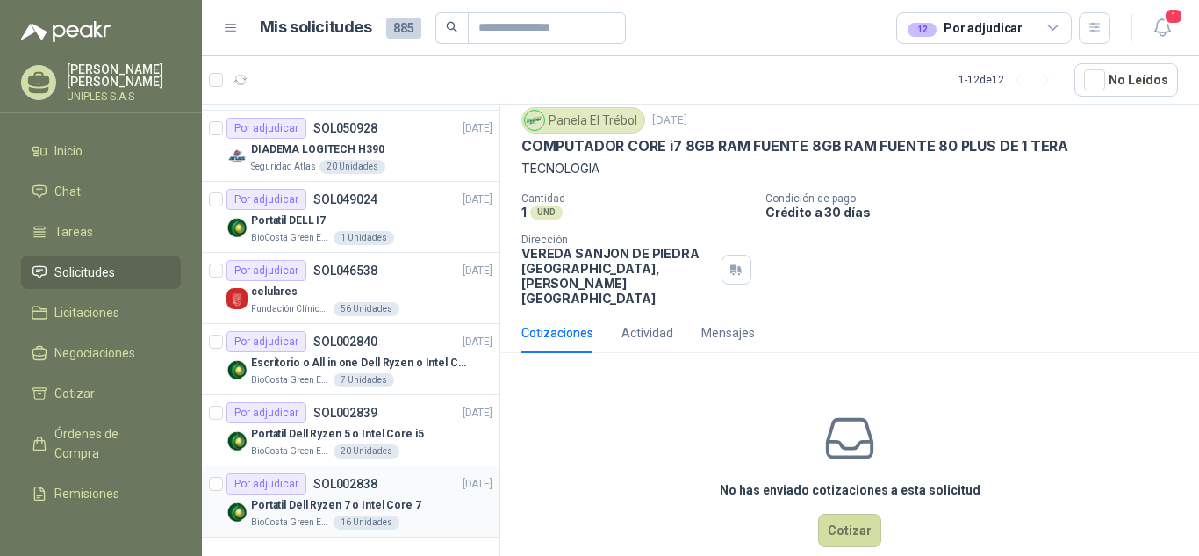
click at [338, 483] on p "SOL002838" at bounding box center [345, 483] width 64 height 12
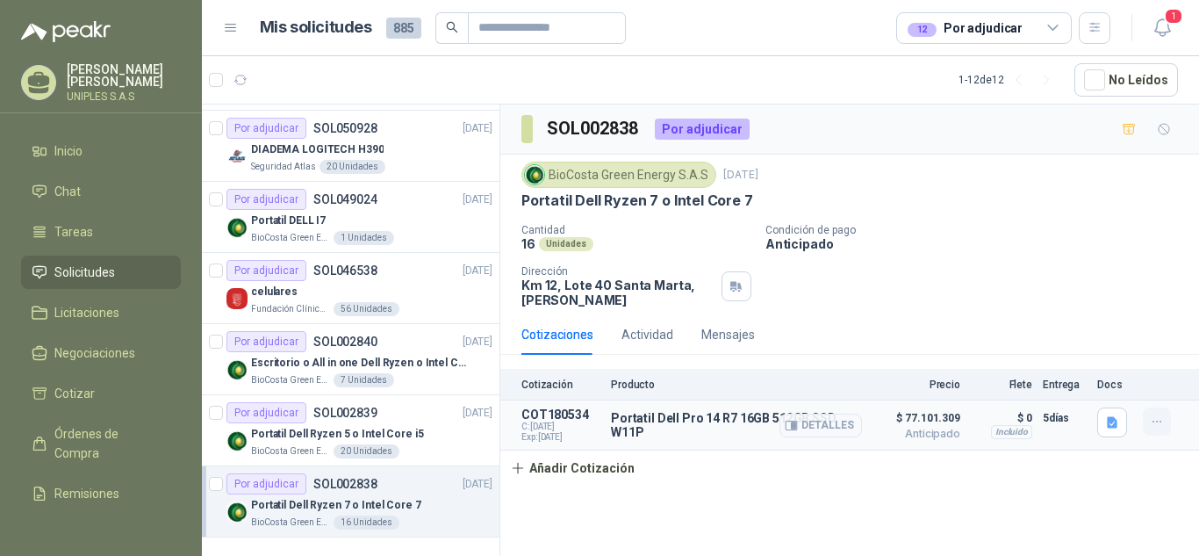
click at [1159, 418] on icon "button" at bounding box center [1157, 421] width 15 height 15
click at [988, 189] on div "BioCosta Green Energy S.A.S 3 feb, 2023 Portatil Dell Ryzen 7 o Intel Core 7" at bounding box center [849, 185] width 656 height 48
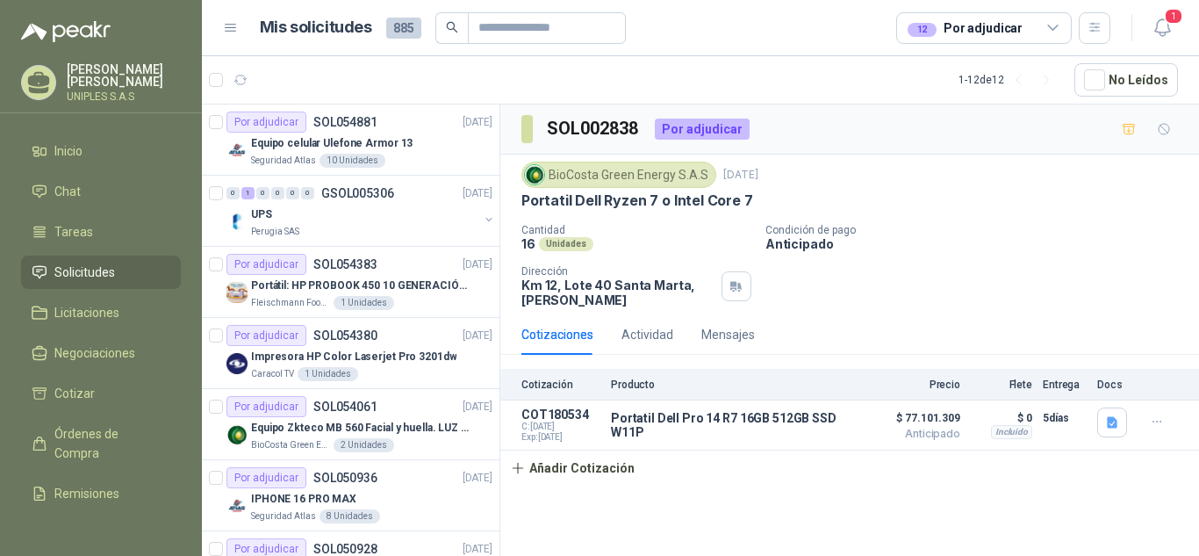
click at [82, 275] on span "Solicitudes" at bounding box center [84, 271] width 61 height 19
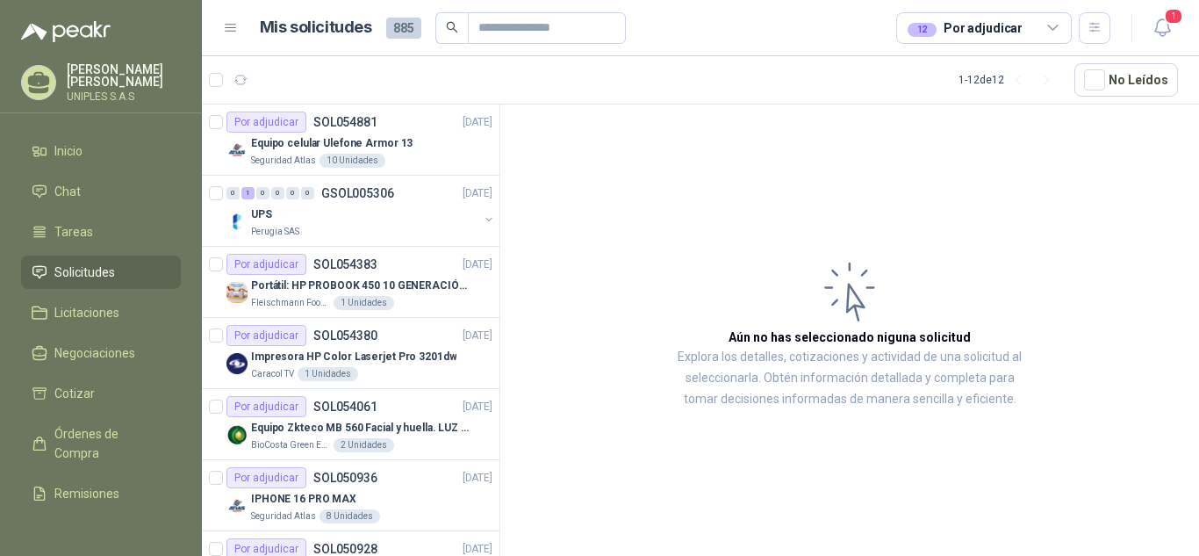
click at [1051, 28] on icon at bounding box center [1053, 27] width 10 height 4
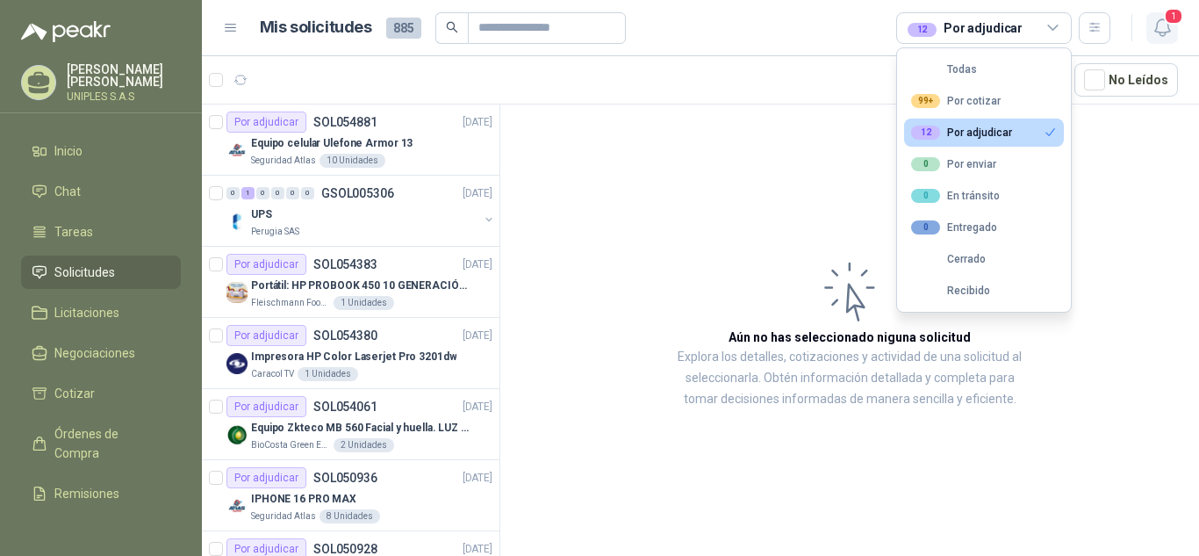
click at [1165, 26] on icon "button" at bounding box center [1162, 28] width 22 height 22
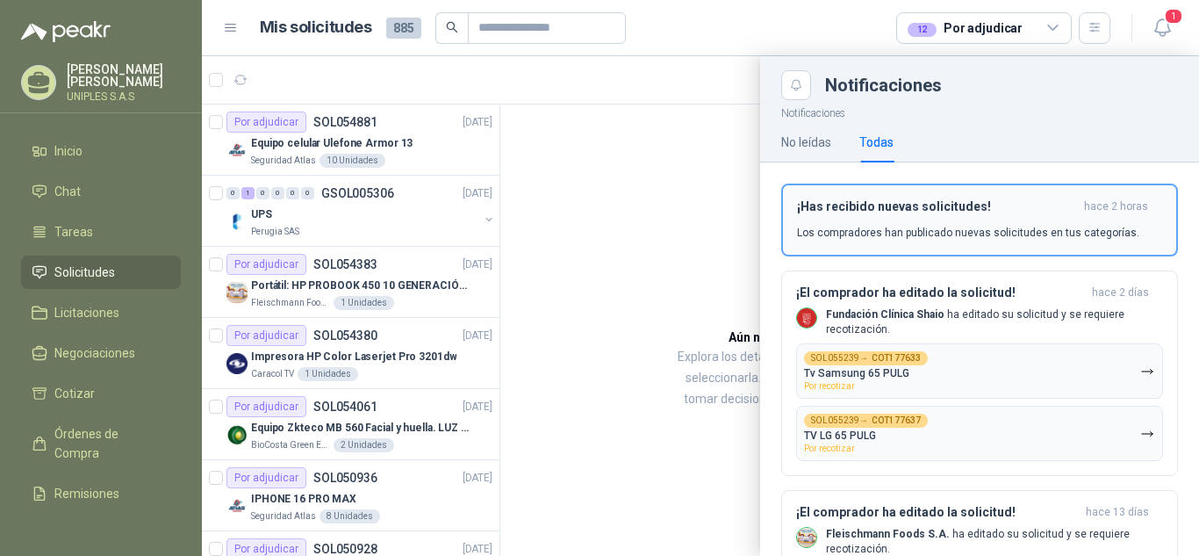
click at [893, 219] on div "¡Has recibido nuevas solicitudes! hace 2 horas Los compradores han publicado nu…" at bounding box center [979, 219] width 365 height 41
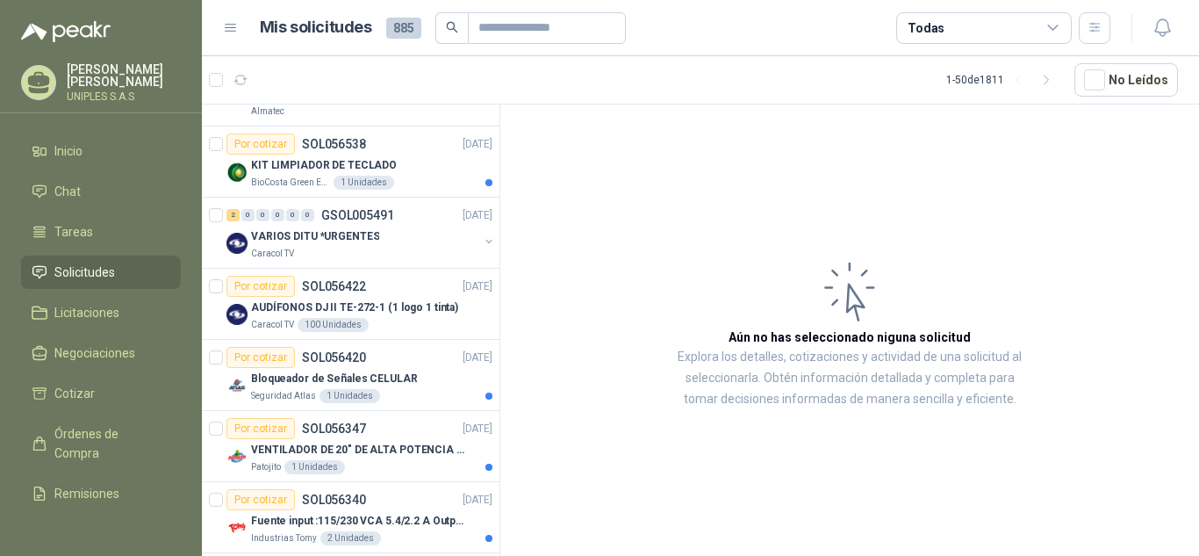
scroll to position [198, 0]
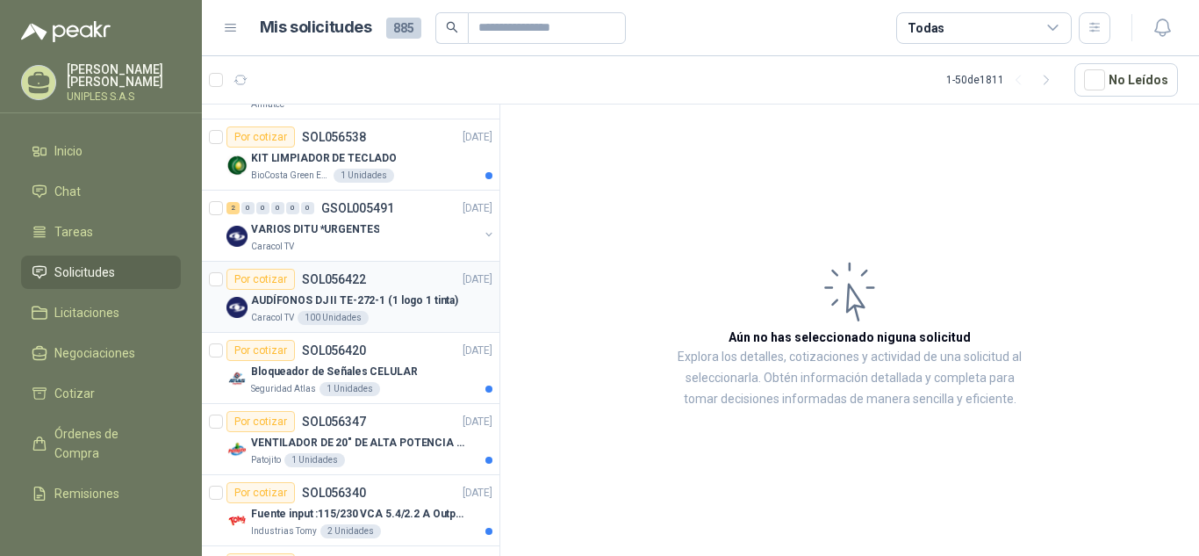
click at [312, 274] on p "SOL056422" at bounding box center [334, 279] width 64 height 12
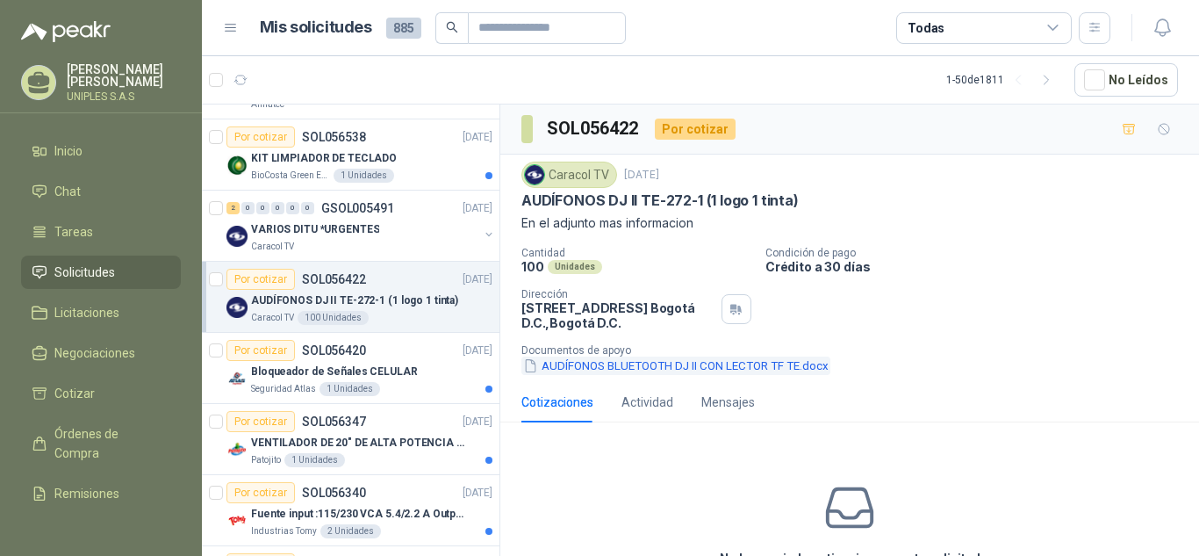
click at [648, 364] on button "AUDÍFONOS BLUETOOTH DJ II CON LECTOR TF TE.docx" at bounding box center [675, 365] width 309 height 18
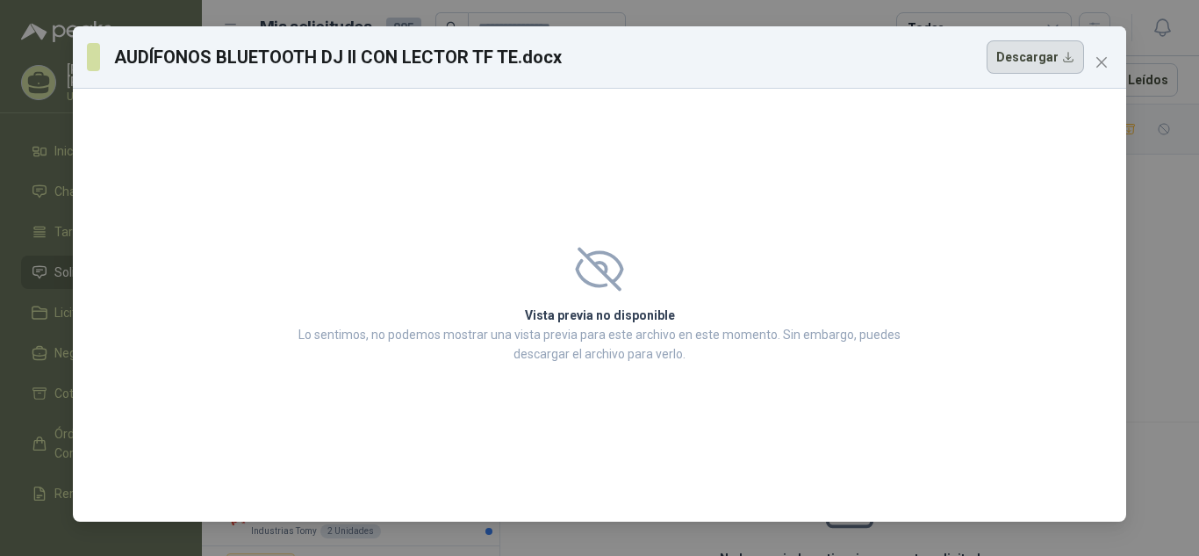
click at [1051, 61] on button "Descargar" at bounding box center [1034, 56] width 97 height 33
click at [1106, 68] on icon "close" at bounding box center [1101, 62] width 11 height 11
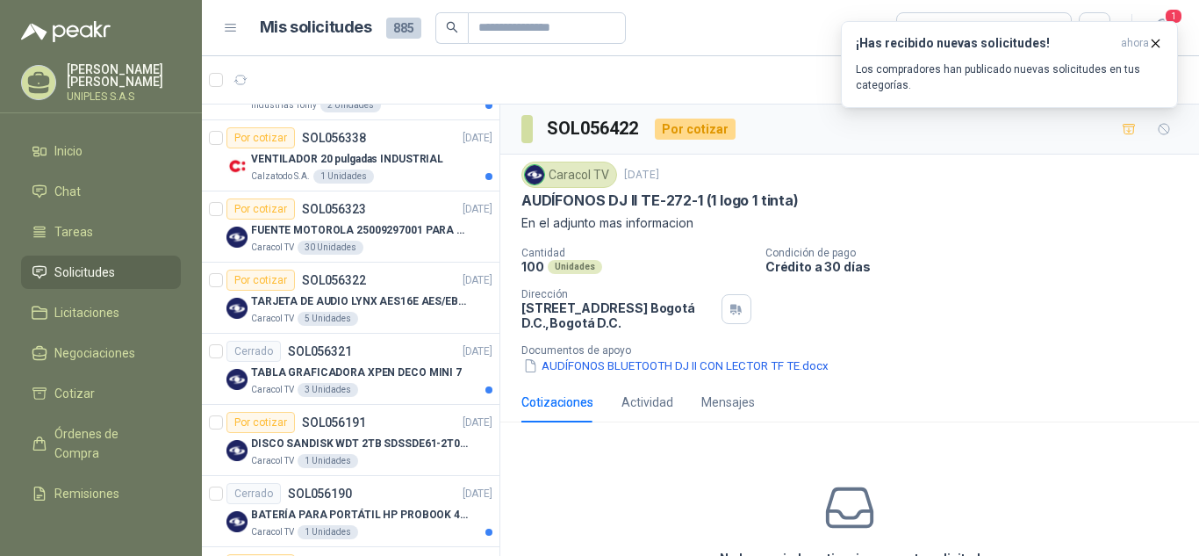
scroll to position [625, 0]
click at [900, 59] on div "¡Has recibido nuevas solicitudes! ahora Los compradores han publicado nuevas so…" at bounding box center [1009, 64] width 307 height 57
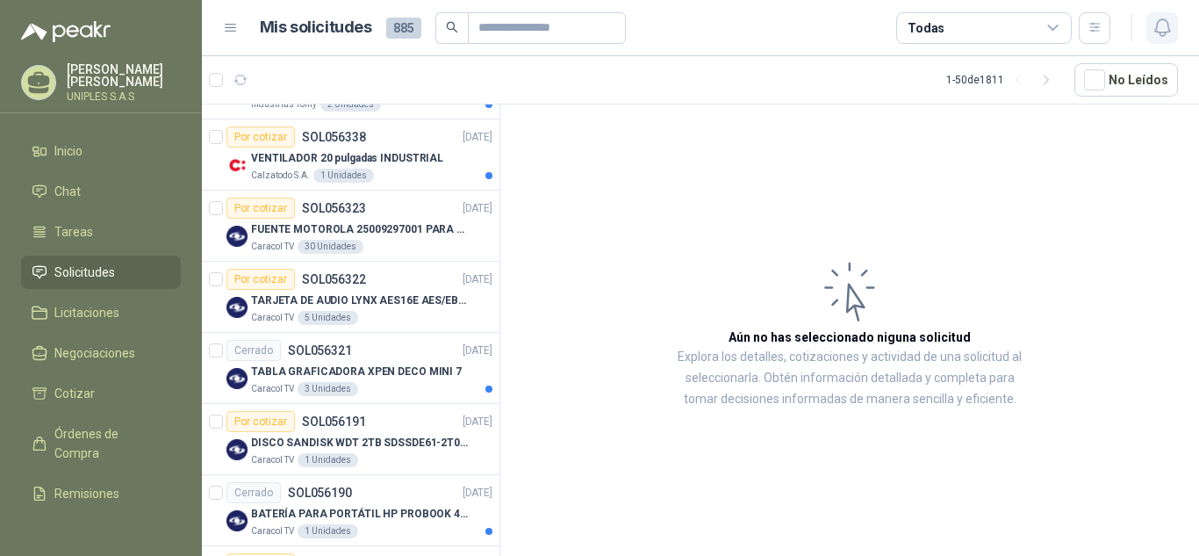
click at [1165, 25] on icon "button" at bounding box center [1162, 28] width 22 height 22
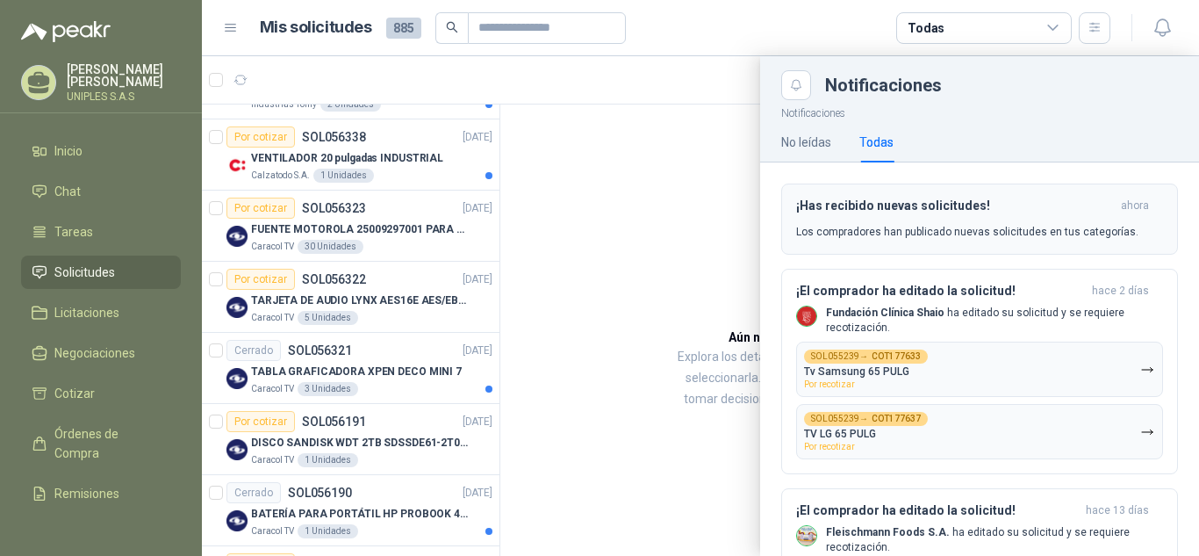
click at [900, 219] on div "¡Has recibido nuevas solicitudes! ahora Los compradores han publicado nuevas so…" at bounding box center [979, 218] width 367 height 41
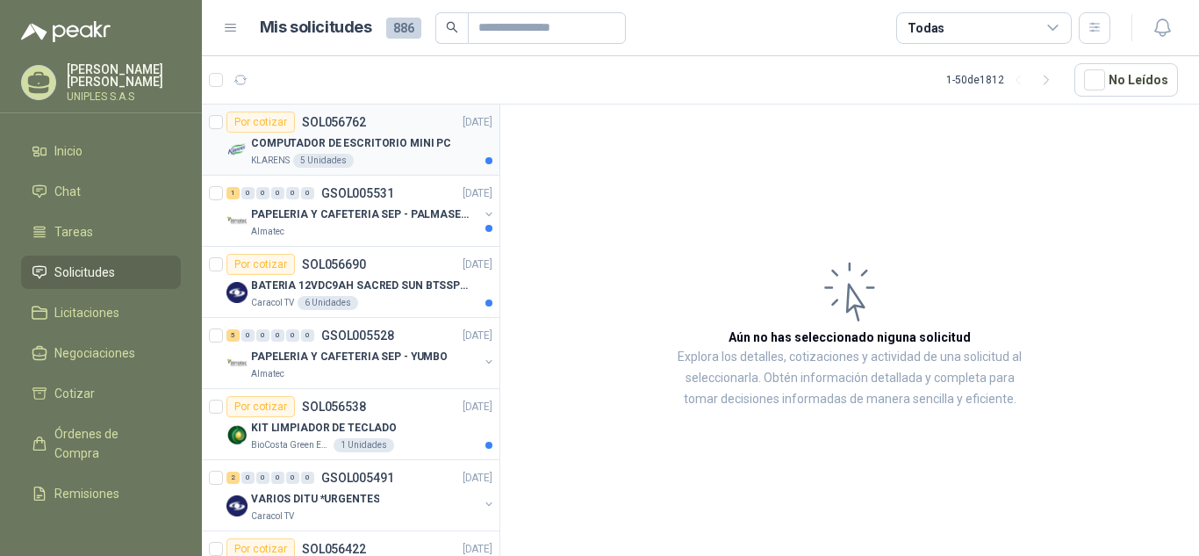
click at [319, 117] on p "SOL056762" at bounding box center [334, 122] width 64 height 12
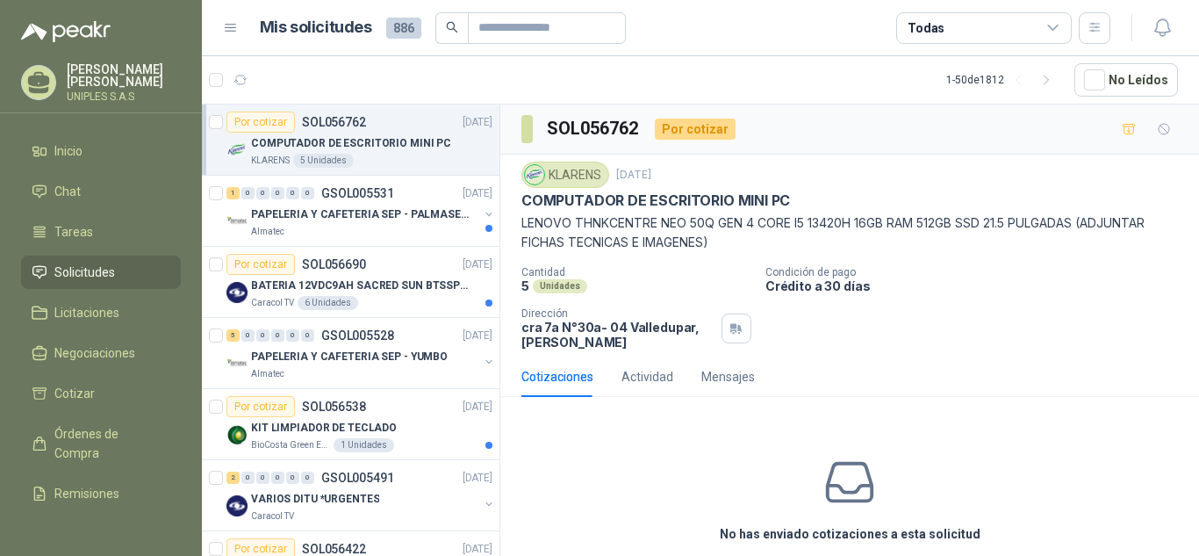
click at [714, 226] on p "LENOVO THNKCENTRE NEO 50Q GEN 4 CORE I5 13420H 16GB RAM 512GB SSD 21.5 PULGADAS…" at bounding box center [849, 232] width 656 height 39
drag, startPoint x: 713, startPoint y: 219, endPoint x: 597, endPoint y: 303, distance: 142.7
click at [575, 222] on p "LENOVO THNKCENTRE NEO 50Q GEN 4 CORE I5 13420H 16GB RAM 512GB SSD 21.5 PULGADAS…" at bounding box center [849, 232] width 656 height 39
copy p "THNKCENTRE NEO 50Q"
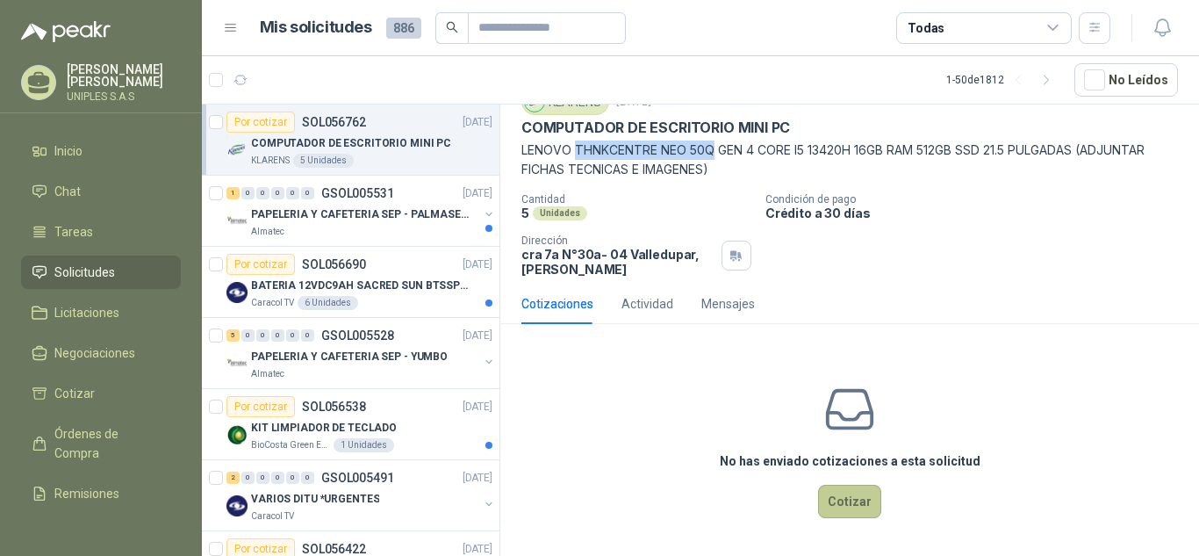
click at [840, 504] on button "Cotizar" at bounding box center [849, 500] width 63 height 33
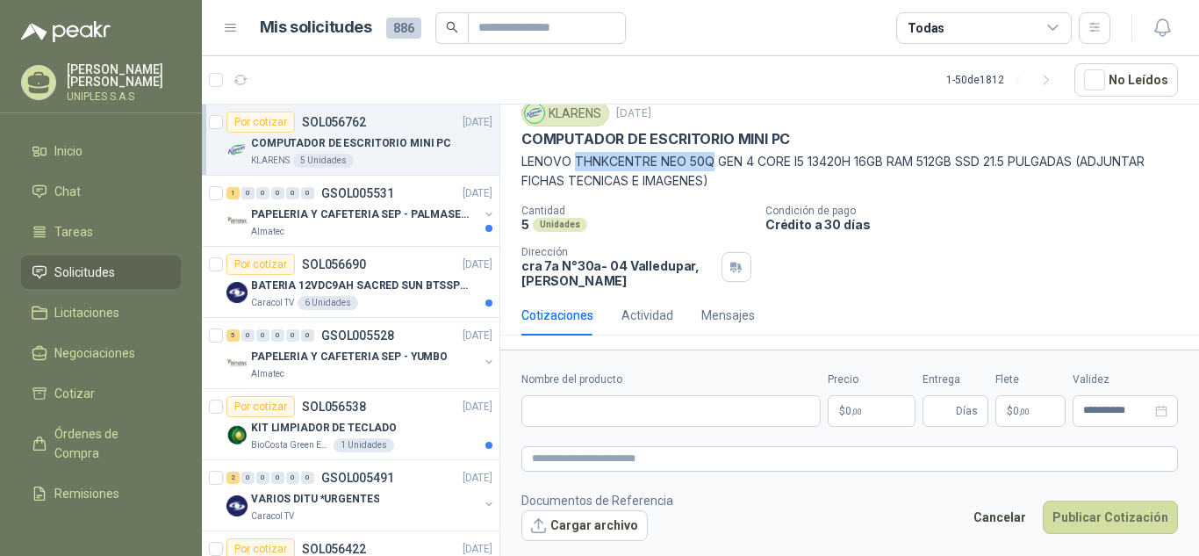
scroll to position [61, 0]
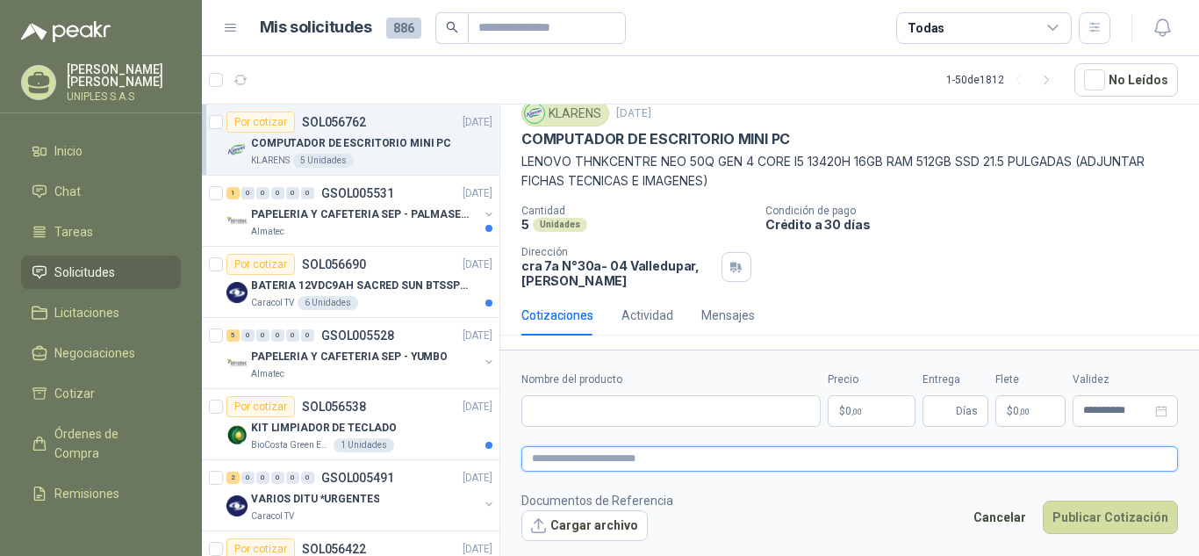
click at [647, 455] on textarea at bounding box center [849, 458] width 656 height 25
paste textarea "**********"
type textarea "**********"
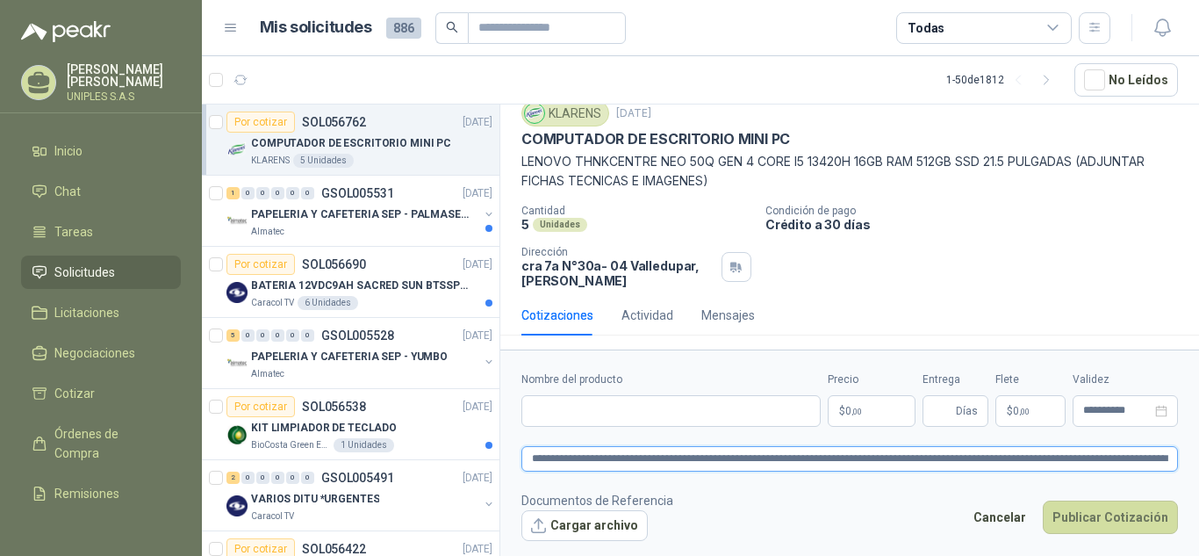
scroll to position [74, 0]
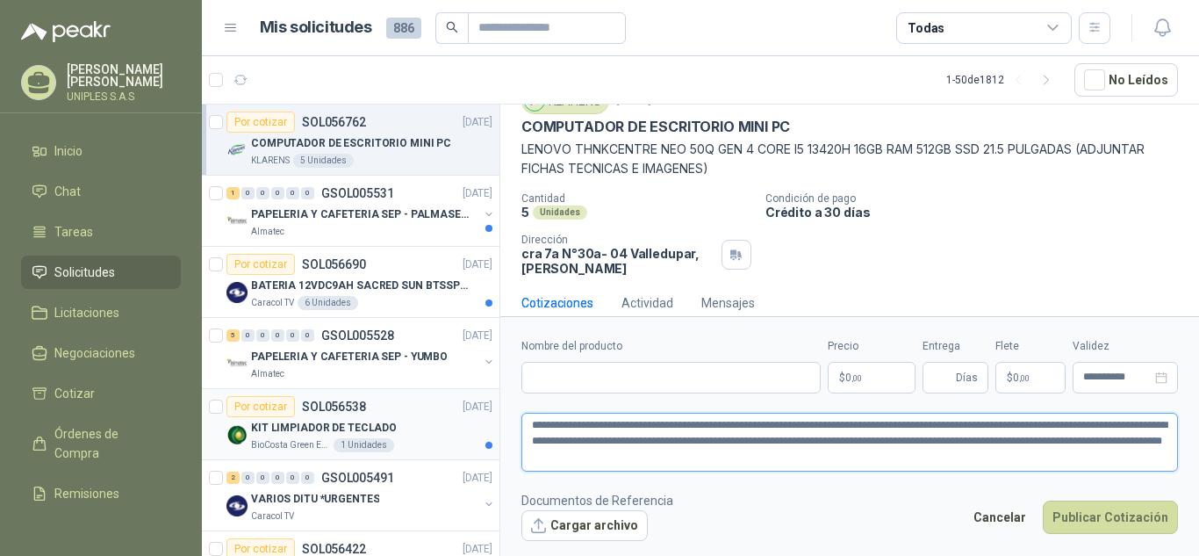
type textarea "**********"
drag, startPoint x: 721, startPoint y: 149, endPoint x: 577, endPoint y: 146, distance: 144.0
click at [577, 146] on p "LENOVO THNKCENTRE NEO 50Q GEN 4 CORE I5 13420H 16GB RAM 512GB SSD 21.5 PULGADAS…" at bounding box center [849, 159] width 656 height 39
copy p "THNKCENTRE NEO 50Q"
click at [368, 197] on p "GSOL005531" at bounding box center [357, 193] width 73 height 12
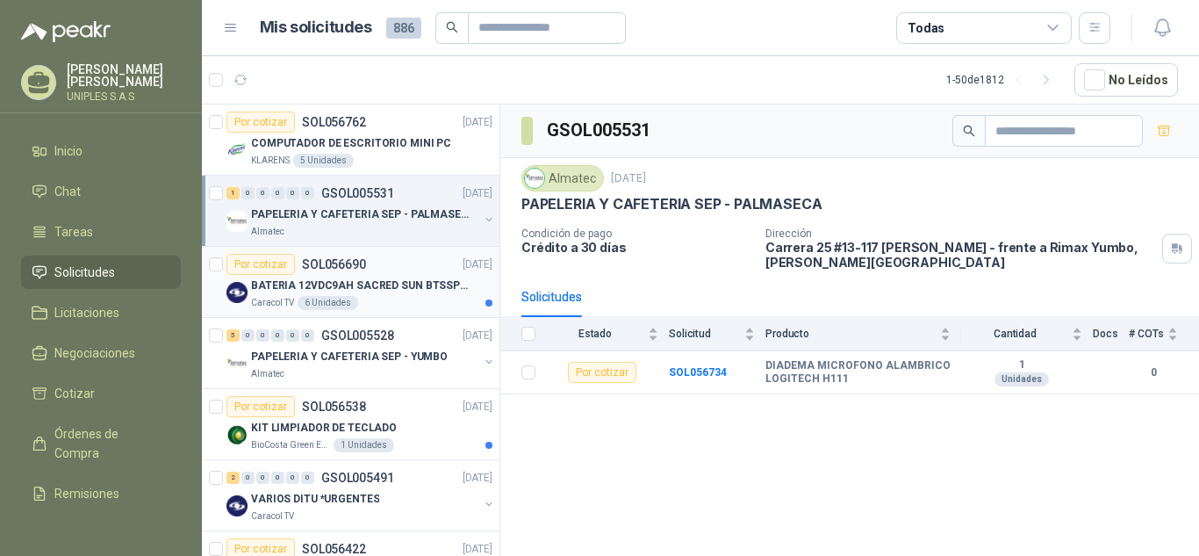
click at [347, 261] on p "SOL056690" at bounding box center [334, 264] width 64 height 12
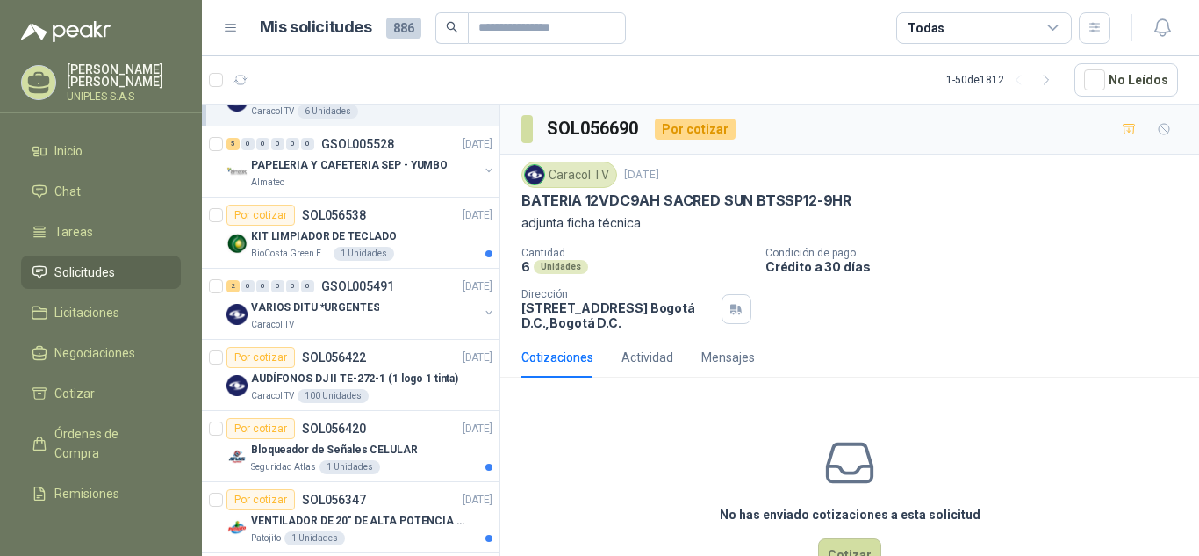
scroll to position [206, 0]
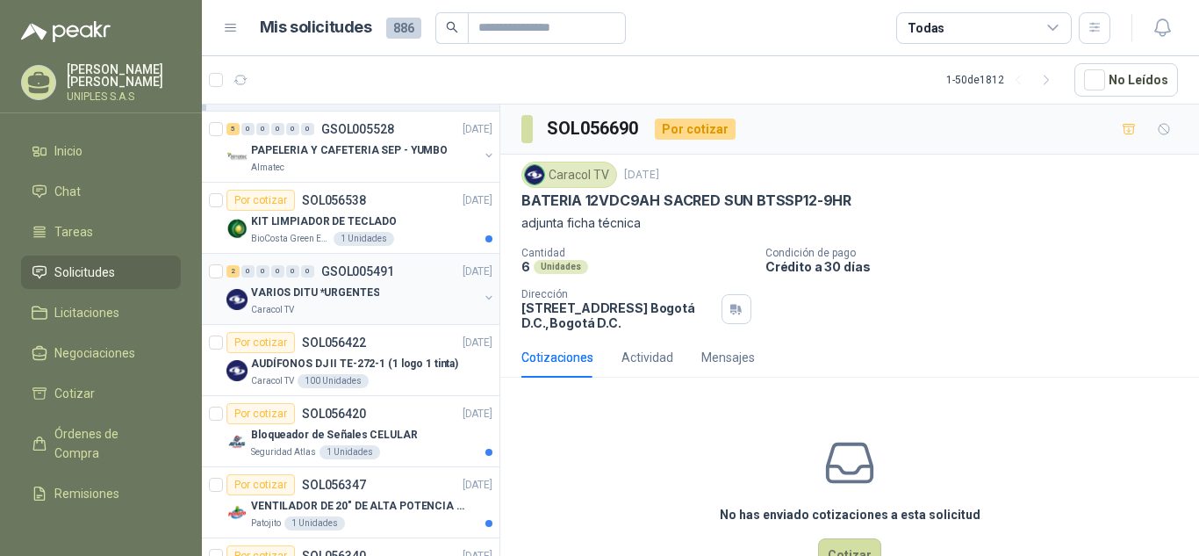
click at [365, 261] on div "2 0 0 0 0 0 GSOL005491 17/09/25" at bounding box center [360, 271] width 269 height 21
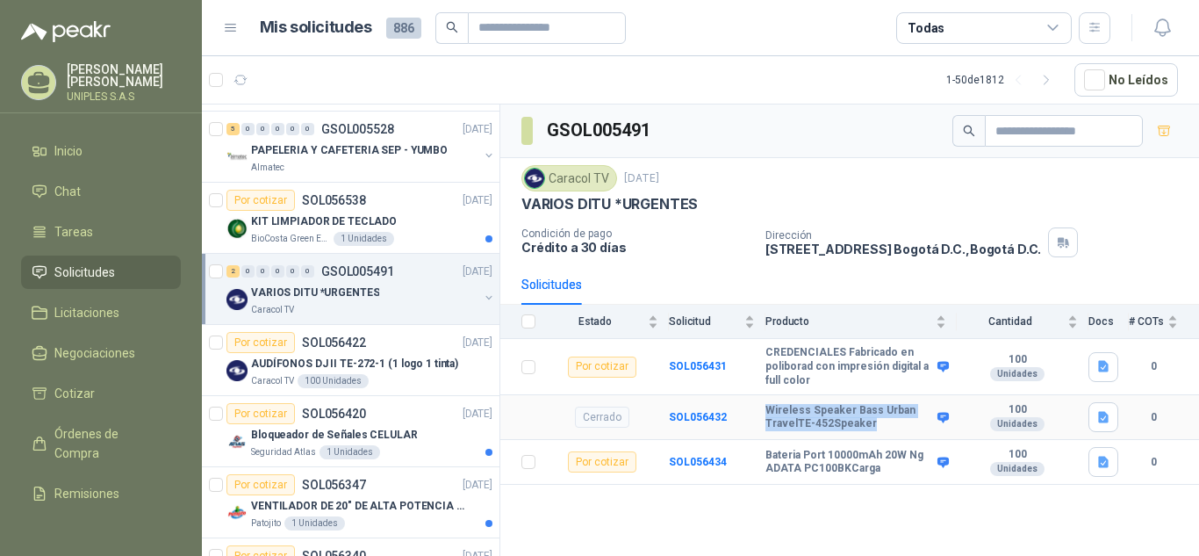
drag, startPoint x: 872, startPoint y: 425, endPoint x: 746, endPoint y: 414, distance: 126.8
click at [746, 414] on tr "Cerrado SOL056432 Wireless Speaker Bass Urban TravelTE-452Speaker 100 Unidades 0" at bounding box center [849, 417] width 699 height 45
copy tr "Wireless Speaker Bass Urban TravelTE-452Speaker"
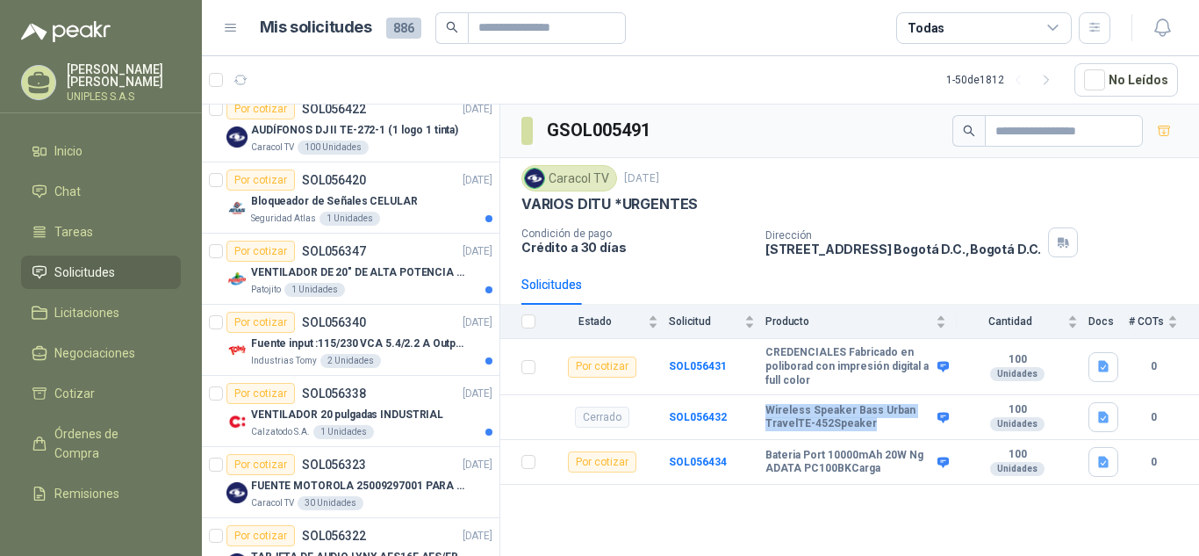
scroll to position [447, 0]
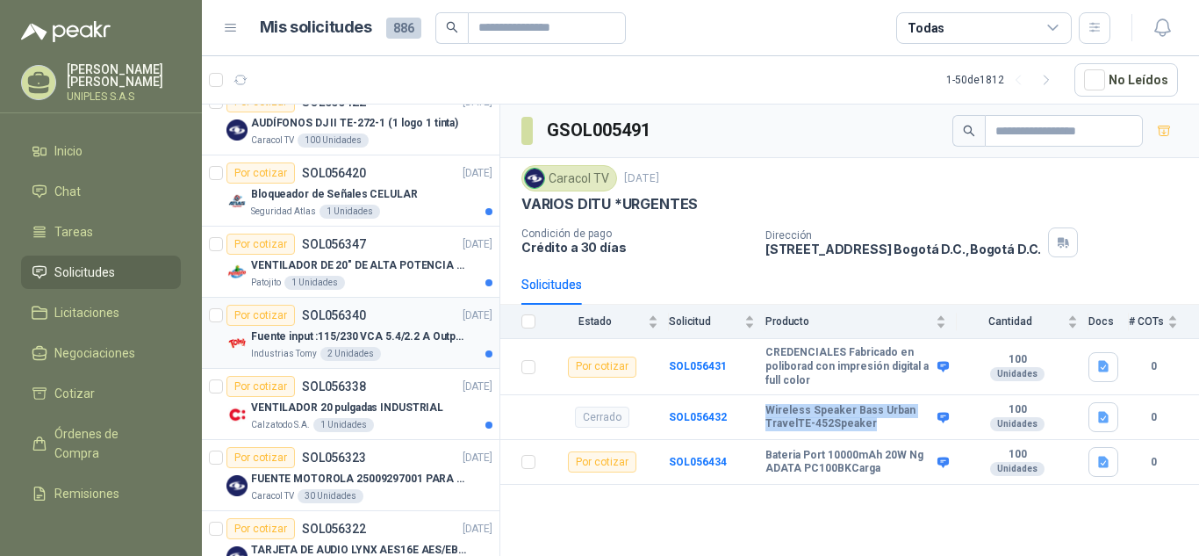
click at [338, 312] on p "SOL056340" at bounding box center [334, 315] width 64 height 12
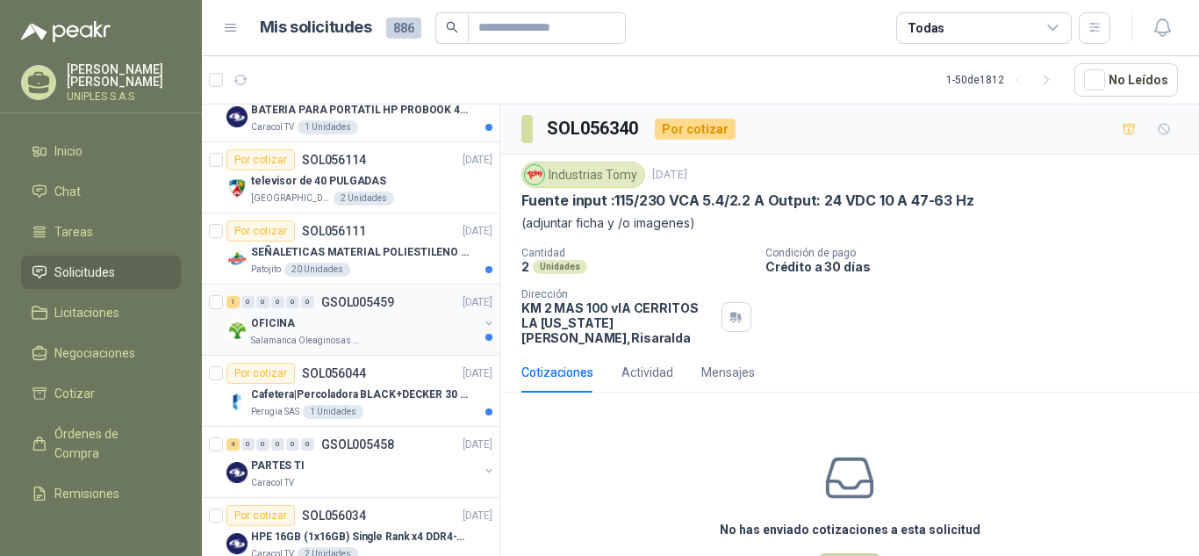
scroll to position [1107, 0]
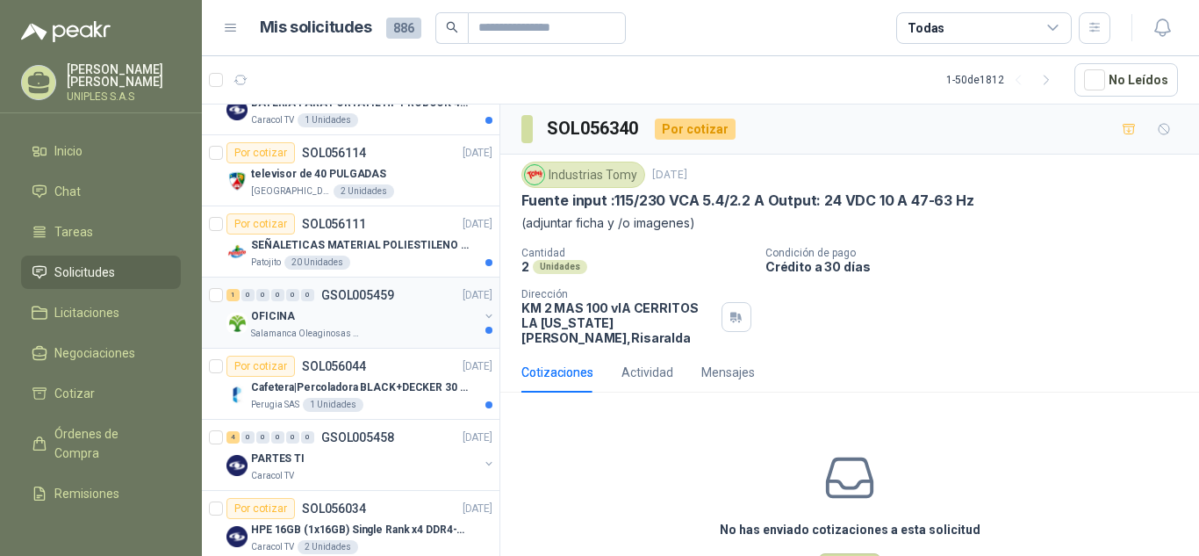
click at [353, 290] on p "GSOL005459" at bounding box center [357, 295] width 73 height 12
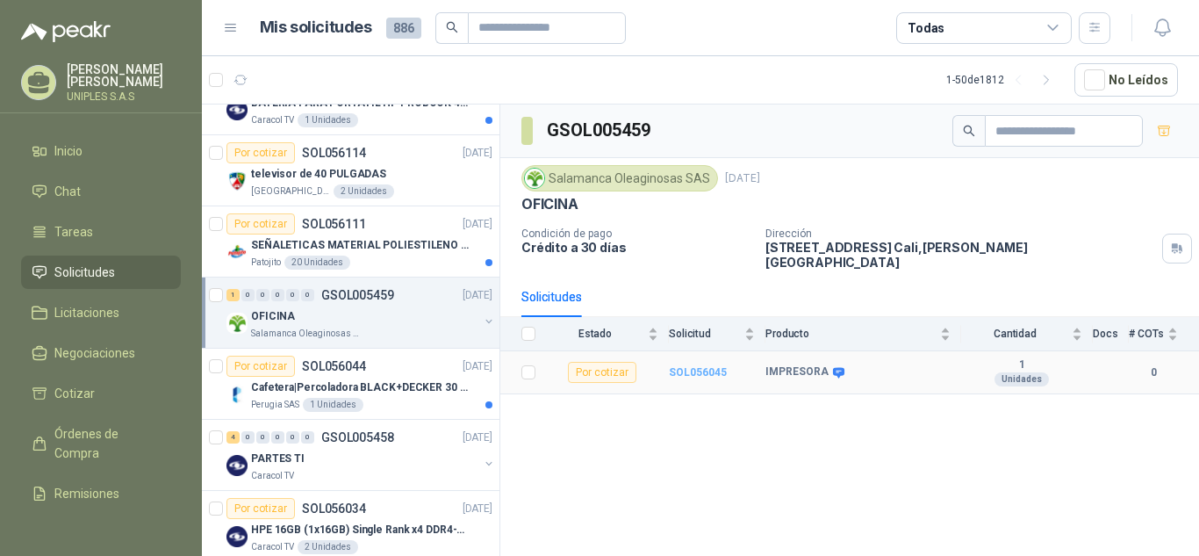
click at [693, 366] on b "SOL056045" at bounding box center [698, 372] width 58 height 12
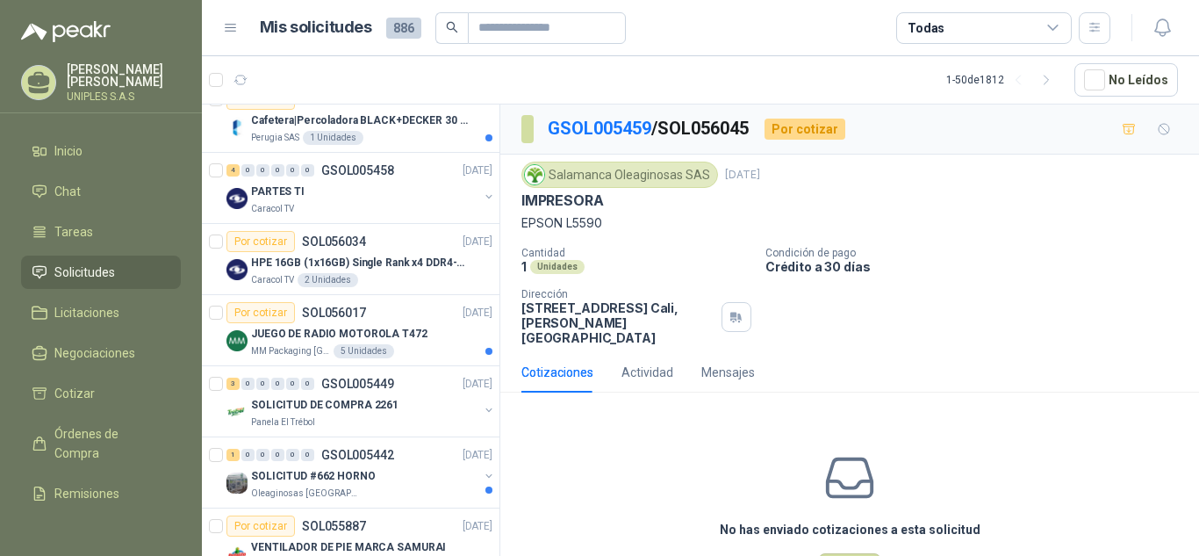
scroll to position [1452, 0]
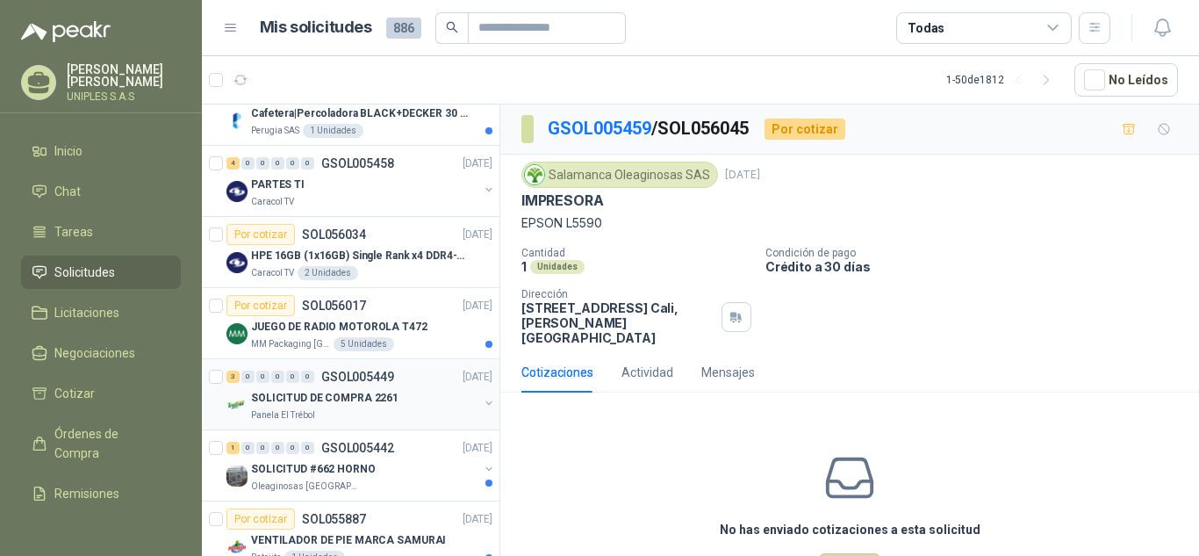
click at [368, 370] on p "GSOL005449" at bounding box center [357, 376] width 73 height 12
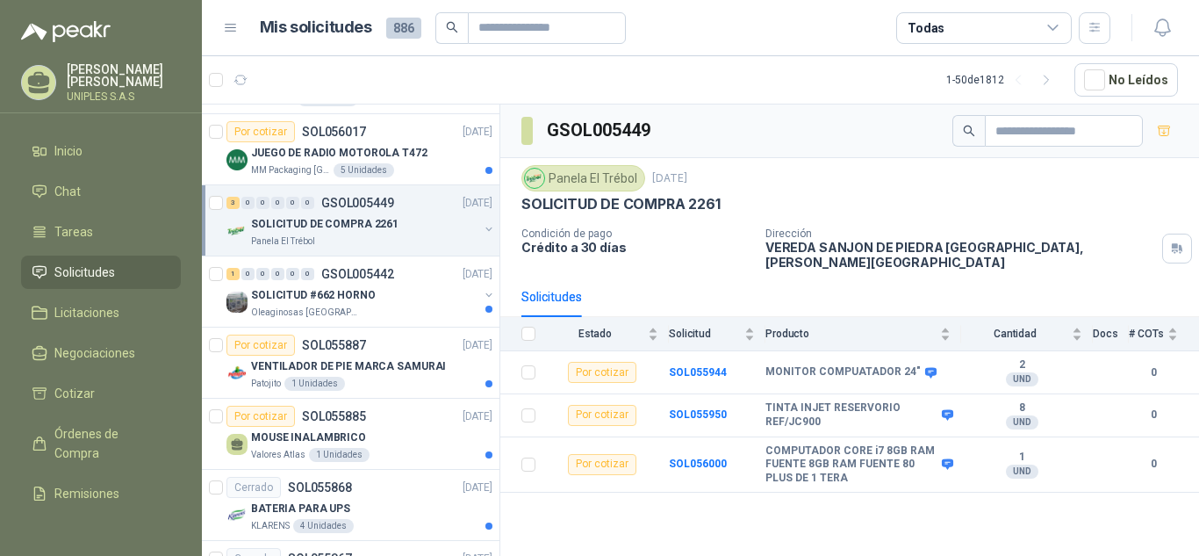
scroll to position [1632, 0]
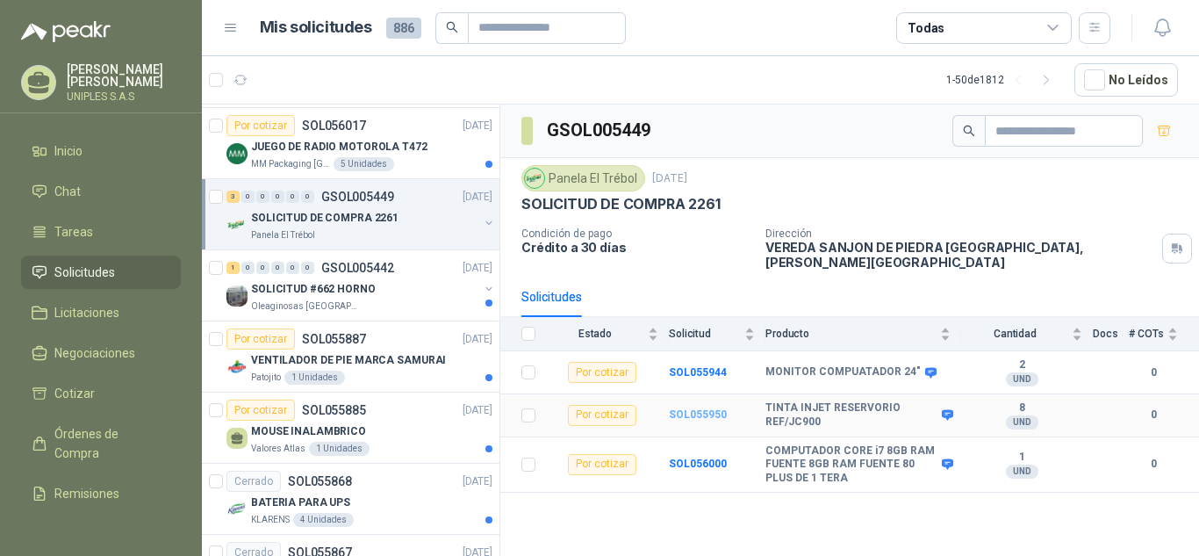
click at [709, 408] on b "SOL055950" at bounding box center [698, 414] width 58 height 12
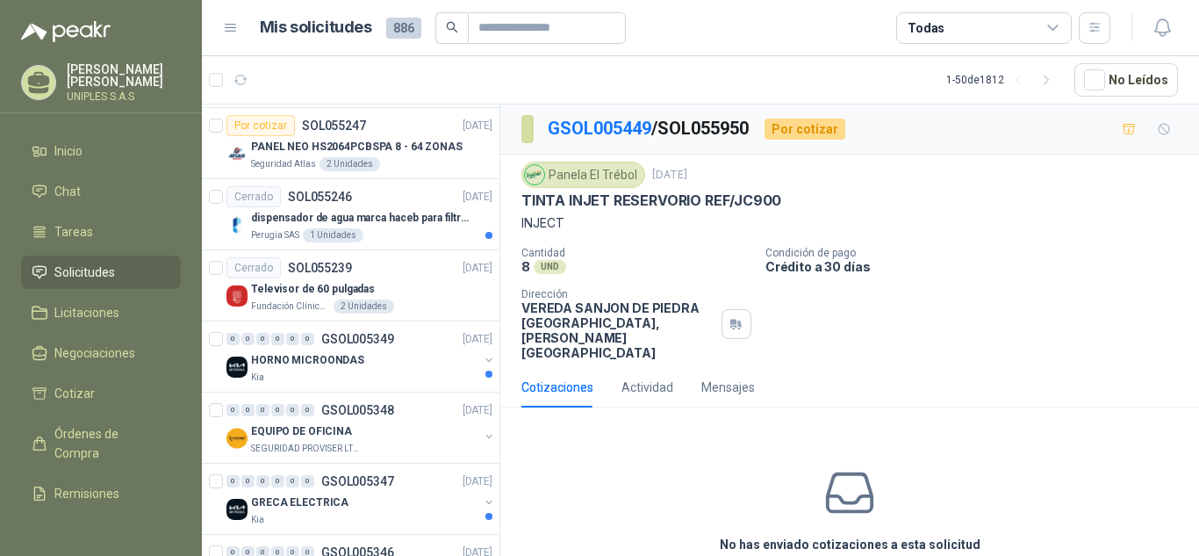
scroll to position [3068, 0]
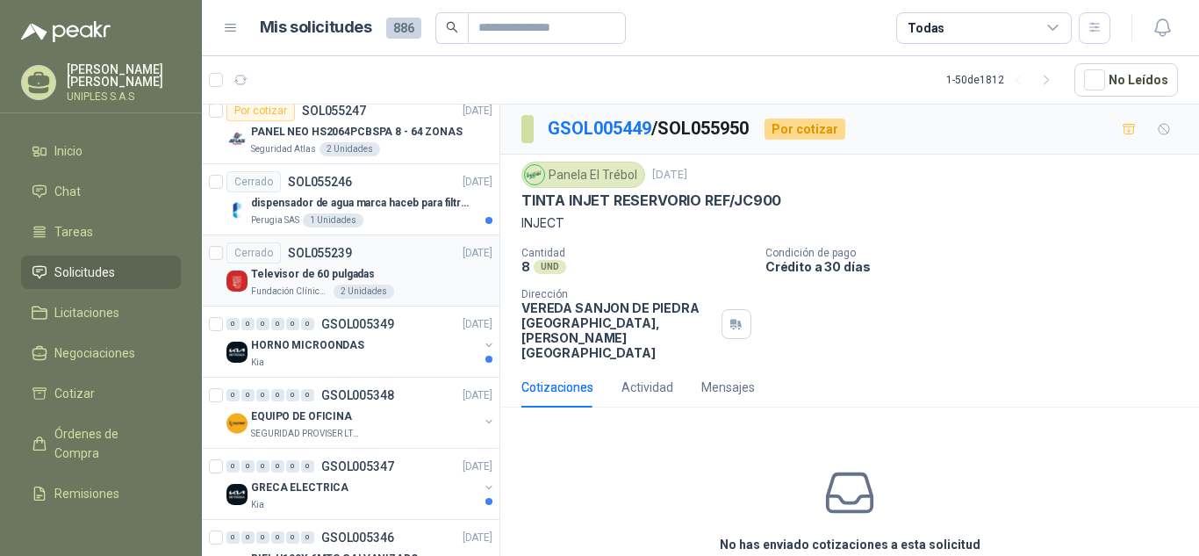
click at [307, 253] on p "SOL055239" at bounding box center [320, 253] width 64 height 12
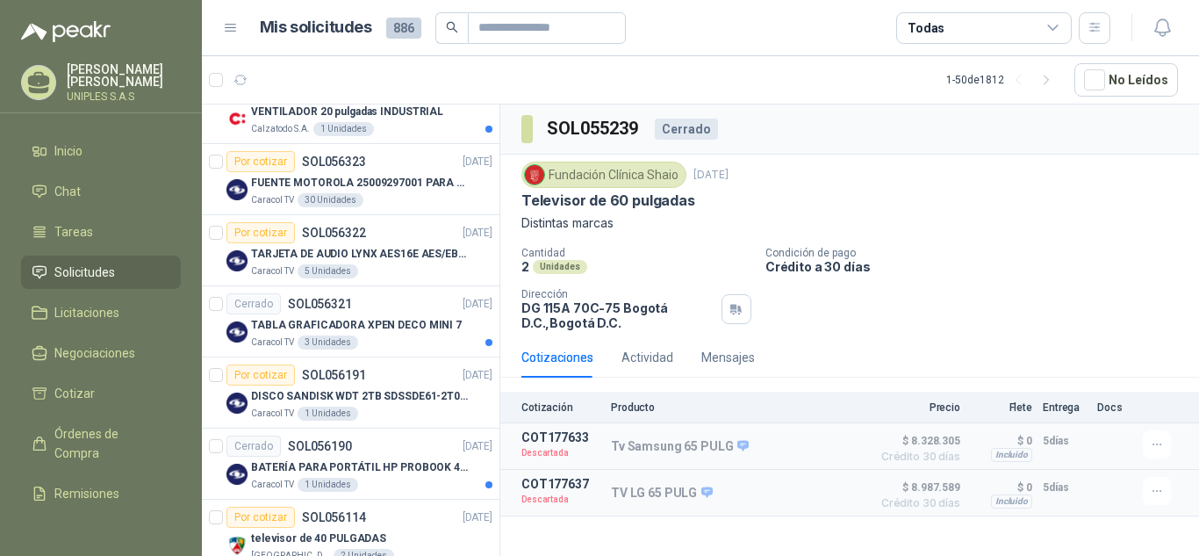
scroll to position [589, 0]
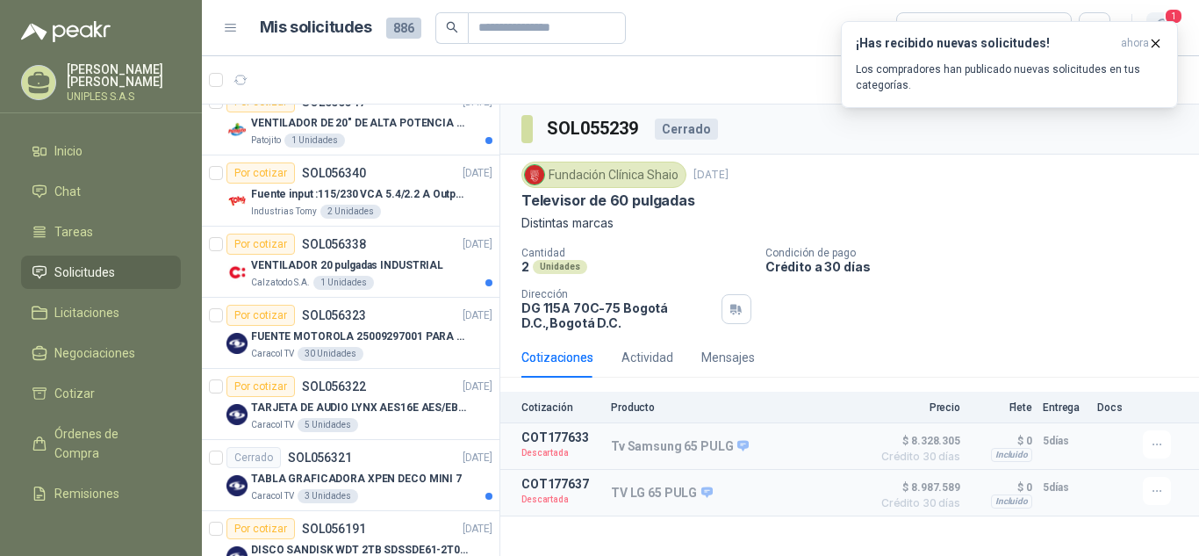
click at [1181, 14] on span "1" at bounding box center [1173, 16] width 19 height 17
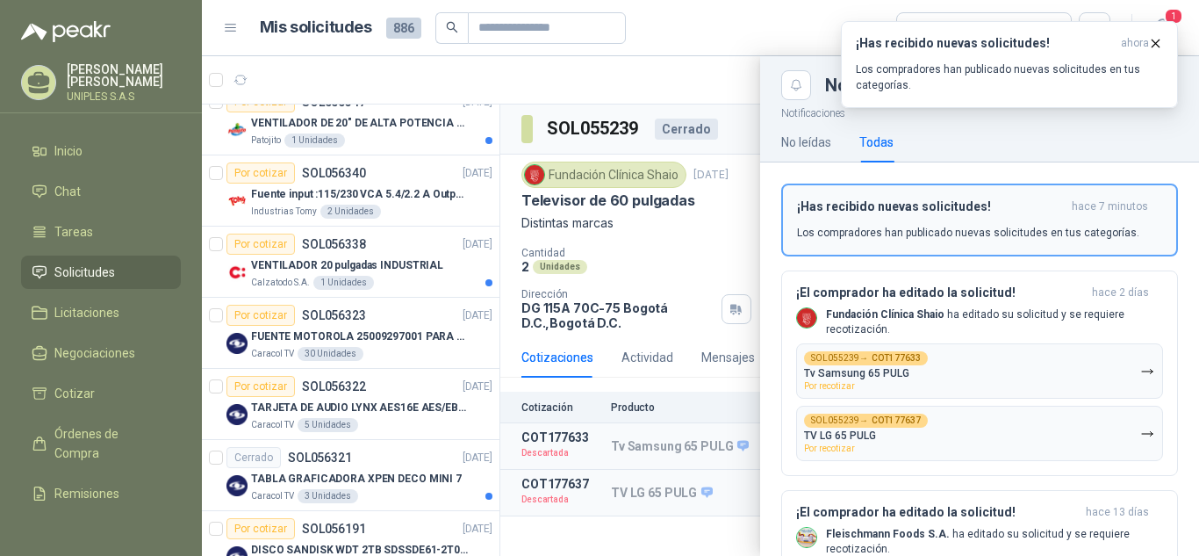
click at [971, 217] on div "¡Has recibido nuevas solicitudes! hace 7 minutos Los compradores han publicado …" at bounding box center [979, 219] width 365 height 41
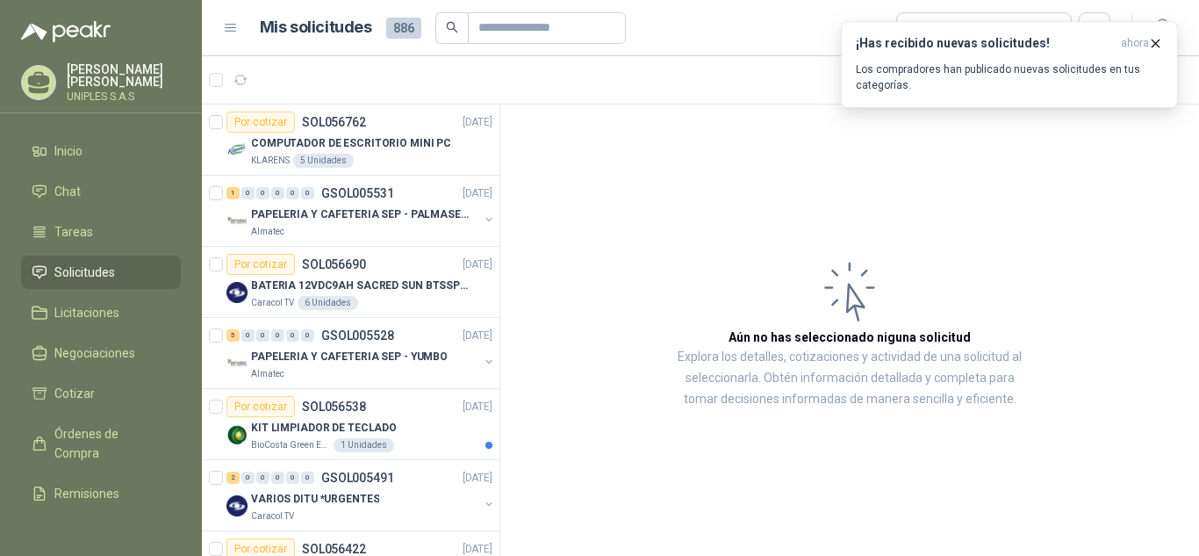
click at [1091, 176] on article "Aún no has seleccionado niguna solicitud Explora los detalles, cotizaciones y a…" at bounding box center [849, 332] width 699 height 457
click at [1154, 42] on icon "button" at bounding box center [1155, 42] width 7 height 7
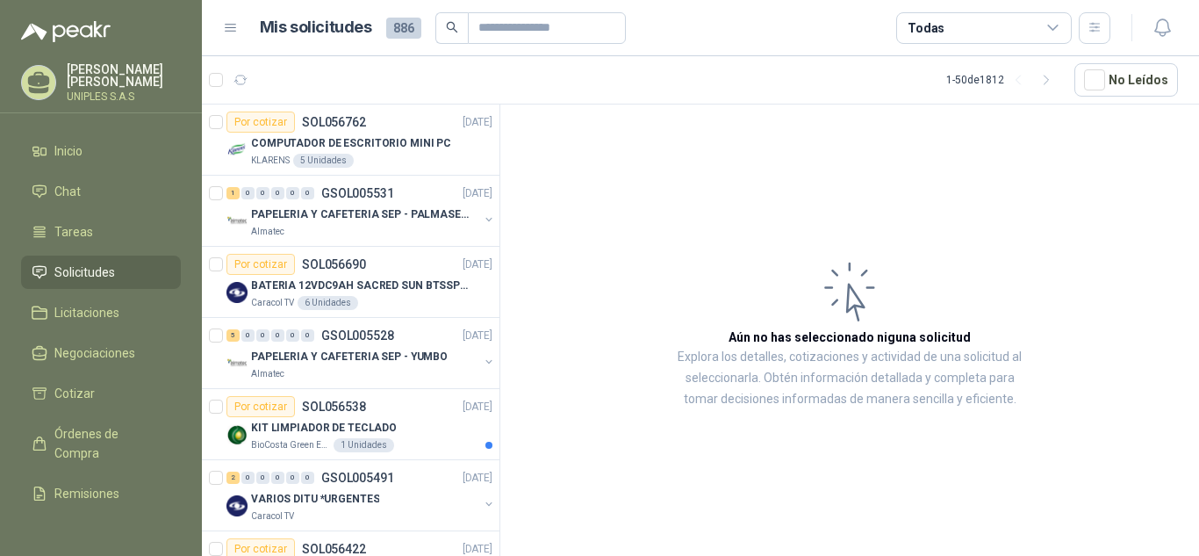
click at [1038, 32] on div "Todas" at bounding box center [984, 28] width 176 height 32
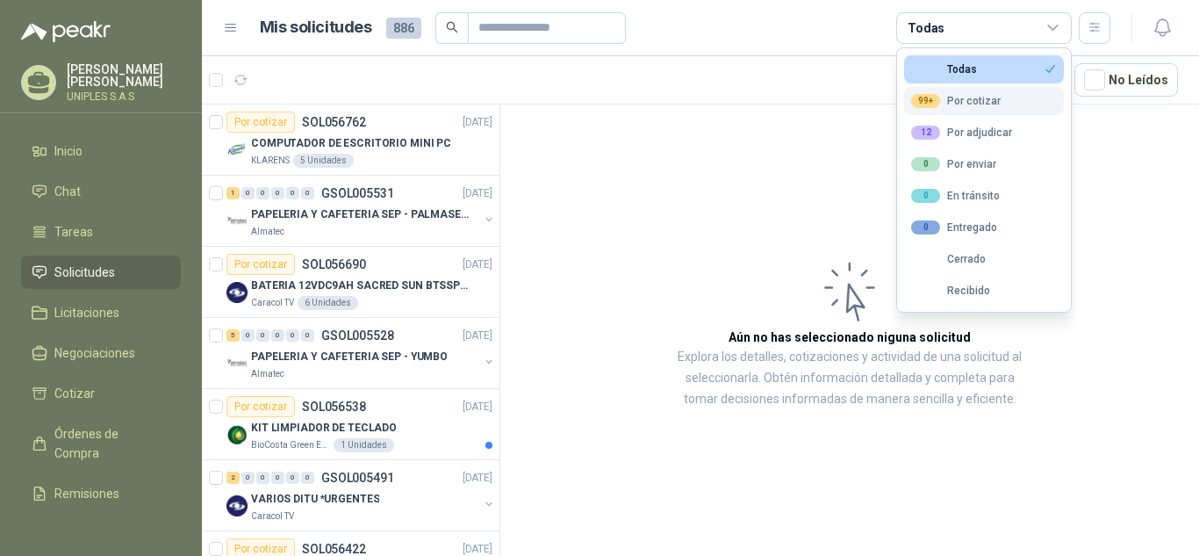
click at [974, 98] on div "99+ Por cotizar" at bounding box center [956, 101] width 90 height 14
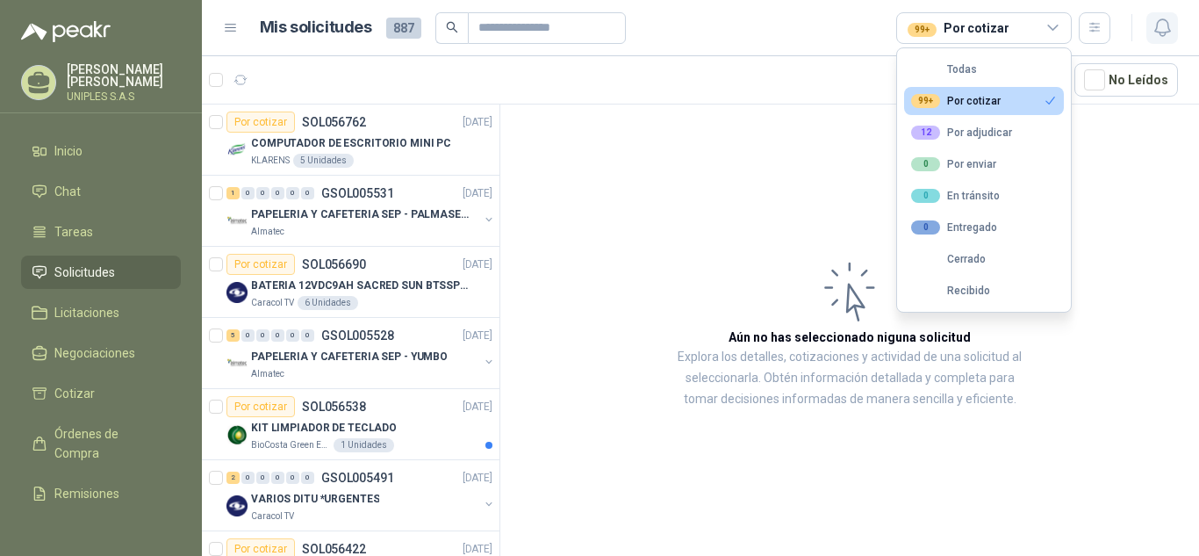
click at [1165, 26] on icon "button" at bounding box center [1162, 28] width 22 height 22
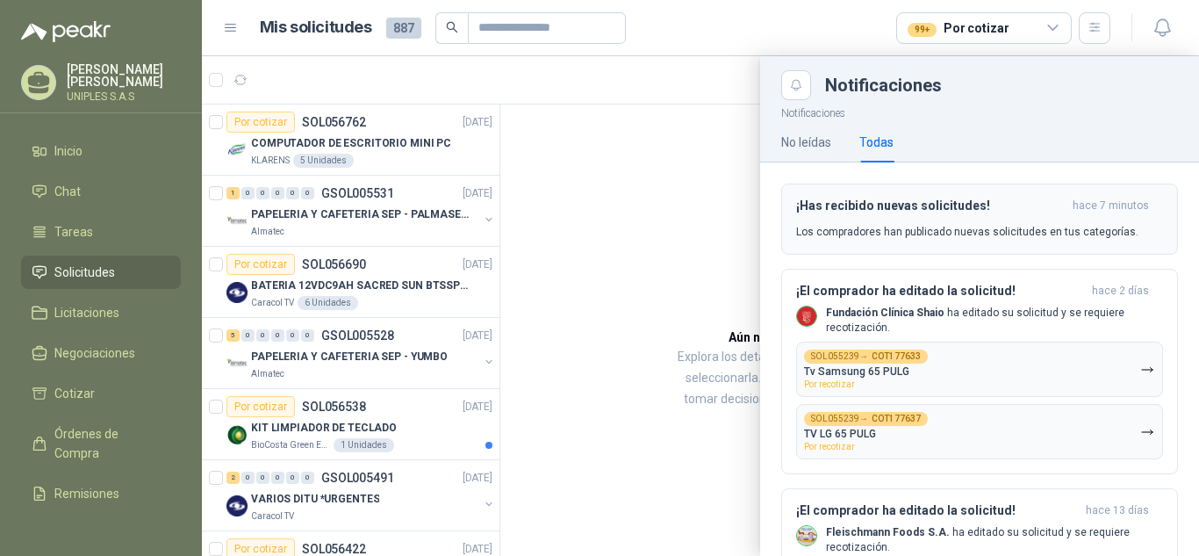
click at [940, 212] on h3 "¡Has recibido nuevas solicitudes!" at bounding box center [930, 205] width 269 height 15
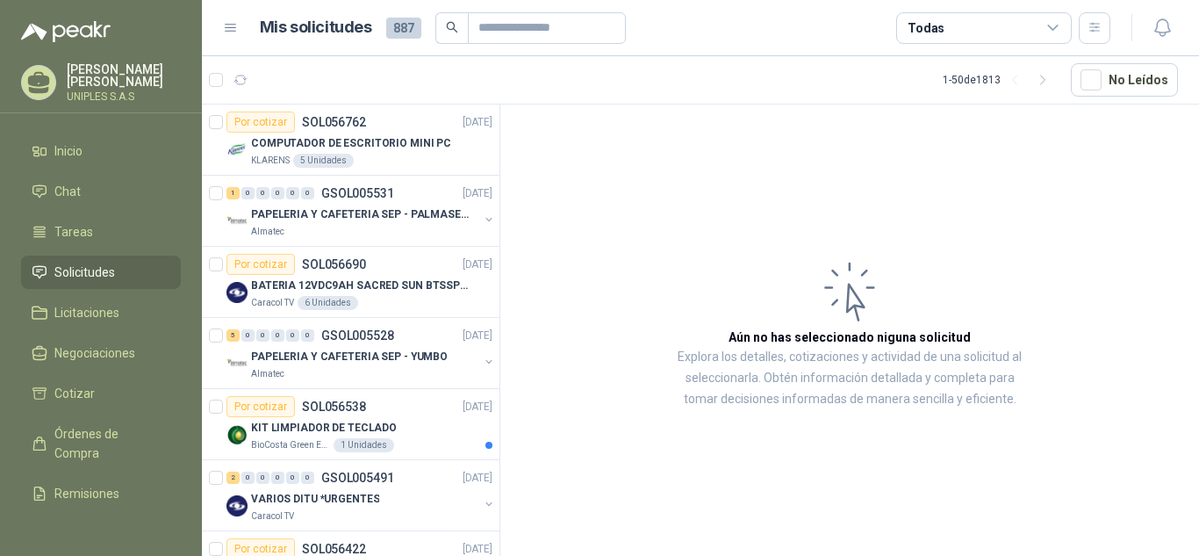
click at [1048, 32] on icon at bounding box center [1053, 28] width 16 height 16
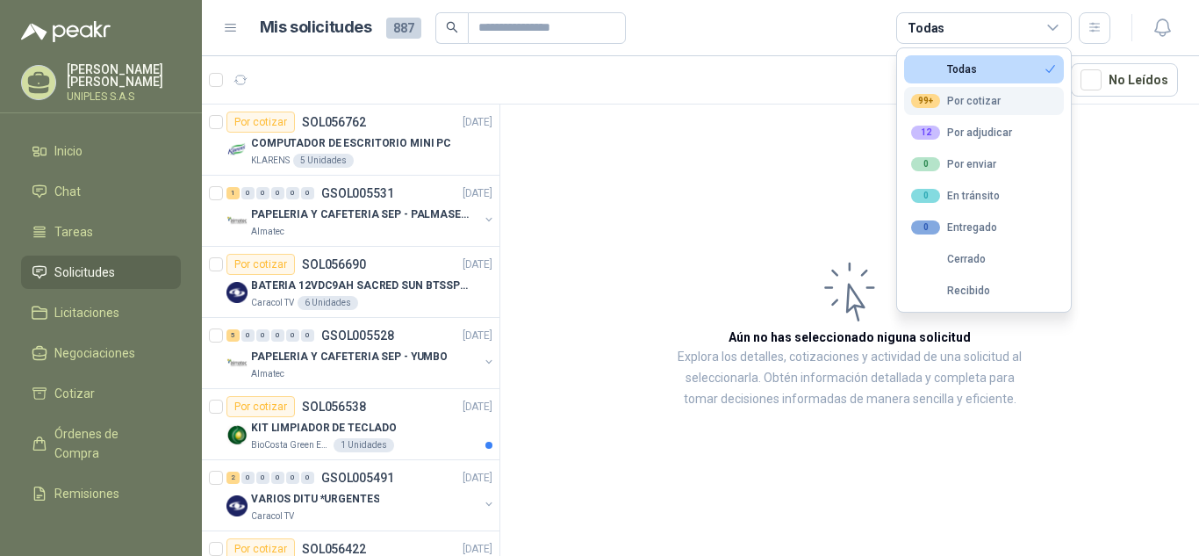
click at [968, 97] on div "99+ Por cotizar" at bounding box center [956, 101] width 90 height 14
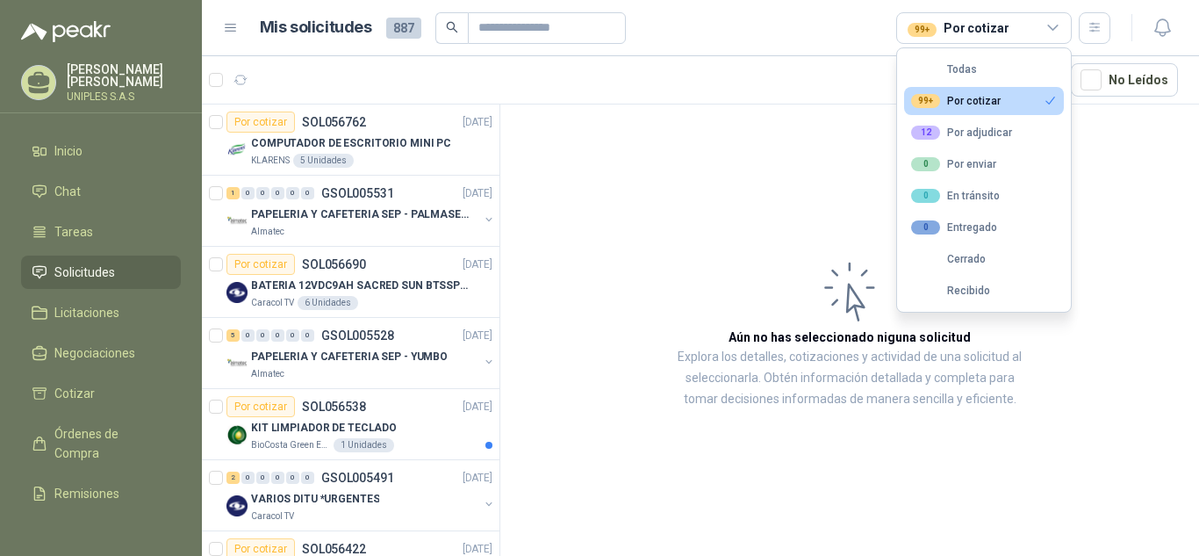
click at [609, 195] on article "Aún no has seleccionado niguna solicitud Explora los detalles, cotizaciones y a…" at bounding box center [849, 332] width 699 height 457
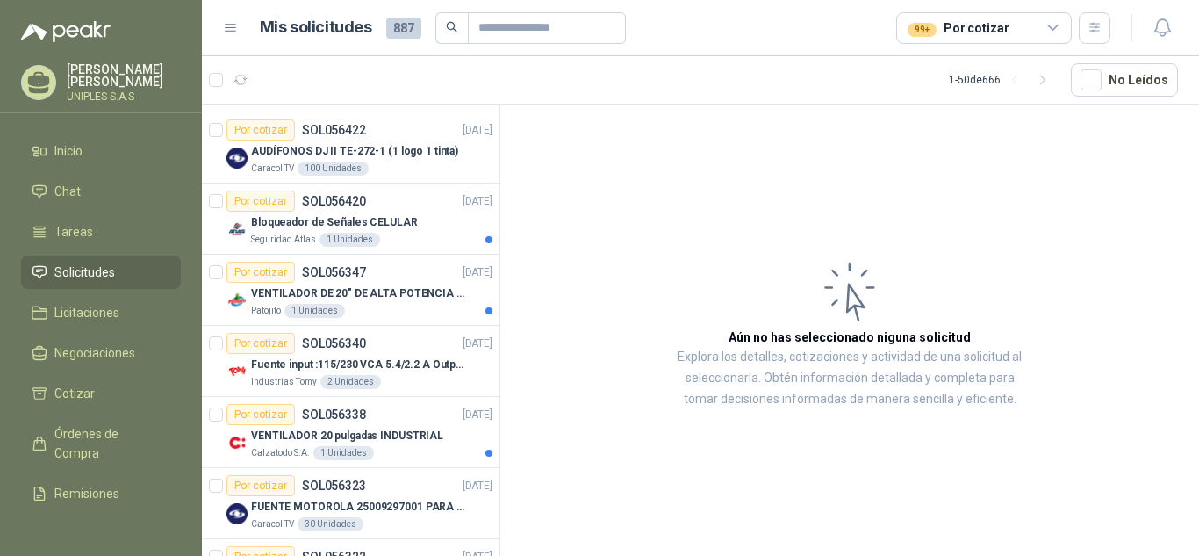
scroll to position [426, 0]
